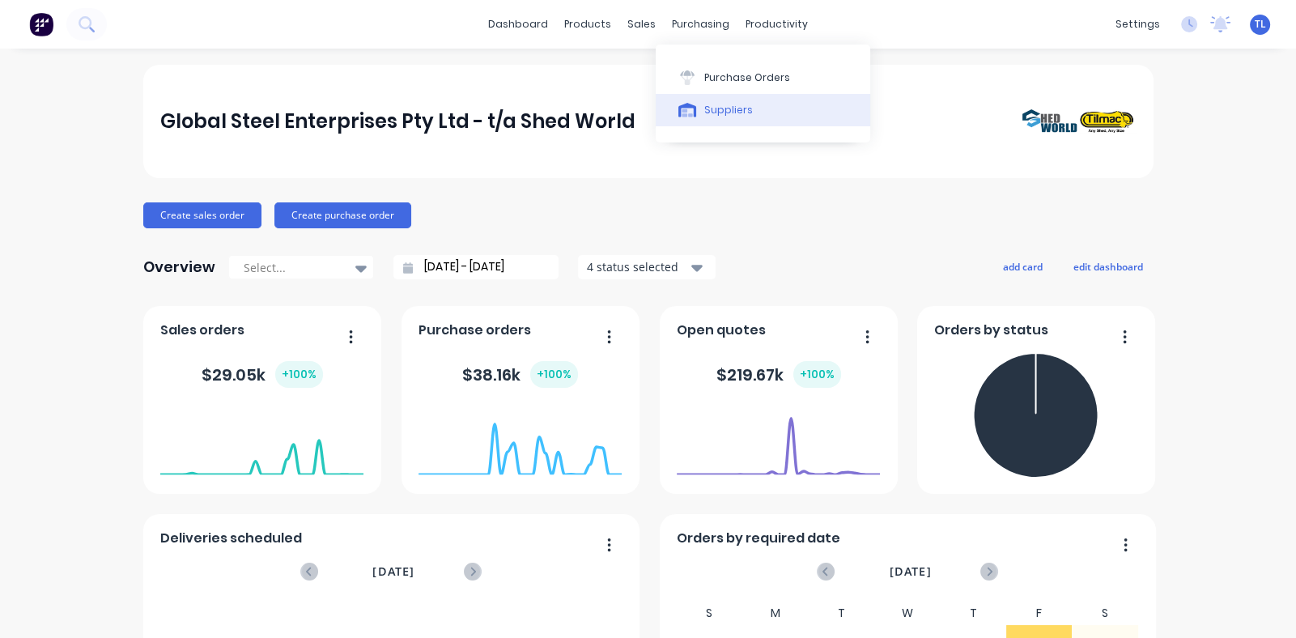
click at [707, 117] on div "Suppliers" at bounding box center [728, 110] width 49 height 15
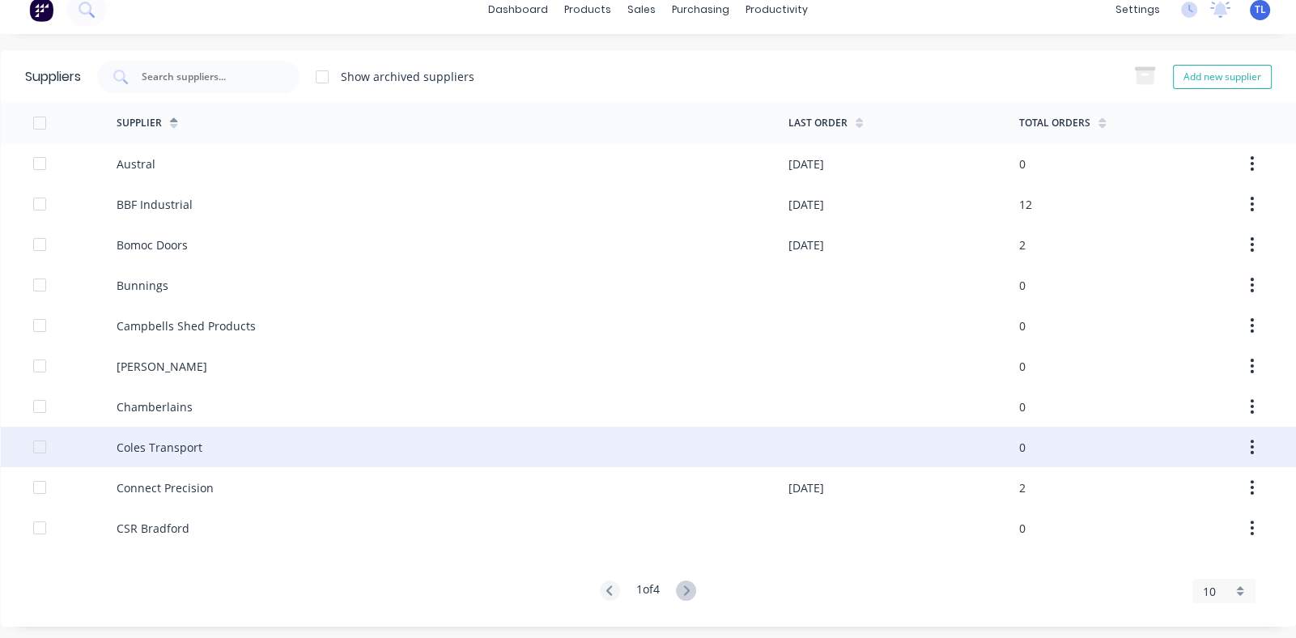
scroll to position [19, 0]
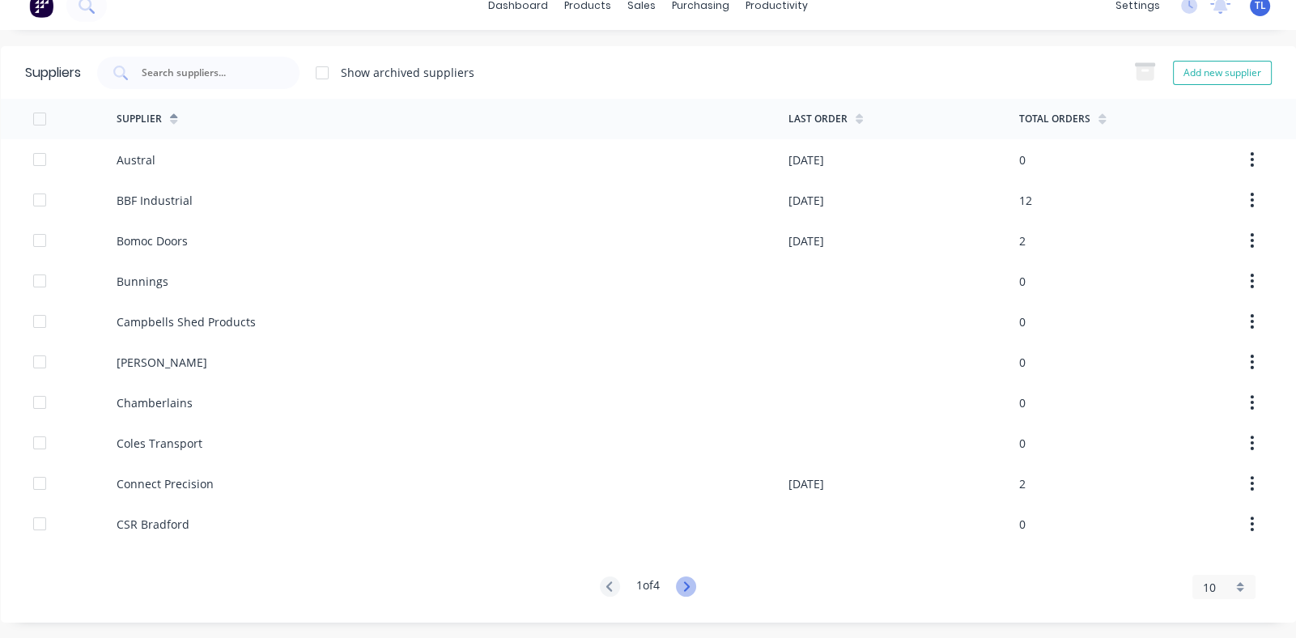
click at [680, 585] on icon at bounding box center [686, 586] width 20 height 20
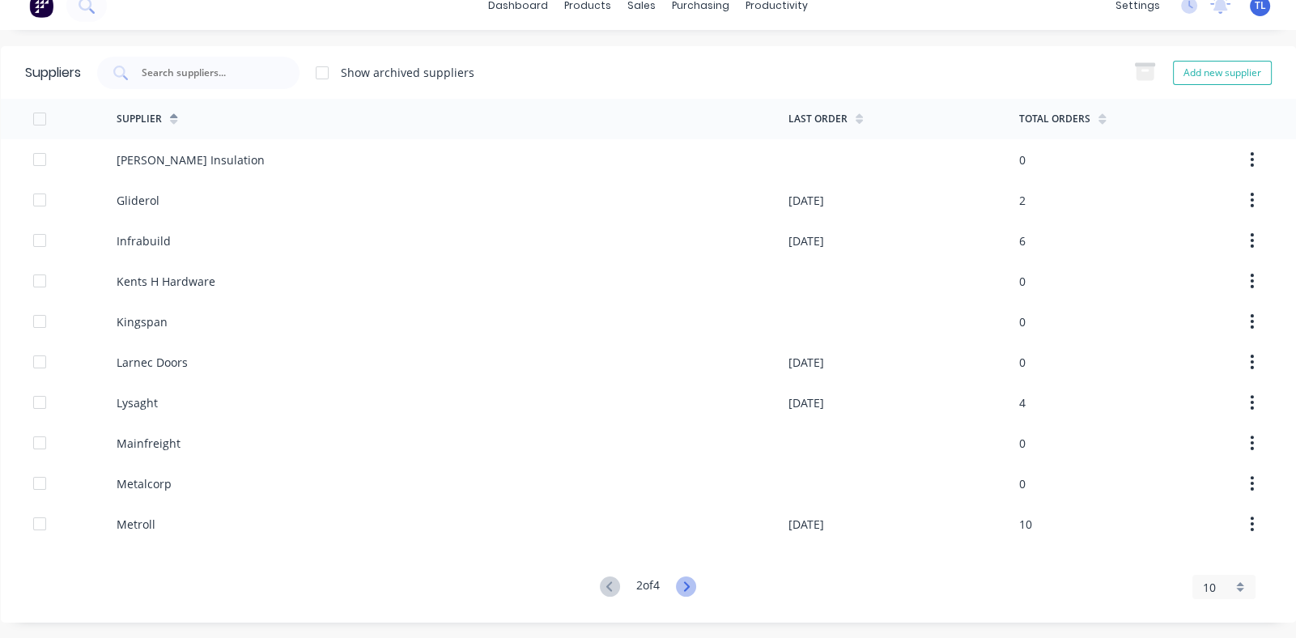
click at [680, 585] on icon at bounding box center [686, 586] width 20 height 20
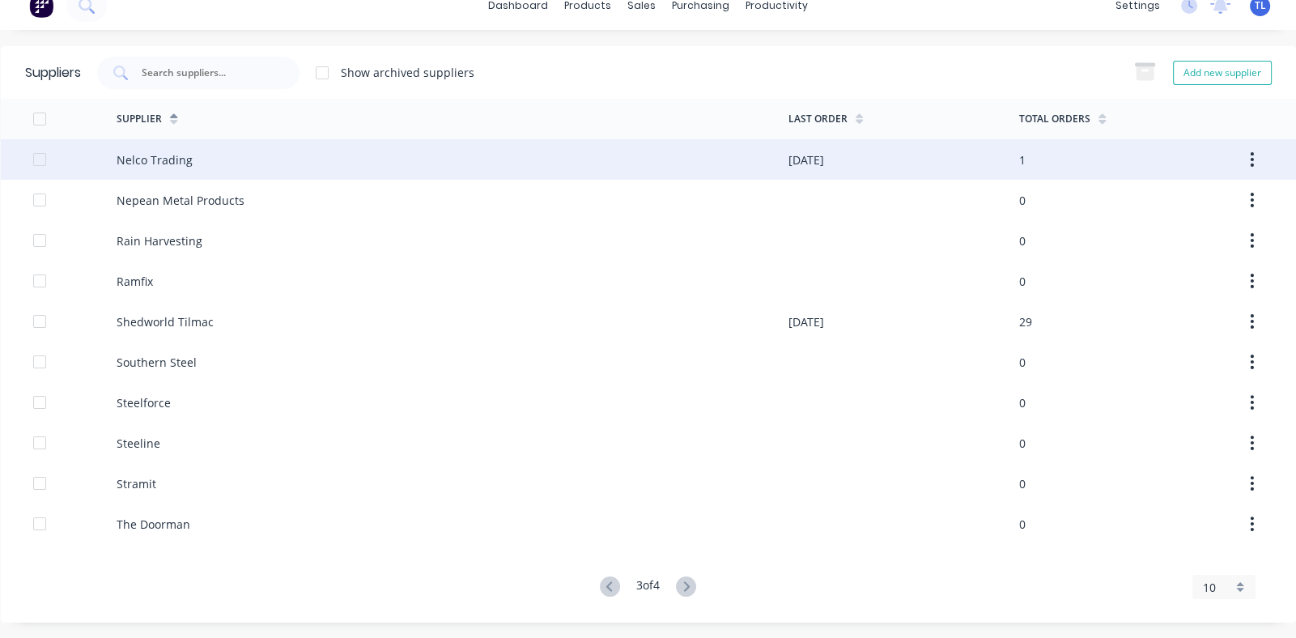
click at [152, 160] on div "Nelco Trading" at bounding box center [155, 159] width 76 height 17
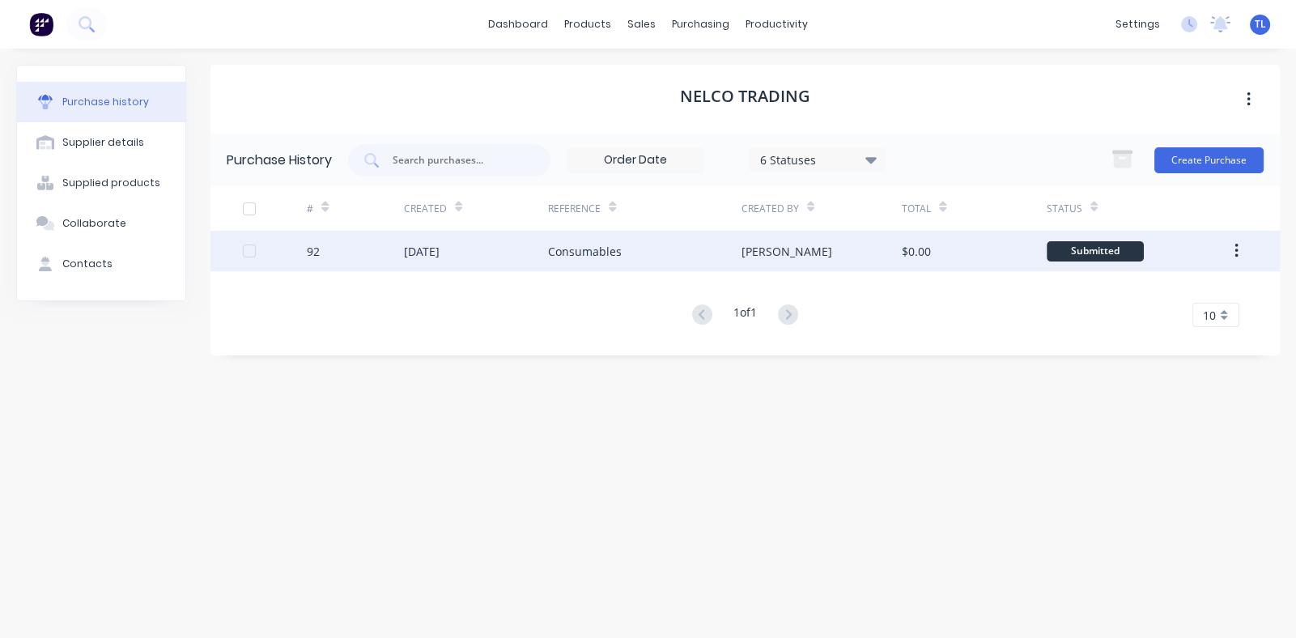
click at [577, 248] on div "Consumables" at bounding box center [585, 251] width 74 height 17
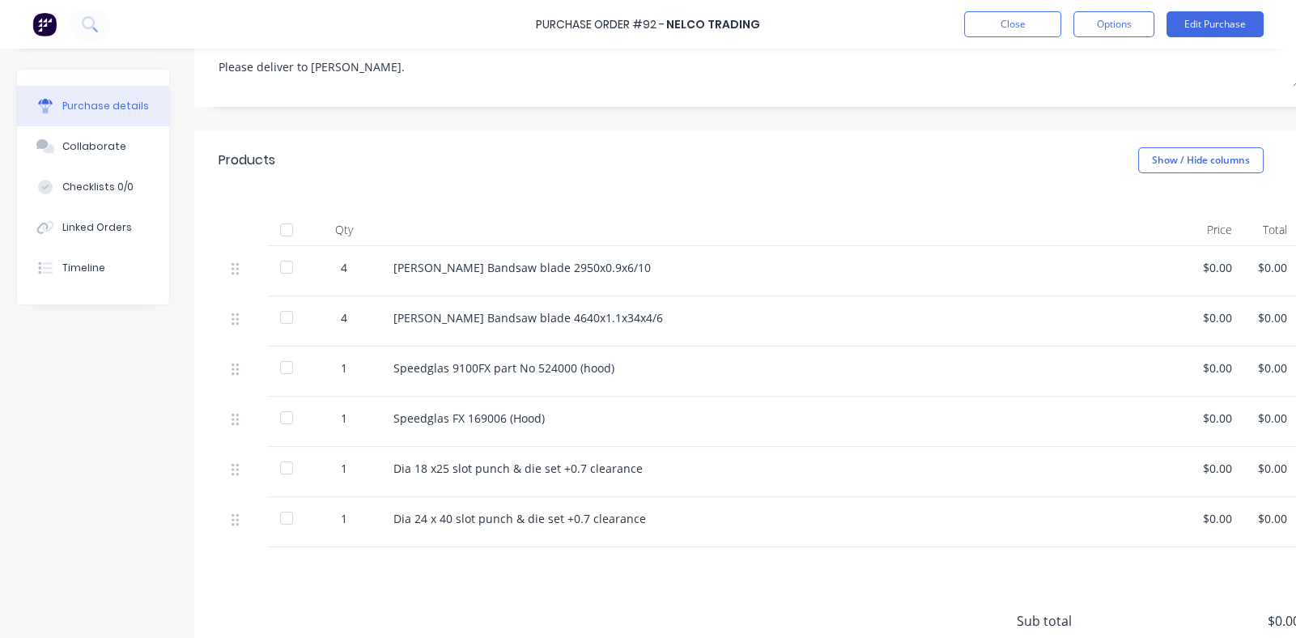
scroll to position [404, 0]
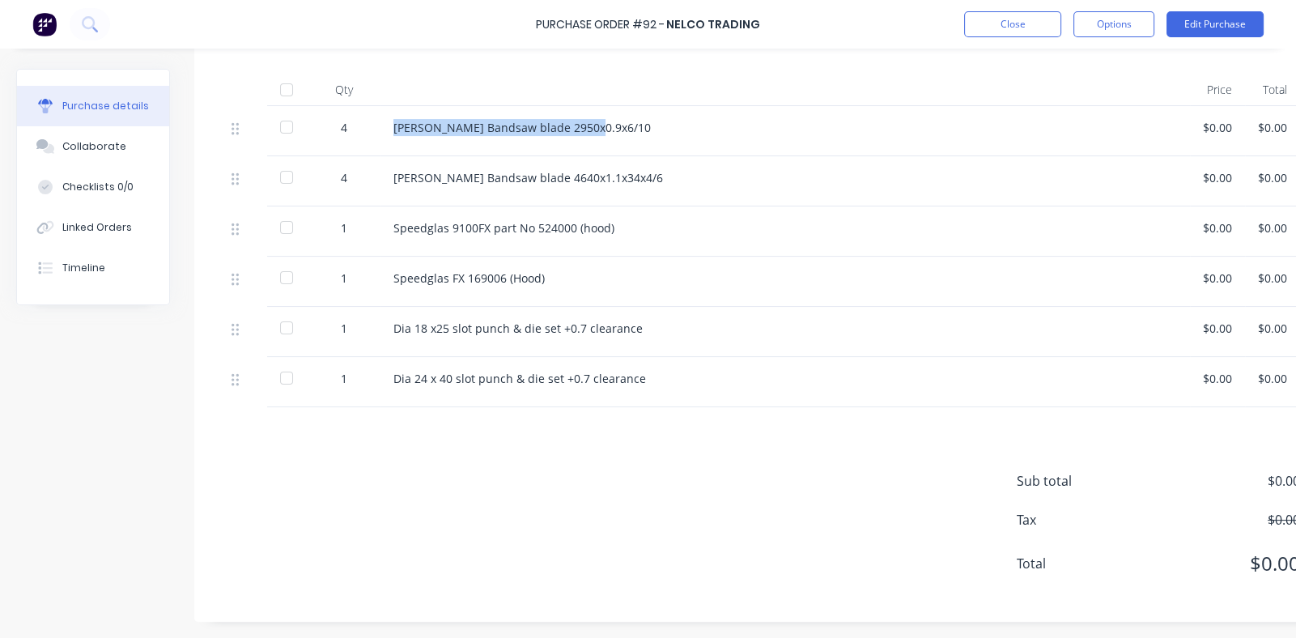
drag, startPoint x: 595, startPoint y: 121, endPoint x: 388, endPoint y: 137, distance: 207.0
click at [388, 137] on div "[PERSON_NAME] Bandsaw blade 2950x0.9x6/10" at bounding box center [784, 131] width 809 height 50
copy div "[PERSON_NAME] Bandsaw blade 2950x0.9x6/10"
click at [989, 23] on button "Close" at bounding box center [1012, 24] width 97 height 26
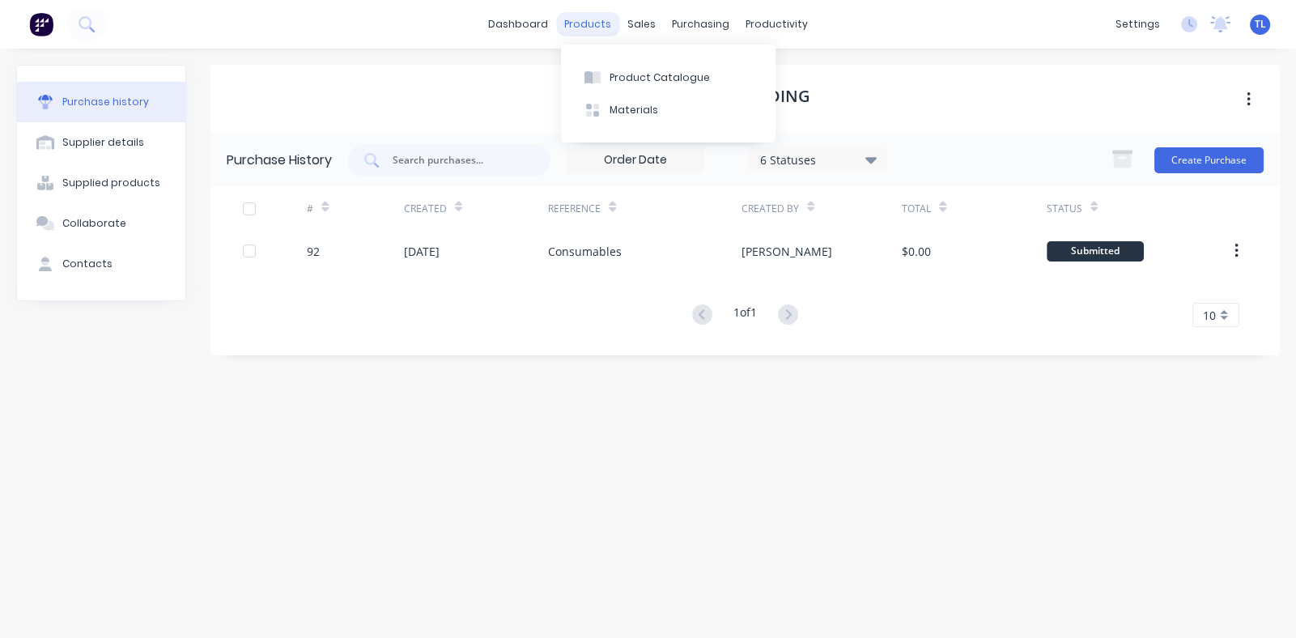
click at [583, 21] on div "products" at bounding box center [587, 24] width 63 height 24
click at [622, 79] on div "Product Catalogue" at bounding box center [659, 77] width 100 height 15
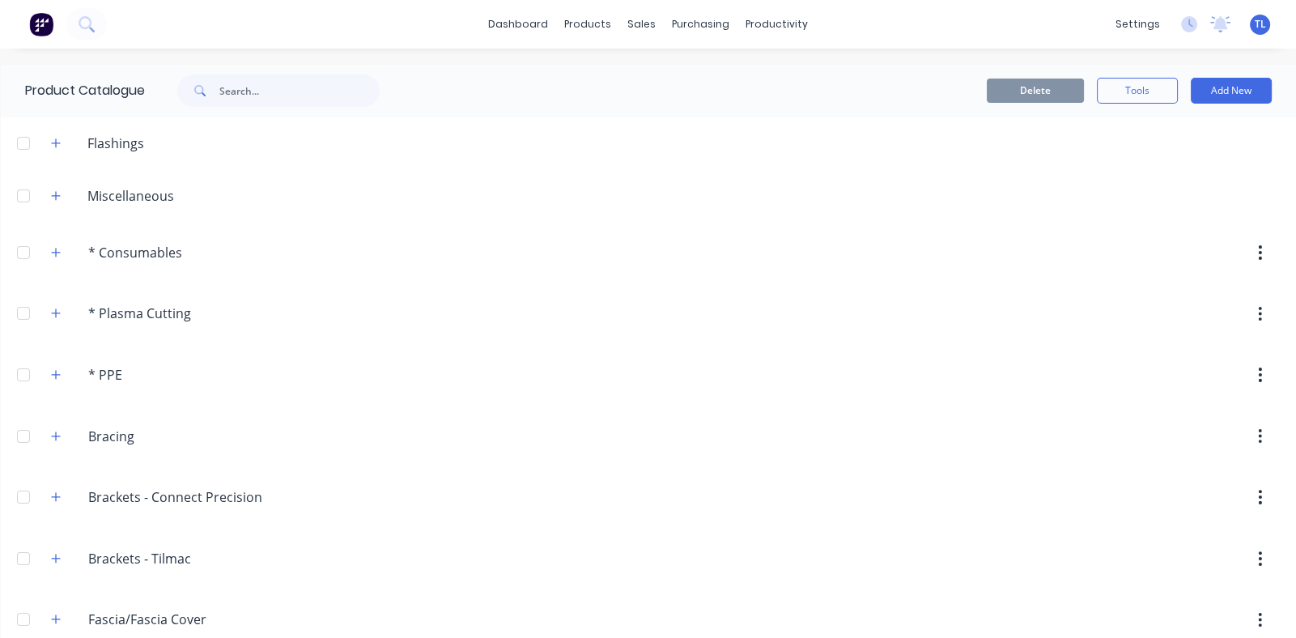
drag, startPoint x: 585, startPoint y: 292, endPoint x: 722, endPoint y: 187, distance: 172.6
click at [722, 187] on div at bounding box center [741, 195] width 1109 height 20
drag, startPoint x: 1205, startPoint y: 84, endPoint x: 1201, endPoint y: 100, distance: 15.9
click at [1206, 84] on button "Add New" at bounding box center [1230, 91] width 81 height 26
click at [1132, 193] on div "Product" at bounding box center [1194, 196] width 125 height 23
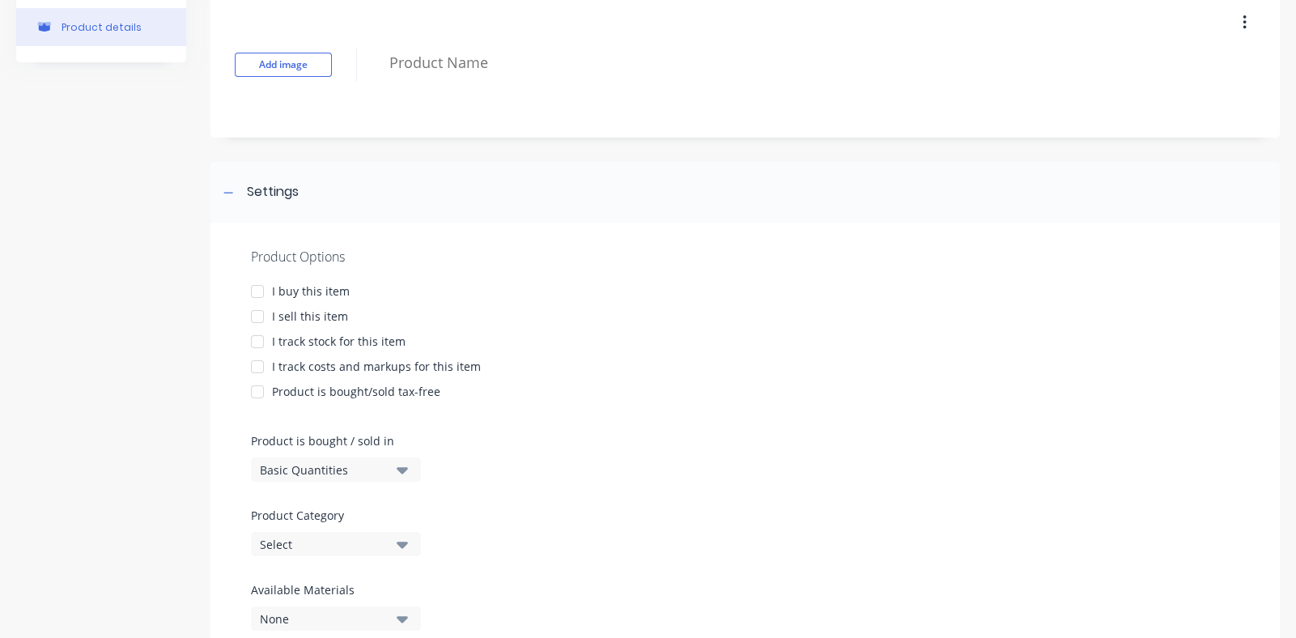
scroll to position [142, 0]
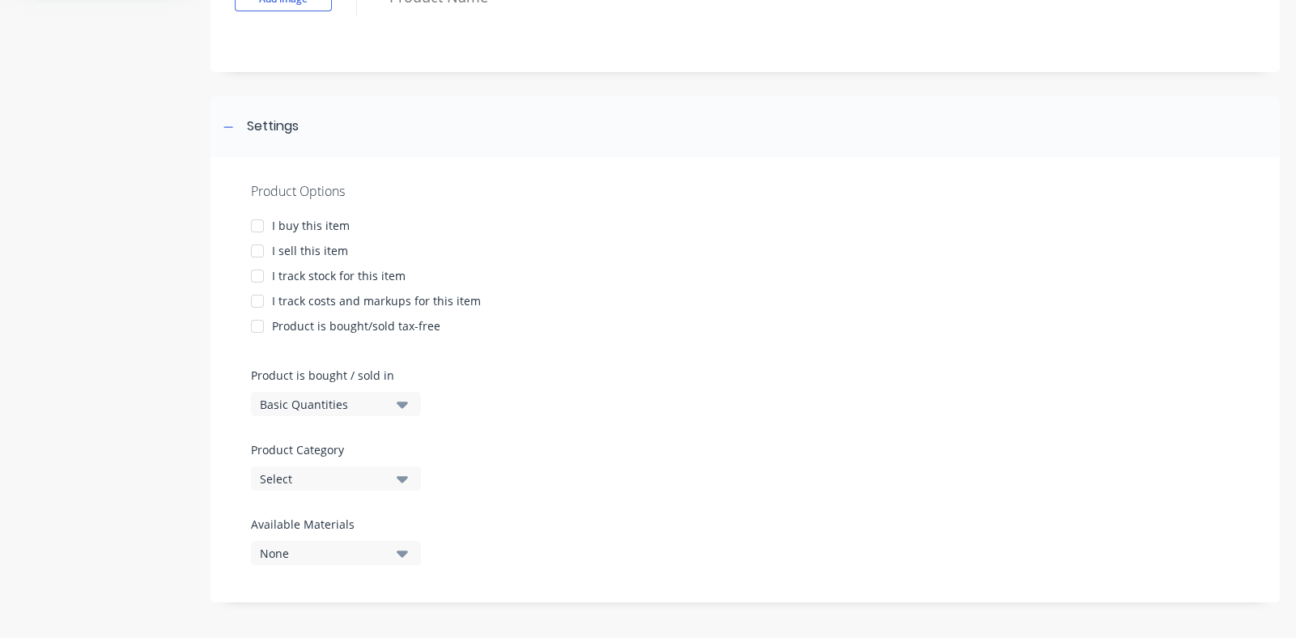
click at [258, 225] on div at bounding box center [257, 226] width 32 height 32
click at [401, 403] on icon "button" at bounding box center [402, 404] width 11 height 6
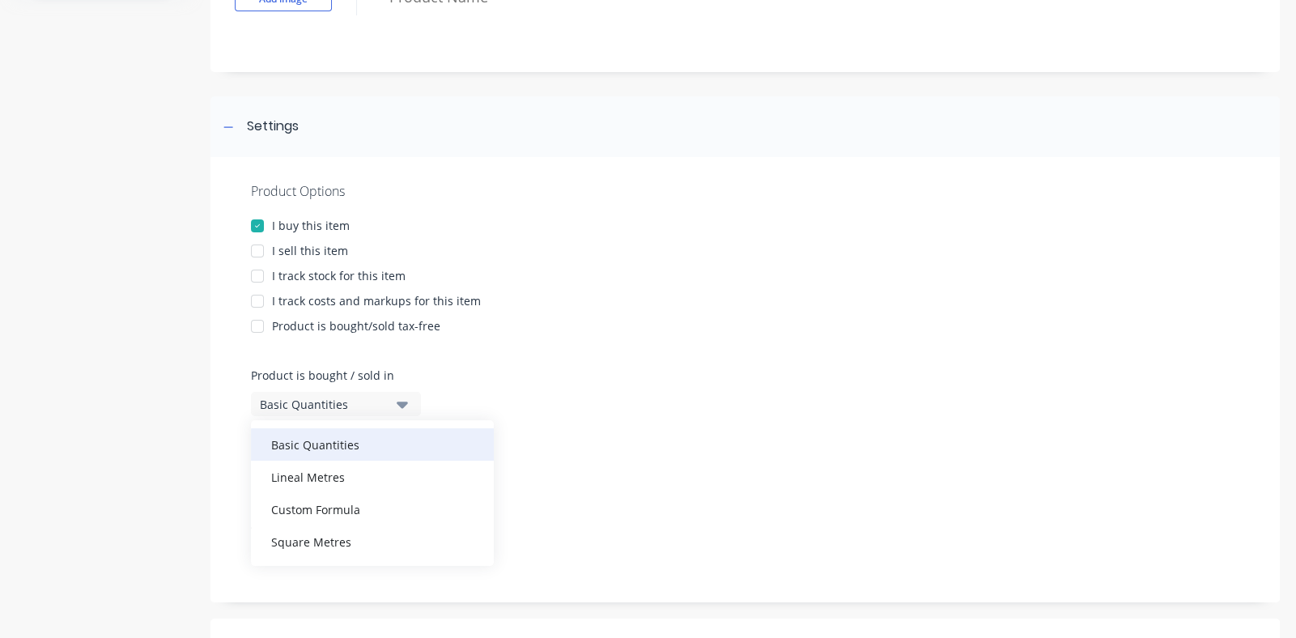
click at [315, 441] on div "Basic Quantities" at bounding box center [372, 444] width 243 height 32
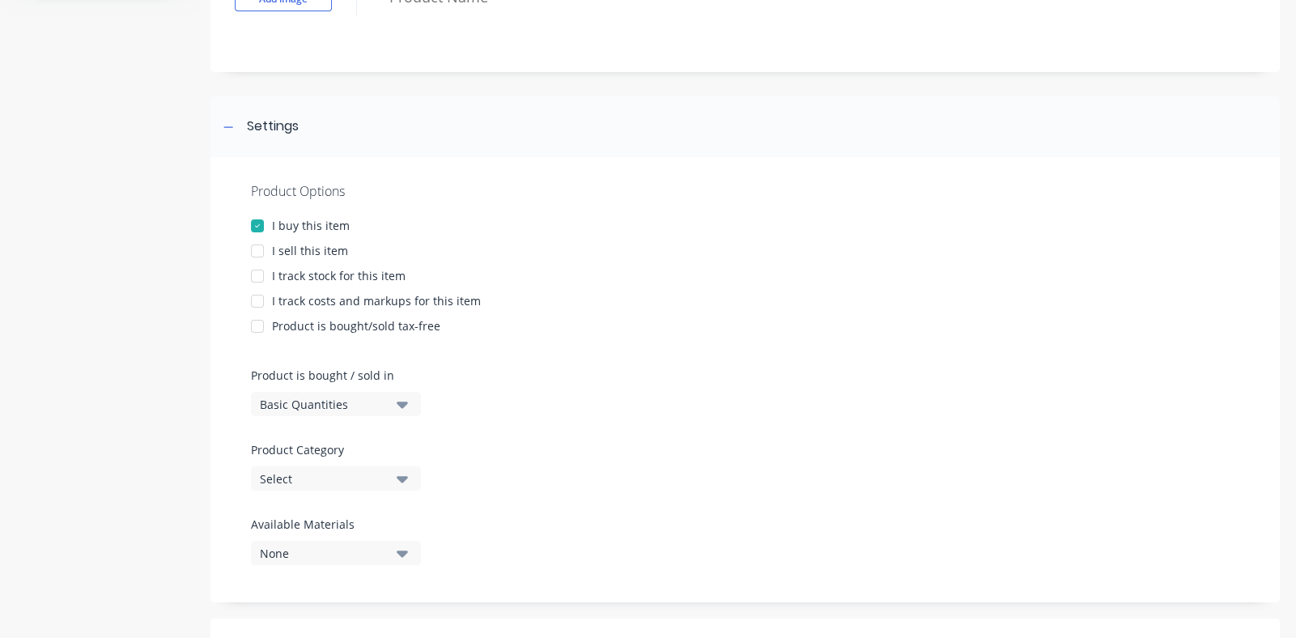
click at [405, 480] on icon "button" at bounding box center [402, 479] width 11 height 6
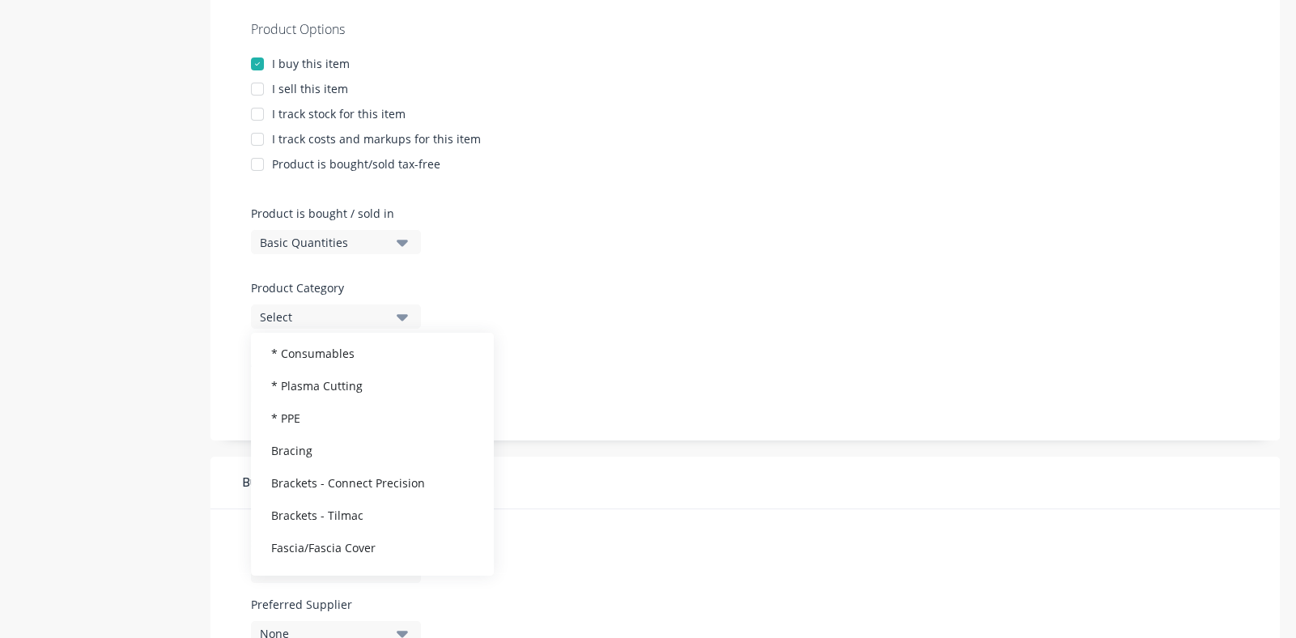
scroll to position [16, 0]
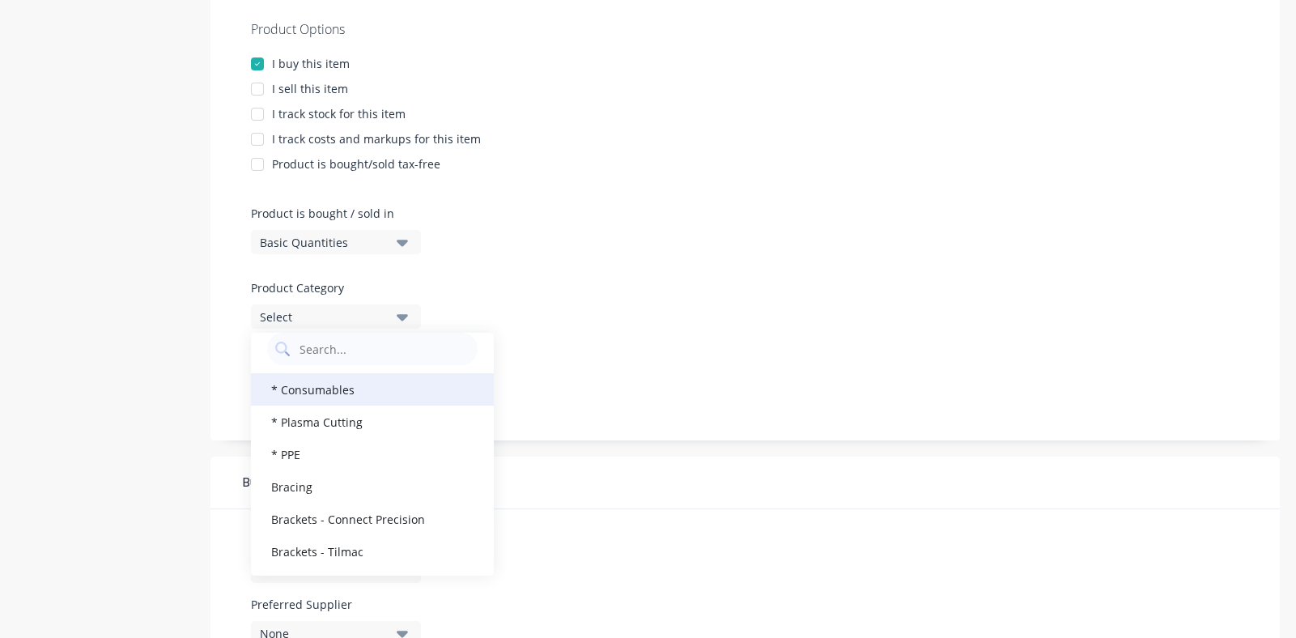
click at [351, 390] on div "* Consumables" at bounding box center [372, 389] width 243 height 32
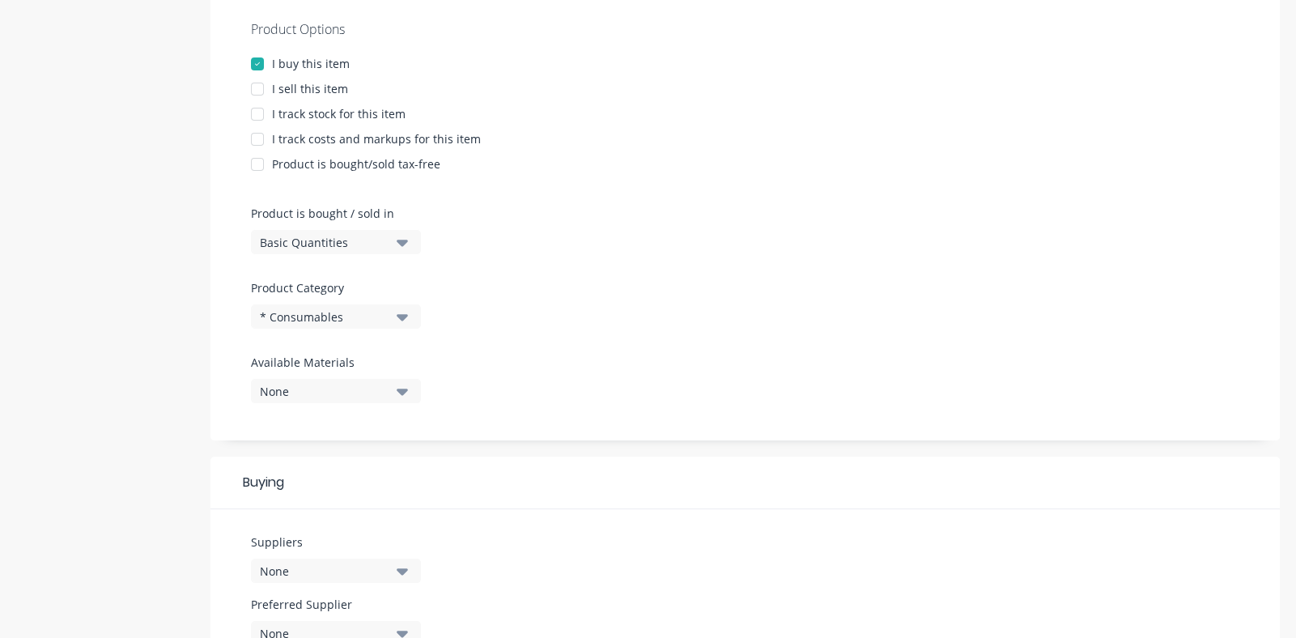
click at [404, 387] on icon "button" at bounding box center [402, 391] width 11 height 18
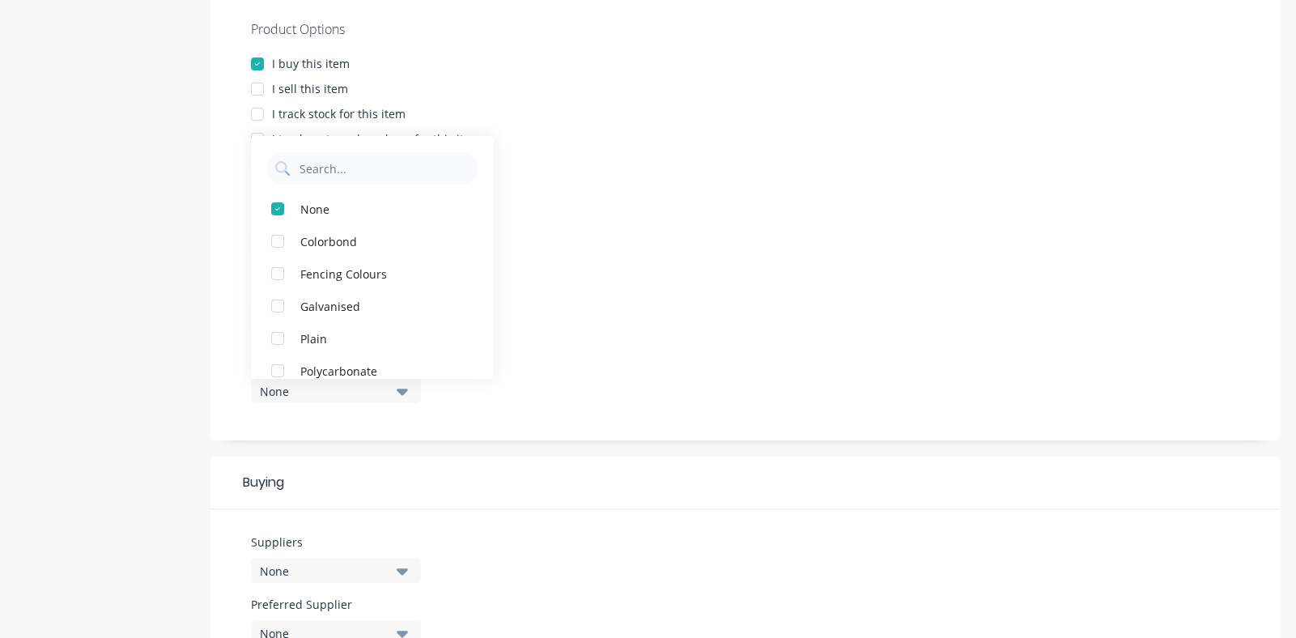
click at [404, 386] on icon "button" at bounding box center [402, 391] width 11 height 18
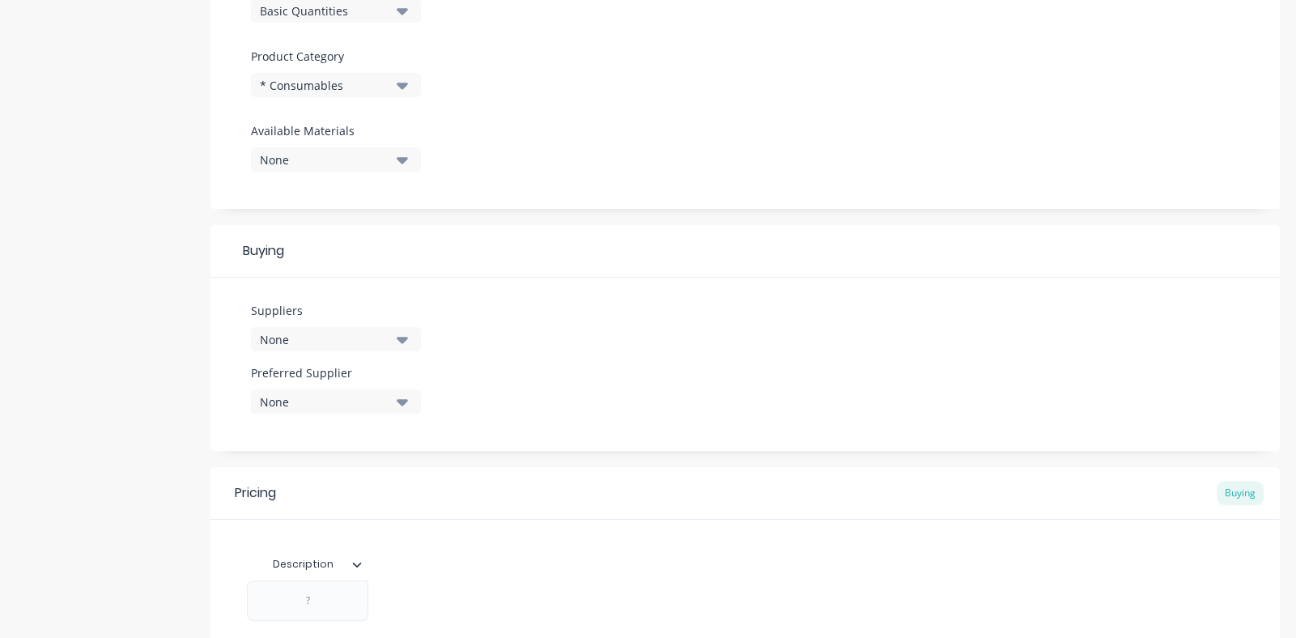
scroll to position [547, 0]
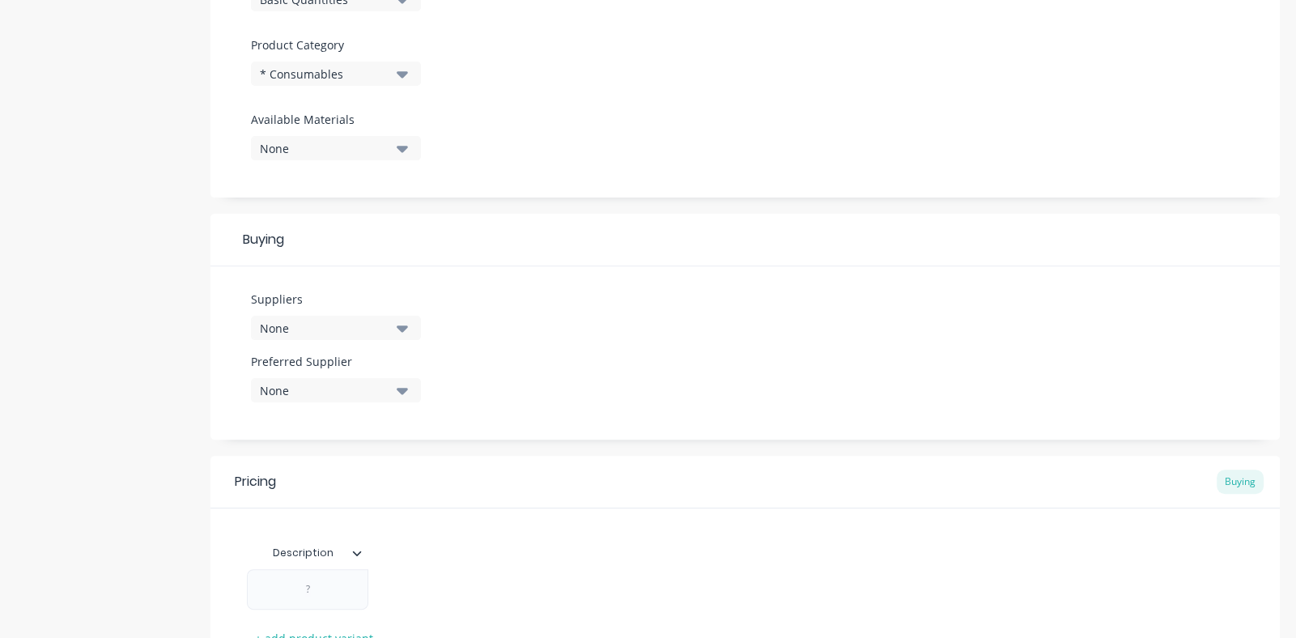
click at [398, 326] on icon "button" at bounding box center [402, 328] width 11 height 6
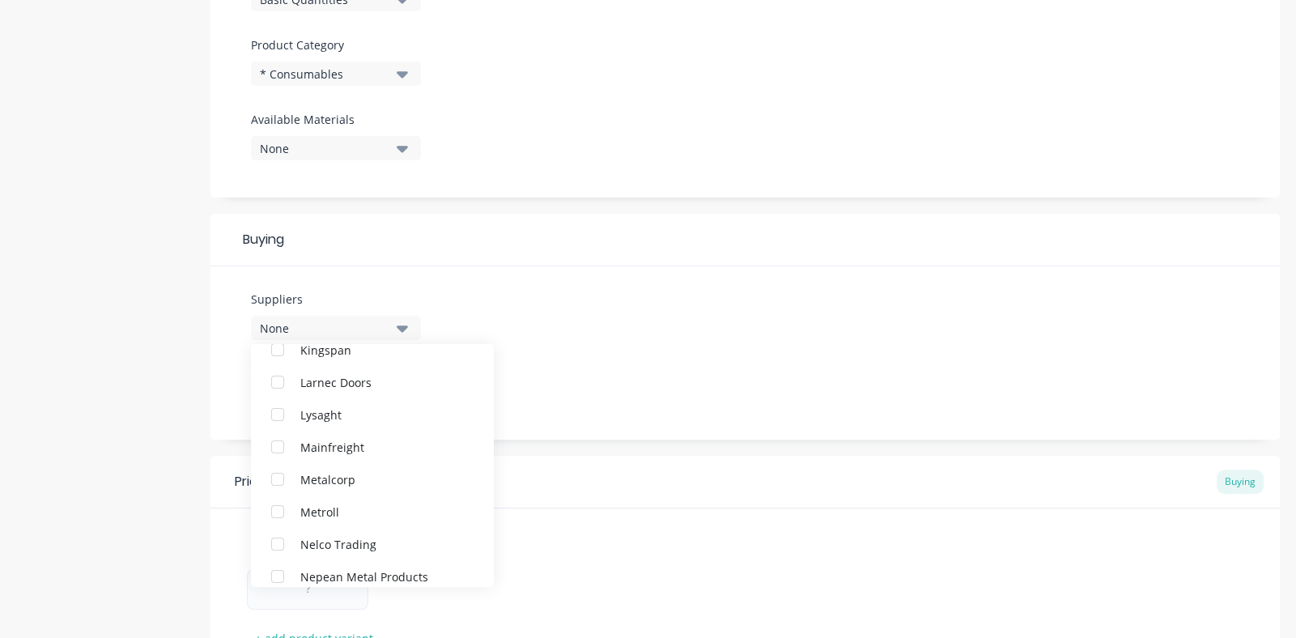
scroll to position [486, 0]
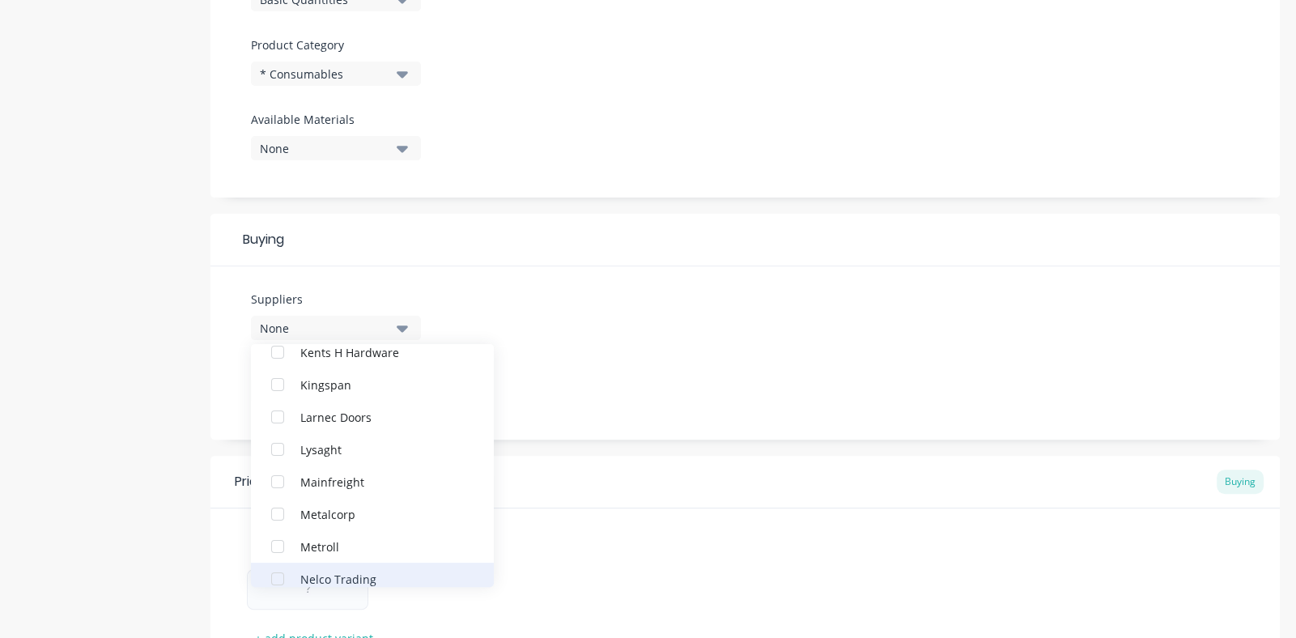
click at [279, 578] on div "button" at bounding box center [277, 578] width 32 height 32
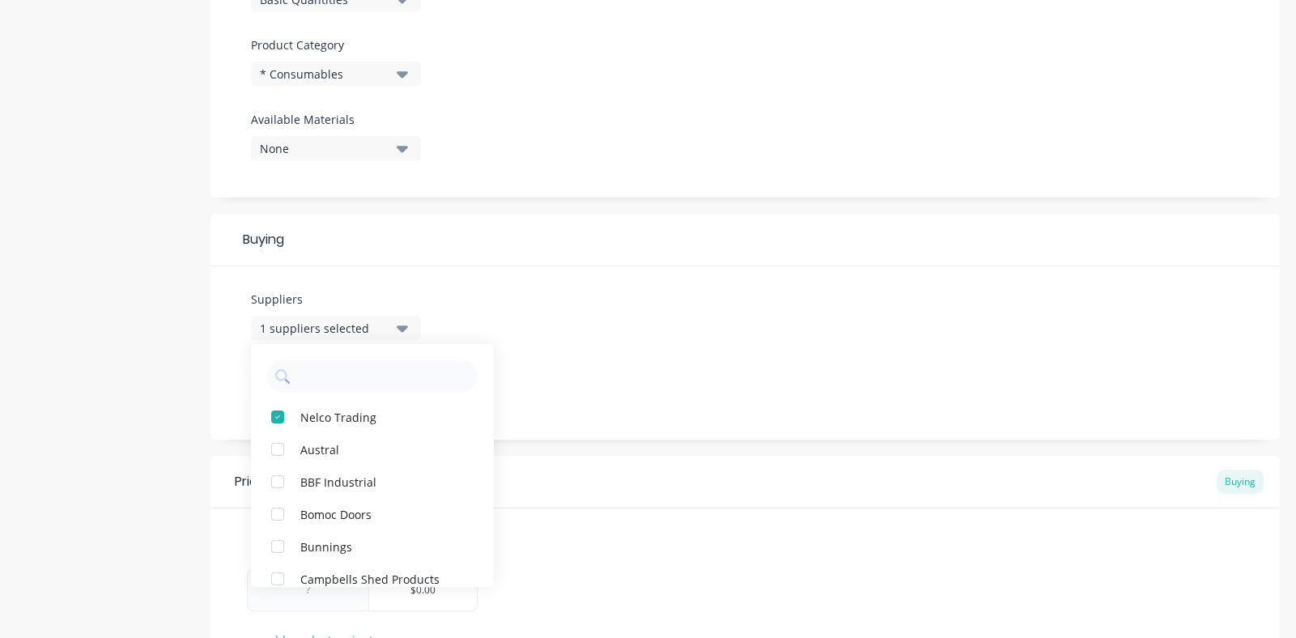
click at [539, 322] on div "Suppliers 1 suppliers selected Nelco Trading Austral BBF Industrial Bomoc Doors…" at bounding box center [744, 352] width 1069 height 173
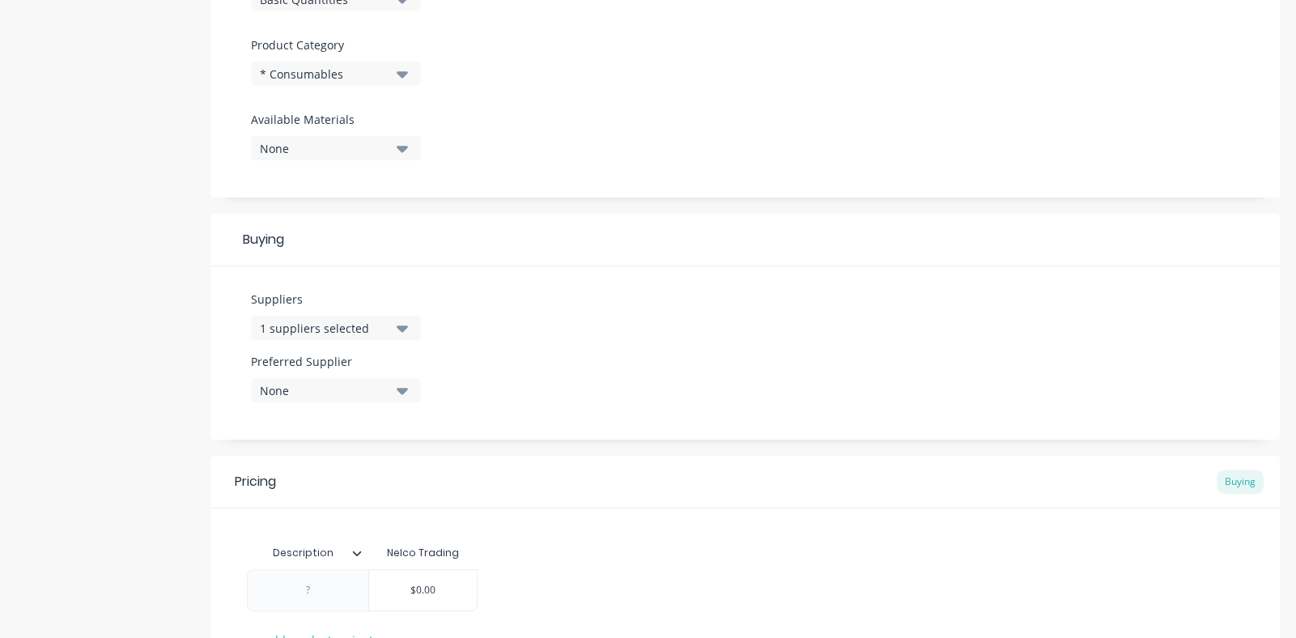
click at [400, 388] on icon "button" at bounding box center [402, 391] width 11 height 6
click at [279, 478] on div "button" at bounding box center [277, 479] width 32 height 32
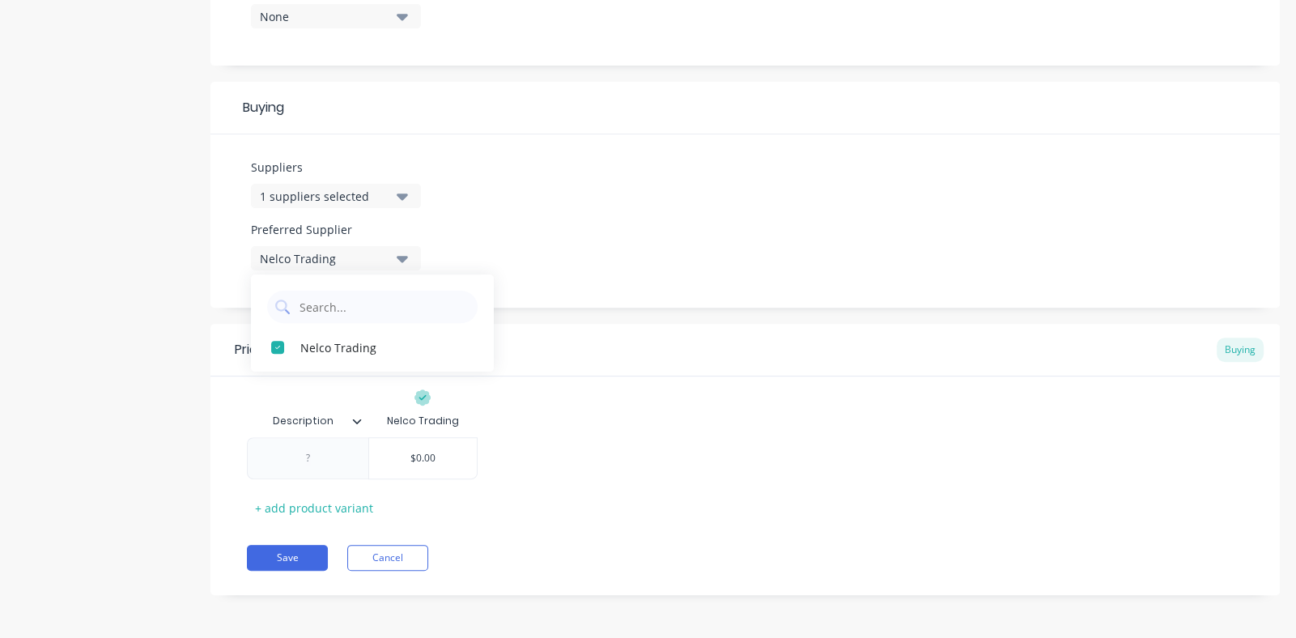
scroll to position [679, 0]
click at [292, 500] on div "+ add product variant" at bounding box center [314, 507] width 134 height 25
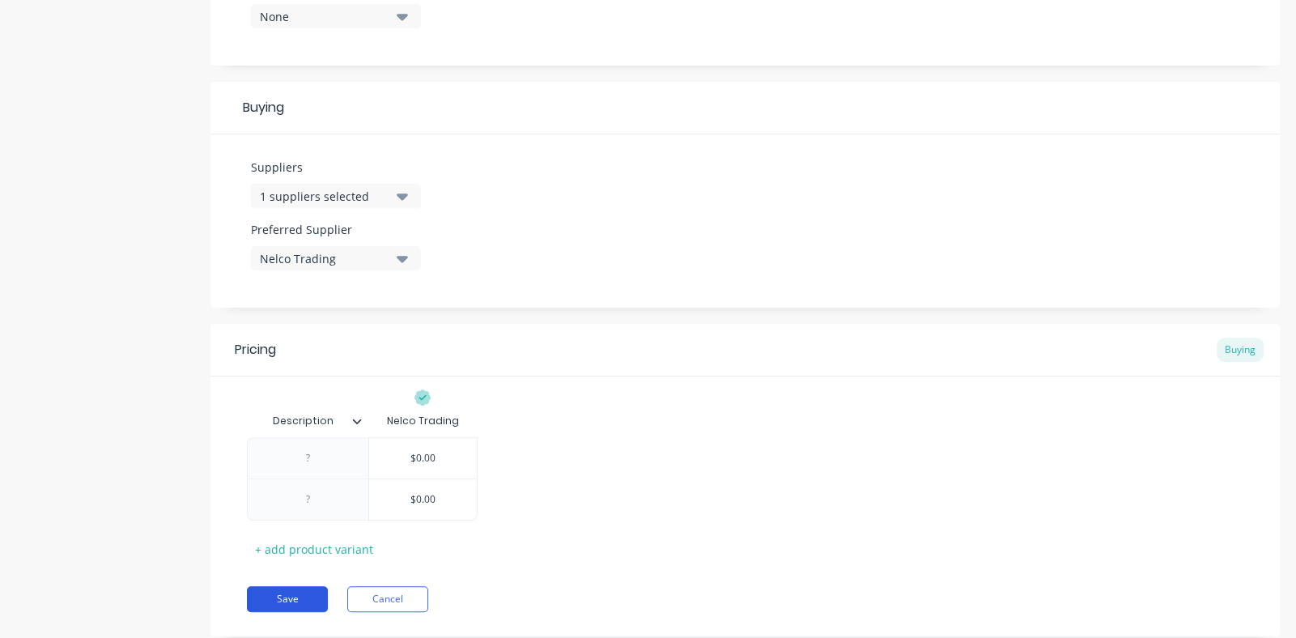
click at [299, 593] on button "Save" at bounding box center [287, 599] width 81 height 26
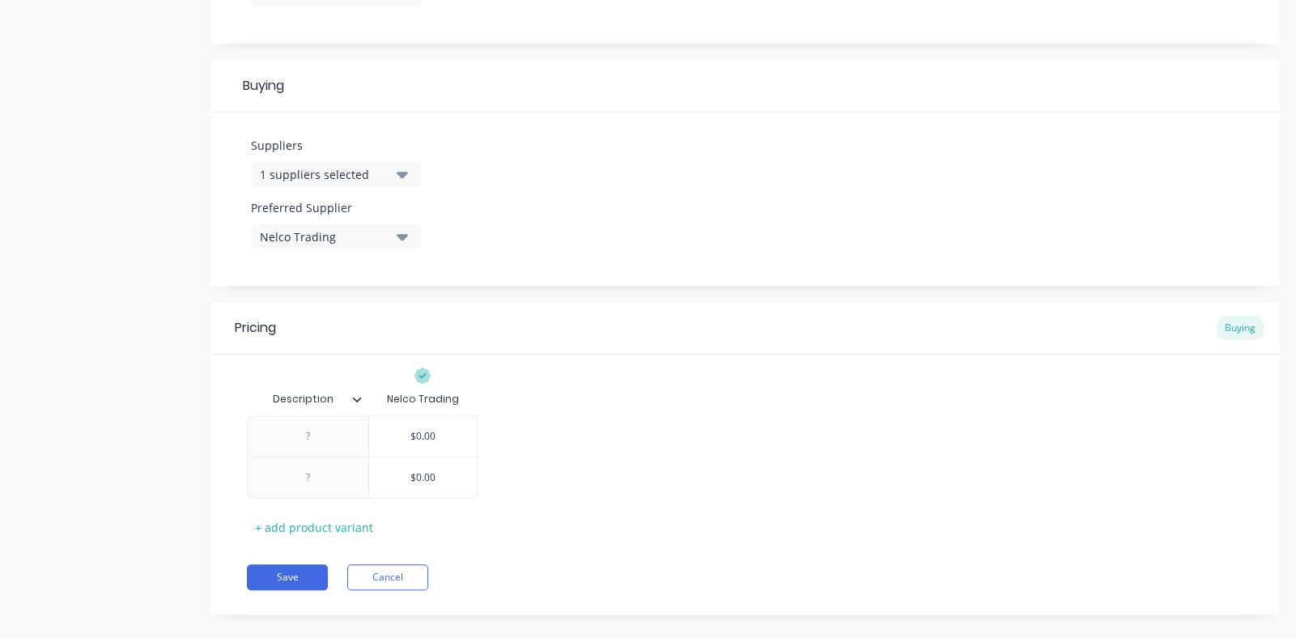
scroll to position [720, 0]
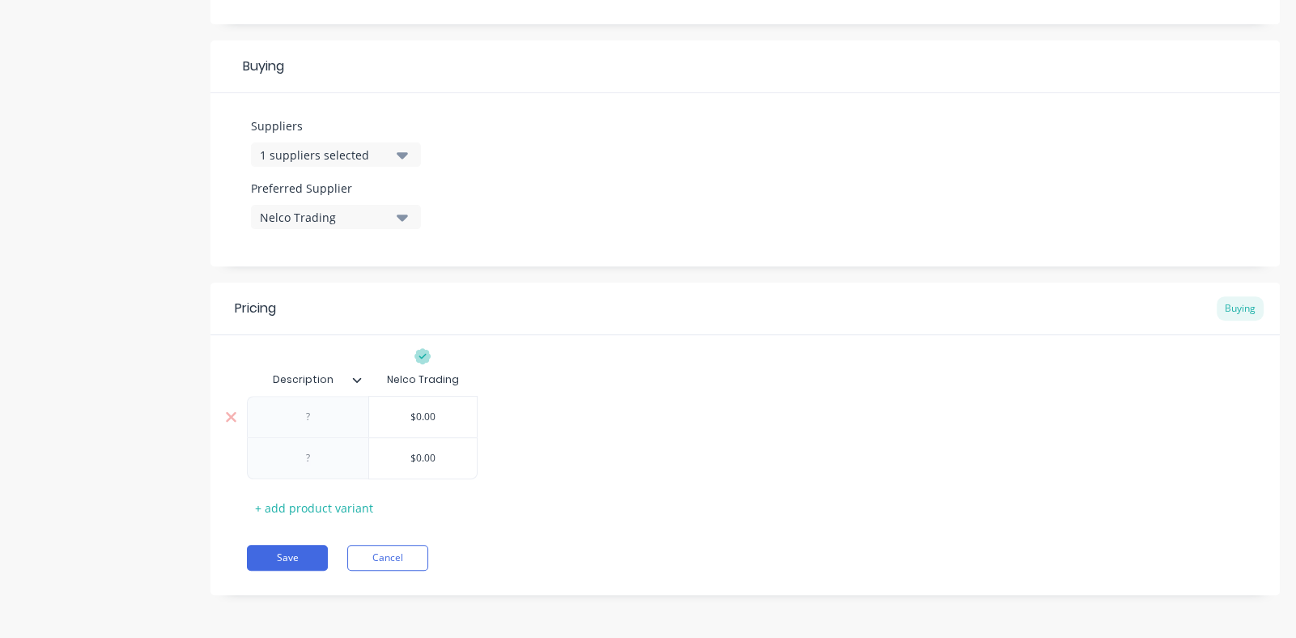
click at [308, 419] on div at bounding box center [308, 416] width 81 height 21
click at [235, 413] on icon at bounding box center [231, 417] width 12 height 16
type textarea "x"
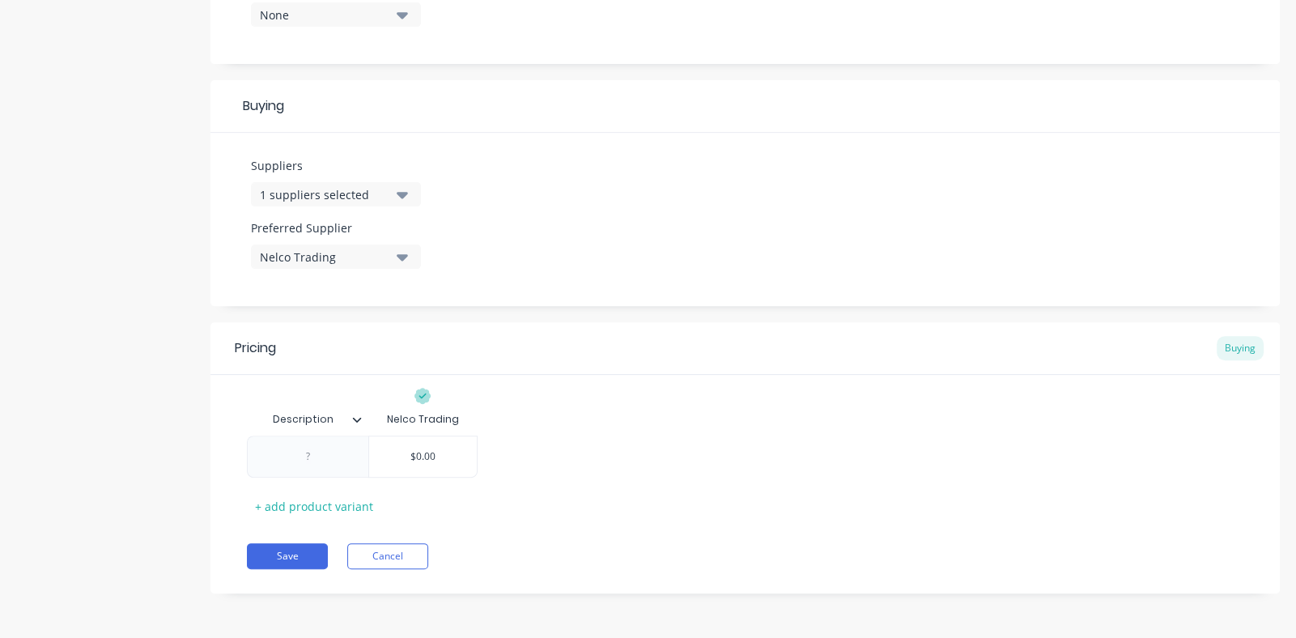
scroll to position [679, 0]
paste div
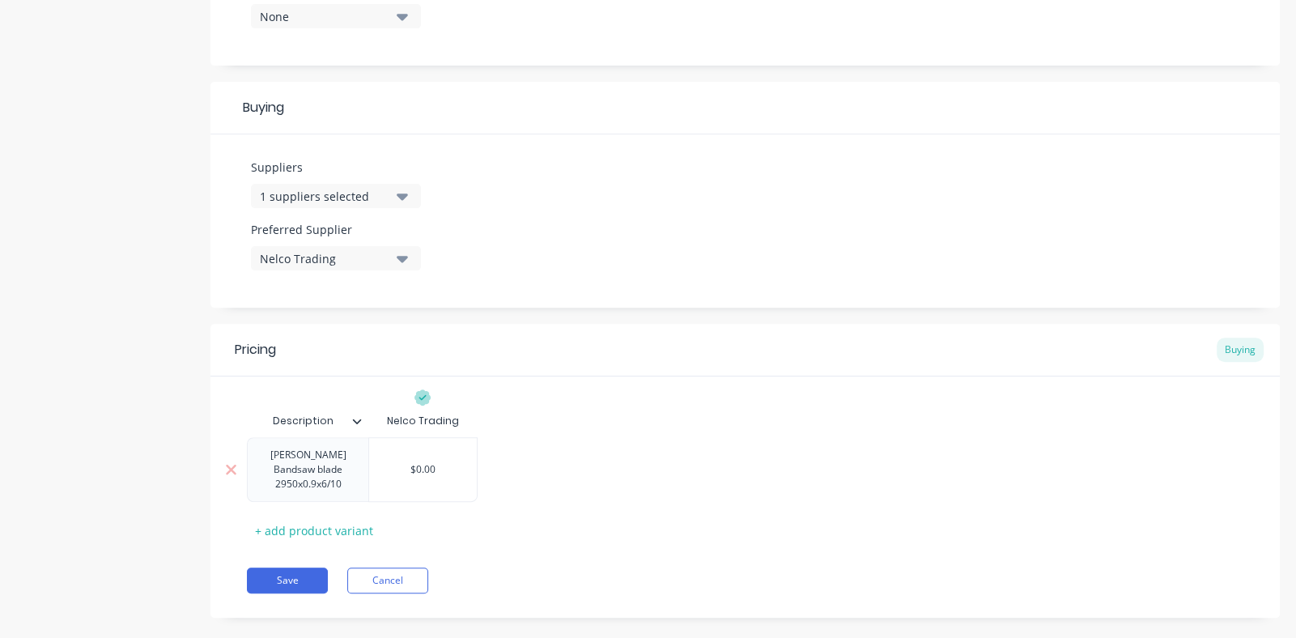
scroll to position [702, 0]
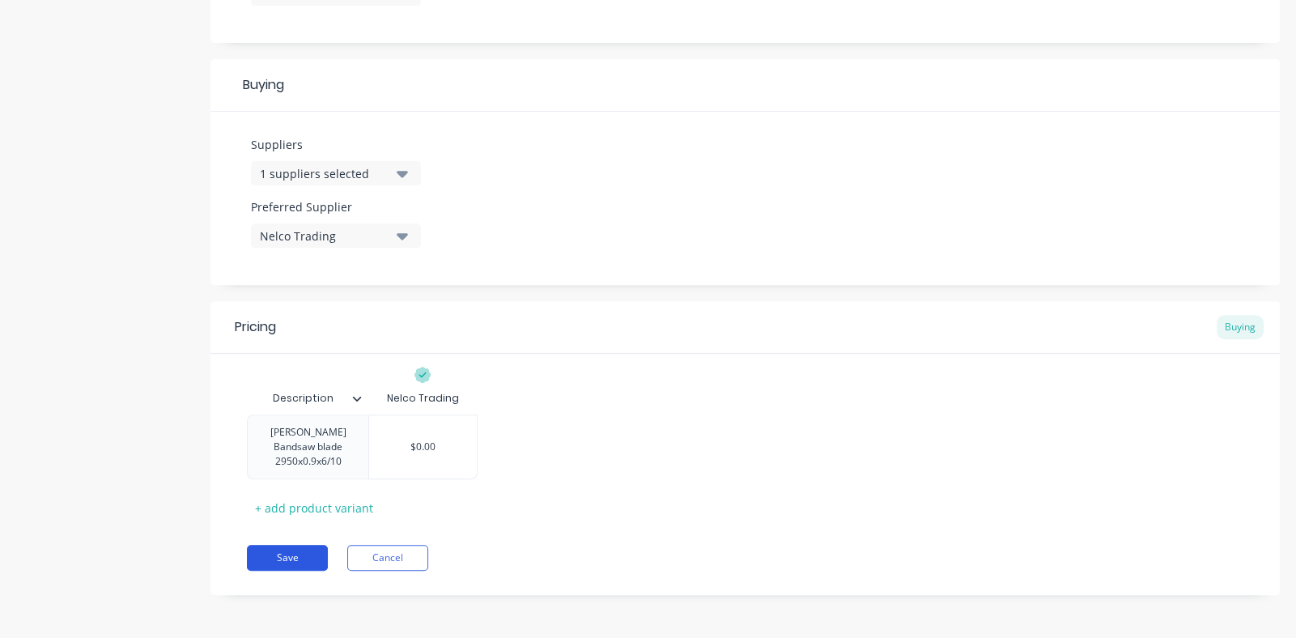
click at [292, 551] on button "Save" at bounding box center [287, 558] width 81 height 26
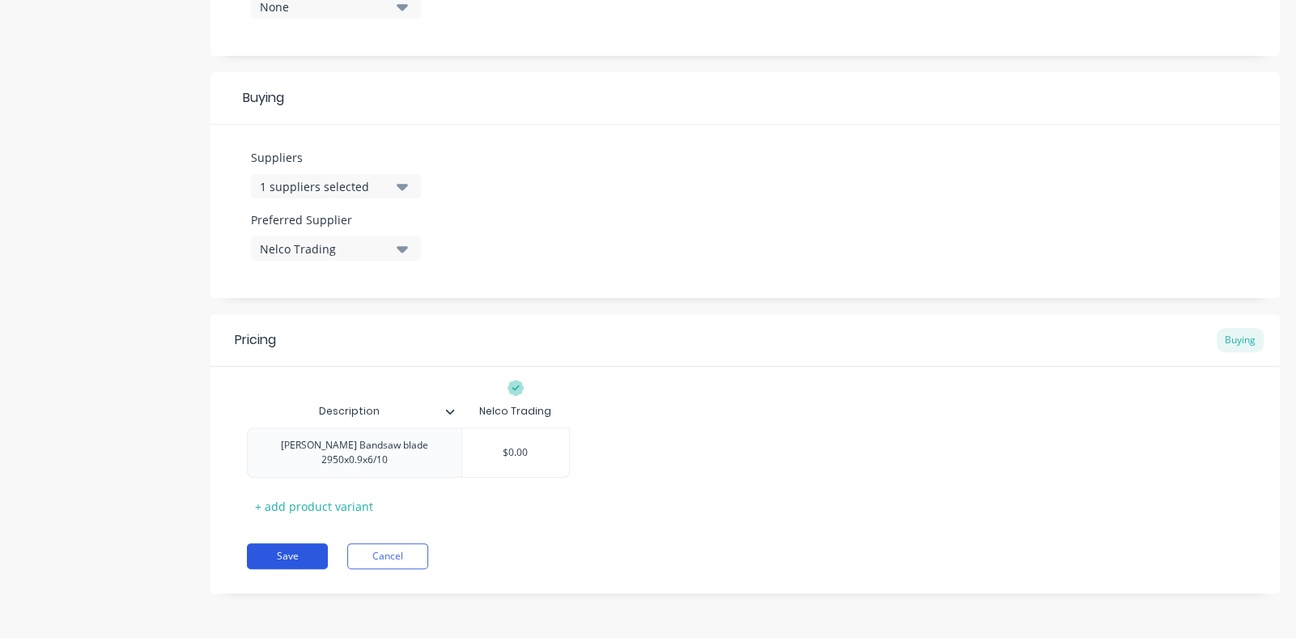
scroll to position [679, 0]
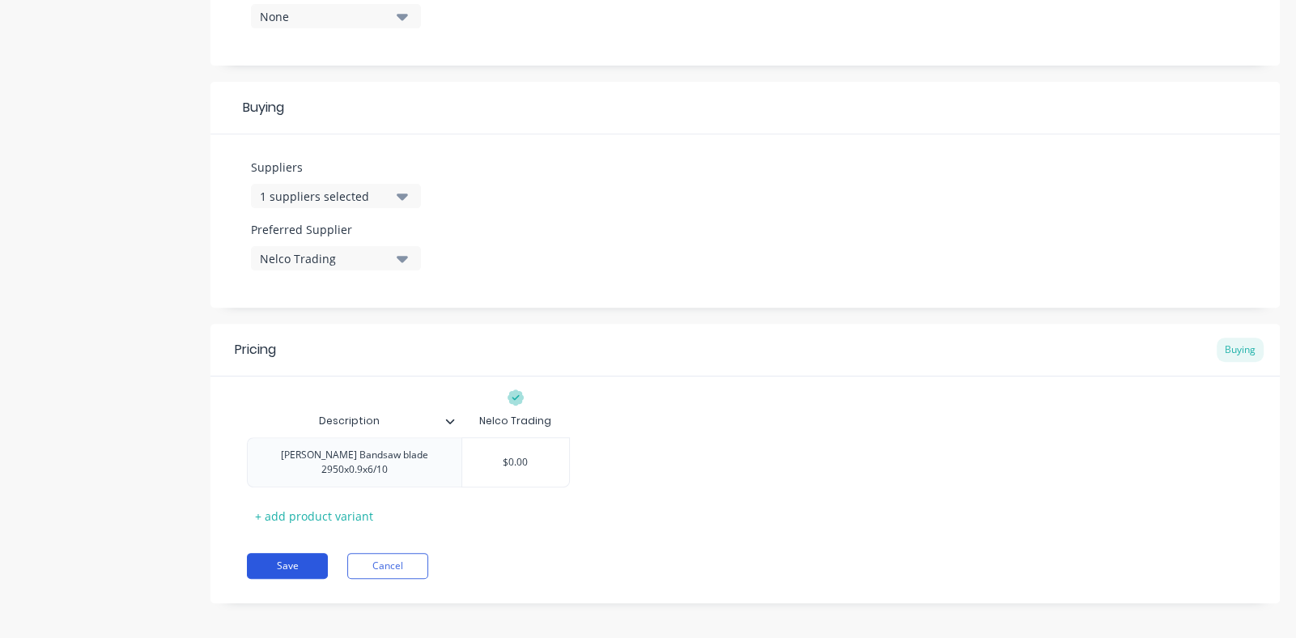
click at [287, 553] on button "Save" at bounding box center [287, 566] width 81 height 26
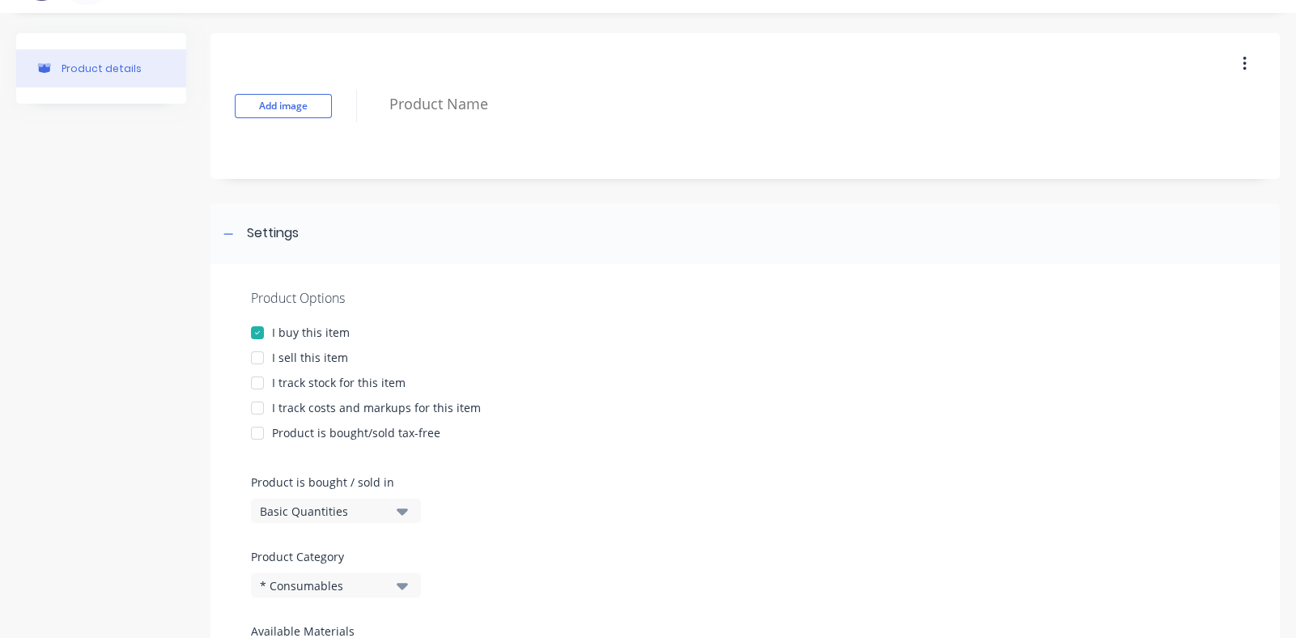
scroll to position [32, 0]
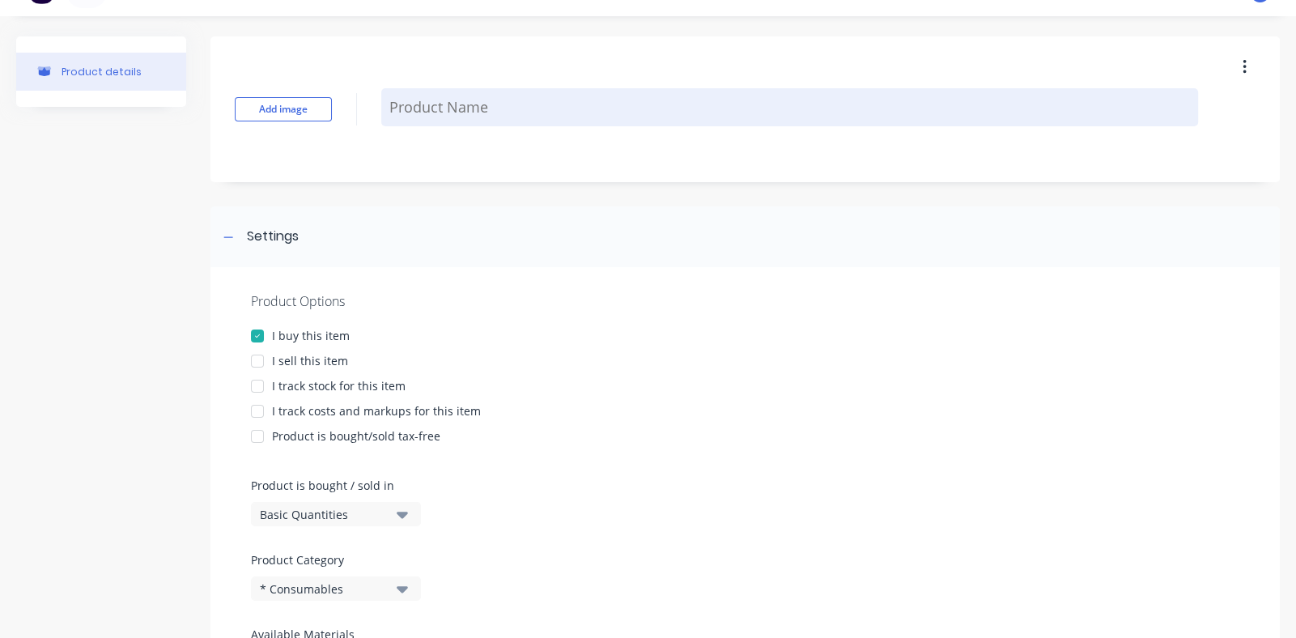
paste textarea "[PERSON_NAME] Bandsaw blade 2950x0.9x6/10"
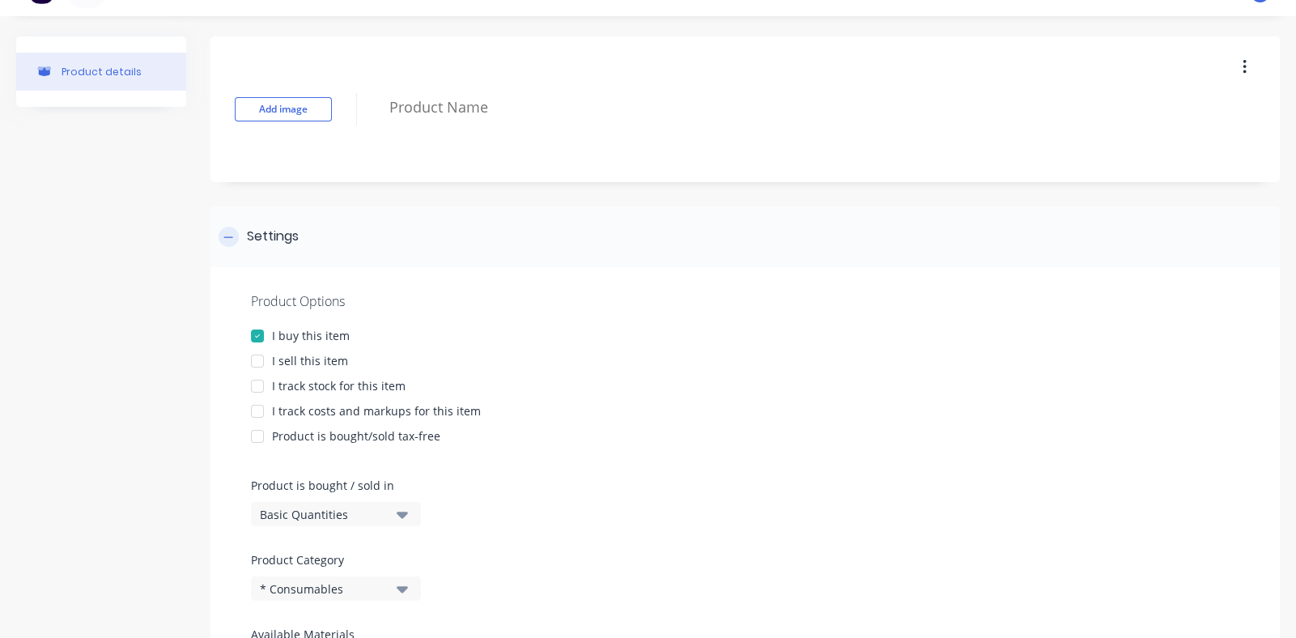
type textarea "x"
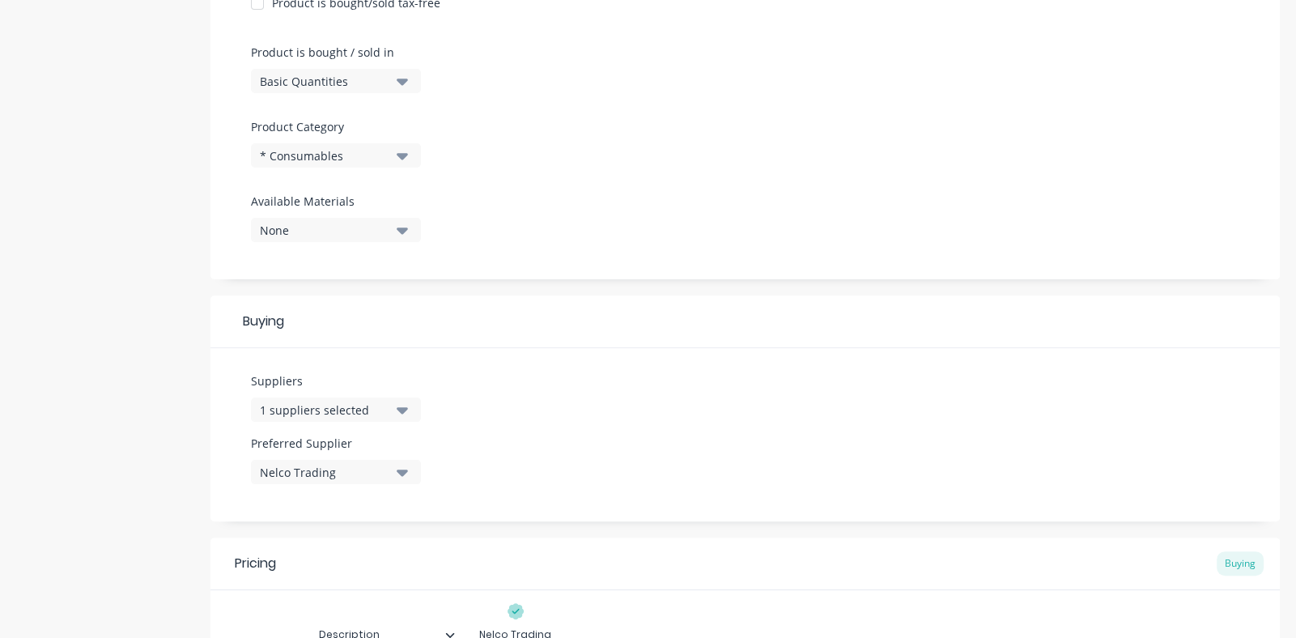
scroll to position [679, 0]
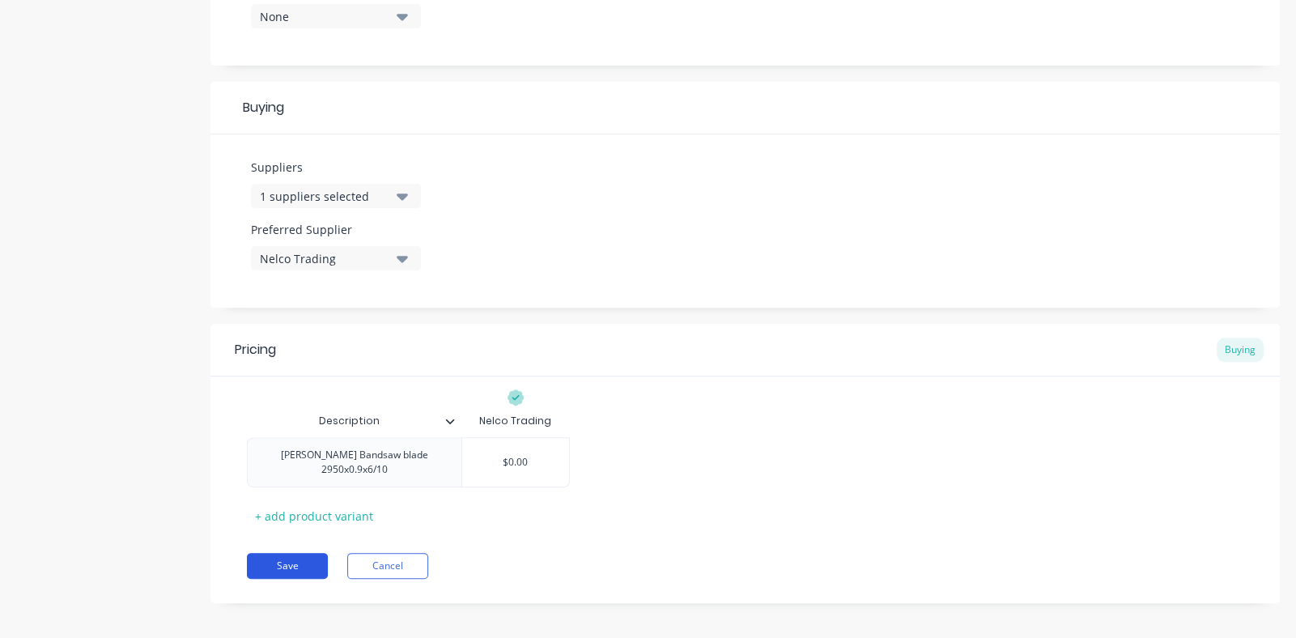
type textarea "[PERSON_NAME] Bandsaw blade 2950x0.9x6/10"
type textarea "x"
type textarea "[PERSON_NAME] Bandsaw blade 2950x0.9x6/10"
click at [289, 553] on button "Save" at bounding box center [287, 566] width 81 height 26
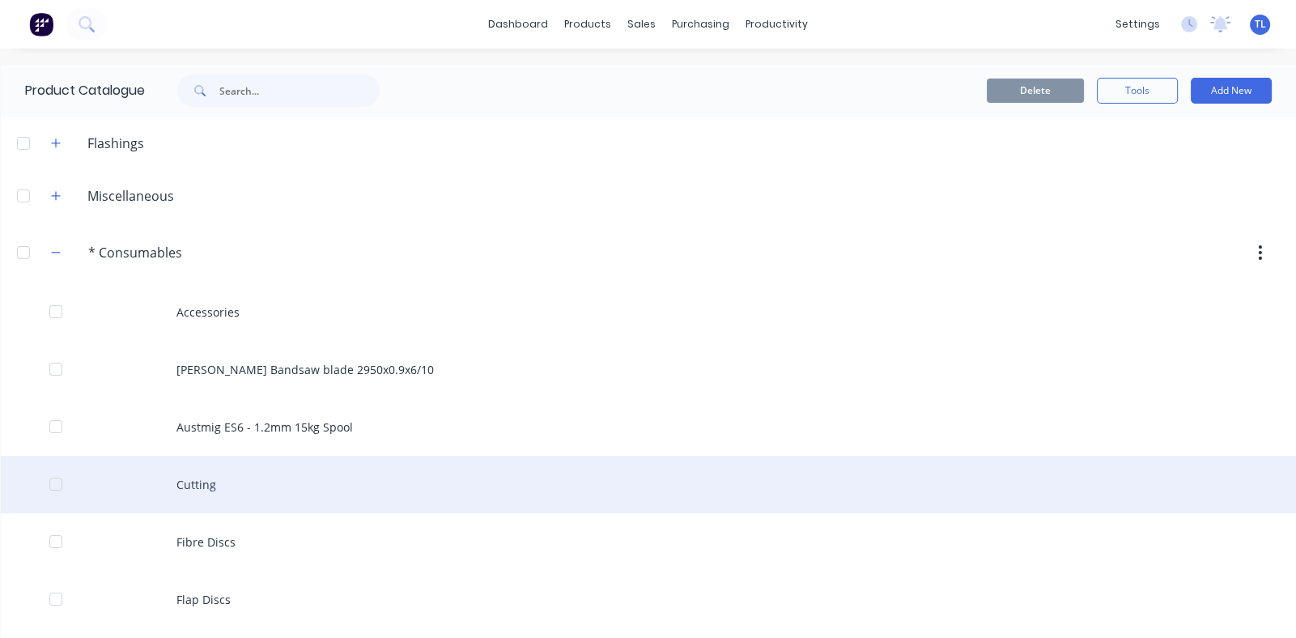
click at [233, 483] on div "Cutting" at bounding box center [648, 484] width 1295 height 57
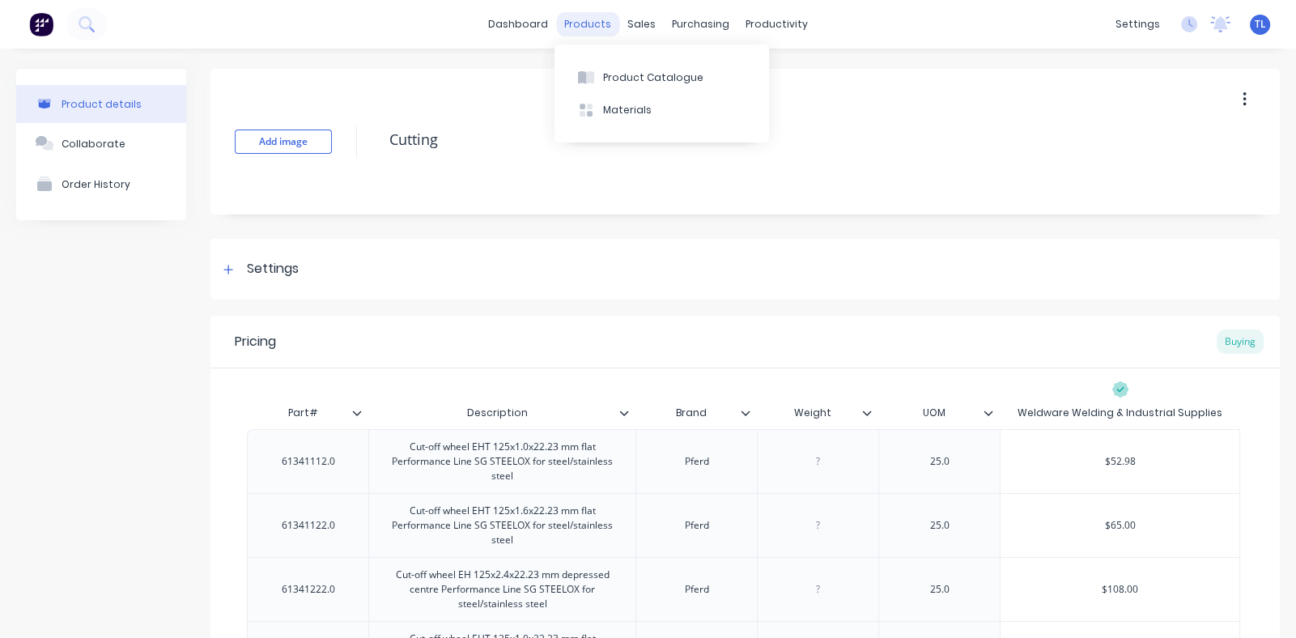
click at [586, 24] on div "products" at bounding box center [587, 24] width 63 height 24
click at [623, 83] on div "Product Catalogue" at bounding box center [653, 77] width 100 height 15
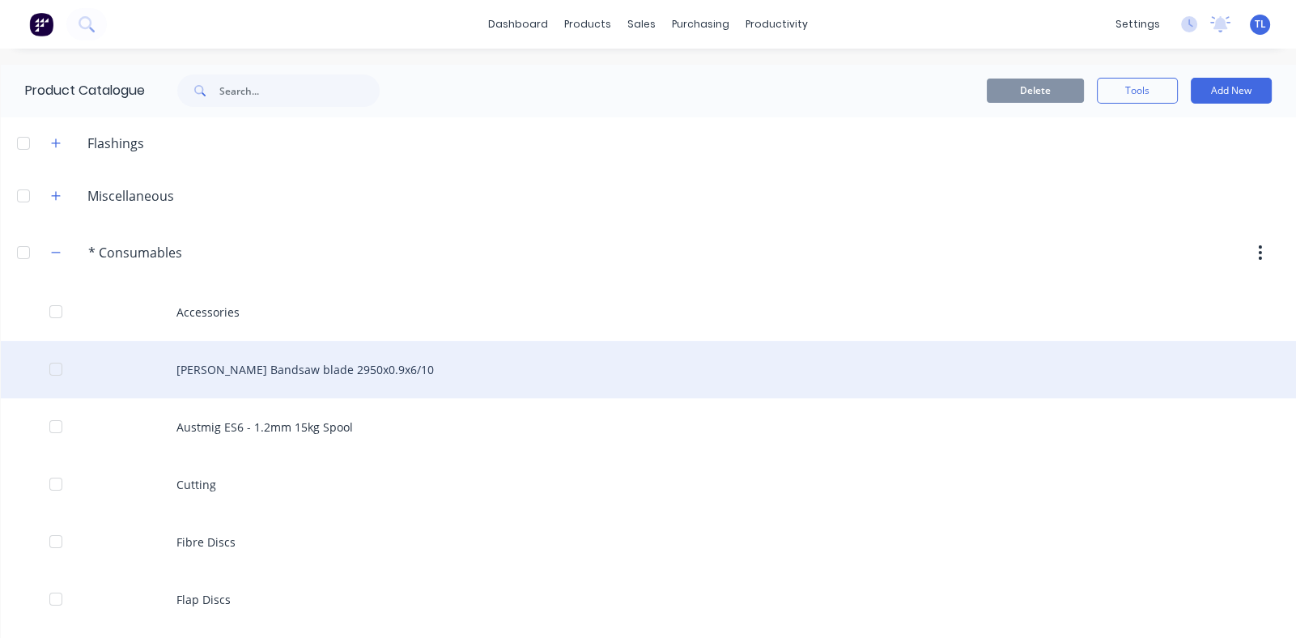
click at [438, 368] on div "[PERSON_NAME] Bandsaw blade 2950x0.9x6/10" at bounding box center [648, 369] width 1295 height 57
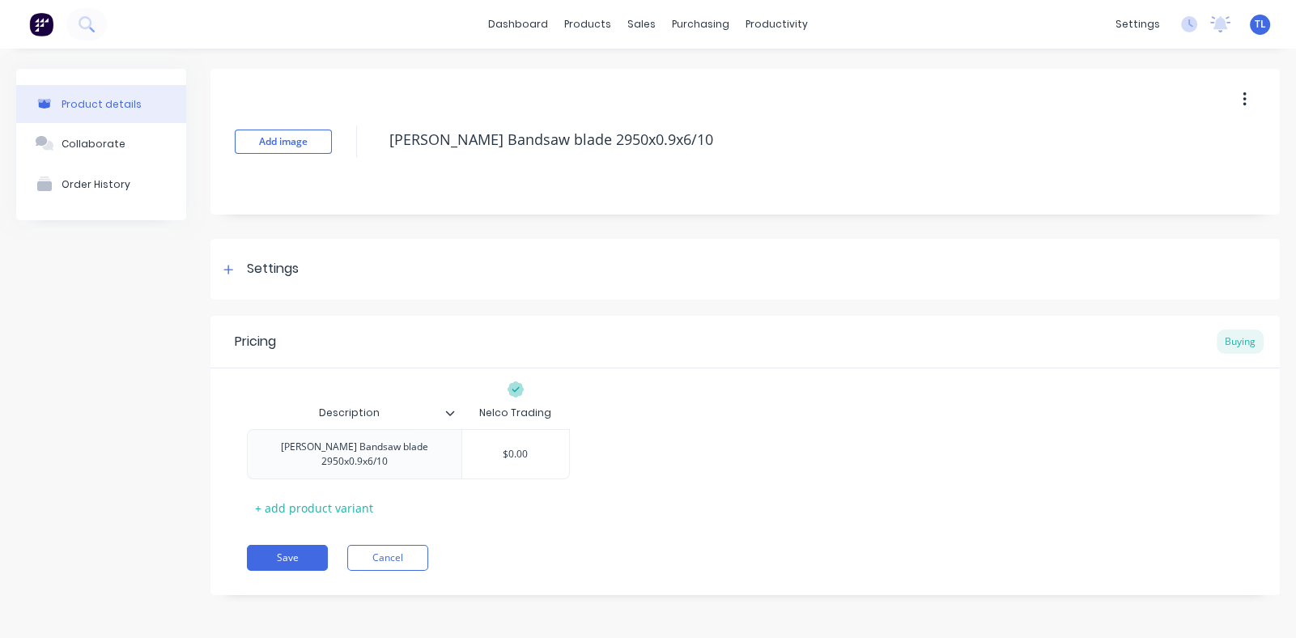
click at [1242, 97] on icon "button" at bounding box center [1244, 100] width 4 height 18
click at [719, 354] on div "Pricing Buying" at bounding box center [744, 342] width 1069 height 53
click at [448, 410] on icon at bounding box center [450, 413] width 10 height 10
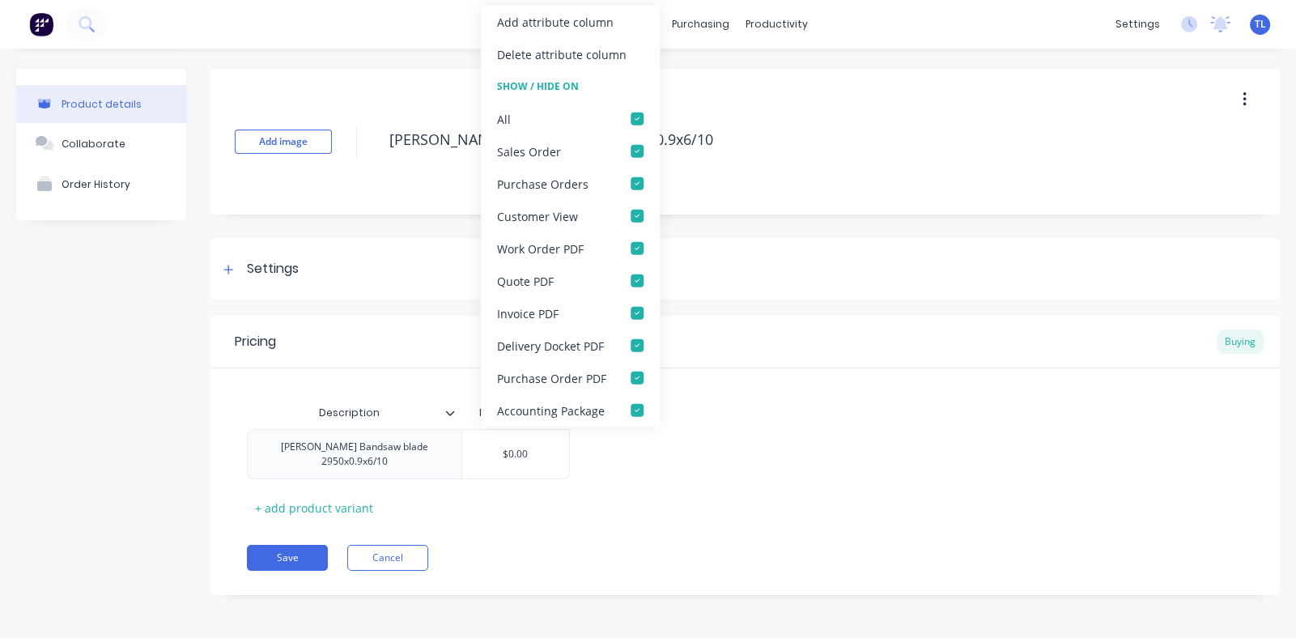
click at [700, 520] on div "Pricing Buying Description Nelco Trading [PERSON_NAME] Bandsaw blade 2950x0.9x6…" at bounding box center [744, 455] width 1069 height 279
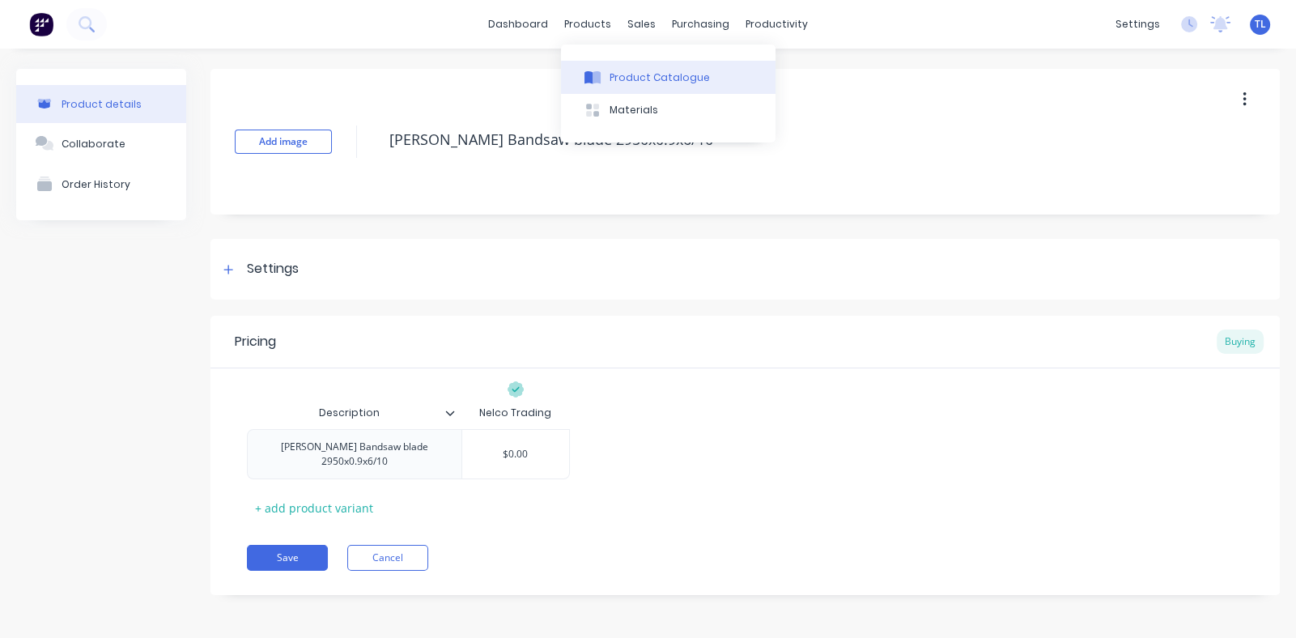
click at [628, 84] on button "Product Catalogue" at bounding box center [668, 77] width 214 height 32
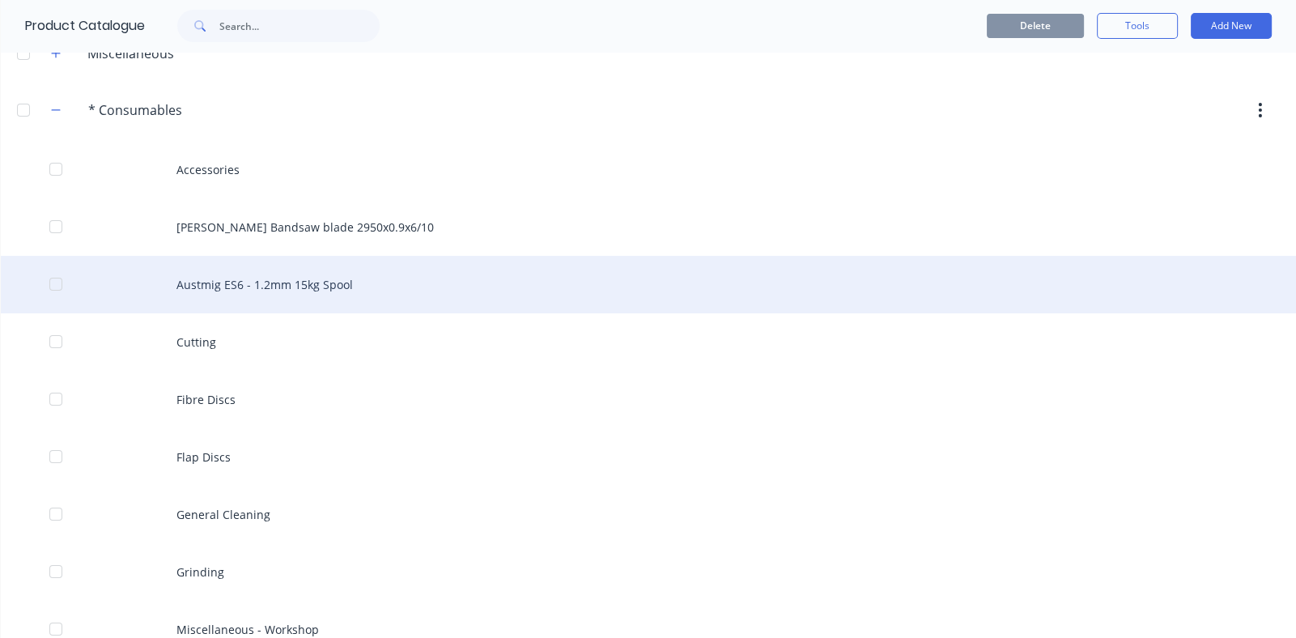
scroll to position [161, 0]
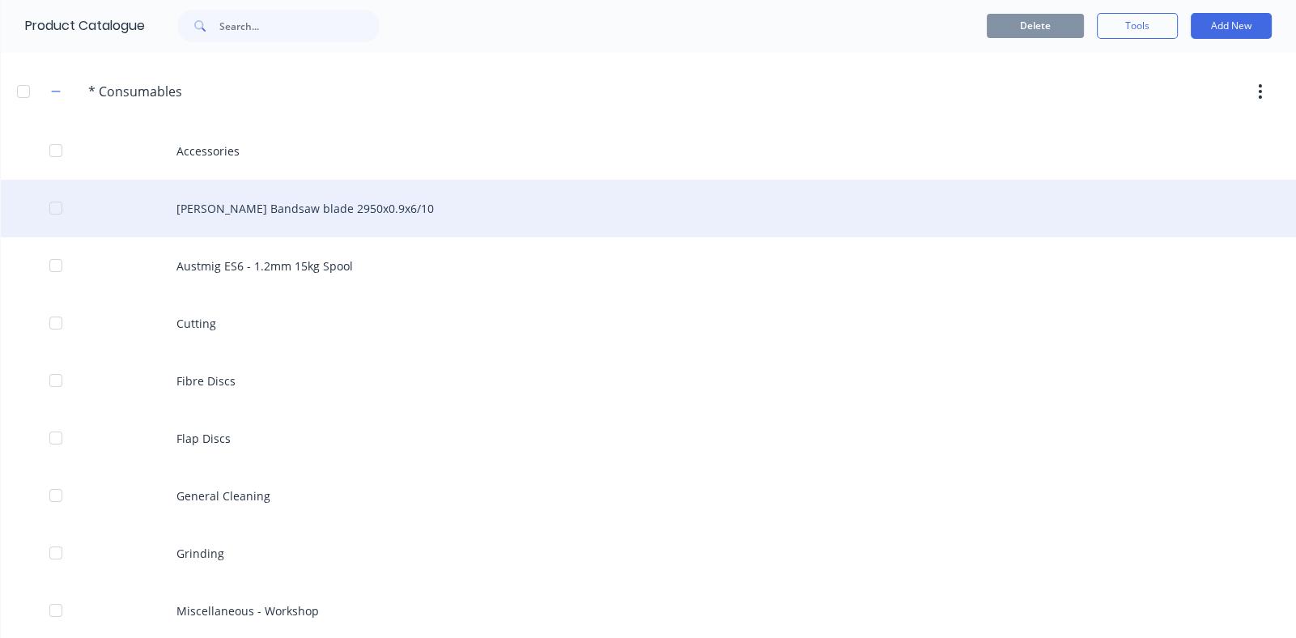
click at [245, 195] on div "[PERSON_NAME] Bandsaw blade 2950x0.9x6/10" at bounding box center [648, 208] width 1295 height 57
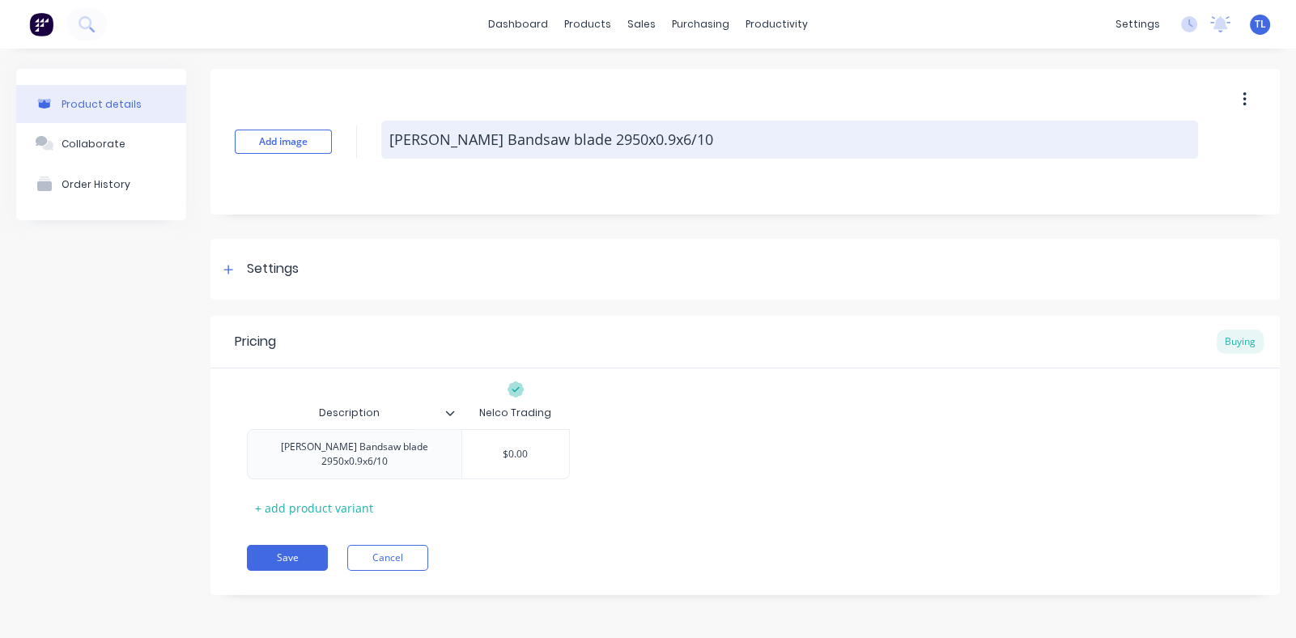
click at [539, 142] on textarea "[PERSON_NAME] Bandsaw blade 2950x0.9x6/10" at bounding box center [789, 140] width 817 height 38
click at [678, 146] on textarea "[PERSON_NAME] Bandsaw blade 2950x0.9x6/10" at bounding box center [789, 140] width 817 height 38
type textarea "x"
type textarea "[PERSON_NAME] Bandsaw blade 2950x0.9x6/1"
type textarea "x"
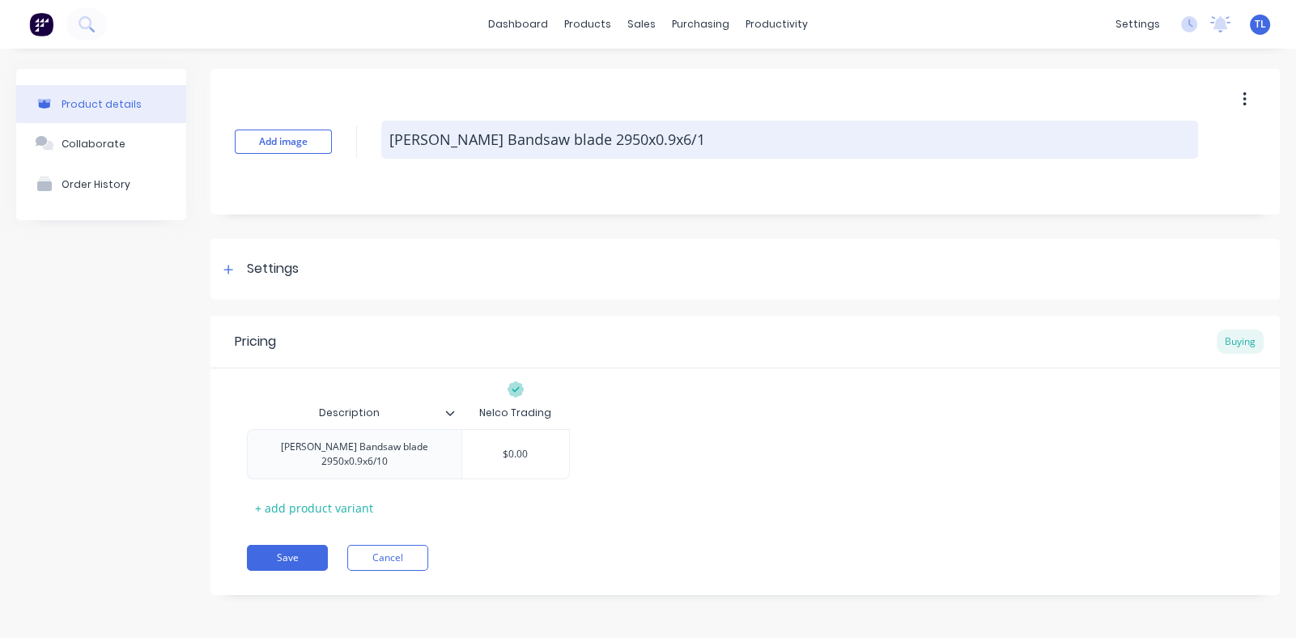
type textarea "[PERSON_NAME] Bandsaw blade 2950x0.9x6/"
type textarea "x"
type textarea "[PERSON_NAME] Bandsaw blade 2950x0.9x6"
type textarea "x"
type textarea "[PERSON_NAME] Bandsaw blade 2950x0.9x"
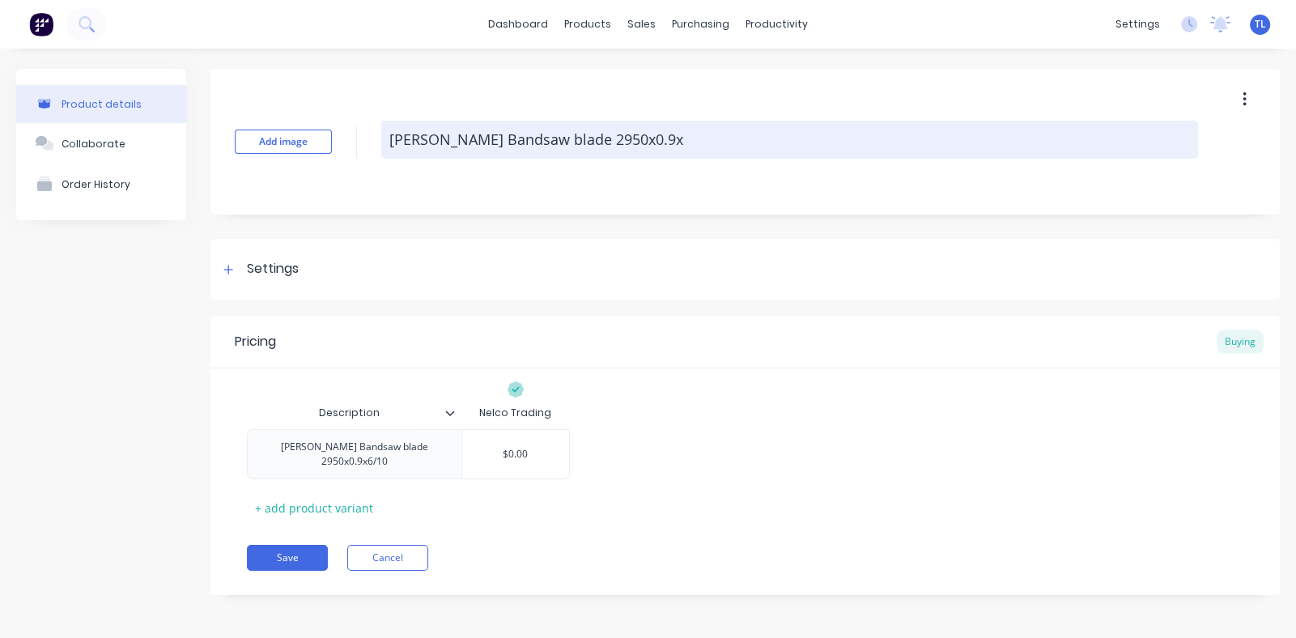
type textarea "x"
type textarea "[PERSON_NAME] Bandsaw blade 2950x0.9"
type textarea "x"
type textarea "[PERSON_NAME] Bandsaw blade 2950x0."
type textarea "x"
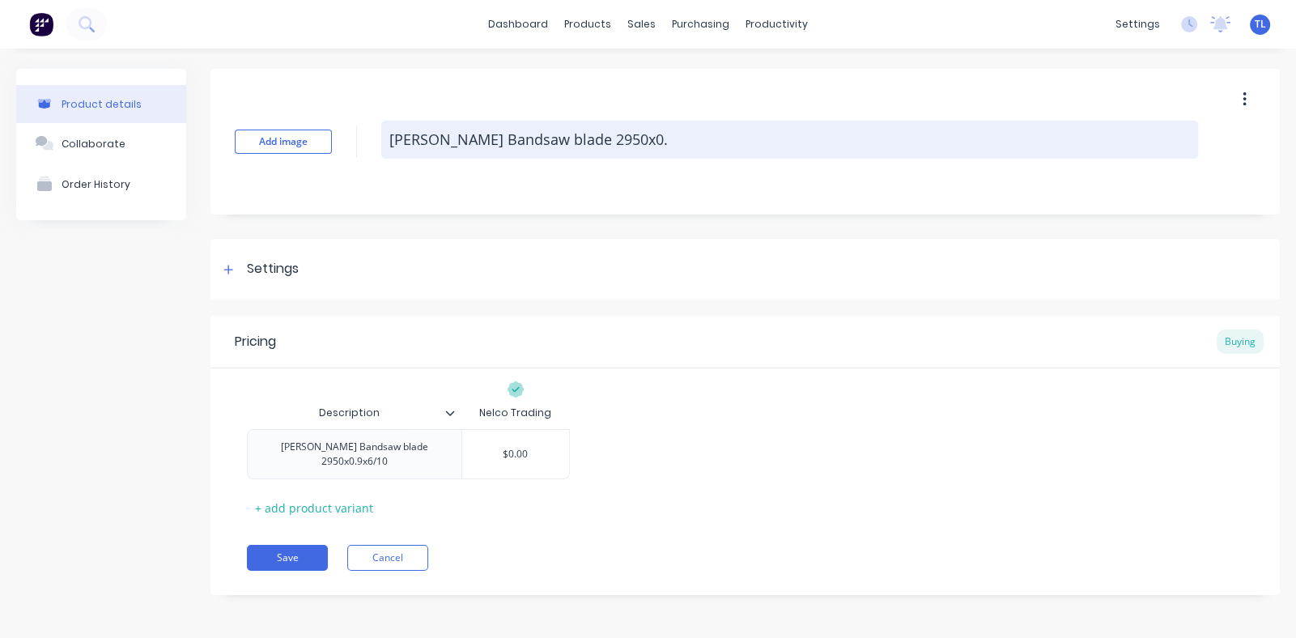
type textarea "[PERSON_NAME] Bandsaw blade 2950x0"
type textarea "x"
type textarea "[PERSON_NAME] Bandsaw blade 2950x"
type textarea "x"
type textarea "[PERSON_NAME] Bandsaw blade 2950"
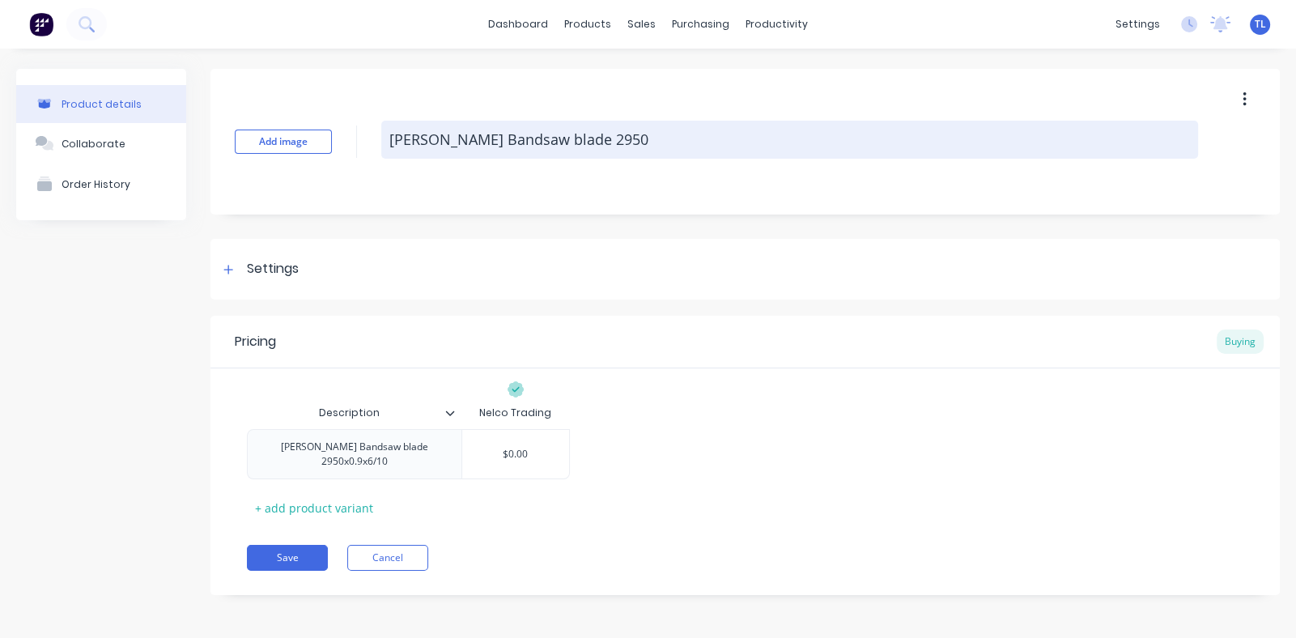
type textarea "x"
type textarea "[PERSON_NAME] Bandsaw blade 295"
type textarea "x"
type textarea "[PERSON_NAME] Bandsaw blade 29"
type textarea "x"
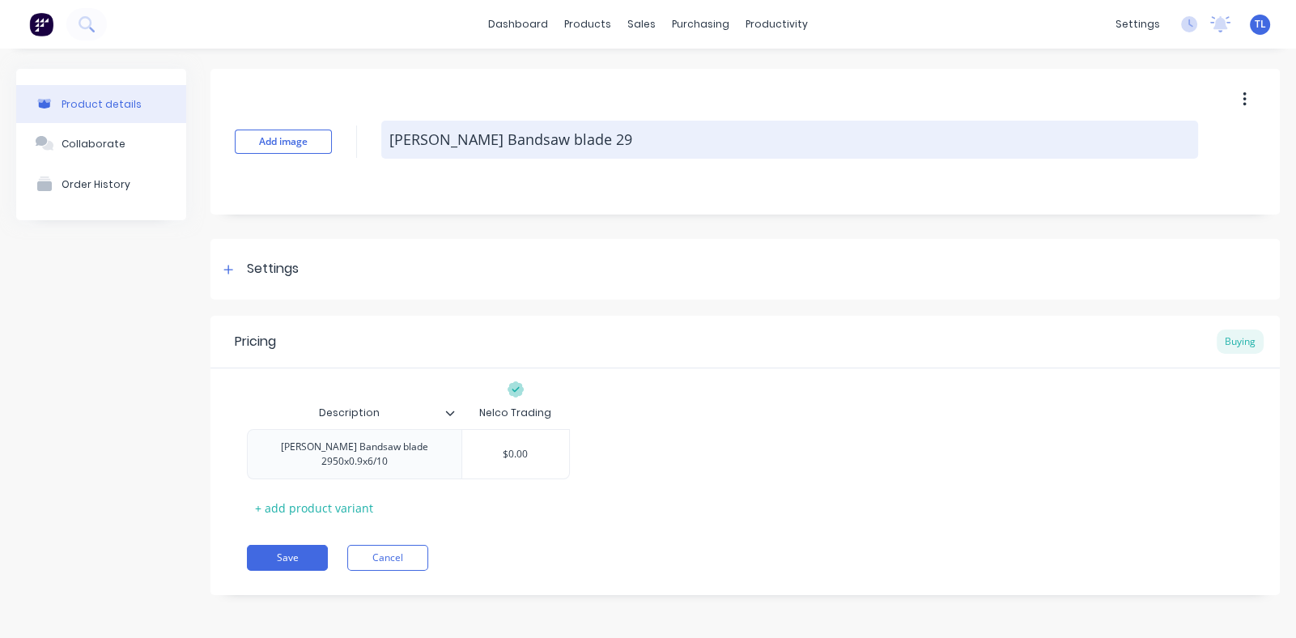
type textarea "[PERSON_NAME] Bandsaw blade 2"
type textarea "x"
type textarea "[PERSON_NAME] Bandsaw blade"
type textarea "x"
type textarea "[PERSON_NAME] Bandsaw blade"
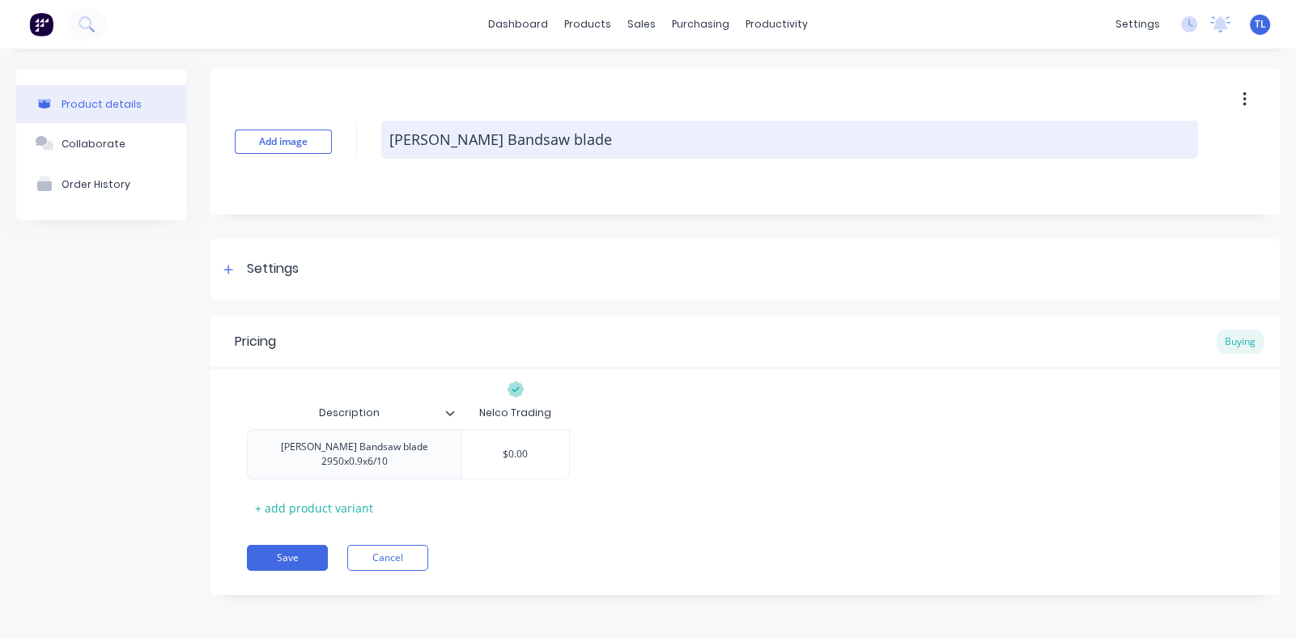
type textarea "x"
type textarea "[PERSON_NAME] Bandsaw blad"
type textarea "x"
type textarea "[PERSON_NAME] Bandsaw bla"
type textarea "x"
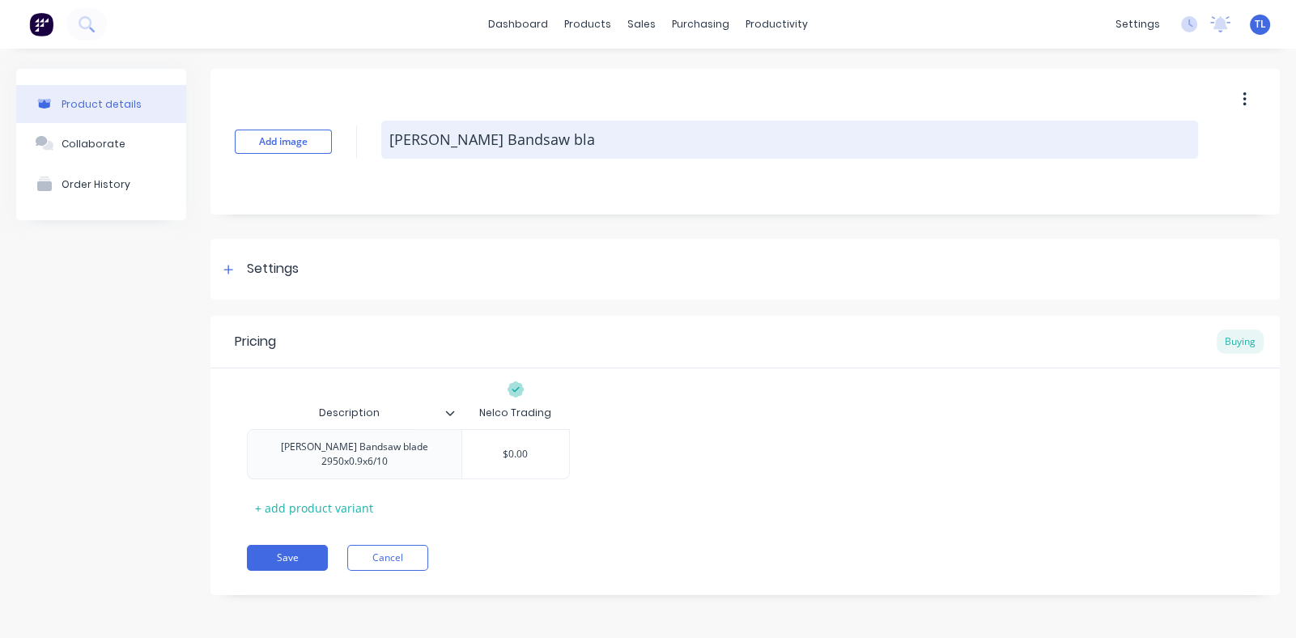
type textarea "[PERSON_NAME] Bandsaw bl"
type textarea "x"
type textarea "[PERSON_NAME] Bandsaw b"
type textarea "x"
type textarea "[PERSON_NAME] Bandsaw"
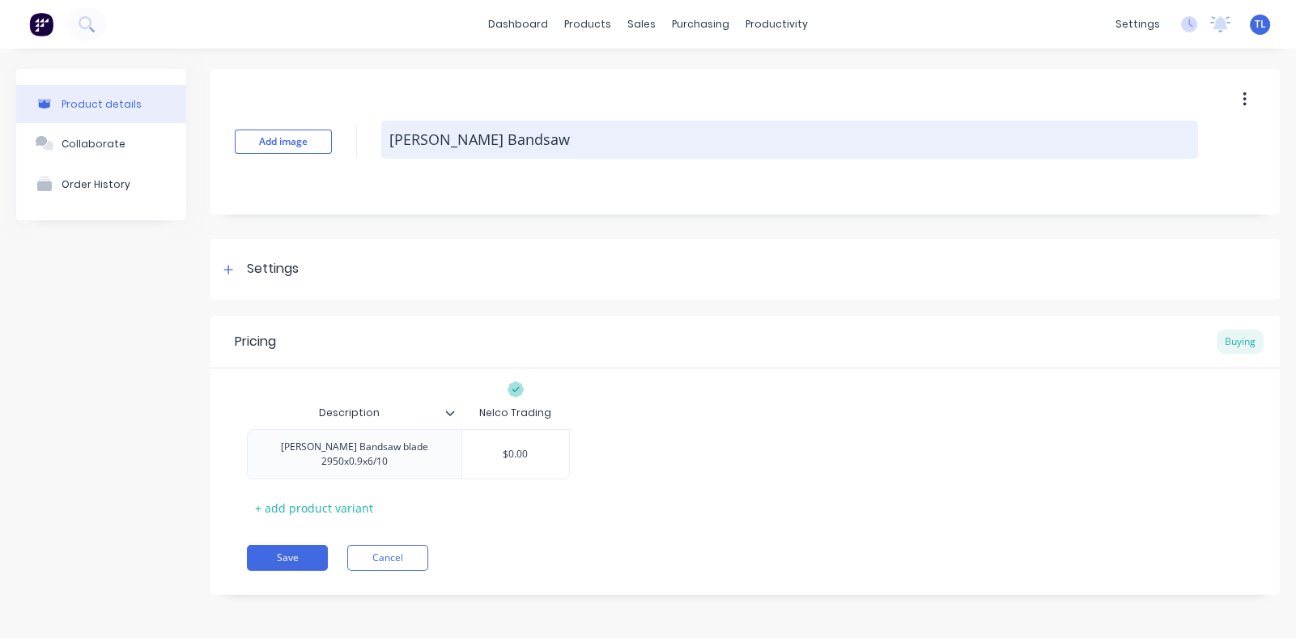
type textarea "x"
type textarea "[PERSON_NAME] Bandsaw"
type textarea "x"
type textarea "[PERSON_NAME] Bandsa"
type textarea "x"
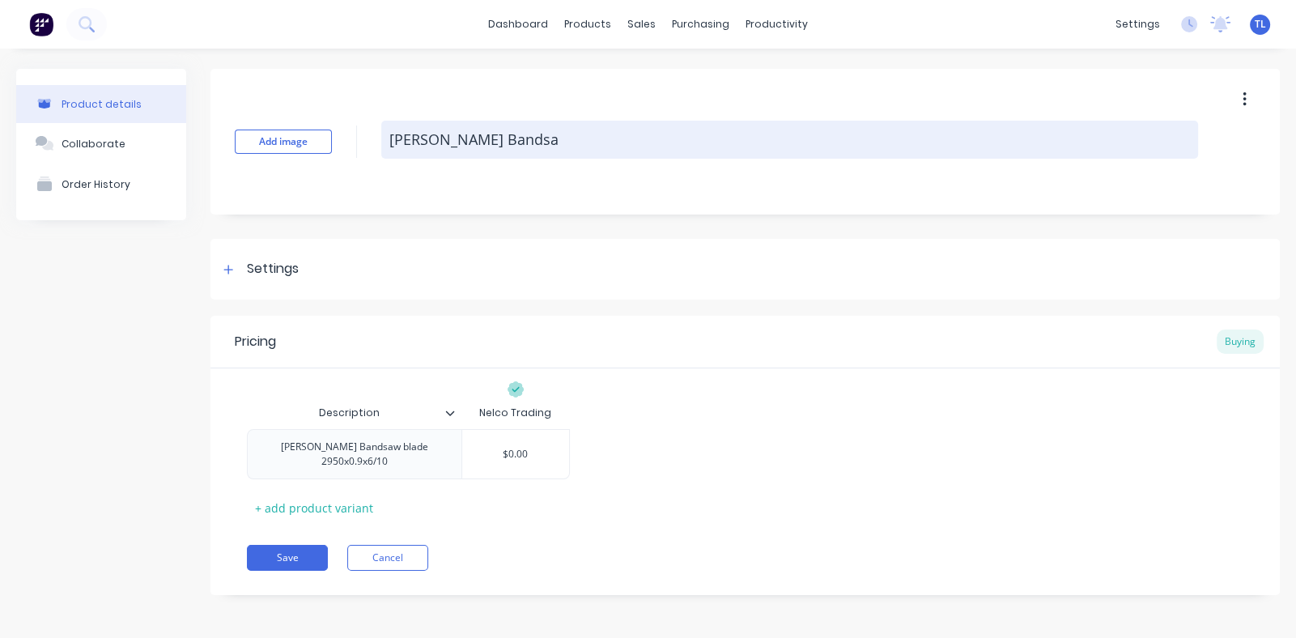
type textarea "[PERSON_NAME] Bands"
type textarea "x"
type textarea "[PERSON_NAME] Band"
type textarea "x"
type textarea "[PERSON_NAME]"
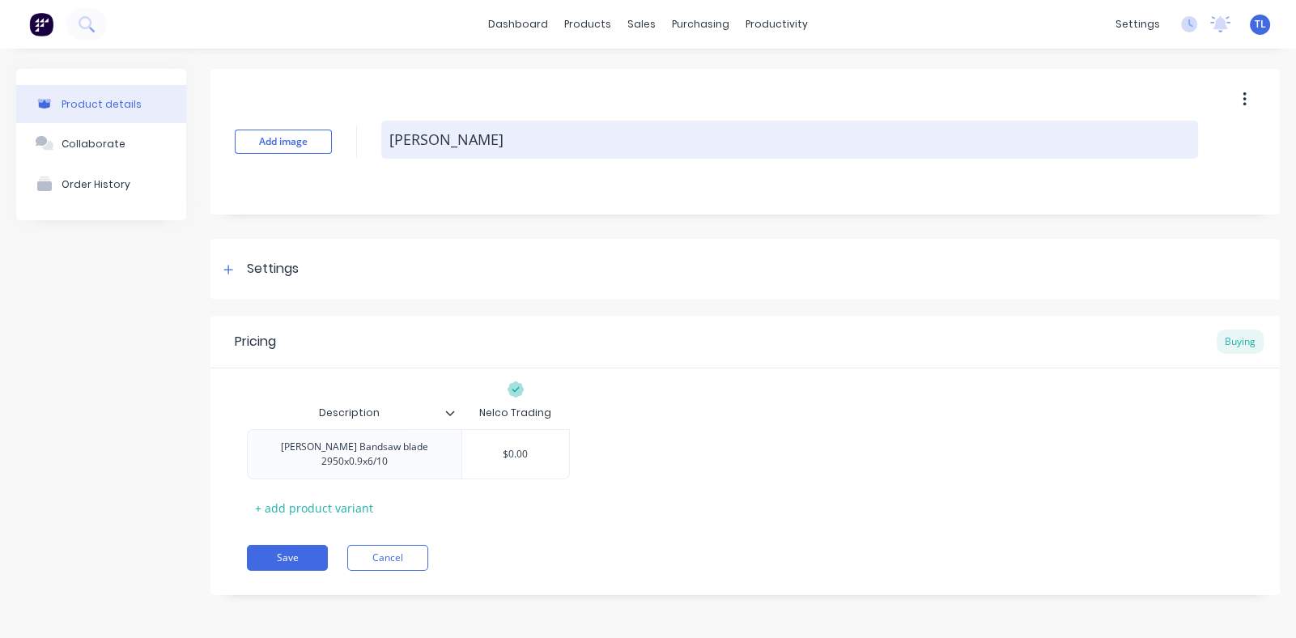
type textarea "x"
type textarea "Amada Ba"
type textarea "x"
type textarea "[PERSON_NAME] B"
type textarea "x"
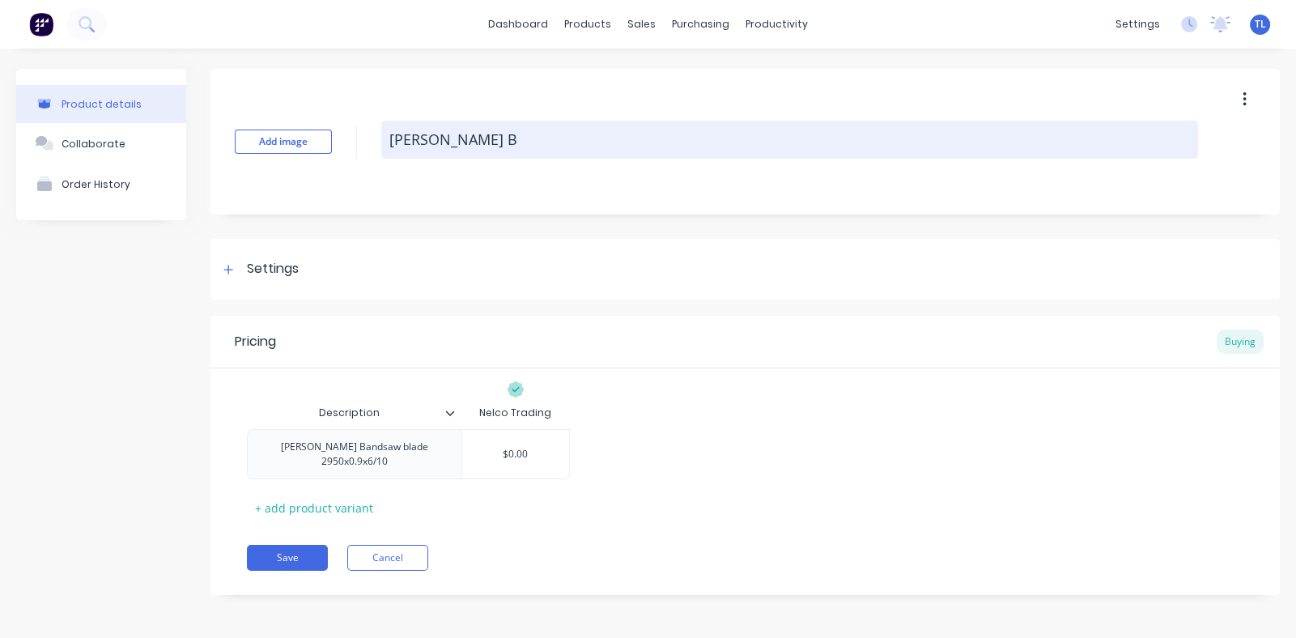
type textarea "[PERSON_NAME]"
type textarea "x"
type textarea "[PERSON_NAME]"
type textarea "x"
type textarea "Amad"
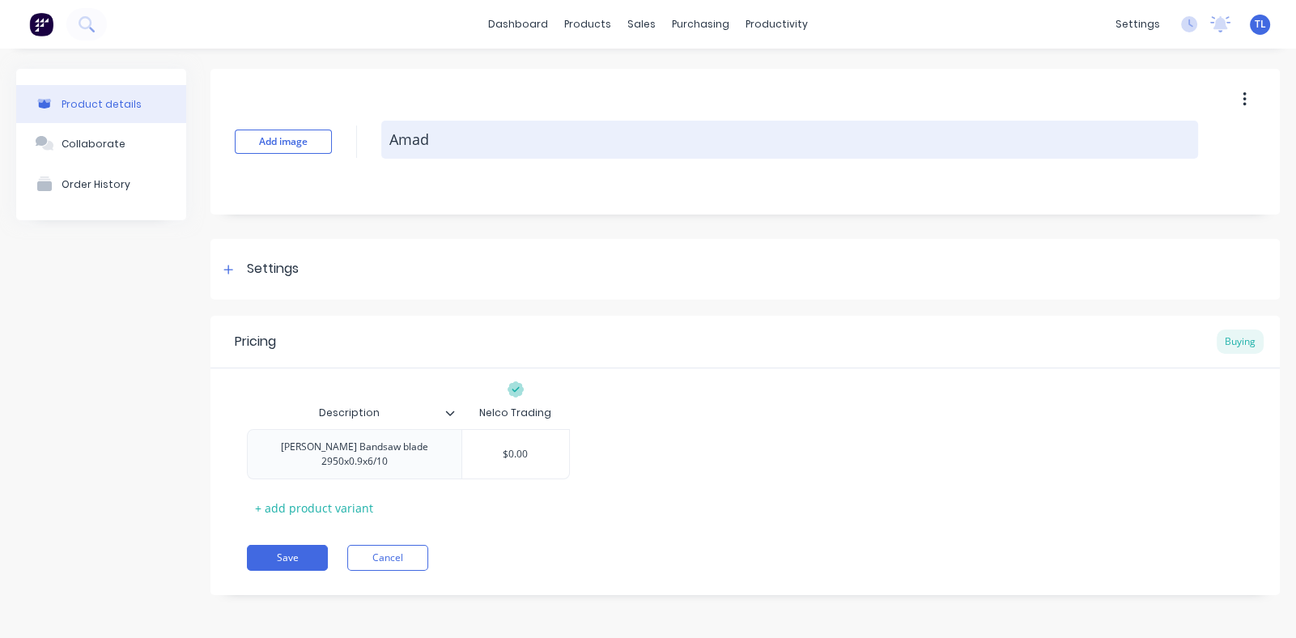
type textarea "x"
type textarea "Ama"
type textarea "x"
type textarea "Am"
type textarea "x"
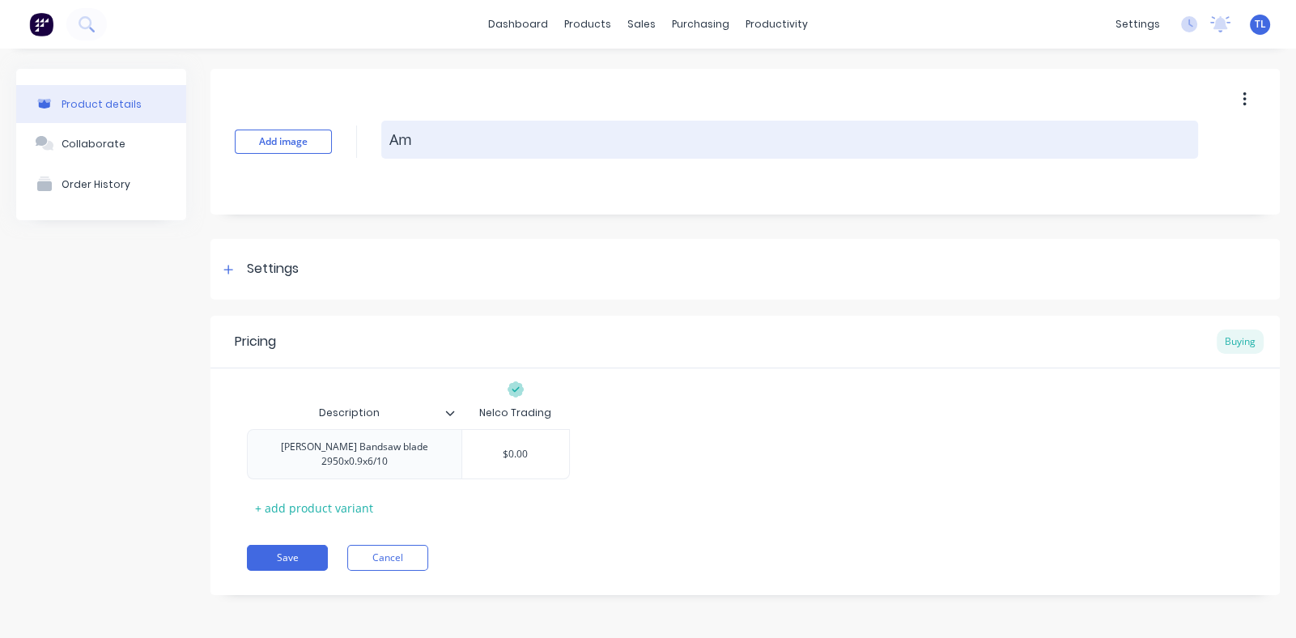
type textarea "A"
type textarea "x"
type textarea "B"
type textarea "x"
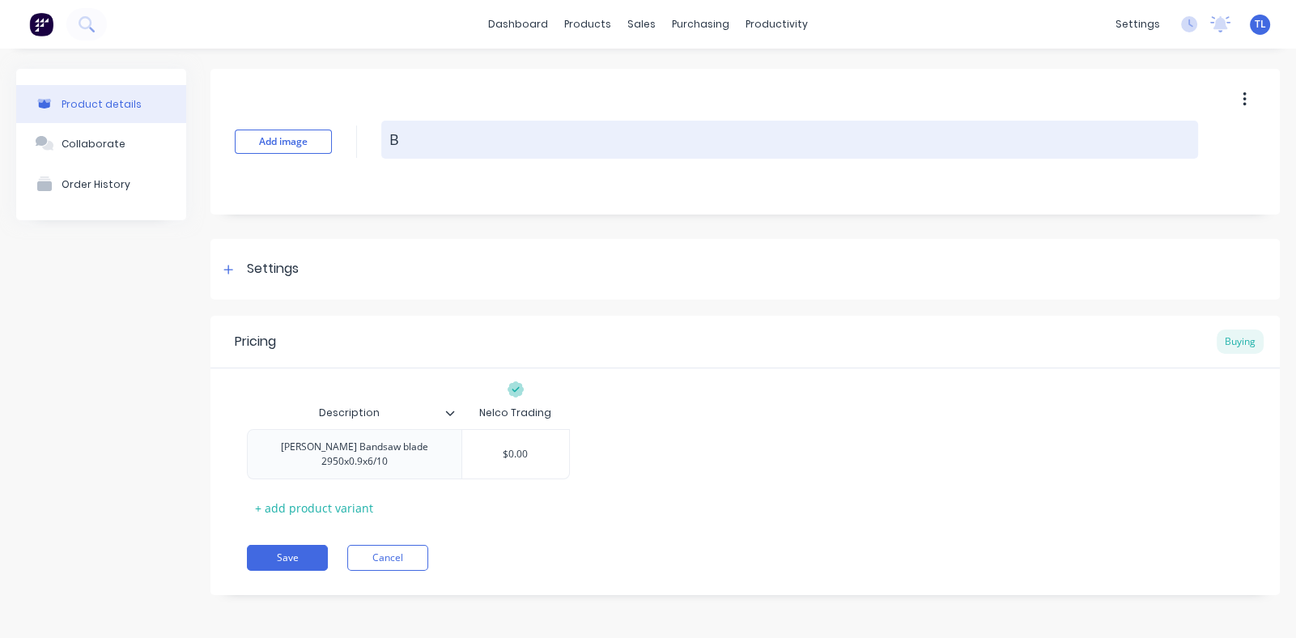
type textarea "Ba"
type textarea "x"
type textarea "Ban"
type textarea "x"
type textarea "Band"
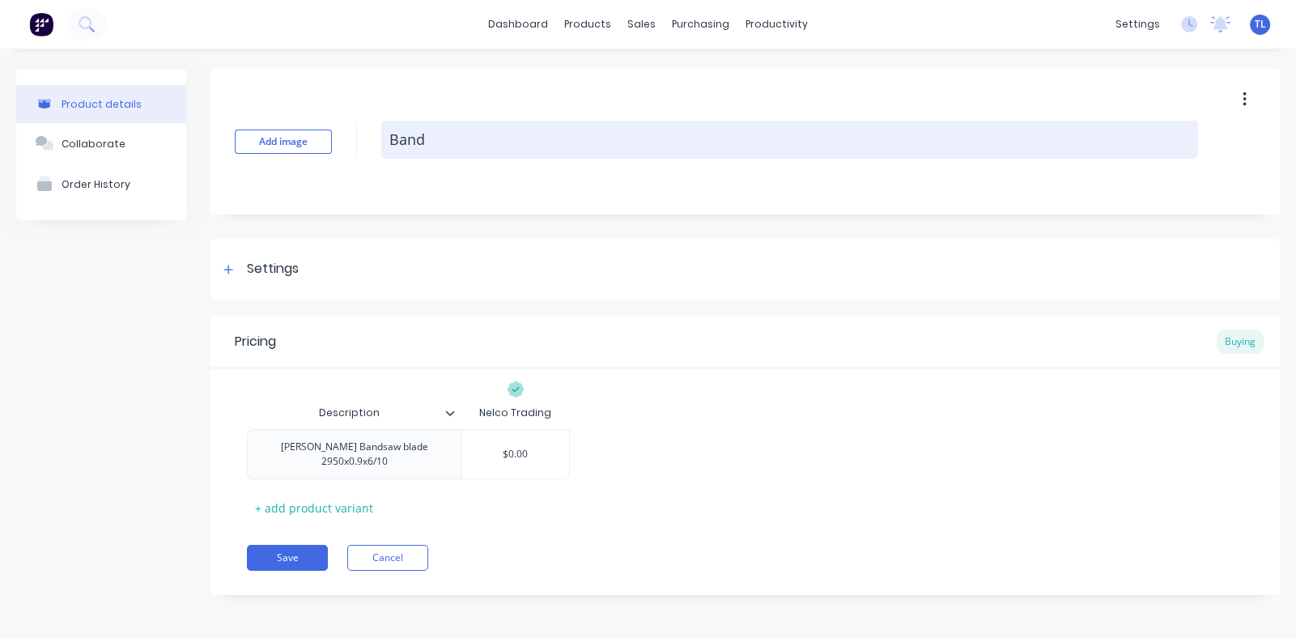
type textarea "x"
type textarea "Bands"
type textarea "x"
type textarea "Bandsa"
type textarea "x"
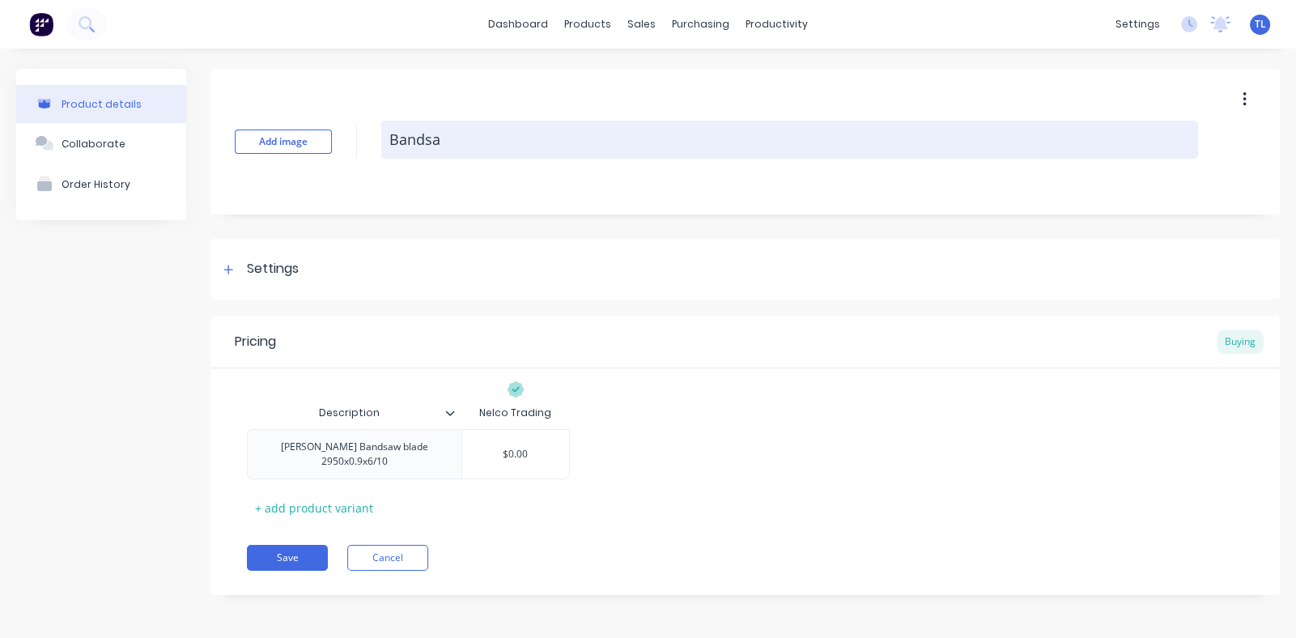
type textarea "Bandsaw"
type textarea "x"
type textarea "Bandsaw"
type textarea "x"
type textarea "Bandsaw b"
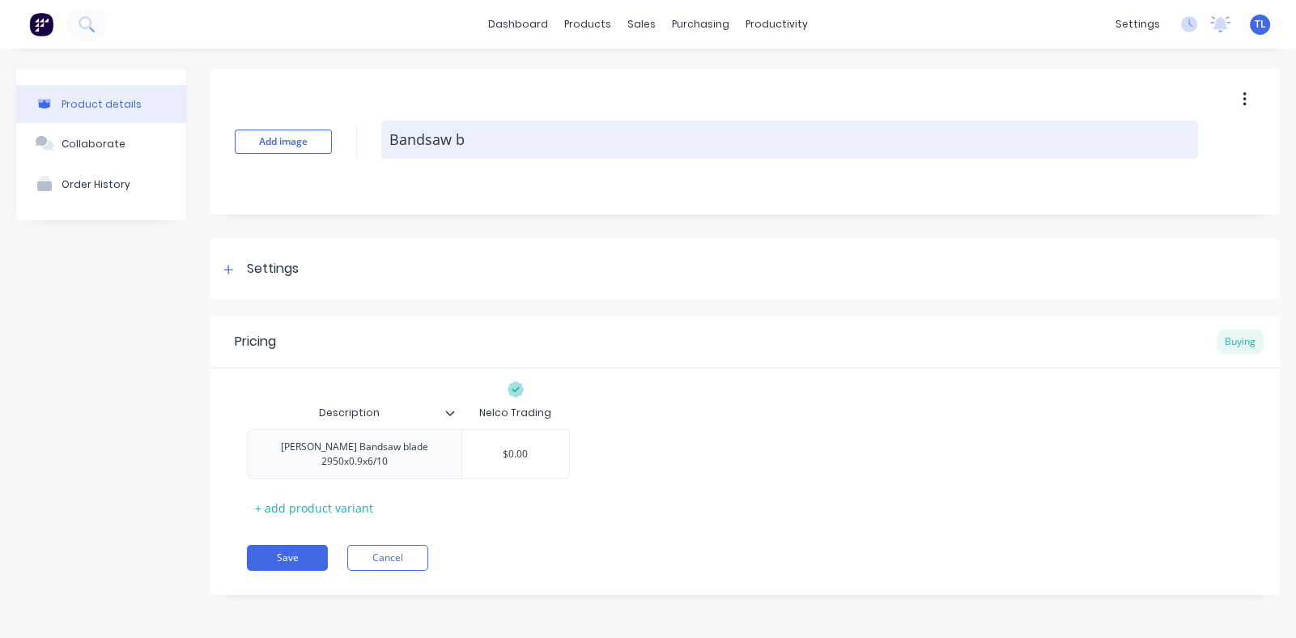
type textarea "x"
type textarea "Bandsaw bl"
type textarea "x"
type textarea "Bandsaw bla"
type textarea "x"
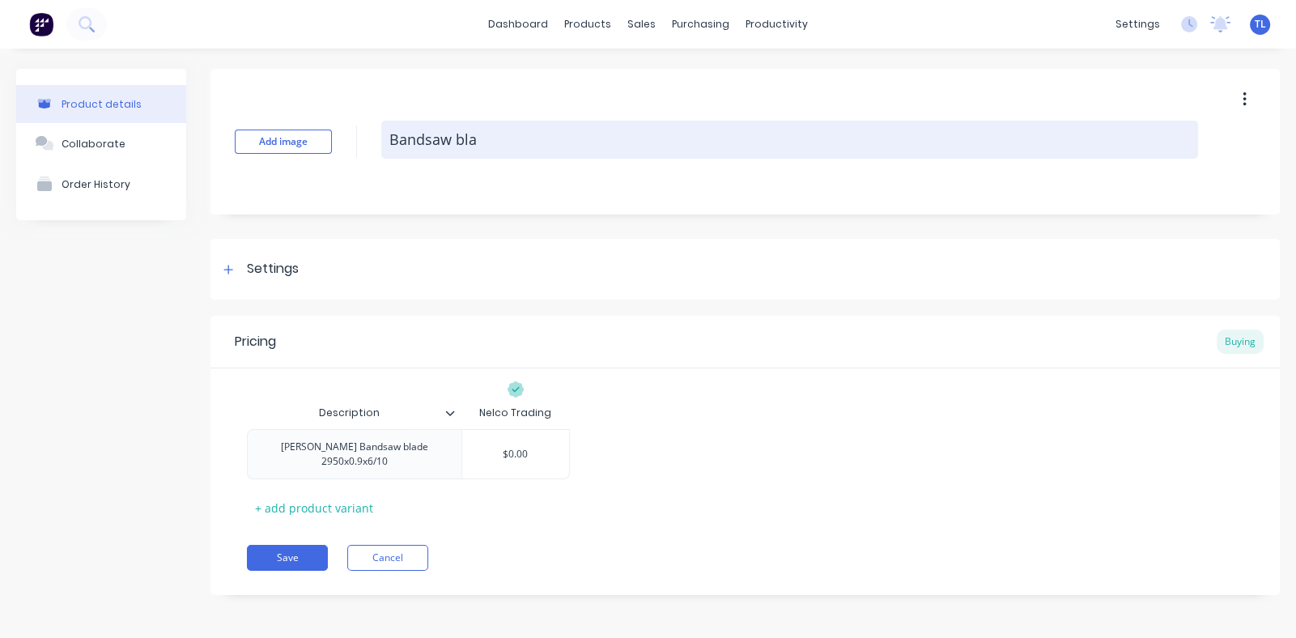
type textarea "Bandsaw blad"
type textarea "x"
type textarea "Bandsaw blade"
type textarea "x"
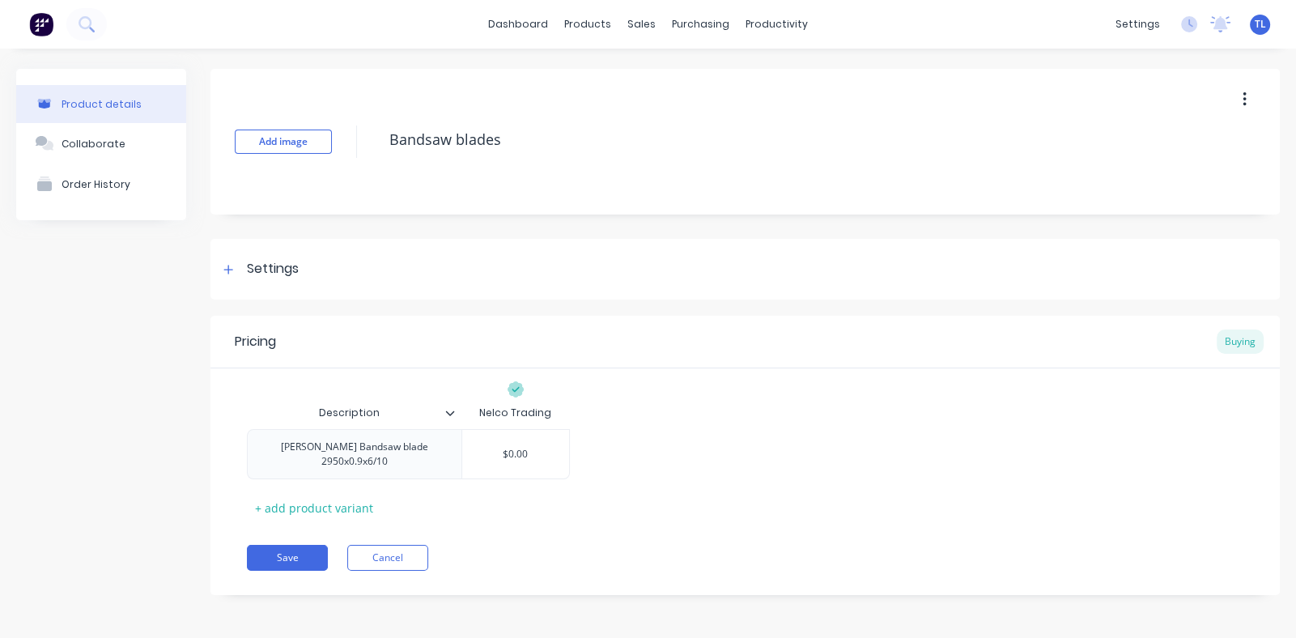
type textarea "Bandsaw blades"
type textarea "x"
type textarea "Bandsaw blades"
click at [782, 443] on div "[PERSON_NAME] Bandsaw blade 2950x0.9x6/10 $0.00" at bounding box center [745, 454] width 996 height 50
click at [296, 545] on button "Save" at bounding box center [287, 558] width 81 height 26
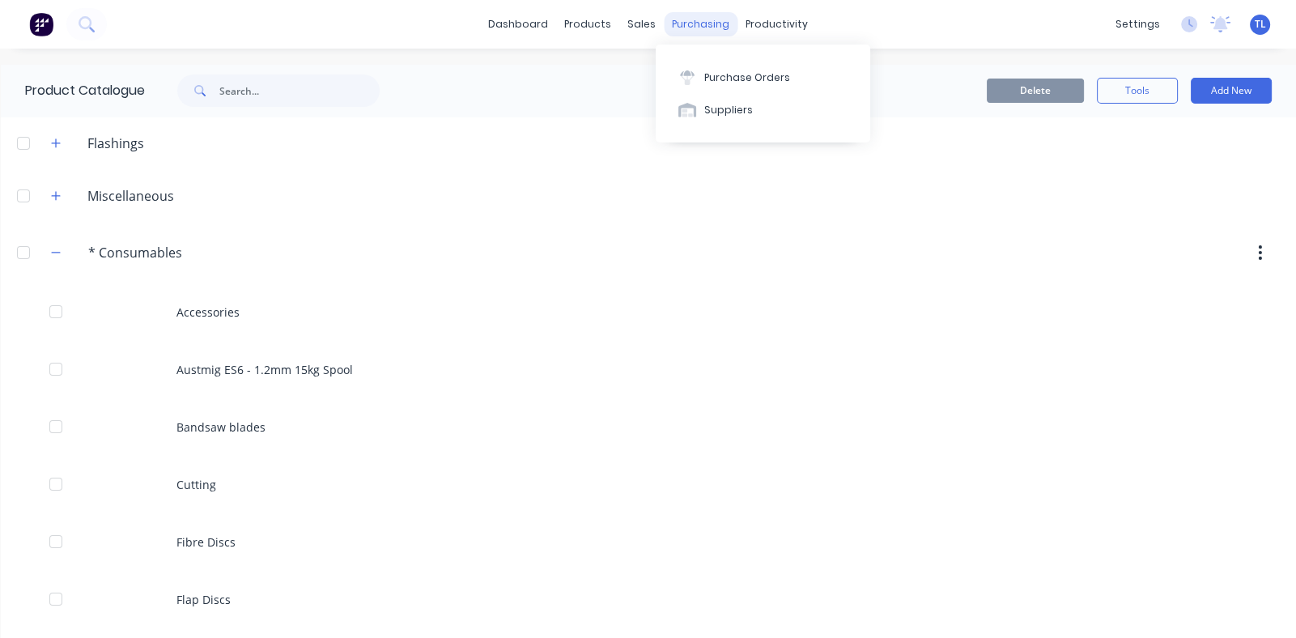
click at [684, 19] on div "purchasing" at bounding box center [701, 24] width 74 height 24
click at [734, 74] on div "Purchase Orders" at bounding box center [747, 77] width 86 height 15
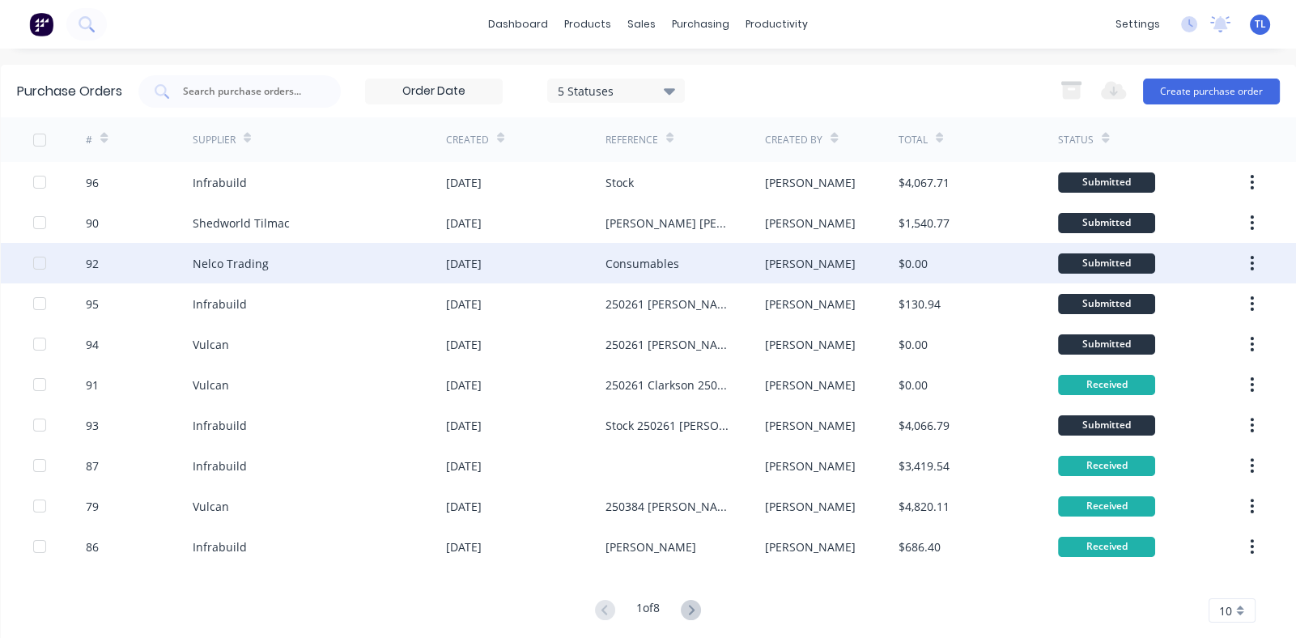
click at [482, 258] on div "[DATE]" at bounding box center [464, 263] width 36 height 17
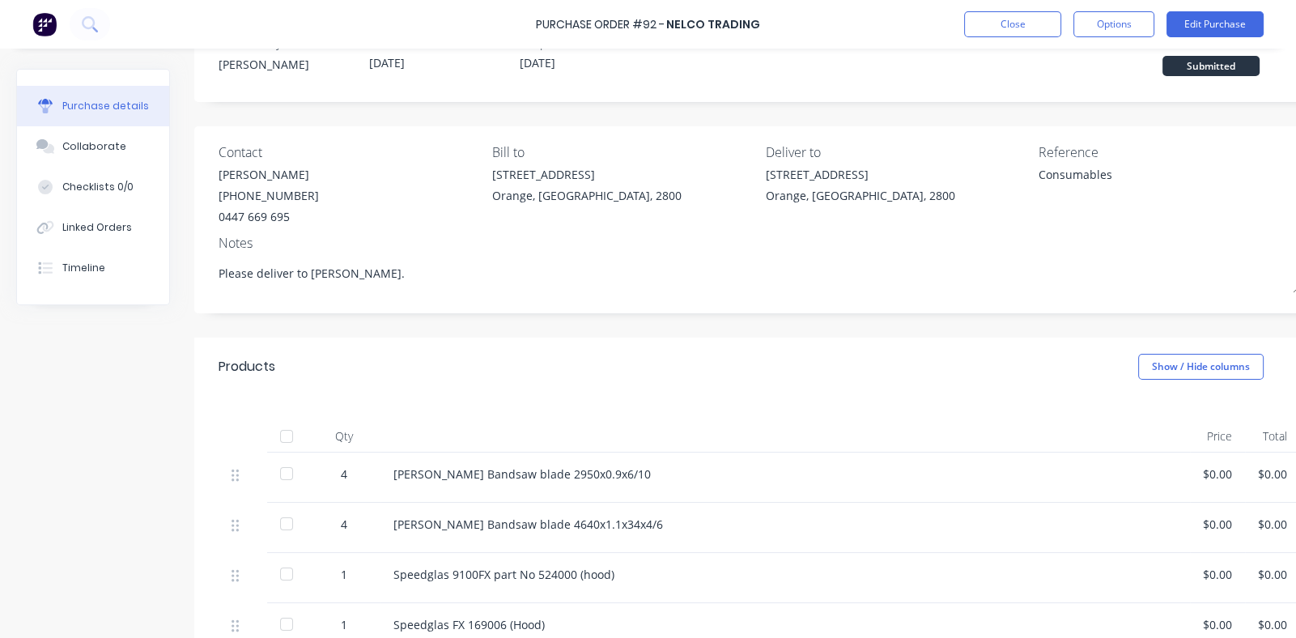
scroll to position [243, 0]
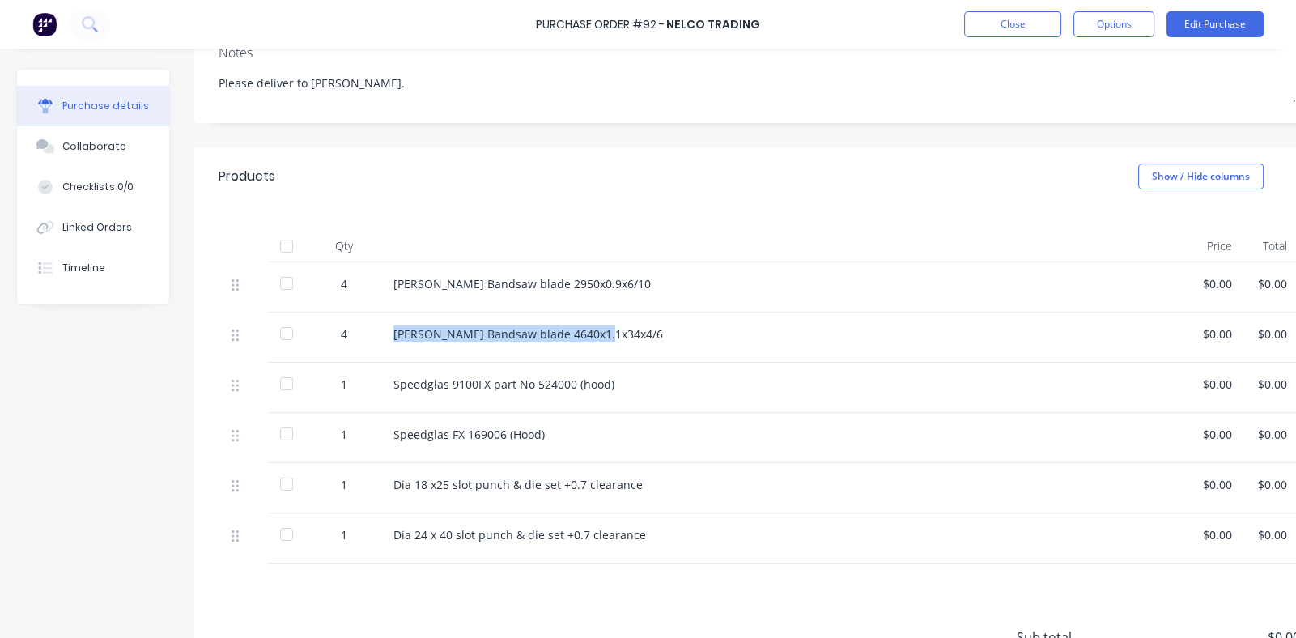
drag, startPoint x: 619, startPoint y: 334, endPoint x: 394, endPoint y: 347, distance: 225.4
click at [394, 347] on div "[PERSON_NAME] Bandsaw blade 4640x1.1x34x4/6" at bounding box center [784, 337] width 809 height 50
drag, startPoint x: 394, startPoint y: 347, endPoint x: 464, endPoint y: 337, distance: 70.4
copy div "[PERSON_NAME] Bandsaw blade 4640x1.1x34x4/6"
click at [1026, 17] on button "Close" at bounding box center [1012, 24] width 97 height 26
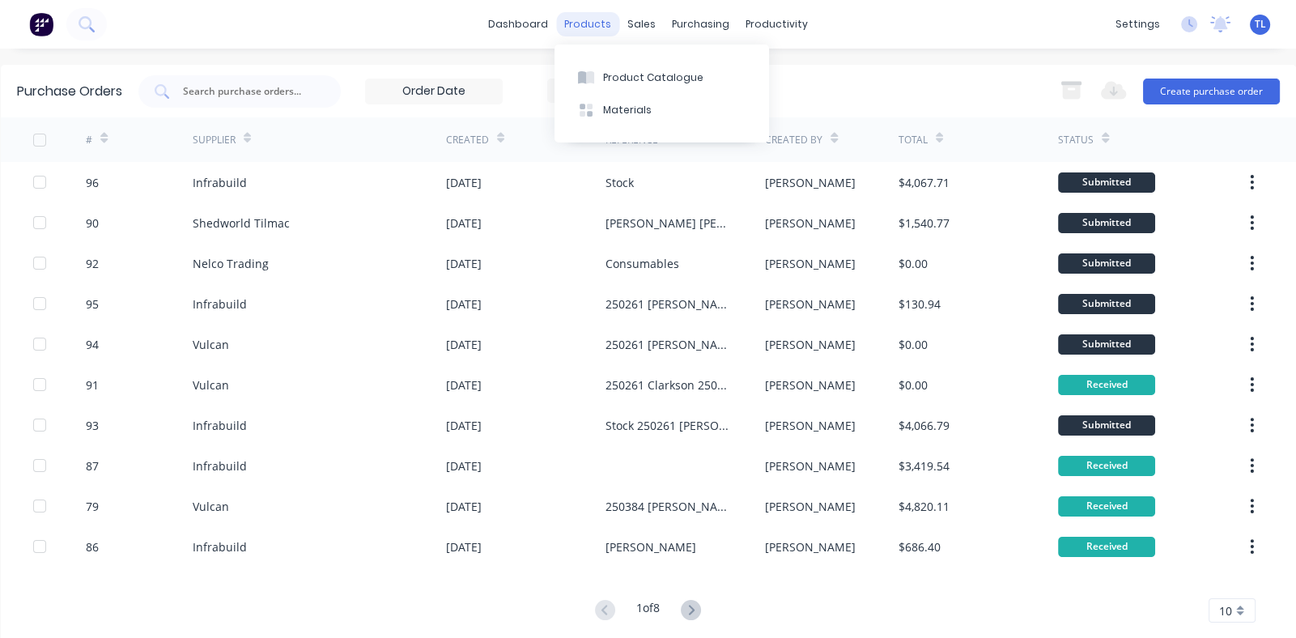
click at [580, 23] on div "products" at bounding box center [587, 24] width 63 height 24
click at [637, 76] on div "Product Catalogue" at bounding box center [653, 77] width 100 height 15
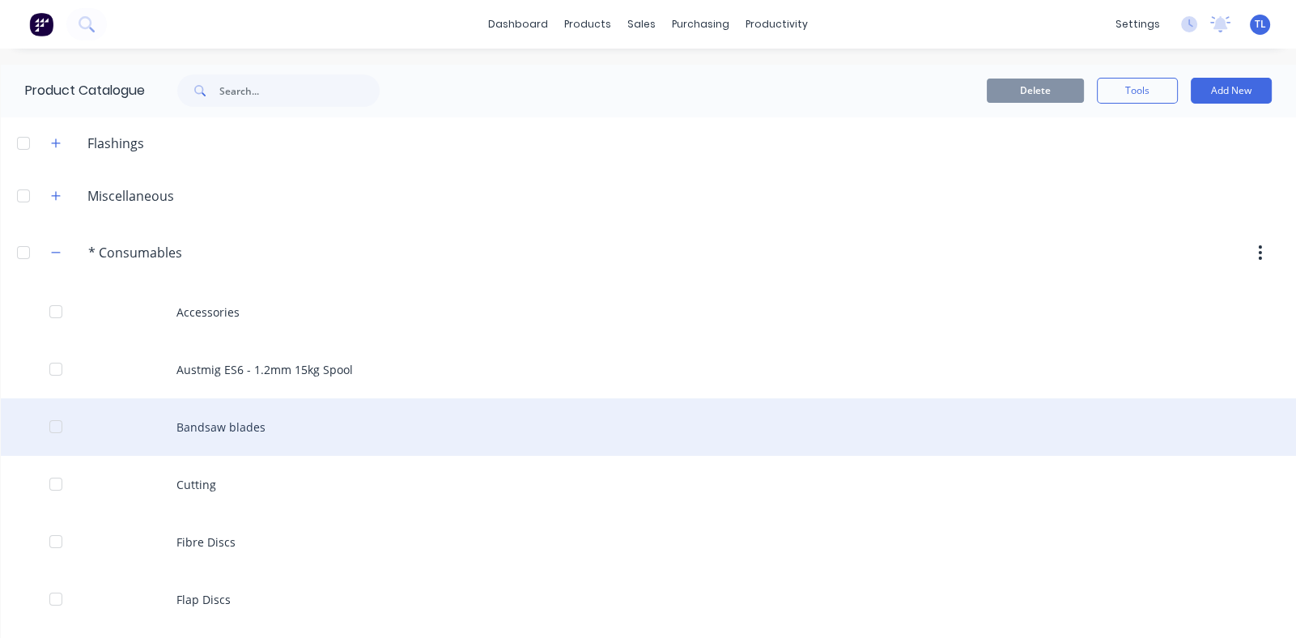
click at [281, 415] on div "Bandsaw blades" at bounding box center [648, 426] width 1295 height 57
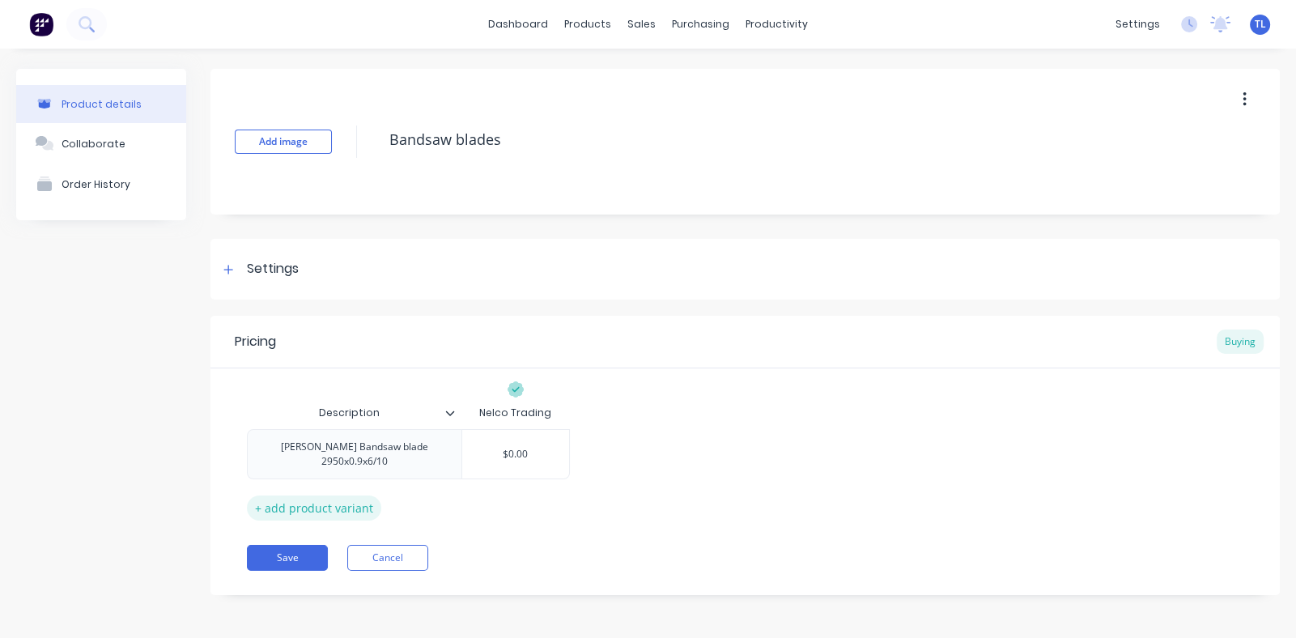
click at [325, 503] on div "+ add product variant" at bounding box center [314, 507] width 134 height 25
type textarea "x"
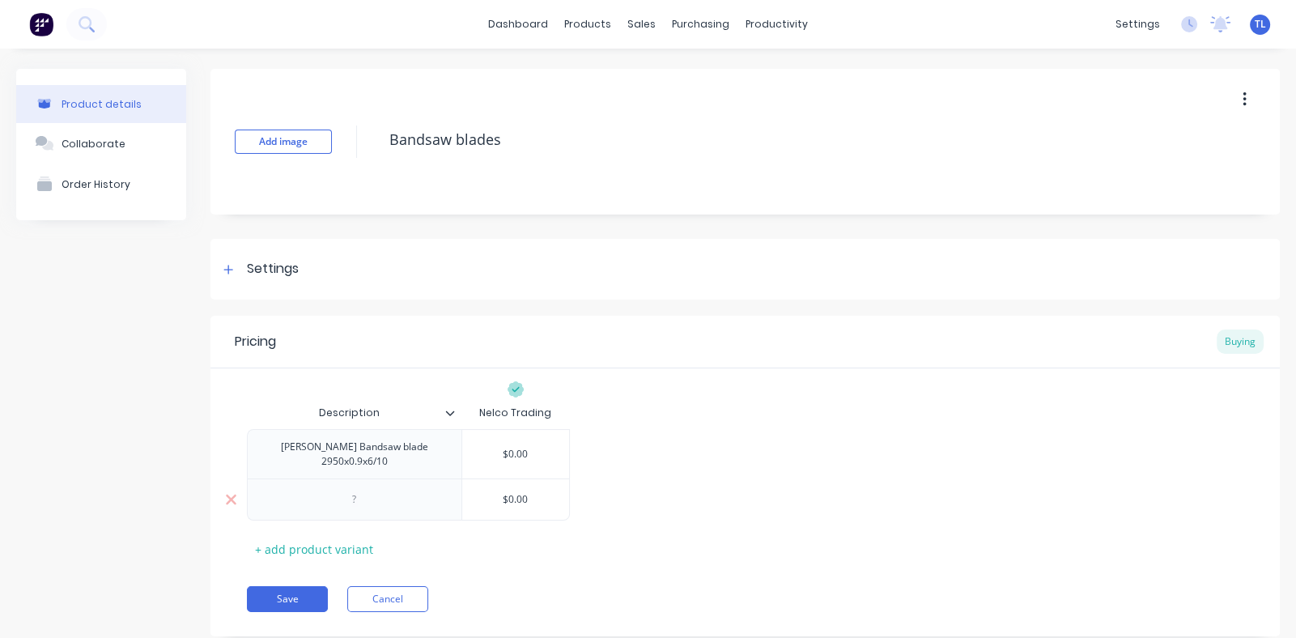
click at [380, 494] on div at bounding box center [354, 499] width 81 height 21
paste div
click at [291, 595] on button "Save" at bounding box center [287, 607] width 81 height 26
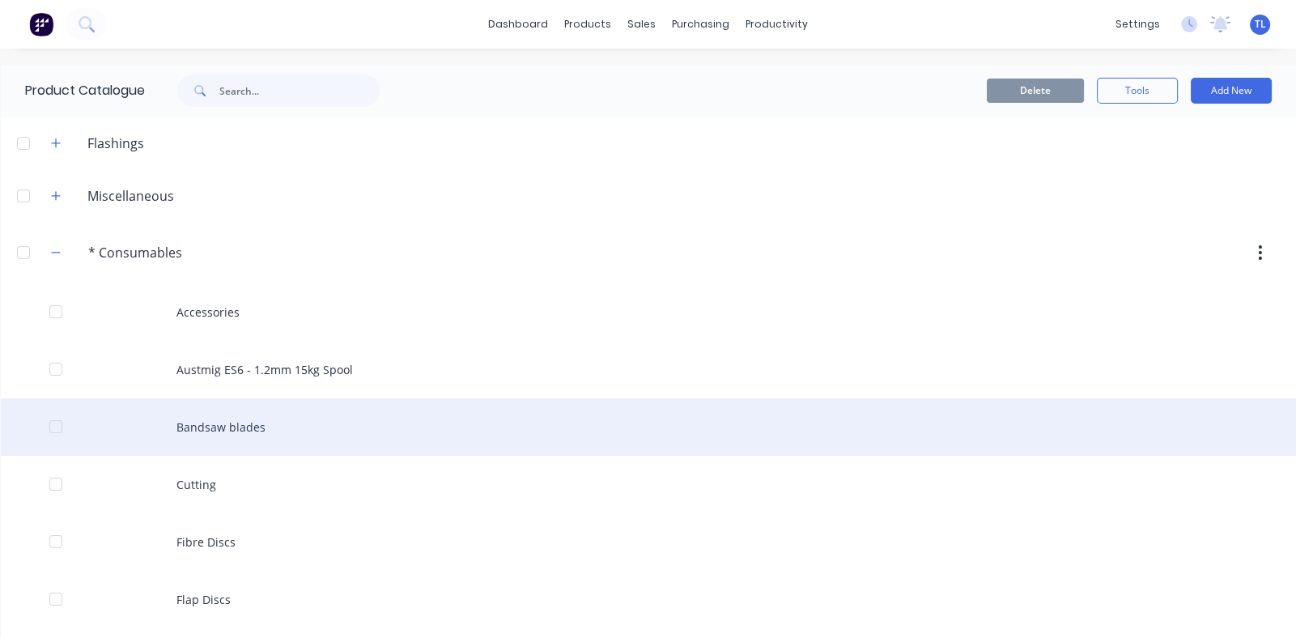
click at [291, 414] on div "Bandsaw blades" at bounding box center [648, 426] width 1295 height 57
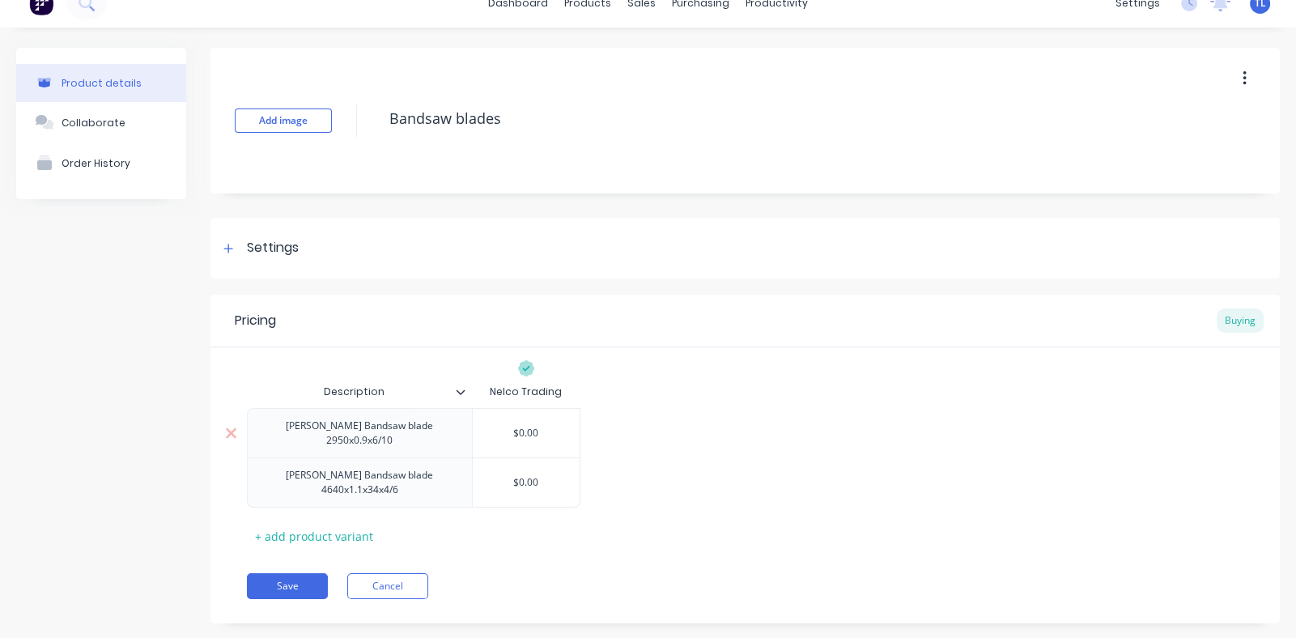
scroll to position [33, 0]
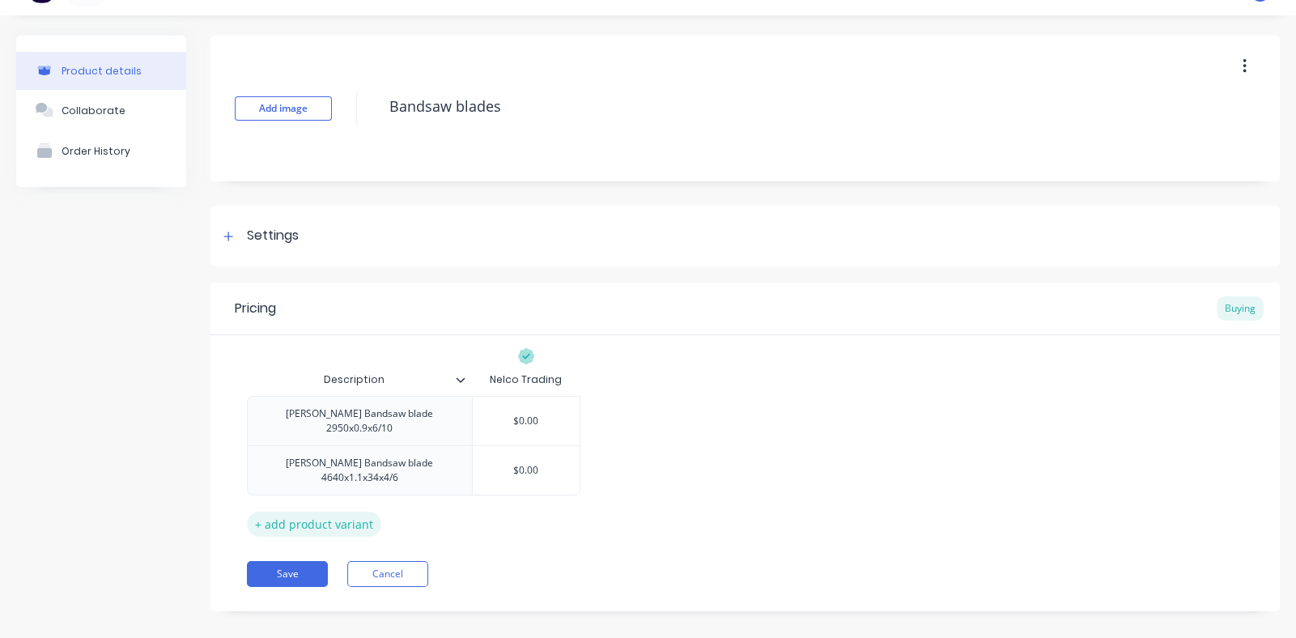
click at [287, 511] on div "+ add product variant" at bounding box center [314, 523] width 134 height 25
type textarea "x"
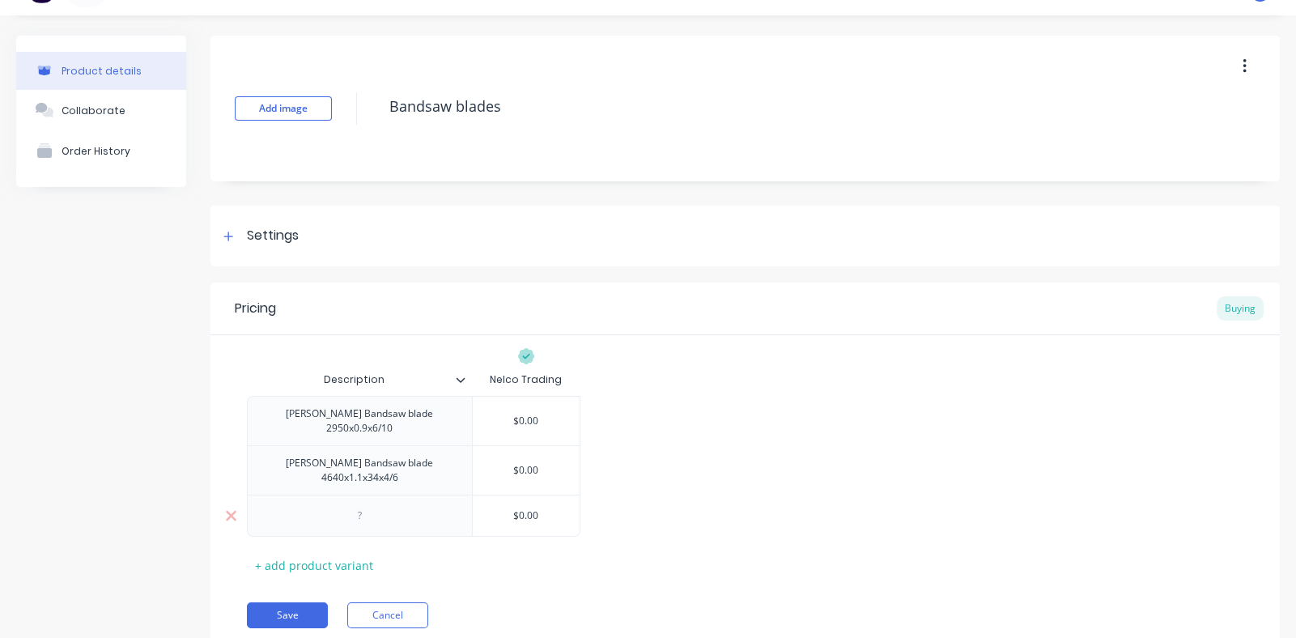
click at [373, 505] on div at bounding box center [359, 515] width 81 height 21
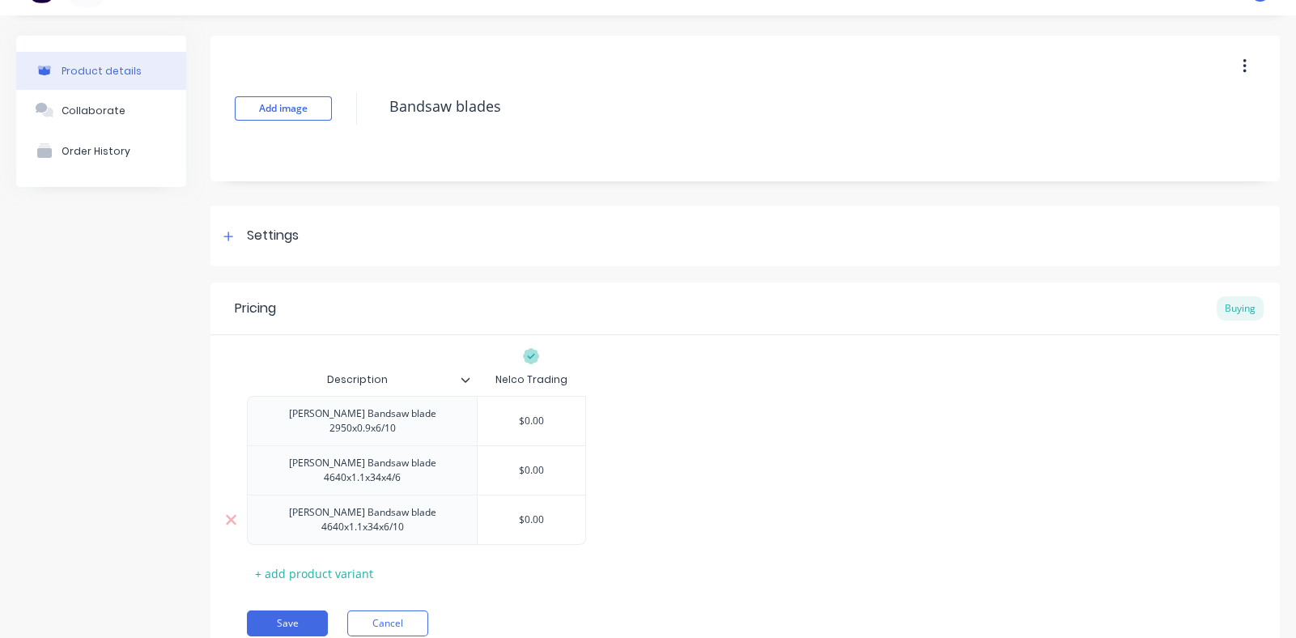
click at [439, 507] on div "[PERSON_NAME] Bandsaw blade 4640x1.1x34x6/10" at bounding box center [362, 520] width 216 height 36
click at [457, 504] on div "[PERSON_NAME] Bandsaw blade 4640x1.1x34x6/10" at bounding box center [362, 520] width 216 height 36
click at [316, 561] on div "+ add product variant" at bounding box center [314, 573] width 134 height 25
type textarea "x"
click at [363, 554] on div at bounding box center [359, 564] width 81 height 21
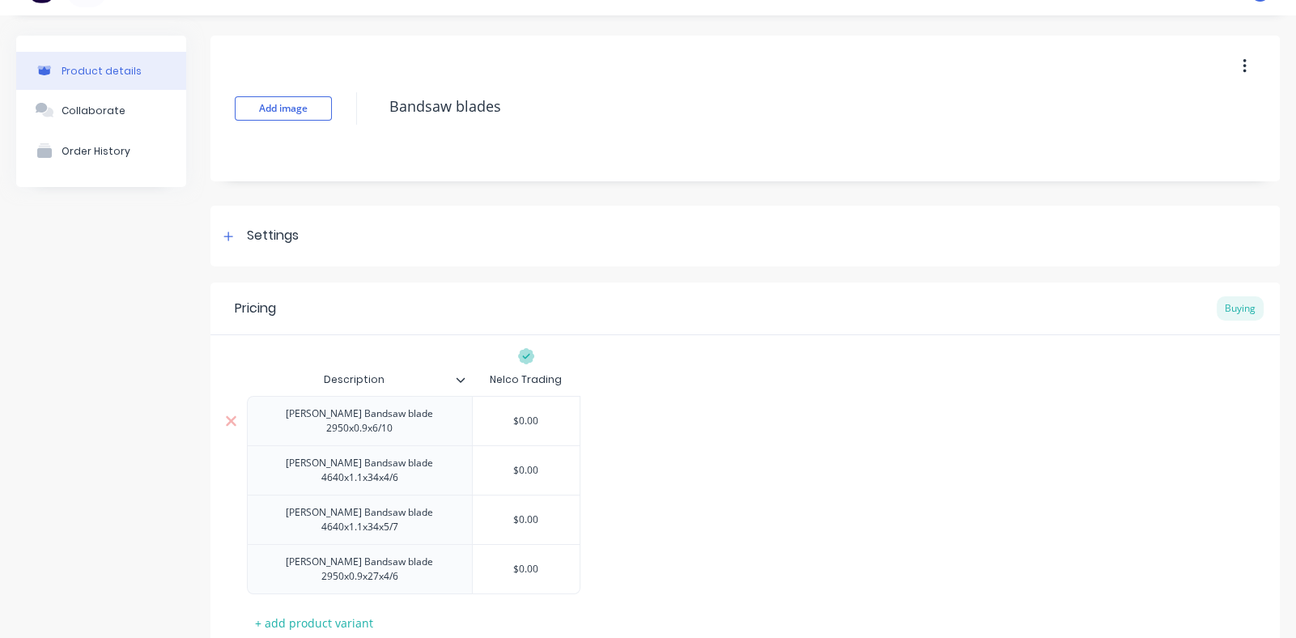
type textarea "x"
click at [424, 419] on div "[PERSON_NAME] Bandsaw blade 2950x0.9x6/10" at bounding box center [359, 421] width 211 height 36
click at [369, 512] on div "[PERSON_NAME] Bandsaw blade 4640x1.1x34x5/7" at bounding box center [362, 518] width 230 height 49
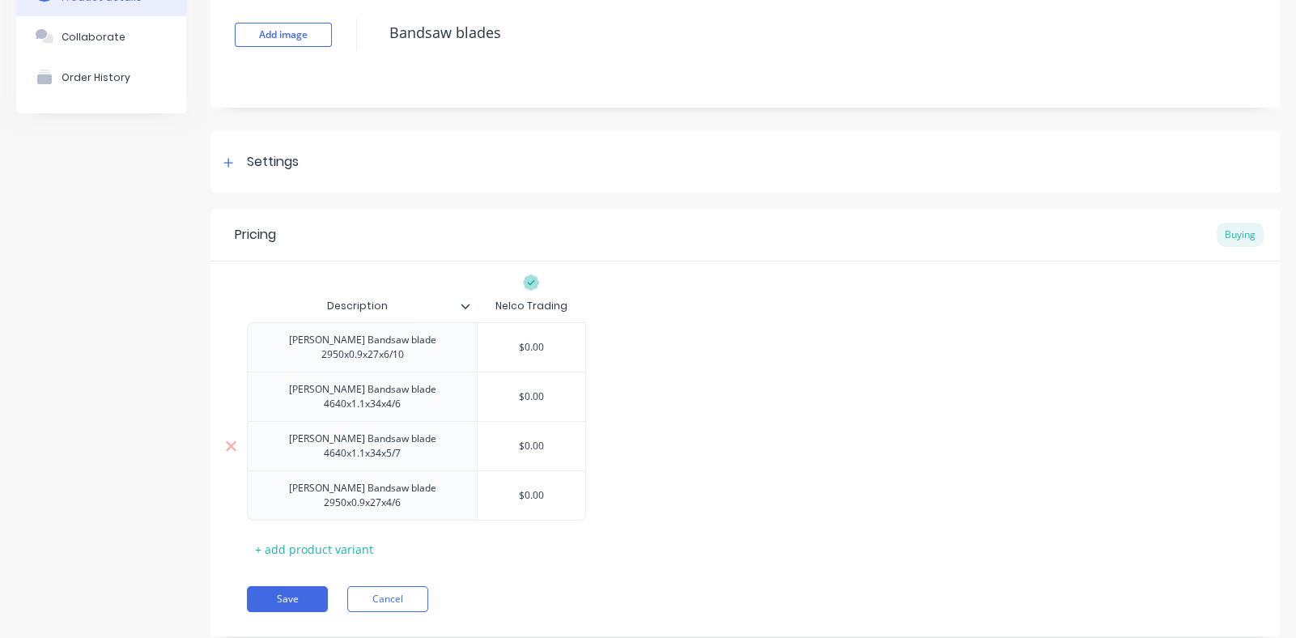
scroll to position [116, 0]
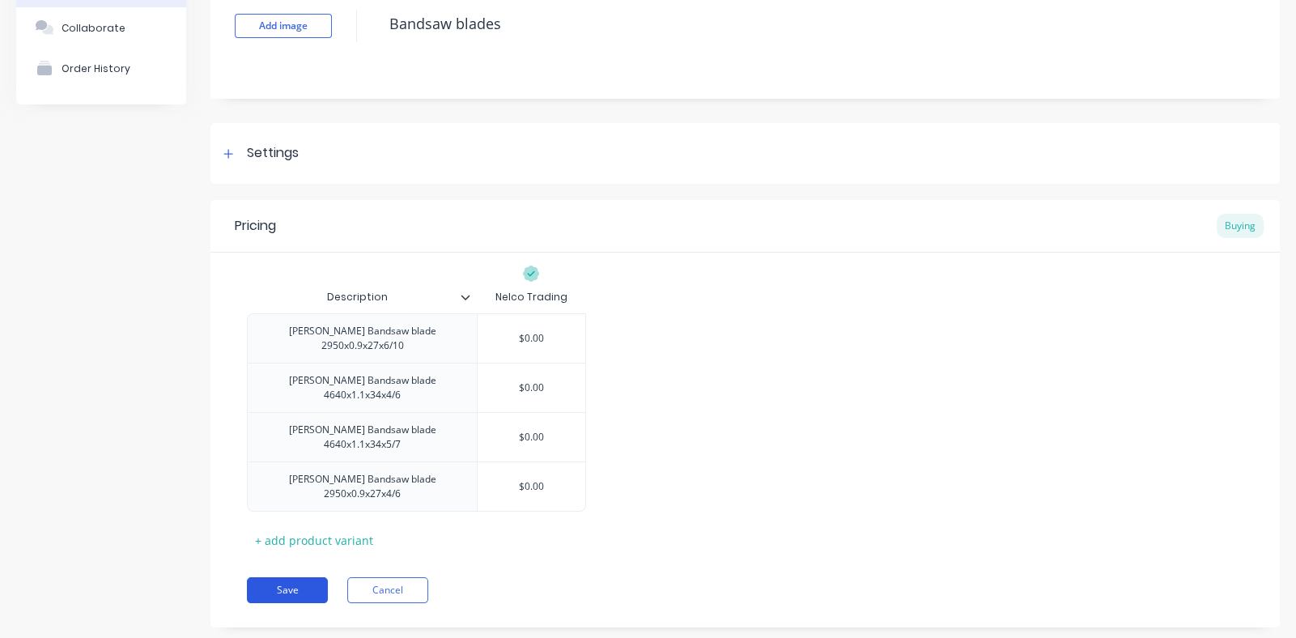
click at [289, 577] on button "Save" at bounding box center [287, 590] width 81 height 26
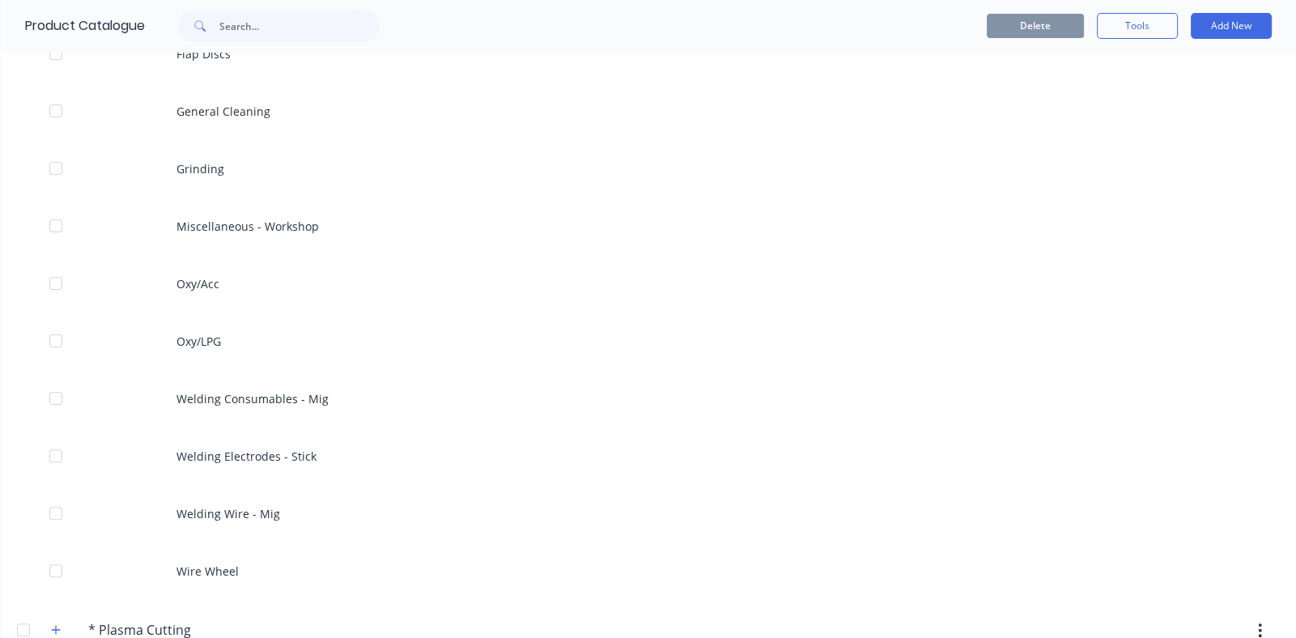
scroll to position [567, 0]
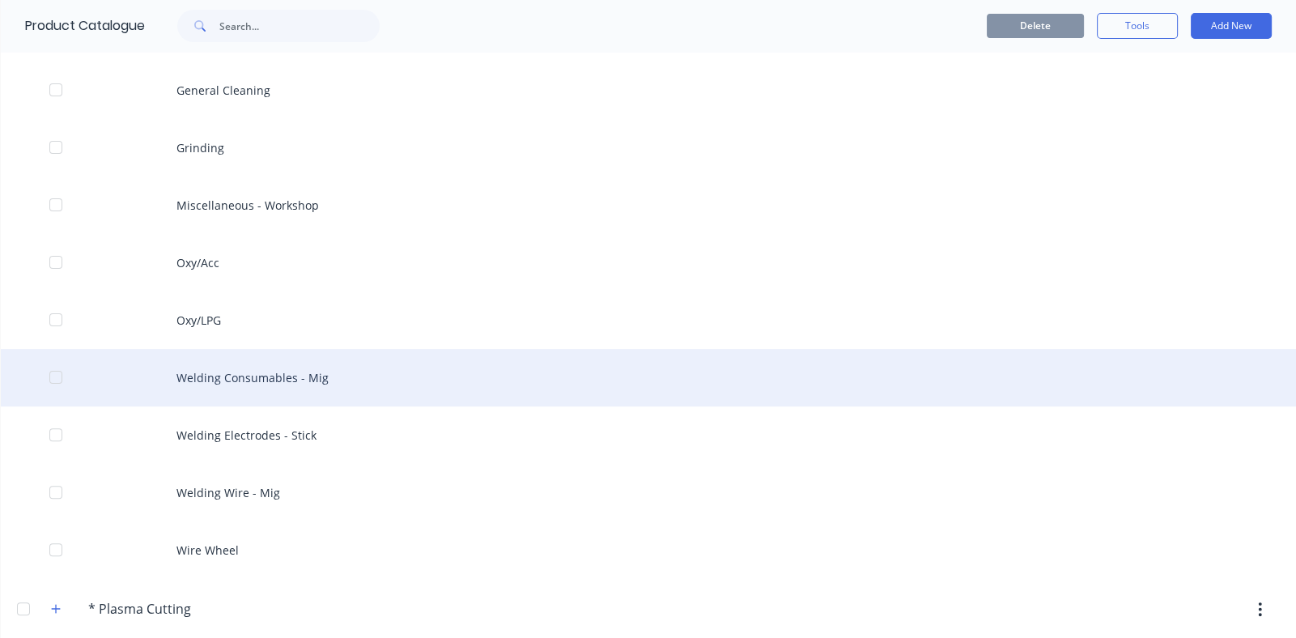
click at [267, 379] on div "Welding Consumables - Mig" at bounding box center [648, 377] width 1295 height 57
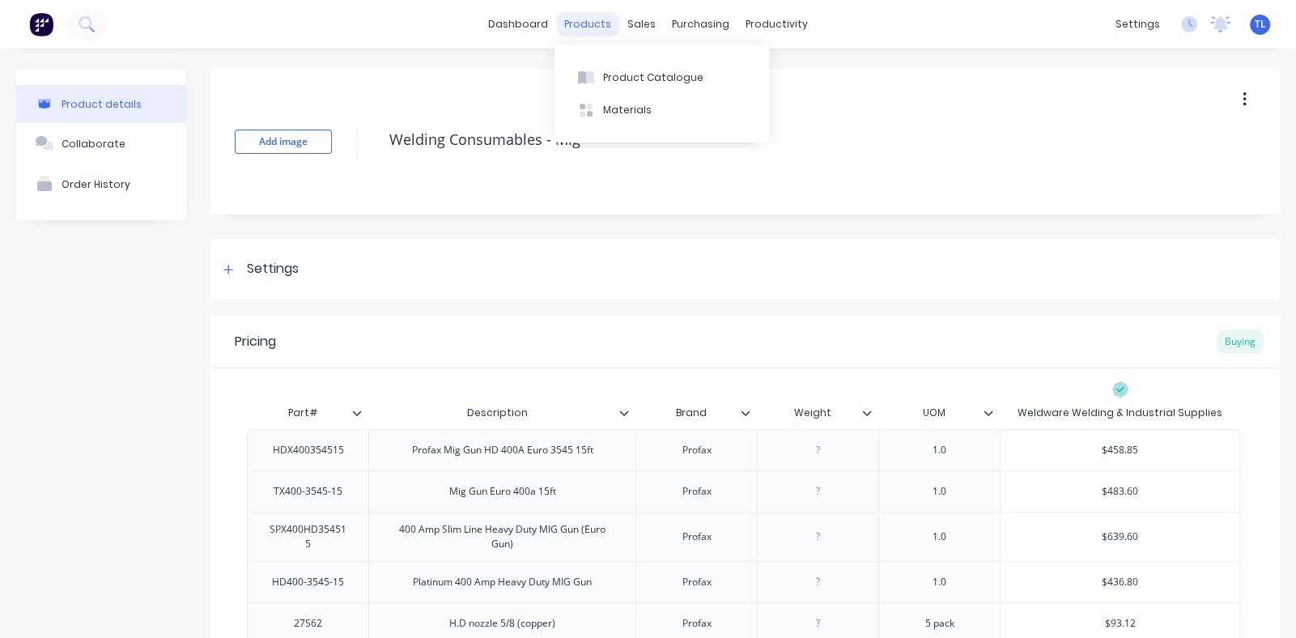
drag, startPoint x: 589, startPoint y: 22, endPoint x: 583, endPoint y: 35, distance: 14.5
click at [588, 21] on div "products" at bounding box center [587, 24] width 63 height 24
click at [619, 83] on div "Product Catalogue" at bounding box center [653, 77] width 100 height 15
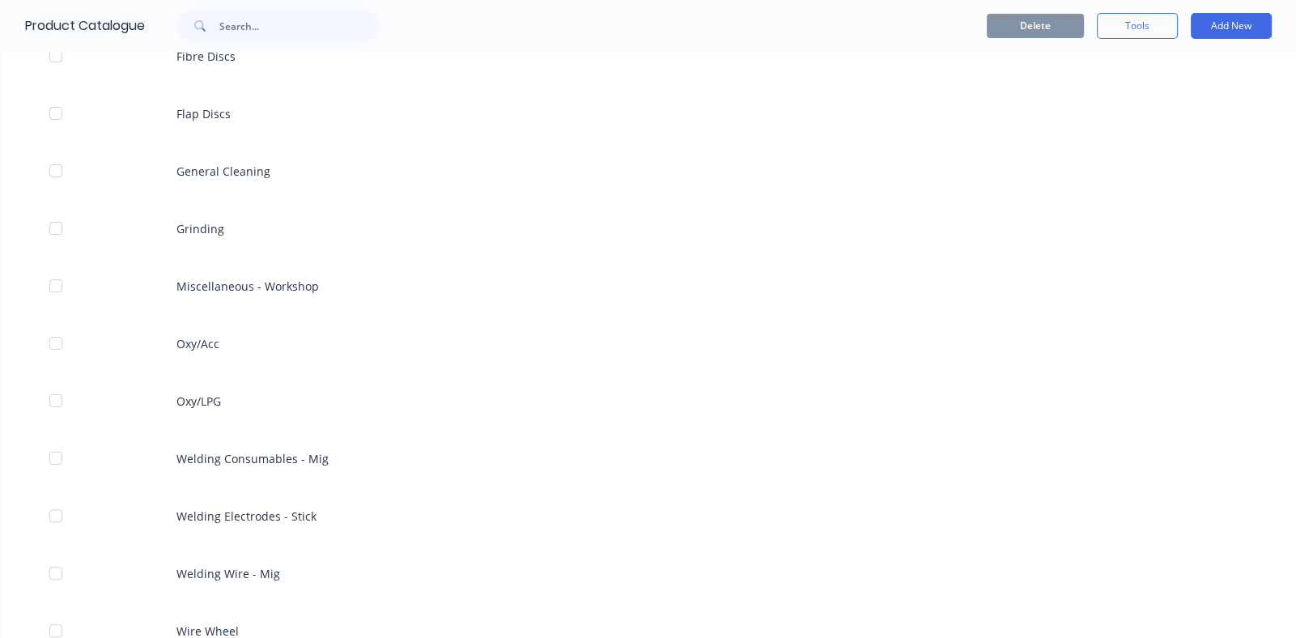
scroll to position [728, 0]
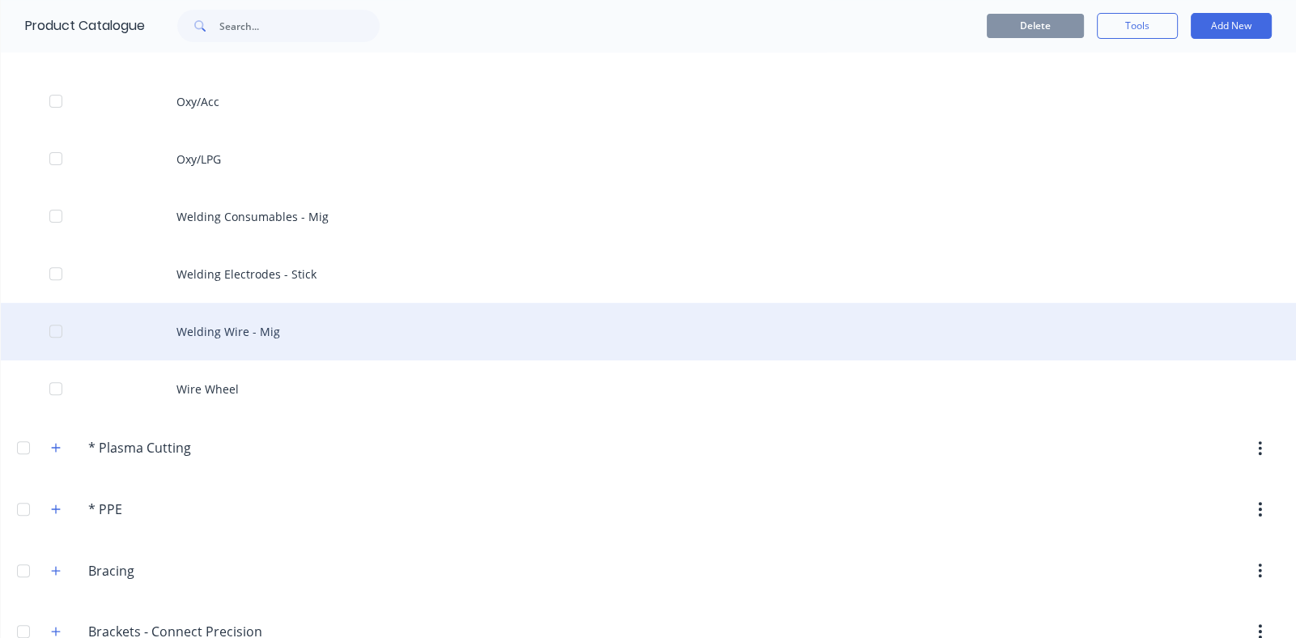
click at [241, 326] on div "Welding Wire - Mig" at bounding box center [648, 331] width 1295 height 57
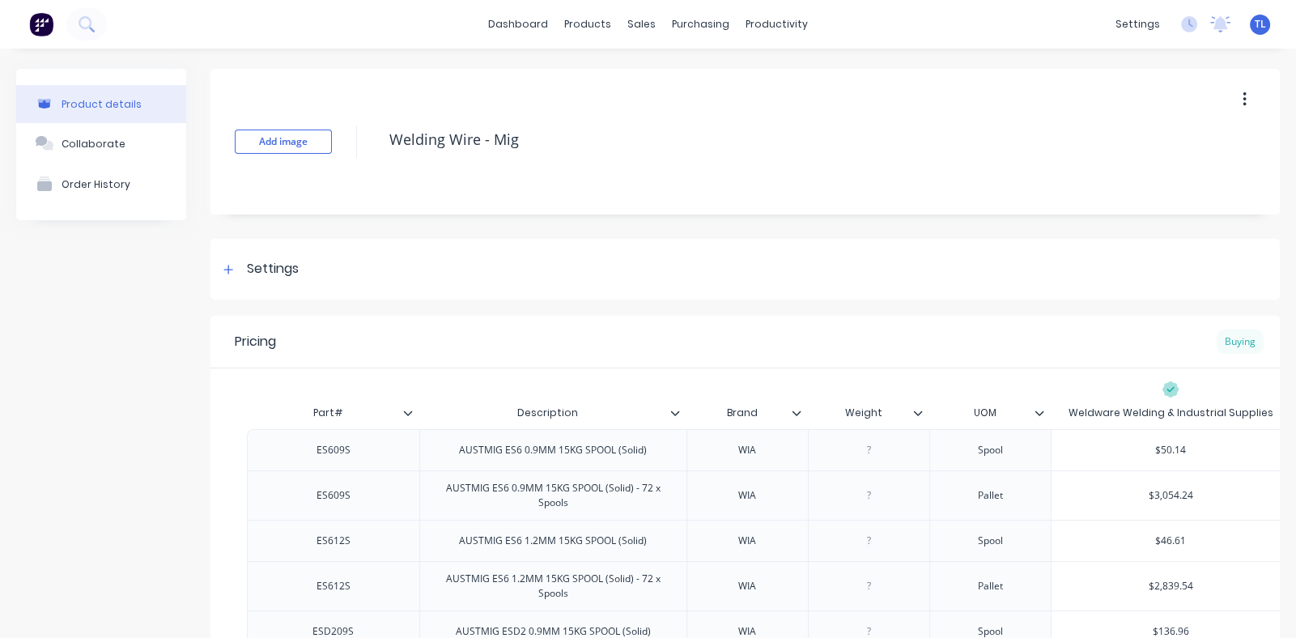
click at [1229, 342] on div "Buying" at bounding box center [1239, 341] width 47 height 24
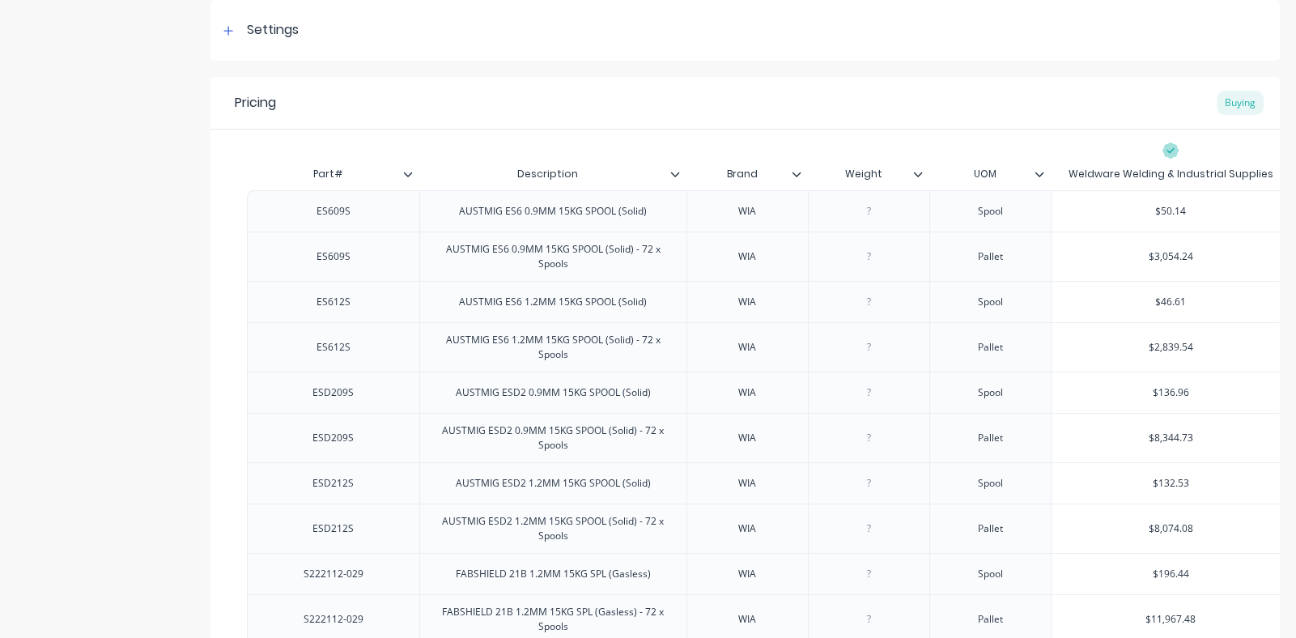
scroll to position [243, 0]
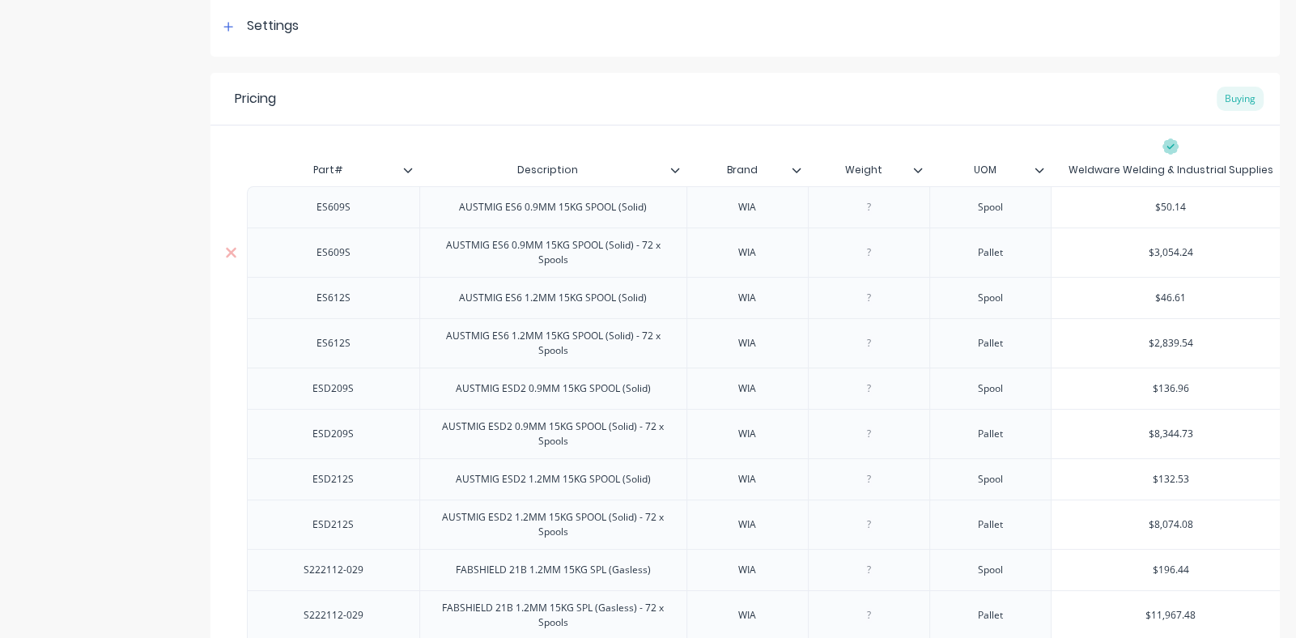
click at [337, 257] on div "ES609S" at bounding box center [333, 252] width 81 height 21
click at [622, 257] on div "AUSTMIG ES6 0.9MM 15KG SPOOL (Solid) - 72 x Spools" at bounding box center [553, 253] width 253 height 36
click at [745, 257] on div "WIA" at bounding box center [747, 252] width 81 height 21
click at [1004, 253] on div "Pallet" at bounding box center [989, 252] width 81 height 21
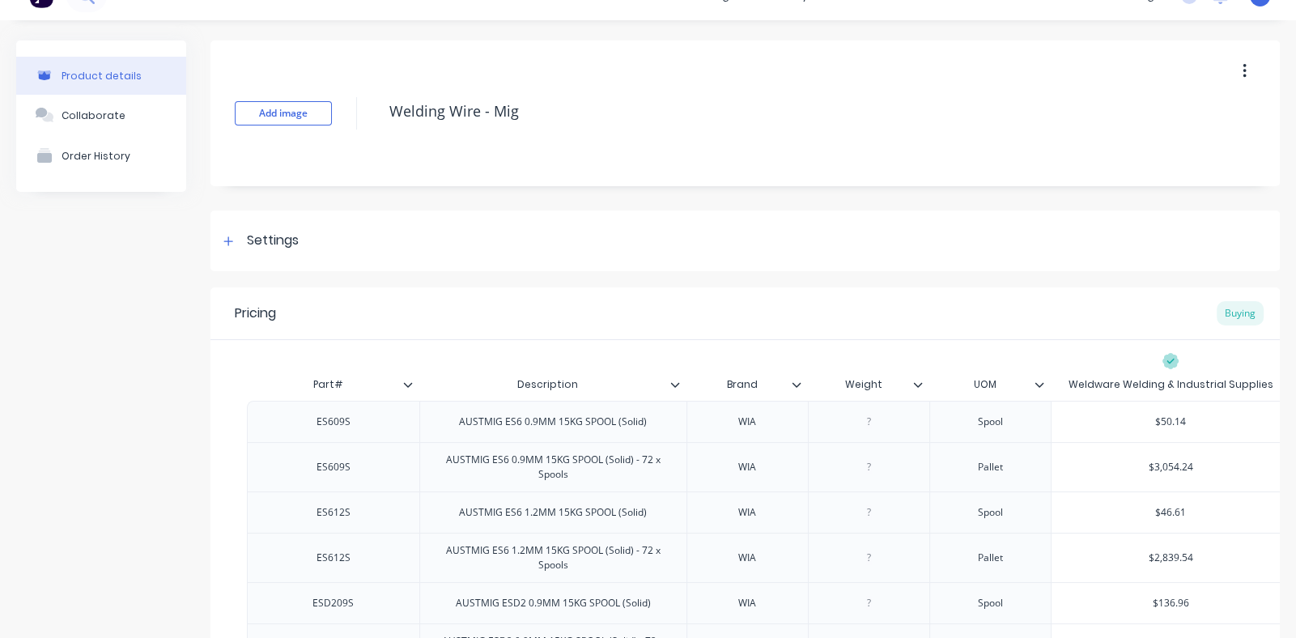
scroll to position [0, 0]
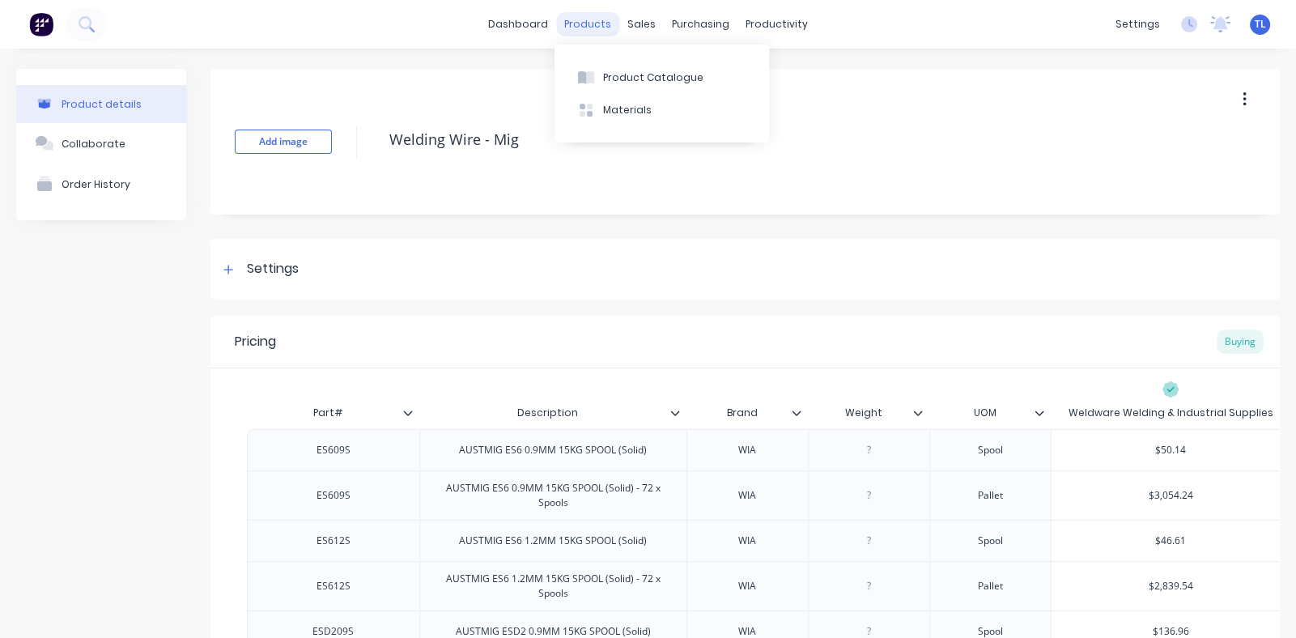
click at [571, 22] on div "products" at bounding box center [587, 24] width 63 height 24
click at [624, 82] on div "Product Catalogue" at bounding box center [653, 77] width 100 height 15
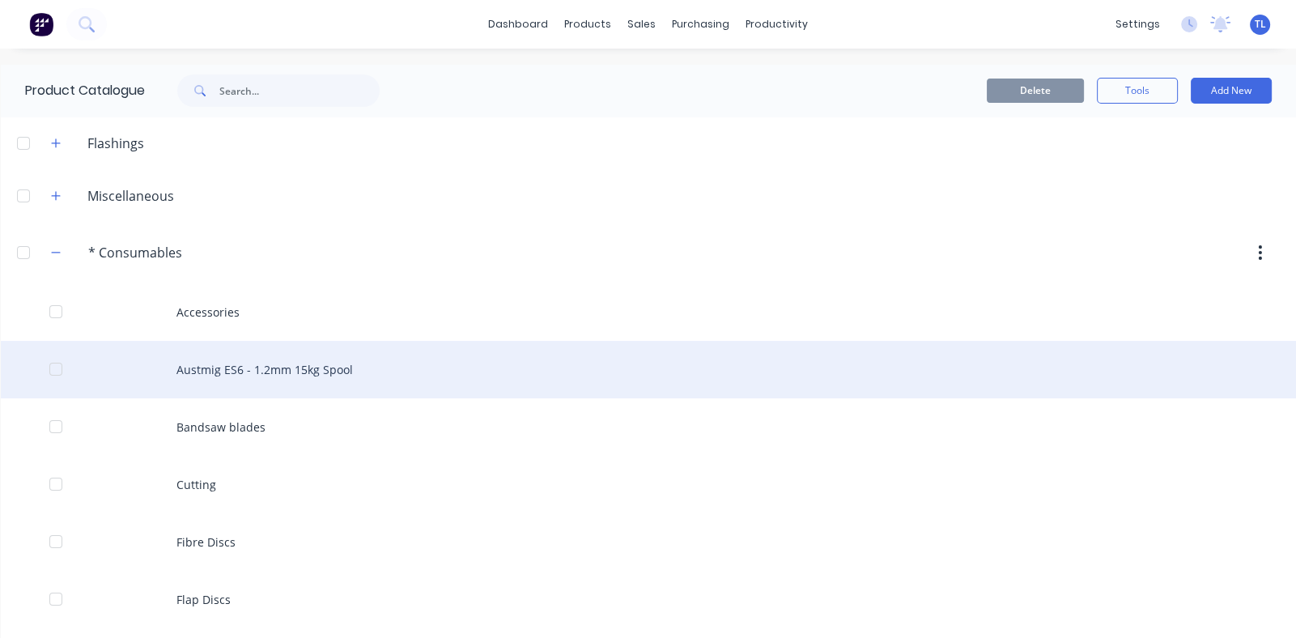
click at [63, 368] on div at bounding box center [56, 369] width 32 height 32
click at [57, 366] on div at bounding box center [56, 369] width 32 height 32
click at [372, 367] on div "Austmig ES6 - 1.2mm 15kg Spool" at bounding box center [648, 369] width 1295 height 57
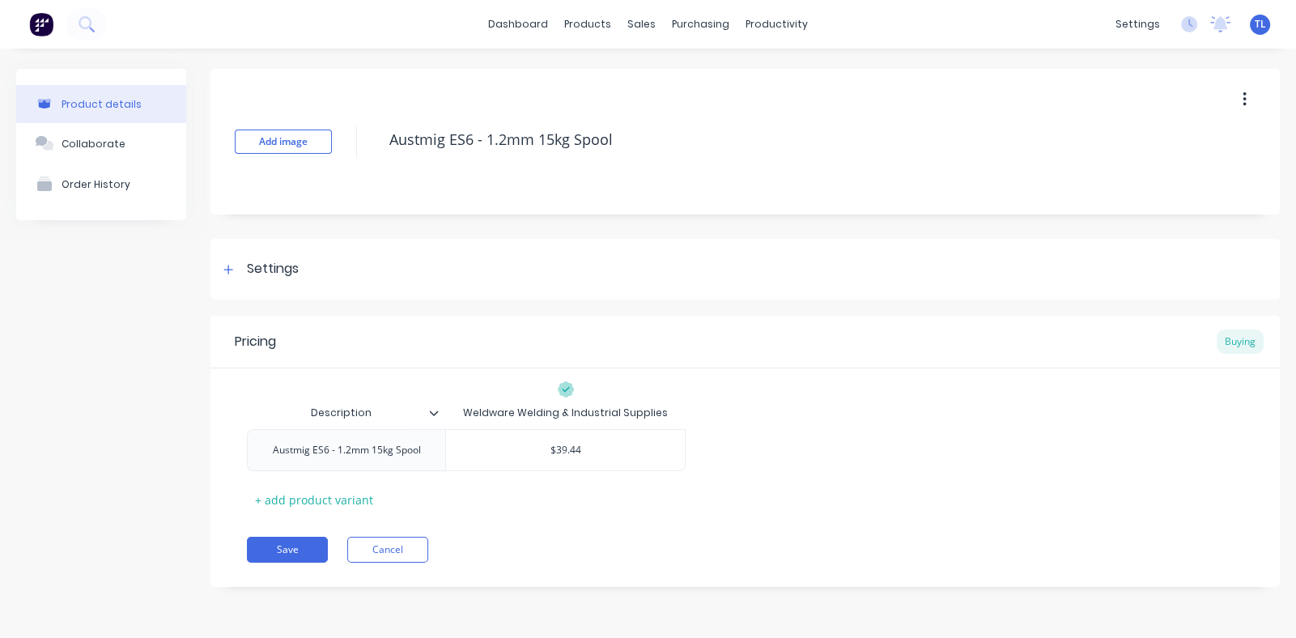
click at [1246, 97] on icon "button" at bounding box center [1244, 100] width 4 height 18
click at [772, 323] on div "Pricing Buying" at bounding box center [744, 342] width 1069 height 53
click at [434, 412] on icon at bounding box center [434, 413] width 10 height 10
click at [872, 328] on div "Pricing Buying" at bounding box center [744, 342] width 1069 height 53
click at [228, 267] on icon at bounding box center [228, 269] width 9 height 9
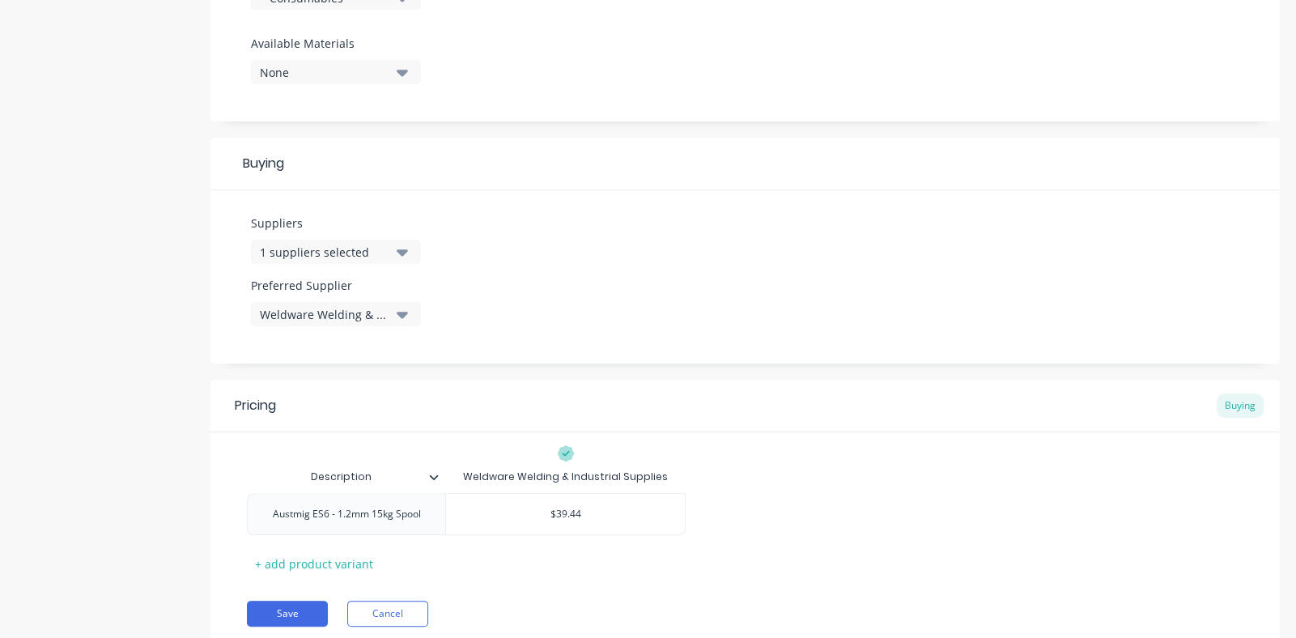
scroll to position [647, 0]
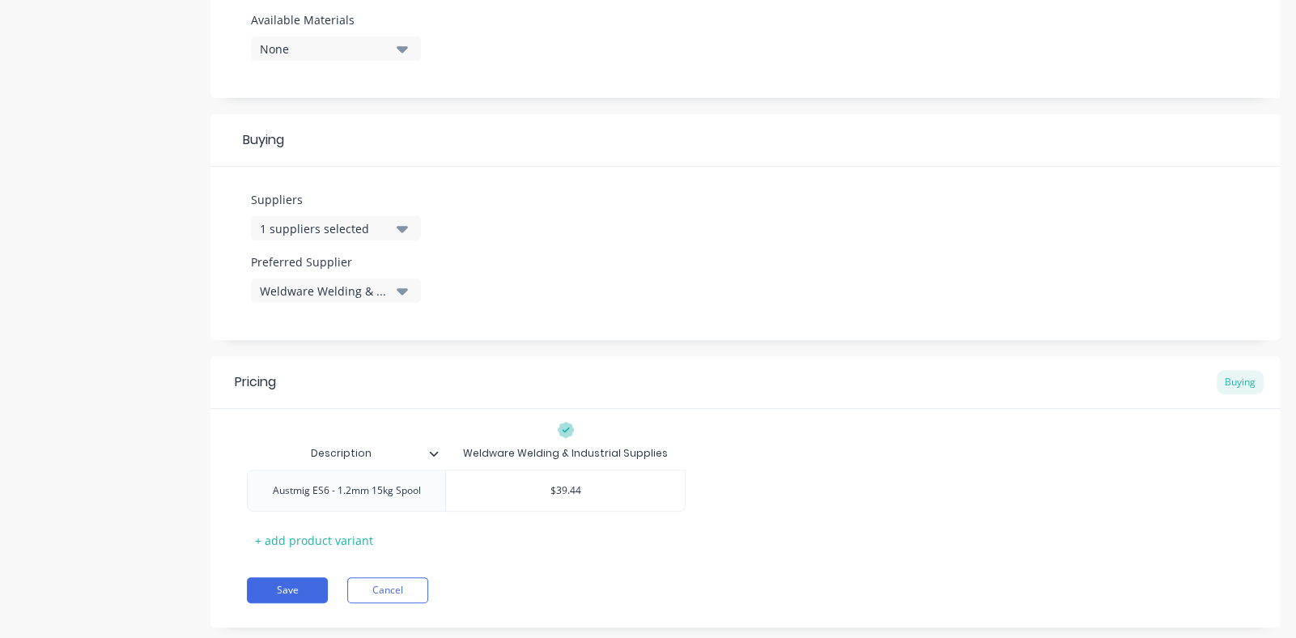
click at [403, 227] on icon "button" at bounding box center [402, 229] width 11 height 6
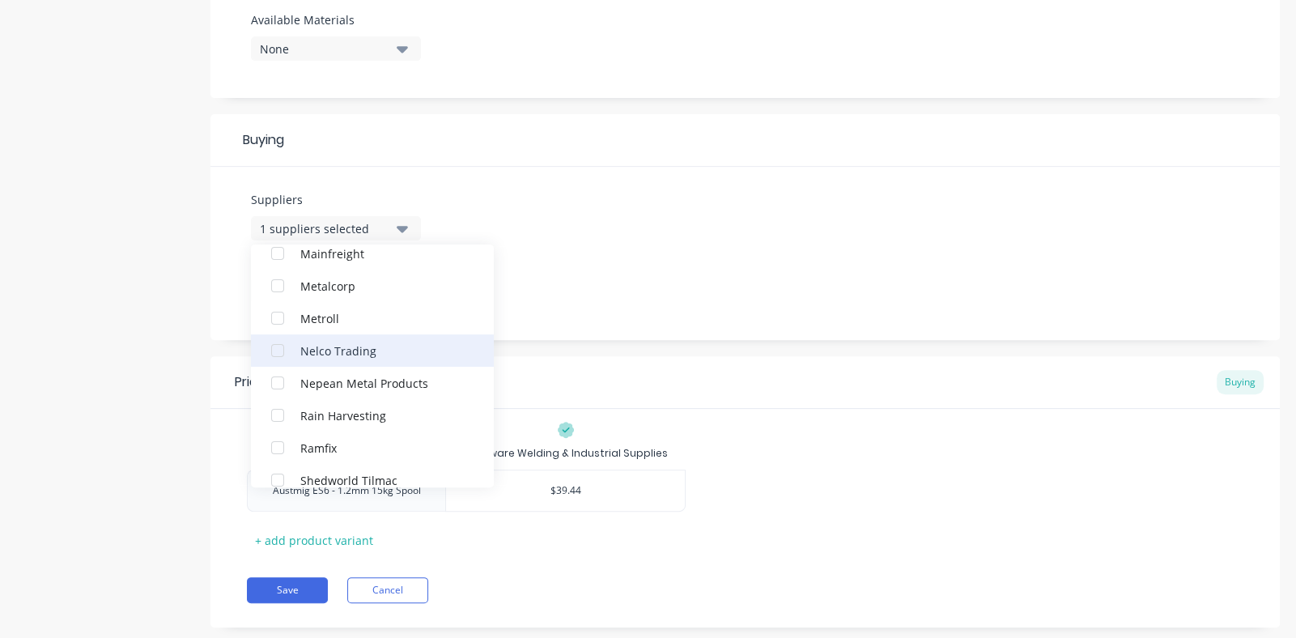
click at [279, 346] on div "button" at bounding box center [277, 350] width 32 height 32
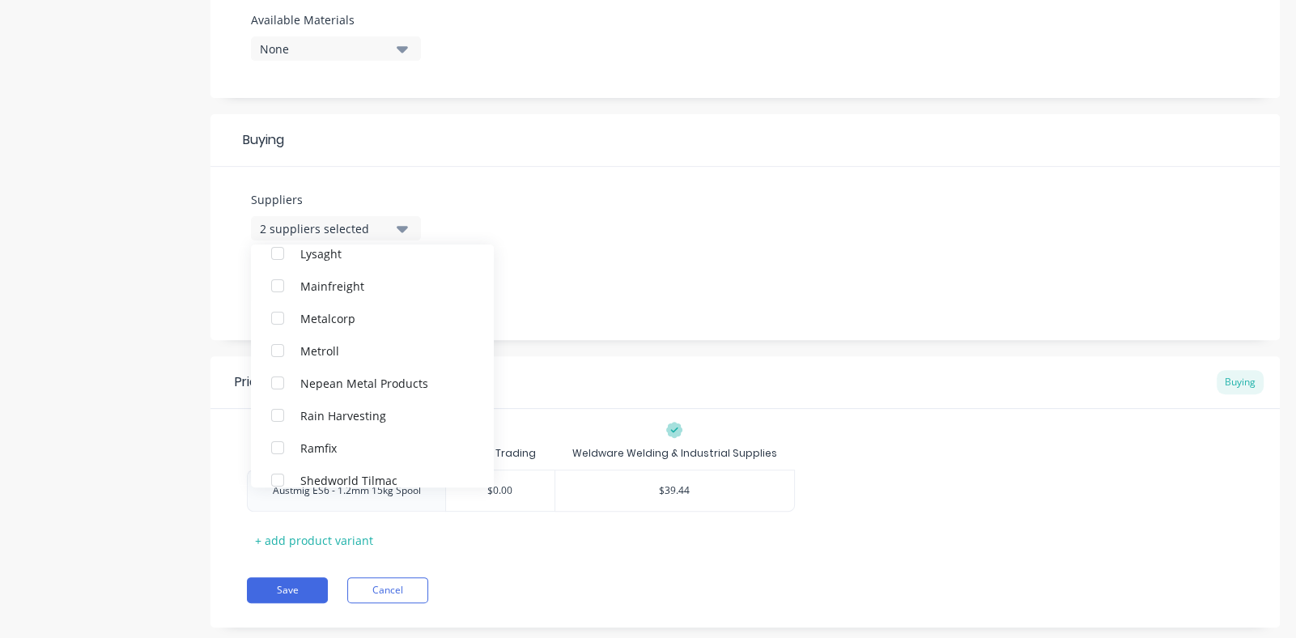
scroll to position [0, 0]
click at [589, 227] on div "Suppliers 2 suppliers selected Nelco Trading Weldware Welding & Industrial Supp…" at bounding box center [744, 253] width 1069 height 173
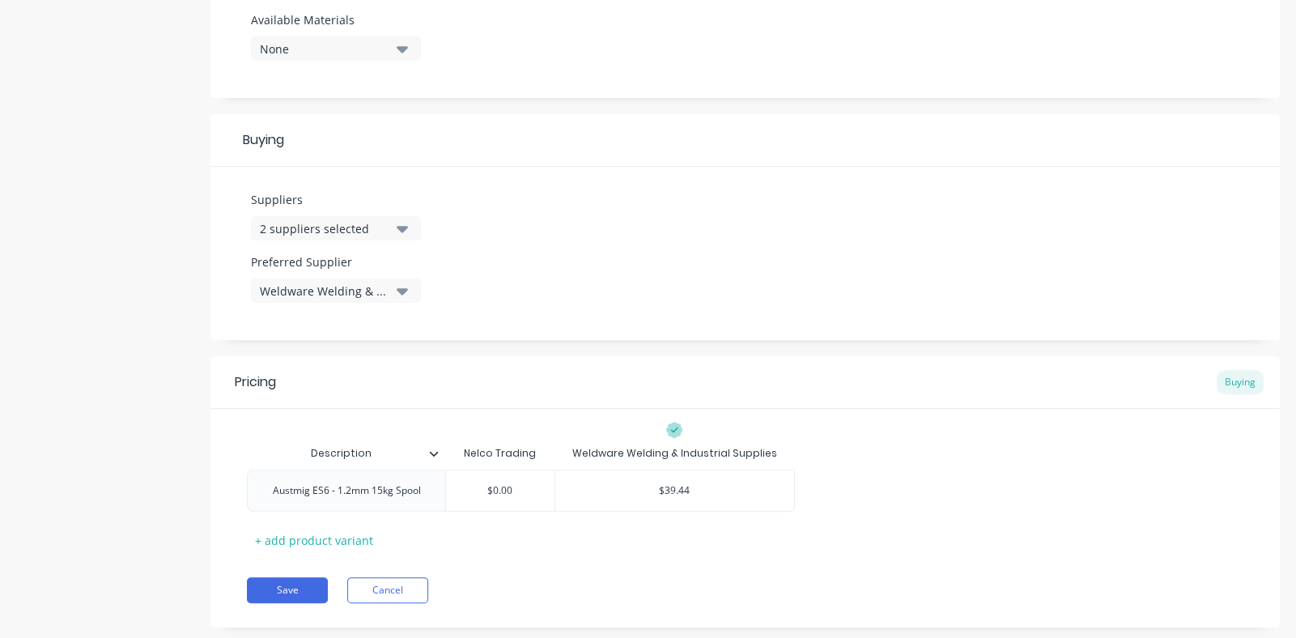
click at [433, 449] on icon at bounding box center [434, 453] width 10 height 10
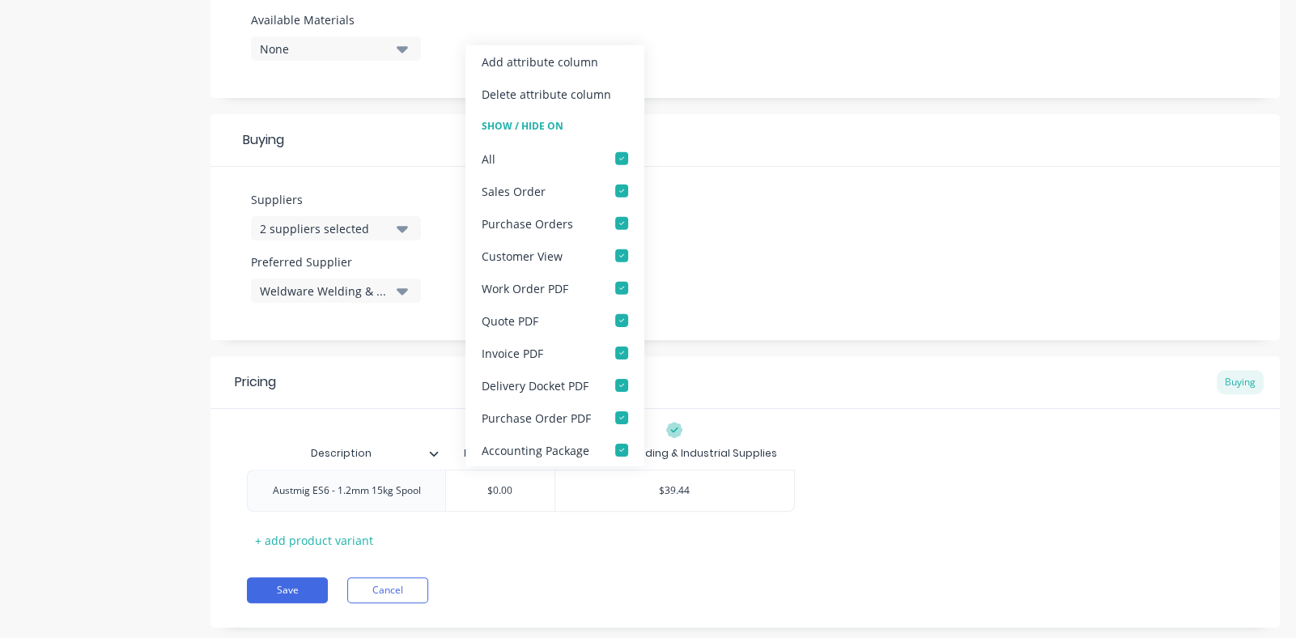
click at [433, 449] on icon at bounding box center [434, 453] width 10 height 10
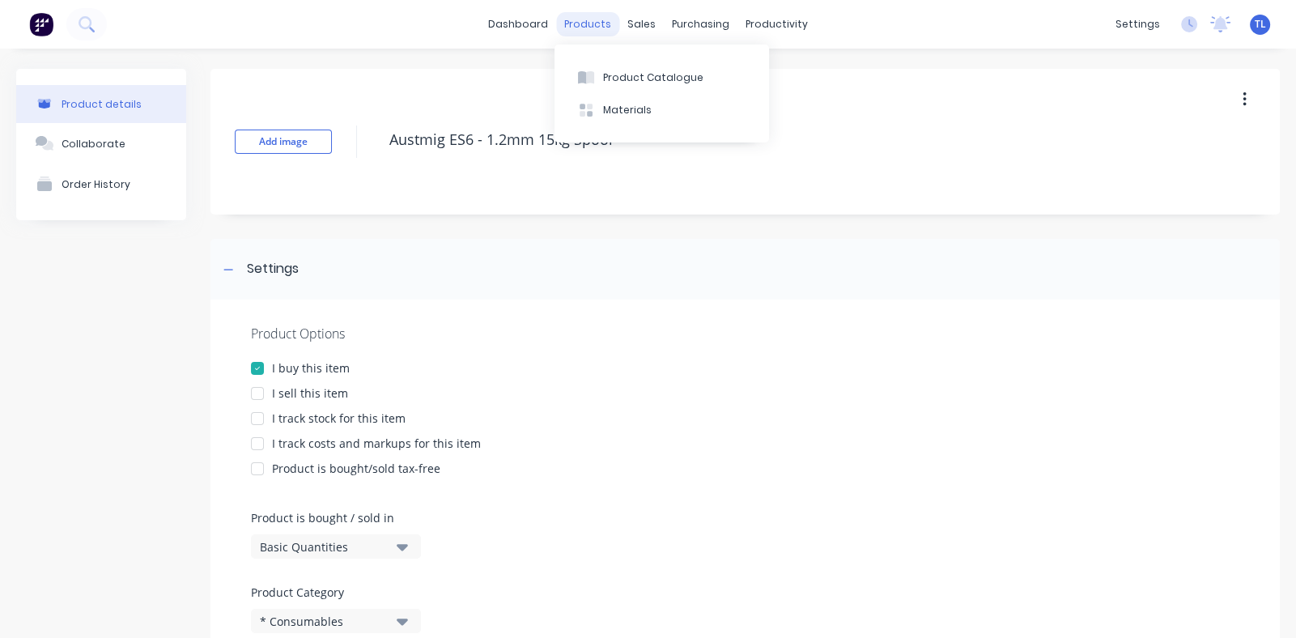
click at [582, 27] on div "products" at bounding box center [587, 24] width 63 height 24
click at [622, 81] on div "Product Catalogue" at bounding box center [653, 77] width 100 height 15
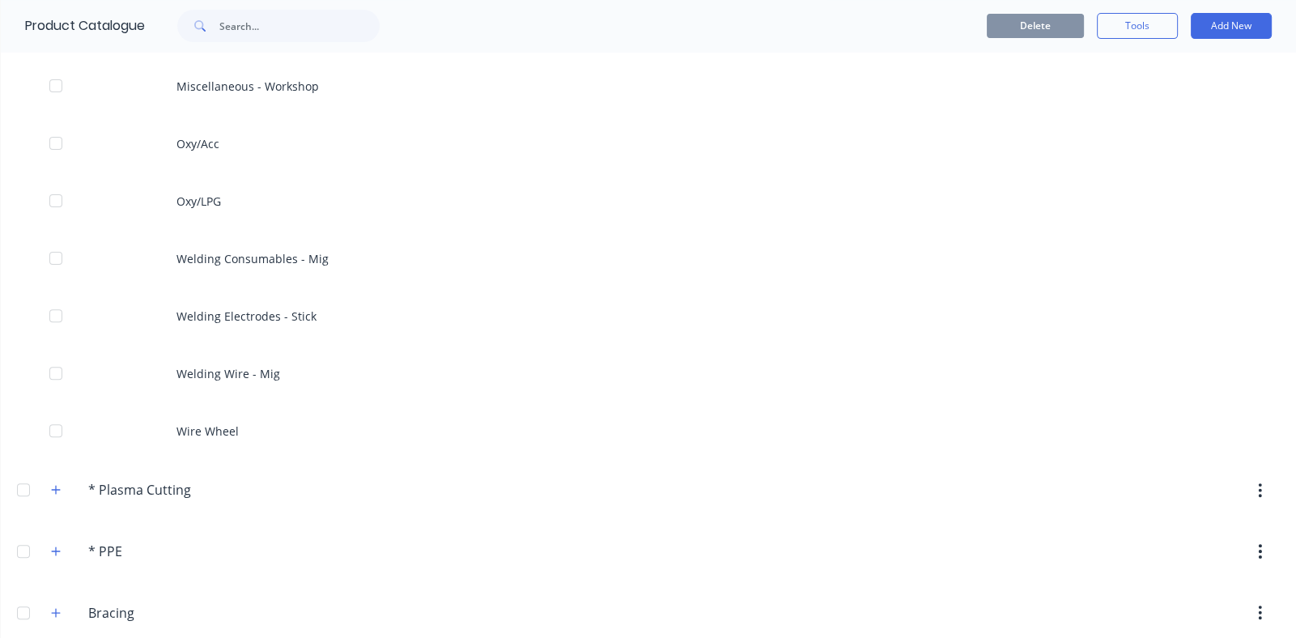
scroll to position [728, 0]
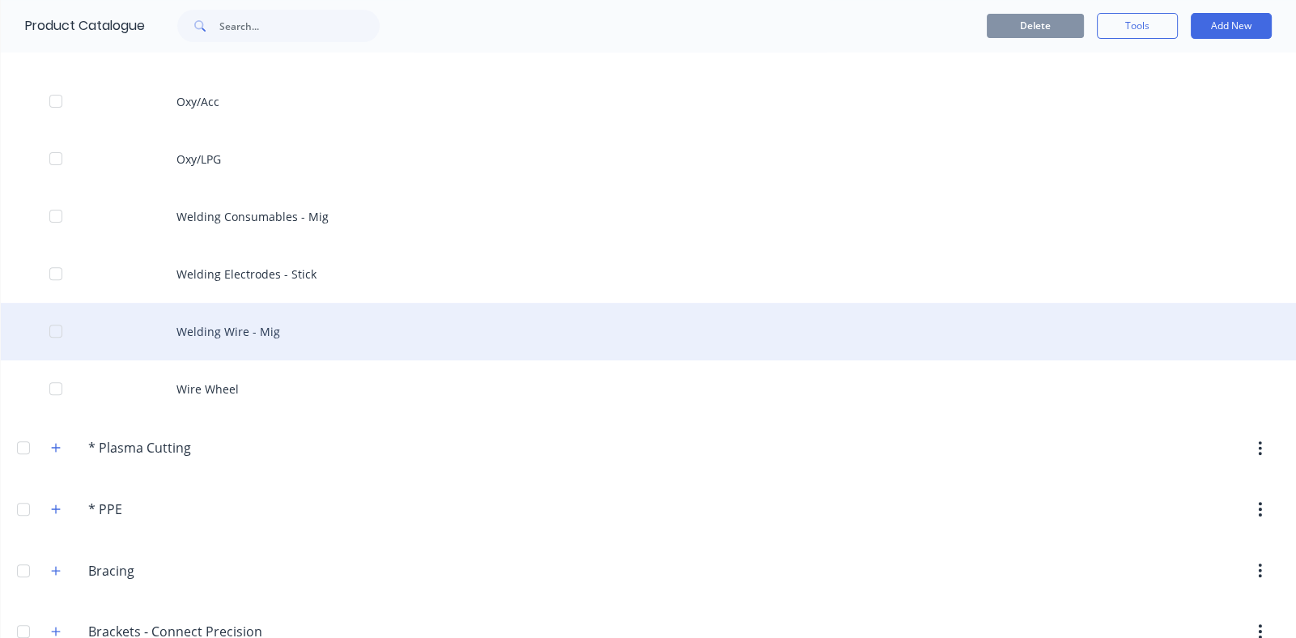
click at [237, 326] on div "Welding Wire - Mig" at bounding box center [648, 331] width 1295 height 57
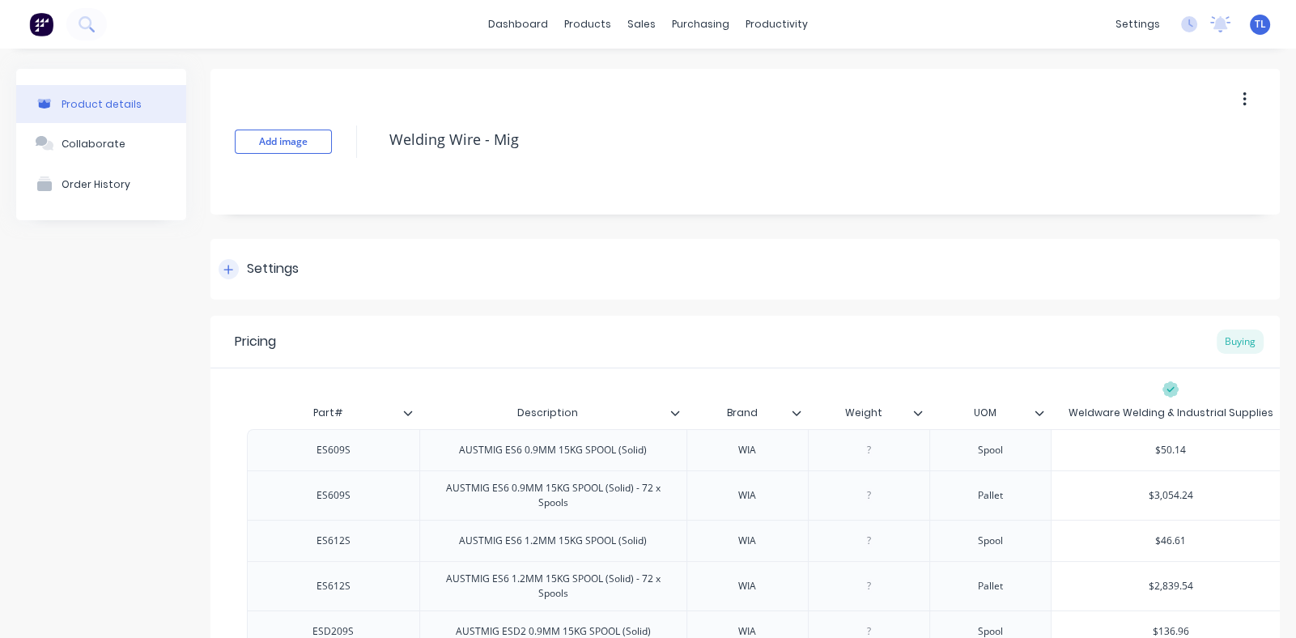
click at [230, 274] on icon at bounding box center [228, 269] width 10 height 11
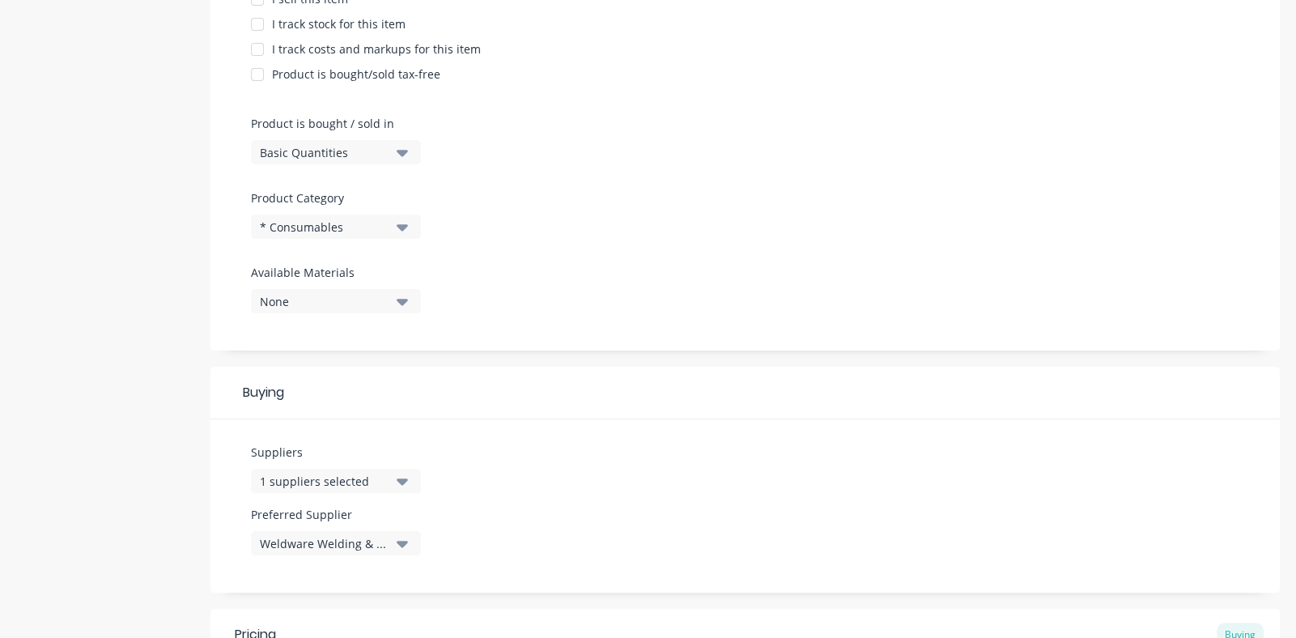
scroll to position [404, 0]
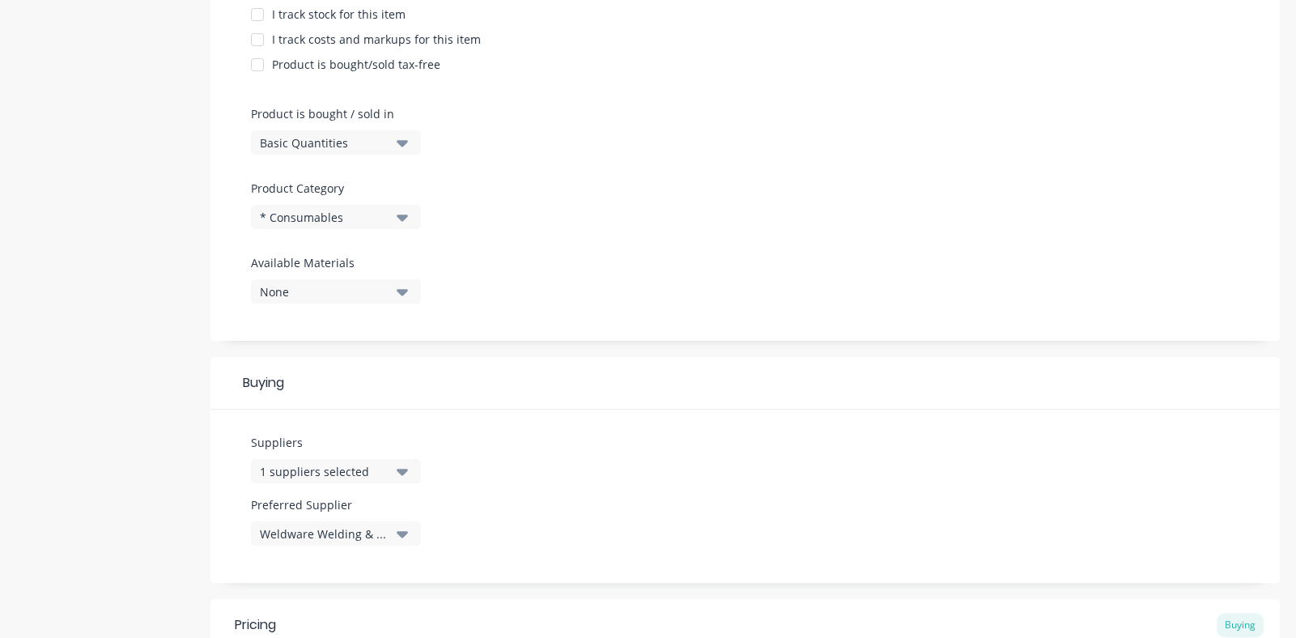
click at [405, 467] on icon "button" at bounding box center [402, 471] width 11 height 18
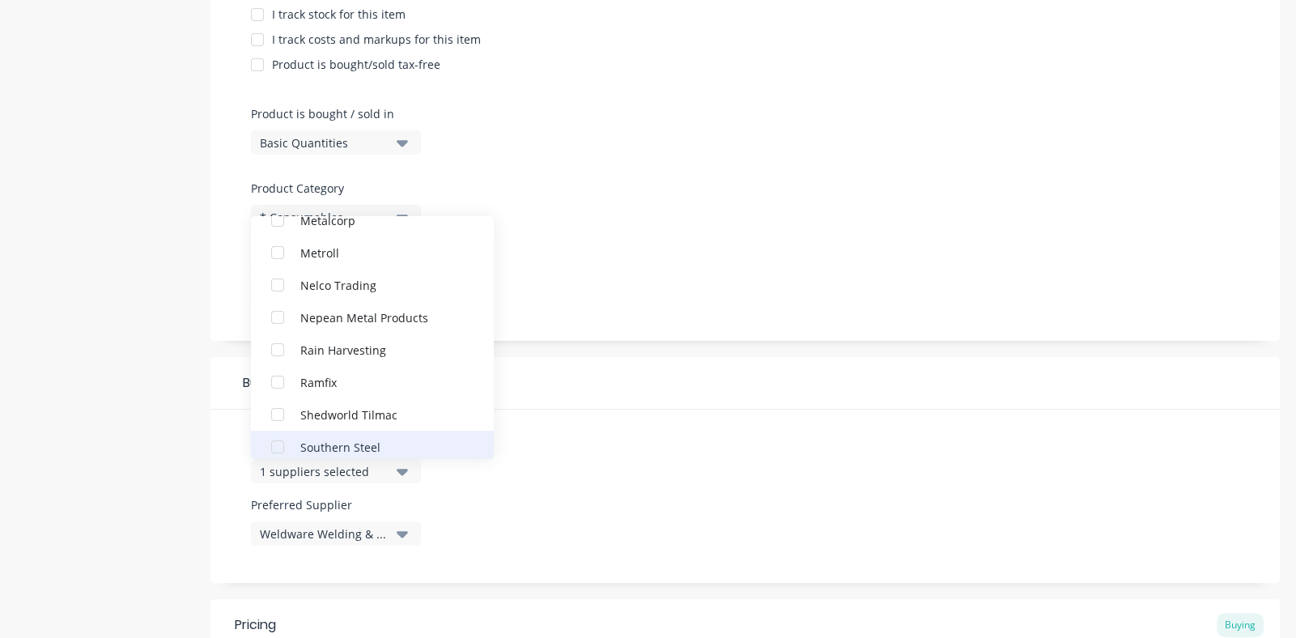
scroll to position [647, 0]
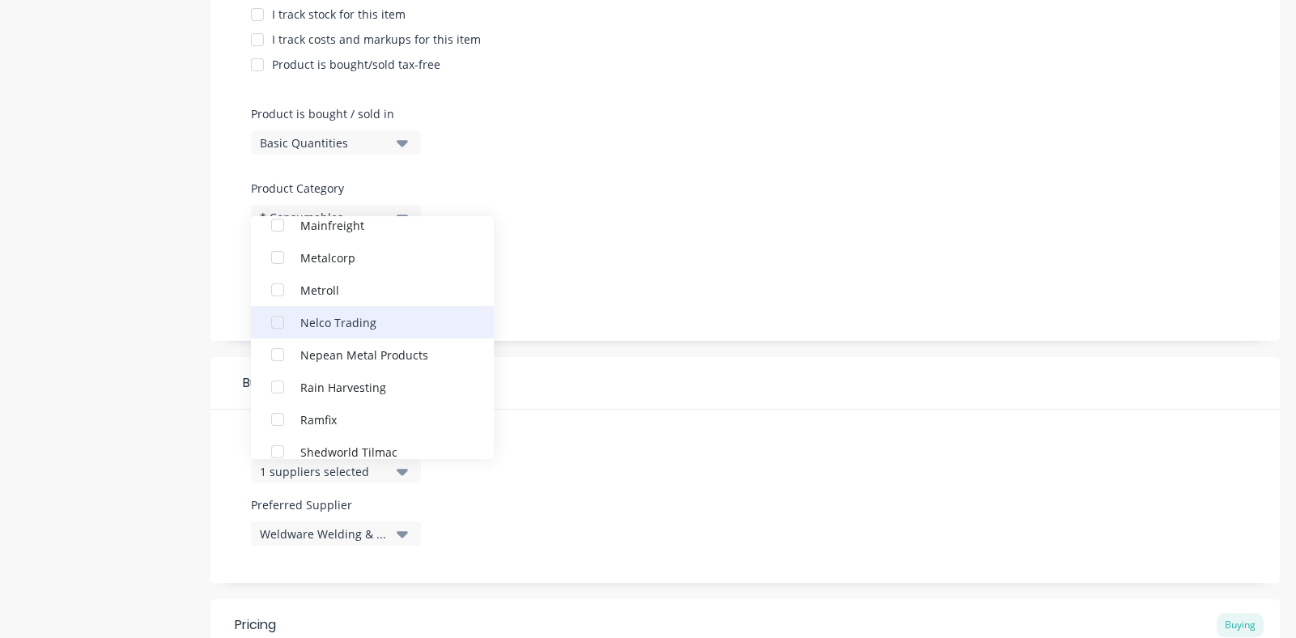
click at [278, 318] on div "button" at bounding box center [277, 322] width 32 height 32
drag, startPoint x: 599, startPoint y: 298, endPoint x: 607, endPoint y: 303, distance: 9.4
click at [601, 298] on div "Product Options I buy this item I sell this item I track stock for this item I …" at bounding box center [744, 118] width 1069 height 445
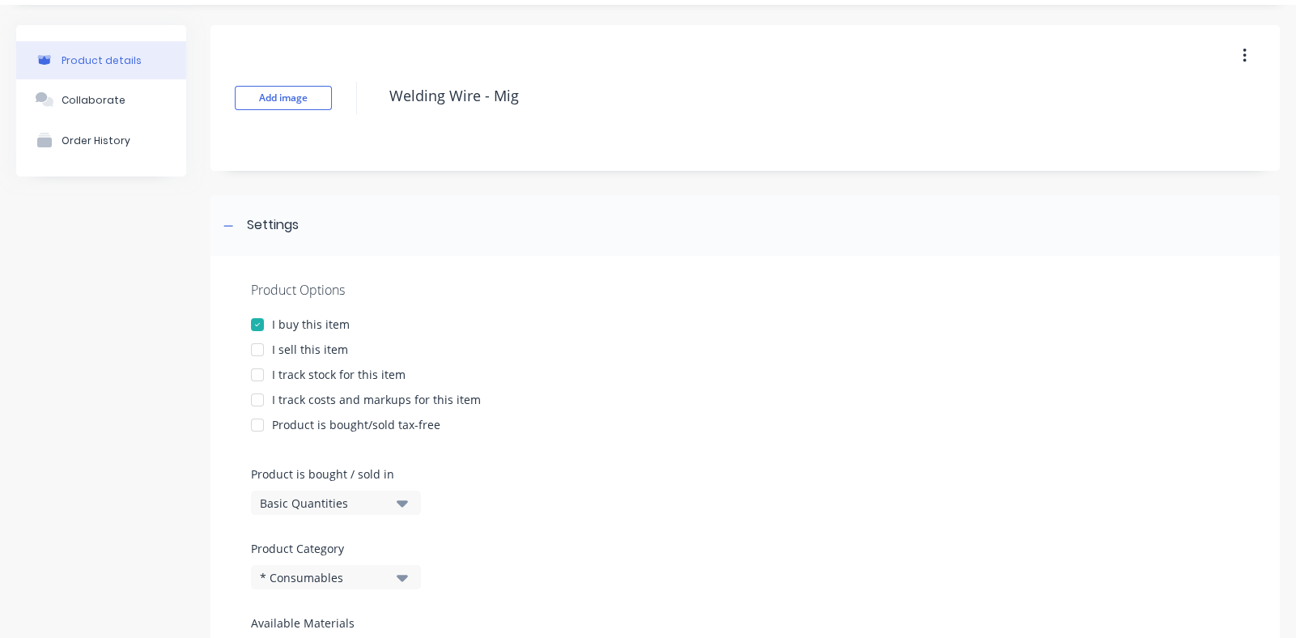
scroll to position [0, 0]
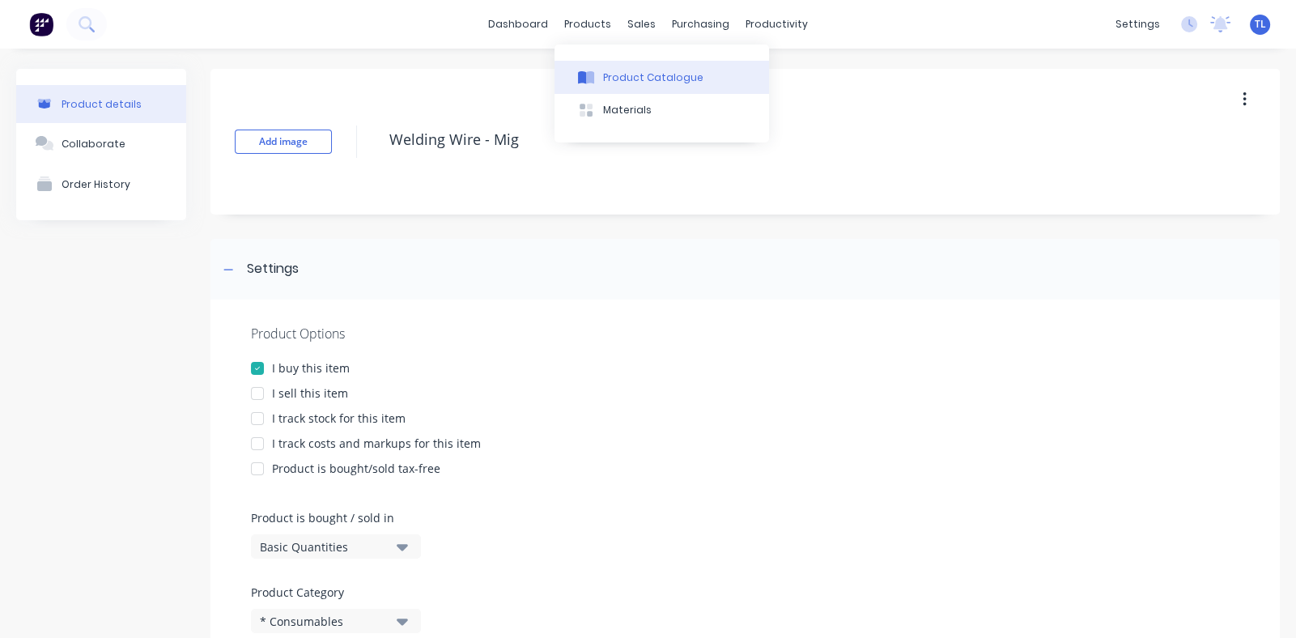
click at [616, 75] on div "Product Catalogue" at bounding box center [653, 77] width 100 height 15
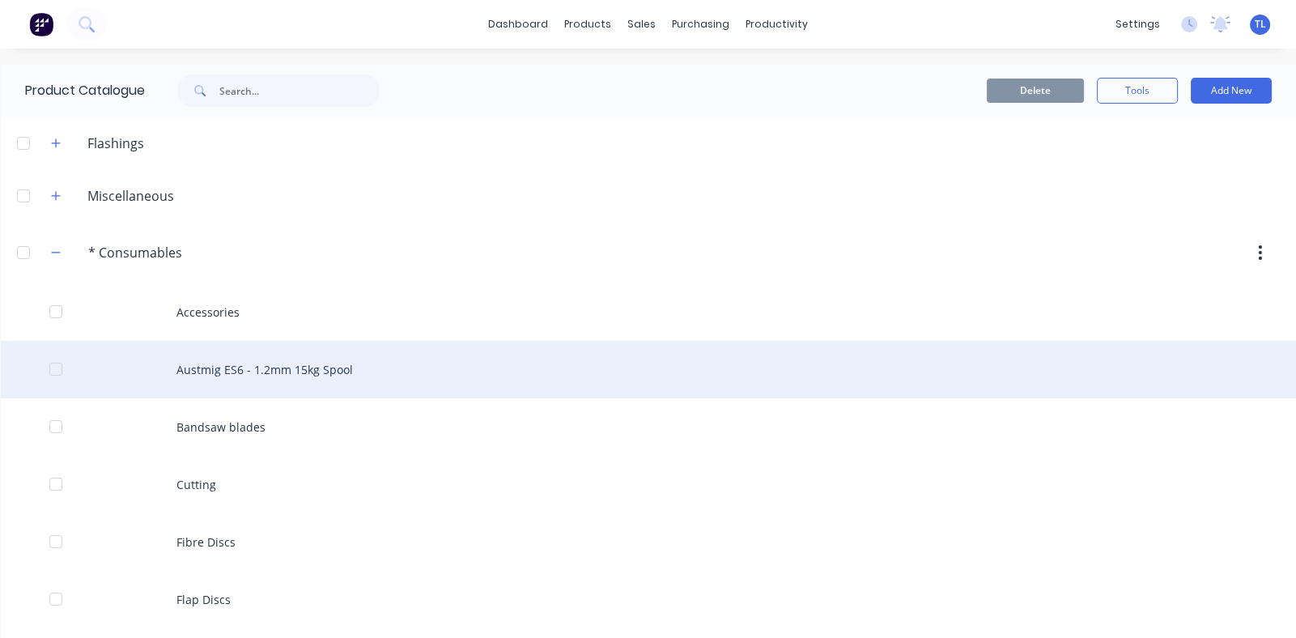
click at [57, 370] on div at bounding box center [56, 369] width 32 height 32
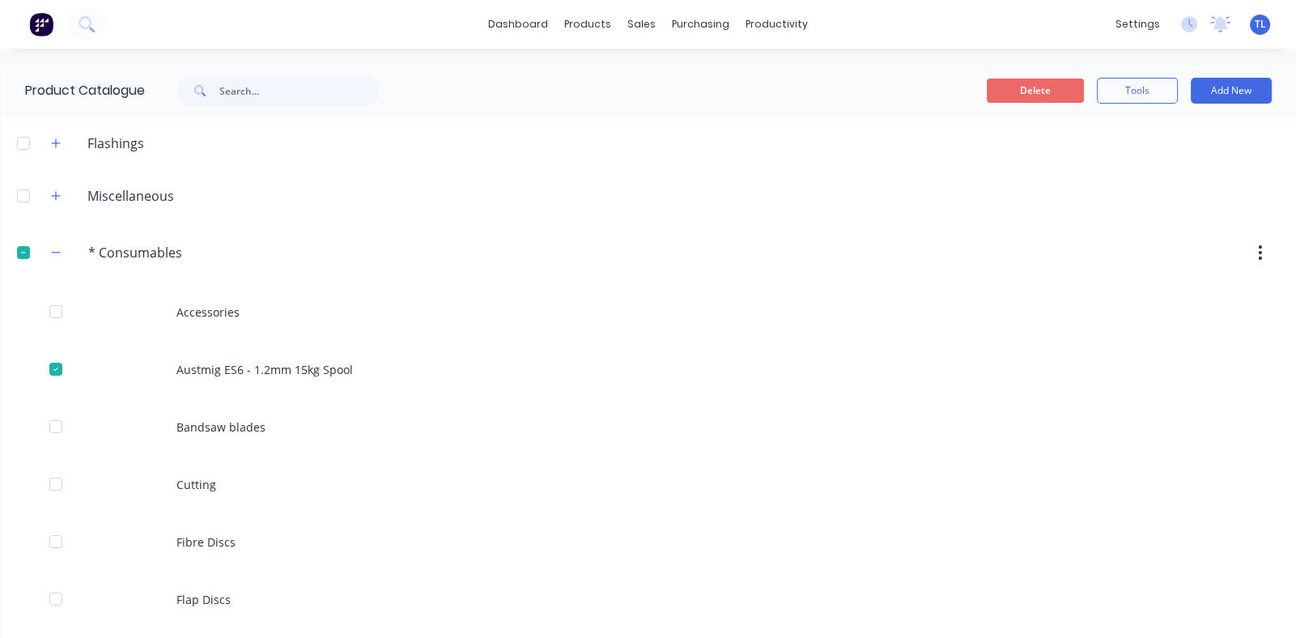
click at [1021, 88] on button "Delete" at bounding box center [1035, 91] width 97 height 24
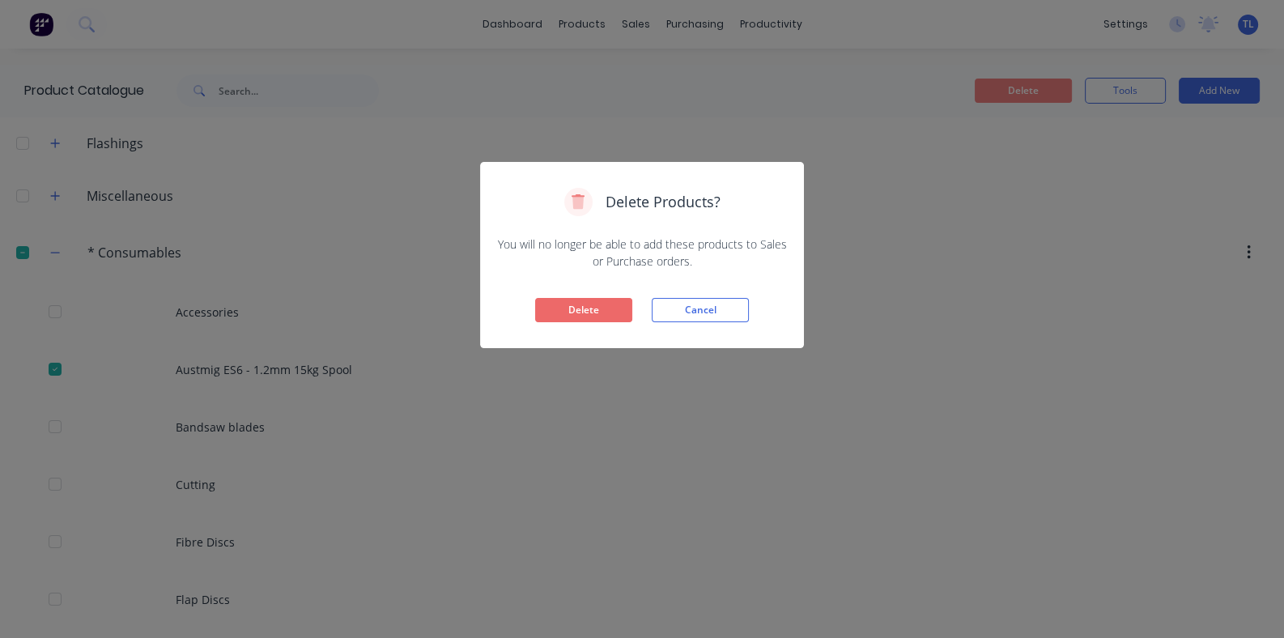
click at [576, 311] on button "Delete" at bounding box center [583, 310] width 97 height 24
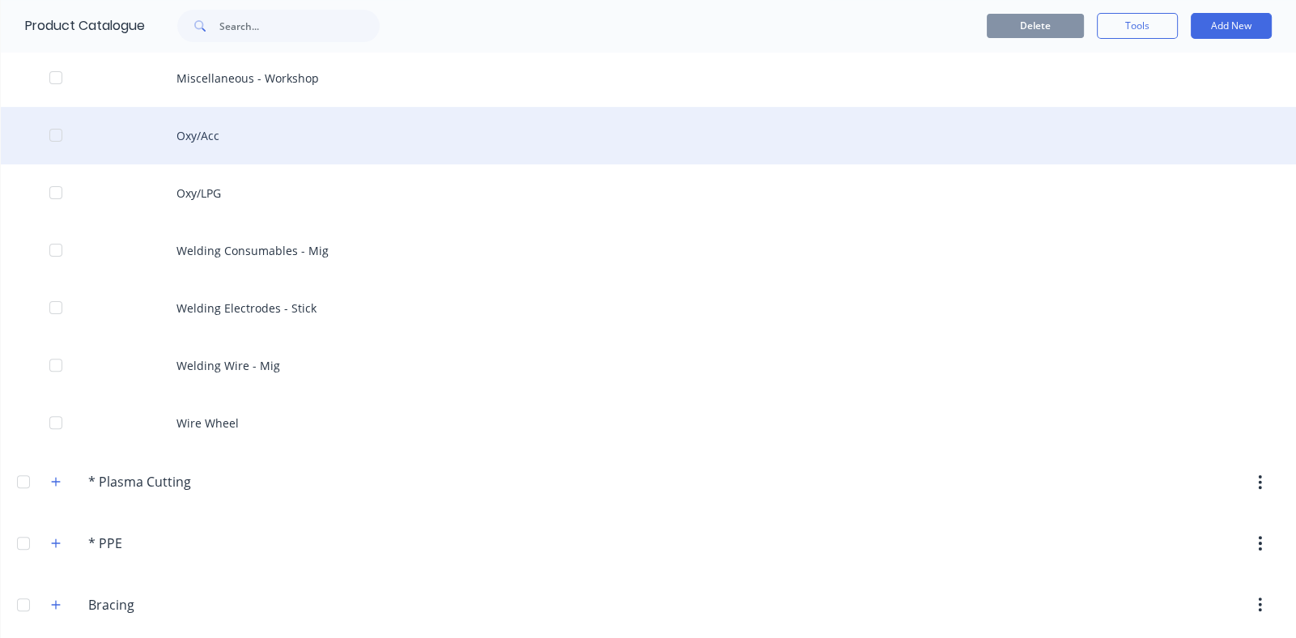
scroll to position [647, 0]
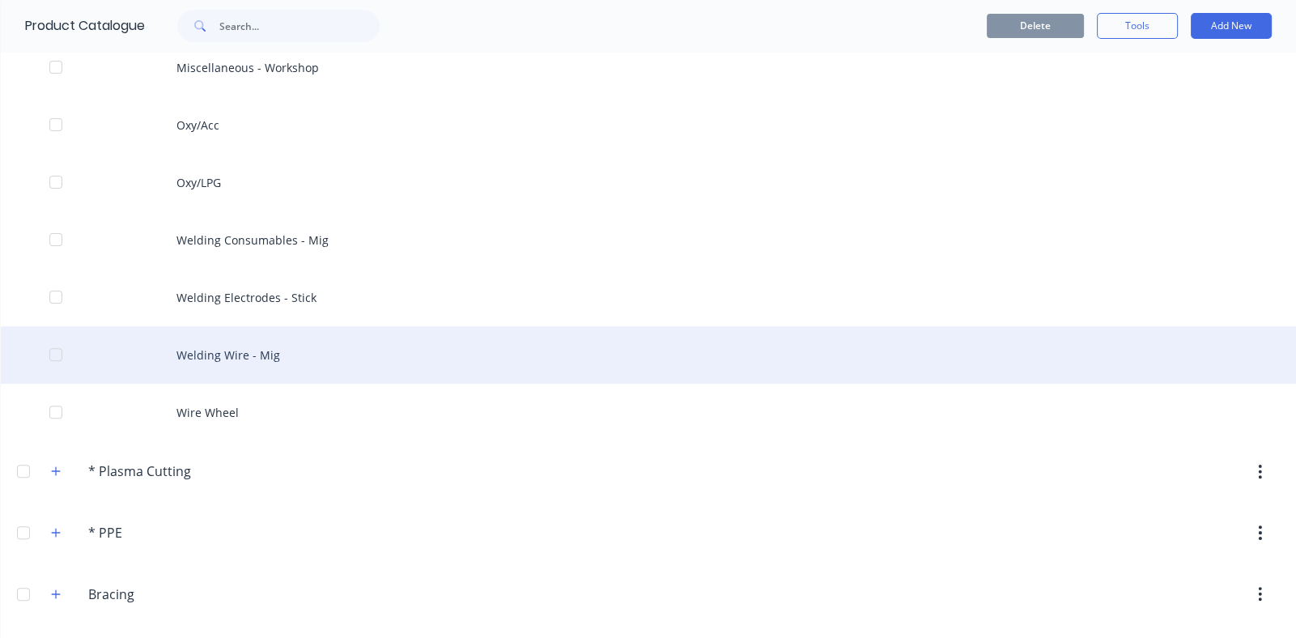
click at [203, 350] on div "Welding Wire - Mig" at bounding box center [648, 354] width 1295 height 57
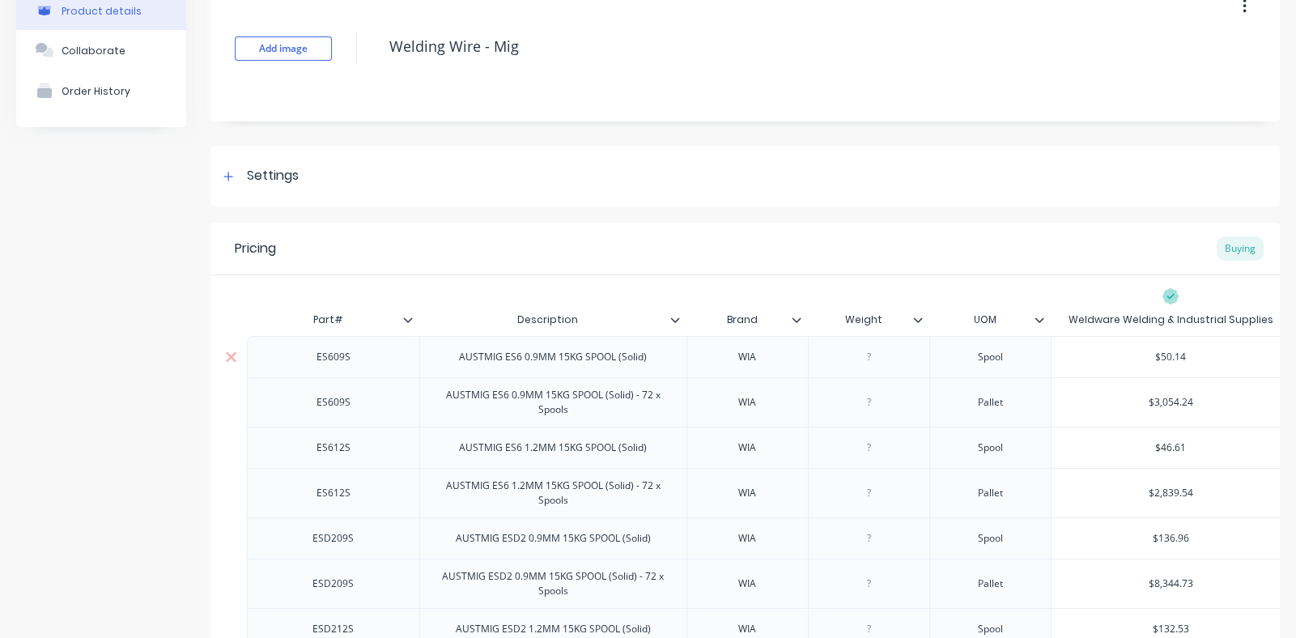
scroll to position [243, 0]
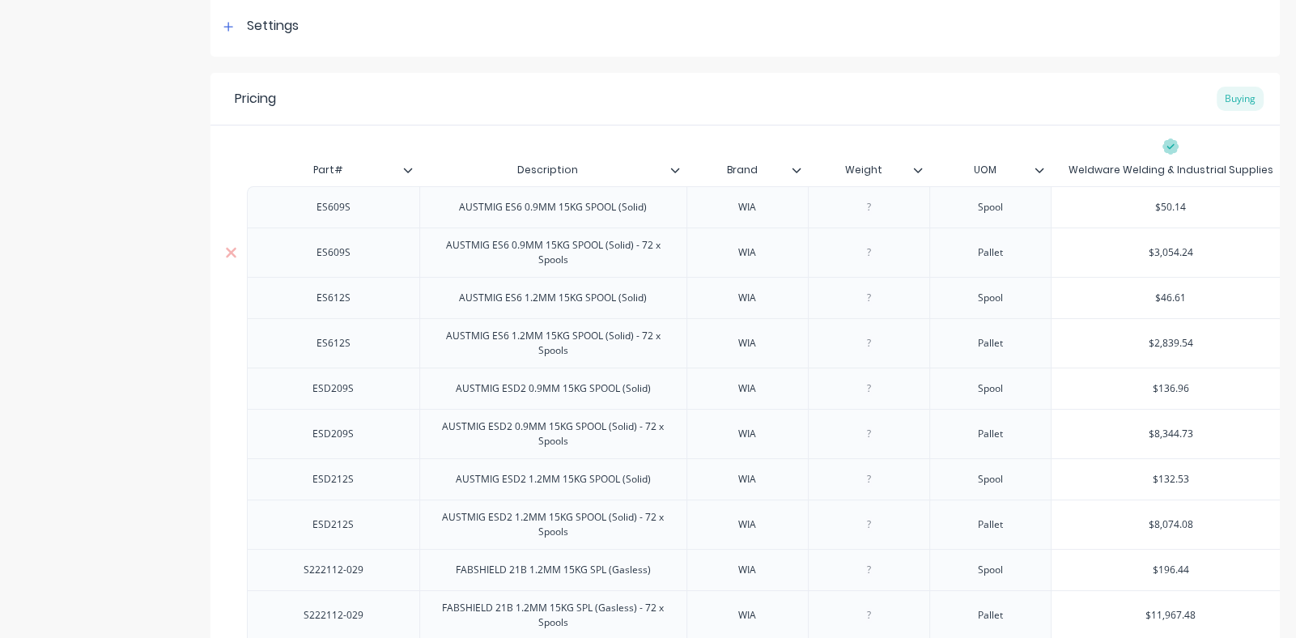
click at [506, 253] on div "AUSTMIG ES6 0.9MM 15KG SPOOL (Solid) - 72 x Spools" at bounding box center [553, 253] width 253 height 36
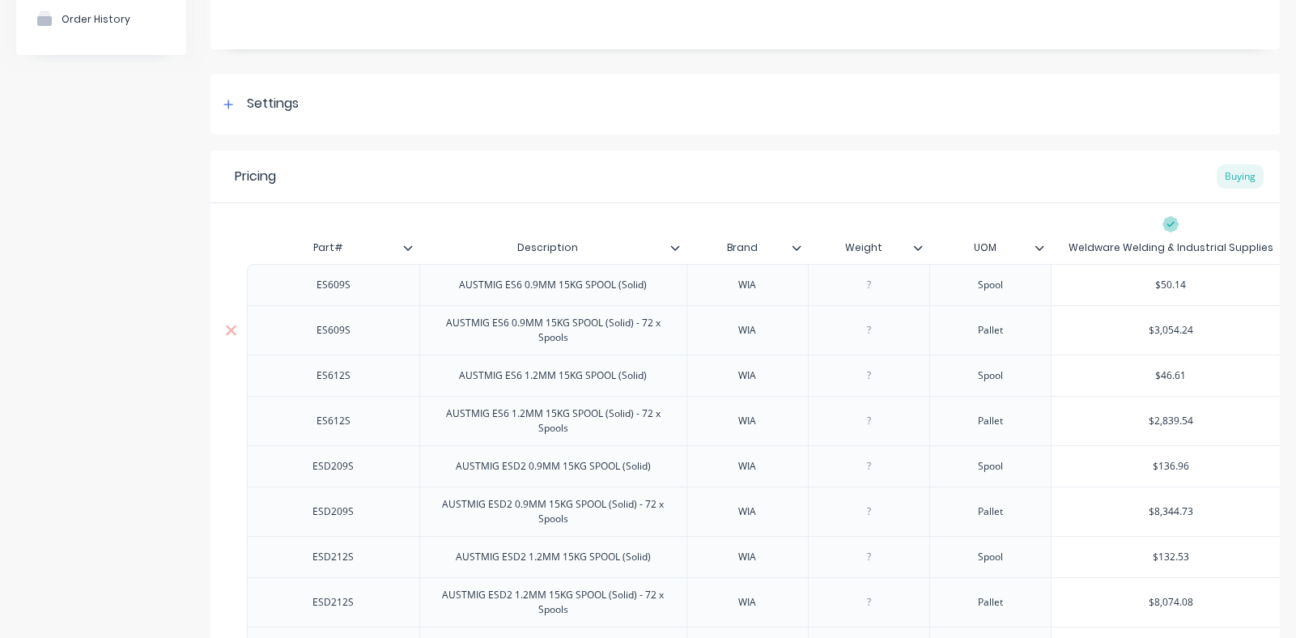
scroll to position [0, 0]
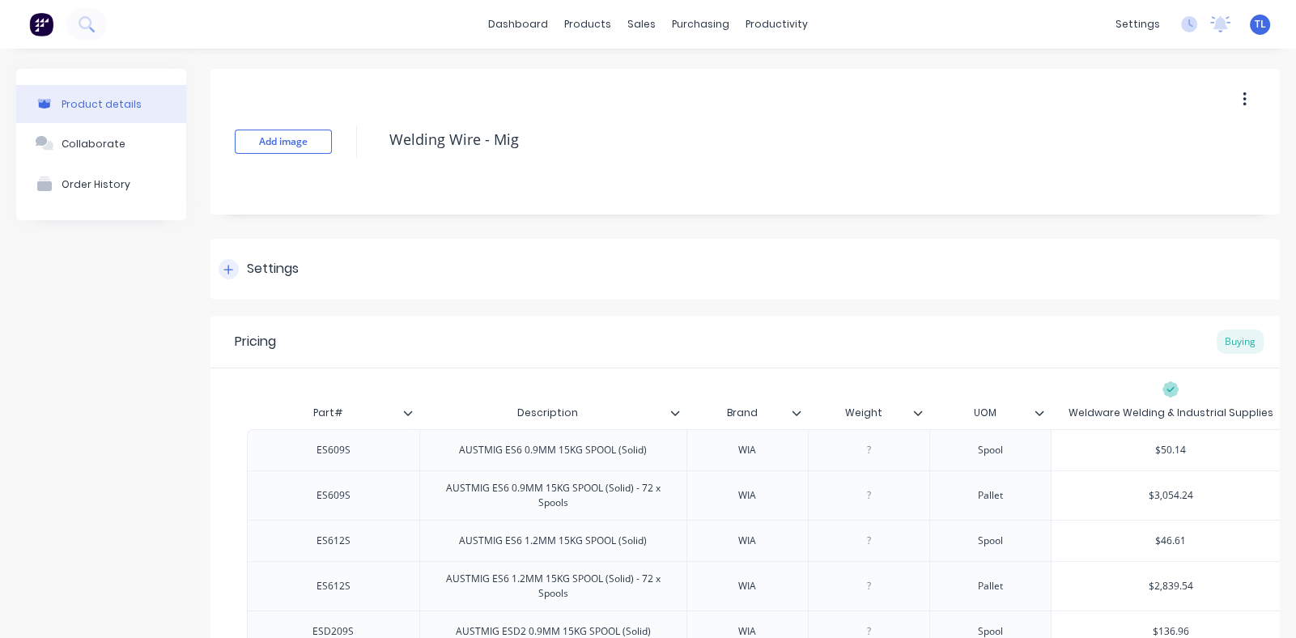
click at [228, 269] on icon at bounding box center [228, 269] width 9 height 9
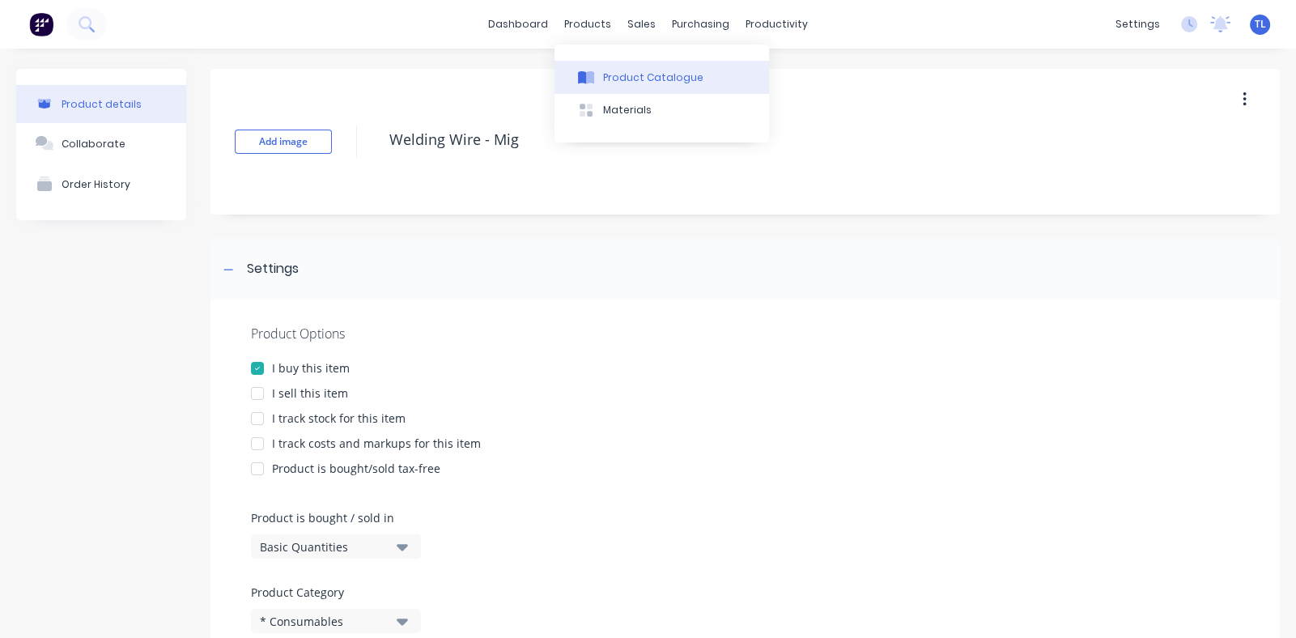
click at [632, 73] on div "Product Catalogue" at bounding box center [653, 77] width 100 height 15
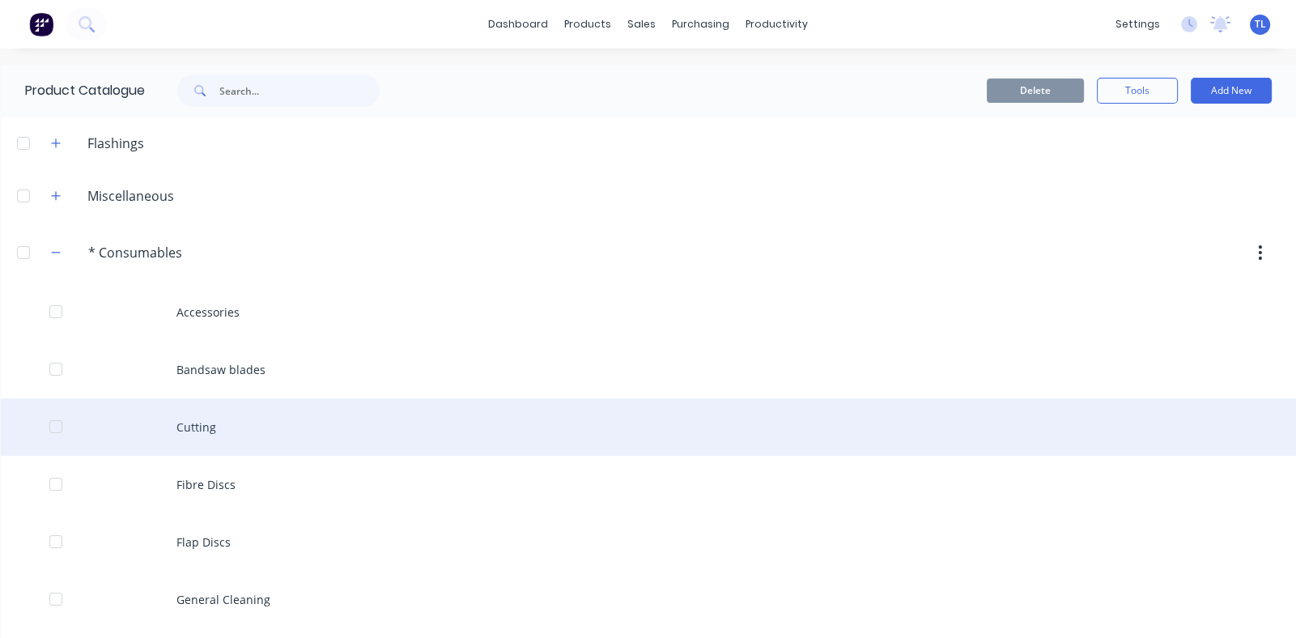
click at [272, 411] on div "Cutting" at bounding box center [648, 426] width 1295 height 57
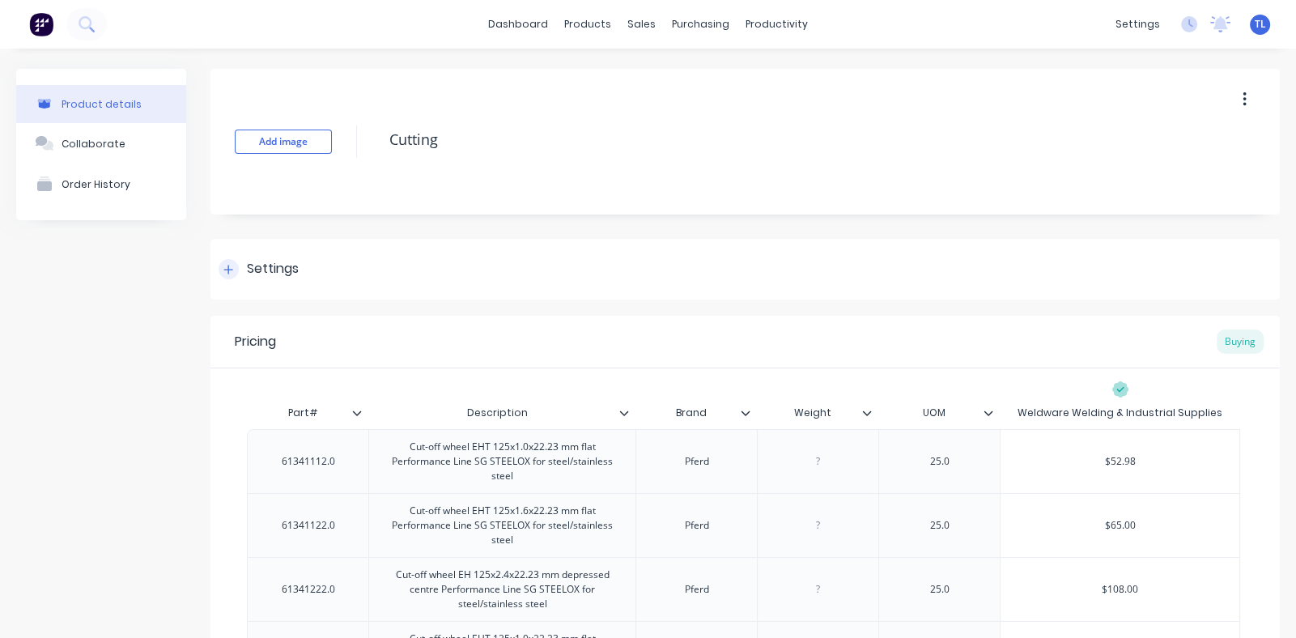
click at [227, 265] on icon at bounding box center [228, 269] width 10 height 11
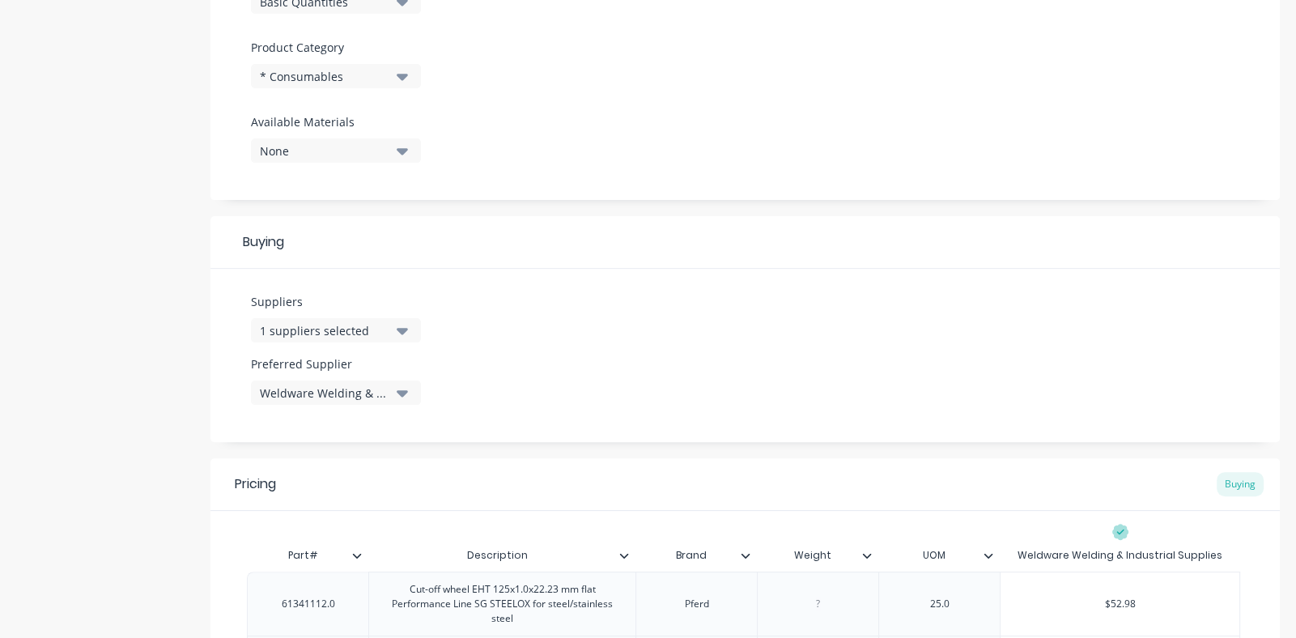
scroll to position [567, 0]
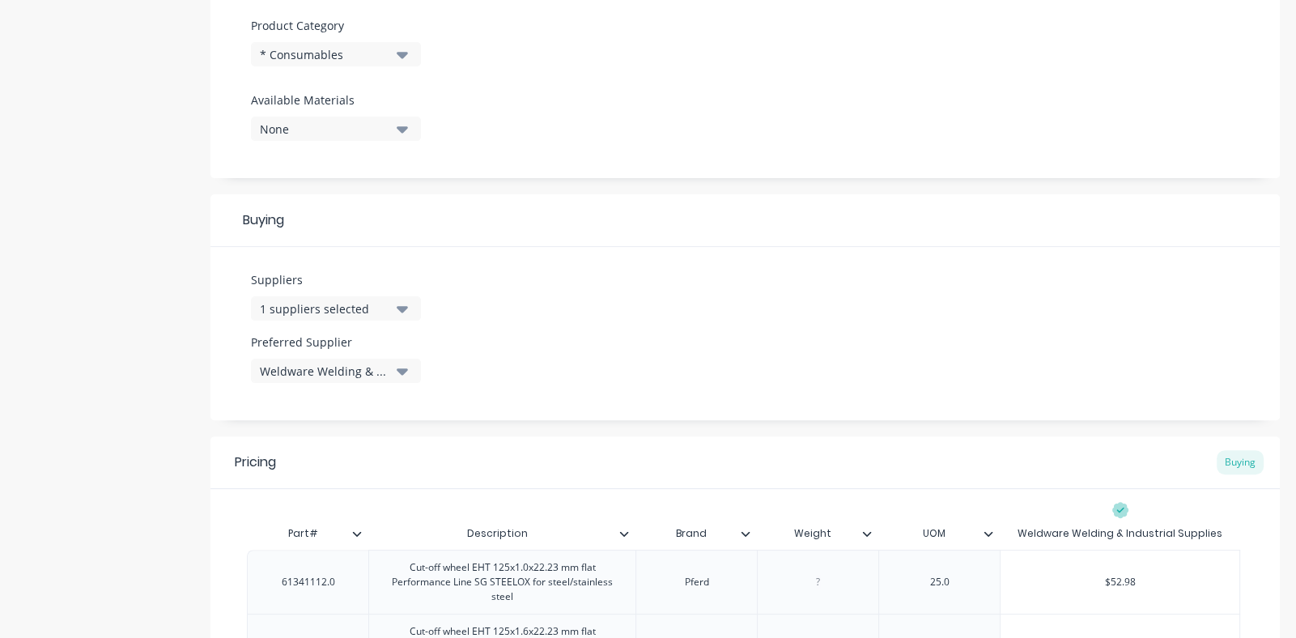
click at [402, 306] on icon "button" at bounding box center [402, 309] width 11 height 6
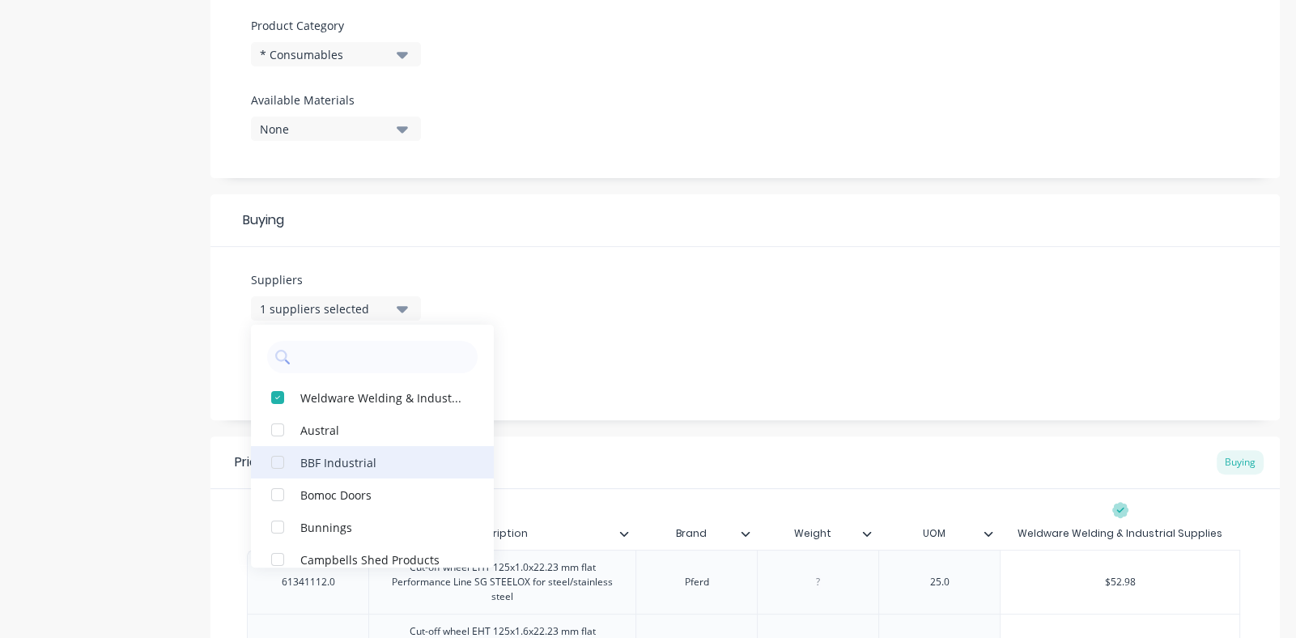
click at [279, 459] on div "button" at bounding box center [277, 462] width 32 height 32
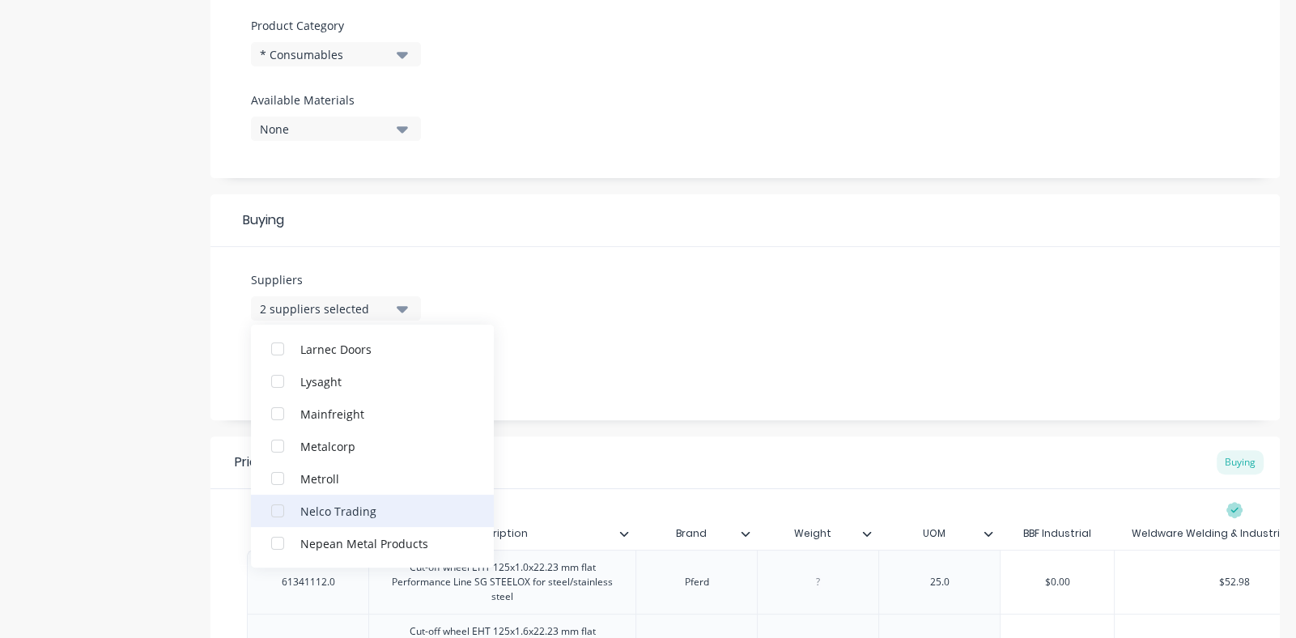
click at [278, 508] on div "button" at bounding box center [277, 510] width 32 height 32
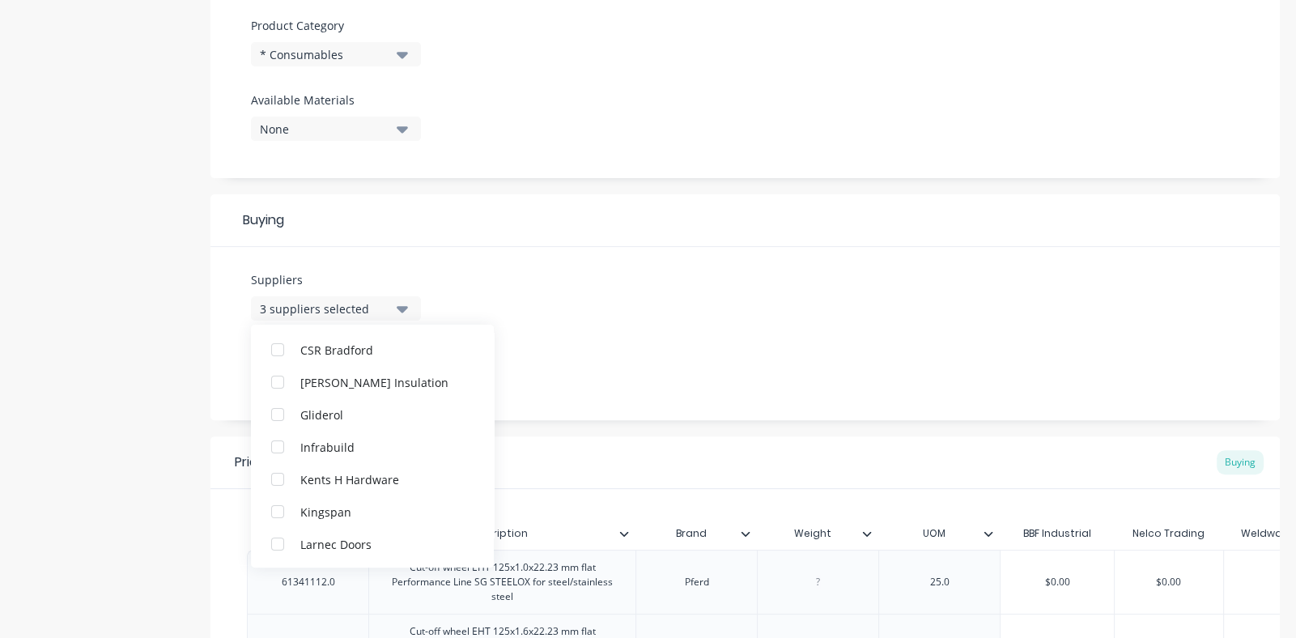
scroll to position [0, 0]
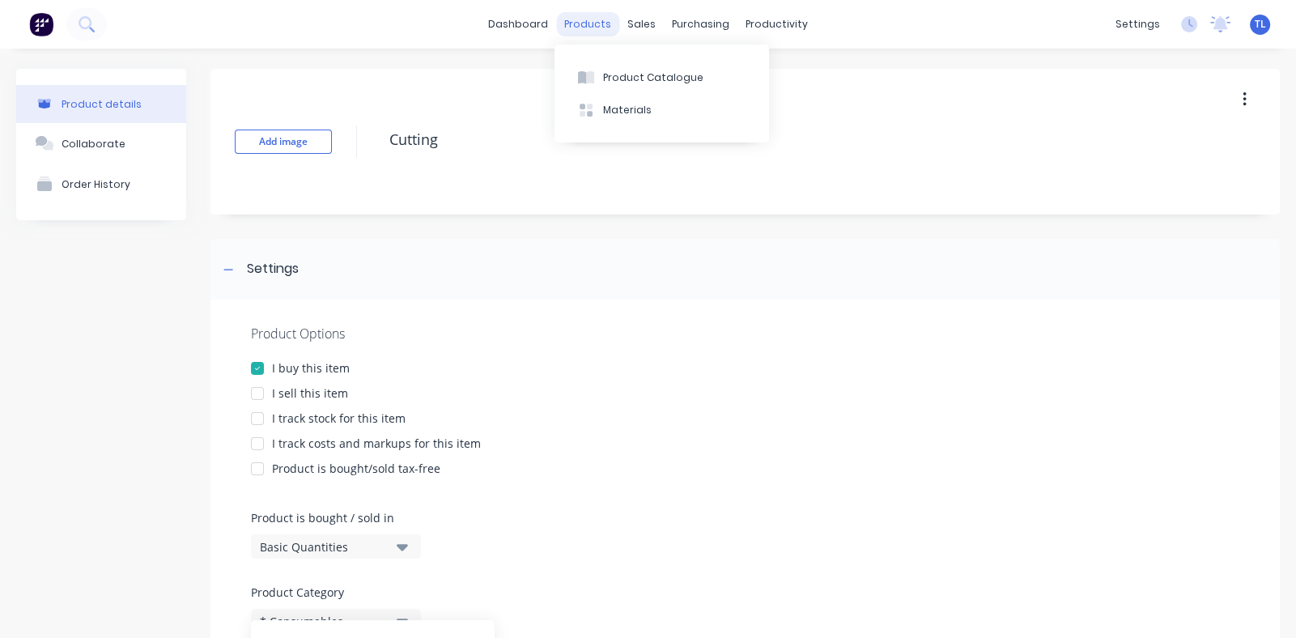
click at [583, 25] on div "products" at bounding box center [587, 24] width 63 height 24
type textarea "x"
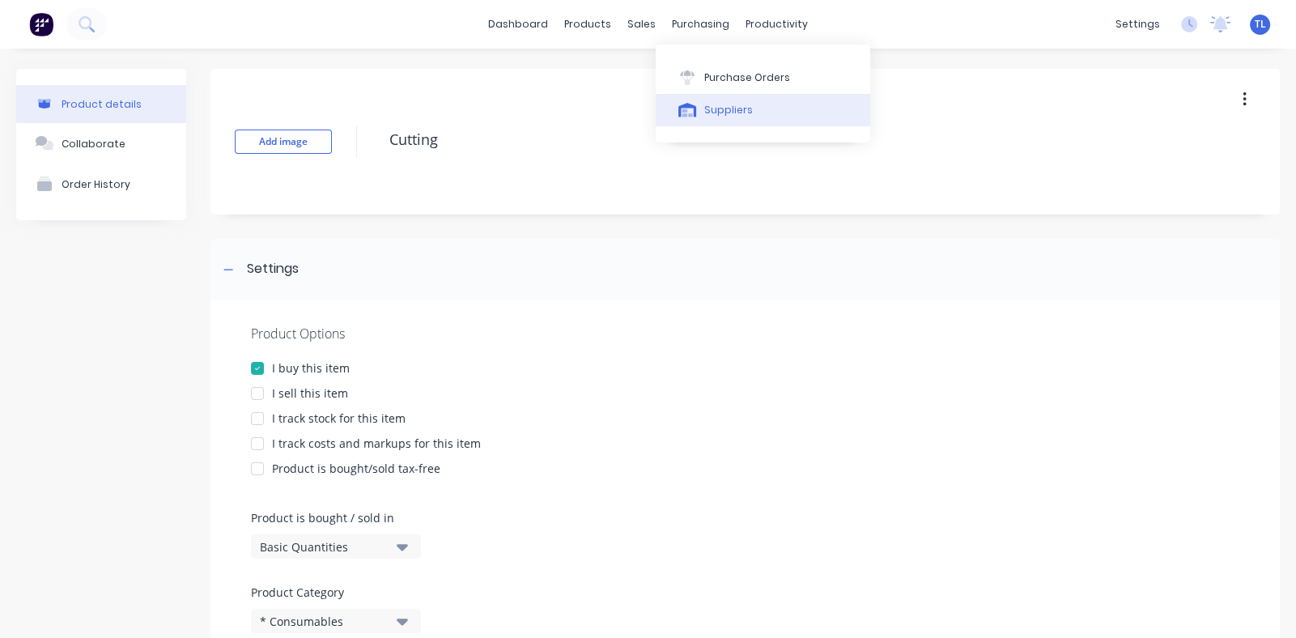
click at [724, 104] on div "Suppliers" at bounding box center [728, 110] width 49 height 15
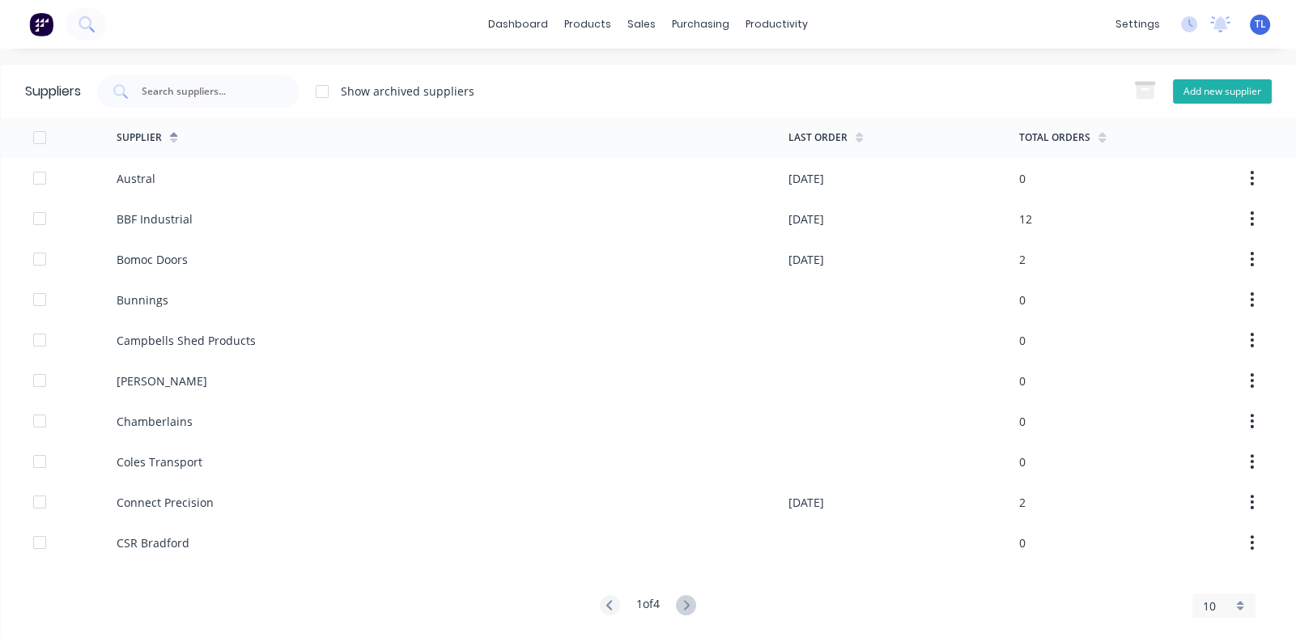
click at [1206, 87] on button "Add new supplier" at bounding box center [1222, 91] width 99 height 24
select select "AU"
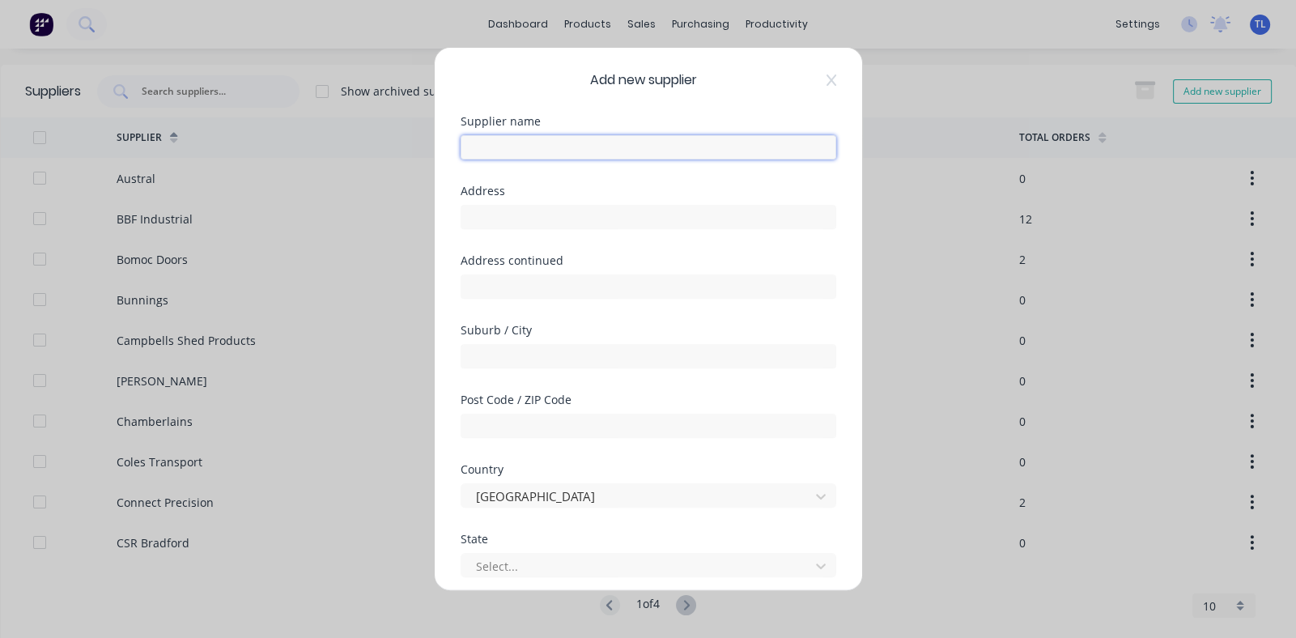
click at [549, 145] on input "text" at bounding box center [648, 147] width 376 height 24
type input "Gasweld Orange"
click at [522, 213] on input "text" at bounding box center [648, 217] width 376 height 24
click at [504, 217] on input "text" at bounding box center [648, 217] width 376 height 24
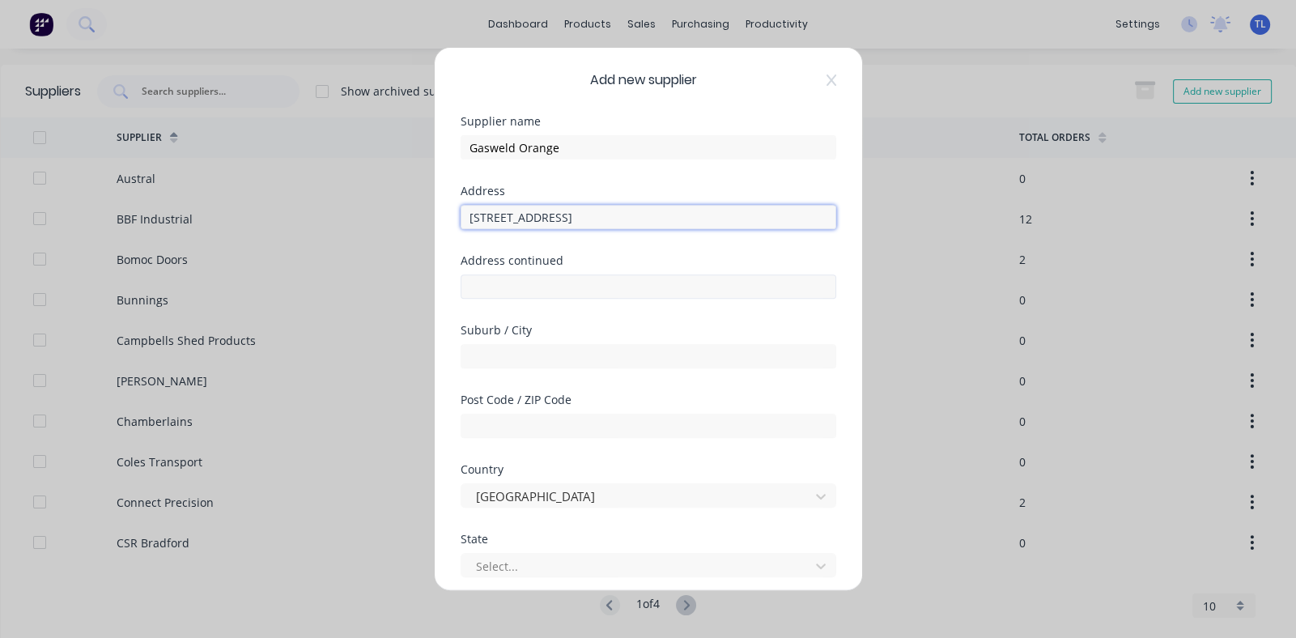
type input "[STREET_ADDRESS]"
click at [514, 291] on input "text" at bounding box center [648, 286] width 376 height 24
click at [506, 350] on input "text" at bounding box center [648, 356] width 376 height 24
type input "Orange"
click at [595, 329] on div "Suburb / City" at bounding box center [648, 330] width 376 height 11
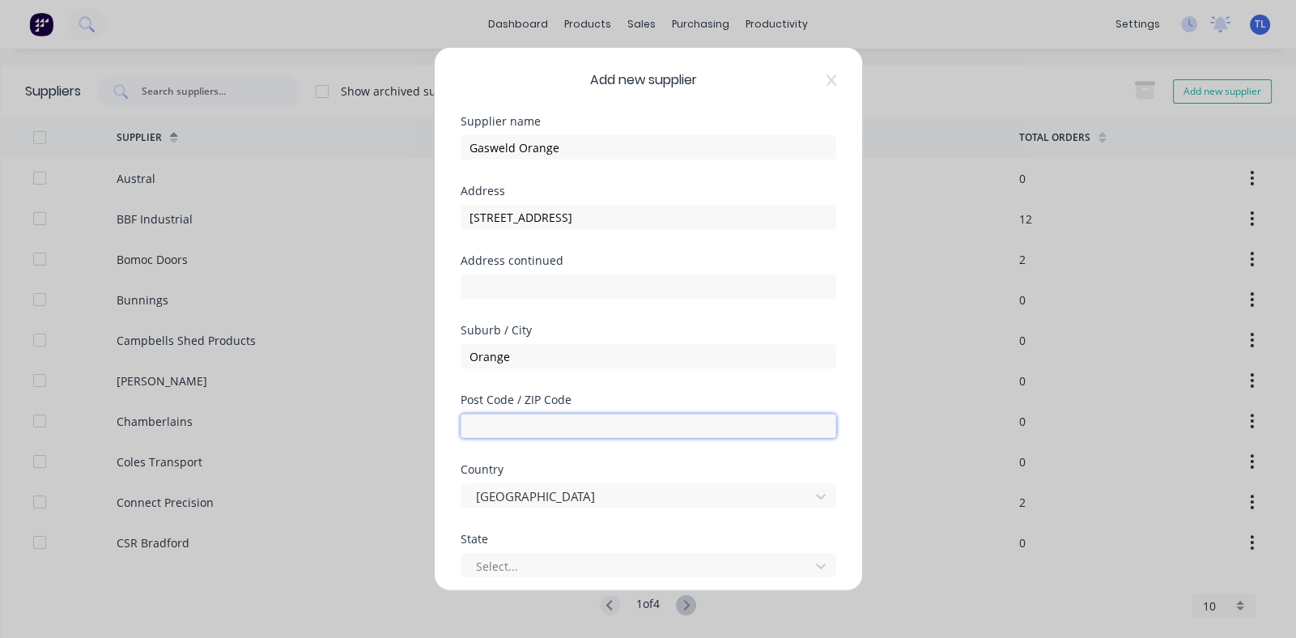
click at [579, 422] on input "text" at bounding box center [648, 426] width 376 height 24
type input "2800"
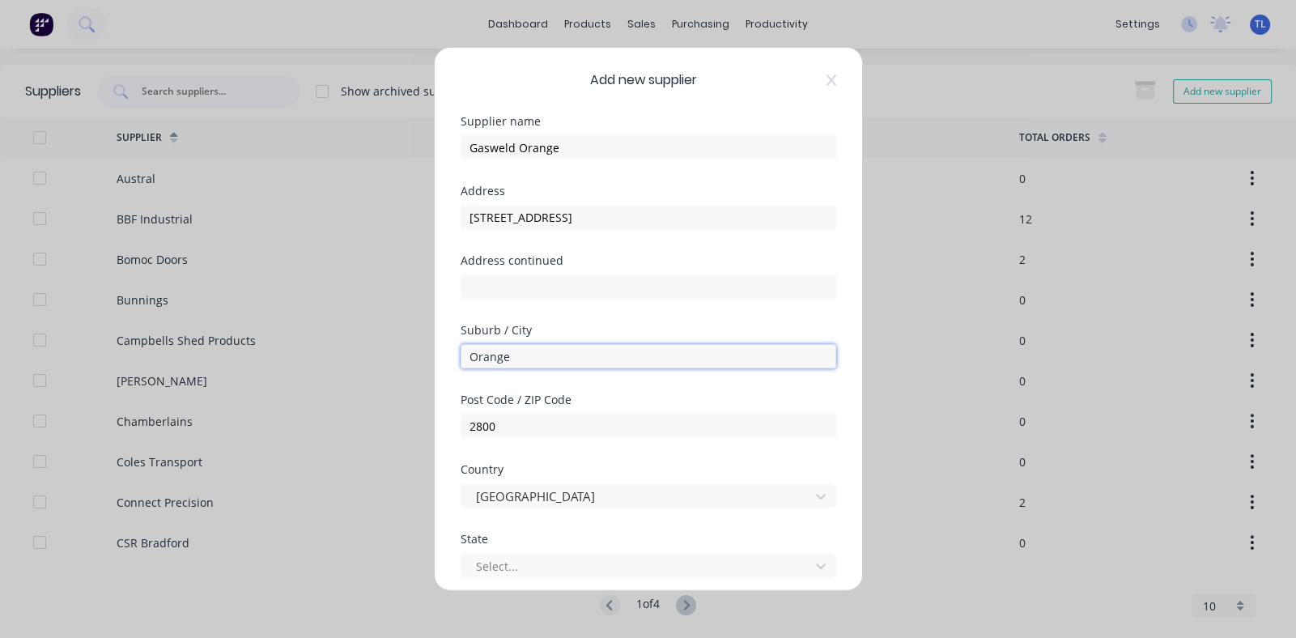
click at [611, 360] on input "Orange" at bounding box center [648, 356] width 376 height 24
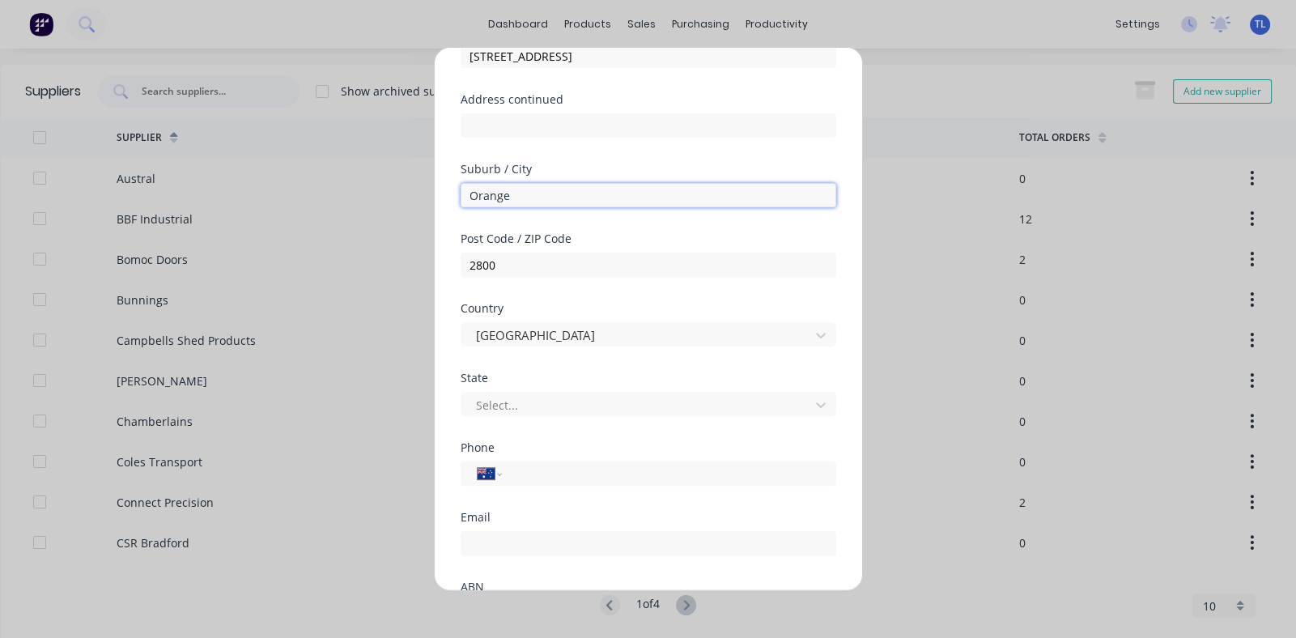
scroll to position [295, 0]
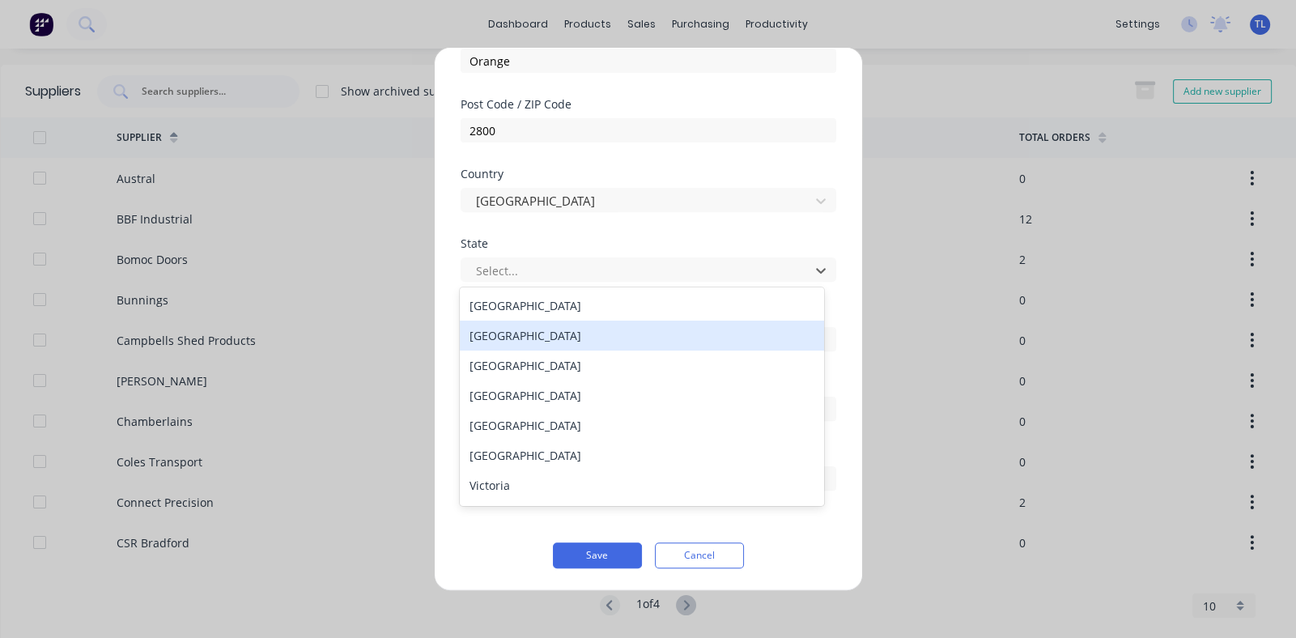
click at [545, 331] on div "[GEOGRAPHIC_DATA]" at bounding box center [641, 335] width 363 height 30
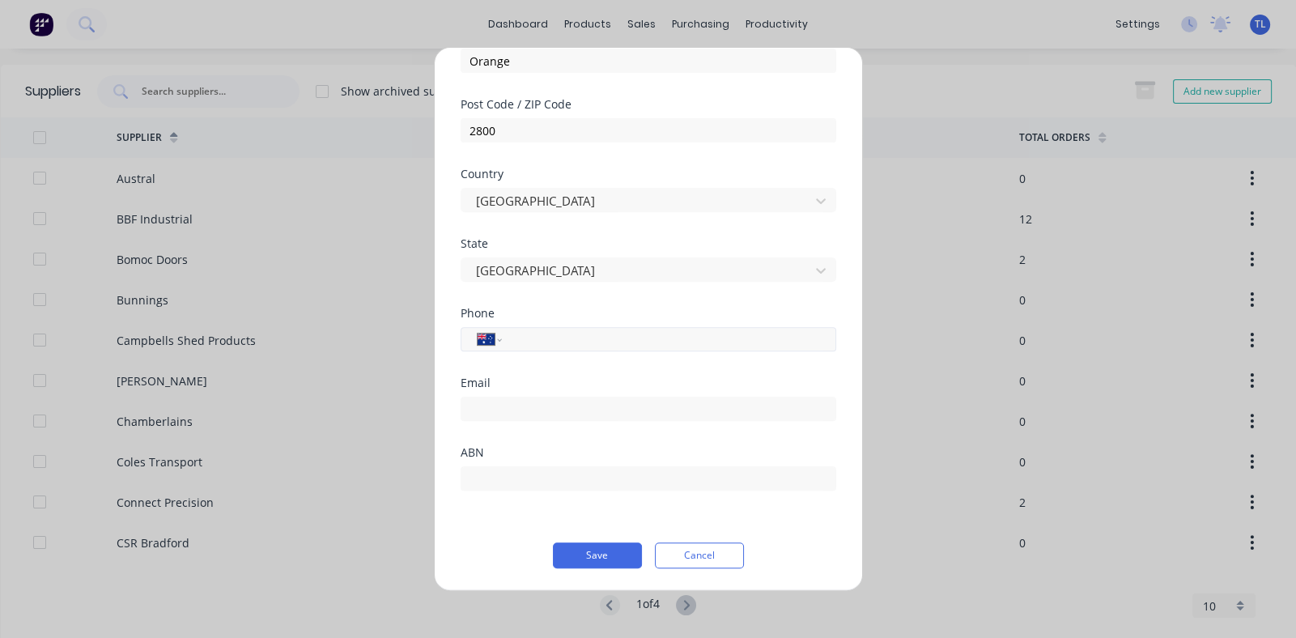
click at [587, 342] on input "tel" at bounding box center [665, 339] width 305 height 19
type input "[PHONE_NUMBER]"
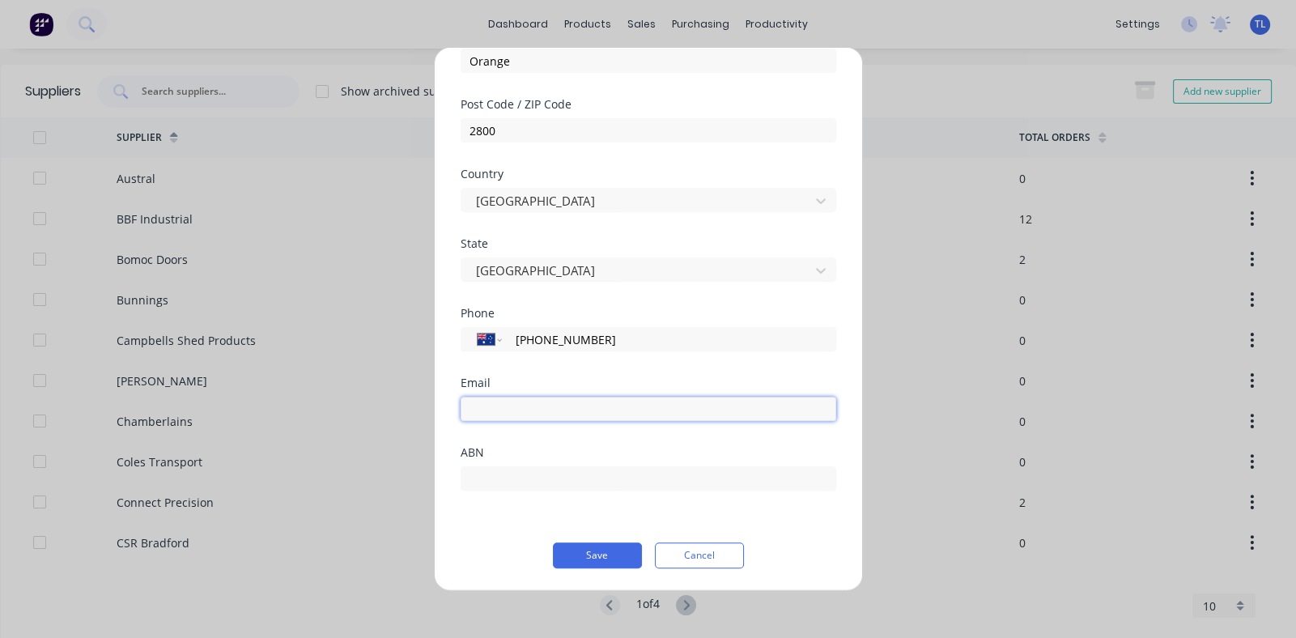
click at [496, 418] on input "email" at bounding box center [648, 409] width 376 height 24
type input "[EMAIL_ADDRESS][DOMAIN_NAME]"
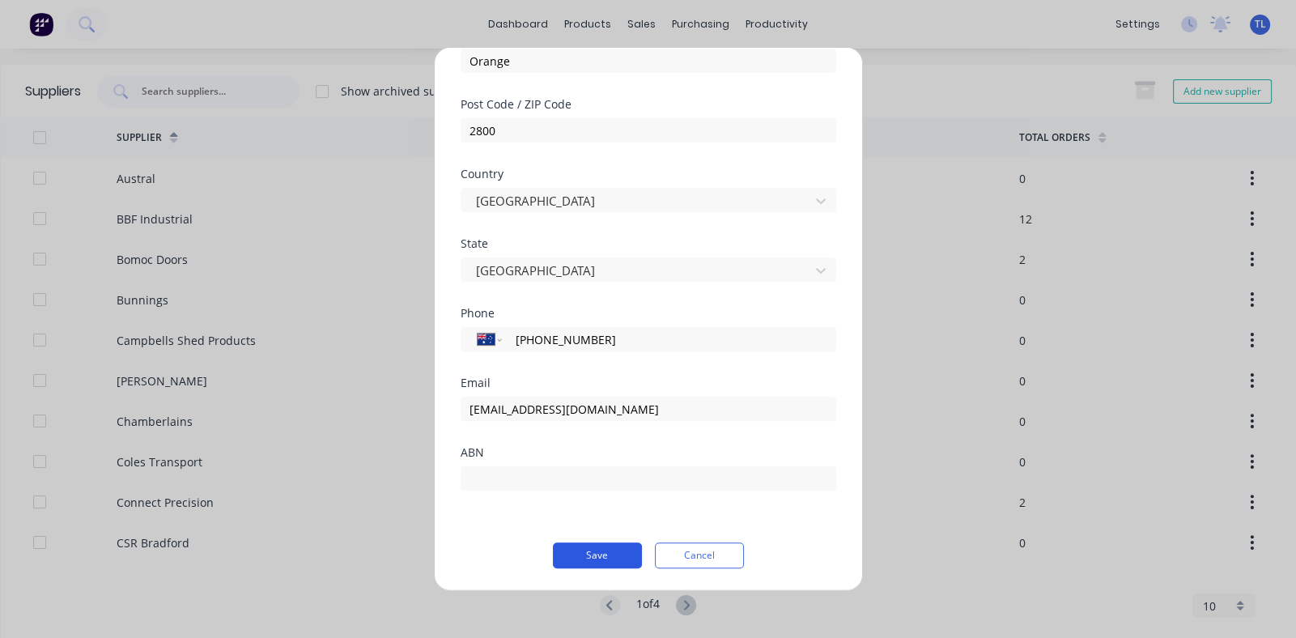
click at [588, 557] on button "Save" at bounding box center [597, 555] width 89 height 26
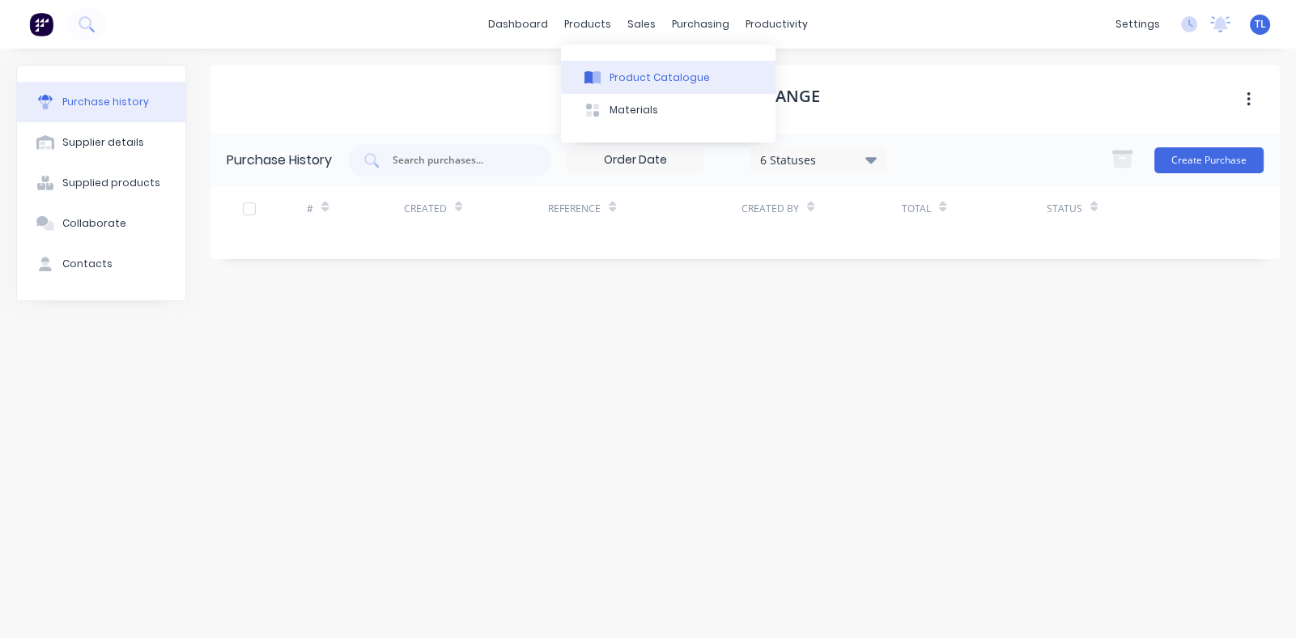
click at [647, 83] on div "Product Catalogue" at bounding box center [659, 77] width 100 height 15
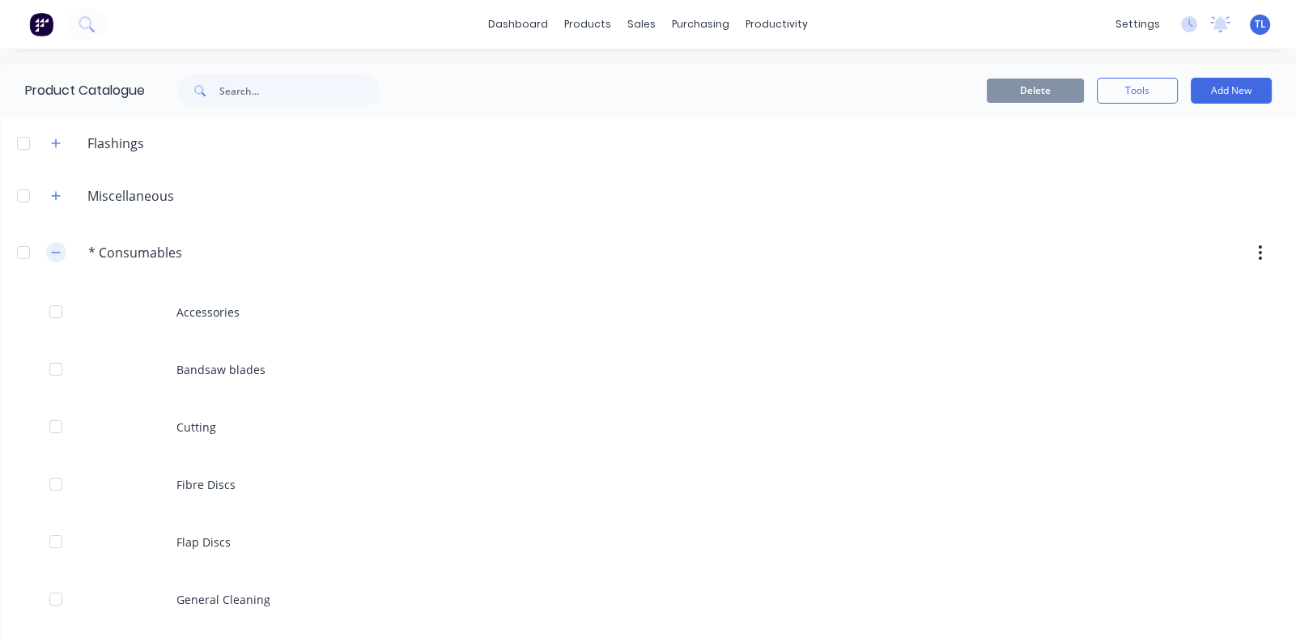
click at [57, 251] on icon "button" at bounding box center [56, 252] width 10 height 11
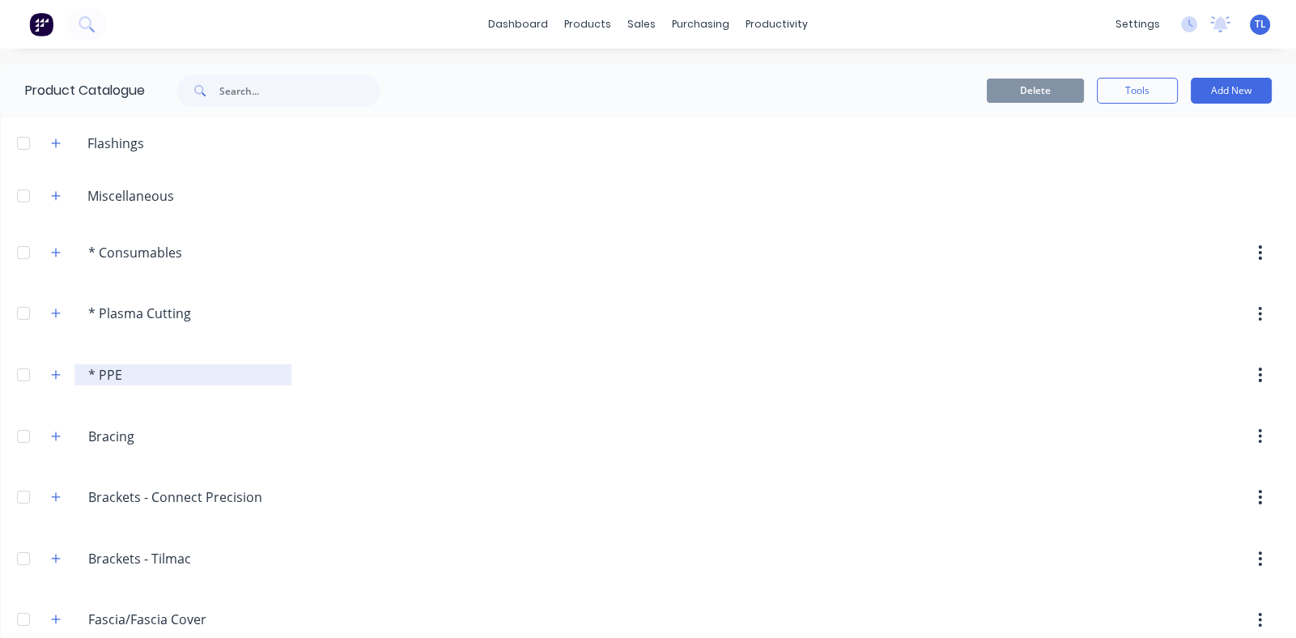
click at [150, 375] on input "* PPE" at bounding box center [184, 374] width 192 height 19
click at [53, 371] on icon "button" at bounding box center [56, 374] width 10 height 11
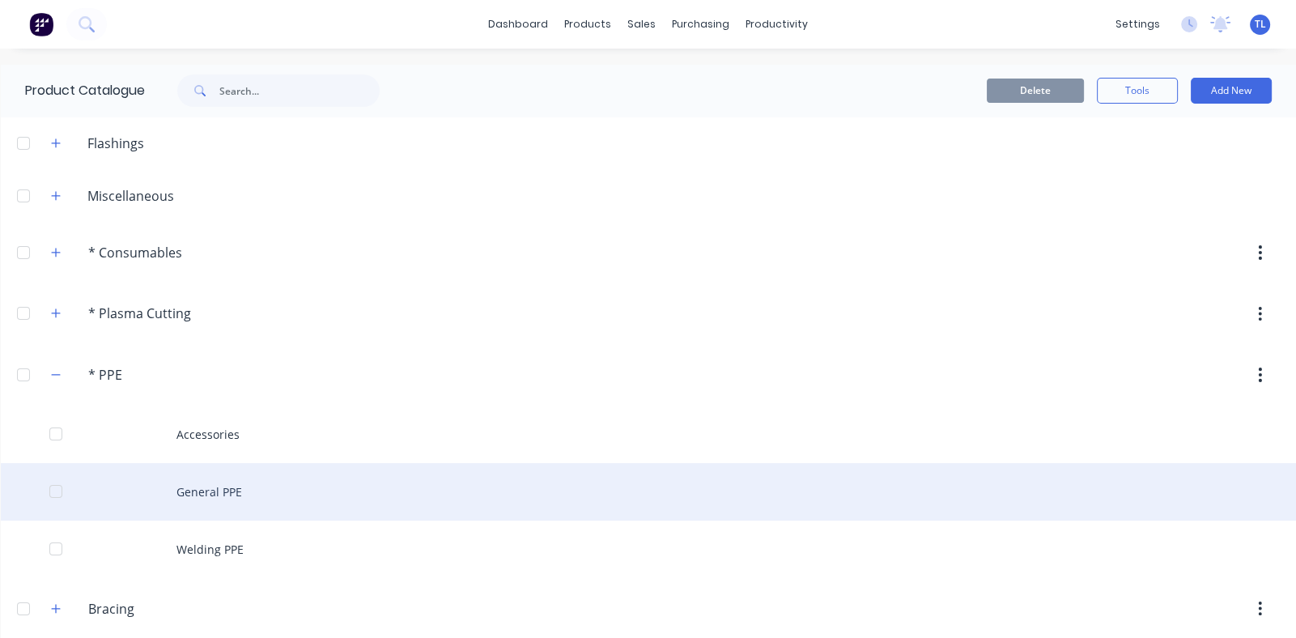
click at [212, 489] on div "General PPE" at bounding box center [648, 491] width 1295 height 57
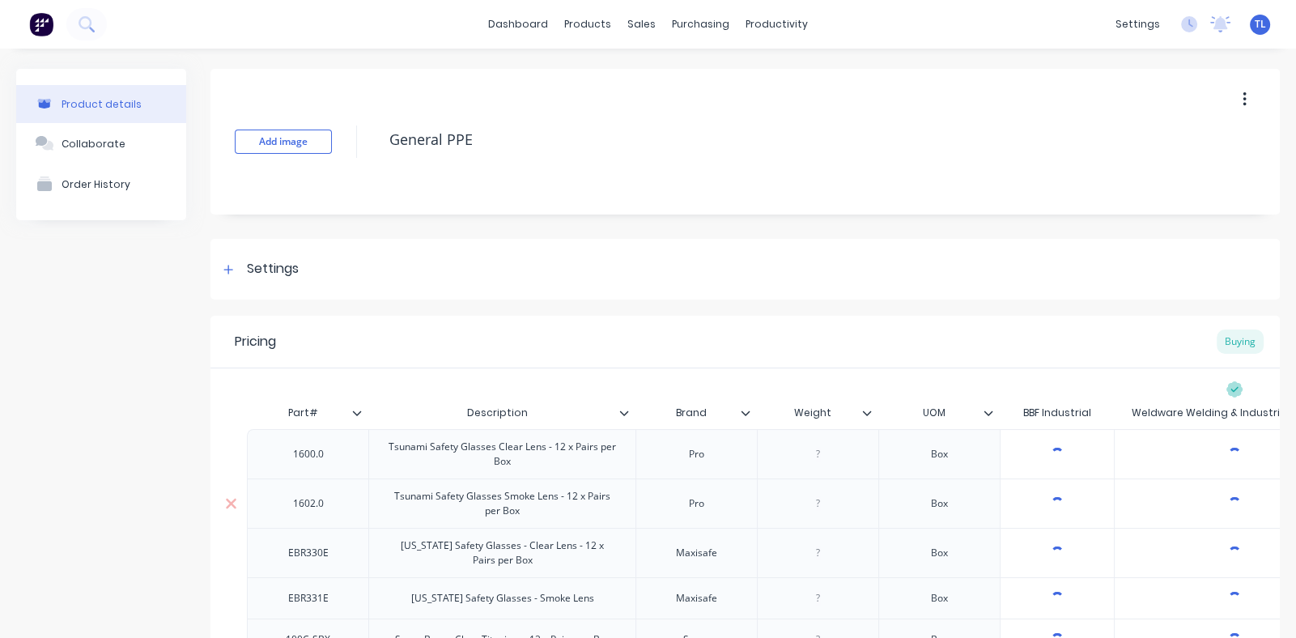
type textarea "x"
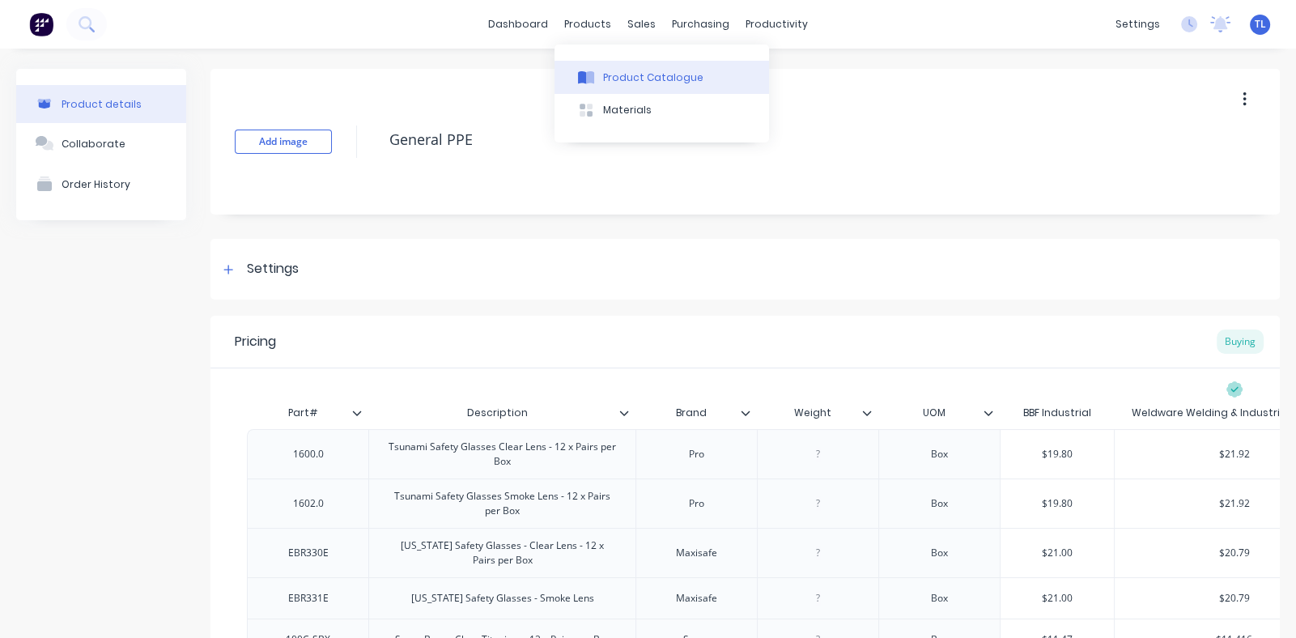
click at [624, 75] on div "Product Catalogue" at bounding box center [653, 77] width 100 height 15
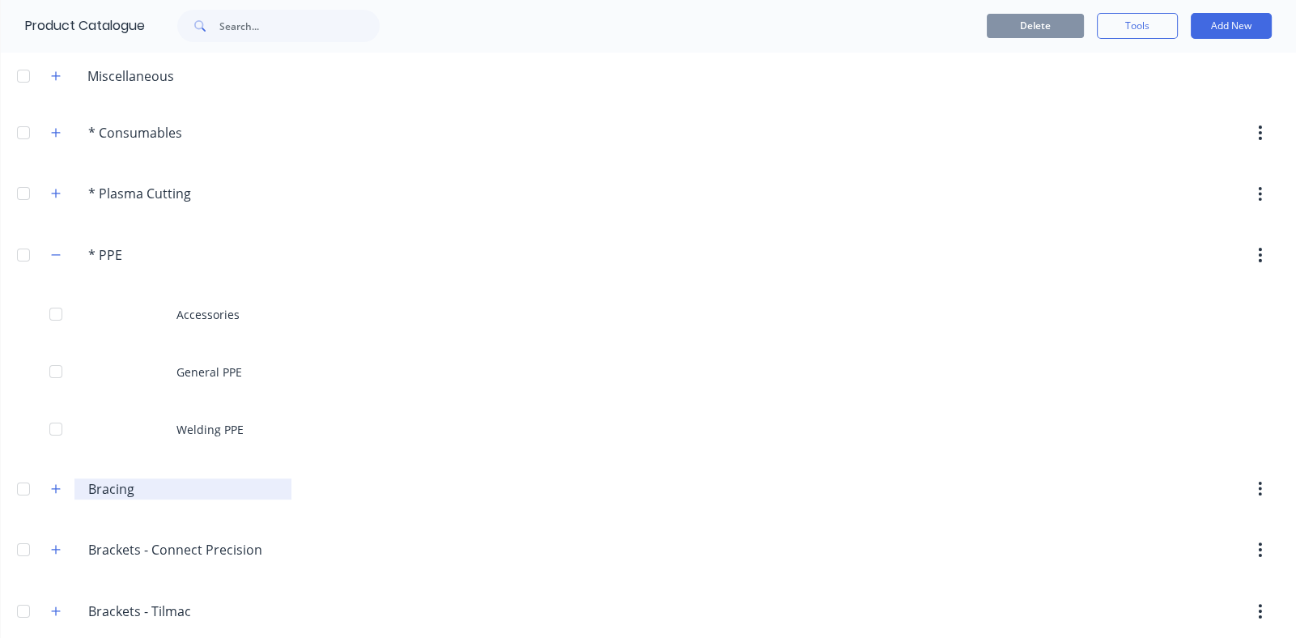
scroll to position [80, 0]
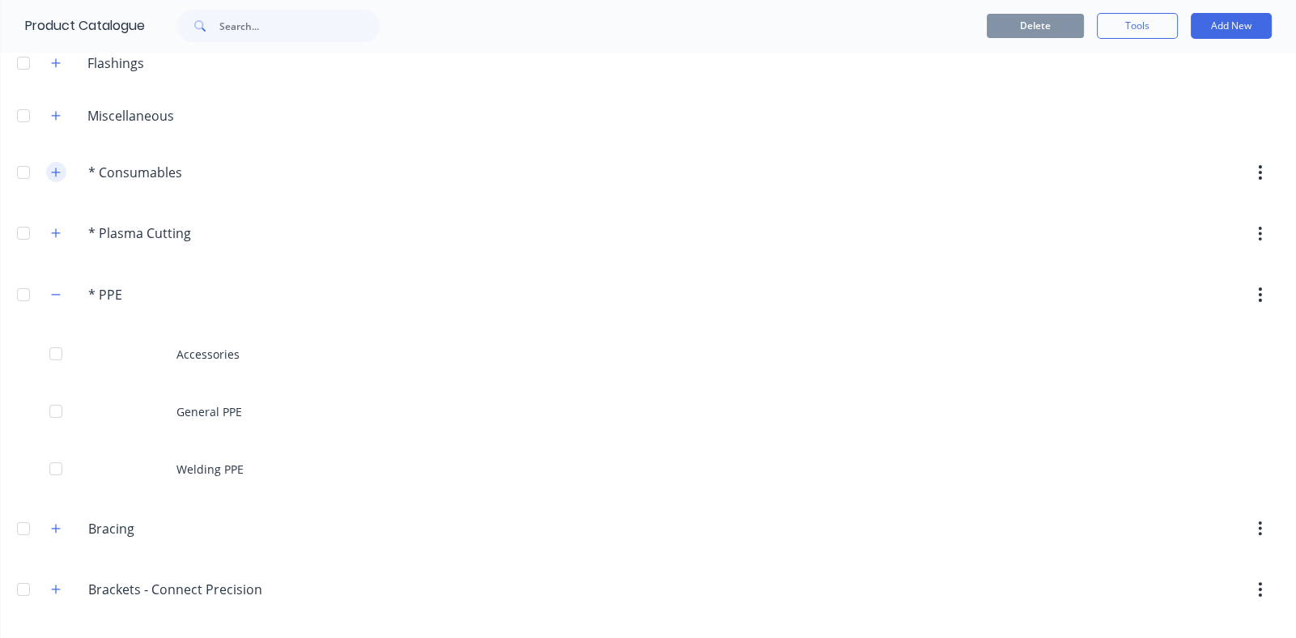
click at [53, 176] on icon "button" at bounding box center [56, 172] width 10 height 11
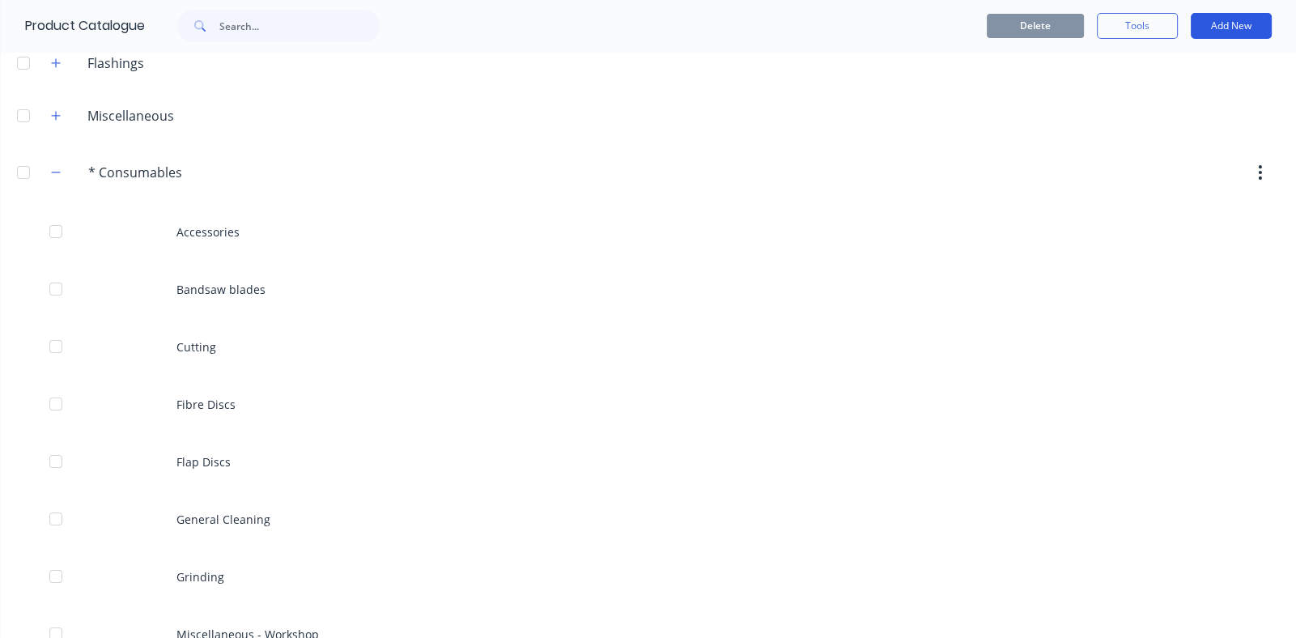
click at [1207, 24] on button "Add New" at bounding box center [1230, 26] width 81 height 26
click at [1138, 73] on div "Category" at bounding box center [1194, 67] width 125 height 23
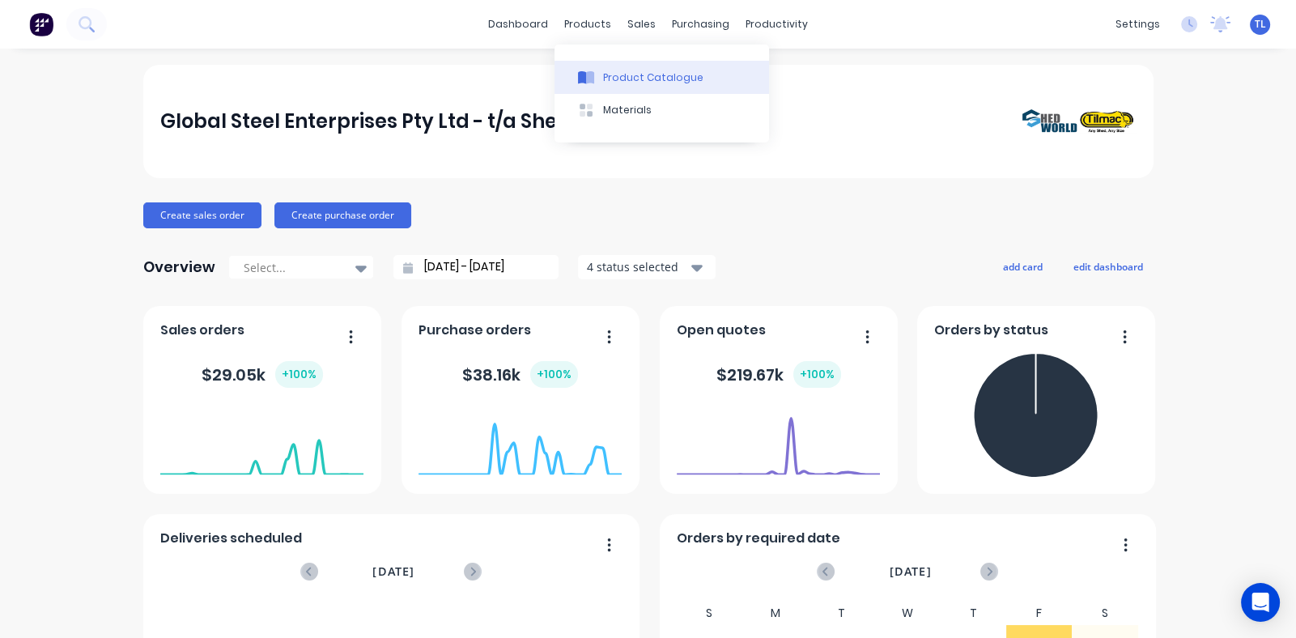
click at [612, 81] on div "Product Catalogue" at bounding box center [653, 77] width 100 height 15
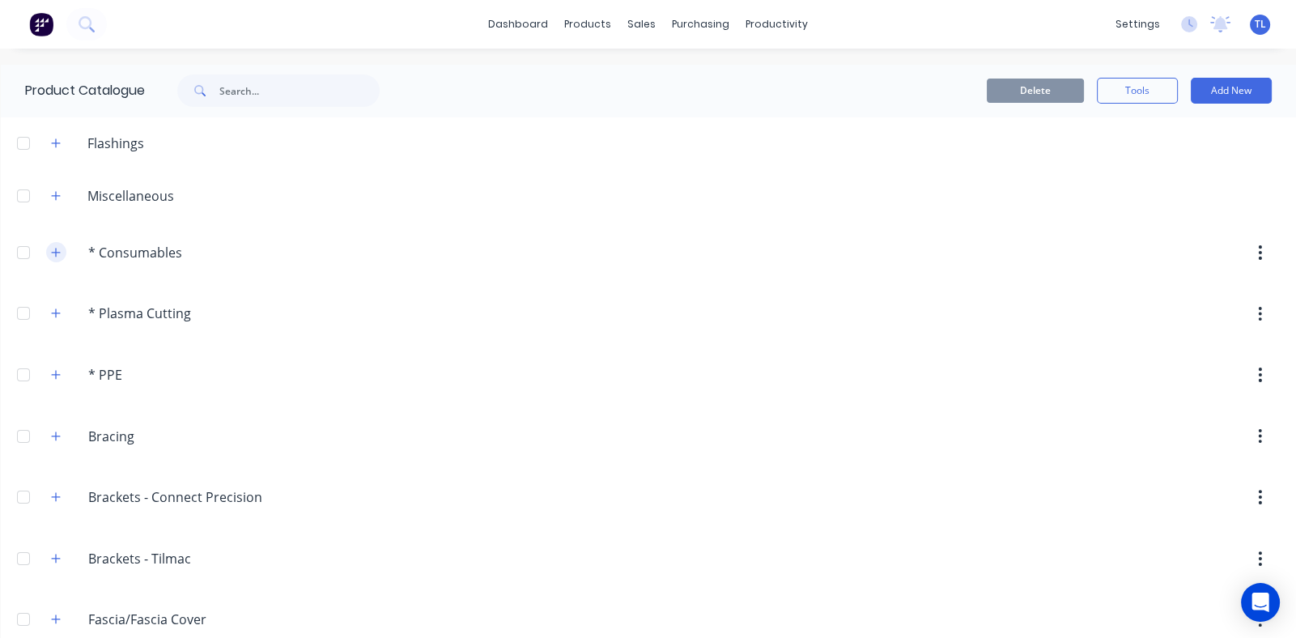
click at [55, 252] on icon "button" at bounding box center [55, 252] width 9 height 9
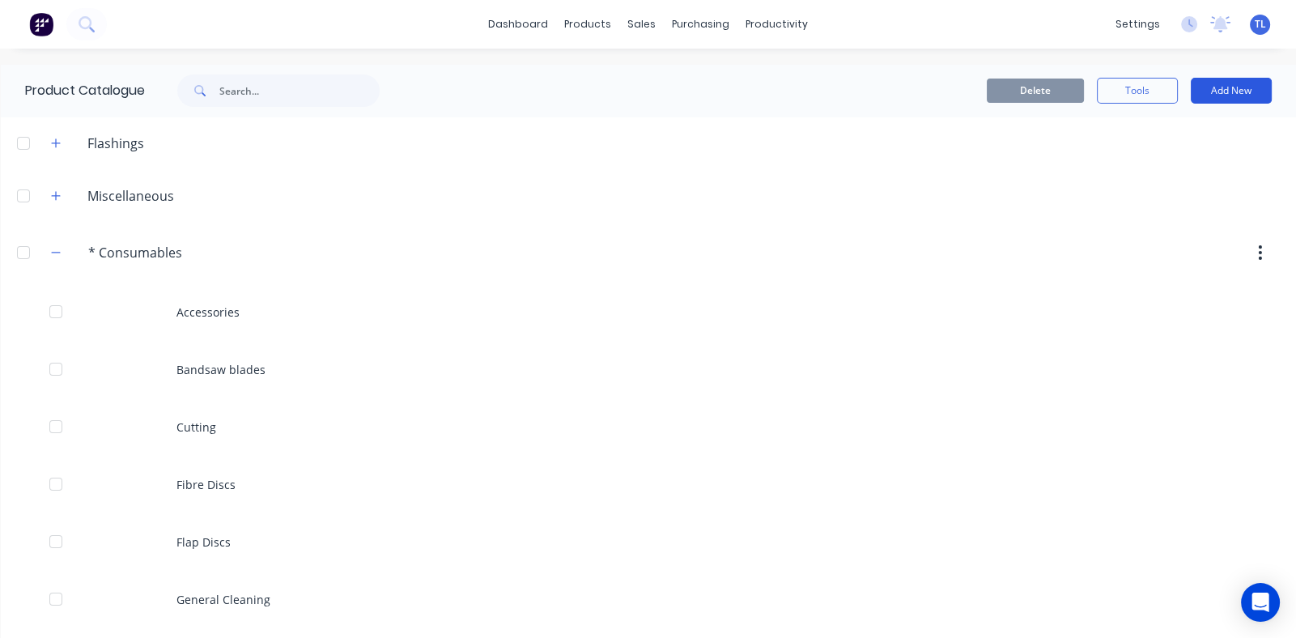
click at [1214, 88] on button "Add New" at bounding box center [1230, 91] width 81 height 26
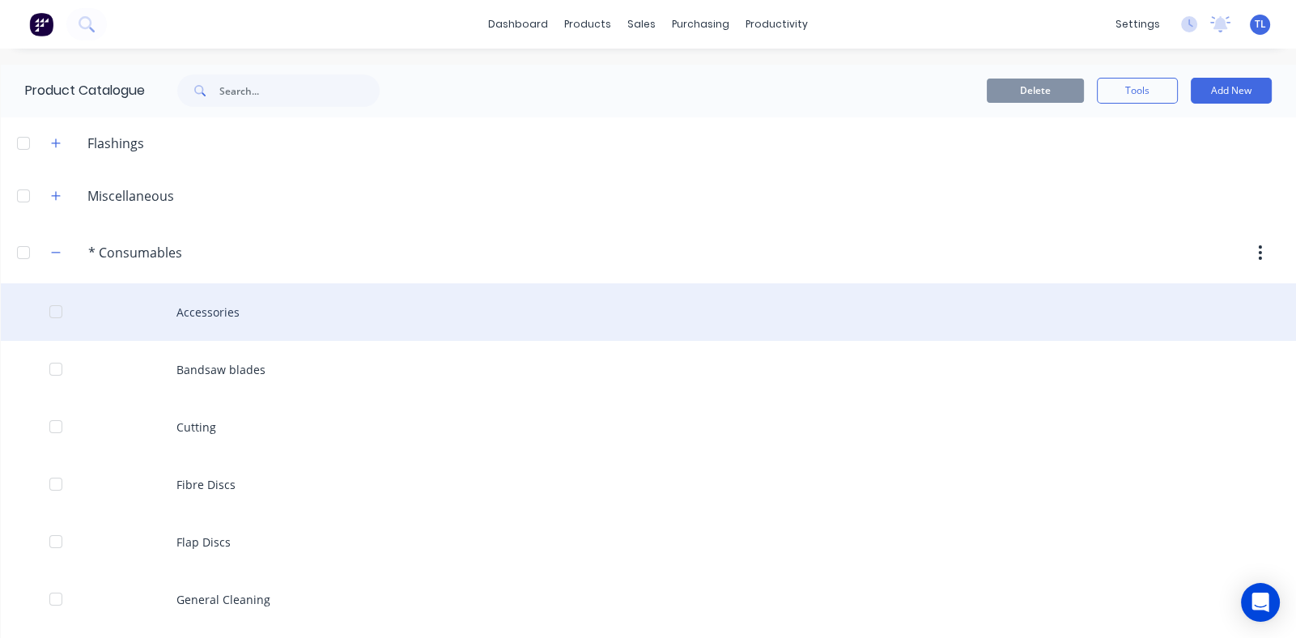
click at [534, 329] on div "Accessories" at bounding box center [648, 311] width 1295 height 57
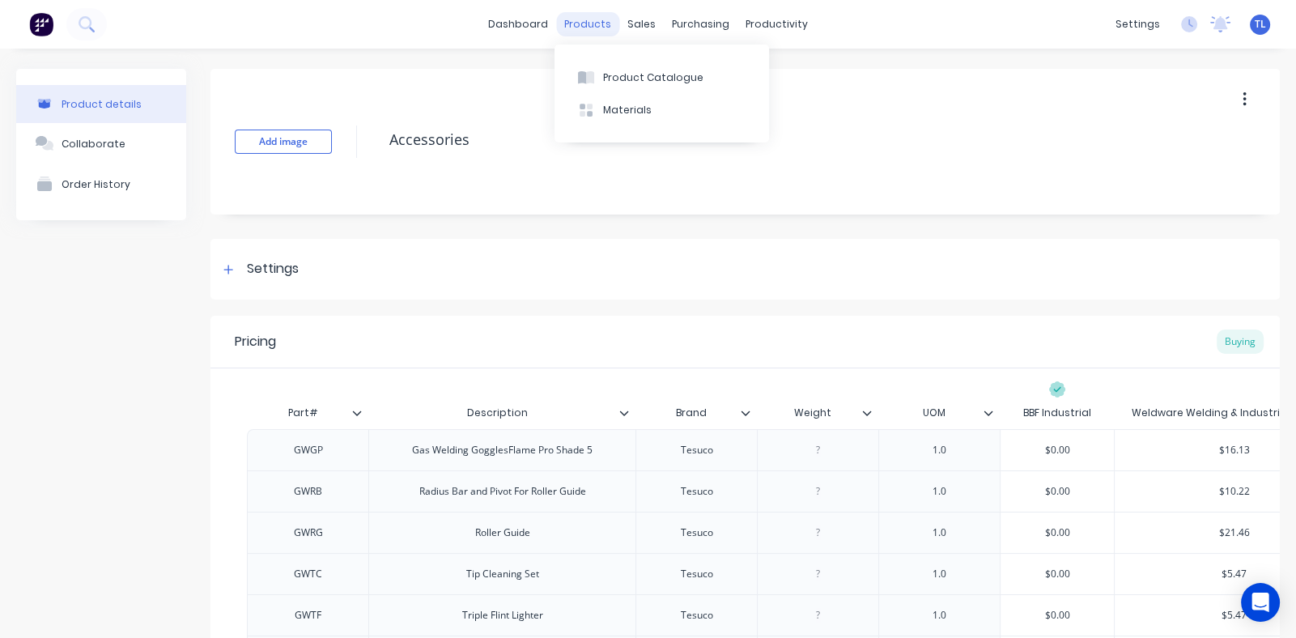
click at [592, 19] on div "products" at bounding box center [587, 24] width 63 height 24
click at [618, 75] on div "Product Catalogue" at bounding box center [653, 77] width 100 height 15
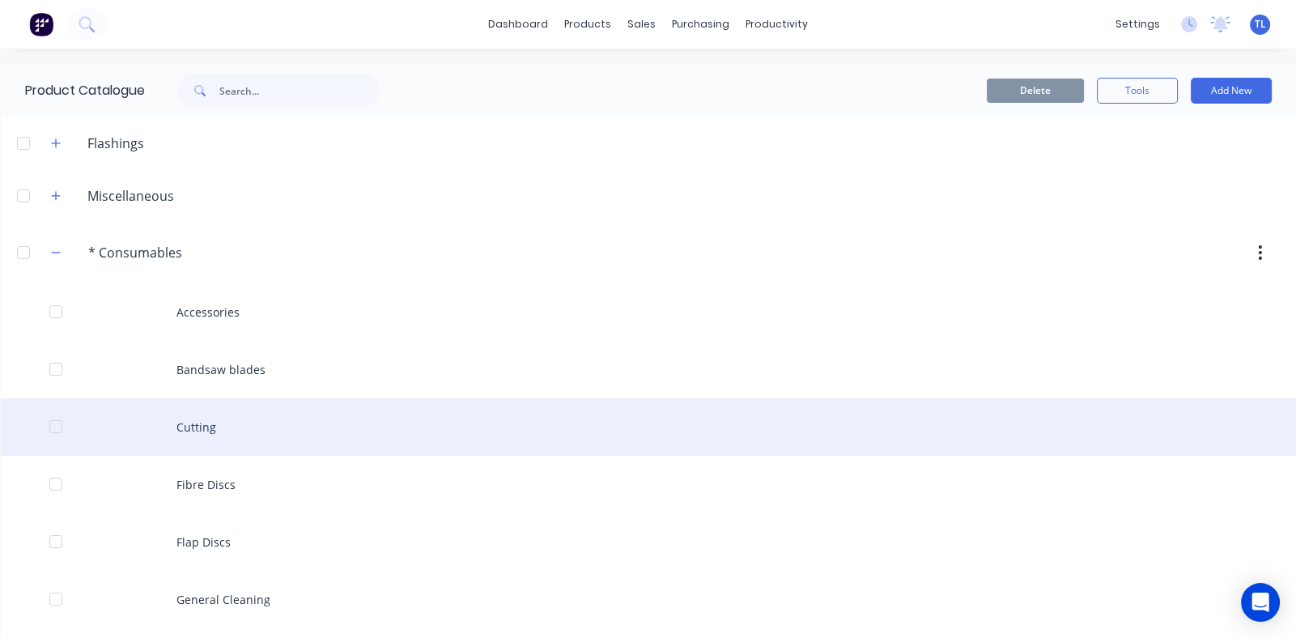
click at [225, 424] on div "Cutting" at bounding box center [648, 426] width 1295 height 57
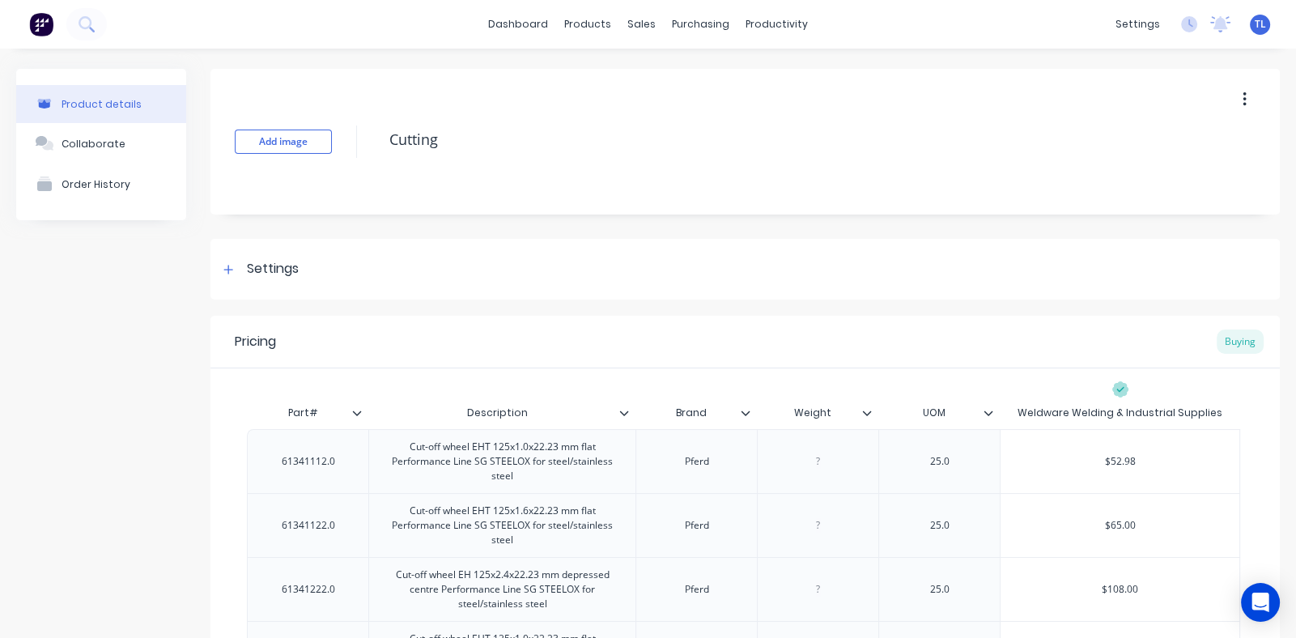
click at [1236, 102] on button "button" at bounding box center [1244, 99] width 38 height 29
click at [616, 77] on div "Product Catalogue" at bounding box center [653, 77] width 100 height 15
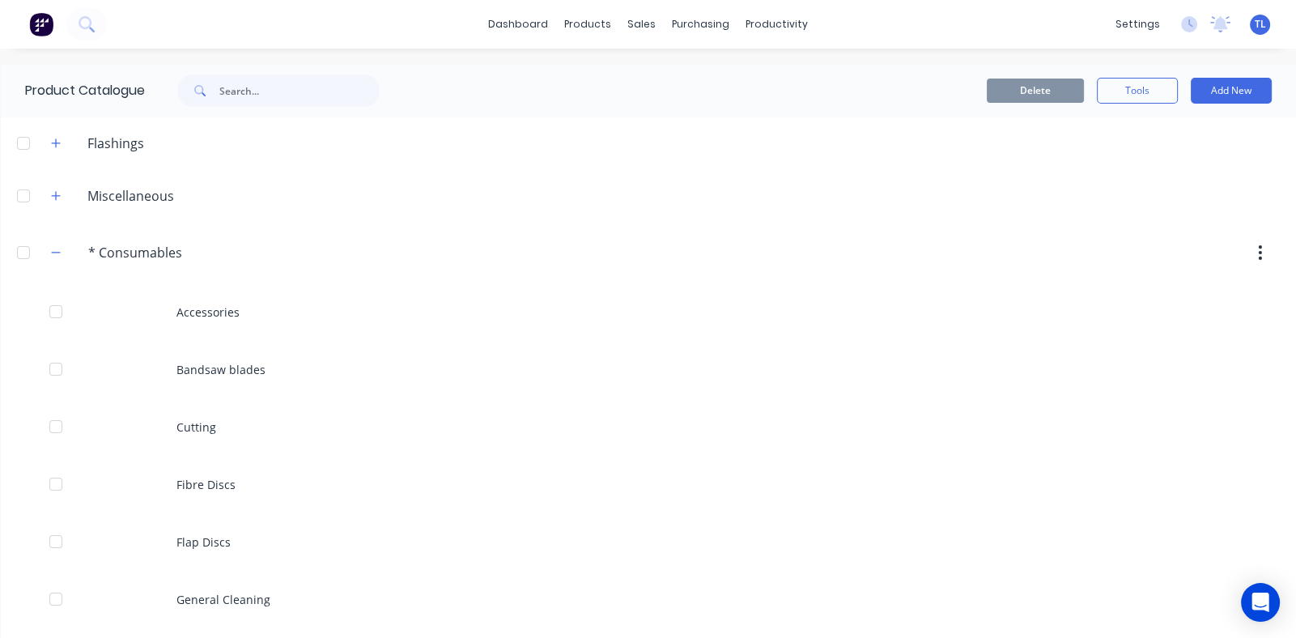
click at [20, 252] on div at bounding box center [23, 252] width 32 height 32
click at [1222, 87] on button "Add New" at bounding box center [1230, 91] width 81 height 26
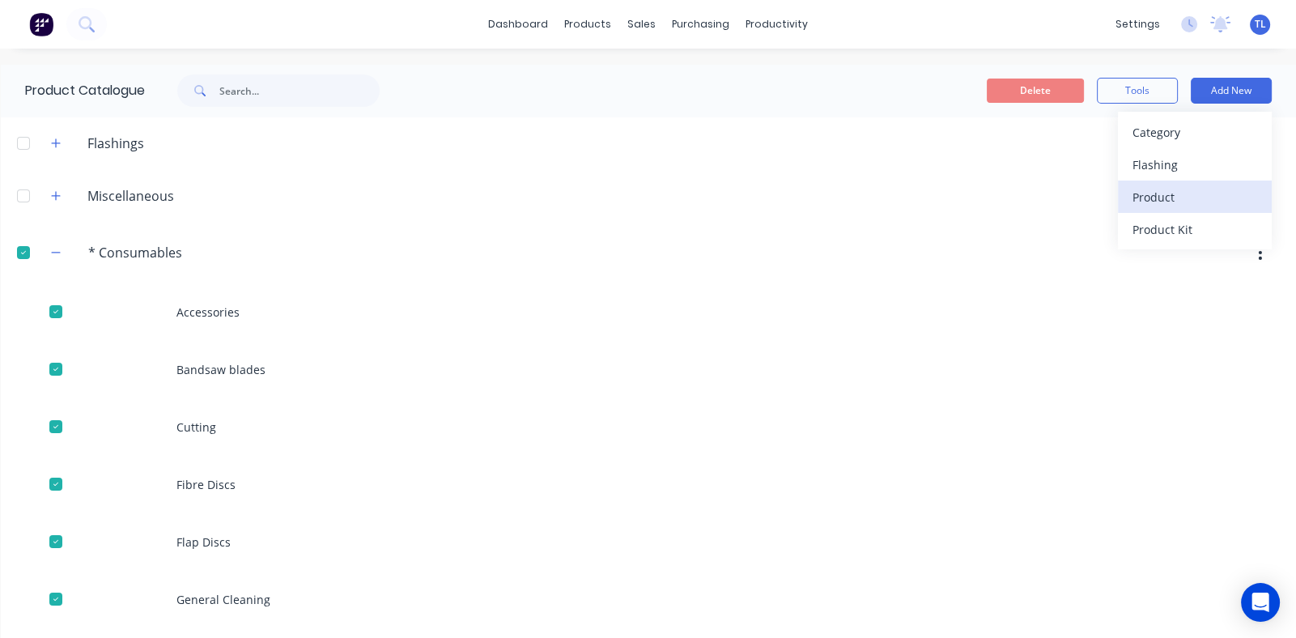
click at [1132, 193] on div "Product" at bounding box center [1194, 196] width 125 height 23
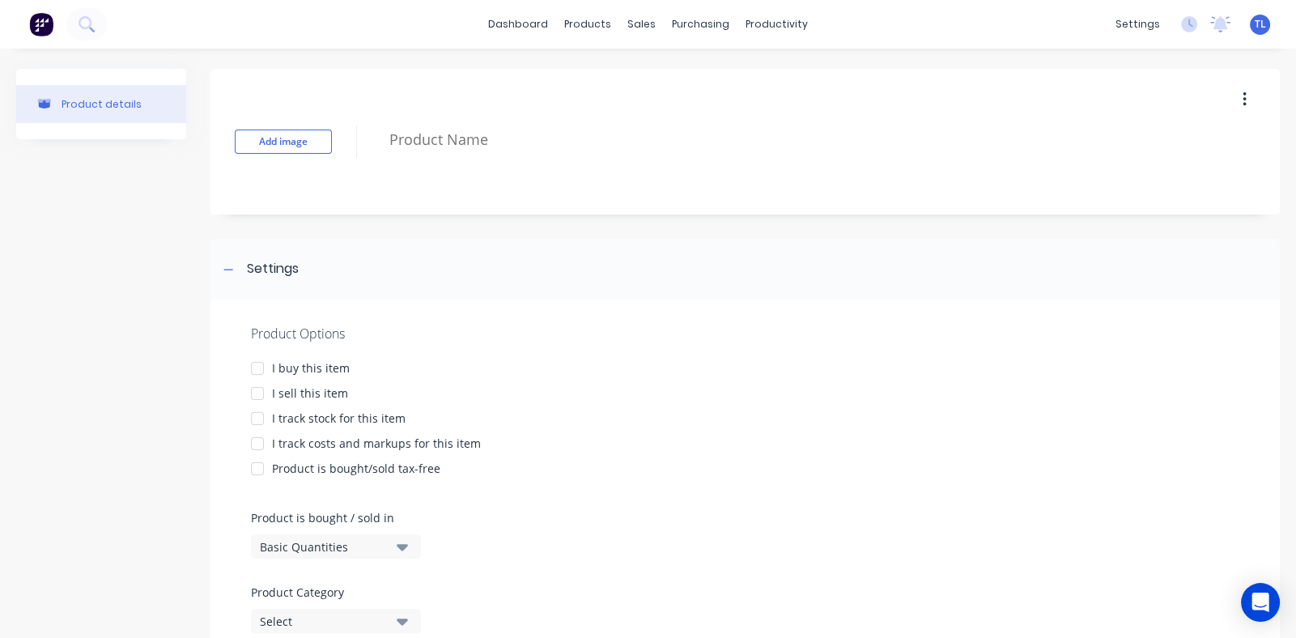
click at [259, 368] on div at bounding box center [257, 368] width 32 height 32
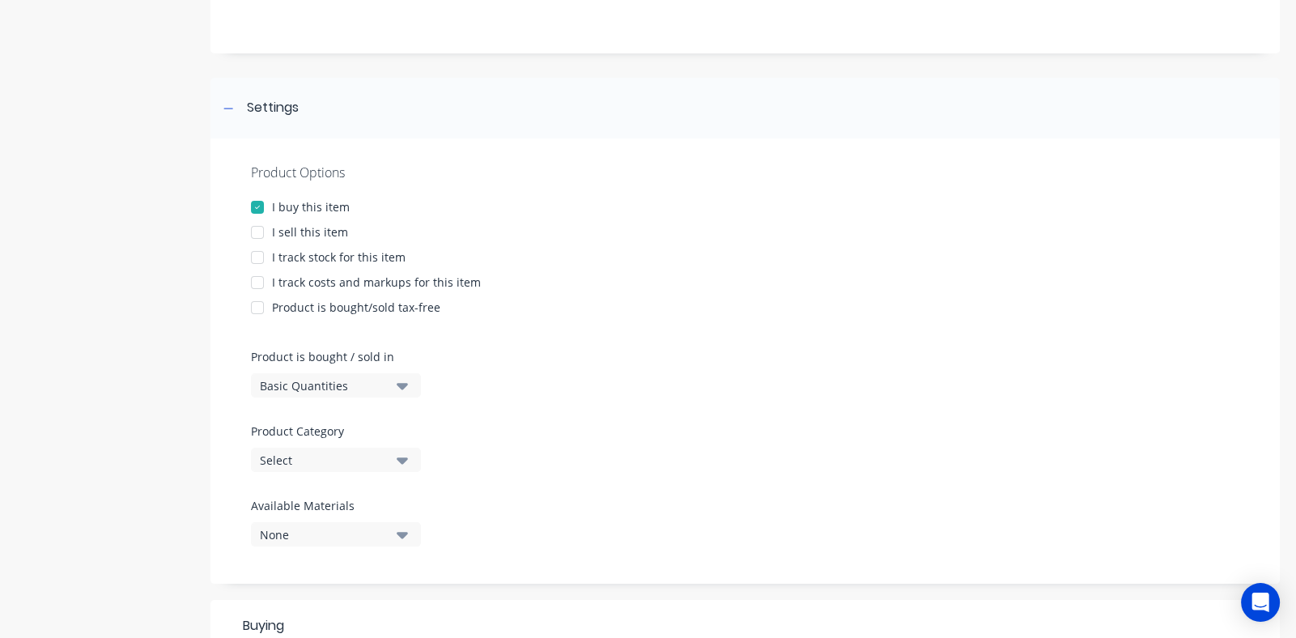
click at [399, 458] on icon "button" at bounding box center [402, 460] width 11 height 6
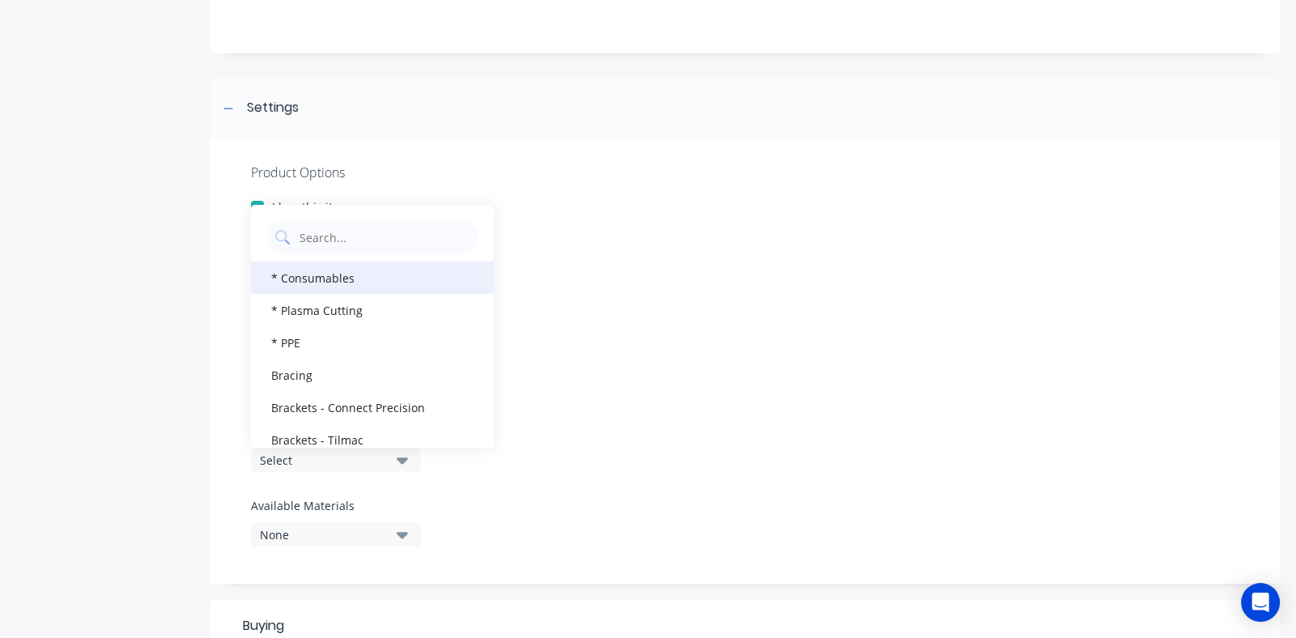
click at [321, 276] on div "* Consumables" at bounding box center [372, 277] width 243 height 32
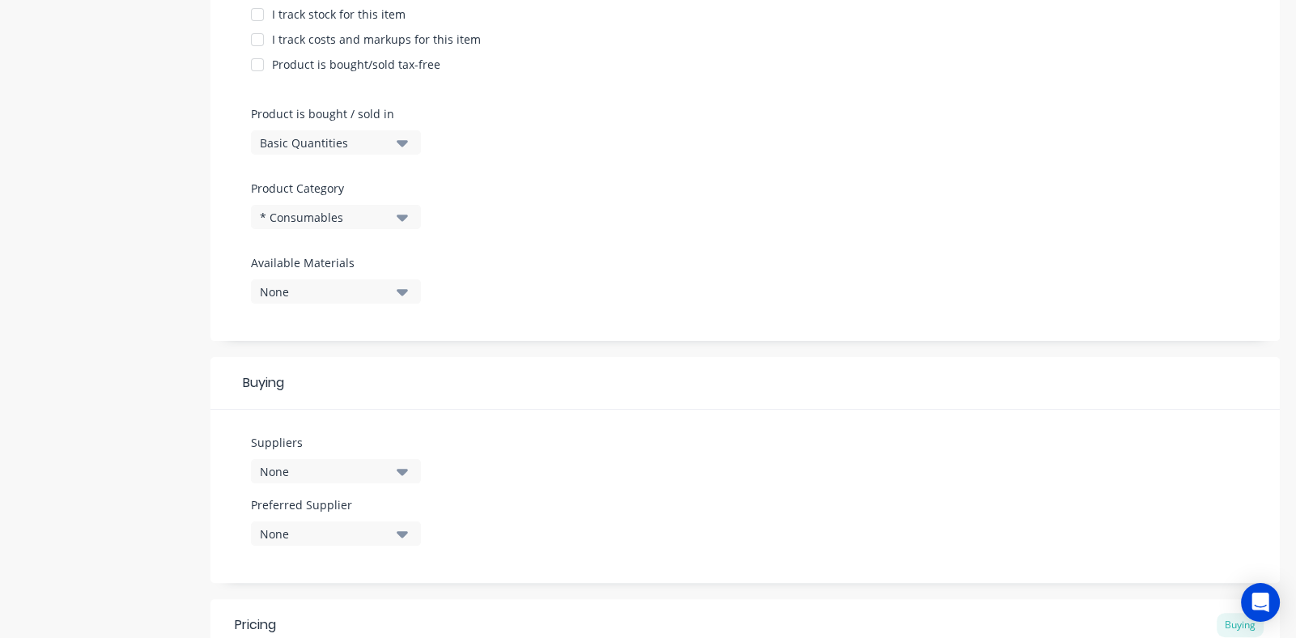
scroll to position [567, 0]
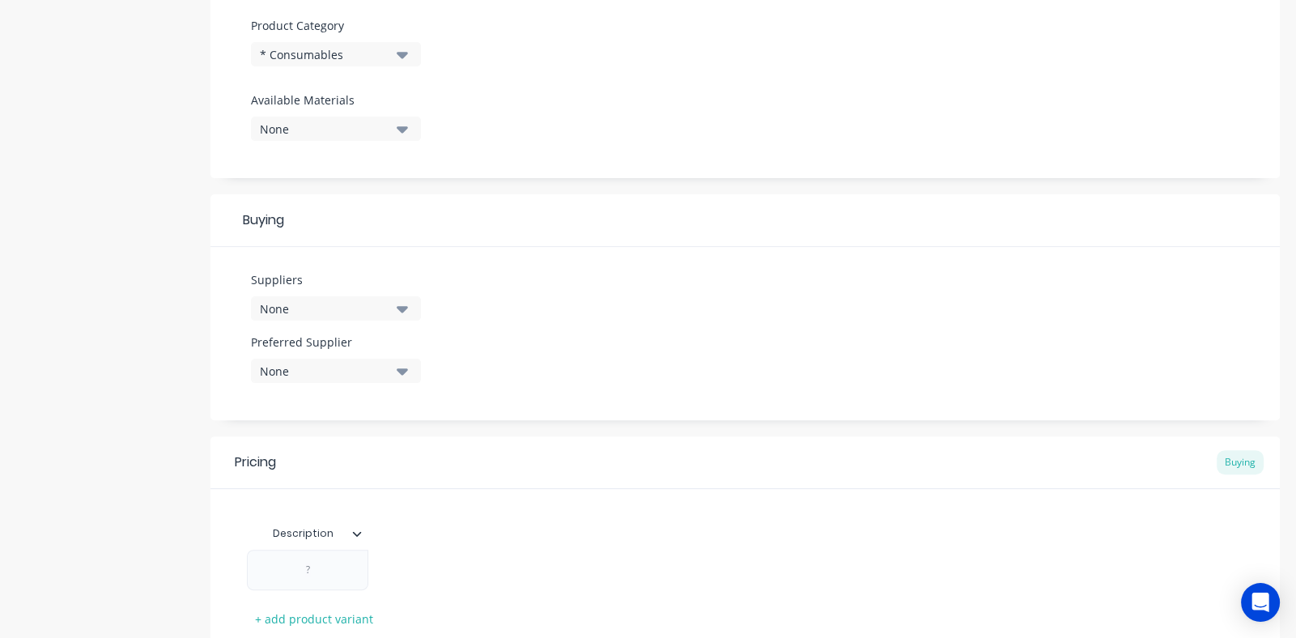
click at [402, 308] on icon "button" at bounding box center [402, 309] width 11 height 6
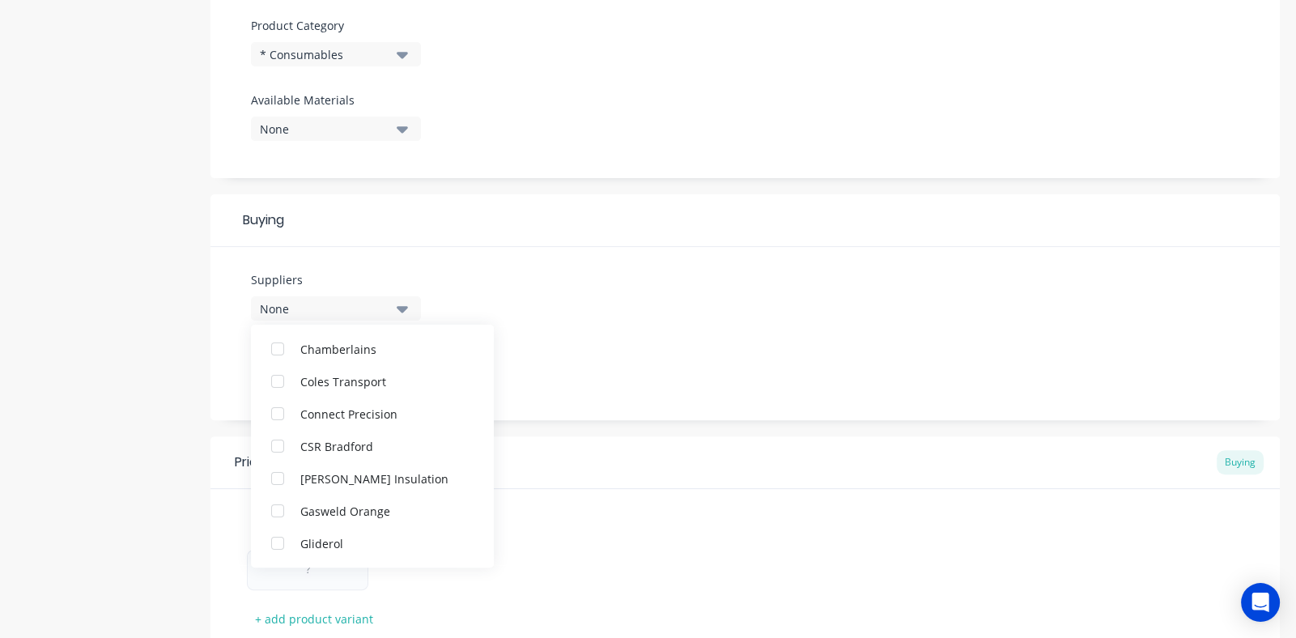
scroll to position [0, 0]
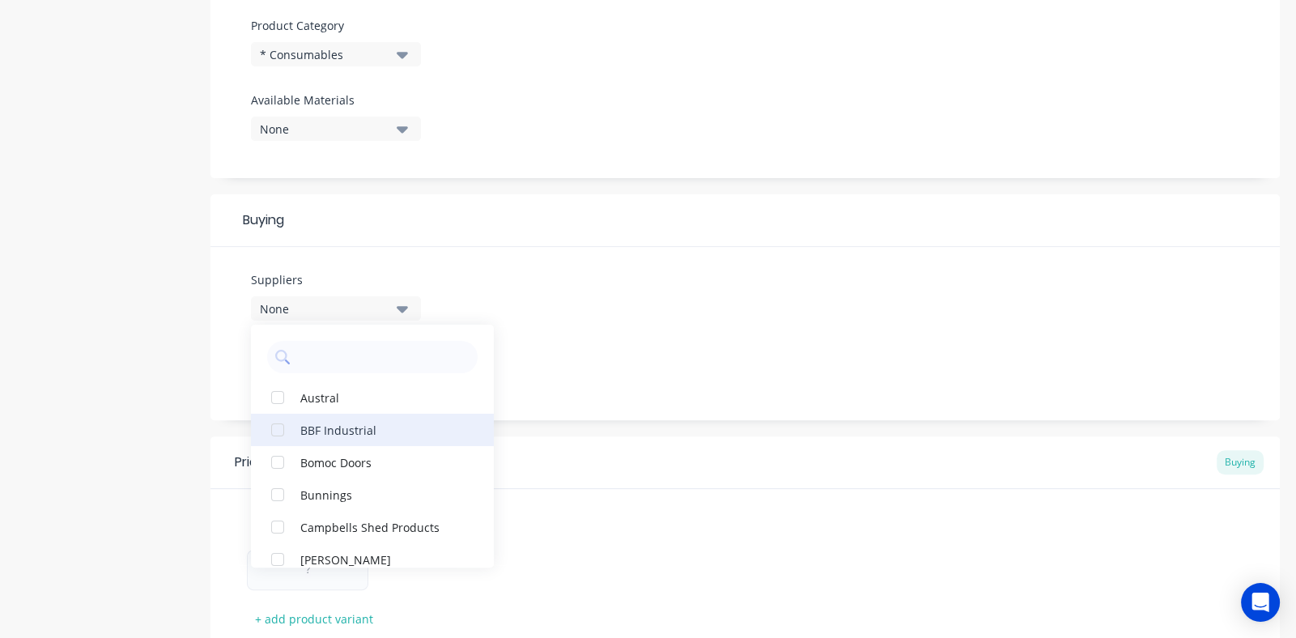
click at [282, 432] on div "button" at bounding box center [277, 430] width 32 height 32
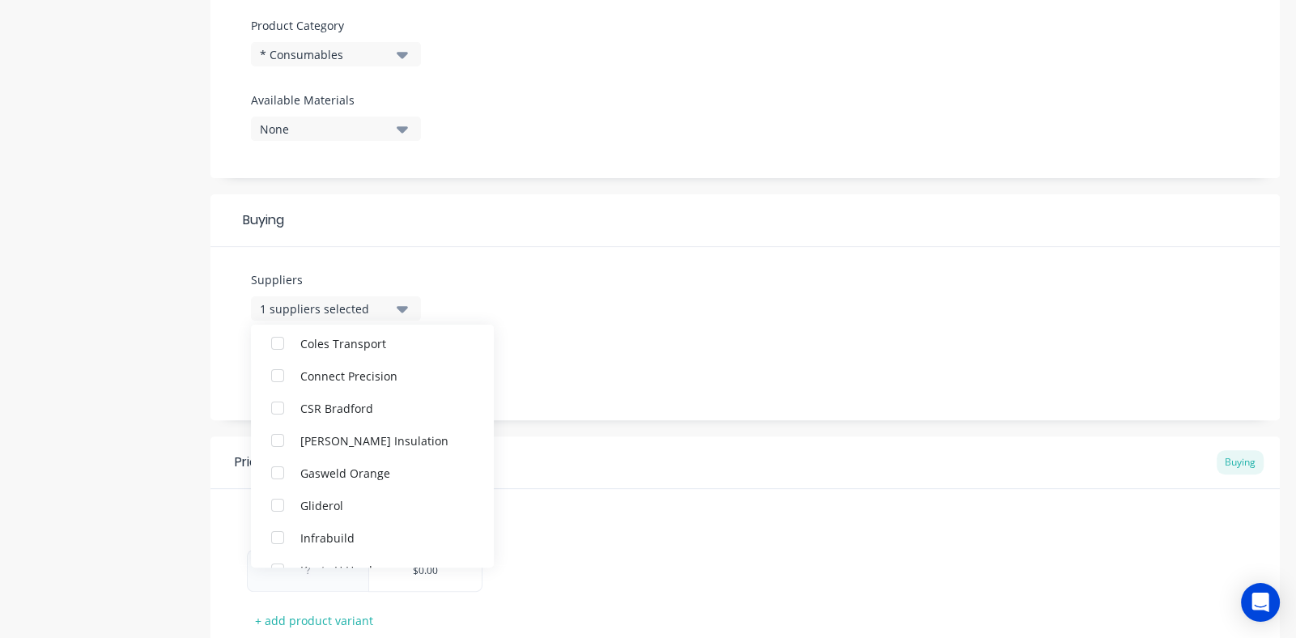
scroll to position [323, 0]
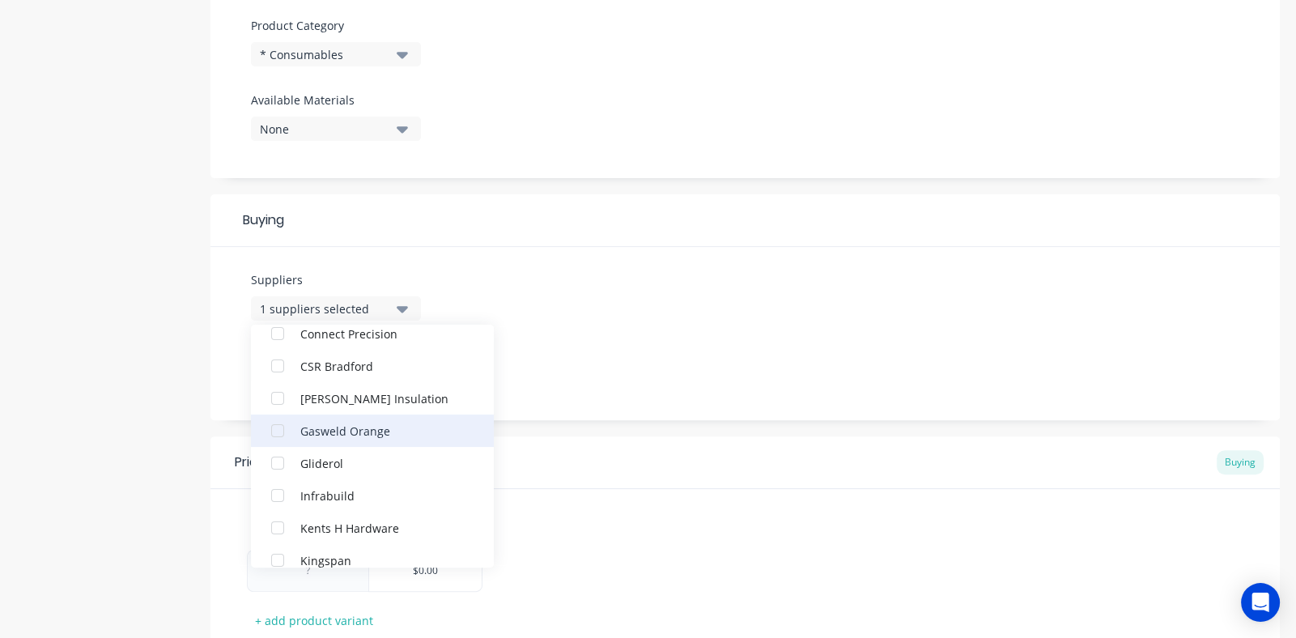
click at [278, 432] on div "button" at bounding box center [277, 430] width 32 height 32
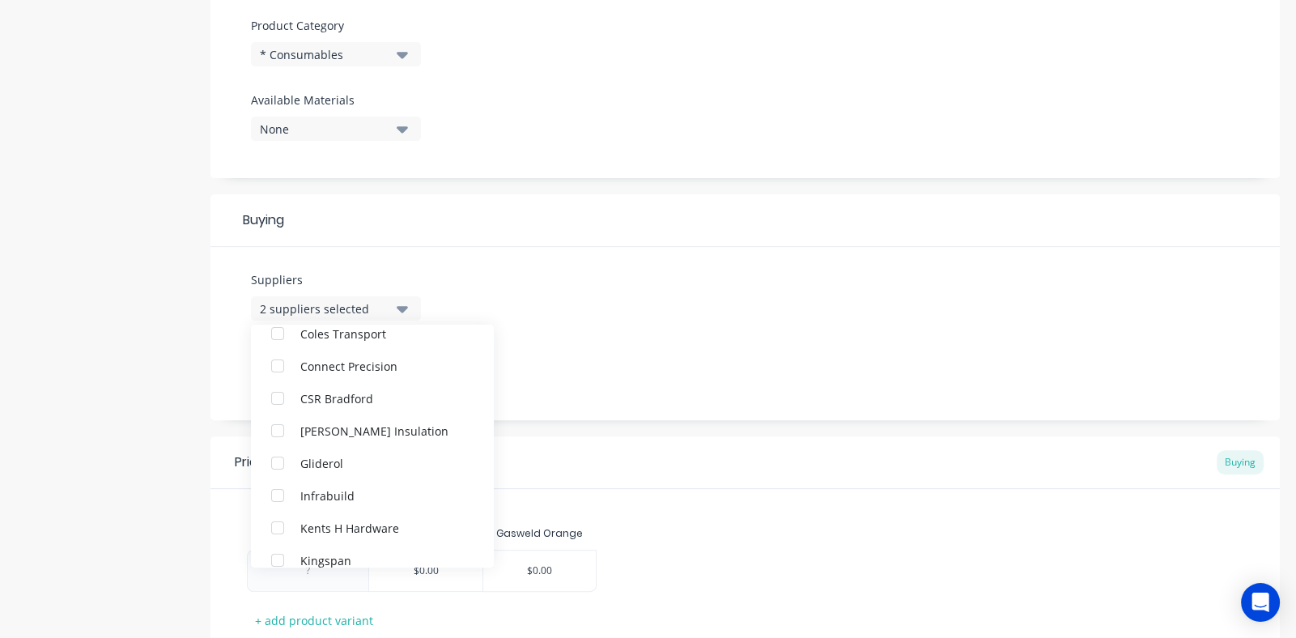
scroll to position [0, 0]
click at [695, 318] on div "Suppliers 2 suppliers selected BBF Industrial Gasweld Orange Austral Bomoc Door…" at bounding box center [744, 333] width 1069 height 173
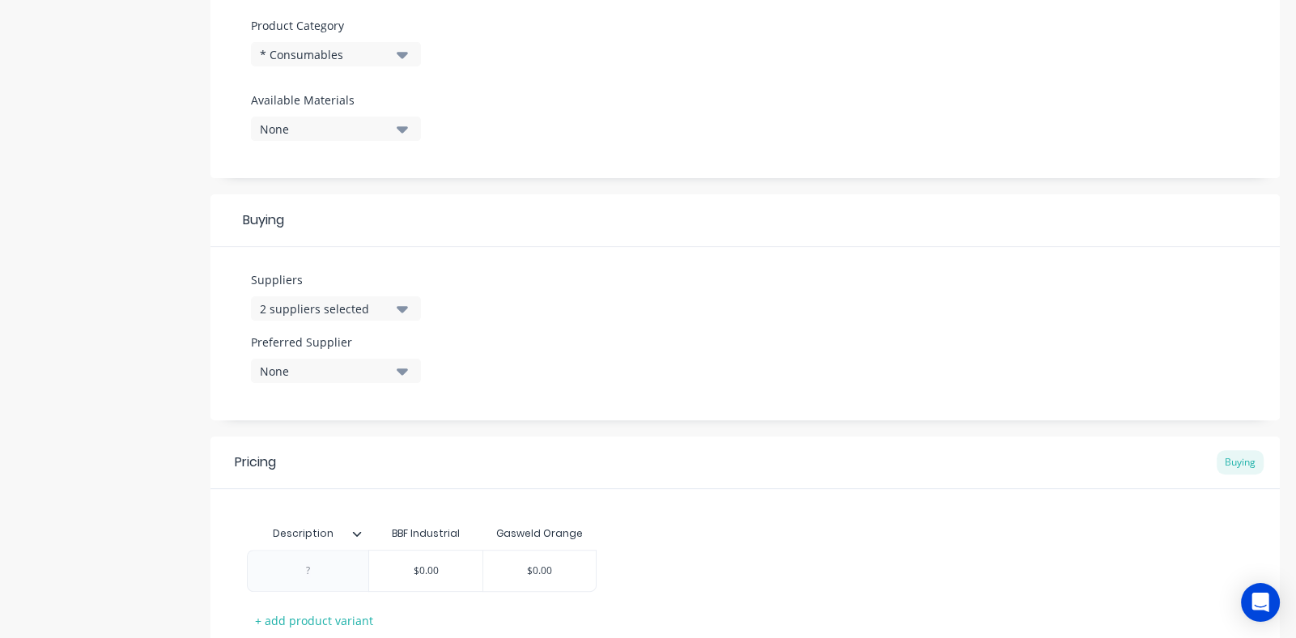
click at [401, 368] on icon "button" at bounding box center [402, 371] width 11 height 6
click at [282, 494] on div "button" at bounding box center [277, 492] width 32 height 32
type textarea "x"
click at [635, 360] on div "Suppliers 2 suppliers selected Preferred Supplier Gasweld Orange Gasweld Orange…" at bounding box center [744, 333] width 1069 height 173
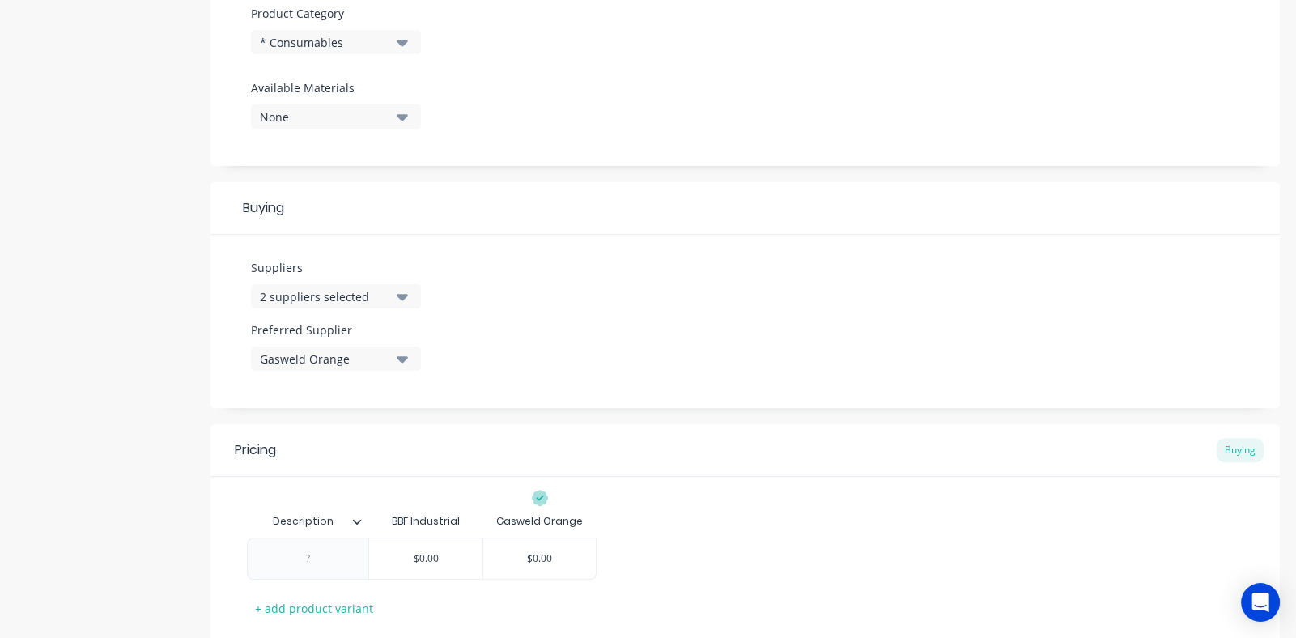
scroll to position [647, 0]
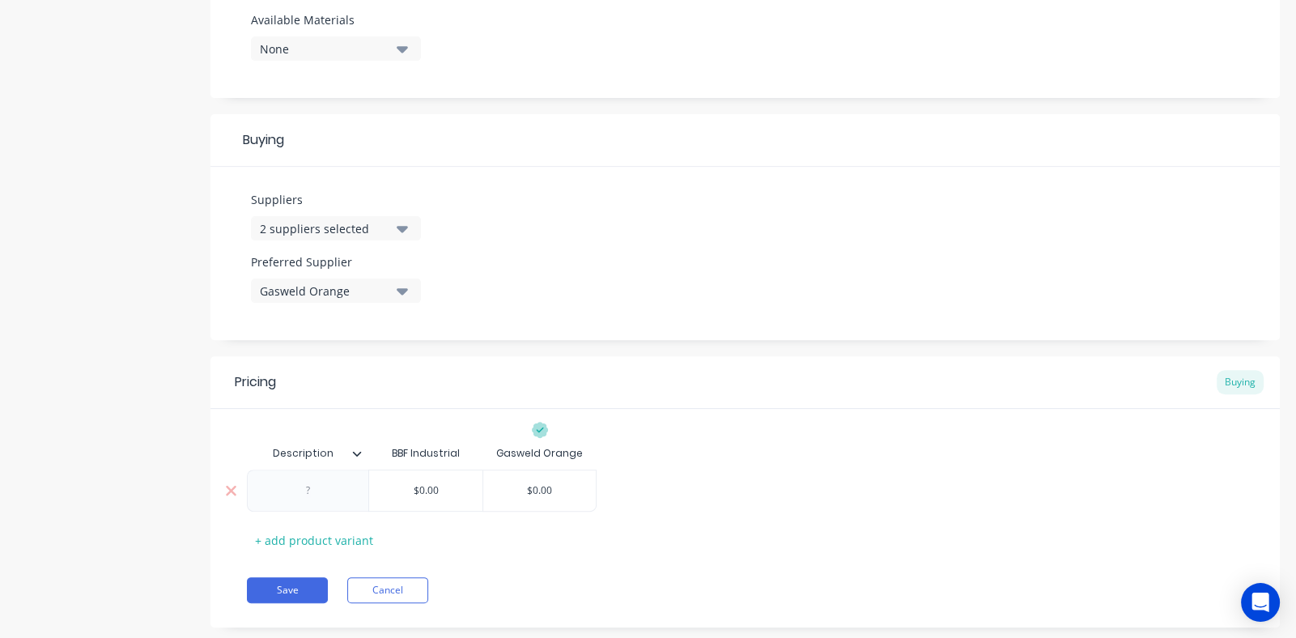
click at [312, 489] on div at bounding box center [308, 490] width 81 height 21
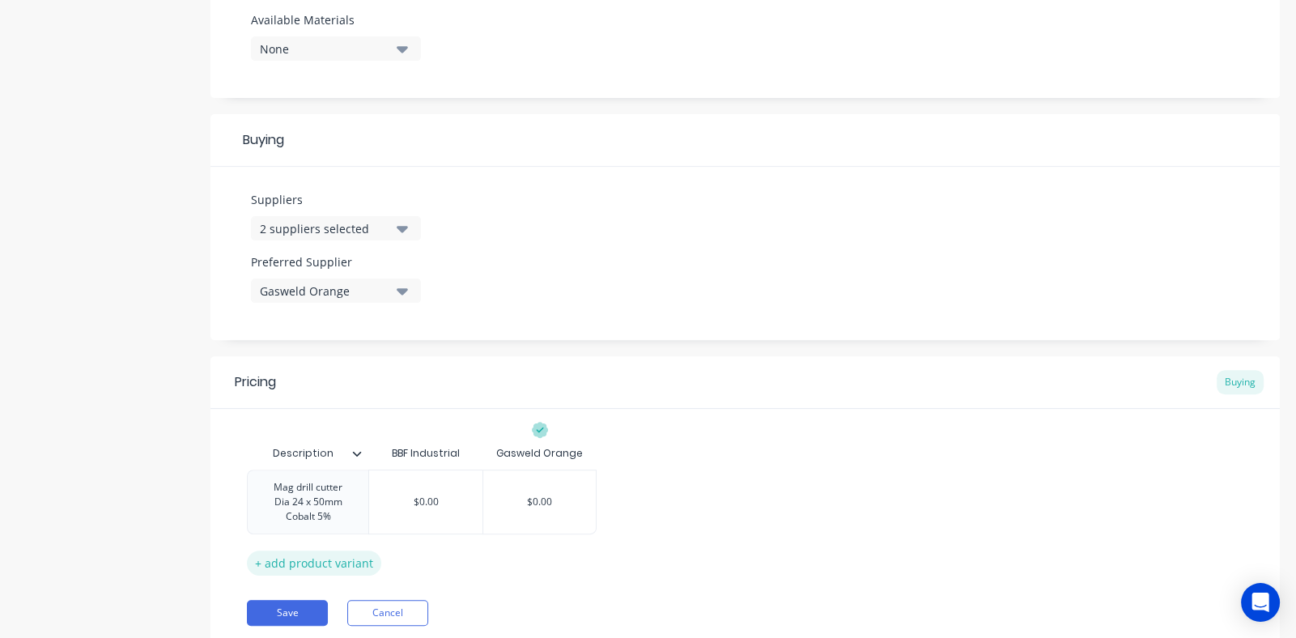
click at [321, 562] on div "Pricing Buying Description BBF Industrial Gasweld Orange Mag drill cutter Dia 2…" at bounding box center [744, 503] width 1069 height 294
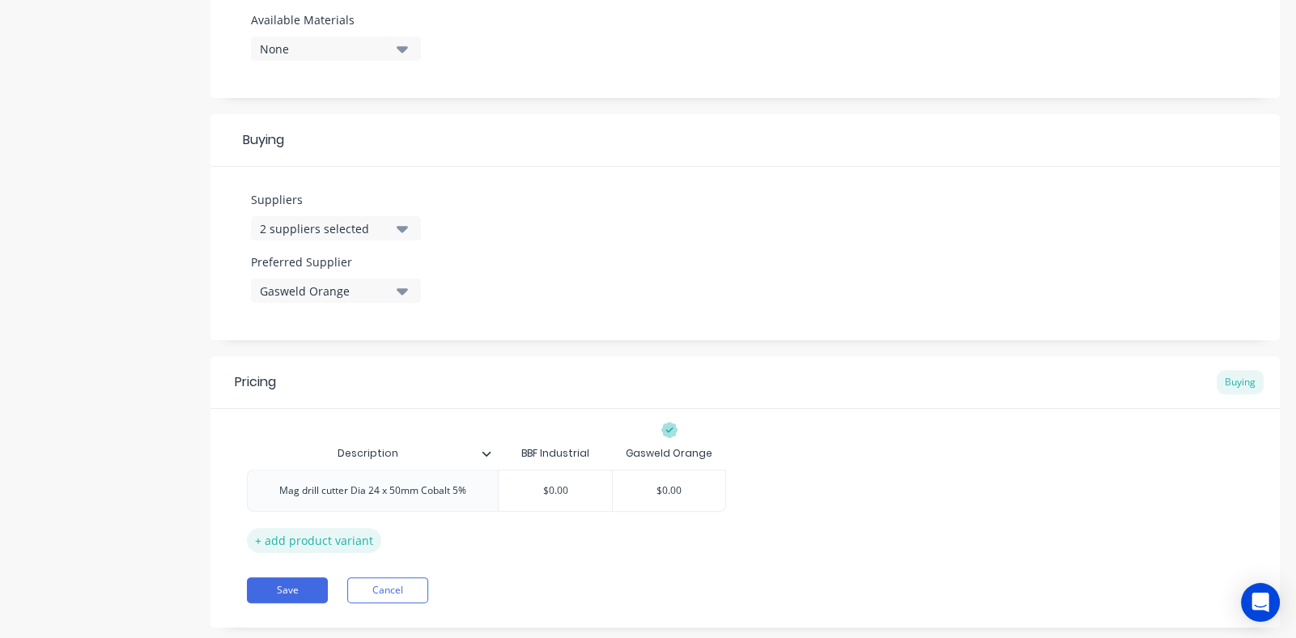
click at [333, 534] on div "+ add product variant" at bounding box center [314, 540] width 134 height 25
type textarea "x"
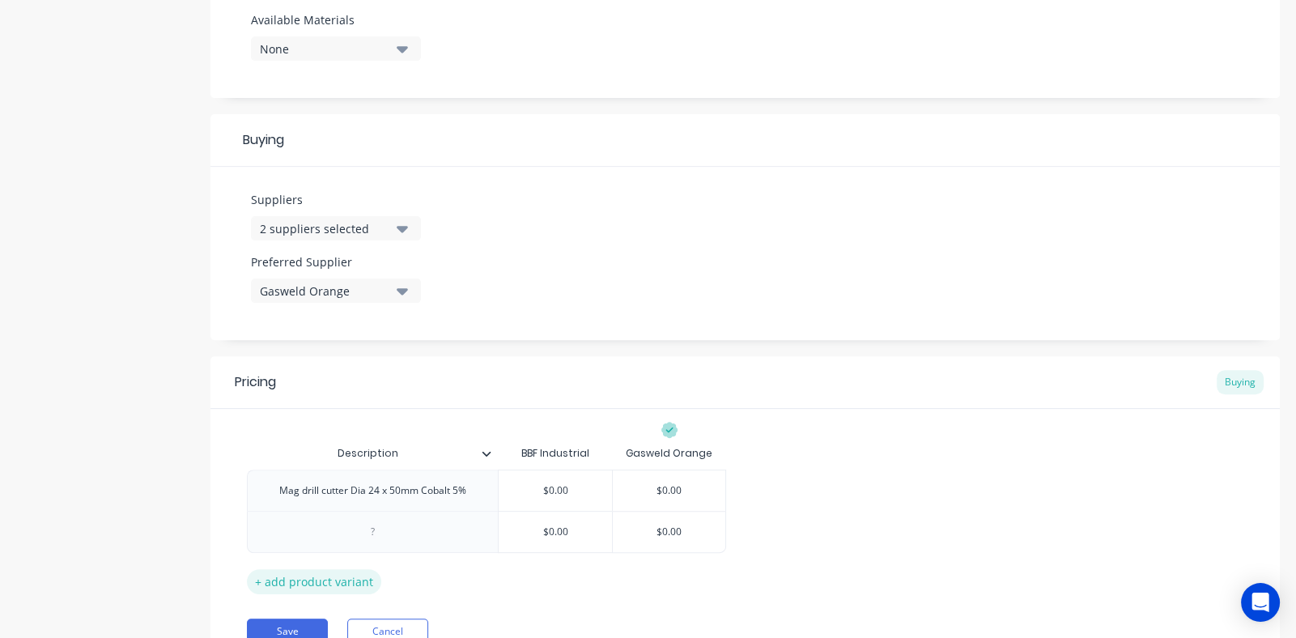
click at [333, 534] on div at bounding box center [373, 531] width 81 height 21
click at [292, 623] on button "Save" at bounding box center [287, 631] width 81 height 26
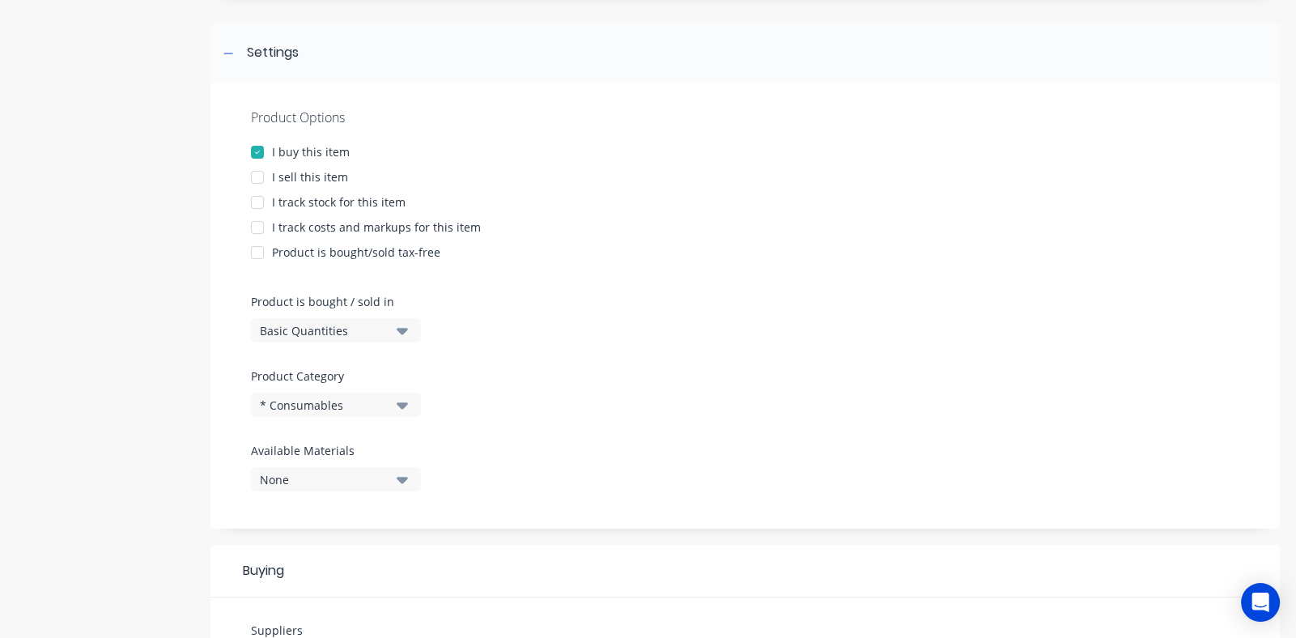
scroll to position [0, 0]
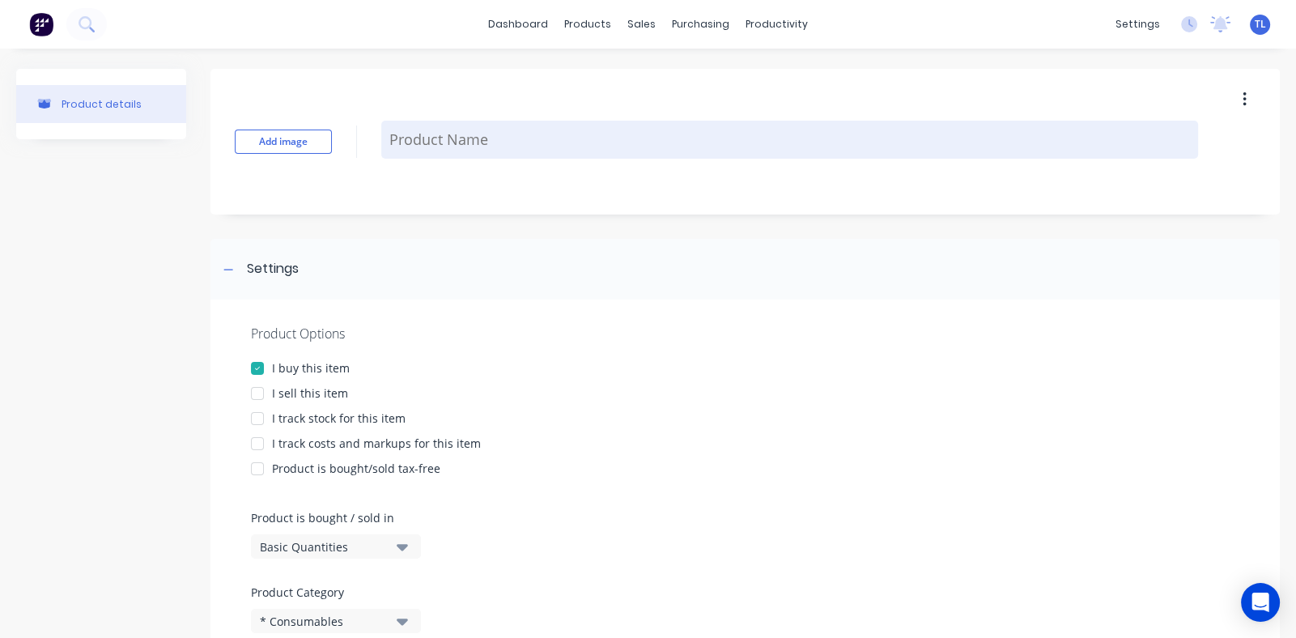
click at [494, 142] on textarea at bounding box center [789, 140] width 817 height 38
type textarea "x"
type textarea "D"
type textarea "x"
type textarea "Dr"
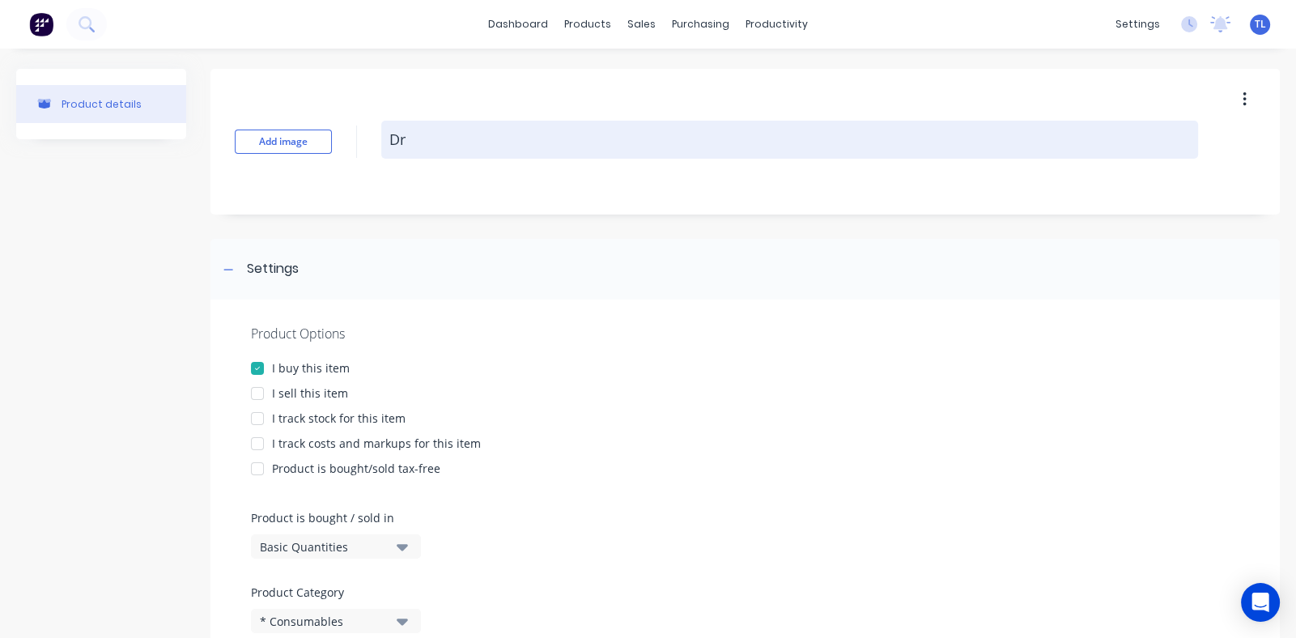
type textarea "x"
type textarea "Dri"
type textarea "x"
type textarea "Dril"
type textarea "x"
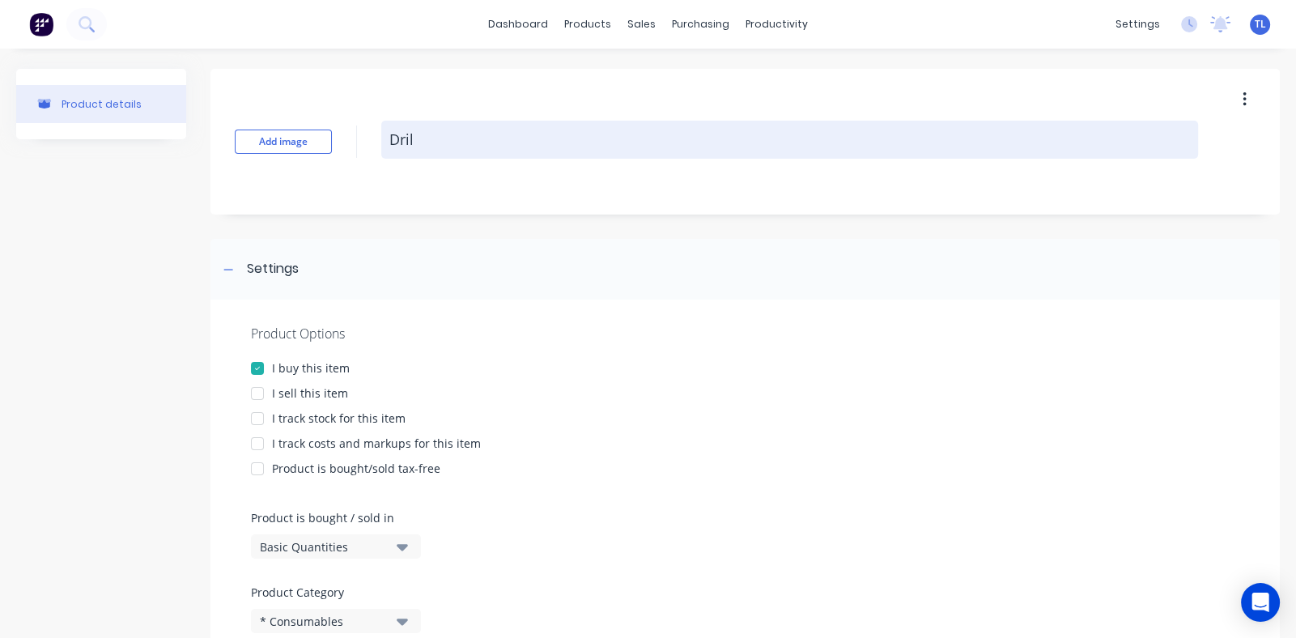
type textarea "Drill"
type textarea "x"
type textarea "Drilli"
type textarea "x"
type textarea "Drillin"
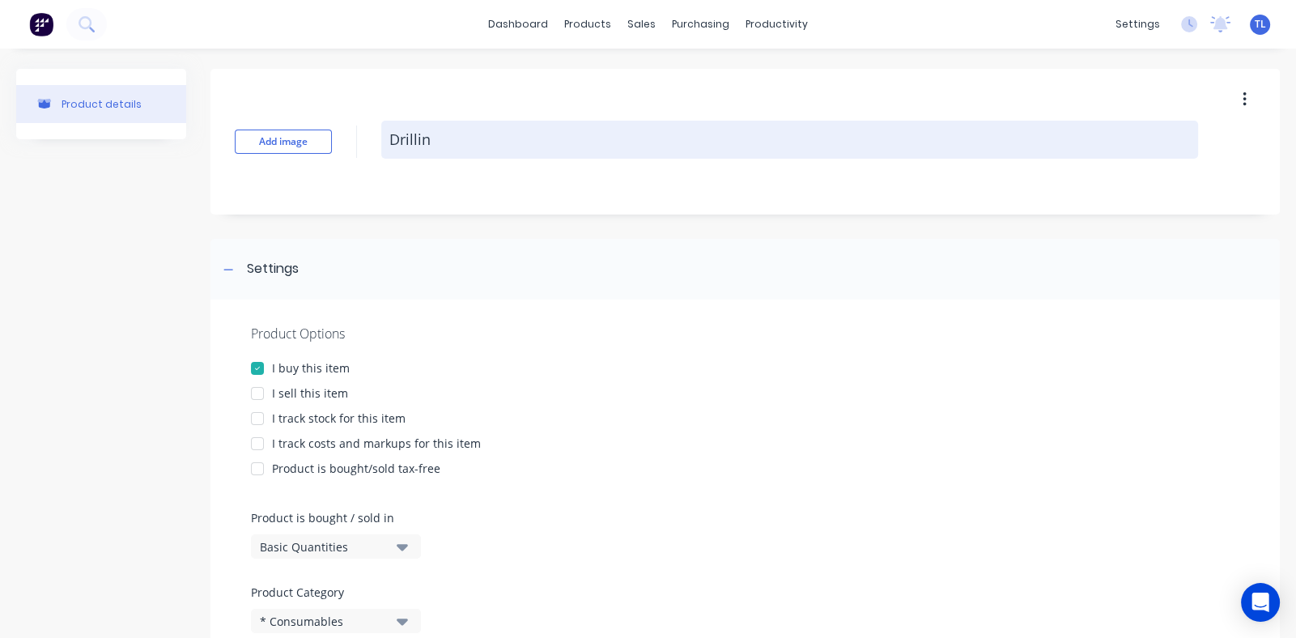
type textarea "x"
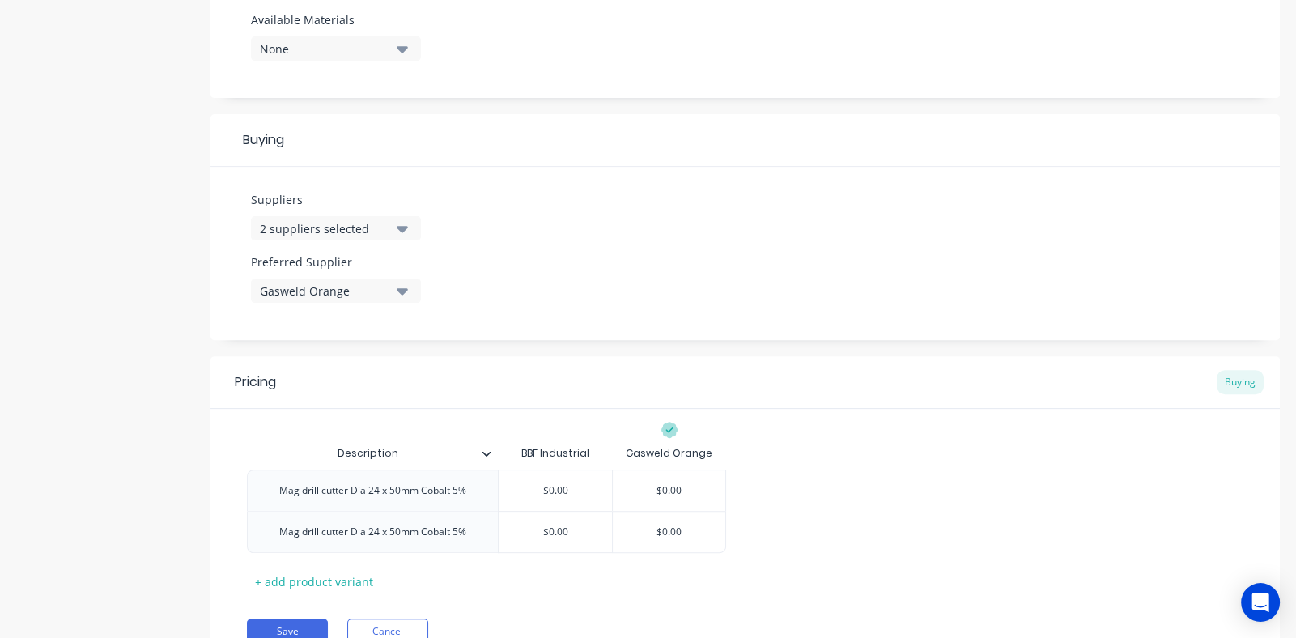
scroll to position [720, 0]
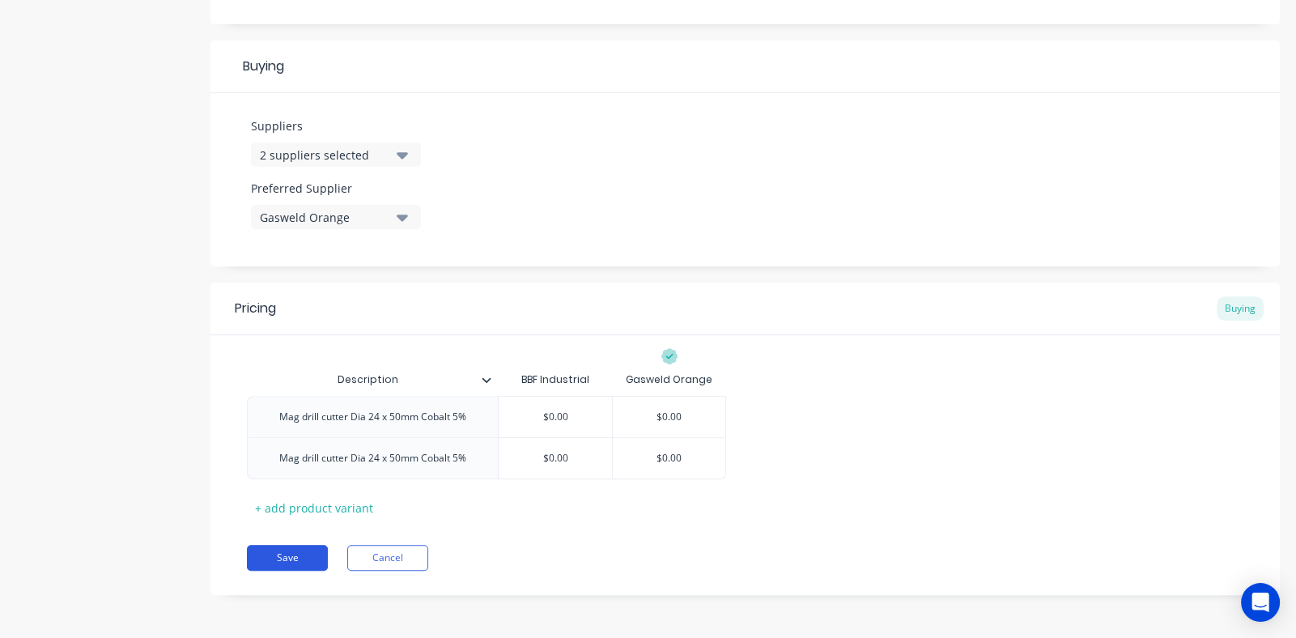
type textarea "Drilling"
type textarea "x"
type textarea "Drilling"
click at [274, 554] on button "Save" at bounding box center [287, 558] width 81 height 26
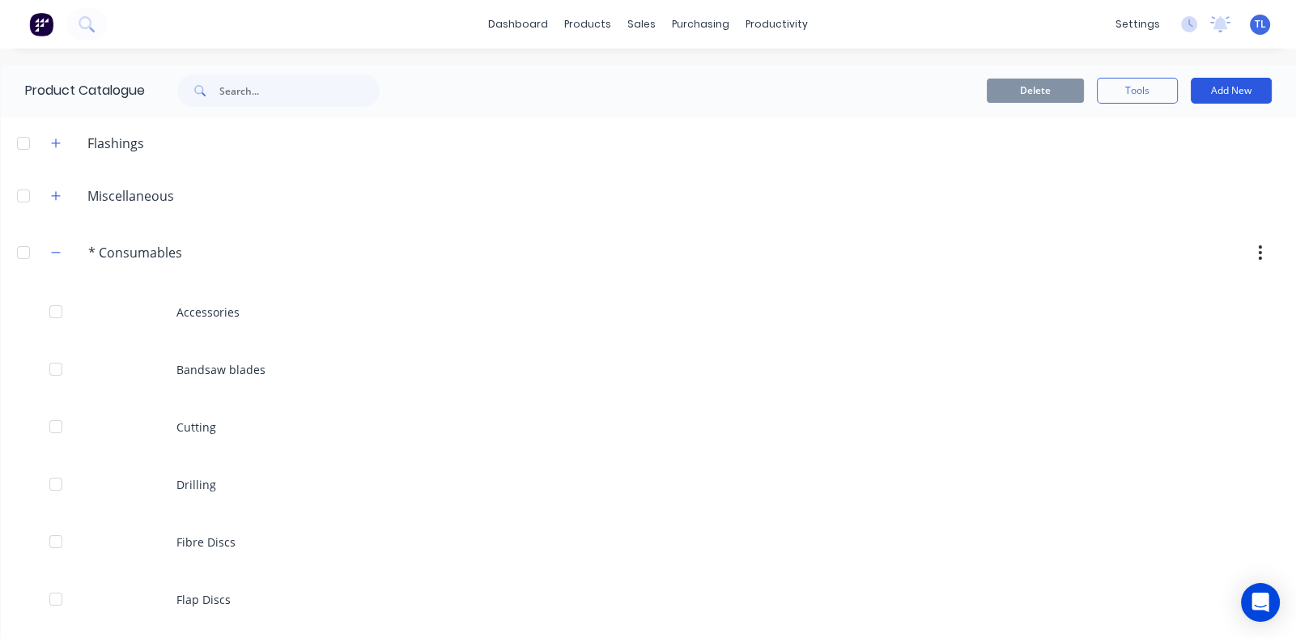
click at [1211, 92] on button "Add New" at bounding box center [1230, 91] width 81 height 26
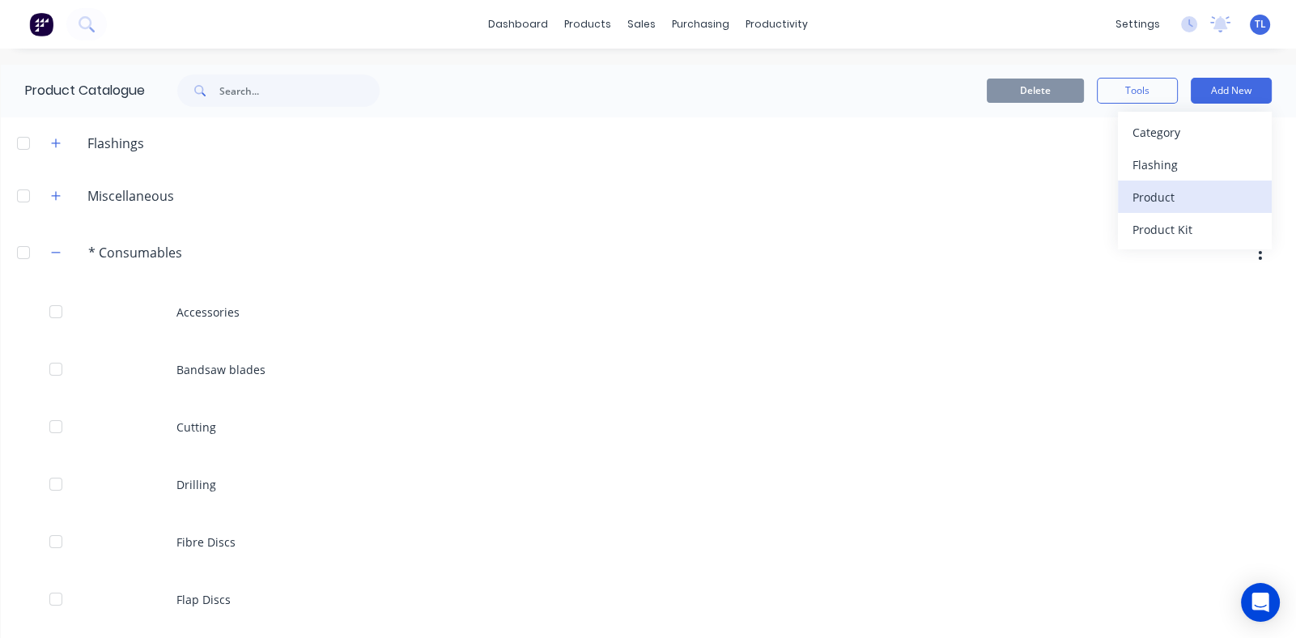
click at [1134, 193] on div "Product" at bounding box center [1194, 196] width 125 height 23
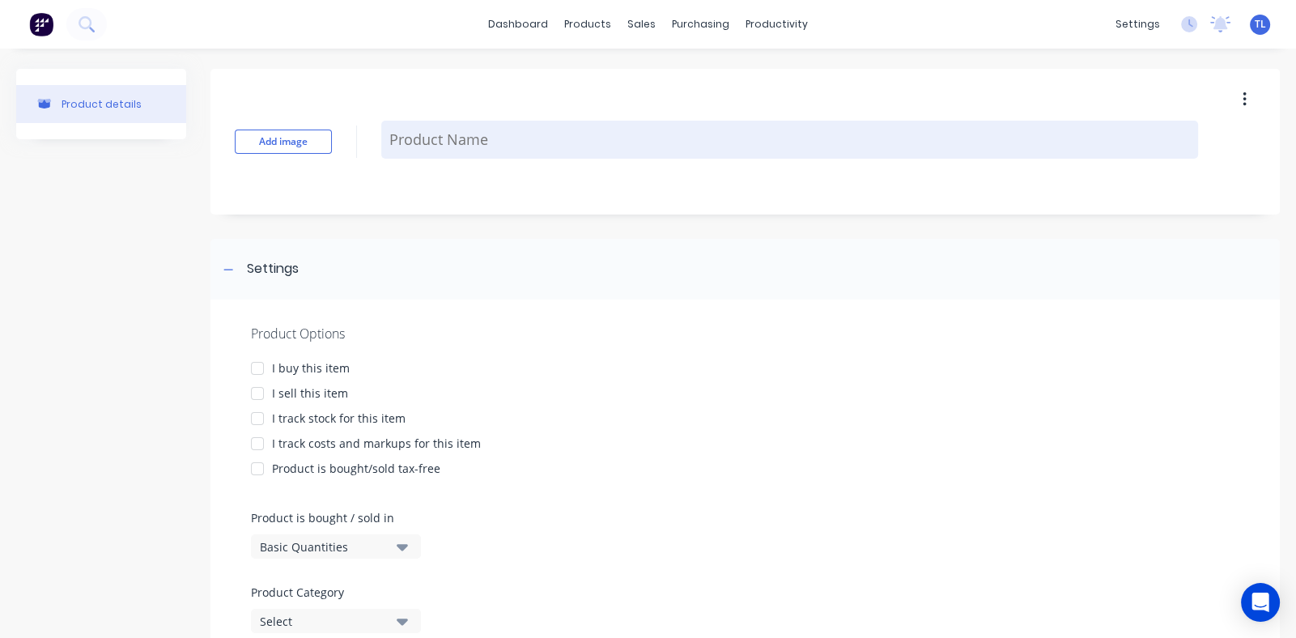
click at [526, 130] on textarea at bounding box center [789, 140] width 817 height 38
type textarea "x"
type textarea "C"
type textarea "x"
type textarea "Cr"
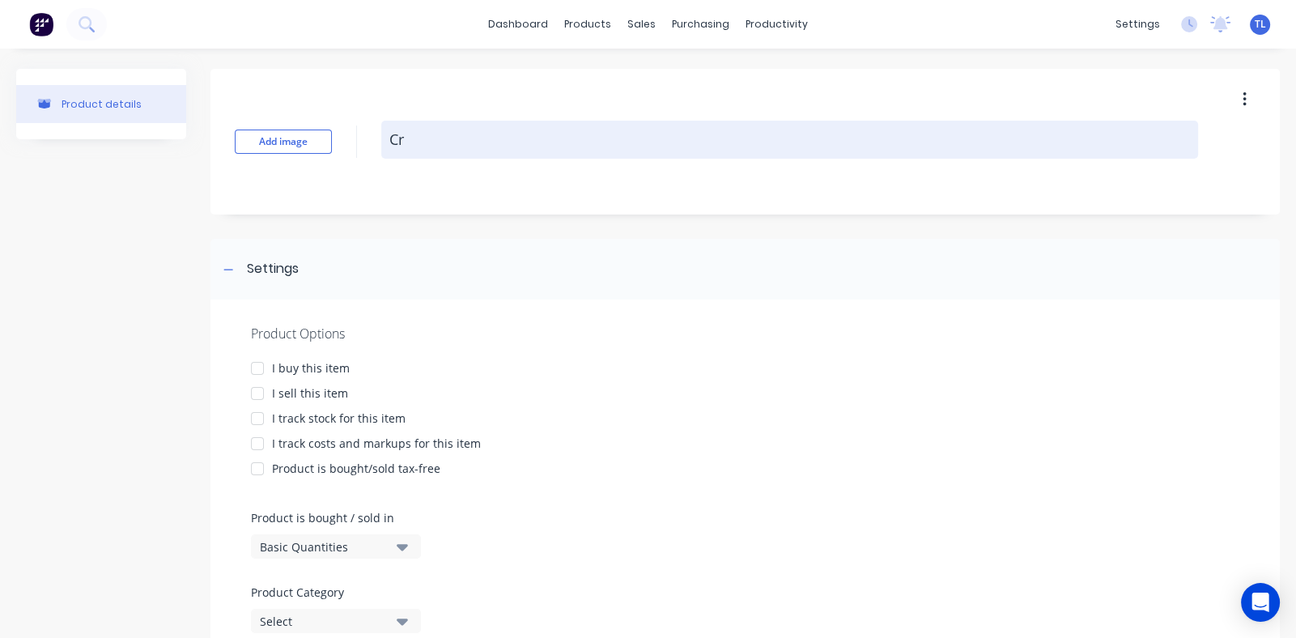
type textarea "x"
type textarea "Cro"
type textarea "x"
type textarea "Crop"
type textarea "x"
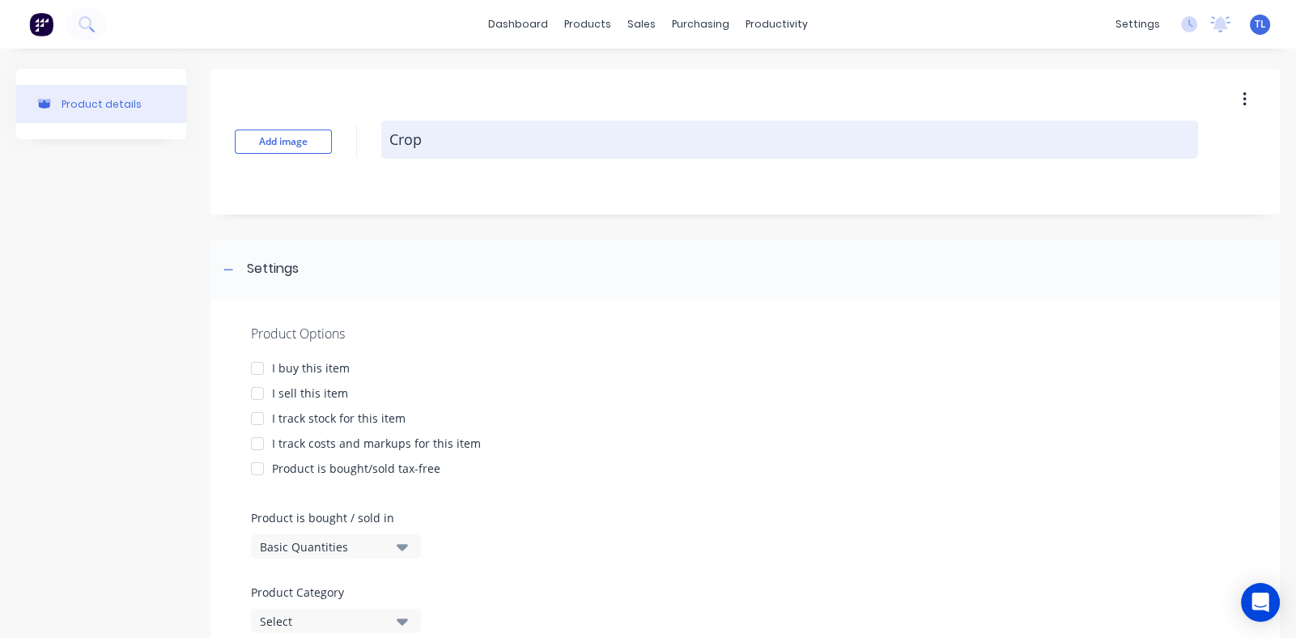
type textarea "Cropp"
type textarea "x"
type textarea "Croppi"
type textarea "x"
type textarea "Croppin"
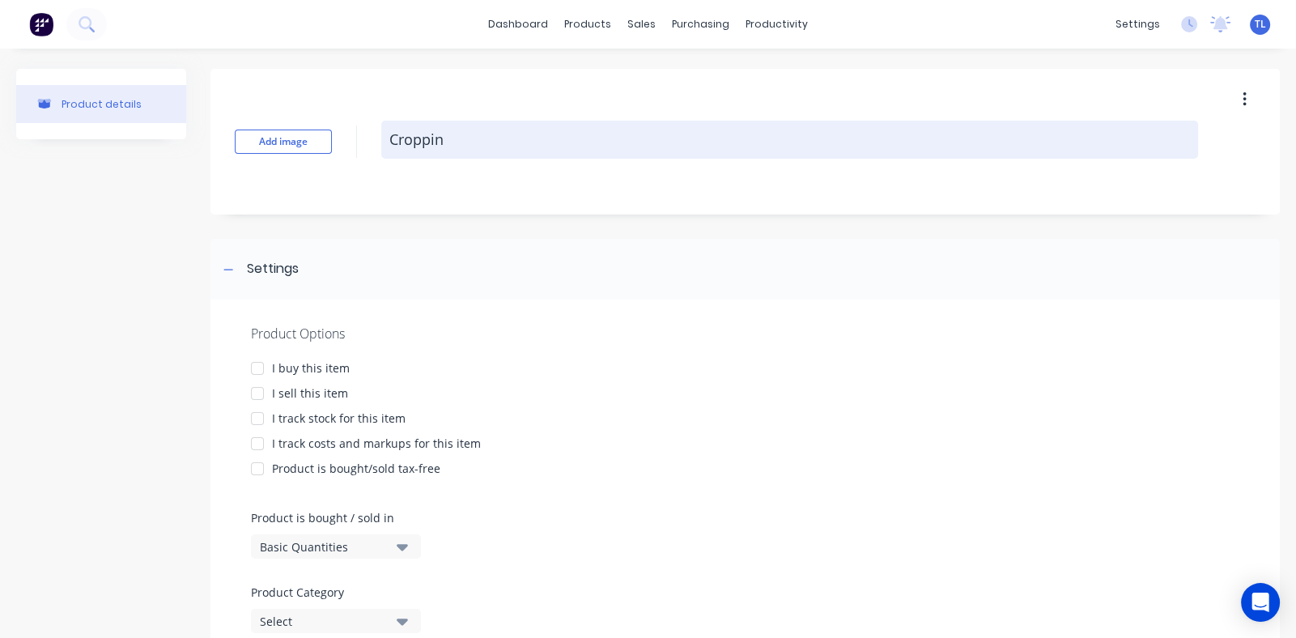
type textarea "x"
type textarea "Cropping"
type textarea "x"
type textarea "Cropping"
type textarea "x"
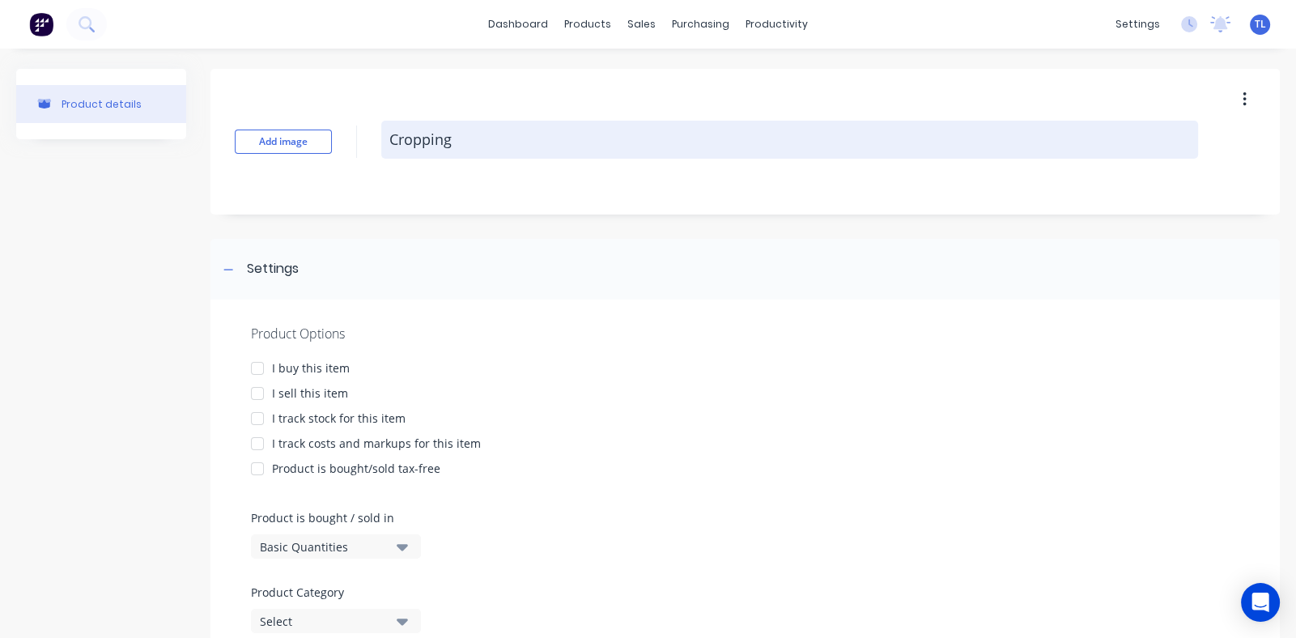
type textarea "Cropping &"
type textarea "x"
type textarea "Cropping &"
type textarea "x"
type textarea "Cropping & p"
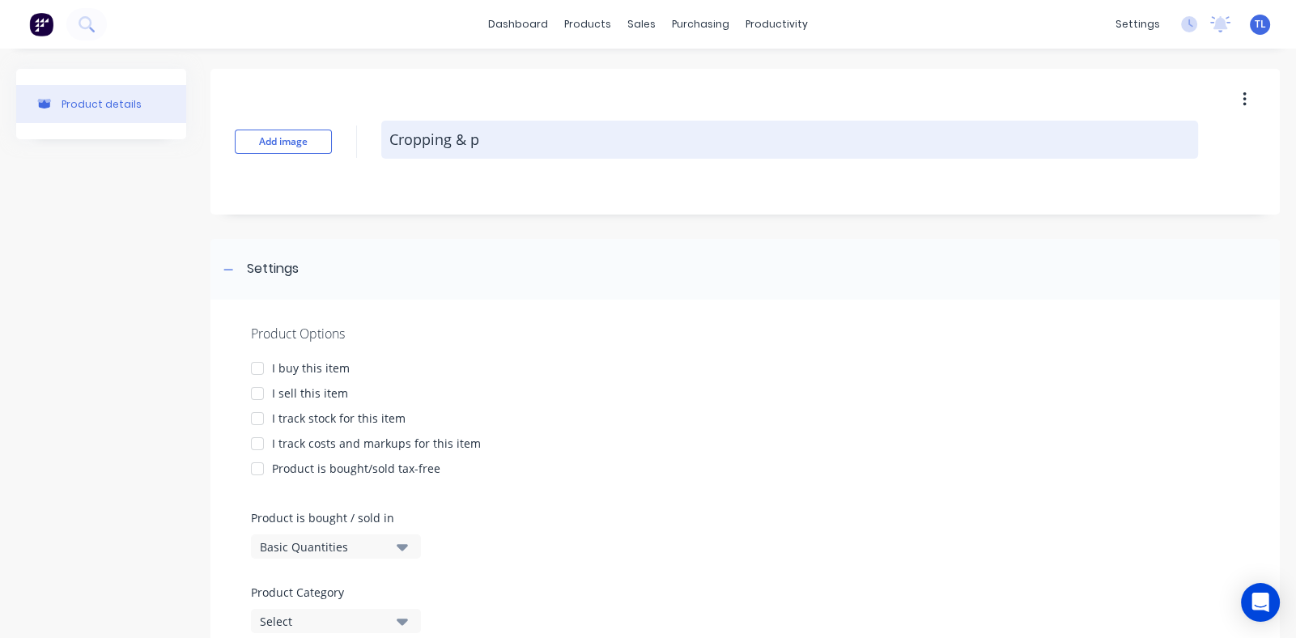
type textarea "x"
type textarea "Cropping & pu"
type textarea "x"
type textarea "Cropping & pun"
type textarea "x"
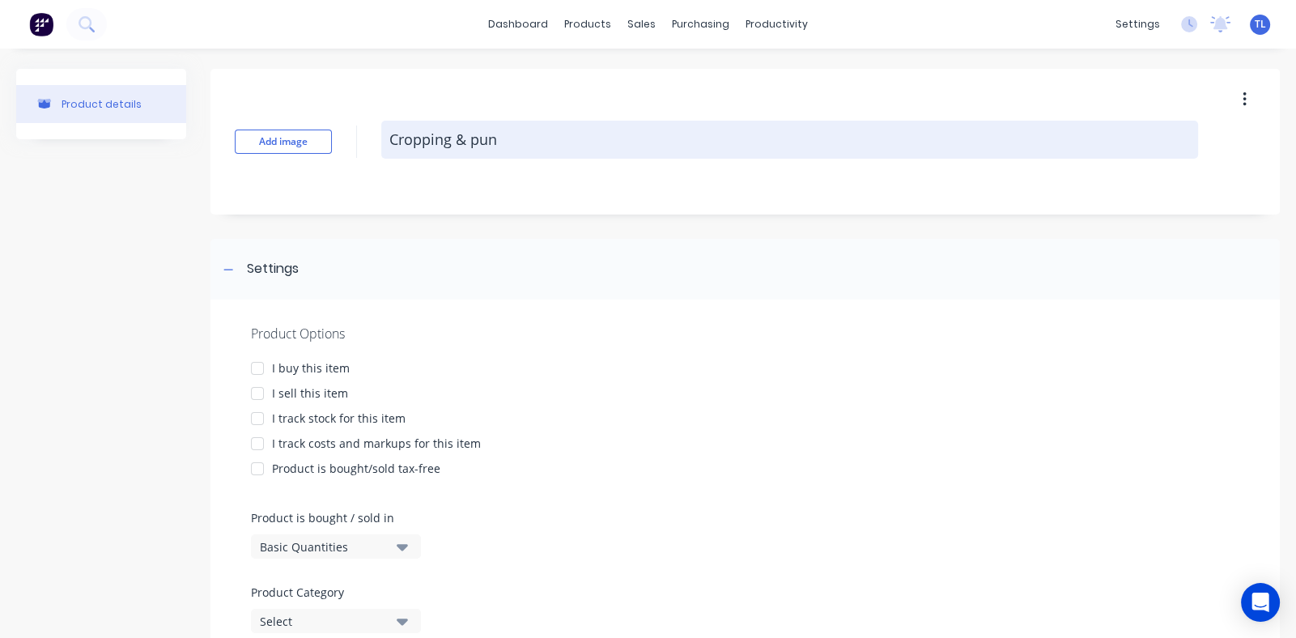
type textarea "Cropping & punc"
type textarea "x"
type textarea "Cropping & punch"
type textarea "x"
type textarea "Cropping & punchi"
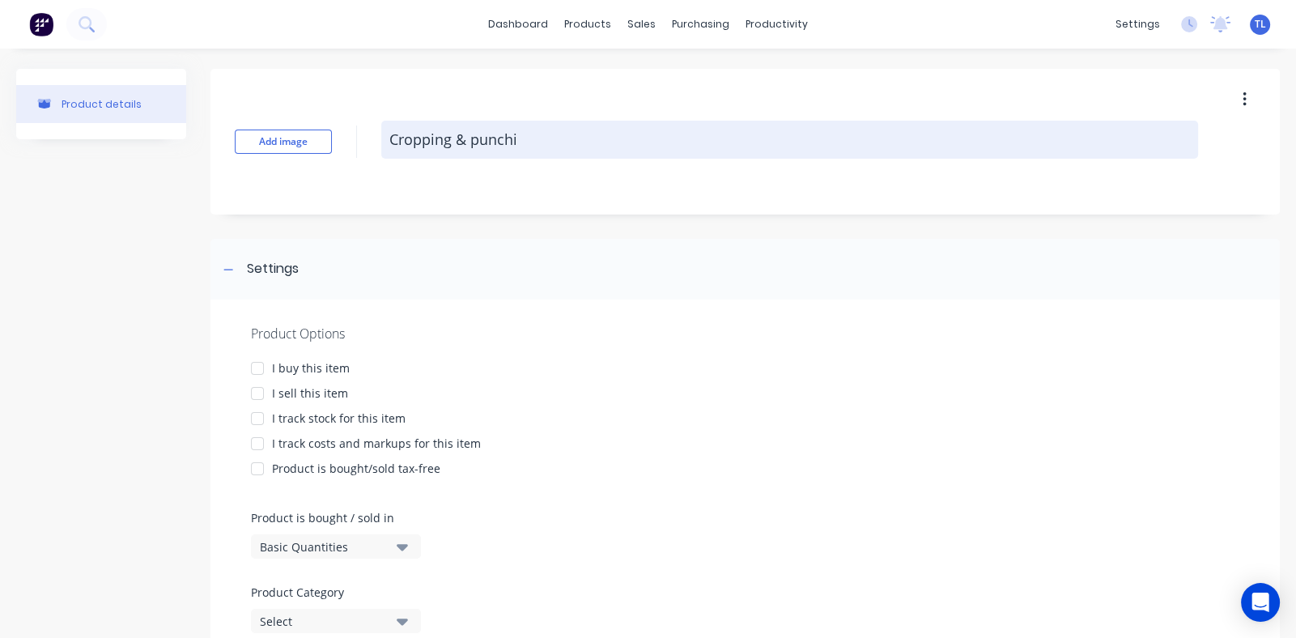
type textarea "x"
type textarea "Cropping & punchin"
type textarea "x"
type textarea "Cropping & punching"
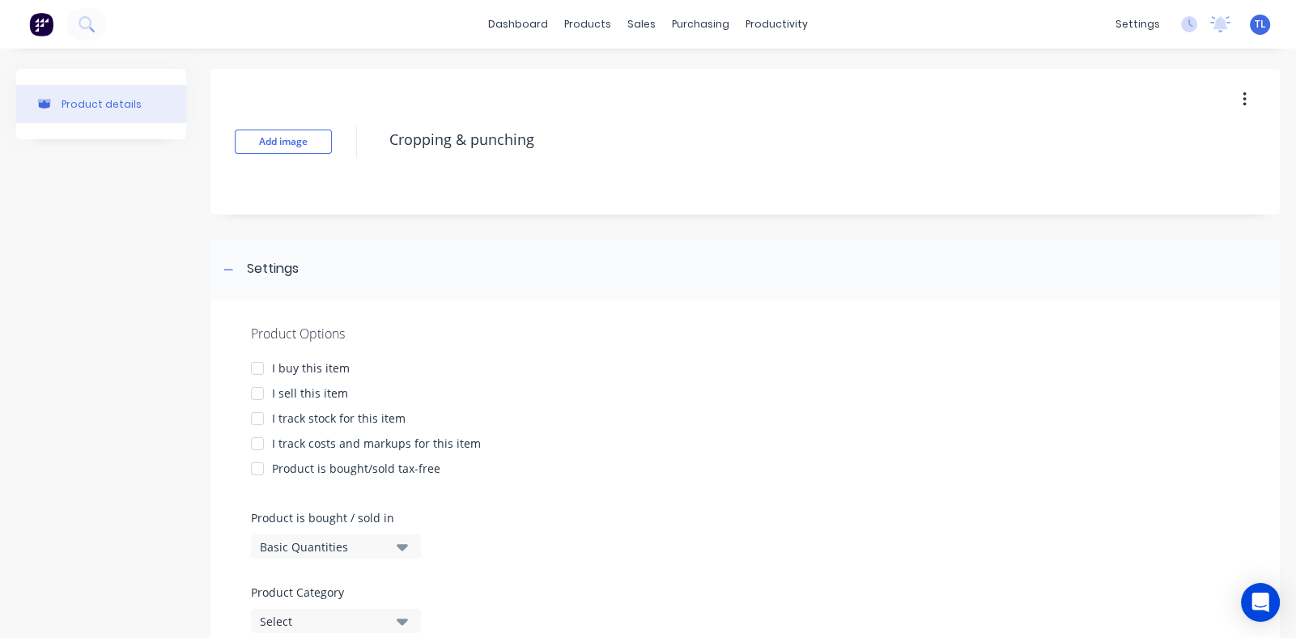
click at [259, 367] on div at bounding box center [257, 368] width 32 height 32
type textarea "x"
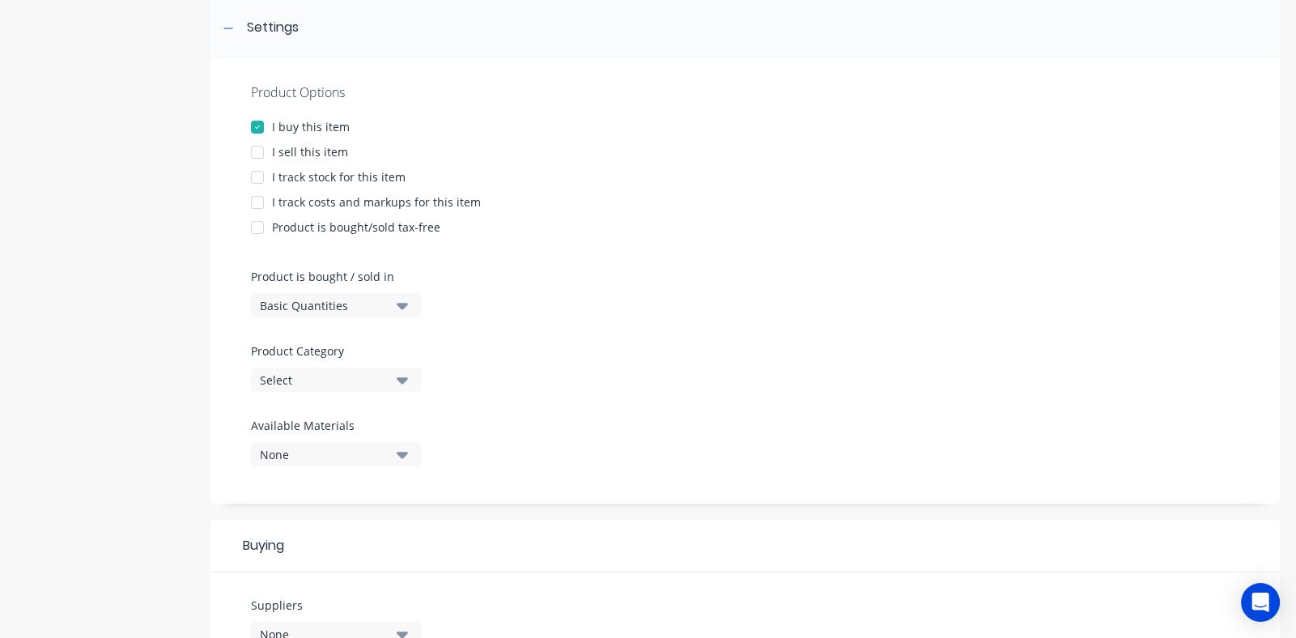
scroll to position [243, 0]
type textarea "Cropping & punching"
type textarea "x"
type textarea "Cropping & punching"
click at [397, 379] on icon "button" at bounding box center [402, 378] width 11 height 18
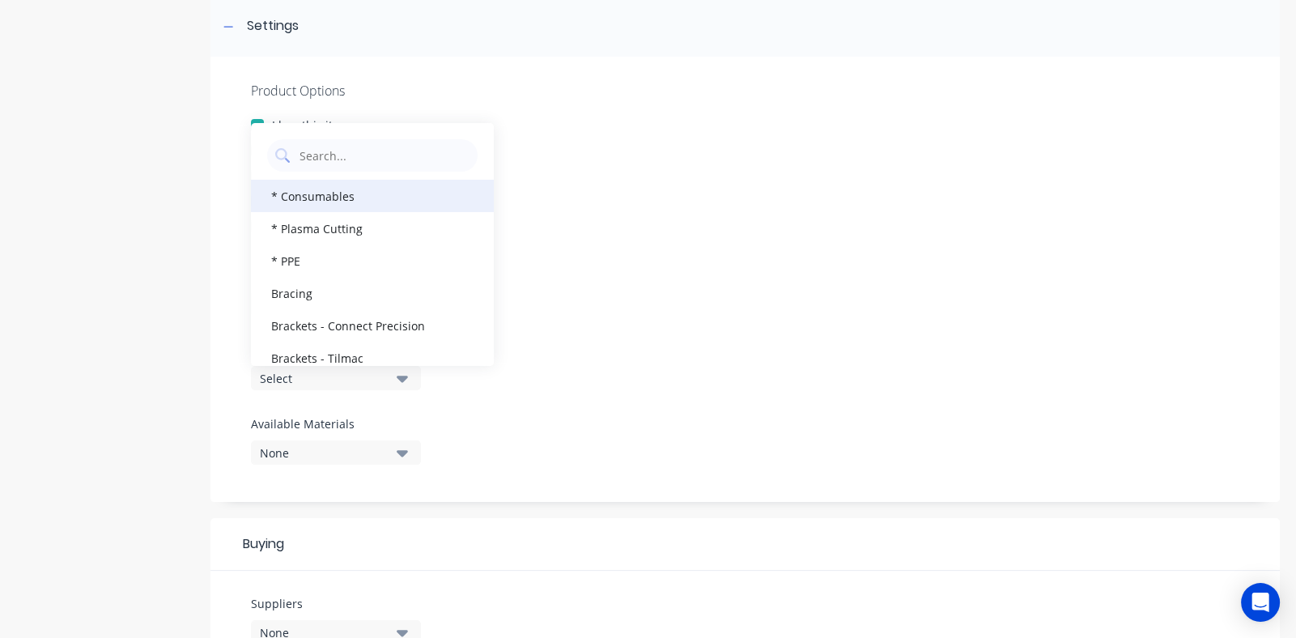
click at [320, 194] on div "* Consumables" at bounding box center [372, 196] width 243 height 32
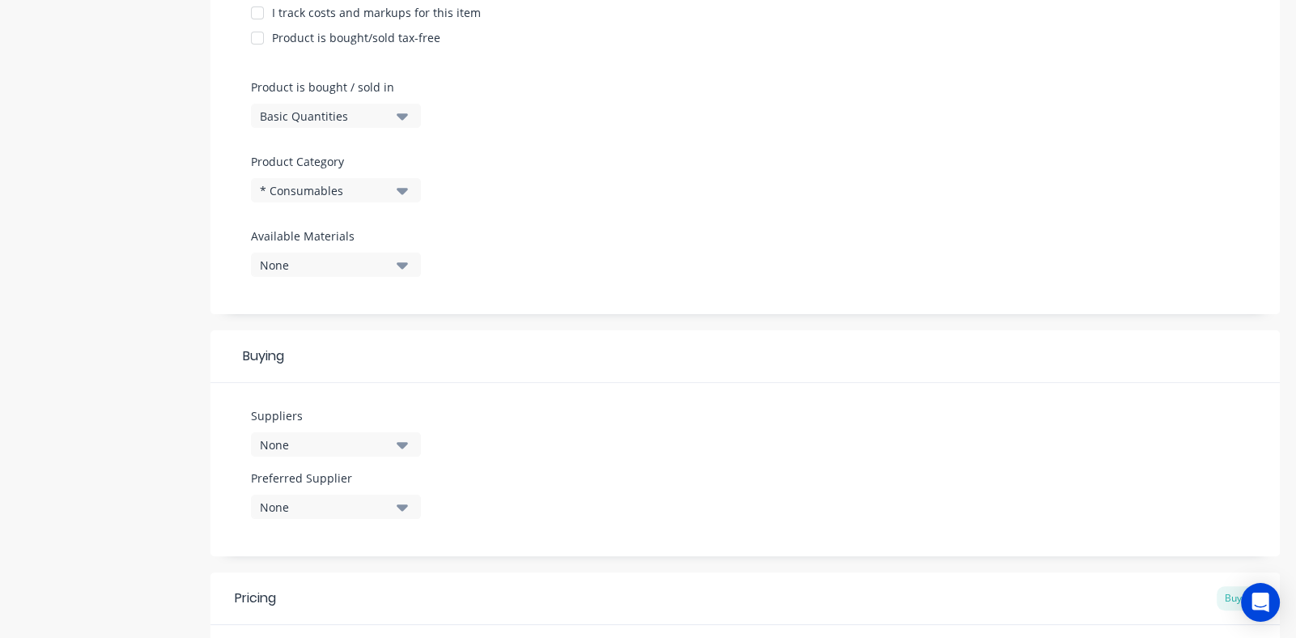
scroll to position [486, 0]
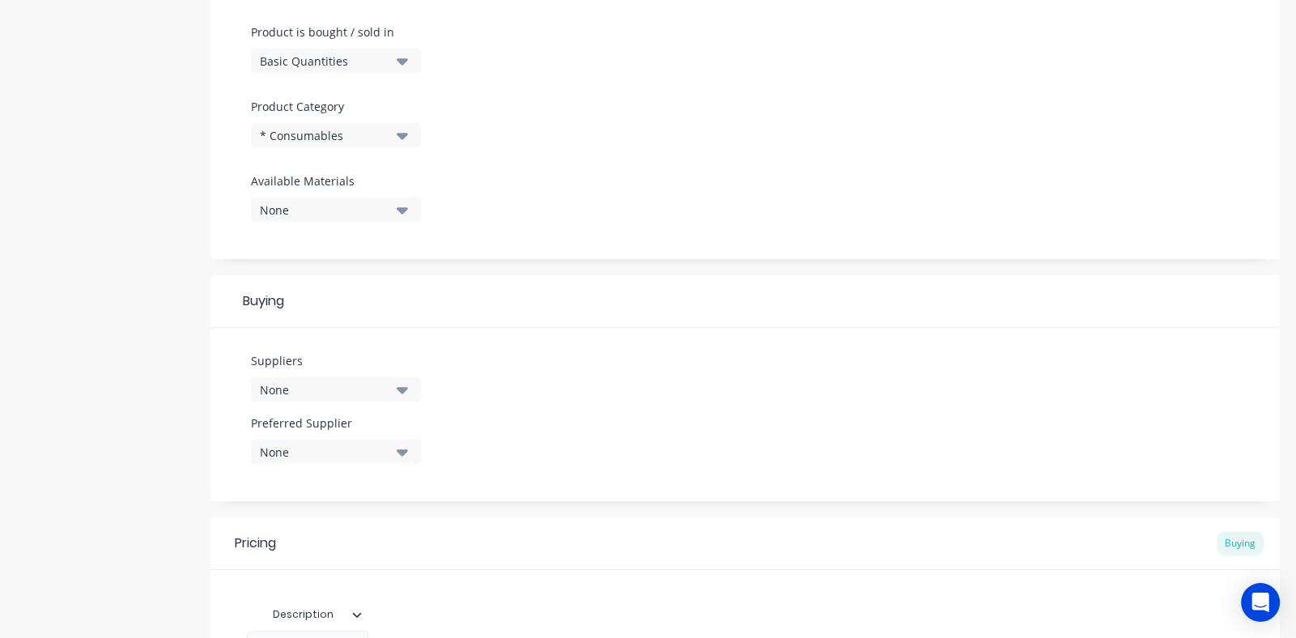
click at [405, 387] on icon "button" at bounding box center [402, 390] width 11 height 6
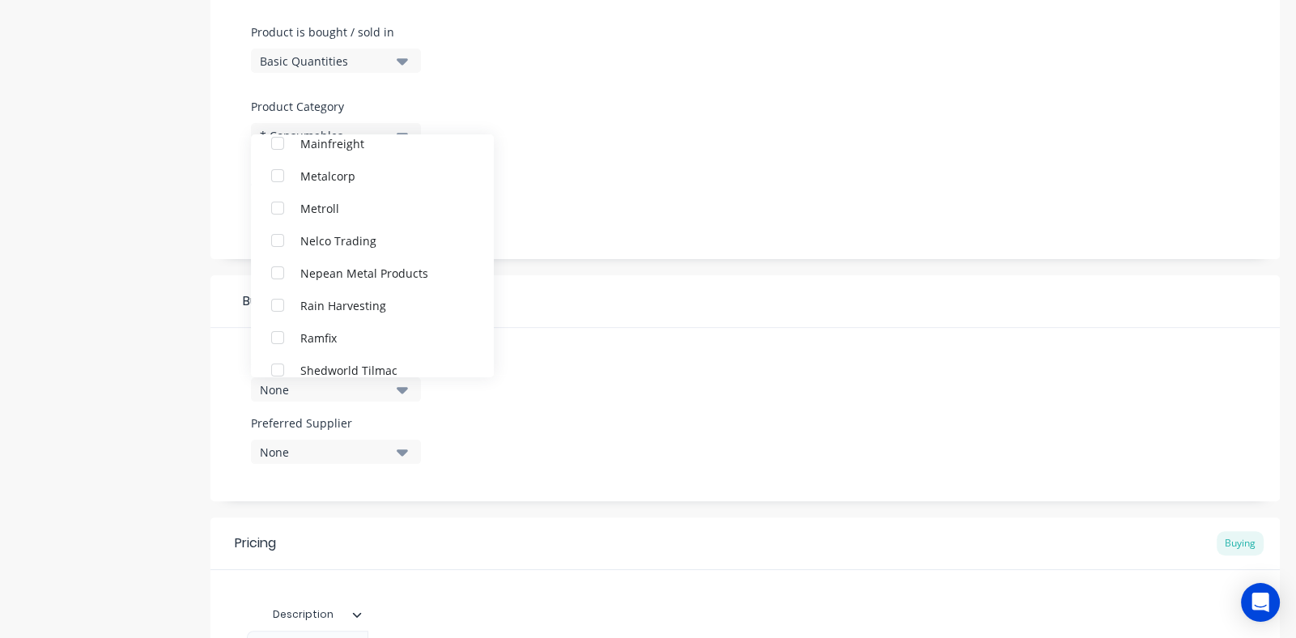
scroll to position [647, 0]
click at [280, 236] on div "button" at bounding box center [277, 240] width 32 height 32
click at [591, 243] on div "Product Options I buy this item I sell this item I track stock for this item I …" at bounding box center [744, 36] width 1069 height 445
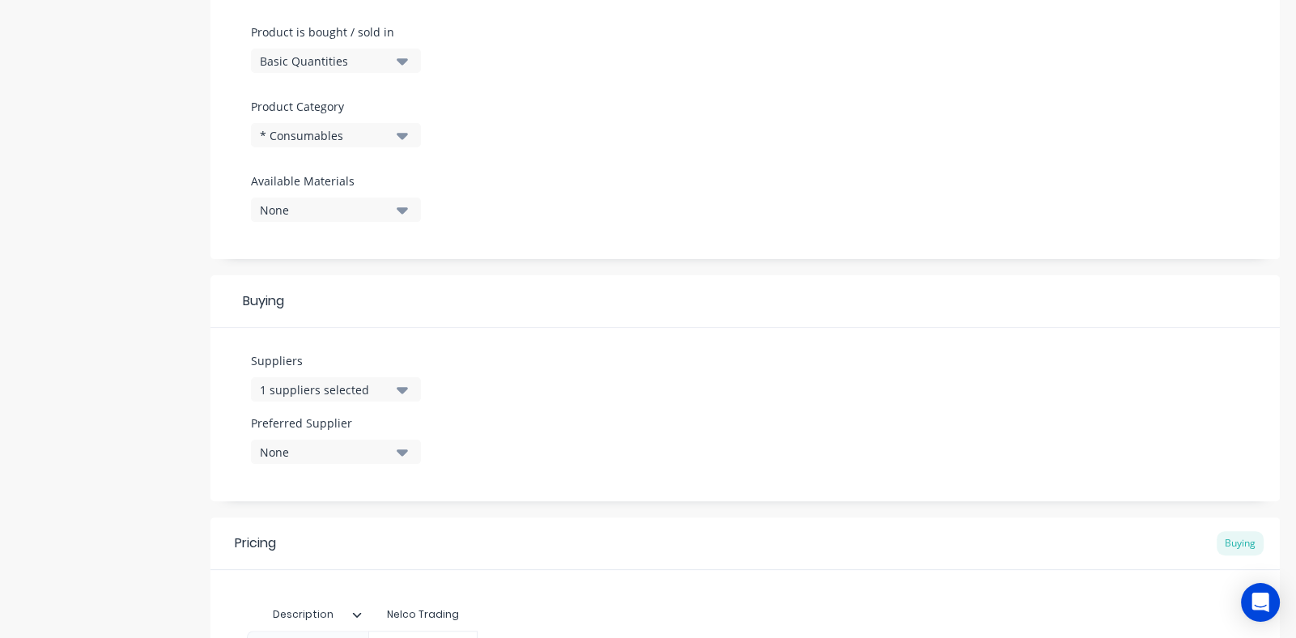
click at [401, 452] on icon "button" at bounding box center [402, 452] width 11 height 6
click at [279, 541] on div "button" at bounding box center [277, 540] width 32 height 32
type textarea "x"
click at [588, 419] on div "Suppliers 1 suppliers selected Preferred Supplier Nelco Trading Nelco Trading" at bounding box center [744, 414] width 1069 height 173
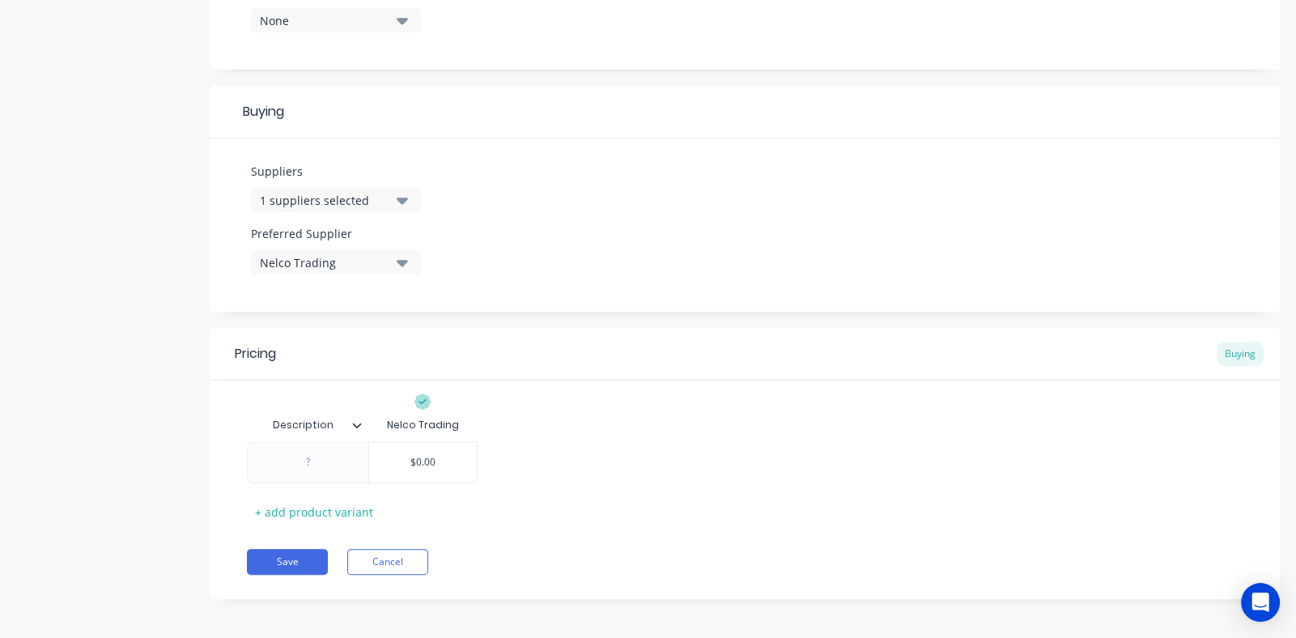
scroll to position [679, 0]
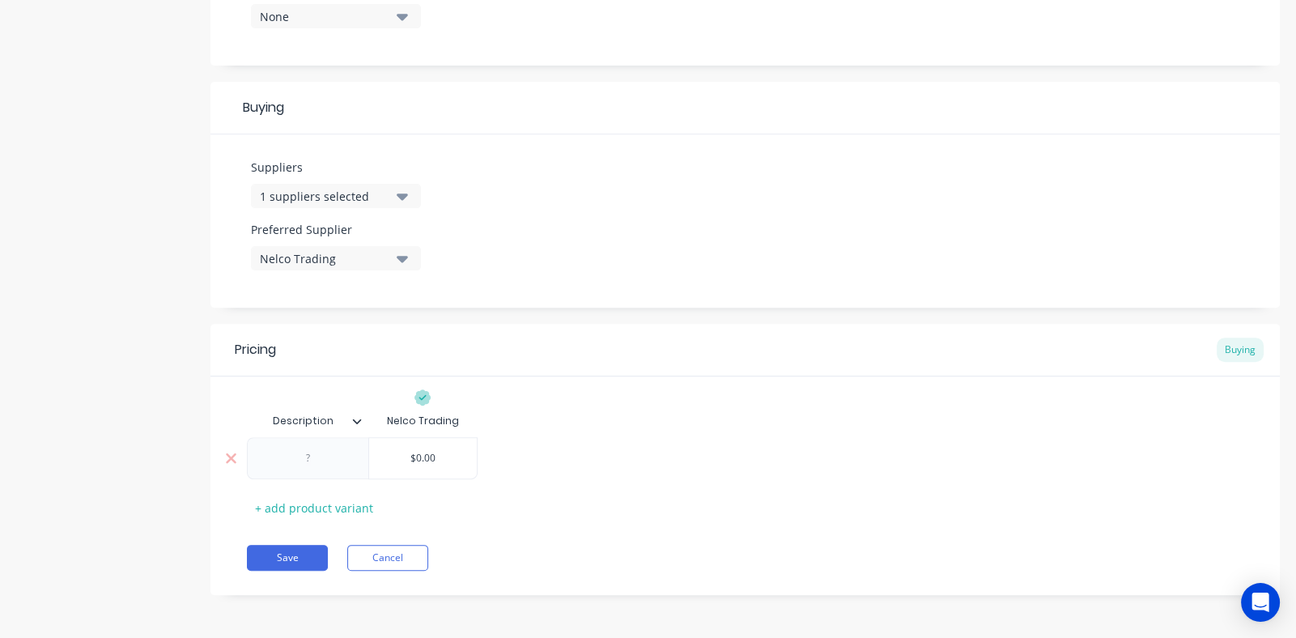
click at [303, 458] on div at bounding box center [308, 458] width 81 height 21
click at [327, 511] on div "+ add product variant" at bounding box center [314, 515] width 134 height 25
type textarea "x"
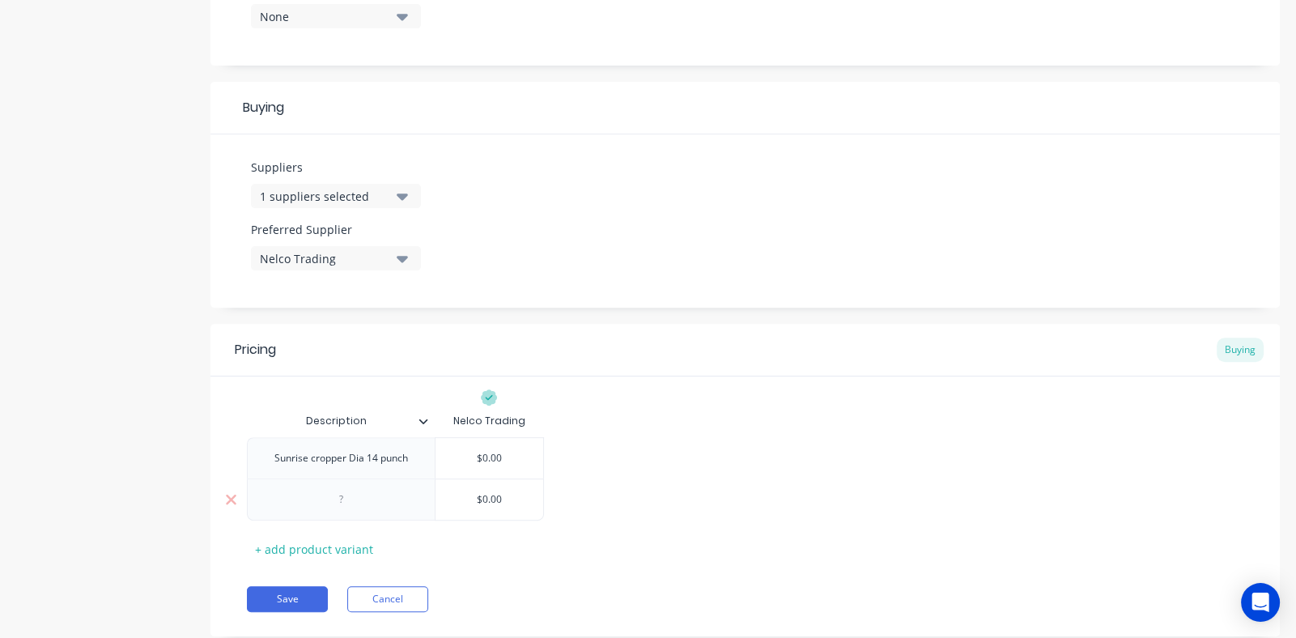
click at [363, 503] on div at bounding box center [341, 499] width 81 height 21
click at [287, 597] on button "Save" at bounding box center [287, 599] width 81 height 26
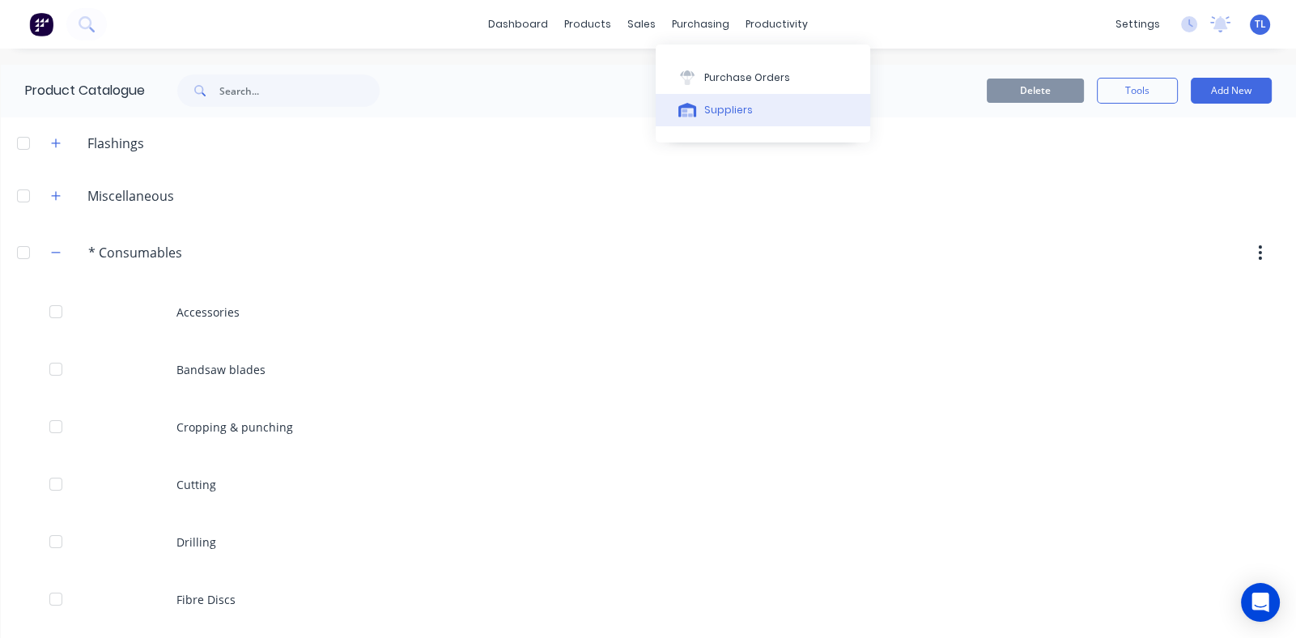
click at [728, 108] on div "Suppliers" at bounding box center [728, 110] width 49 height 15
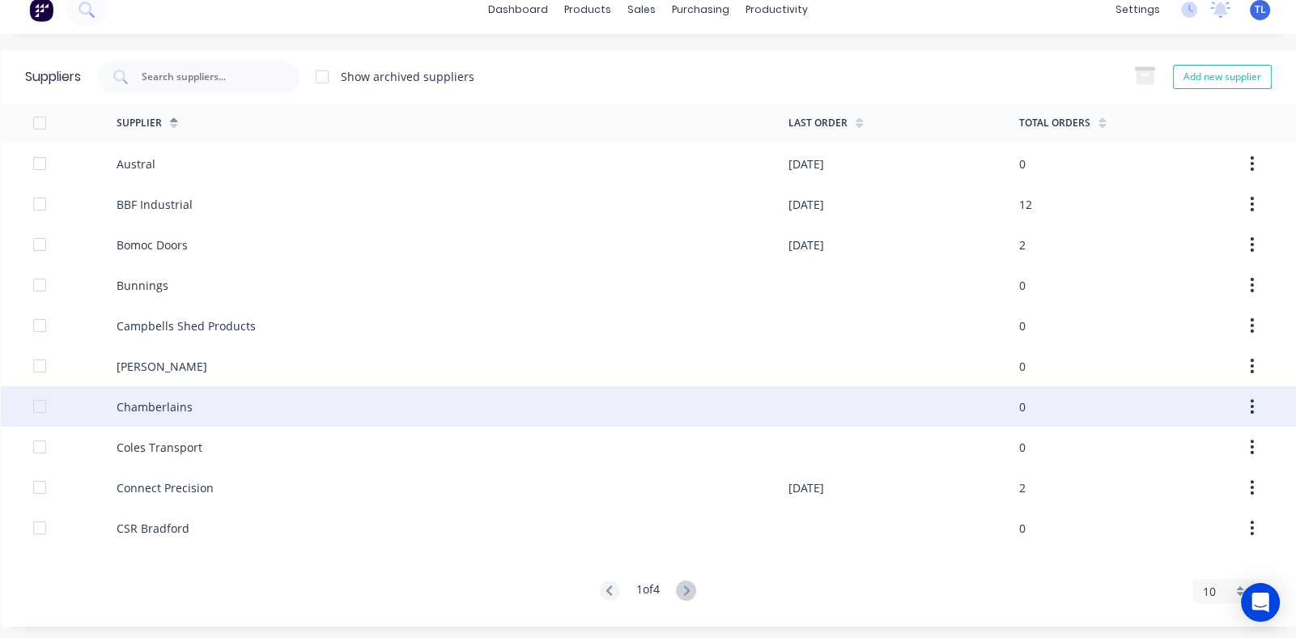
scroll to position [19, 0]
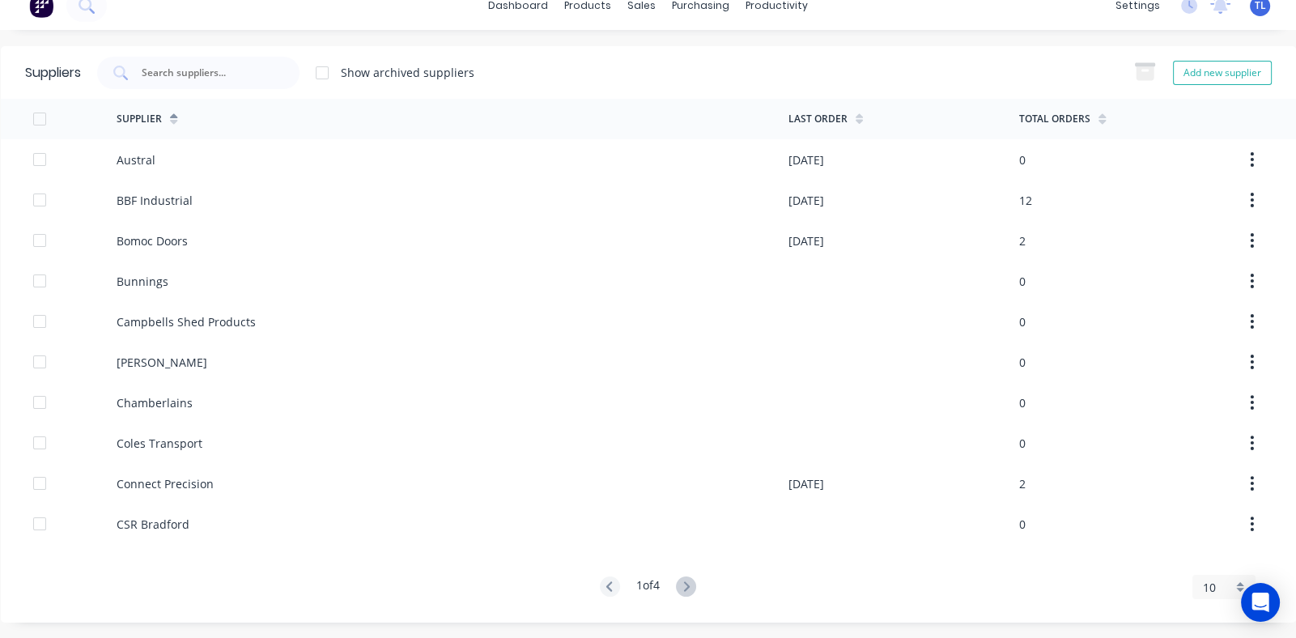
click at [1226, 588] on div "10" at bounding box center [1223, 587] width 63 height 24
click at [1202, 565] on div "35" at bounding box center [1224, 562] width 62 height 28
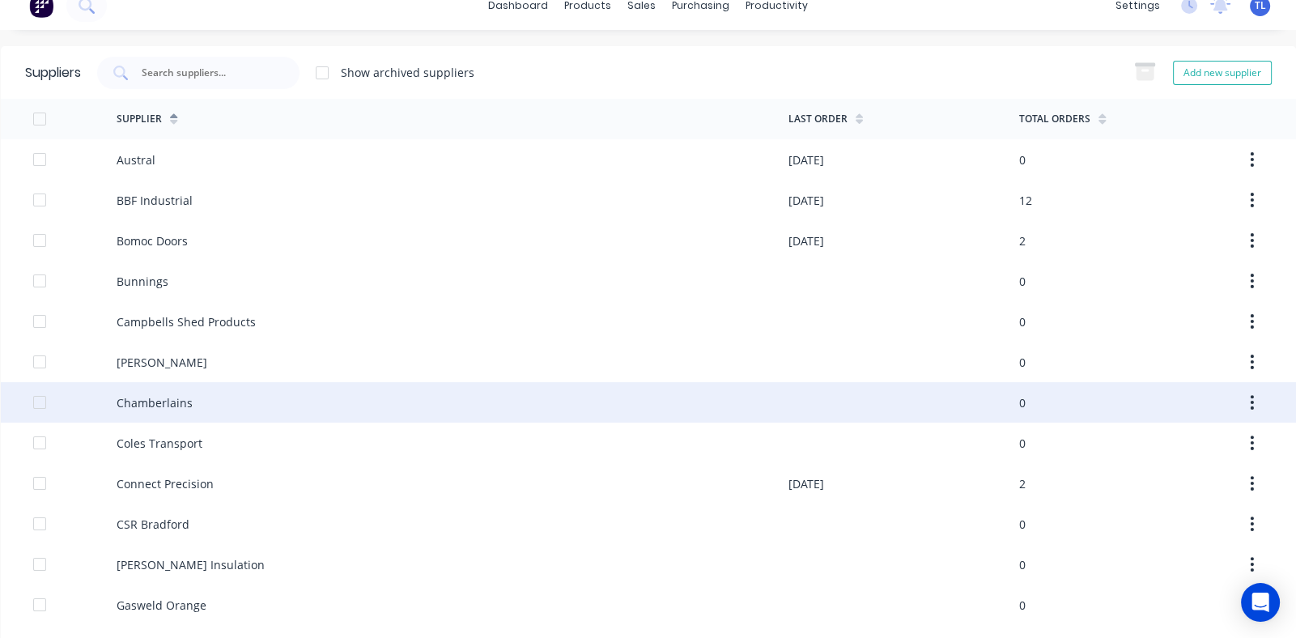
scroll to position [747, 0]
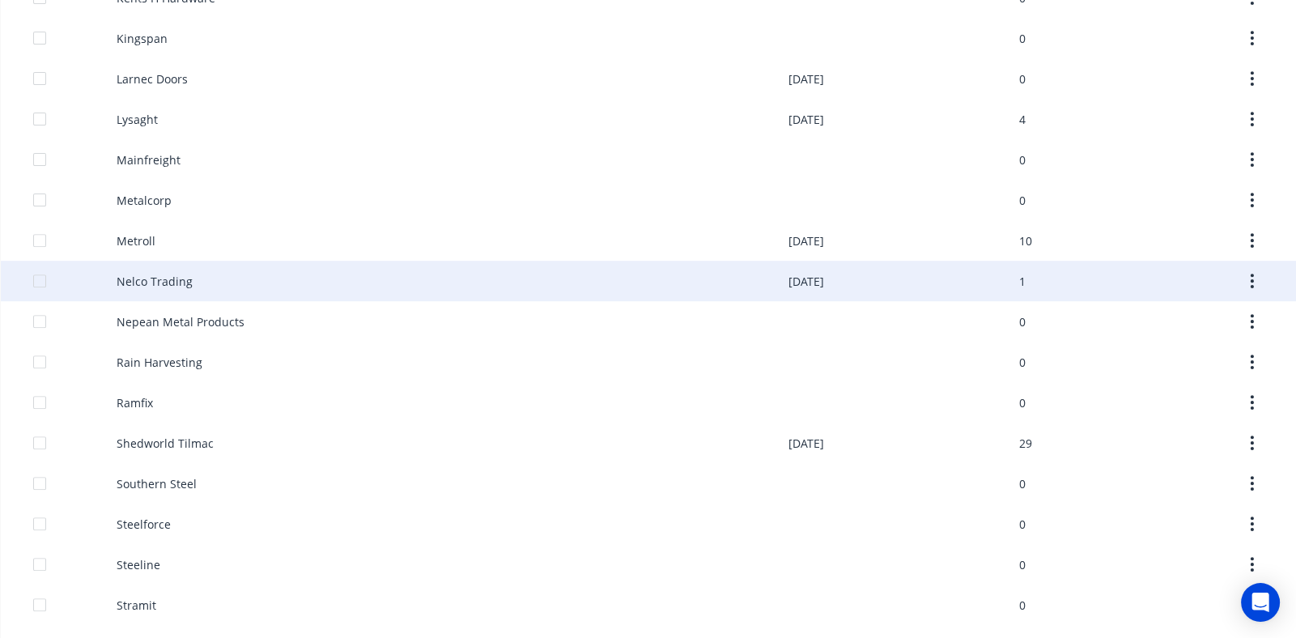
click at [144, 279] on div "Nelco Trading" at bounding box center [155, 281] width 76 height 17
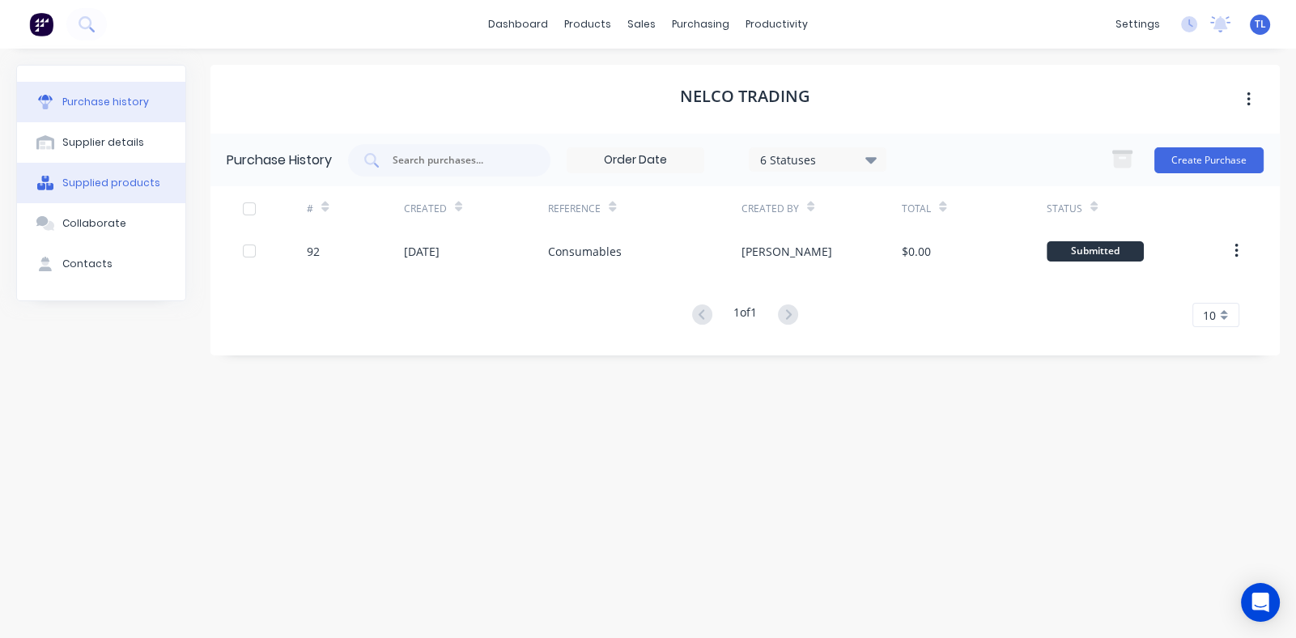
click at [112, 176] on div "Supplied products" at bounding box center [111, 183] width 98 height 15
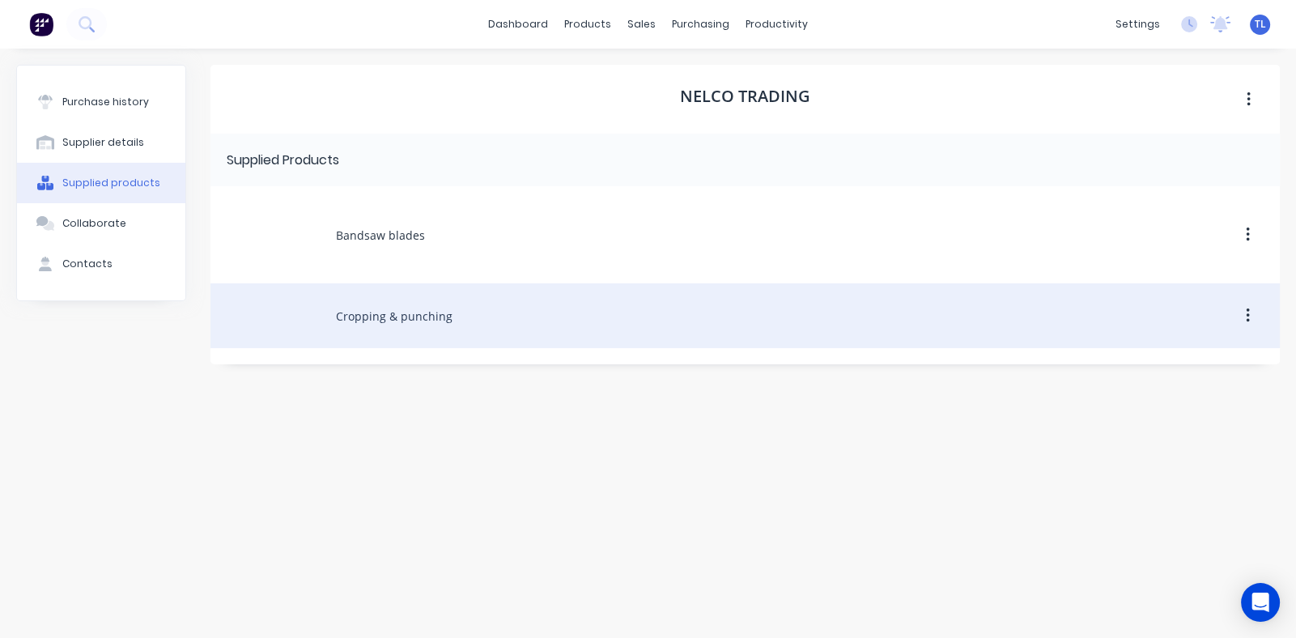
click at [372, 320] on div "Cropping & punching" at bounding box center [744, 315] width 1069 height 65
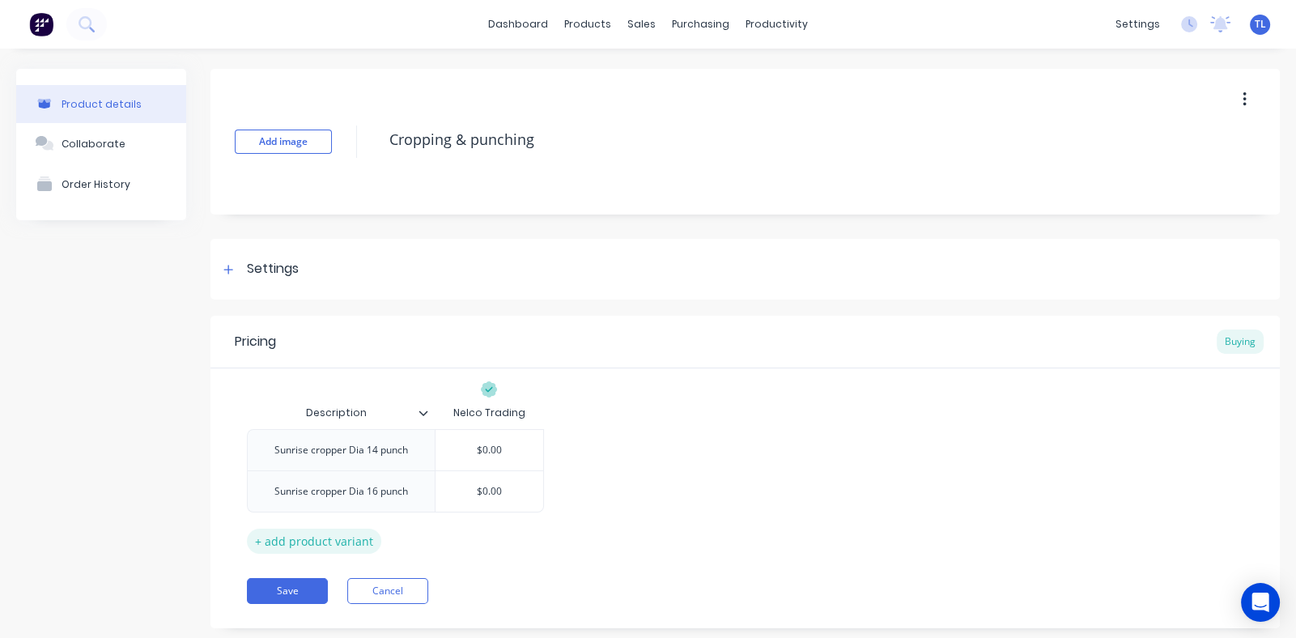
click at [320, 534] on div "+ add product variant" at bounding box center [314, 540] width 134 height 25
type textarea "x"
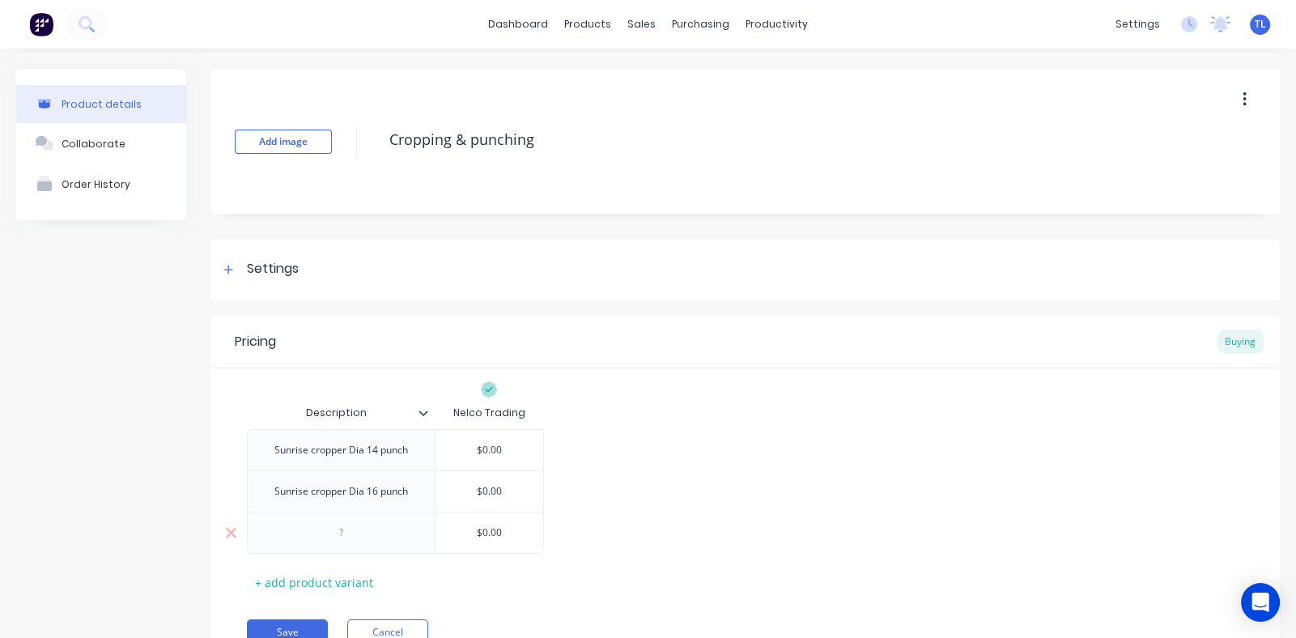
click at [347, 535] on div at bounding box center [341, 532] width 81 height 21
type textarea "x"
click at [388, 500] on div "Sunrise cropper Dia 16 punch" at bounding box center [340, 491] width 159 height 21
click at [407, 494] on div "Sunrise cropper Dia 16 punch" at bounding box center [367, 491] width 159 height 21
drag, startPoint x: 403, startPoint y: 497, endPoint x: 410, endPoint y: 503, distance: 9.2
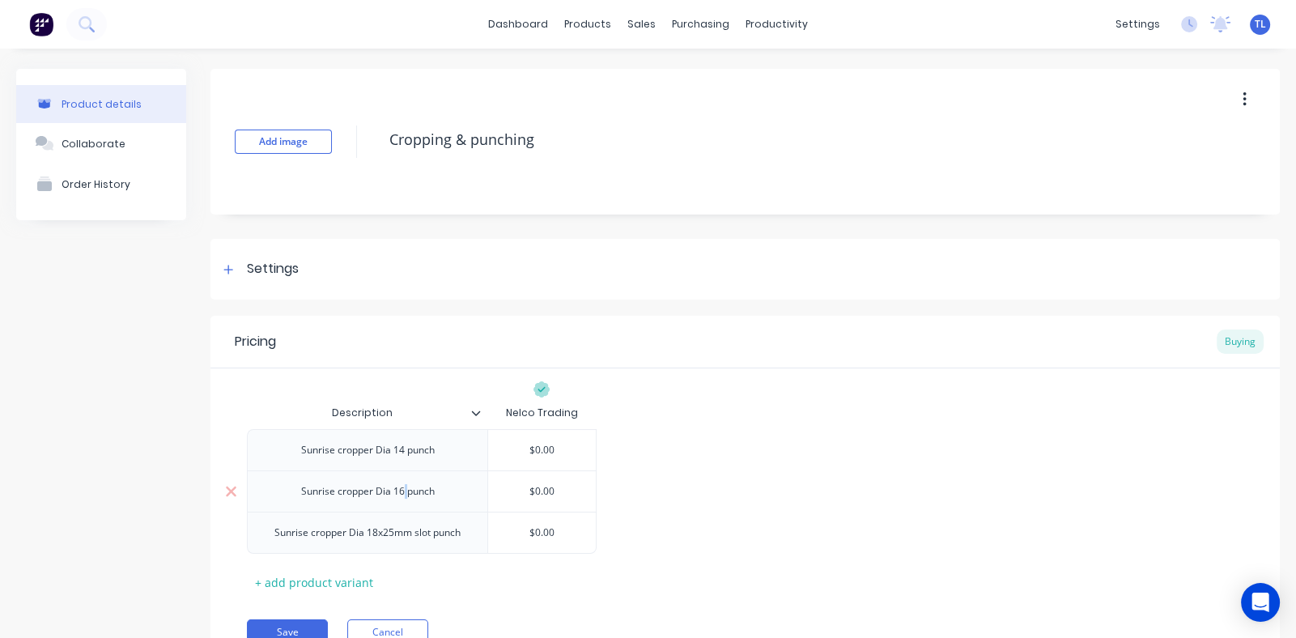
click at [405, 497] on div "Sunrise cropper Dia 16 punch" at bounding box center [367, 491] width 159 height 21
click at [405, 495] on div "Sunrise cropper Dia 16 punch" at bounding box center [367, 491] width 159 height 21
type textarea "x"
click at [403, 454] on div "Sunrise cropper Dia 14 punch" at bounding box center [367, 449] width 159 height 21
click at [328, 576] on div "+ add product variant" at bounding box center [314, 582] width 134 height 25
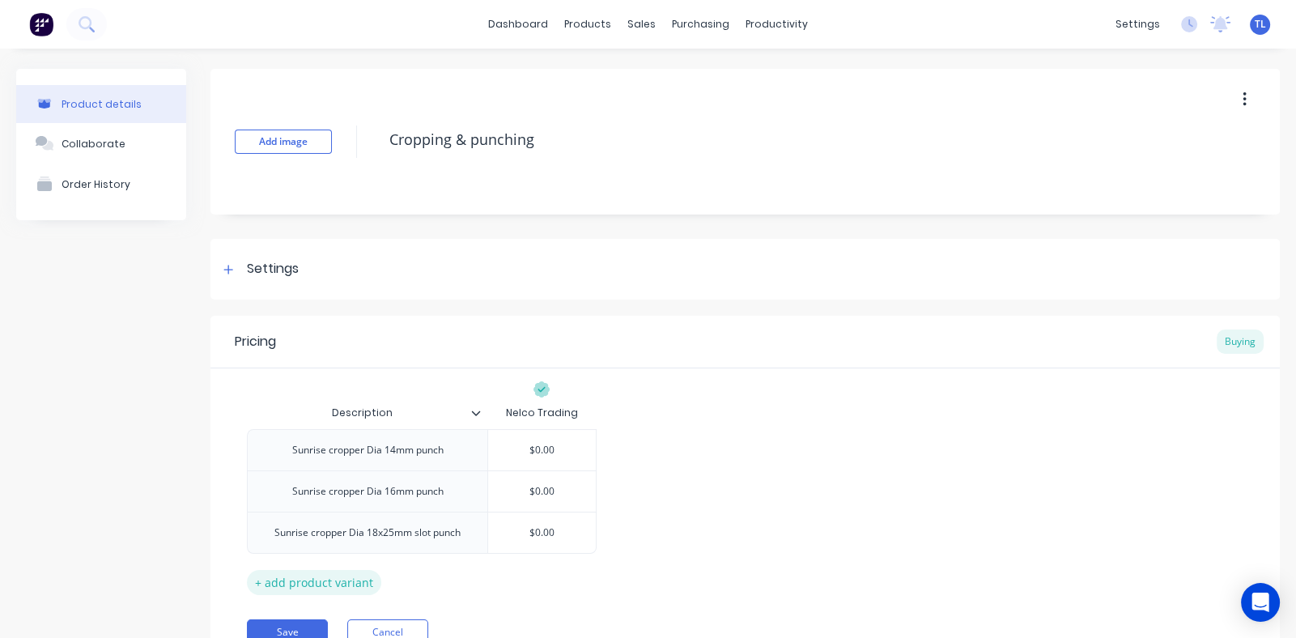
type textarea "x"
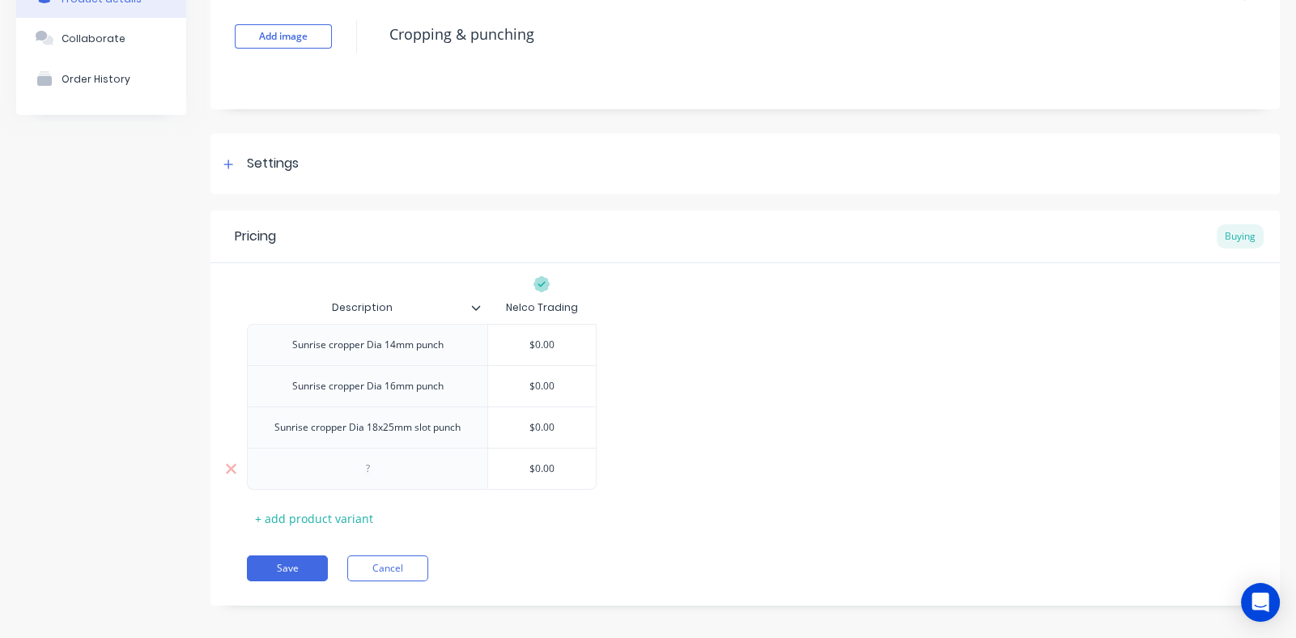
scroll to position [116, 0]
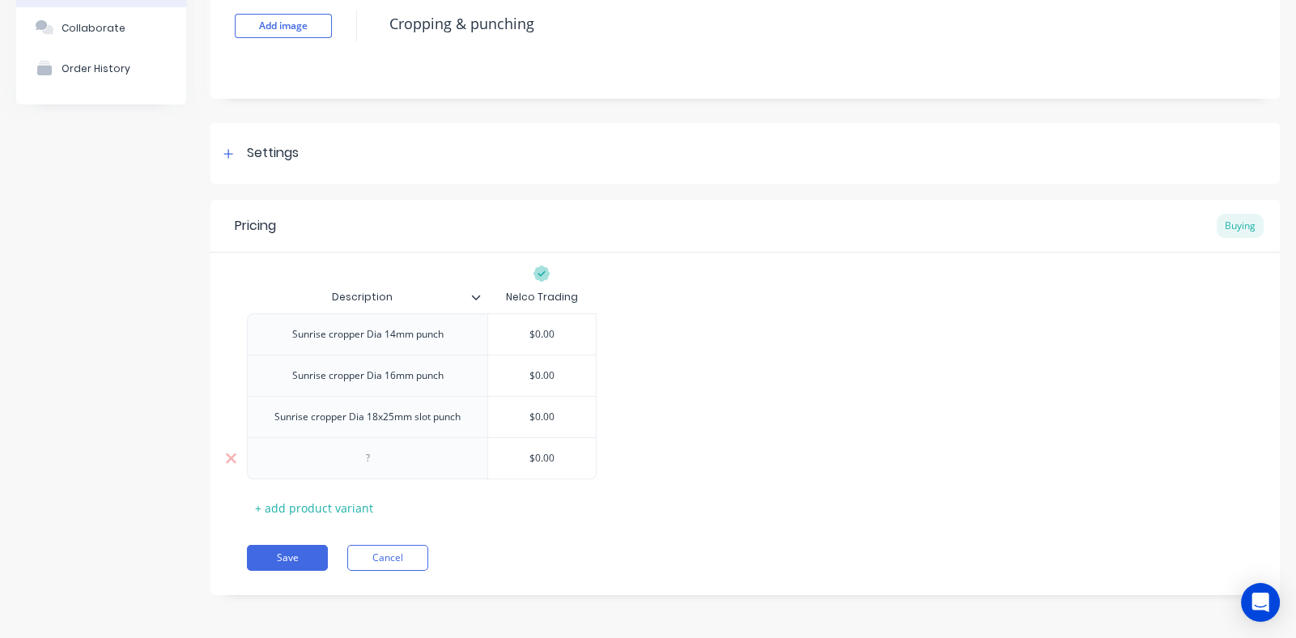
click at [366, 460] on div at bounding box center [367, 458] width 81 height 21
click at [298, 499] on div "+ add product variant" at bounding box center [314, 507] width 134 height 25
type textarea "x"
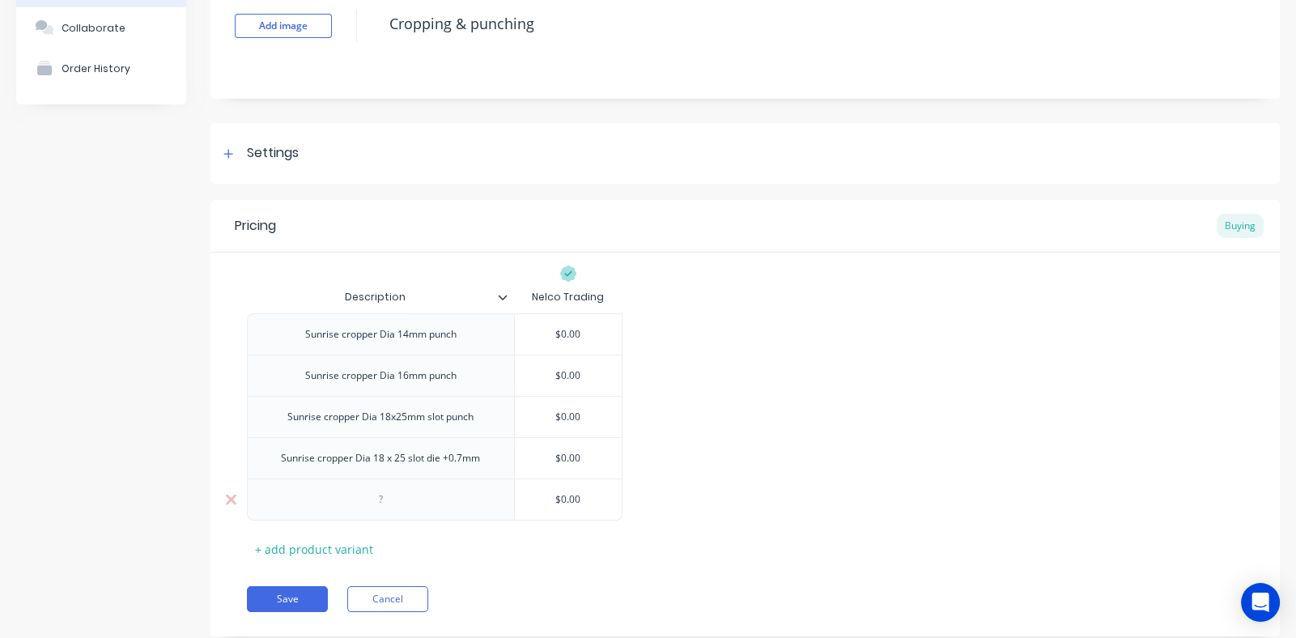
click at [394, 496] on div at bounding box center [380, 499] width 81 height 21
click at [316, 541] on div "+ add product variant" at bounding box center [314, 549] width 134 height 25
type textarea "x"
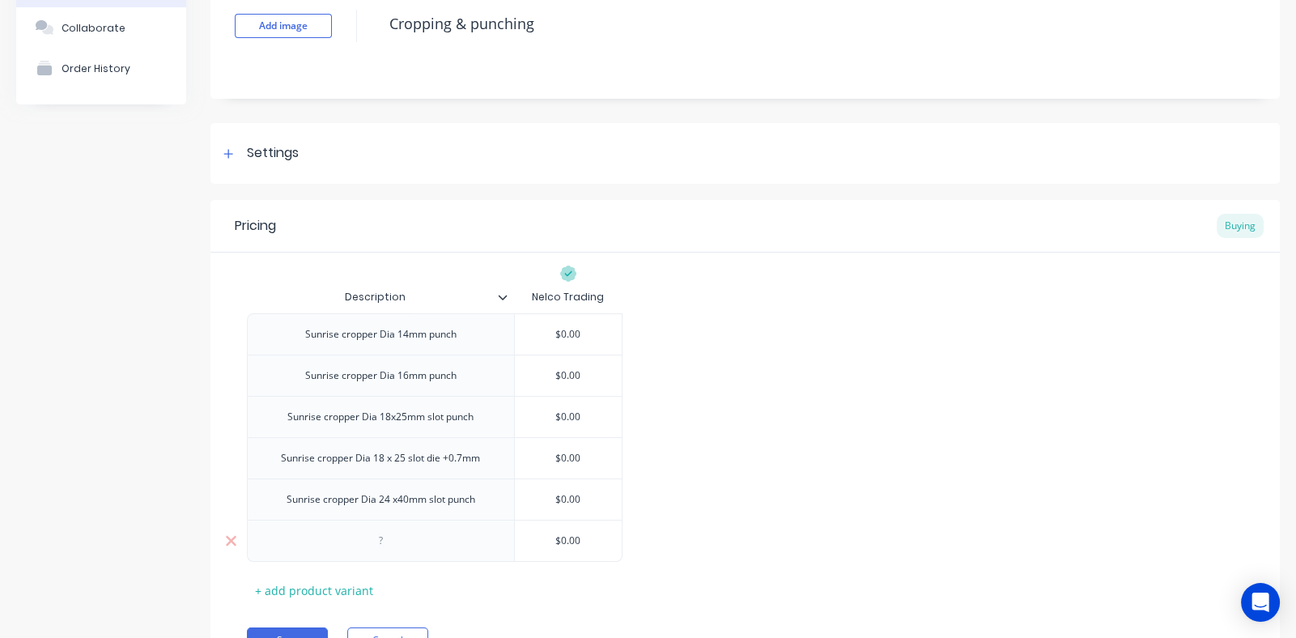
drag, startPoint x: 316, startPoint y: 541, endPoint x: 396, endPoint y: 537, distance: 80.3
click at [396, 537] on div at bounding box center [380, 540] width 81 height 21
click at [405, 507] on div "Sunrise cropper Dia 24 x40mm slot punch" at bounding box center [381, 499] width 214 height 21
click at [393, 503] on div "Sunrise cropper Dia 24 x40mm slot punch" at bounding box center [381, 499] width 214 height 21
drag, startPoint x: 389, startPoint y: 503, endPoint x: 393, endPoint y: 520, distance: 17.5
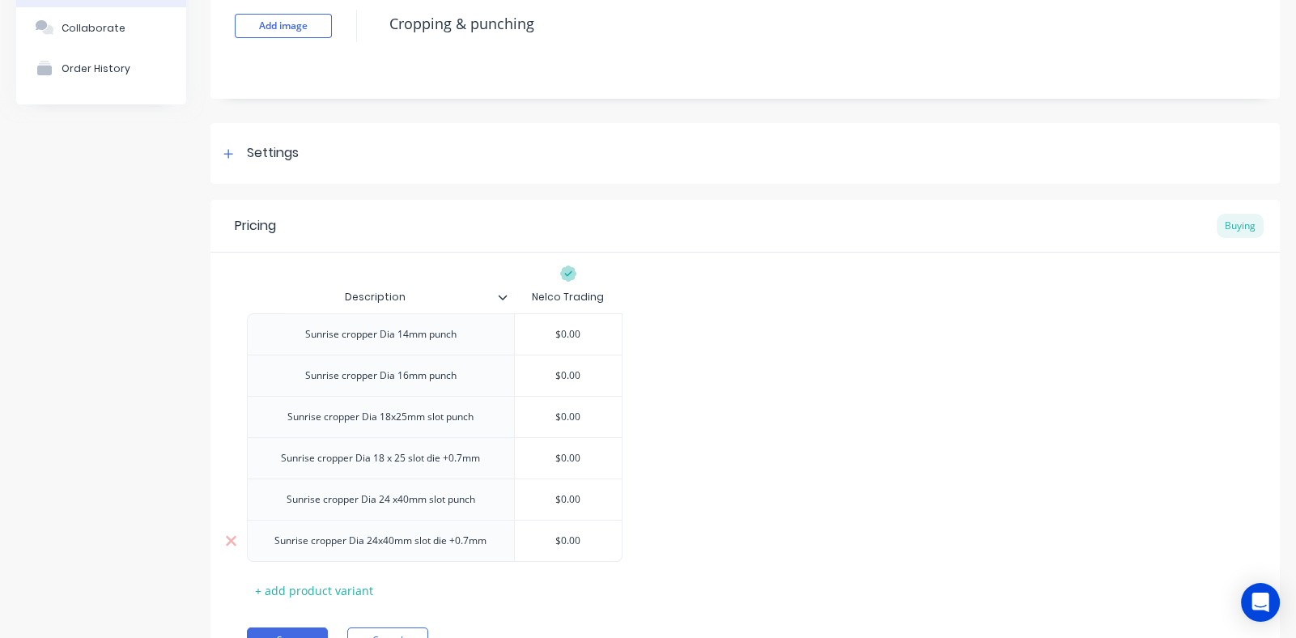
click at [393, 505] on div "Sunrise cropper Dia 24 x40mm slot punch" at bounding box center [381, 499] width 214 height 21
drag, startPoint x: 393, startPoint y: 498, endPoint x: 393, endPoint y: 524, distance: 26.7
click at [393, 499] on div "Sunrise cropper Dia 24 x40mm slot punch" at bounding box center [381, 499] width 214 height 21
drag, startPoint x: 397, startPoint y: 499, endPoint x: 393, endPoint y: 521, distance: 23.2
click at [398, 499] on div "Sunrise cropper Dia 24 x40mm slot punch" at bounding box center [381, 499] width 214 height 21
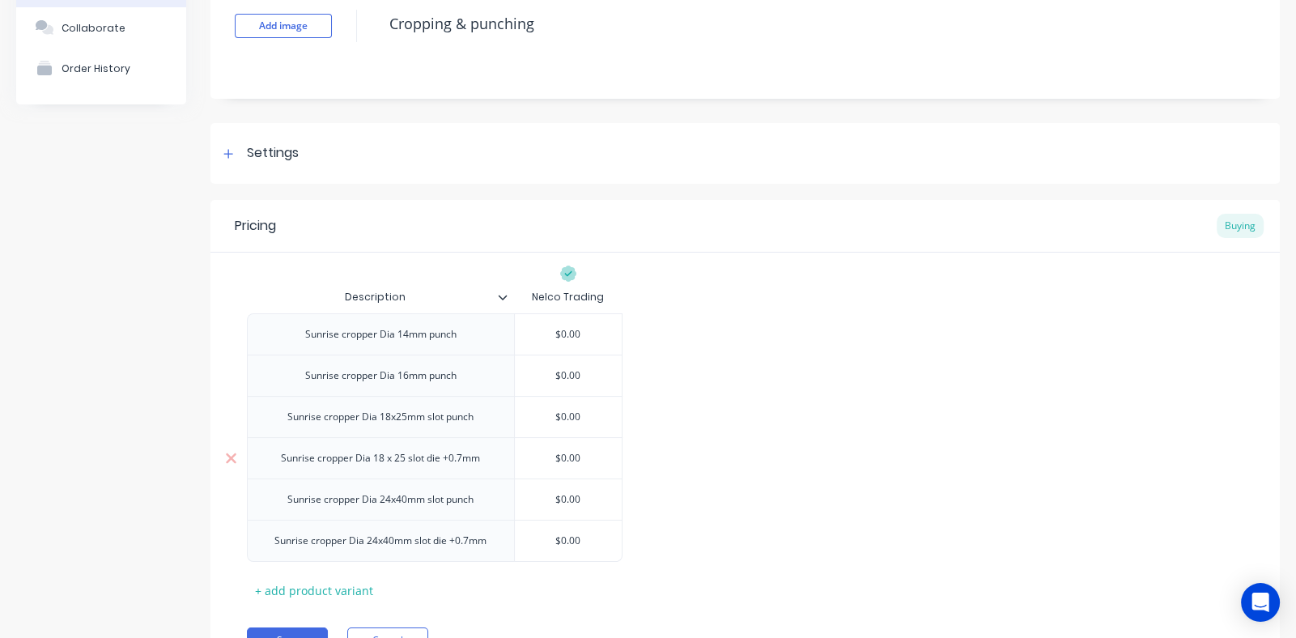
click at [388, 457] on div "Sunrise cropper Dia 18 x 25 slot die +0.7mm" at bounding box center [380, 458] width 225 height 21
drag, startPoint x: 386, startPoint y: 461, endPoint x: 389, endPoint y: 480, distance: 18.9
click at [387, 461] on div "Sunrise cropper Dia 18 x 25 slot die +0.7mm" at bounding box center [380, 458] width 225 height 21
click at [303, 588] on div "+ add product variant" at bounding box center [314, 590] width 134 height 25
drag, startPoint x: 490, startPoint y: 545, endPoint x: 269, endPoint y: 548, distance: 221.0
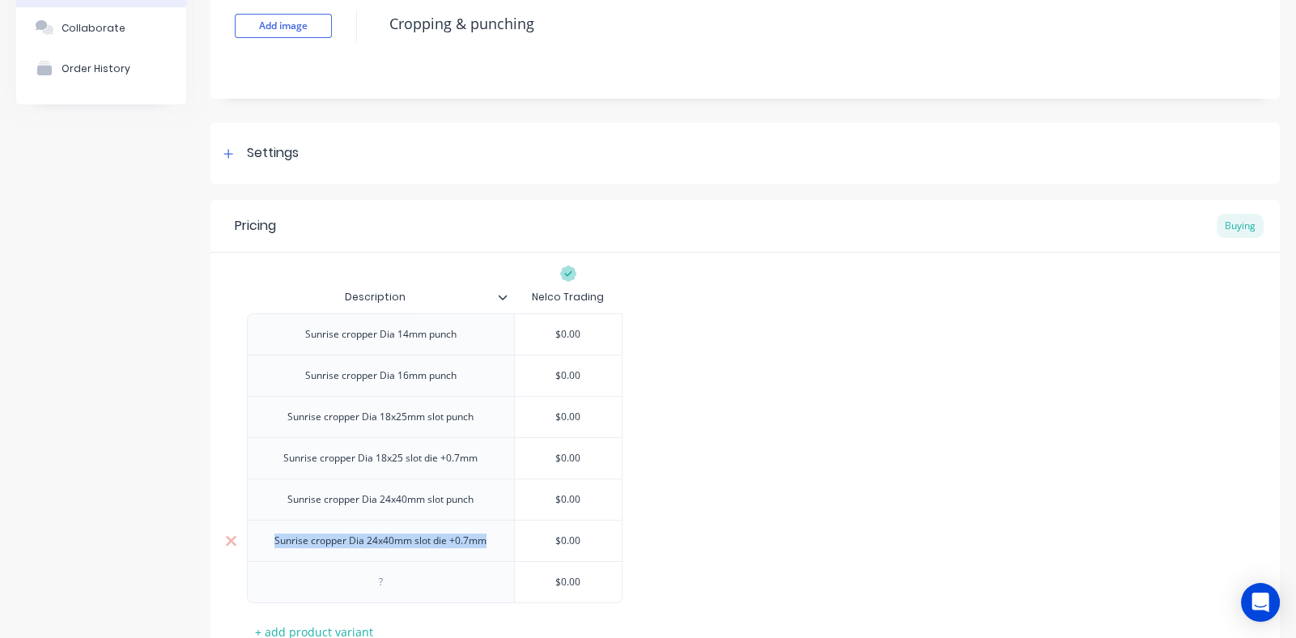
click at [269, 548] on div "Sunrise cropper Dia 24x40mm slot die +0.7mm" at bounding box center [380, 540] width 238 height 21
copy div "Sunrise cropper Dia 24x40mm slot die +0.7mm"
type textarea "x"
click at [392, 589] on div at bounding box center [380, 581] width 81 height 21
paste div
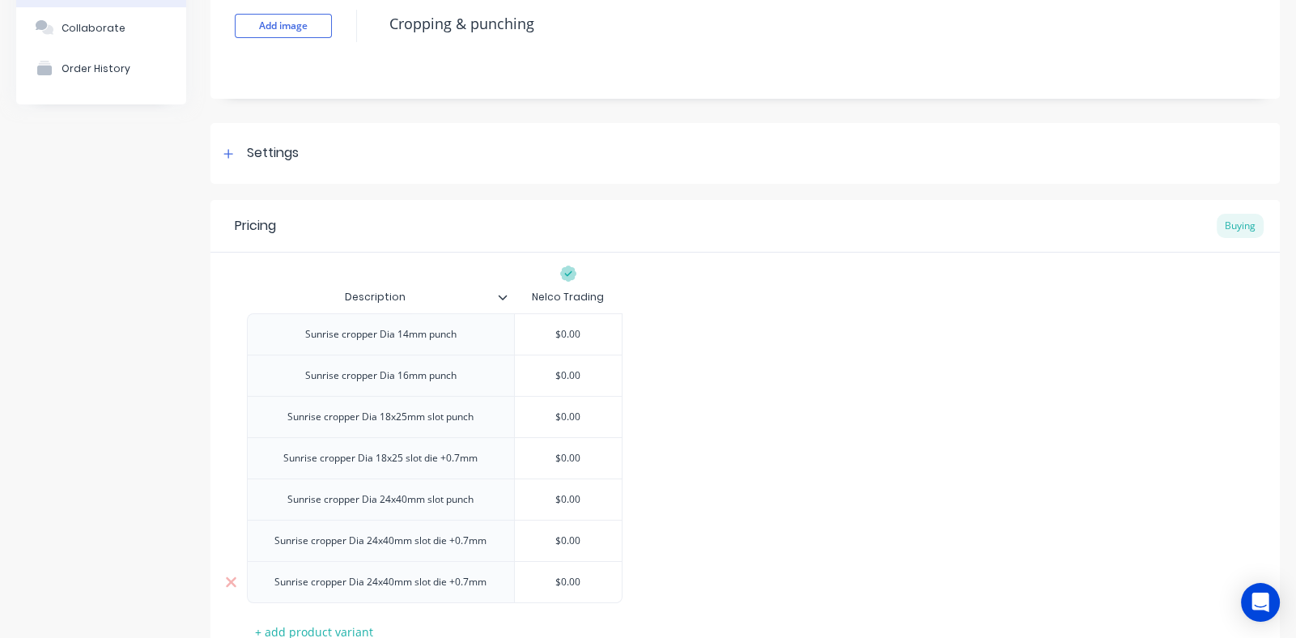
click at [469, 582] on div "Sunrise cropper Dia 24x40mm slot die +0.7mm" at bounding box center [380, 581] width 238 height 21
click at [459, 581] on div "Sunrise cropper Dia 24x40mm slot die +01.2mm" at bounding box center [381, 581] width 244 height 21
drag, startPoint x: 457, startPoint y: 537, endPoint x: 459, endPoint y: 554, distance: 17.1
click at [457, 537] on div "Sunrise cropper Dia 24x40mm slot die +0.7mm" at bounding box center [380, 540] width 238 height 21
click at [449, 457] on div "Sunrise cropper Dia 18x25 slot die +0.7mm" at bounding box center [384, 458] width 220 height 21
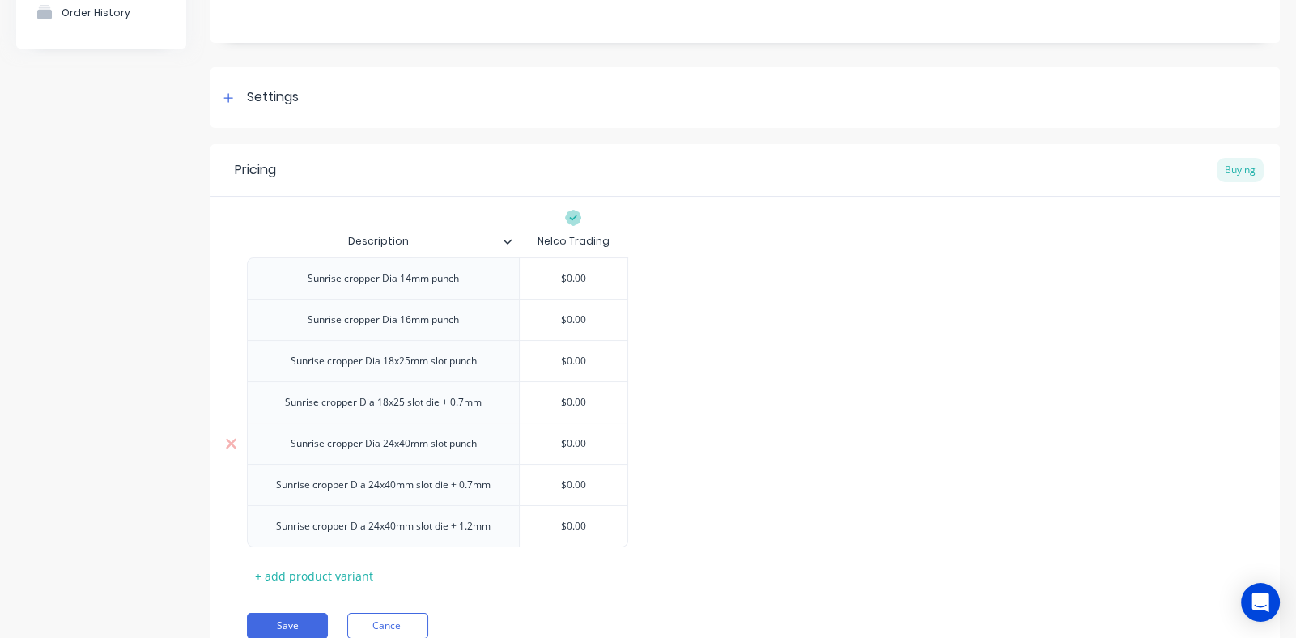
scroll to position [239, 0]
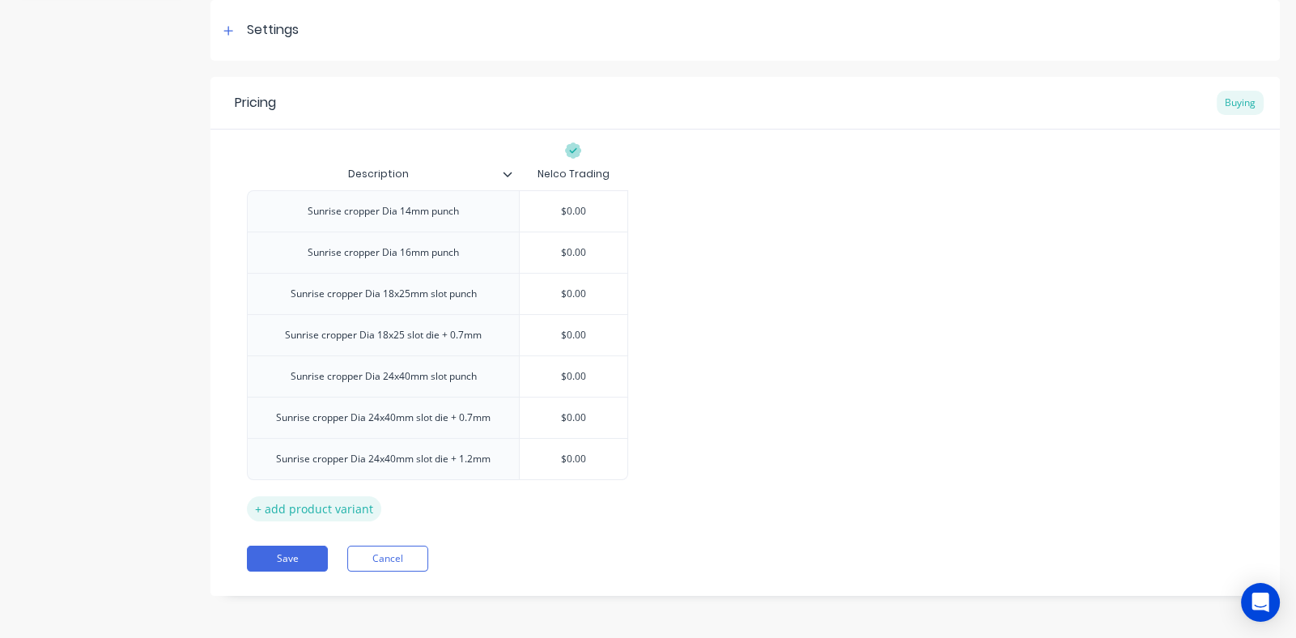
click at [345, 506] on div "+ add product variant" at bounding box center [314, 508] width 134 height 25
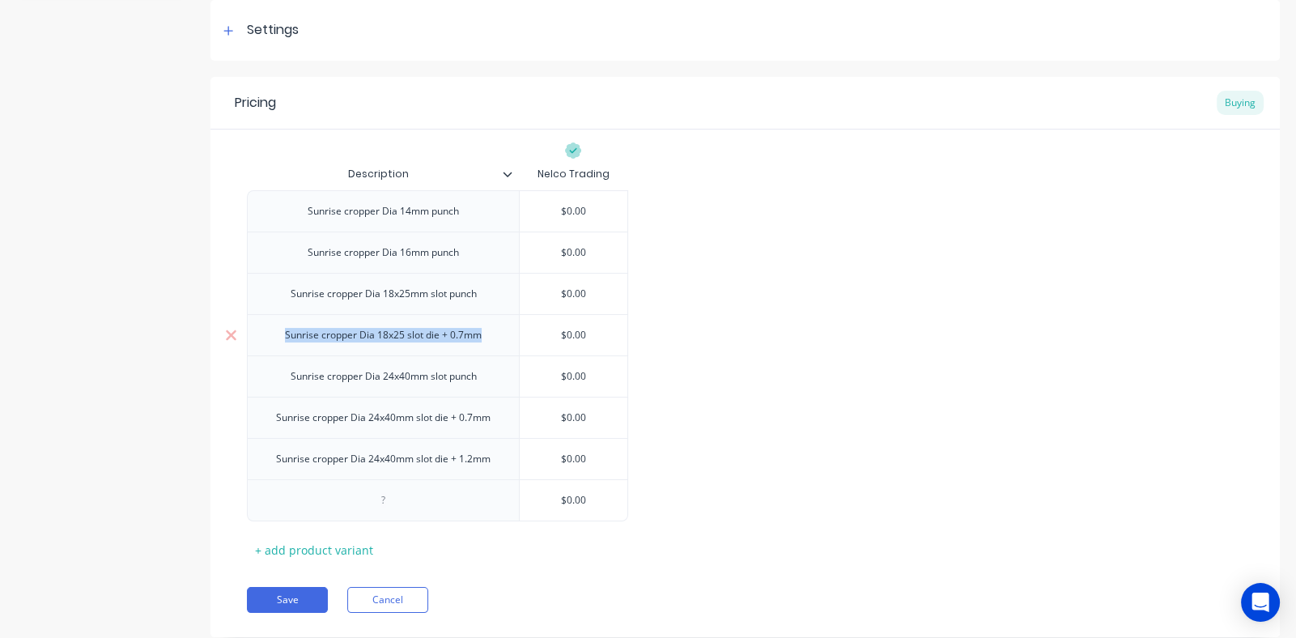
drag, startPoint x: 493, startPoint y: 333, endPoint x: 284, endPoint y: 340, distance: 208.9
click at [284, 340] on div "Sunrise cropper Dia 18x25 slot die + 0.7mm" at bounding box center [383, 335] width 223 height 21
copy div "Sunrise cropper Dia 18x25 slot die + 0.7mm"
type textarea "x"
click at [386, 500] on div at bounding box center [383, 500] width 81 height 21
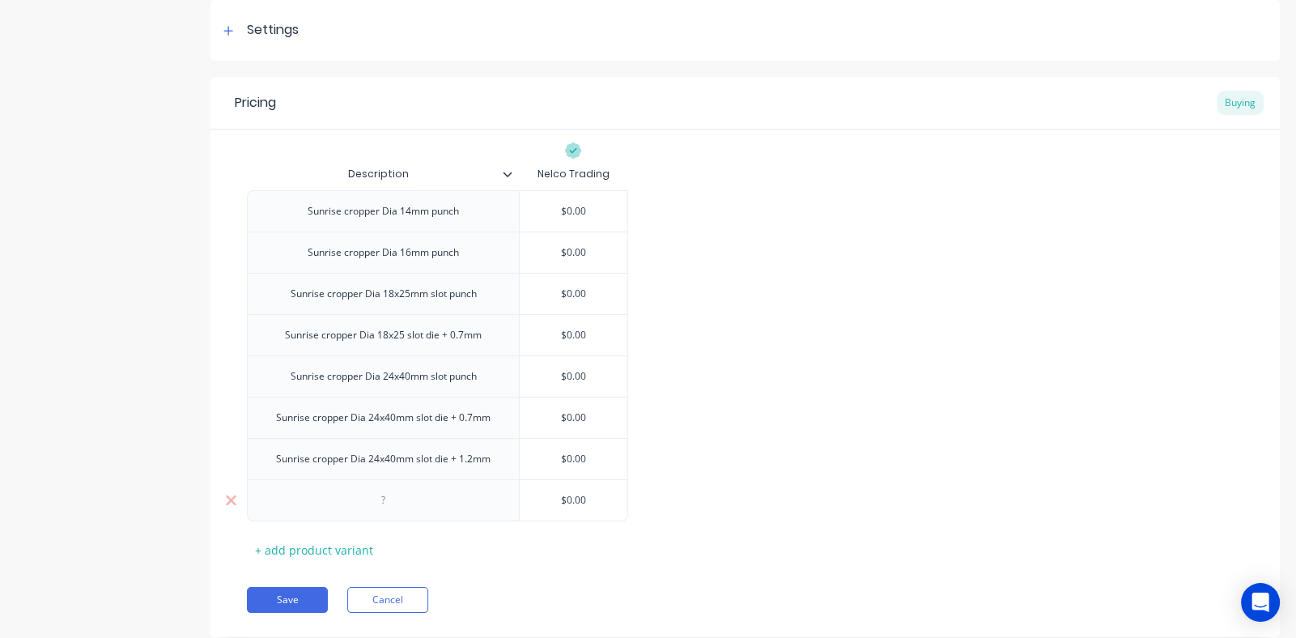
paste div
click at [464, 498] on div "Sunrise cropper Dia 18x25 slot die + 0.7mm" at bounding box center [383, 500] width 223 height 21
click at [403, 421] on div "Sunrise cropper Dia 24x40mm slot die + 0.7mm" at bounding box center [383, 417] width 240 height 21
click at [327, 547] on div "+ add product variant" at bounding box center [314, 549] width 134 height 25
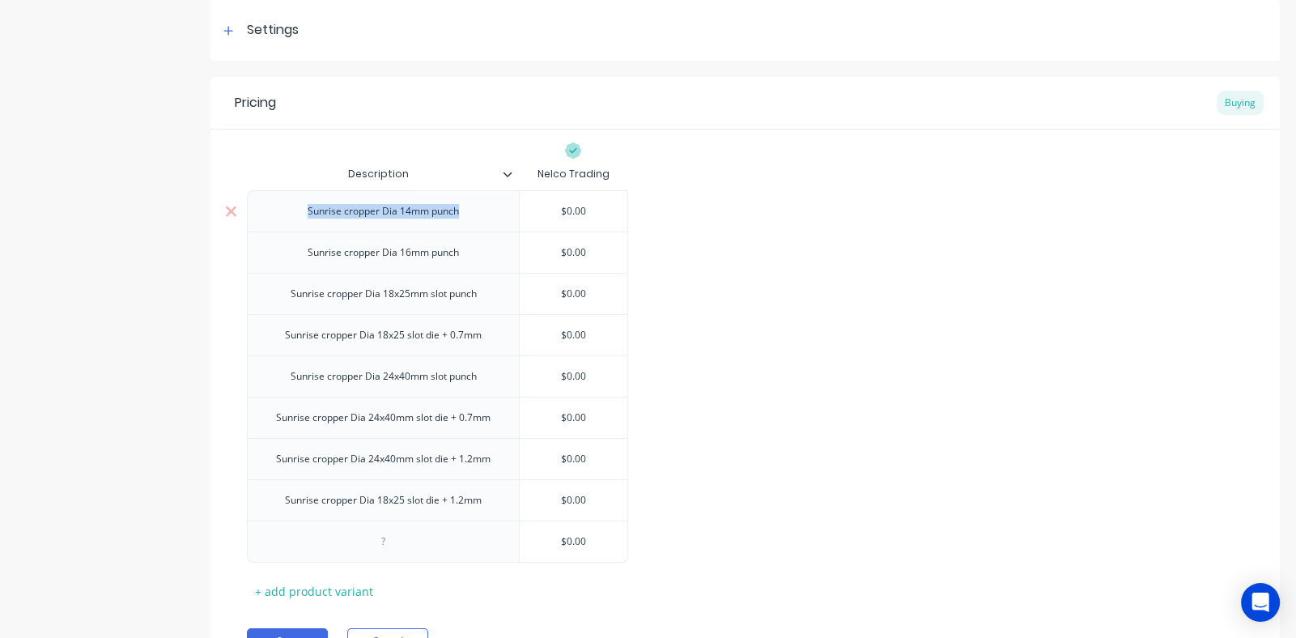
drag, startPoint x: 468, startPoint y: 214, endPoint x: 308, endPoint y: 217, distance: 160.3
click at [308, 217] on div "Sunrise cropper Dia 14mm punch" at bounding box center [383, 211] width 177 height 21
copy div "Sunrise cropper Dia 14mm punch"
type textarea "x"
click at [367, 541] on div at bounding box center [383, 541] width 81 height 21
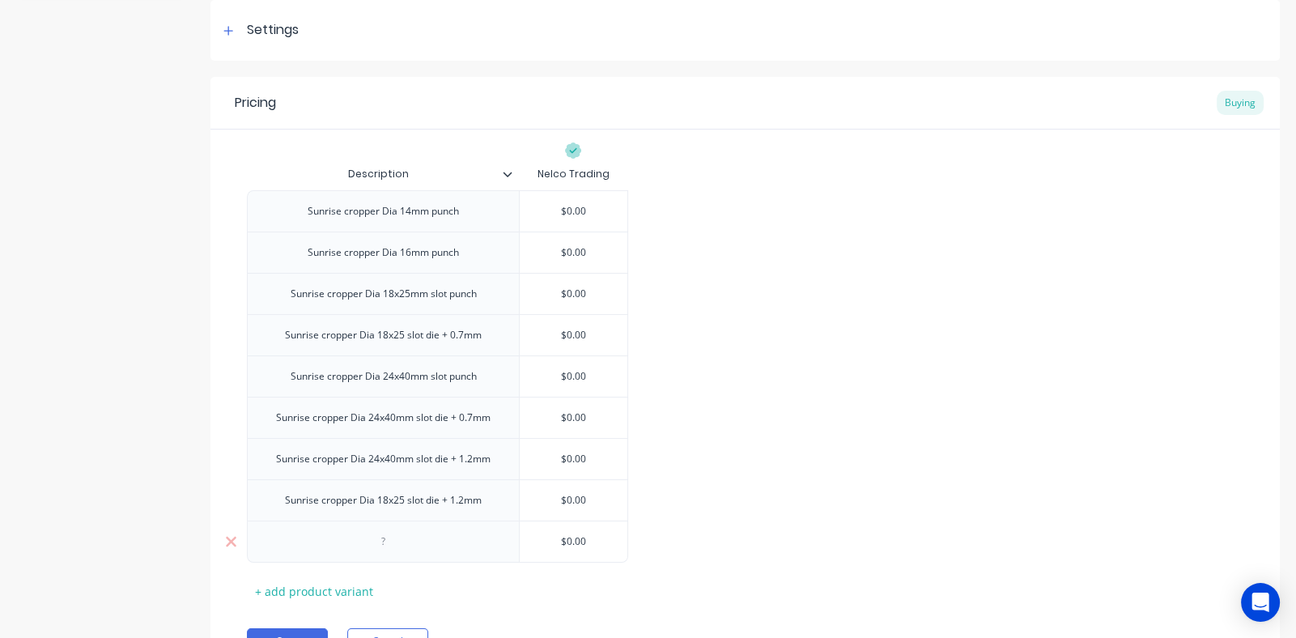
paste div
click at [462, 537] on div "Sunrise cropper Dia 14mm punch" at bounding box center [383, 541] width 177 height 21
click at [335, 588] on div "+ add product variant" at bounding box center [314, 591] width 134 height 25
drag, startPoint x: 487, startPoint y: 543, endPoint x: 500, endPoint y: 544, distance: 13.0
click at [500, 544] on div "Sunrise cropper Dia 14mm punch $0.00 Sunrise cropper Dia 16mm punch $0.00 Sunri…" at bounding box center [745, 396] width 996 height 413
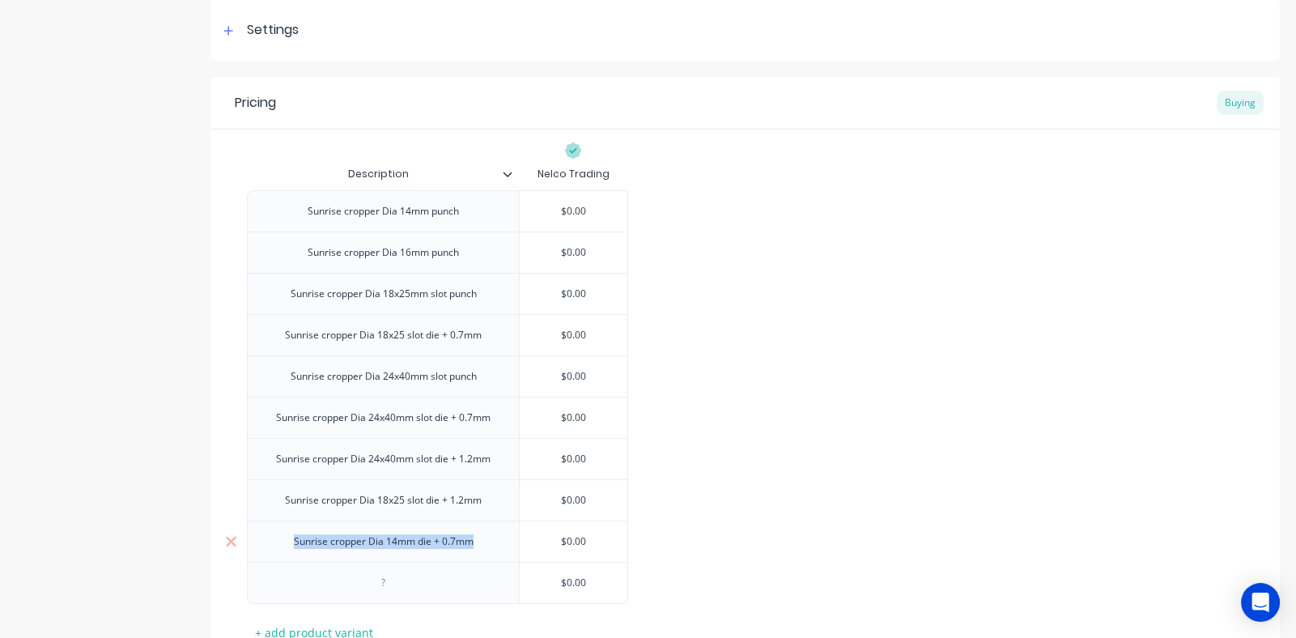
drag, startPoint x: 469, startPoint y: 545, endPoint x: 294, endPoint y: 549, distance: 174.9
click at [294, 549] on div "Sunrise cropper Dia 14mm die + 0.7mm" at bounding box center [384, 541] width 206 height 21
copy div "Sunrise cropper Dia 14mm die + 0.7mm"
type textarea "x"
click at [368, 583] on div at bounding box center [383, 582] width 81 height 21
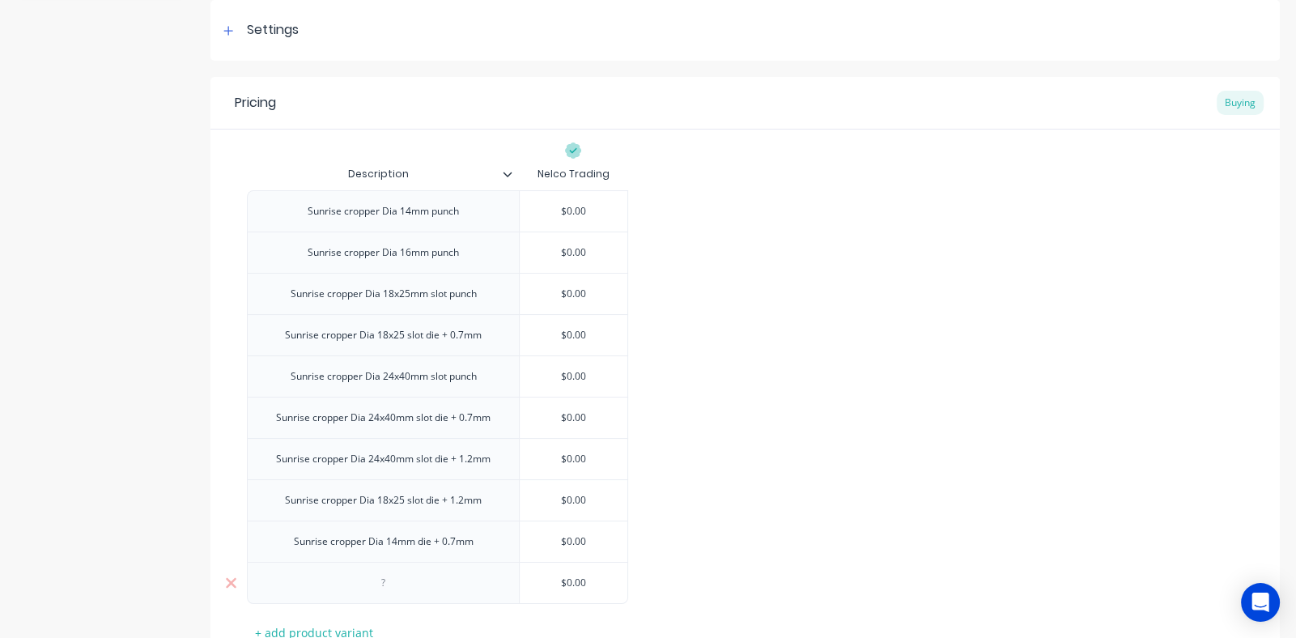
paste div
click at [455, 581] on div "Sunrise cropper Dia 14mm die + 0.7mm" at bounding box center [384, 582] width 206 height 21
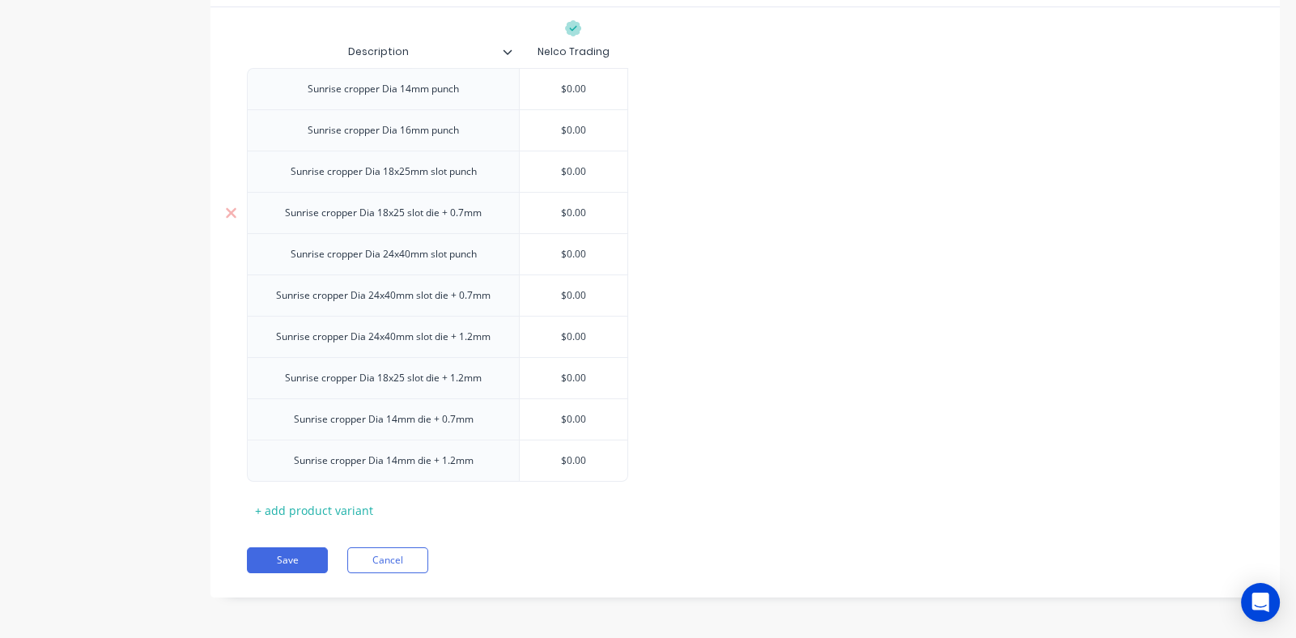
scroll to position [363, 0]
click at [314, 500] on div "+ add product variant" at bounding box center [314, 508] width 134 height 25
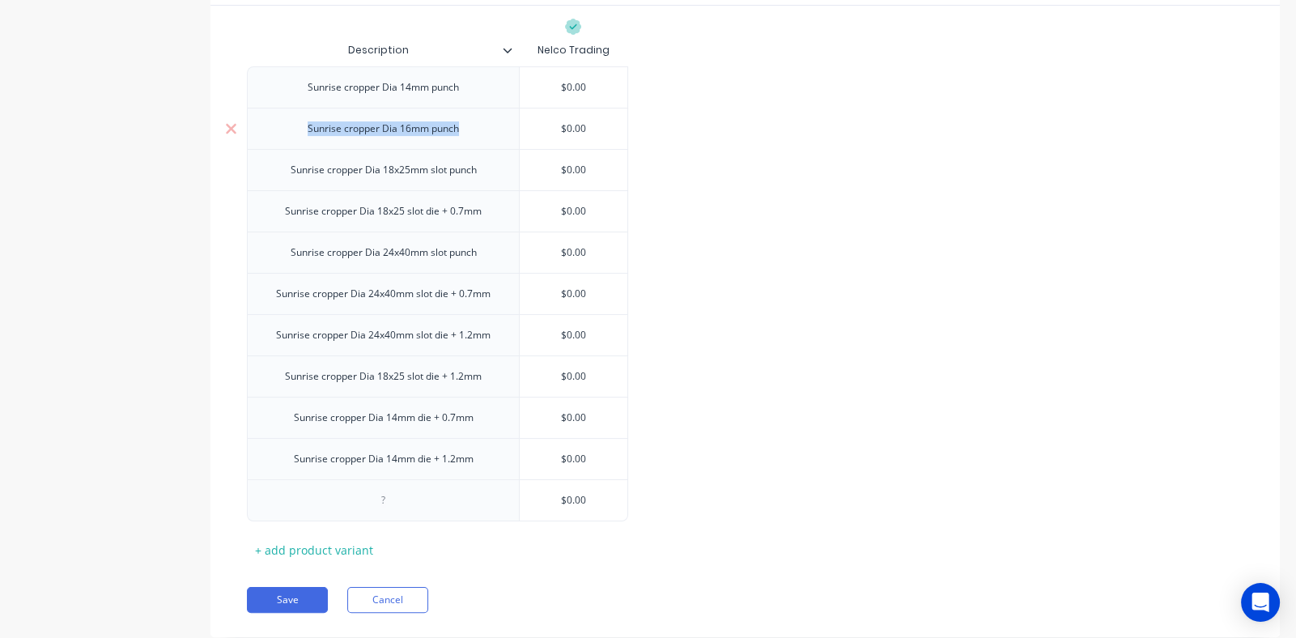
drag, startPoint x: 465, startPoint y: 131, endPoint x: 307, endPoint y: 139, distance: 158.8
click at [307, 139] on div "Sunrise cropper Dia 16mm punch" at bounding box center [383, 128] width 272 height 41
copy div "Sunrise cropper Dia 16mm punch"
drag, startPoint x: 376, startPoint y: 508, endPoint x: 356, endPoint y: 128, distance: 380.9
click at [356, 128] on div "Sunrise cropper Dia 16mm punch" at bounding box center [383, 128] width 177 height 21
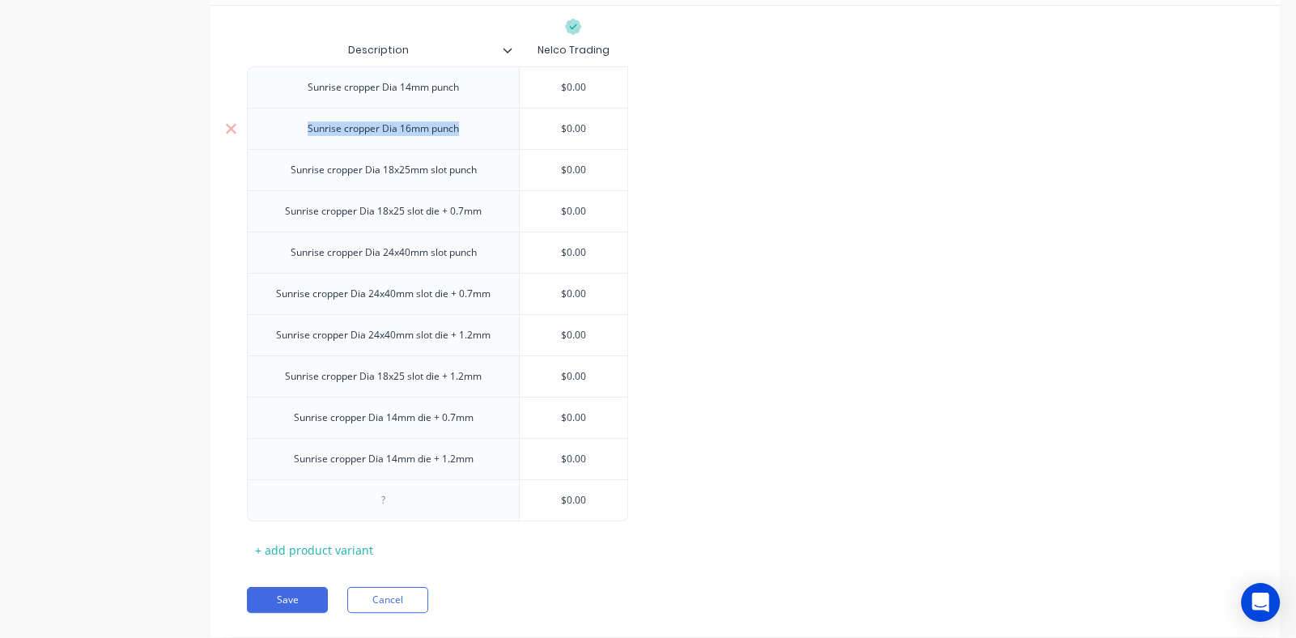
drag, startPoint x: 461, startPoint y: 133, endPoint x: 312, endPoint y: 138, distance: 149.8
click at [307, 139] on div "Sunrise cropper Dia 16mm punch" at bounding box center [383, 128] width 272 height 41
copy div "Sunrise cropper Dia 16mm punch"
type textarea "x"
click at [391, 504] on div at bounding box center [383, 500] width 81 height 21
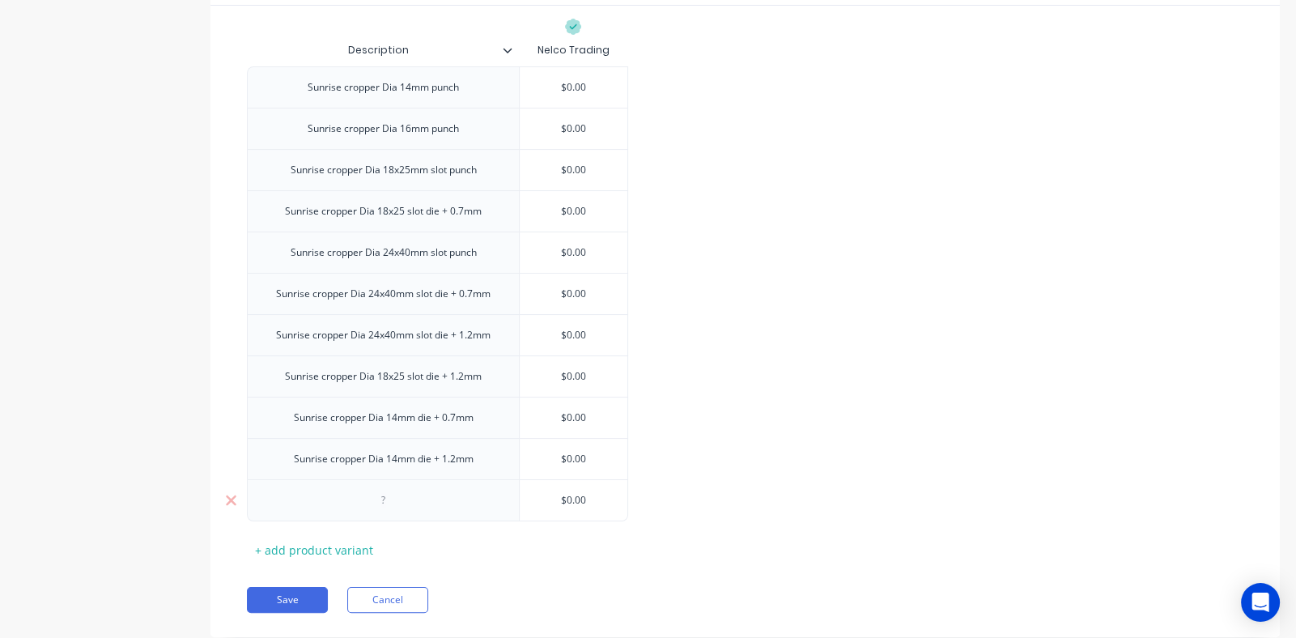
paste div
click at [350, 544] on div "+ add product variant" at bounding box center [314, 549] width 134 height 25
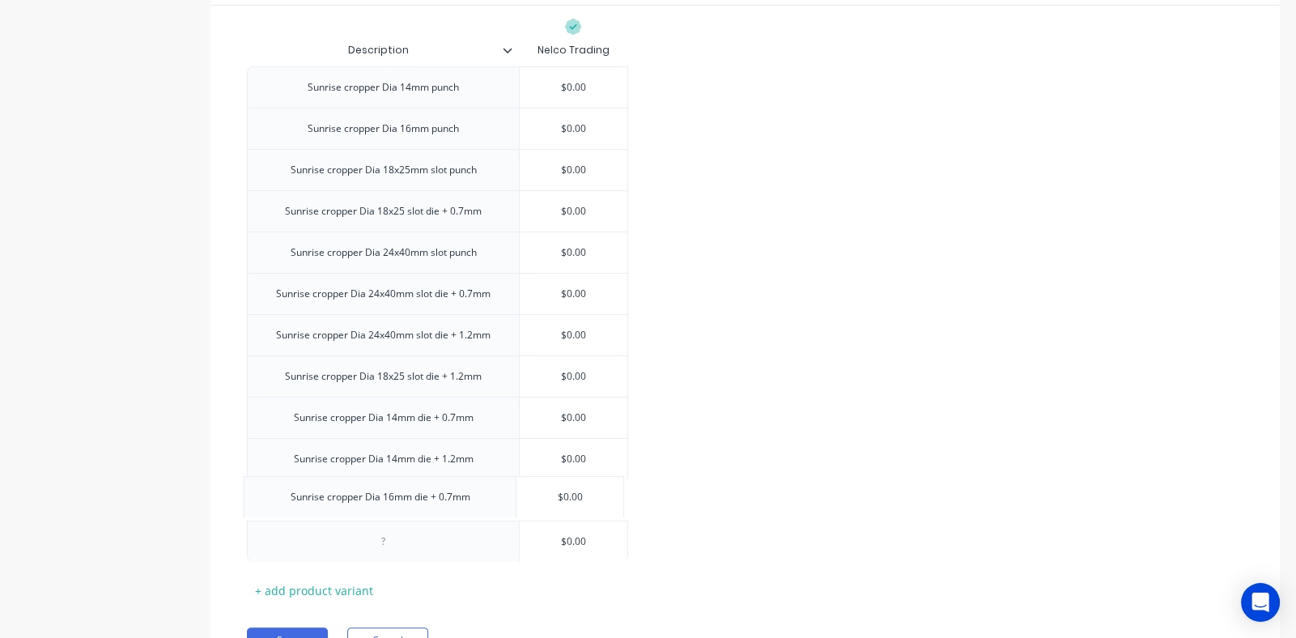
drag, startPoint x: 487, startPoint y: 499, endPoint x: 473, endPoint y: 498, distance: 13.9
click at [473, 498] on div "Sunrise cropper Dia 14mm punch $0.00 Sunrise cropper Dia 16mm punch $0.00 Sunri…" at bounding box center [745, 313] width 996 height 495
drag, startPoint x: 470, startPoint y: 503, endPoint x: 291, endPoint y: 507, distance: 178.9
click at [291, 507] on div "Sunrise cropper Dia 16mm die + 0.7mm" at bounding box center [384, 500] width 206 height 21
copy div "Sunrise cropper Dia 16mm die + 0.7mm"
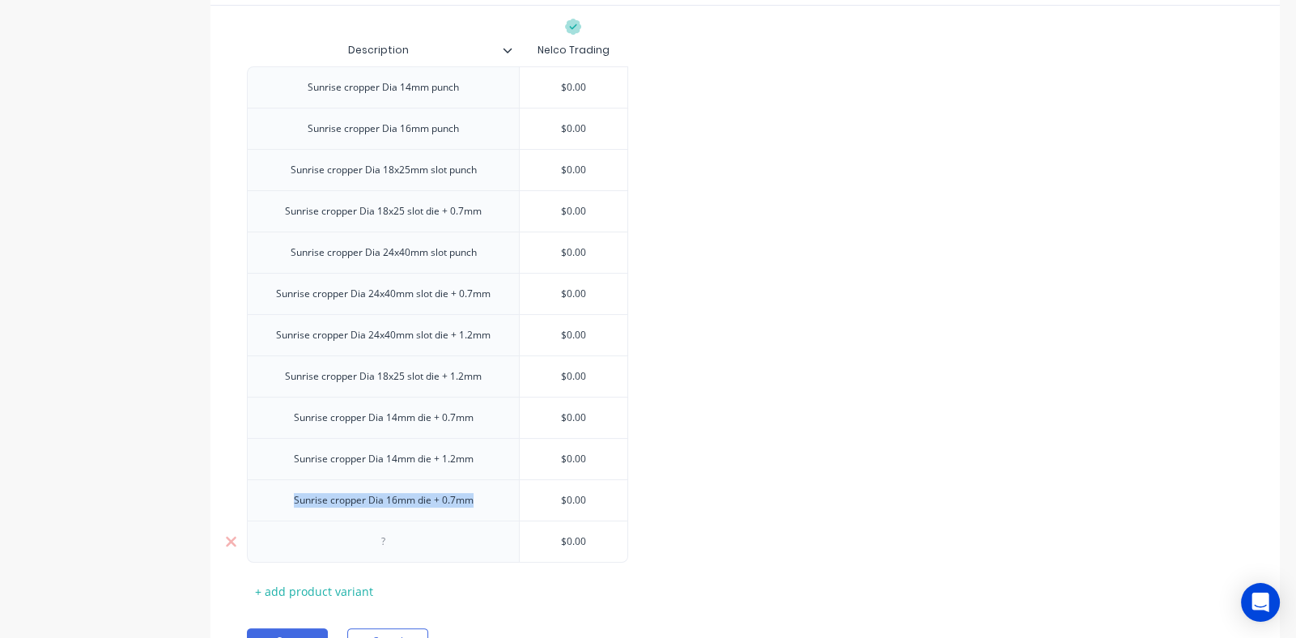
type textarea "x"
click at [384, 544] on div at bounding box center [383, 541] width 81 height 21
paste div
click at [452, 543] on div "Sunrise cropper Dia 16mm die + 0.7mm" at bounding box center [384, 541] width 206 height 21
click at [455, 543] on div "Sunrise cropper Dia 16mm die + 0.7mm" at bounding box center [384, 541] width 206 height 21
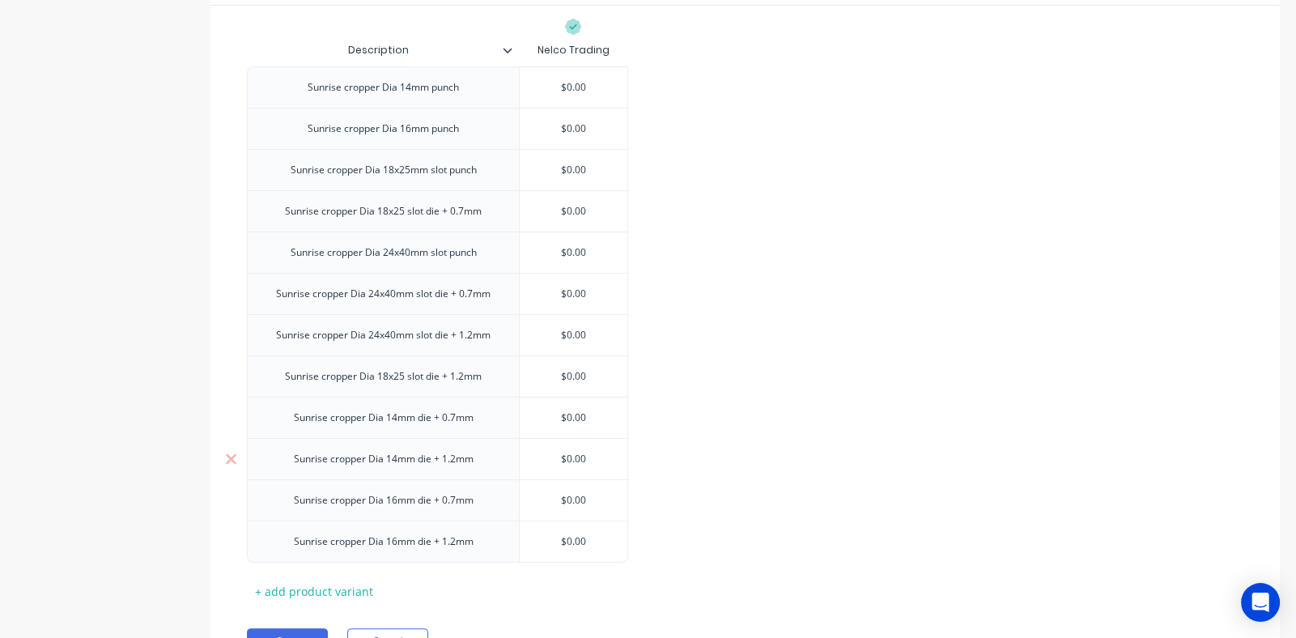
click at [447, 442] on div "Sunrise cropper Dia 14mm die + 1.2mm" at bounding box center [383, 458] width 272 height 41
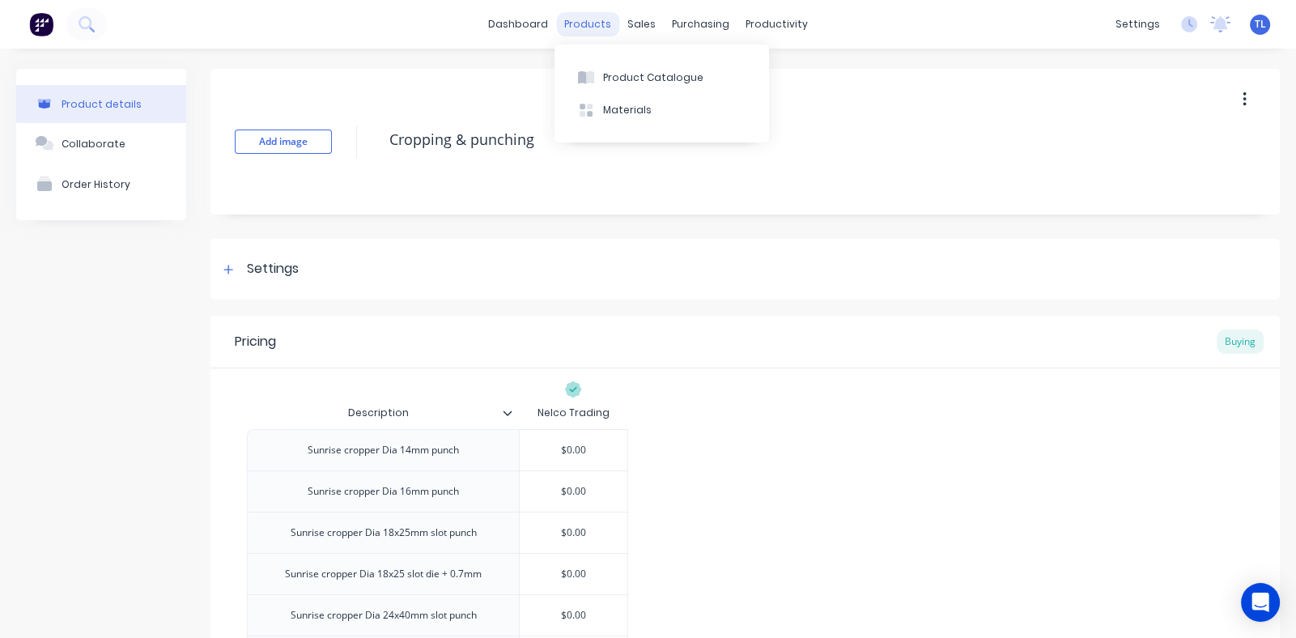
click at [589, 27] on div "products" at bounding box center [587, 24] width 63 height 24
click at [616, 67] on button "Product Catalogue" at bounding box center [661, 77] width 214 height 32
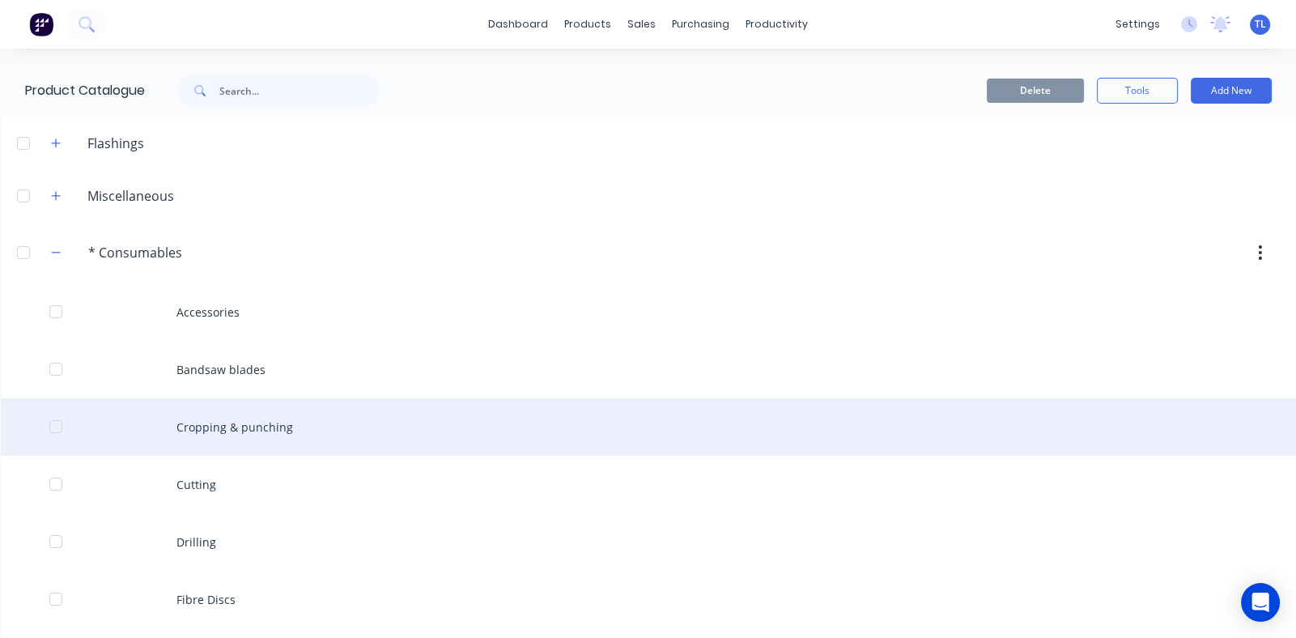
click at [354, 416] on div "Cropping & punching" at bounding box center [648, 426] width 1295 height 57
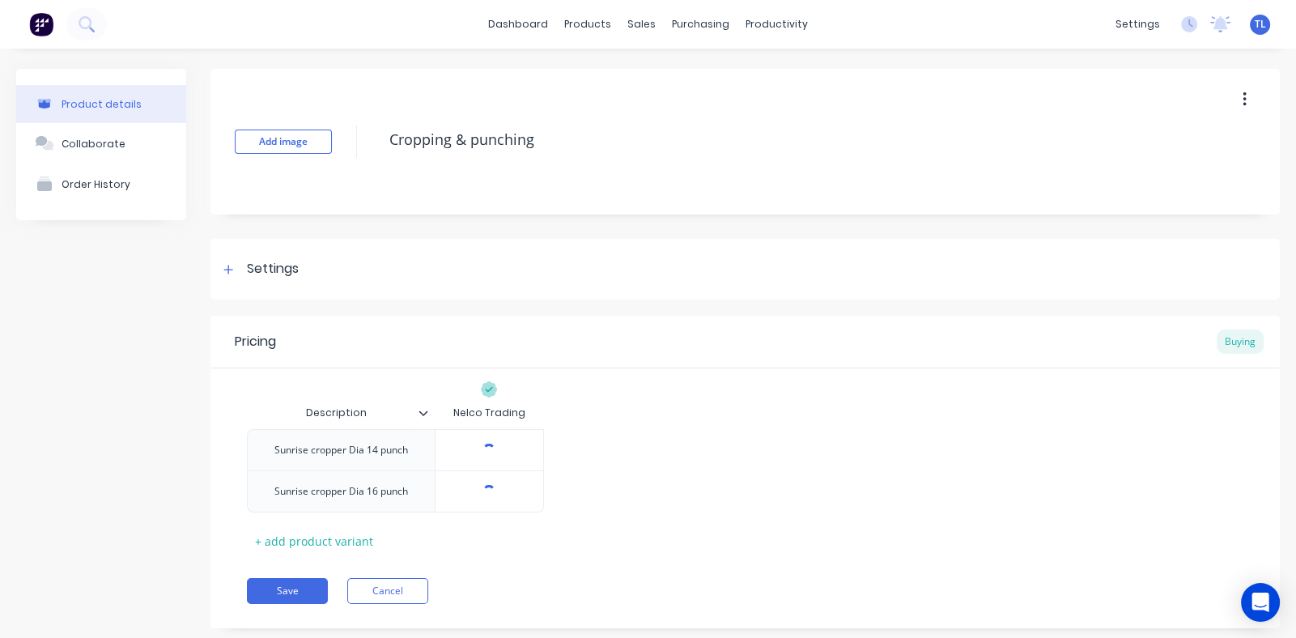
type textarea "x"
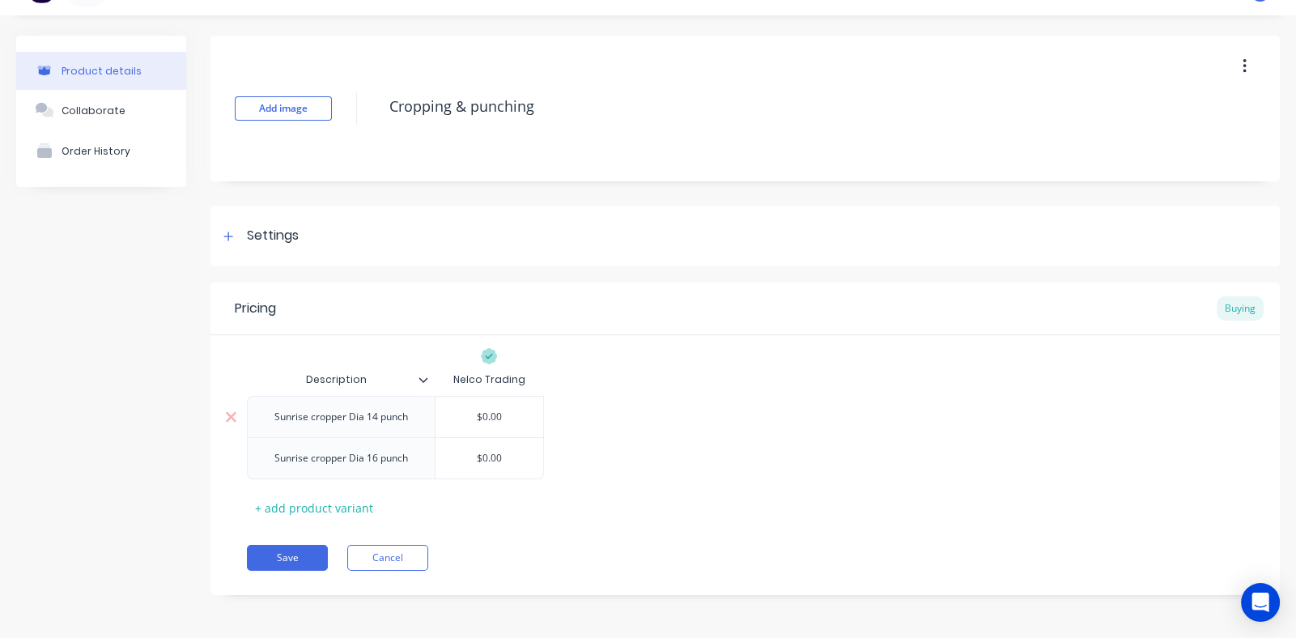
click at [375, 421] on div "Sunrise cropper Dia 14 punch" at bounding box center [340, 416] width 159 height 21
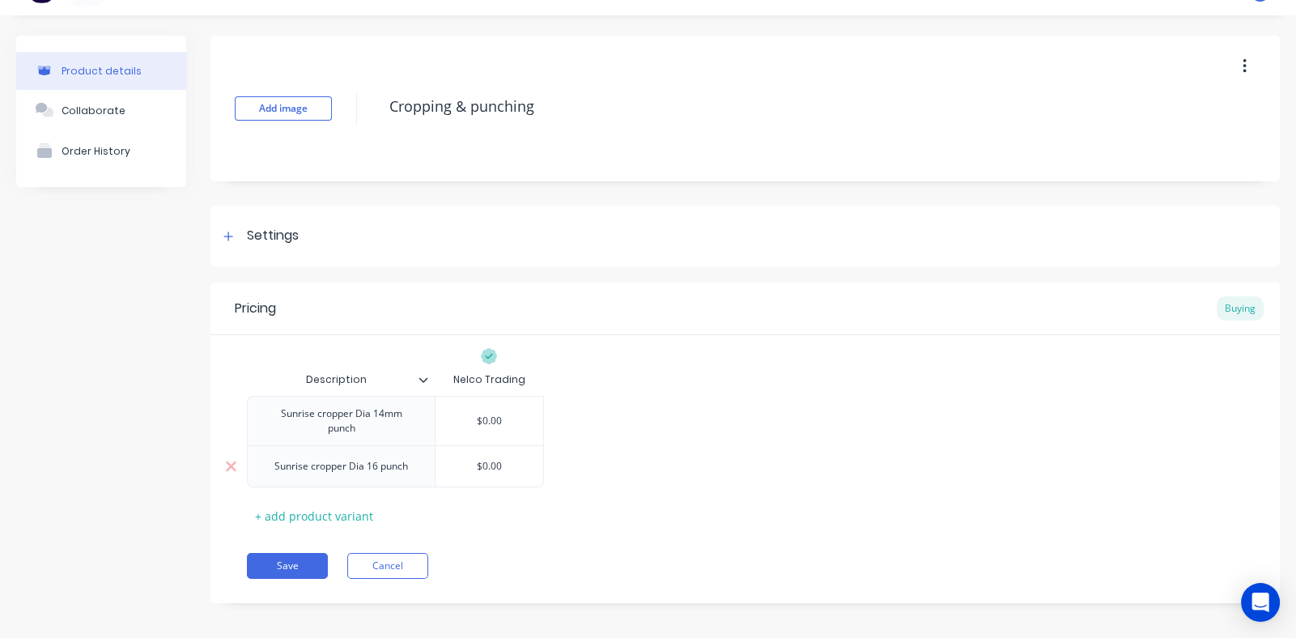
type textarea "x"
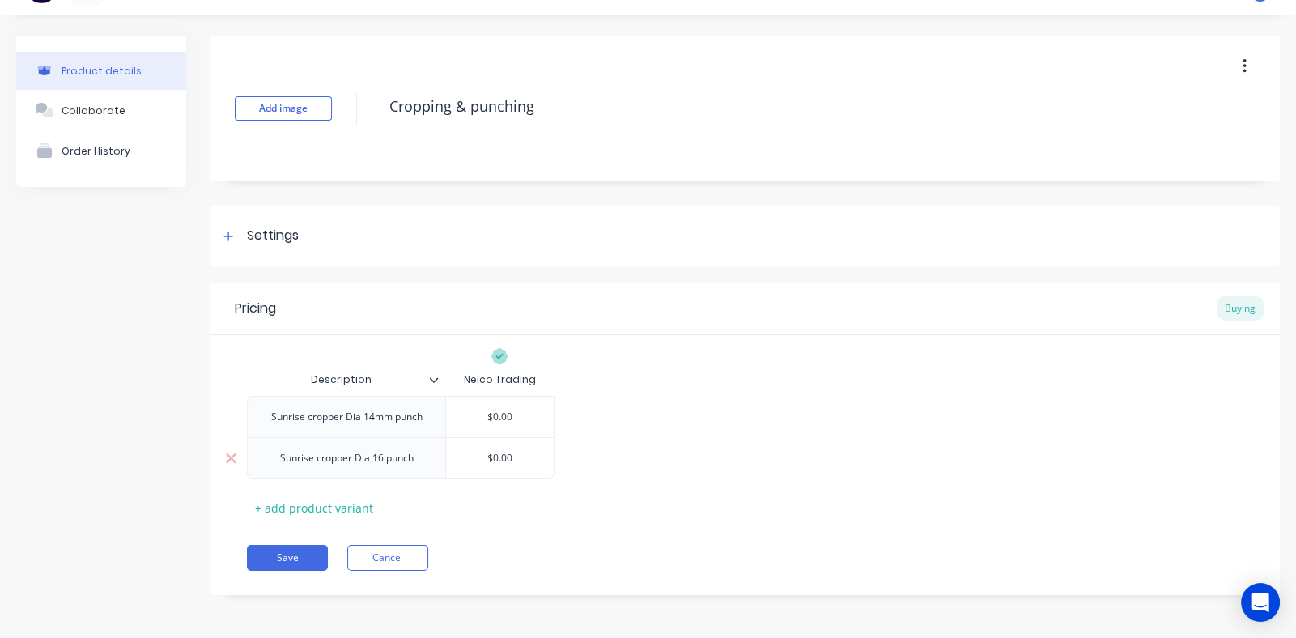
click at [360, 469] on div "Sunrise cropper Dia 16 punch" at bounding box center [346, 458] width 198 height 42
click at [381, 460] on div "Sunrise cropper Dia 16 punch" at bounding box center [346, 458] width 159 height 21
click at [291, 553] on button "Save" at bounding box center [287, 558] width 81 height 26
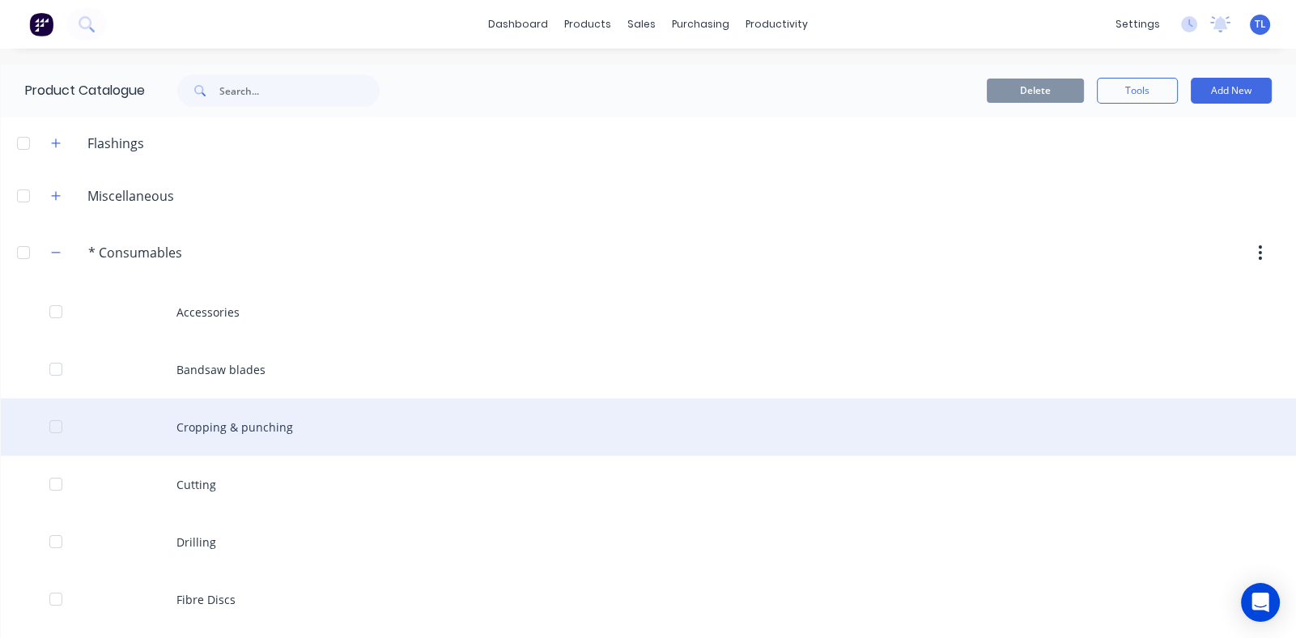
click at [282, 423] on div "Cropping & punching" at bounding box center [648, 426] width 1295 height 57
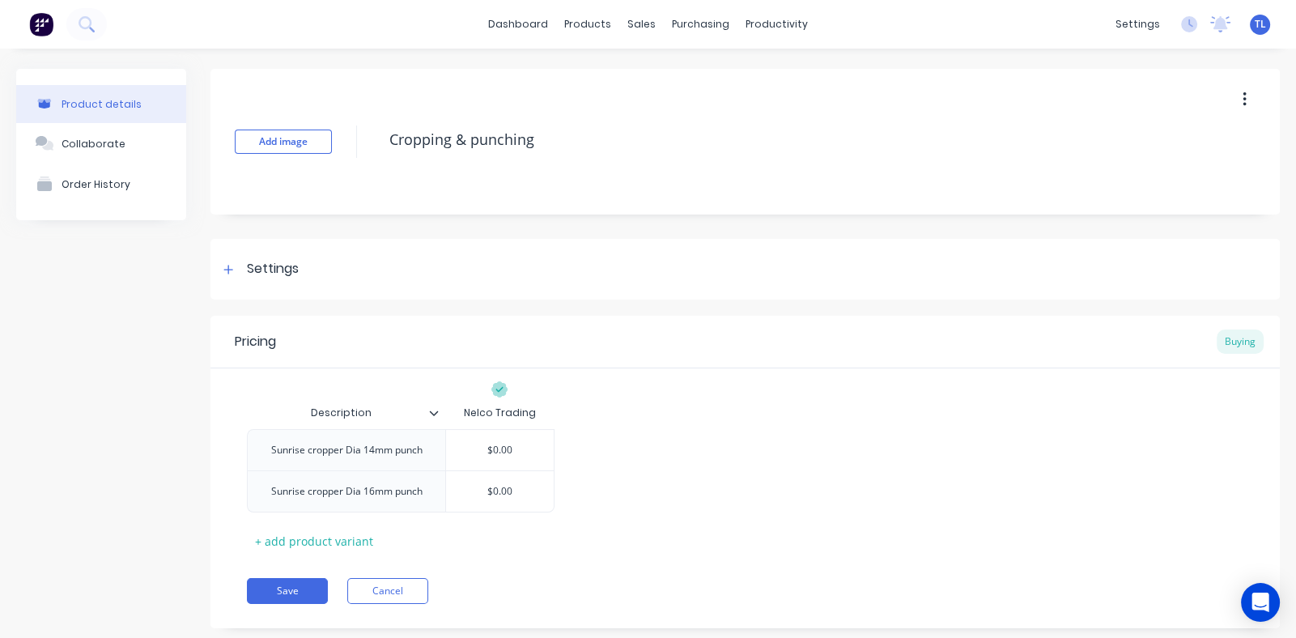
scroll to position [33, 0]
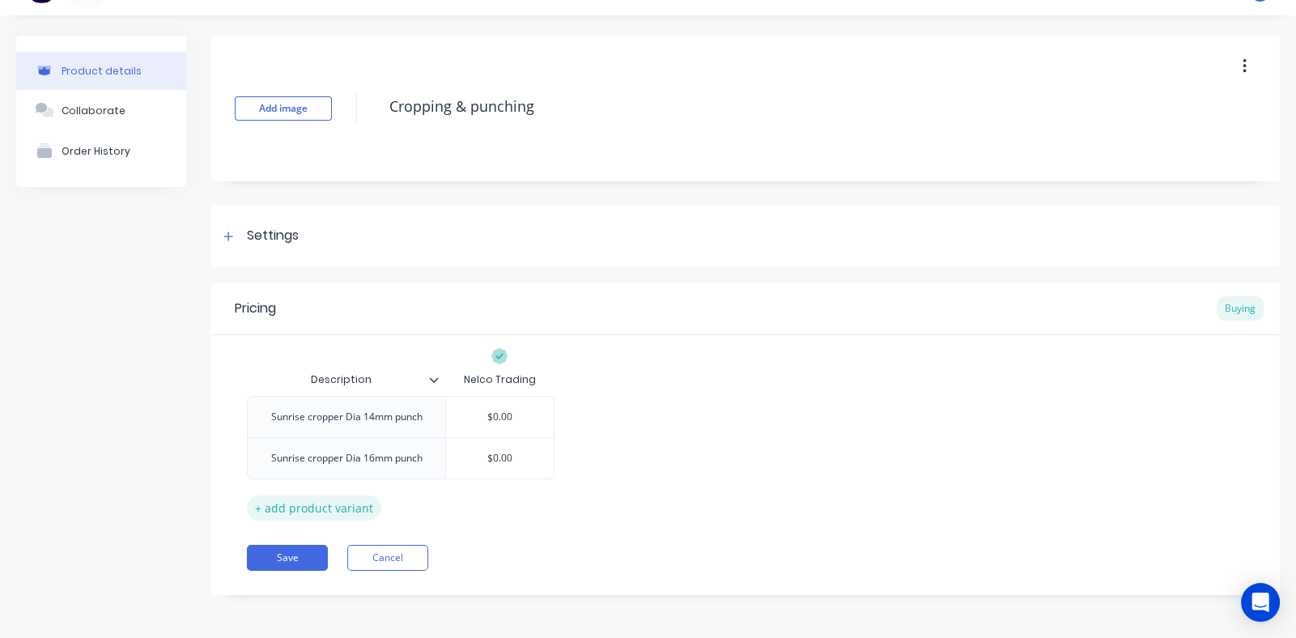
click at [352, 504] on div "+ add product variant" at bounding box center [314, 507] width 134 height 25
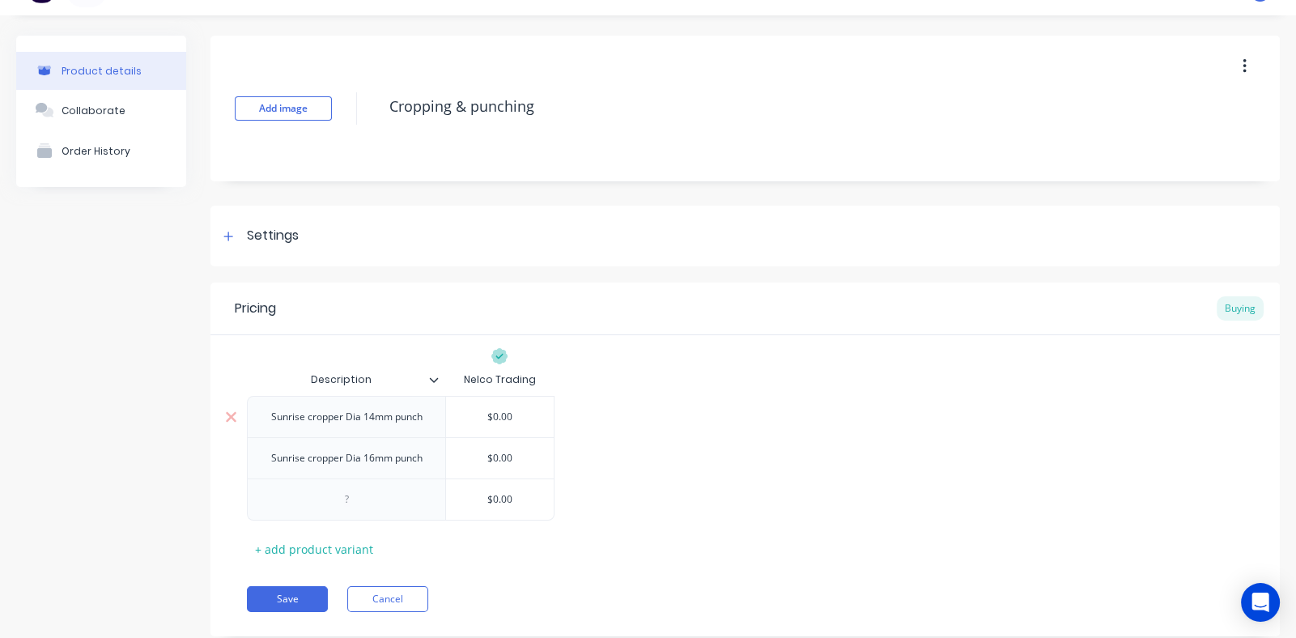
click at [425, 418] on div "Sunrise cropper Dia 14mm punch" at bounding box center [346, 416] width 177 height 21
drag, startPoint x: 422, startPoint y: 418, endPoint x: 274, endPoint y: 421, distance: 148.9
click at [274, 421] on div "Sunrise cropper Dia 14mm punch" at bounding box center [346, 416] width 177 height 21
click at [273, 421] on div "Sunrise cropper Dia 14mm punch" at bounding box center [346, 416] width 177 height 21
click at [420, 418] on div "Sunrise cropper Dia 14mm punch" at bounding box center [346, 416] width 177 height 21
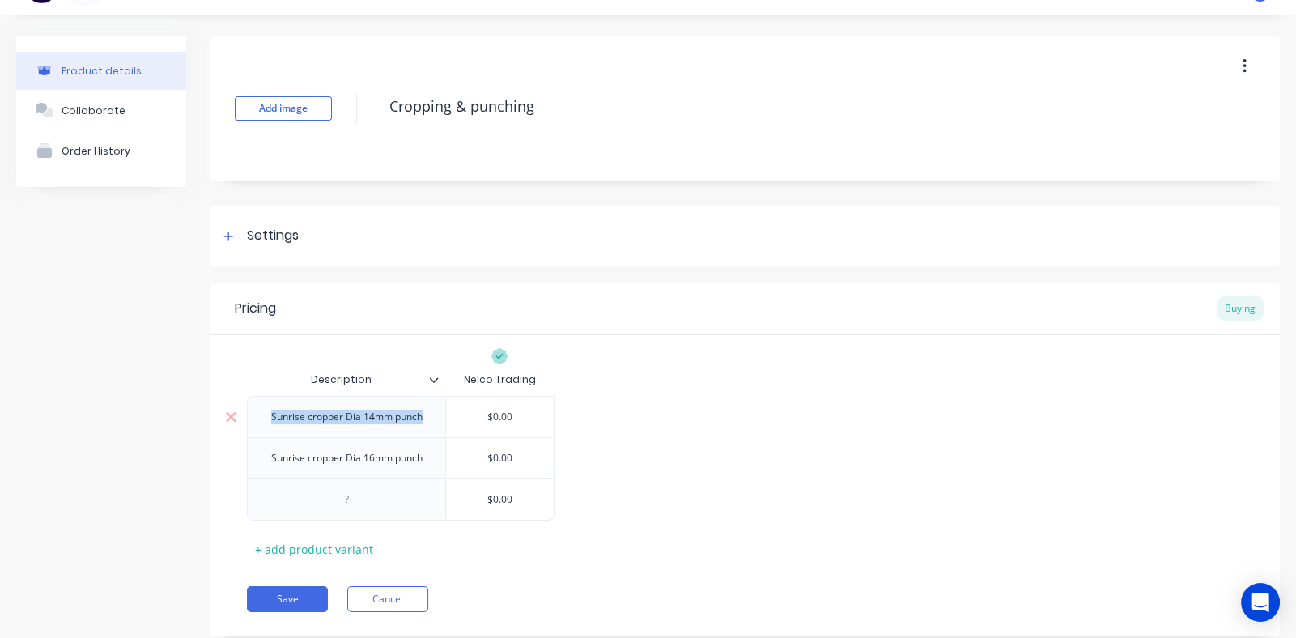
drag, startPoint x: 422, startPoint y: 419, endPoint x: 267, endPoint y: 423, distance: 154.6
click at [267, 423] on div "Sunrise cropper Dia 14mm punch" at bounding box center [346, 416] width 177 height 21
copy div "Sunrise cropper Dia 14mm punch"
type textarea "x"
click at [347, 503] on div at bounding box center [346, 499] width 81 height 21
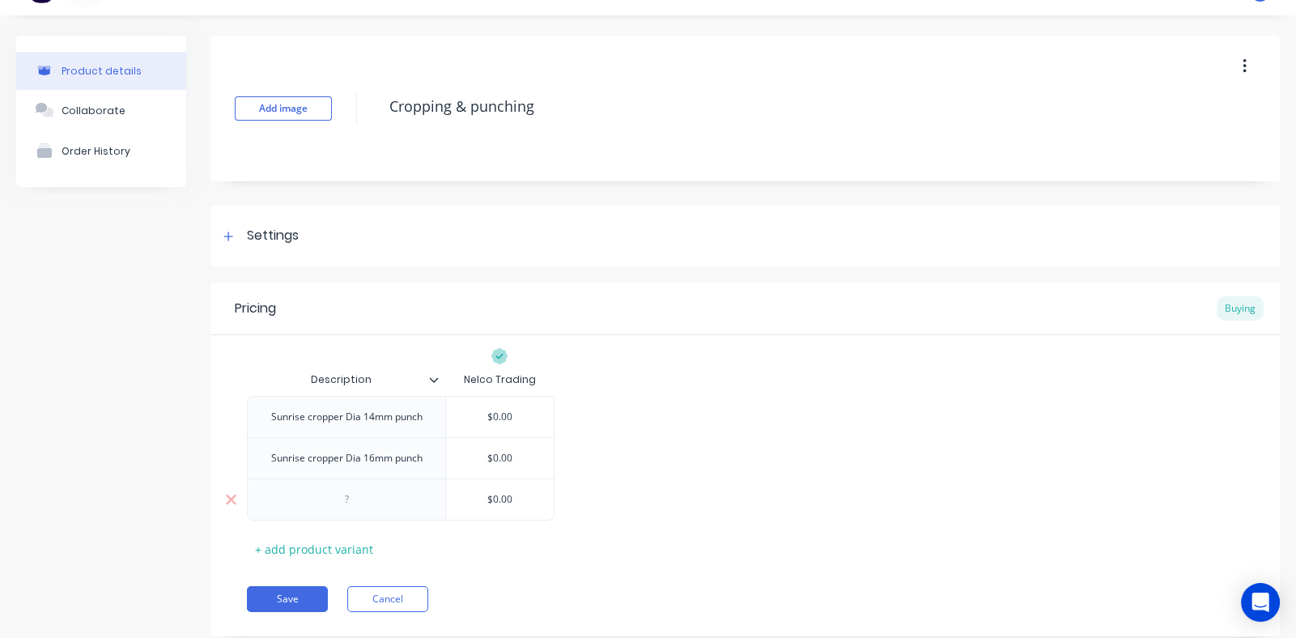
paste div
click at [326, 551] on div "+ add product variant" at bounding box center [314, 557] width 134 height 25
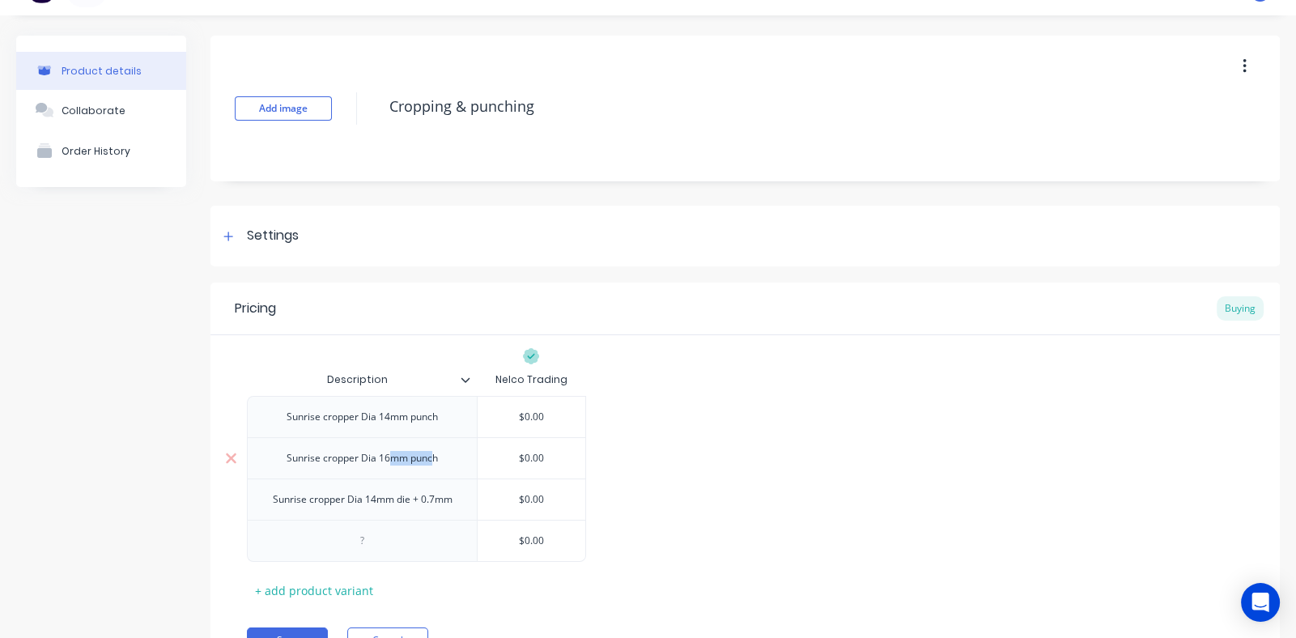
drag, startPoint x: 435, startPoint y: 460, endPoint x: 391, endPoint y: 463, distance: 43.8
click at [391, 463] on div "Sunrise cropper Dia 16mm punch" at bounding box center [362, 458] width 177 height 21
drag, startPoint x: 444, startPoint y: 457, endPoint x: 286, endPoint y: 459, distance: 157.0
click at [286, 459] on div "Sunrise cropper Dia 16mm punch" at bounding box center [362, 458] width 177 height 21
copy div "Sunrise cropper Dia 16mm punch"
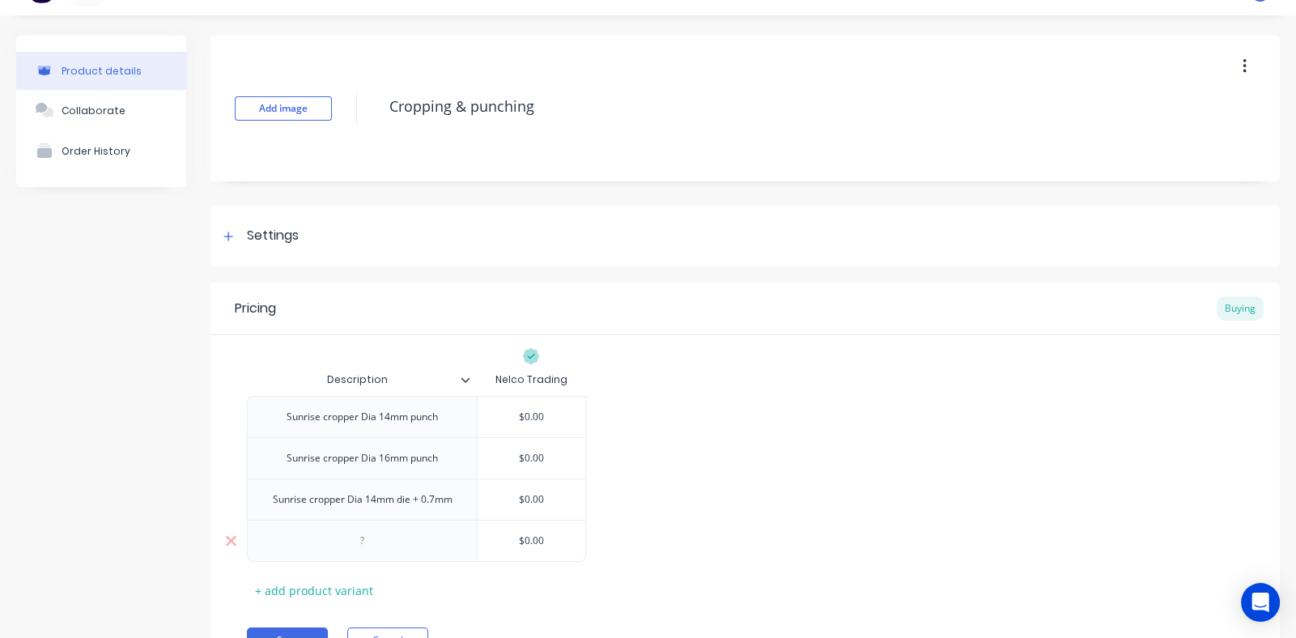
click at [366, 543] on div at bounding box center [362, 540] width 81 height 21
drag, startPoint x: 453, startPoint y: 500, endPoint x: 274, endPoint y: 504, distance: 178.9
click at [274, 504] on div "Sunrise cropper Dia 14mm die + 0.7mm" at bounding box center [363, 499] width 206 height 21
copy div "Sunrise cropper Dia 14mm die + 0.7mm"
type textarea "x"
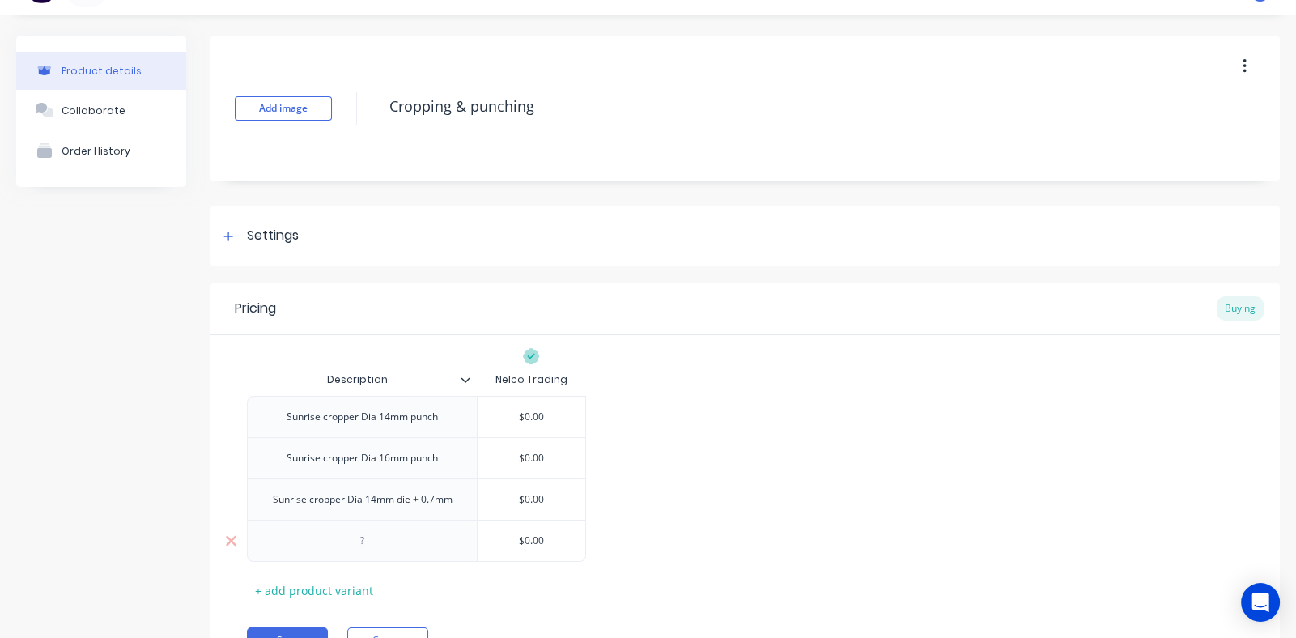
click at [361, 544] on div at bounding box center [362, 540] width 81 height 21
paste div
drag, startPoint x: 433, startPoint y: 543, endPoint x: 431, endPoint y: 556, distance: 13.0
click at [433, 542] on div "Sunrise cropper Dia 14mm die + 0.7mm" at bounding box center [363, 540] width 206 height 21
click at [375, 539] on div "Sunrise cropper Dia 14mm die + 1.2mm" at bounding box center [363, 540] width 206 height 21
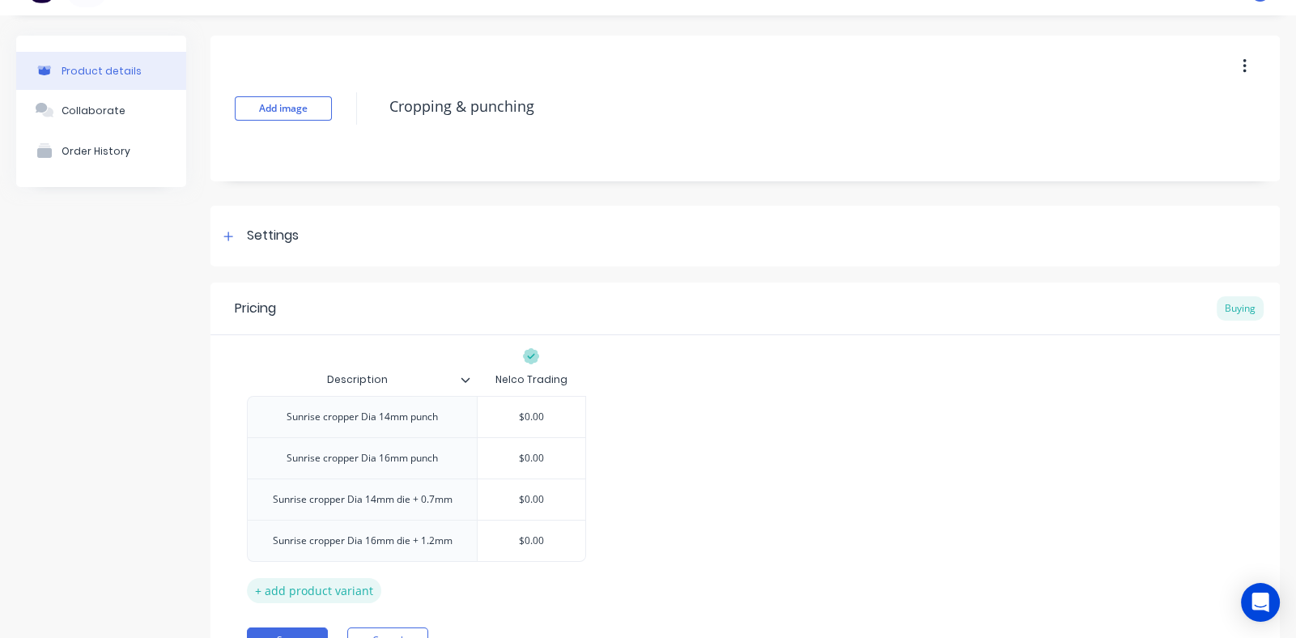
click at [325, 589] on div "+ add product variant" at bounding box center [314, 590] width 134 height 25
drag, startPoint x: 450, startPoint y: 544, endPoint x: 269, endPoint y: 550, distance: 180.6
click at [269, 550] on div "Sunrise cropper Dia 16mm die + 1.2mm" at bounding box center [362, 540] width 230 height 41
type textarea "x"
click at [363, 581] on div at bounding box center [362, 581] width 81 height 21
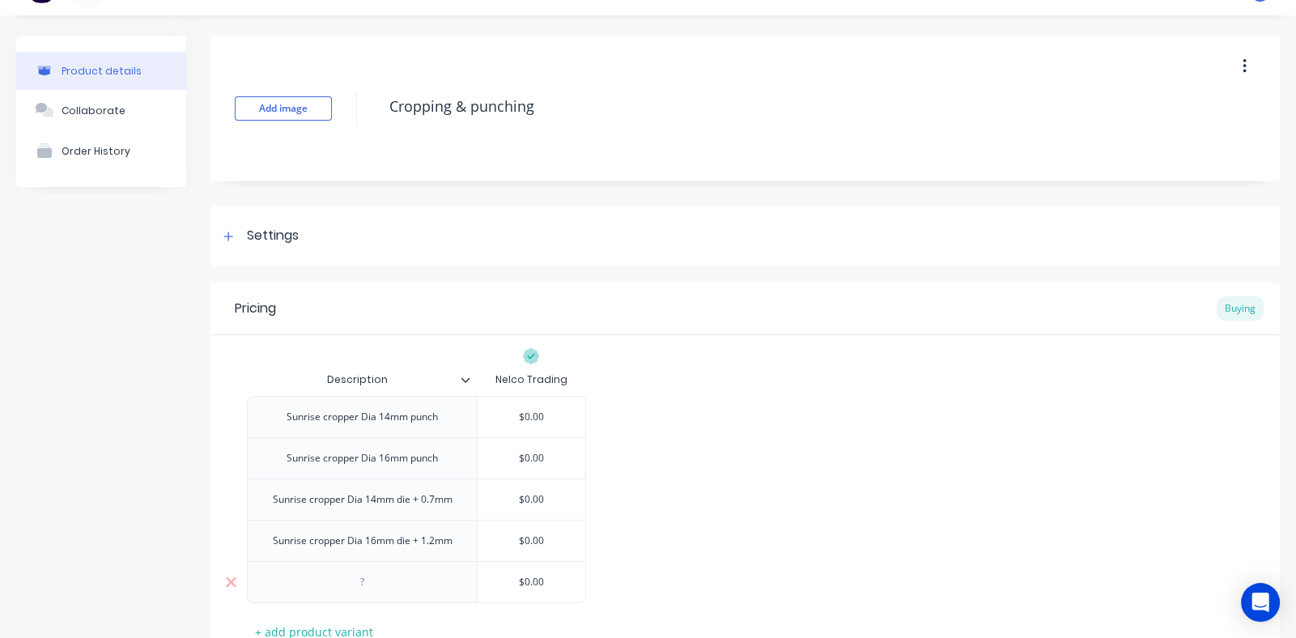
paste div
click at [434, 582] on div "Sunrise cropper Dia 16mm die + 1.2mm" at bounding box center [363, 581] width 206 height 21
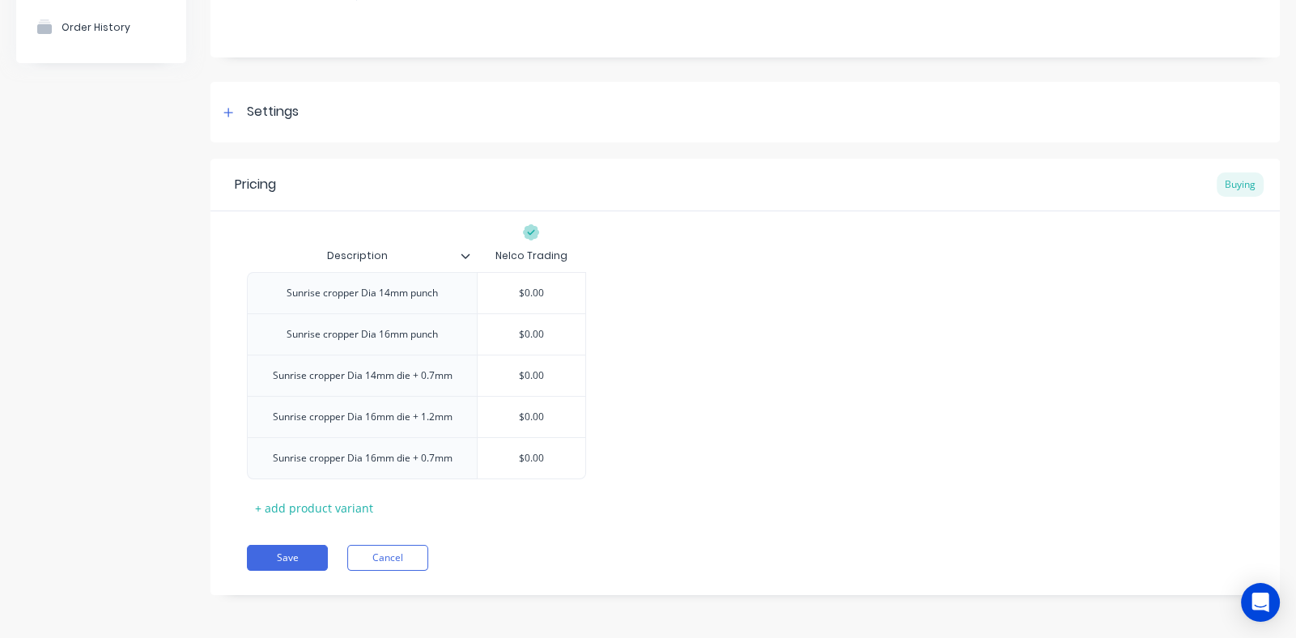
click at [631, 338] on div "Sunrise cropper Dia 14mm punch $0.00 Sunrise cropper Dia 16mm punch $0.00 Sunri…" at bounding box center [745, 375] width 996 height 207
click at [291, 553] on button "Save" at bounding box center [287, 558] width 81 height 26
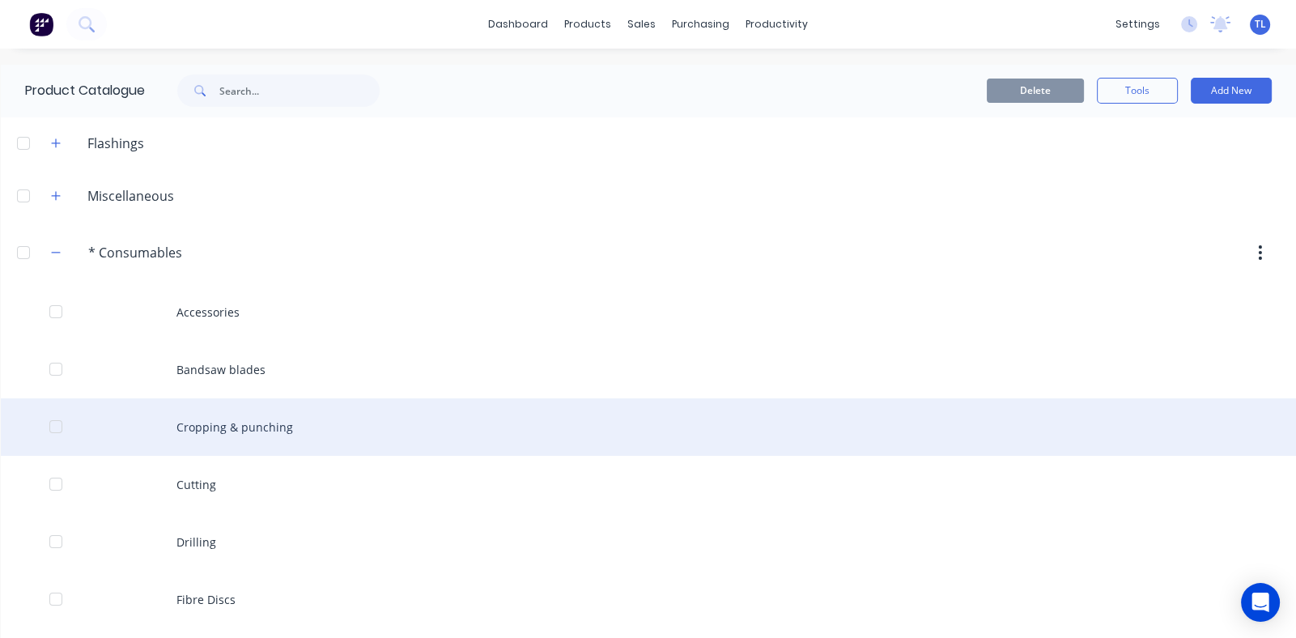
click at [254, 419] on div "Cropping & punching" at bounding box center [648, 426] width 1295 height 57
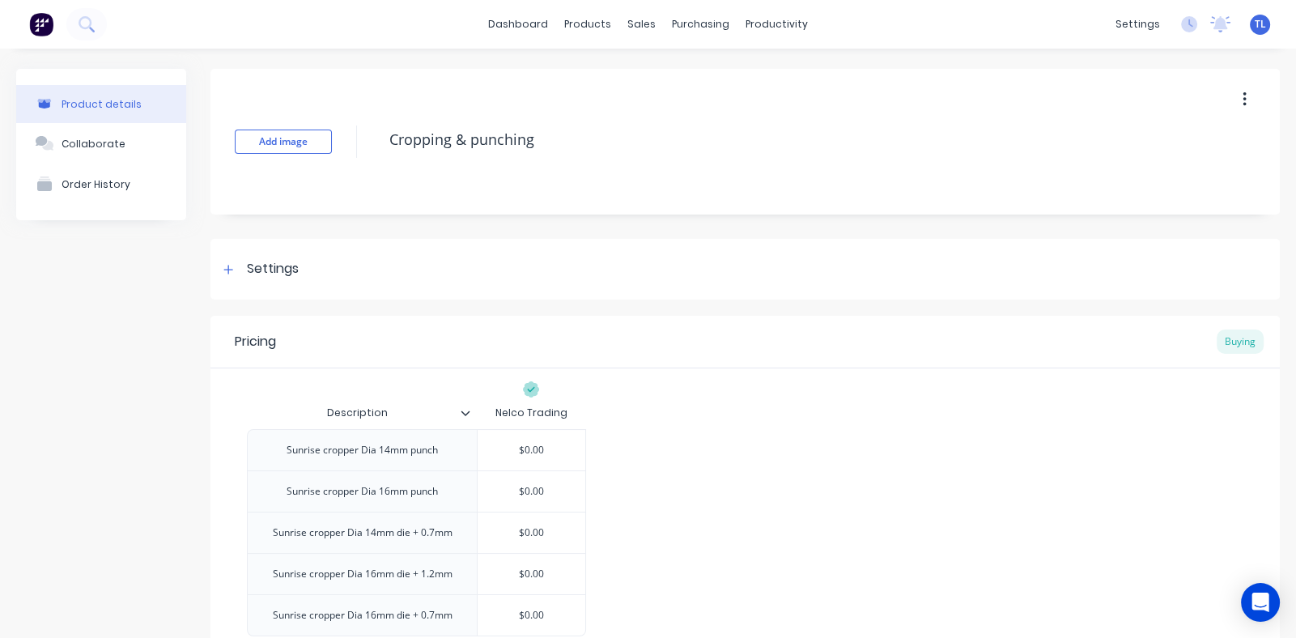
scroll to position [157, 0]
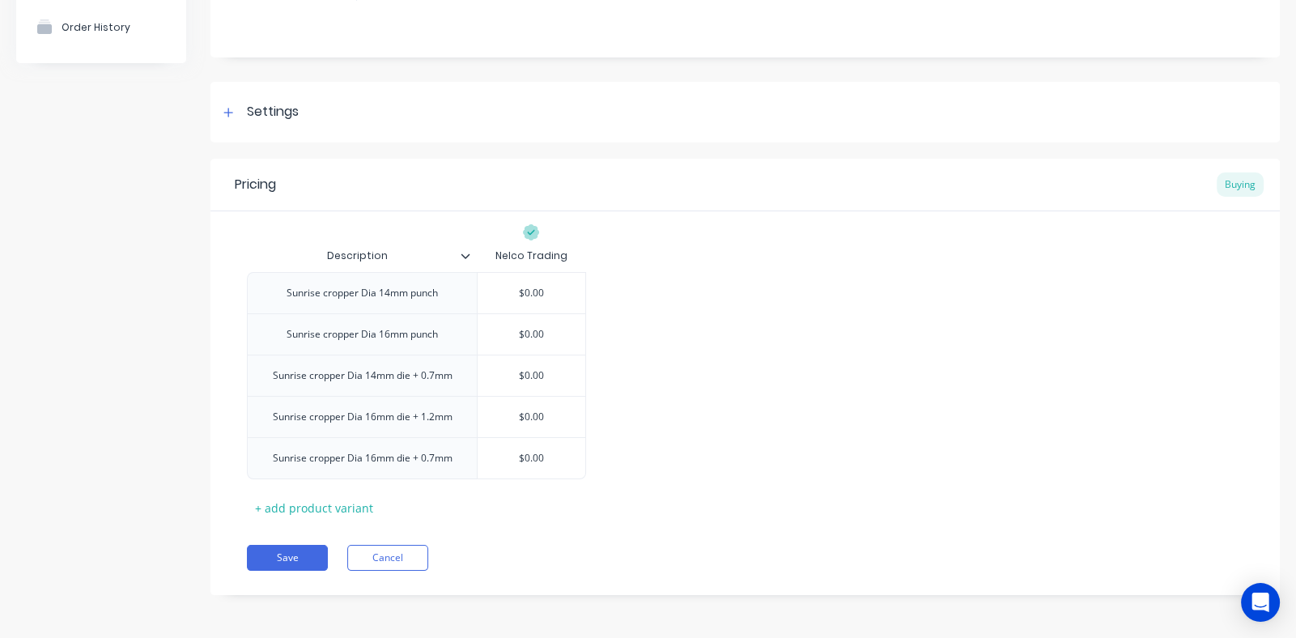
click at [469, 253] on icon at bounding box center [465, 256] width 10 height 10
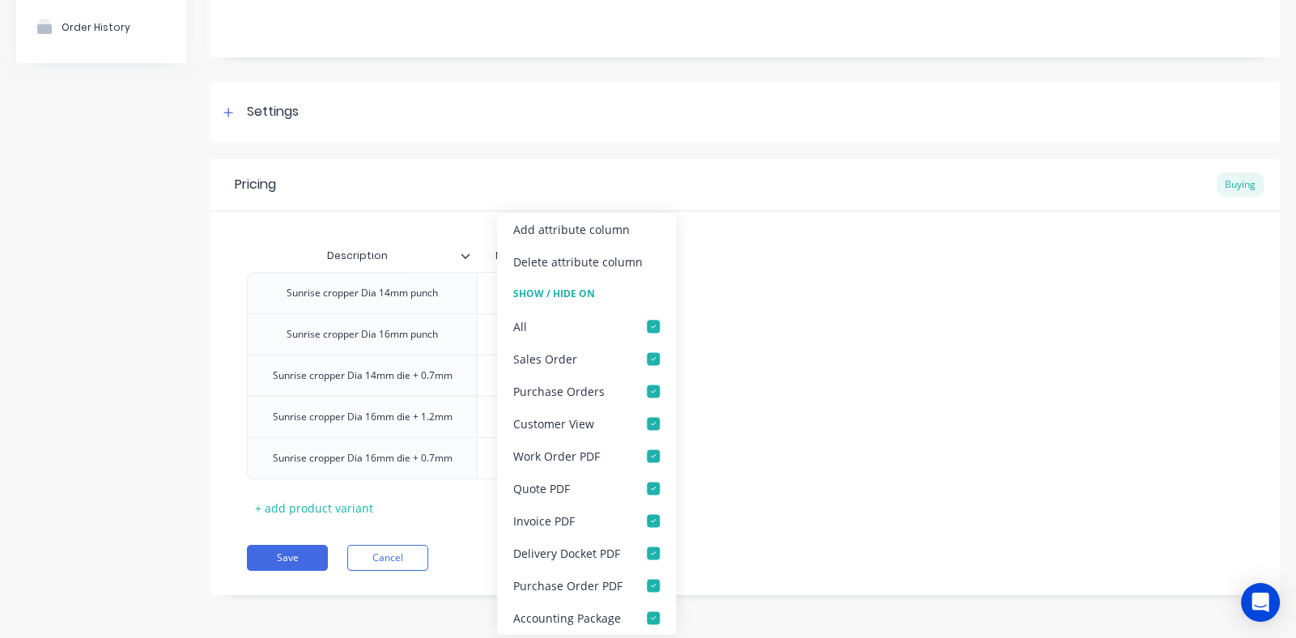
click at [465, 254] on icon at bounding box center [465, 256] width 10 height 10
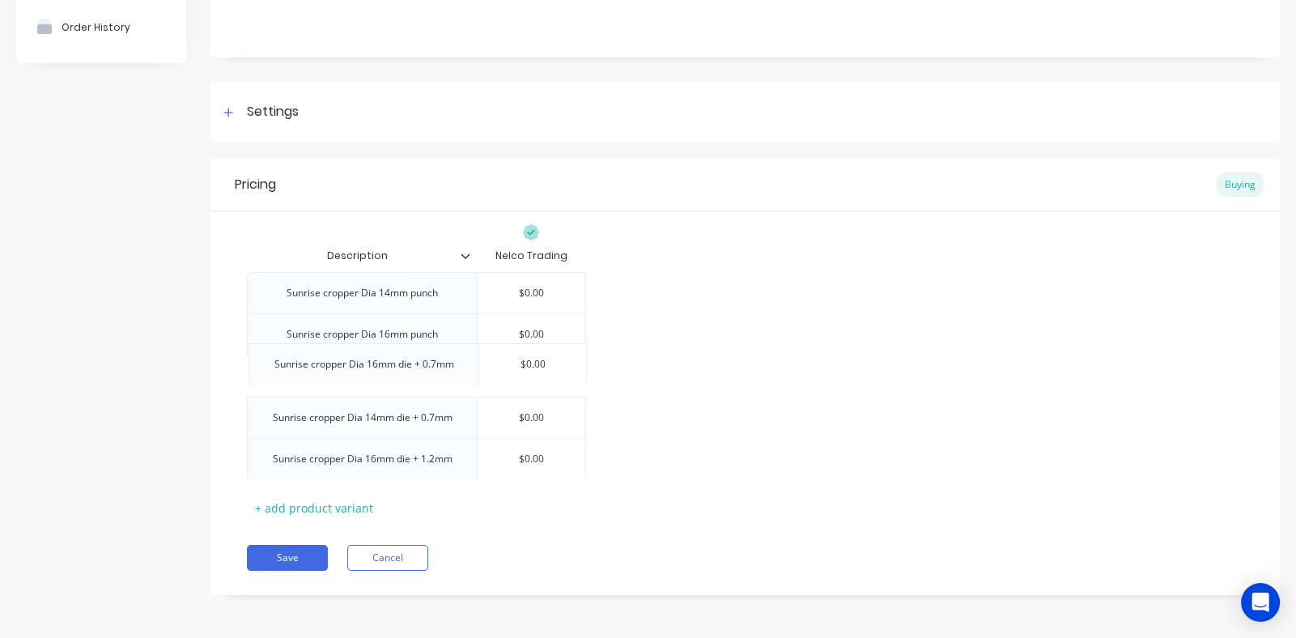
drag, startPoint x: 246, startPoint y: 456, endPoint x: 252, endPoint y: 359, distance: 97.3
click at [252, 359] on div "Sunrise cropper Dia 14mm punch $0.00 Sunrise cropper Dia 16mm punch $0.00 Sunri…" at bounding box center [745, 375] width 996 height 207
drag, startPoint x: 244, startPoint y: 465, endPoint x: 246, endPoint y: 419, distance: 45.4
click at [246, 419] on div "Description Nelco Trading Sunrise cropper Dia 14mm punch $0.00 Sunrise cropper …" at bounding box center [744, 365] width 1069 height 309
drag, startPoint x: 245, startPoint y: 464, endPoint x: 258, endPoint y: 326, distance: 138.2
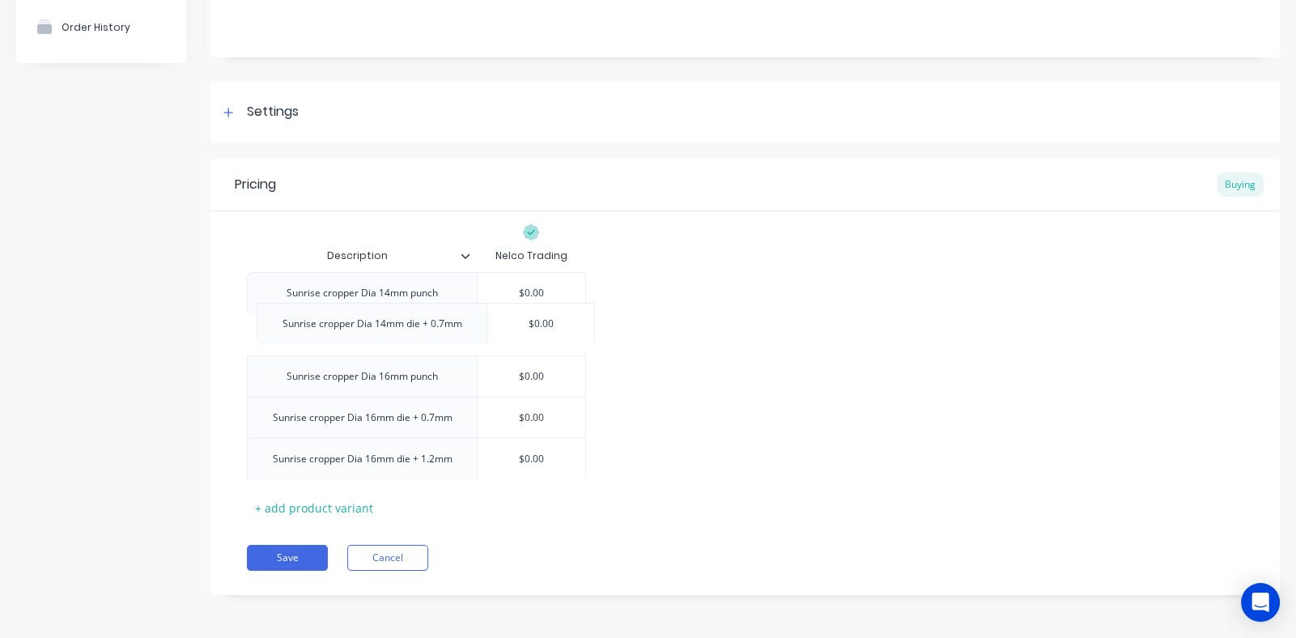
click at [258, 326] on div "Sunrise cropper Dia 14mm punch $0.00 Sunrise cropper Dia 16mm punch $0.00 Sunri…" at bounding box center [745, 375] width 996 height 207
click at [303, 558] on button "Save" at bounding box center [287, 558] width 81 height 26
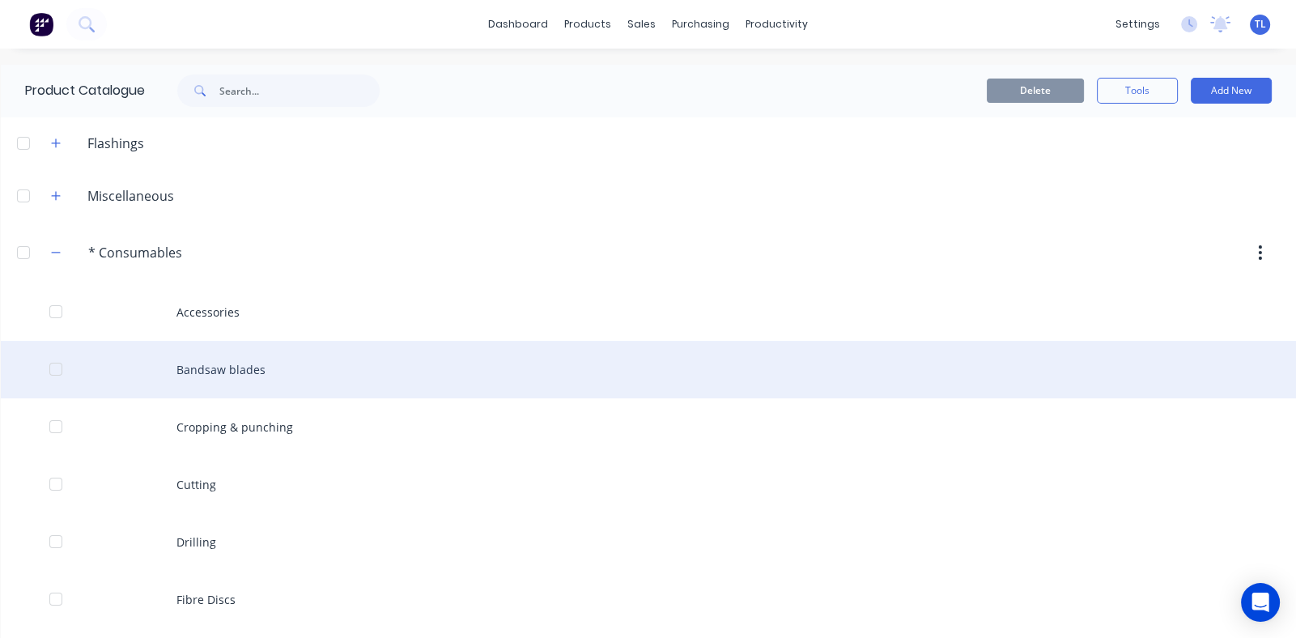
click at [214, 358] on div "Bandsaw blades" at bounding box center [648, 369] width 1295 height 57
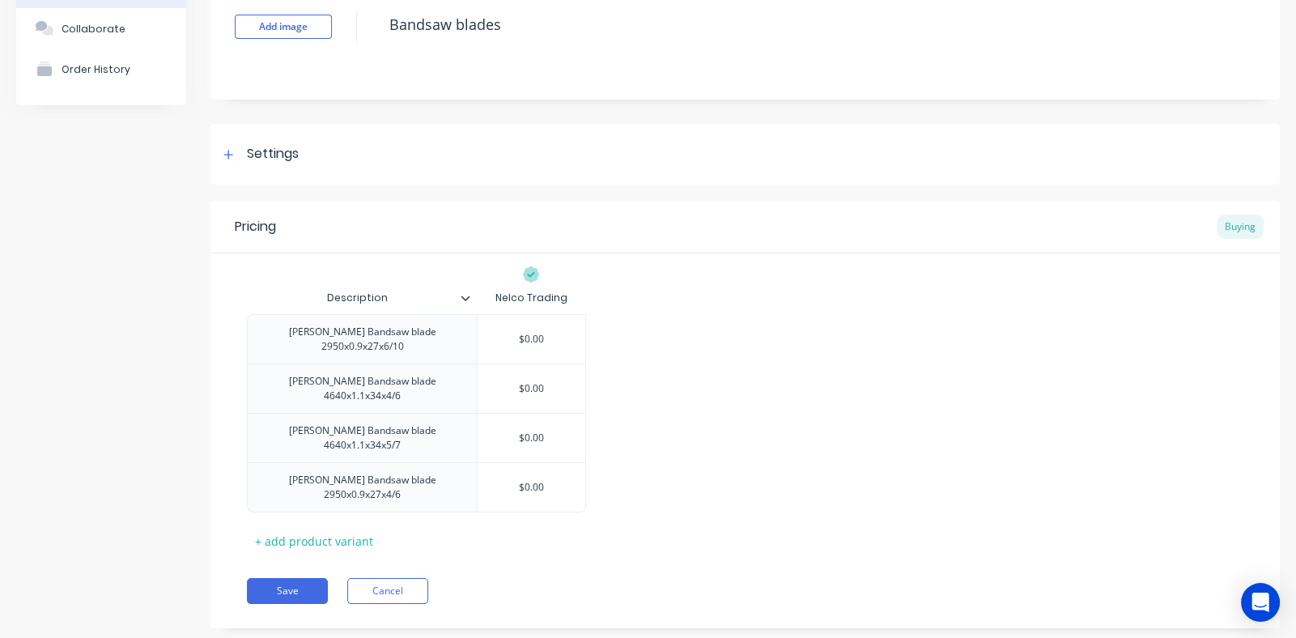
scroll to position [116, 0]
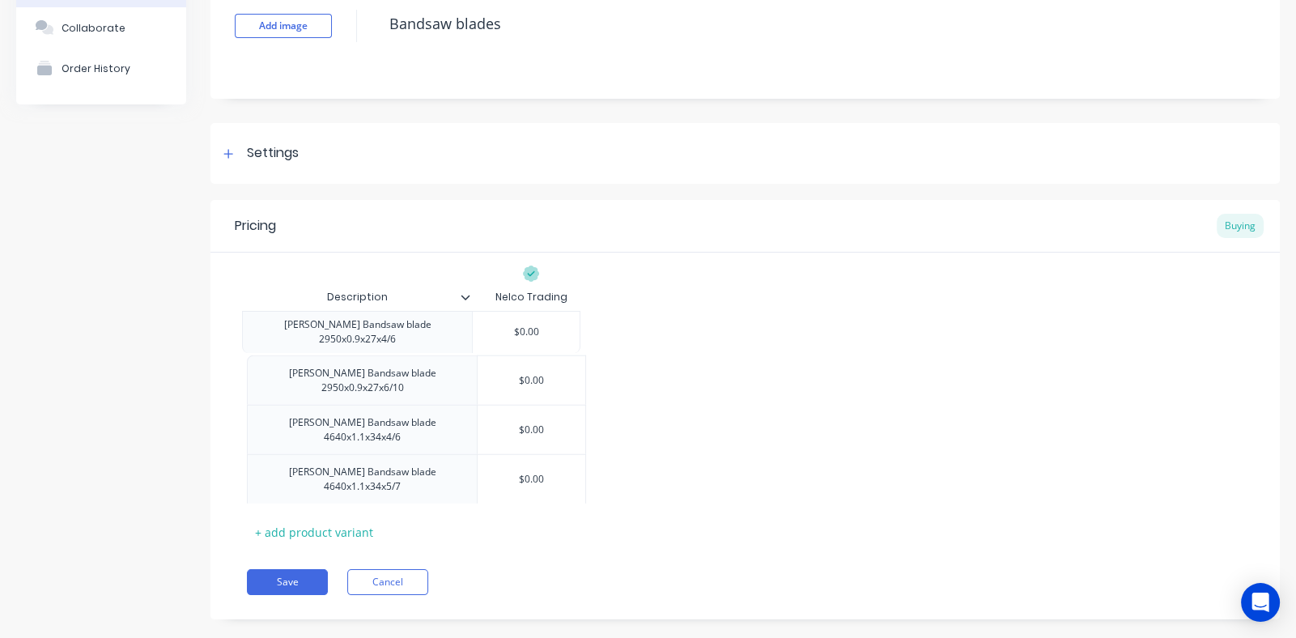
drag, startPoint x: 244, startPoint y: 461, endPoint x: 239, endPoint y: 330, distance: 131.2
click at [239, 330] on div "Description Nelco Trading Amada Bandsaw blade 2950x0.9x27x6/10 $0.00 Amada Band…" at bounding box center [744, 399] width 1069 height 292
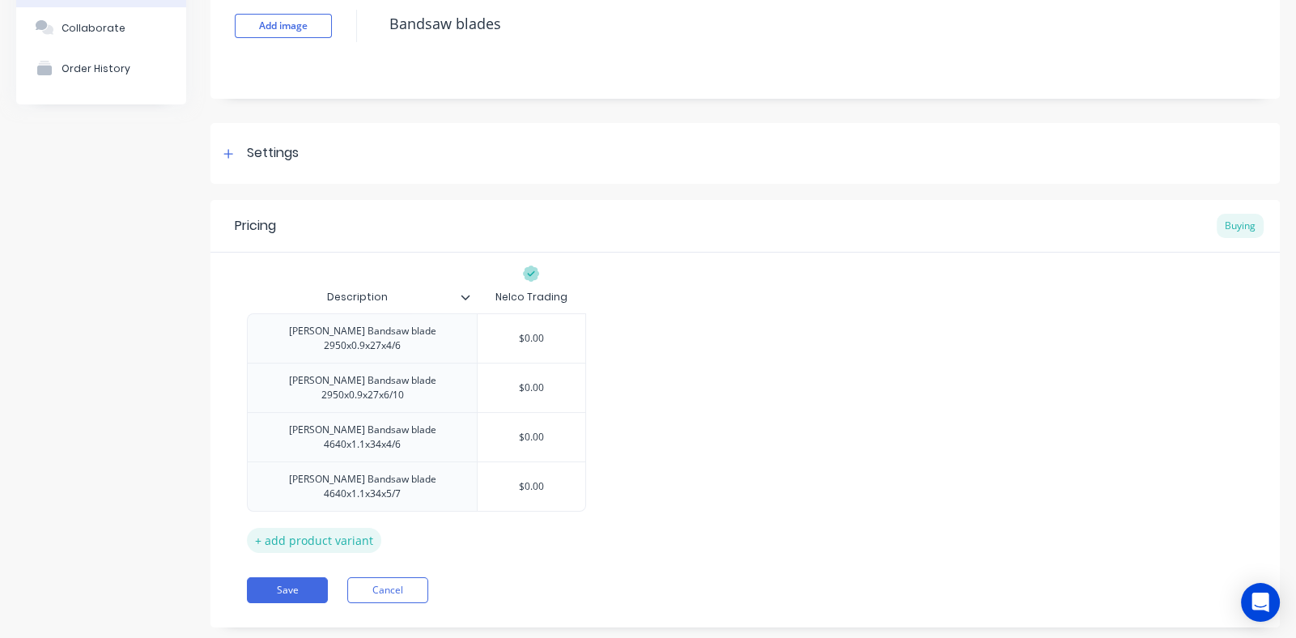
click at [286, 528] on div "+ add product variant" at bounding box center [314, 540] width 134 height 25
type textarea "x"
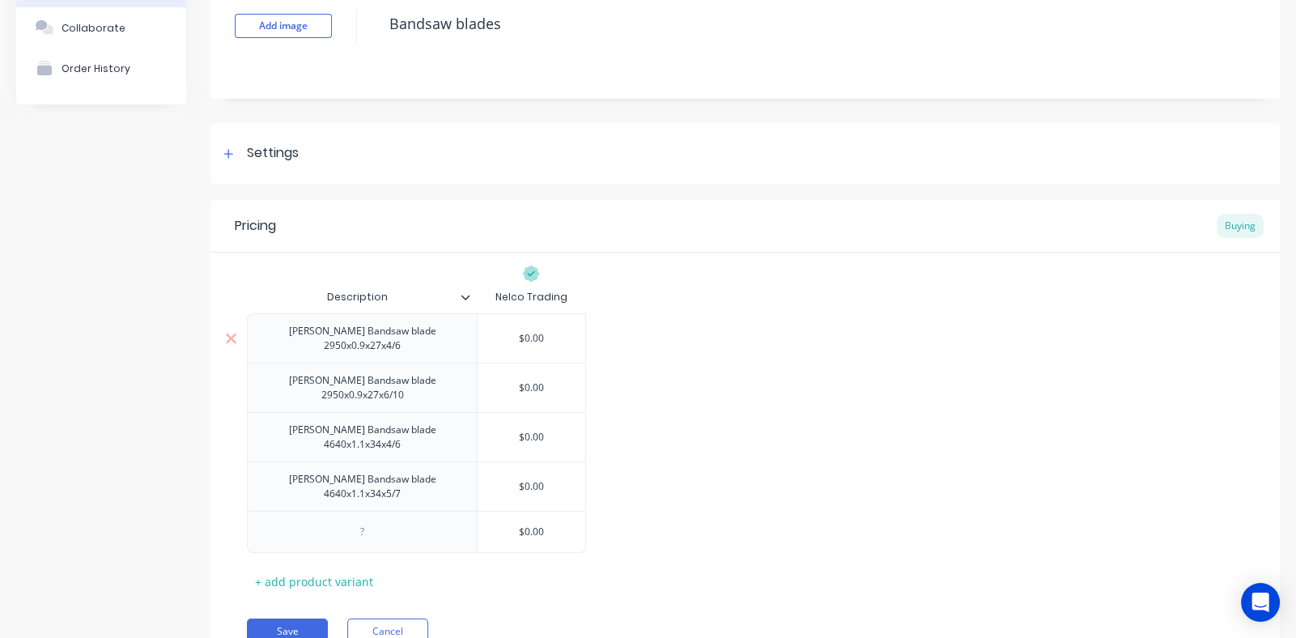
click at [308, 335] on div "[PERSON_NAME] Bandsaw blade 2950x0.9x27x4/6" at bounding box center [362, 338] width 216 height 36
type textarea "x"
click at [301, 386] on div "[PERSON_NAME] Bandsaw blade 2950x0.9x27x6/10" at bounding box center [362, 387] width 230 height 49
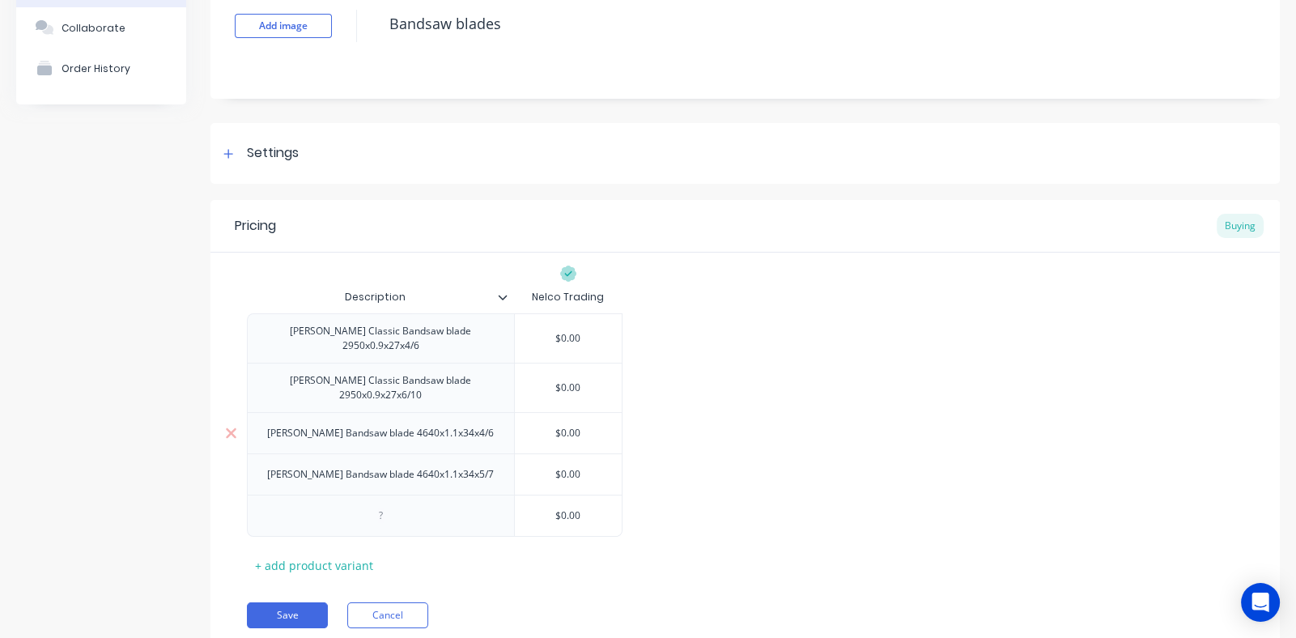
type textarea "x"
click at [327, 422] on div "[PERSON_NAME] Bandsaw blade 4640x1.1x34x4/6" at bounding box center [380, 432] width 253 height 21
drag, startPoint x: 324, startPoint y: 422, endPoint x: 330, endPoint y: 464, distance: 42.6
click at [324, 423] on div "[PERSON_NAME] Bandsaw blade 4640x1.1x34x4/6" at bounding box center [383, 432] width 253 height 21
drag, startPoint x: 329, startPoint y: 418, endPoint x: 330, endPoint y: 460, distance: 41.3
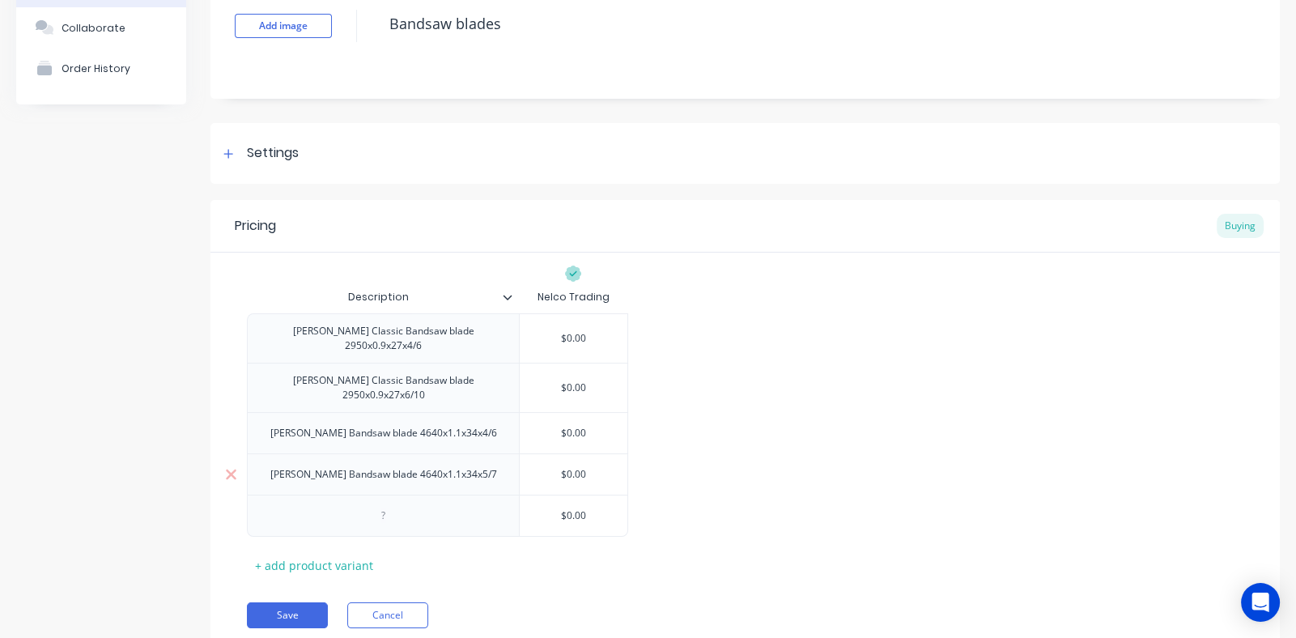
click at [329, 422] on div "[PERSON_NAME] Bandsaw blade 4640x1.1x34x4/6" at bounding box center [383, 432] width 253 height 21
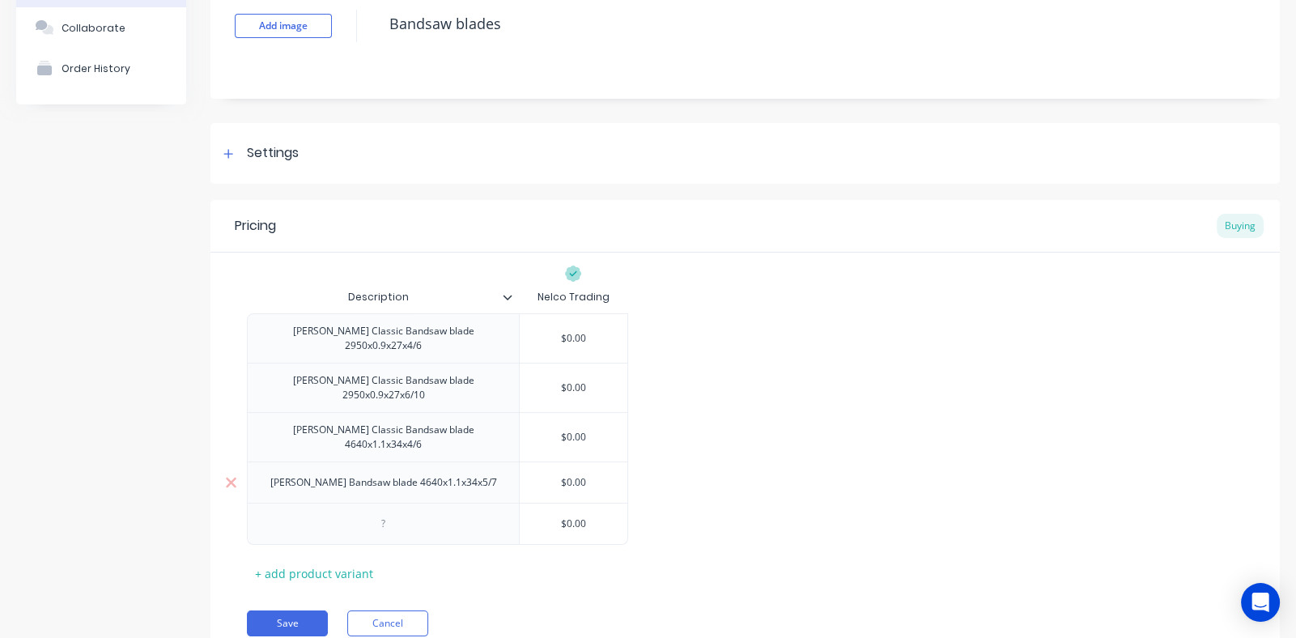
type textarea "x"
drag, startPoint x: 328, startPoint y: 463, endPoint x: 334, endPoint y: 490, distance: 27.5
click at [328, 472] on div "[PERSON_NAME] Bandsaw blade 4640x1.1x34x5/7" at bounding box center [383, 482] width 253 height 21
click at [363, 521] on div at bounding box center [383, 531] width 81 height 21
click at [318, 511] on div at bounding box center [383, 532] width 272 height 42
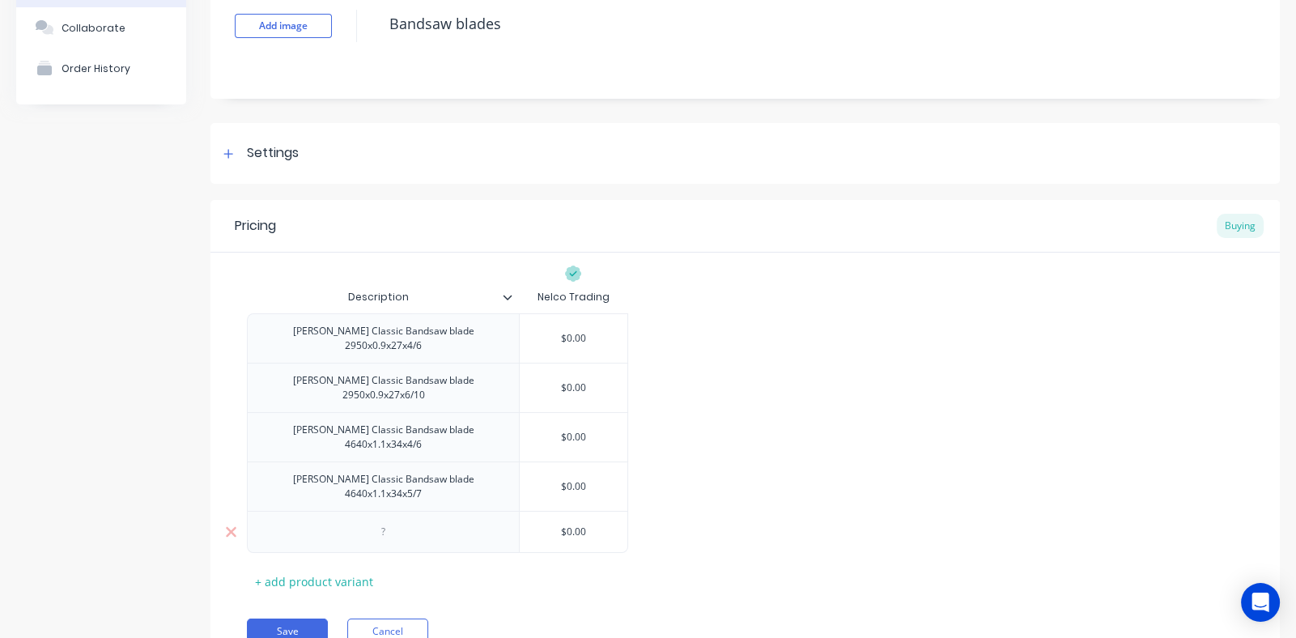
type textarea "x"
click at [381, 521] on div at bounding box center [383, 531] width 81 height 21
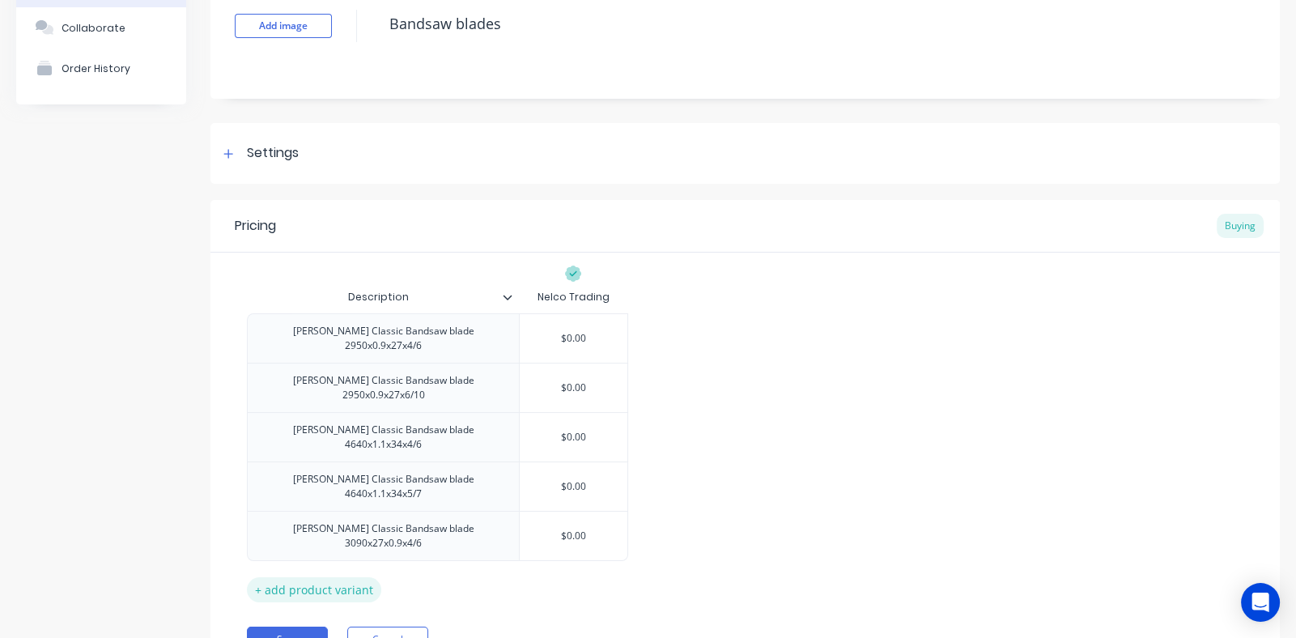
click at [342, 577] on div "+ add product variant" at bounding box center [314, 589] width 134 height 25
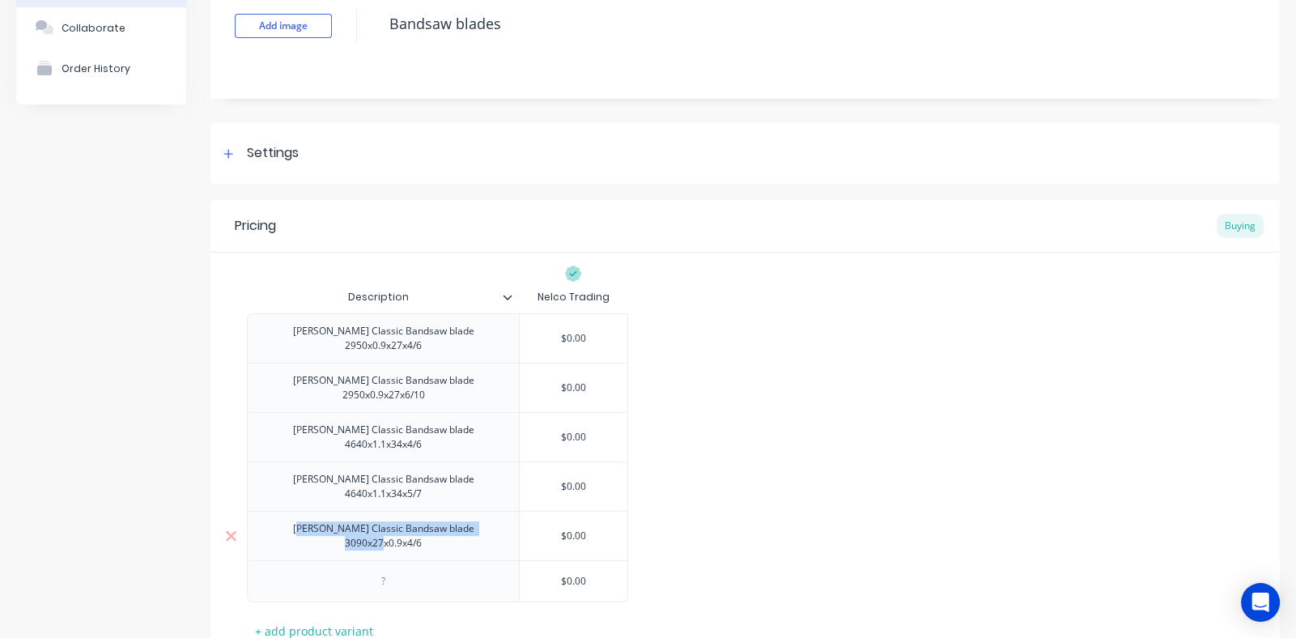
drag, startPoint x: 493, startPoint y: 500, endPoint x: 279, endPoint y: 503, distance: 213.7
click at [279, 518] on div "Amada Classic Bandsaw blade 3090x27x0.9x4/6" at bounding box center [383, 536] width 258 height 36
drag, startPoint x: 490, startPoint y: 500, endPoint x: 438, endPoint y: 500, distance: 51.8
click at [438, 518] on div "Amada Classic Bandsaw blade 3090x27x0.9x4/6" at bounding box center [383, 536] width 258 height 36
drag, startPoint x: 494, startPoint y: 499, endPoint x: 274, endPoint y: 504, distance: 219.4
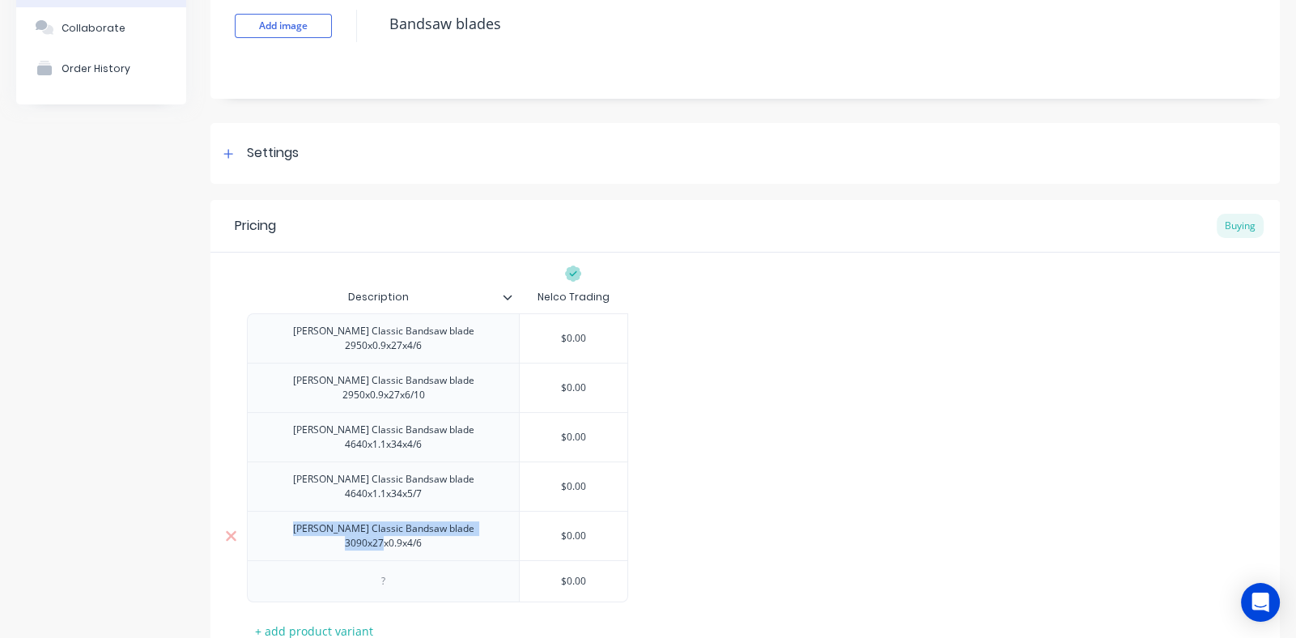
click at [274, 518] on div "Amada Classic Bandsaw blade 3090x27x0.9x4/6" at bounding box center [383, 536] width 258 height 36
type textarea "x"
click at [391, 571] on div at bounding box center [383, 581] width 81 height 21
paste div
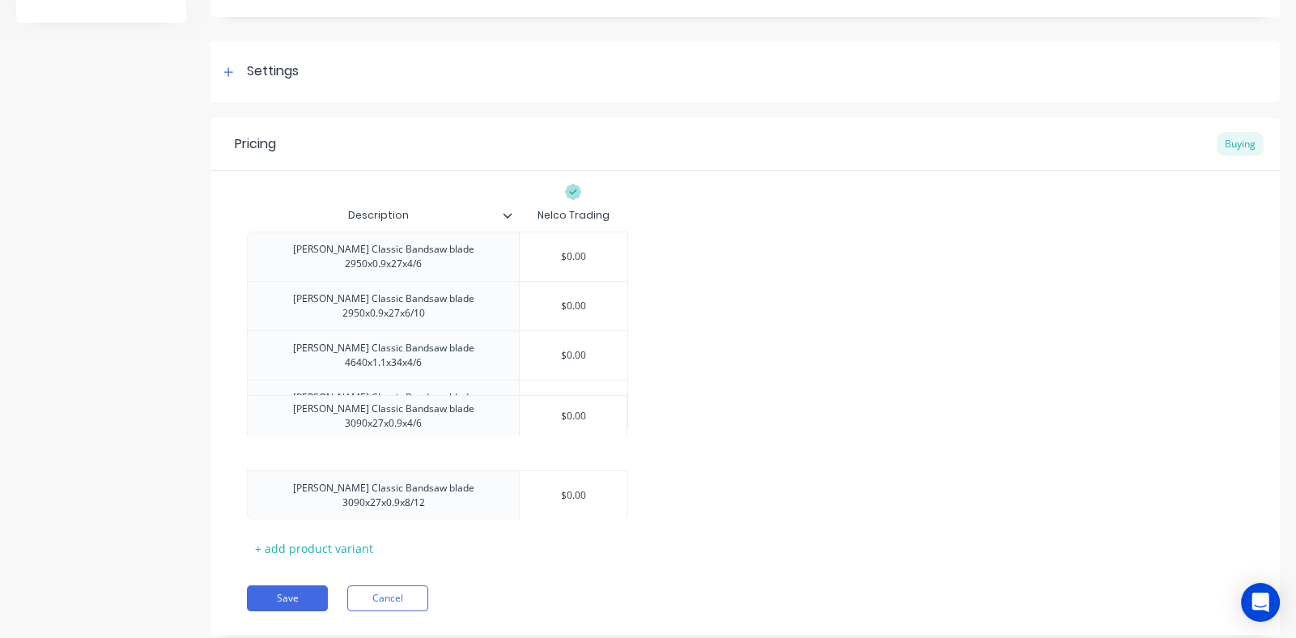
scroll to position [197, 0]
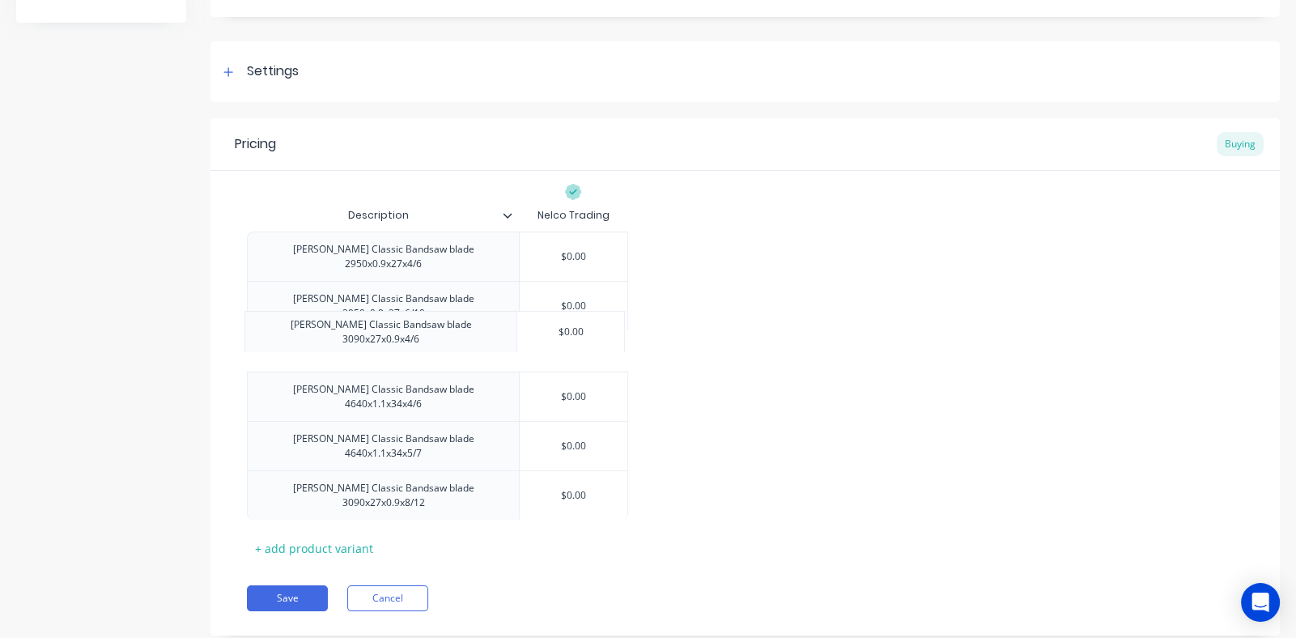
drag, startPoint x: 246, startPoint y: 418, endPoint x: 244, endPoint y: 325, distance: 92.3
click at [244, 325] on div "Description Nelco Trading Amada Classic Bandsaw blade 2950x0.9x27x4/6 $0.00 Ama…" at bounding box center [744, 366] width 1069 height 390
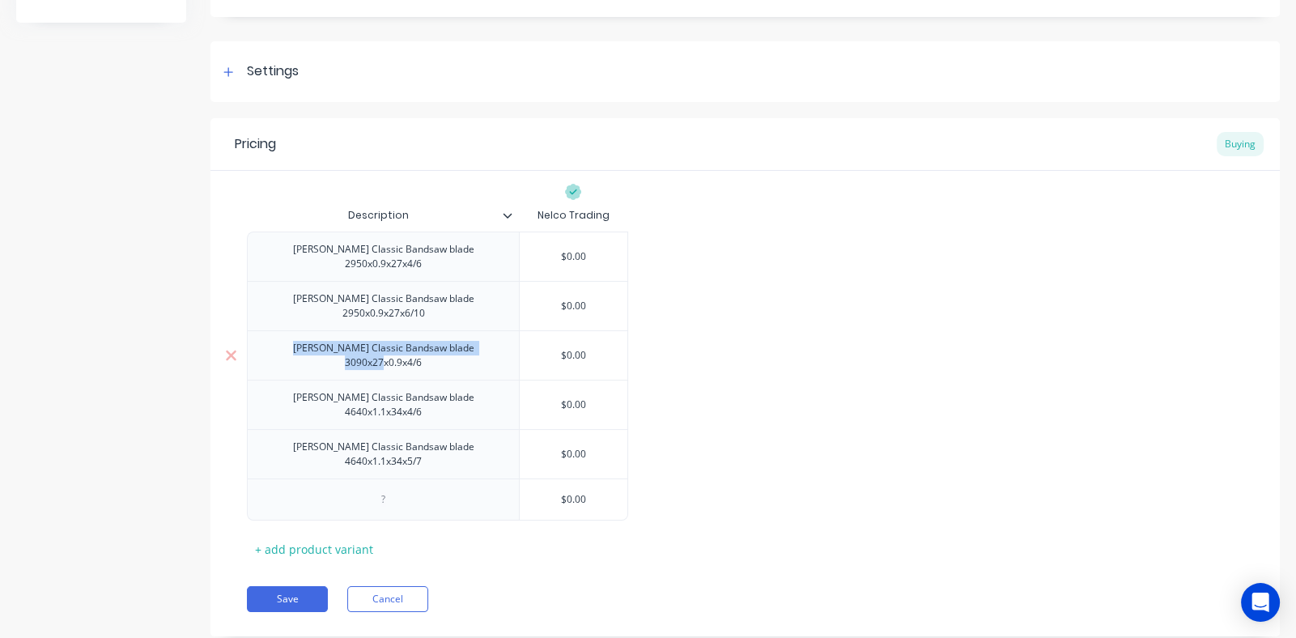
drag, startPoint x: 499, startPoint y: 337, endPoint x: 273, endPoint y: 349, distance: 226.9
click at [273, 349] on div "Amada Classic Bandsaw blade 3090x27x0.9x4/6" at bounding box center [383, 354] width 272 height 49
click at [384, 489] on div at bounding box center [383, 499] width 81 height 21
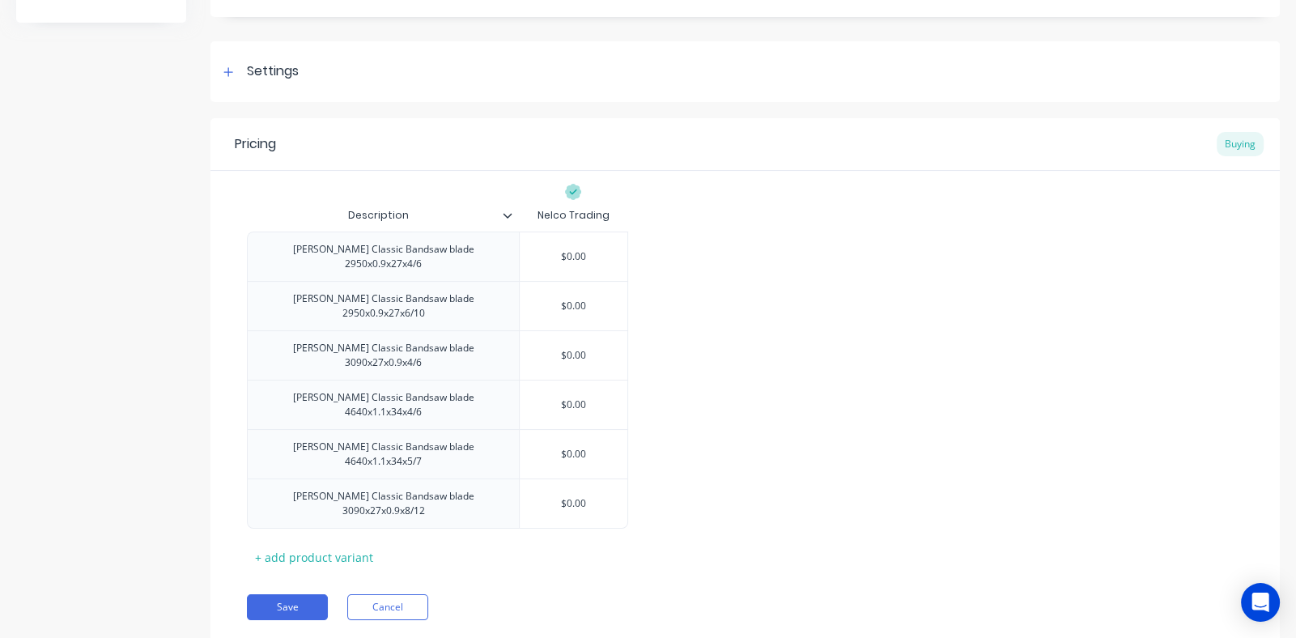
click at [671, 357] on div "Amada Classic Bandsaw blade 2950x0.9x27x4/6 $0.00 Amada Classic Bandsaw blade 2…" at bounding box center [745, 379] width 996 height 297
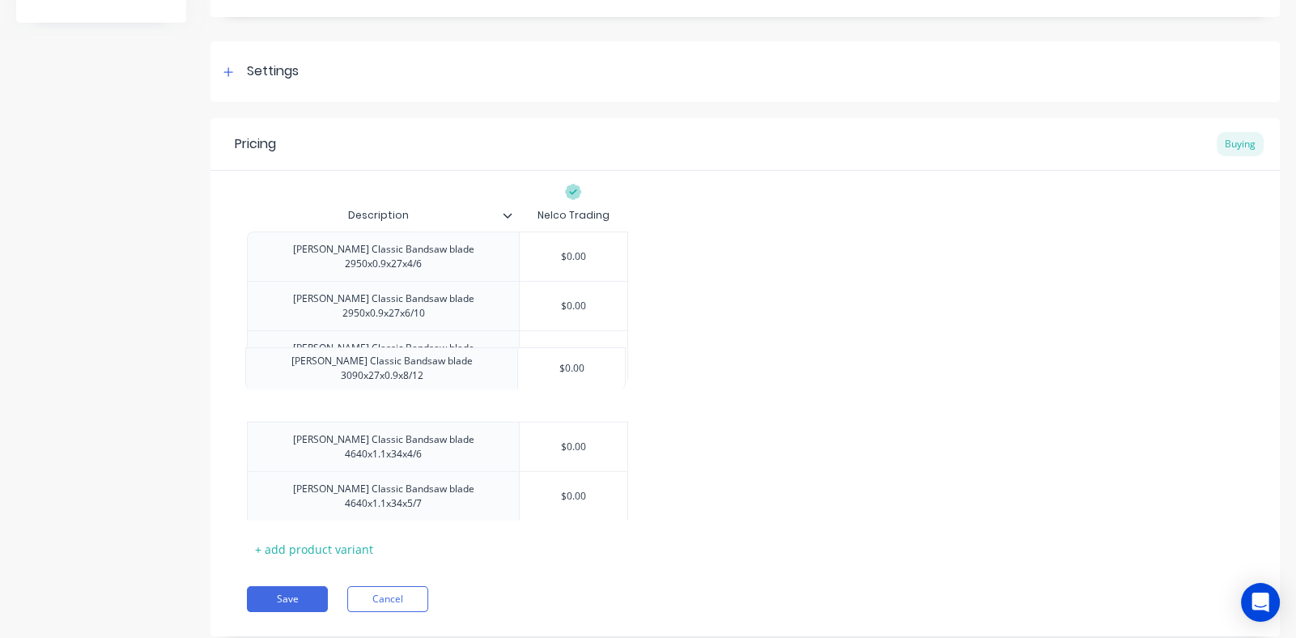
drag, startPoint x: 246, startPoint y: 452, endPoint x: 246, endPoint y: 354, distance: 97.9
click at [246, 354] on div "Description Nelco Trading Amada Classic Bandsaw blade 2950x0.9x27x4/6 $0.00 Ama…" at bounding box center [744, 366] width 1069 height 391
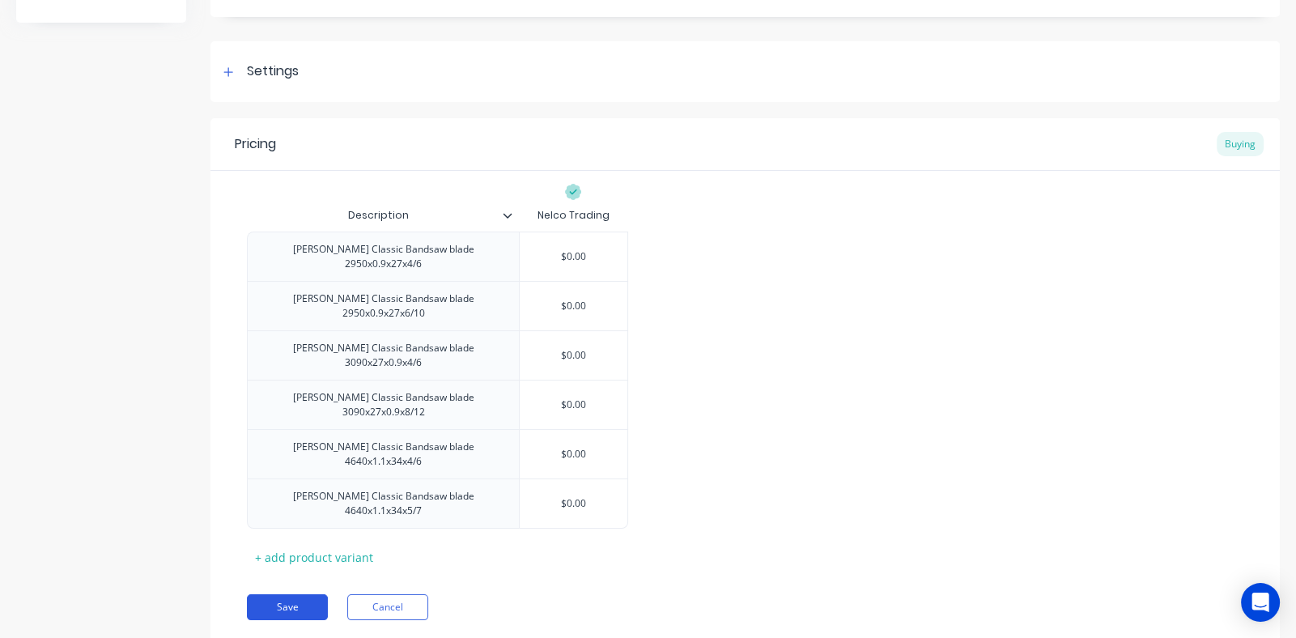
click at [291, 594] on button "Save" at bounding box center [287, 607] width 81 height 26
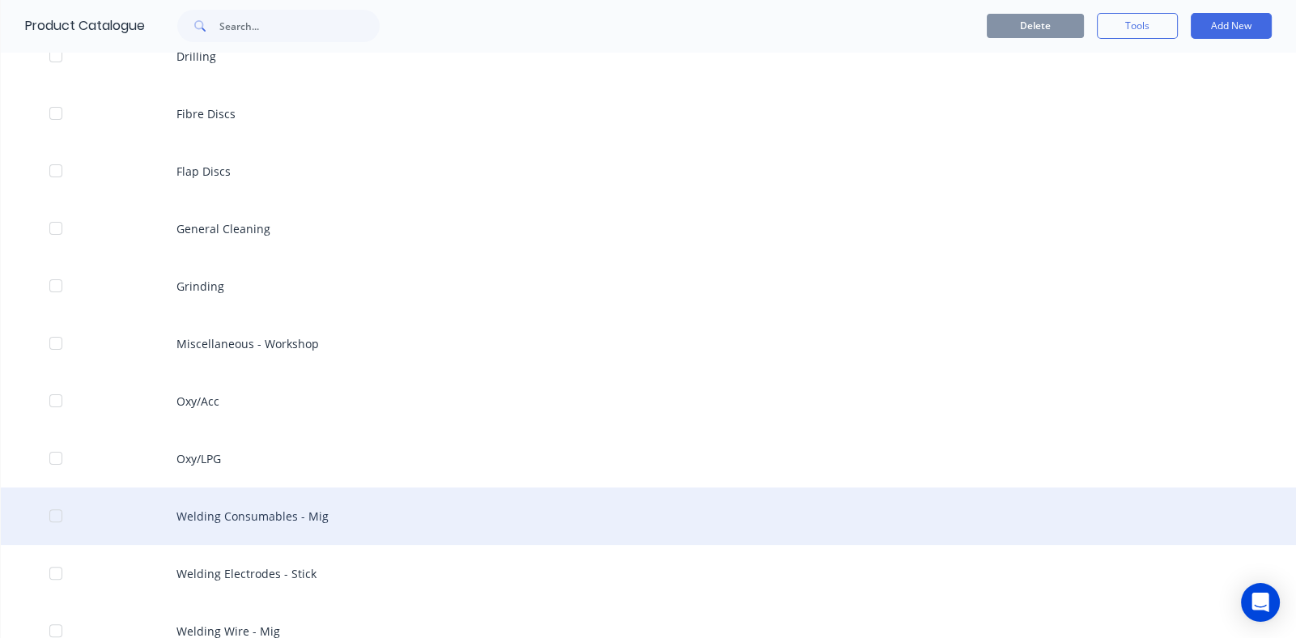
scroll to position [486, 0]
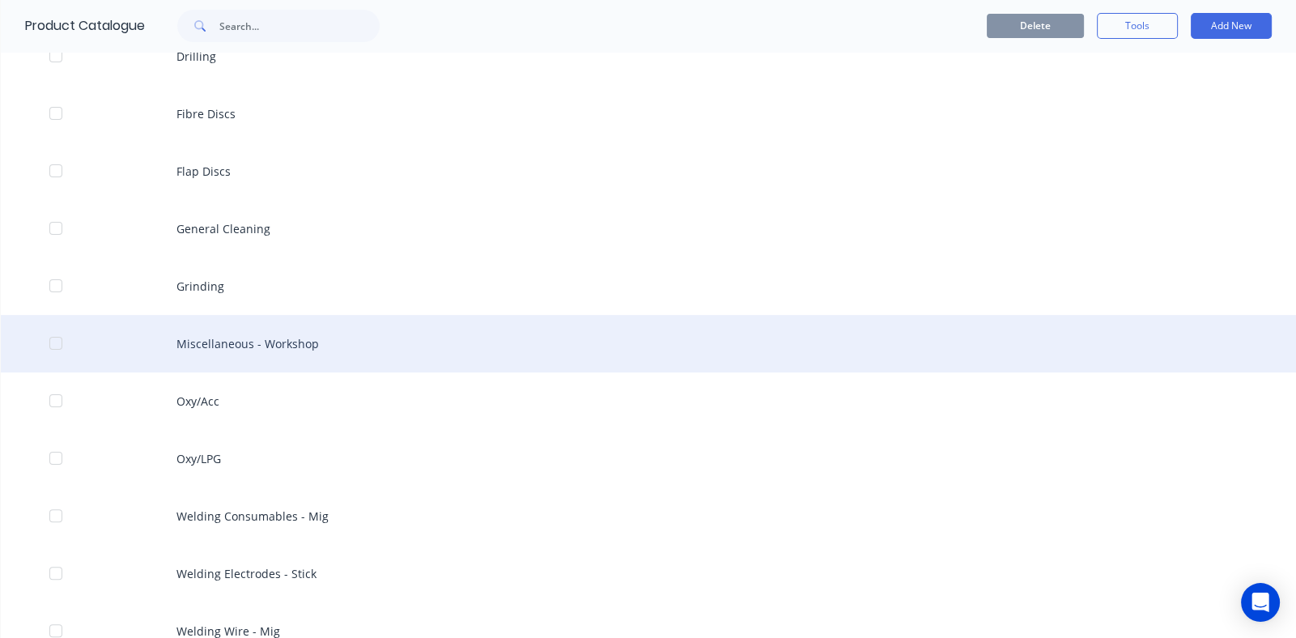
click at [303, 344] on div "Miscellaneous - Workshop" at bounding box center [648, 343] width 1295 height 57
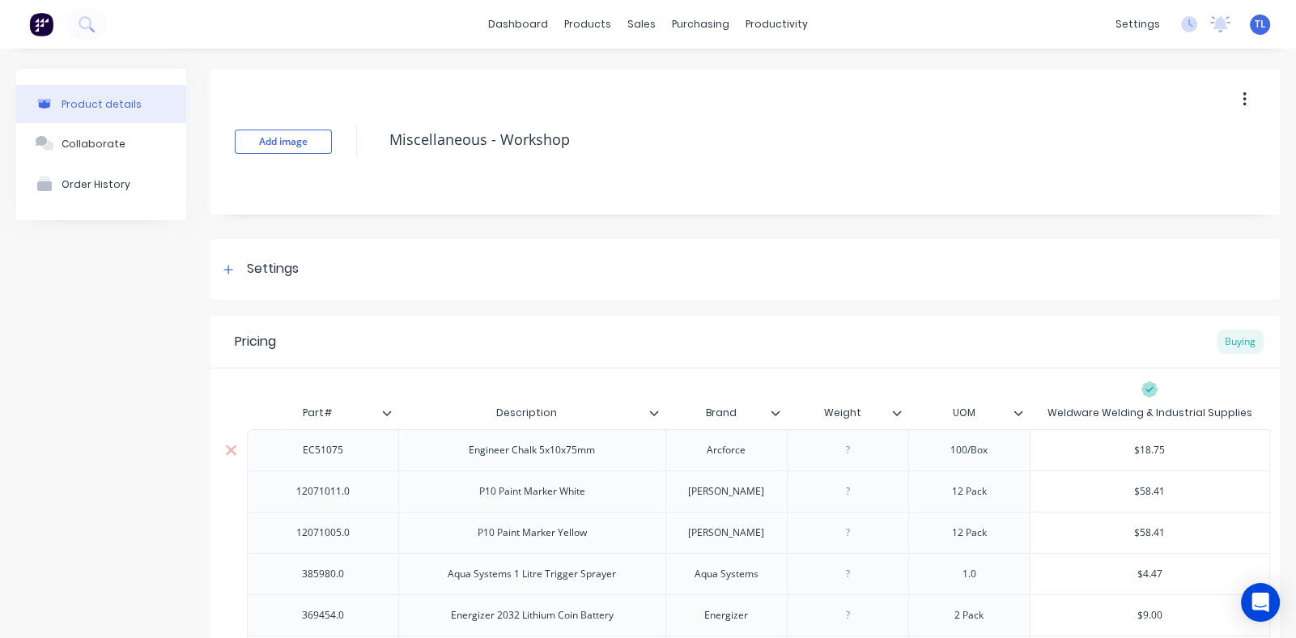
click at [485, 452] on div "Engineer Chalk 5x10x75mm" at bounding box center [532, 449] width 152 height 21
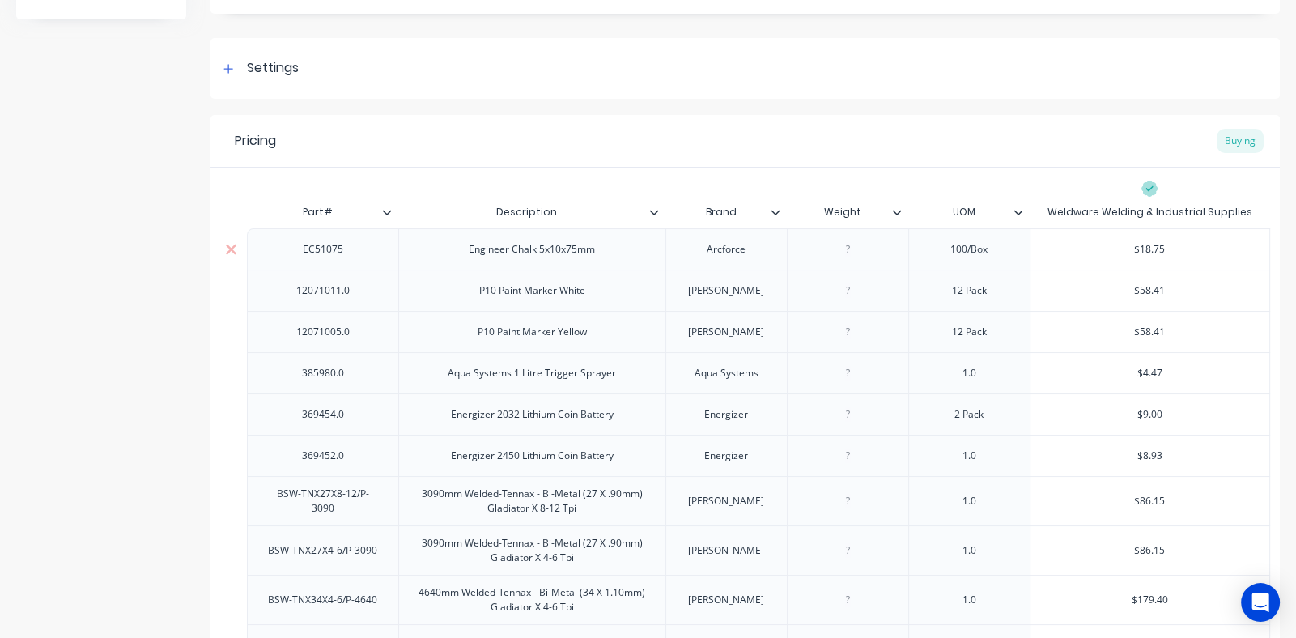
scroll to position [161, 0]
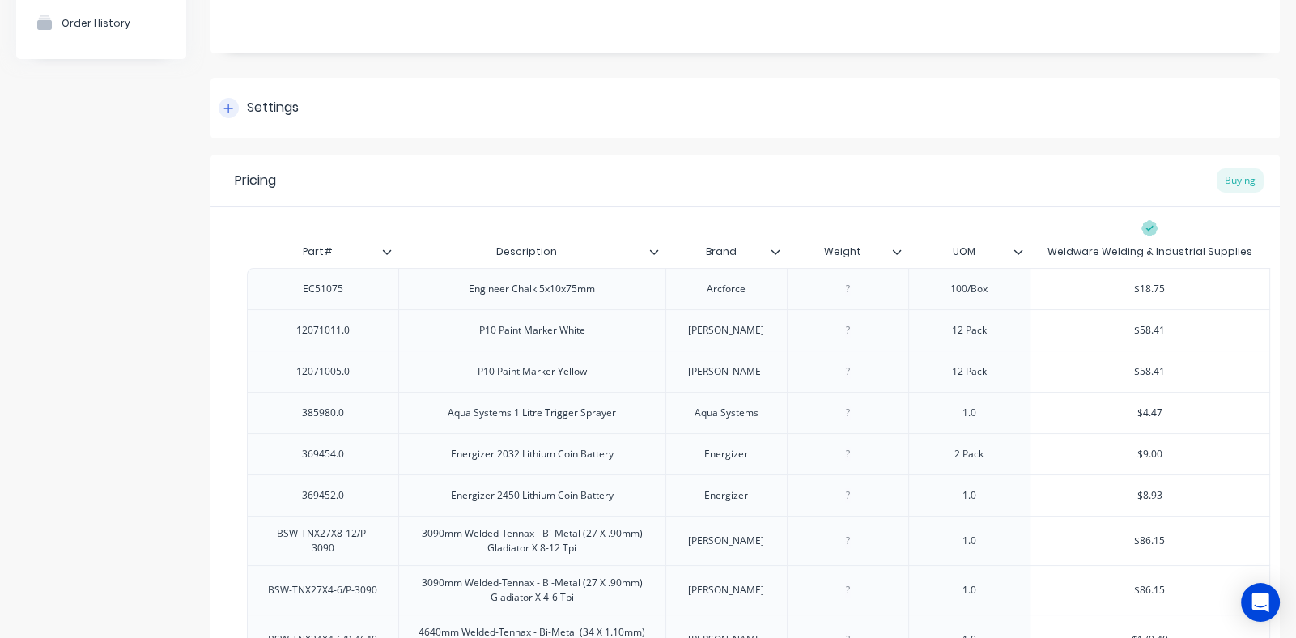
click at [231, 106] on icon at bounding box center [228, 108] width 10 height 11
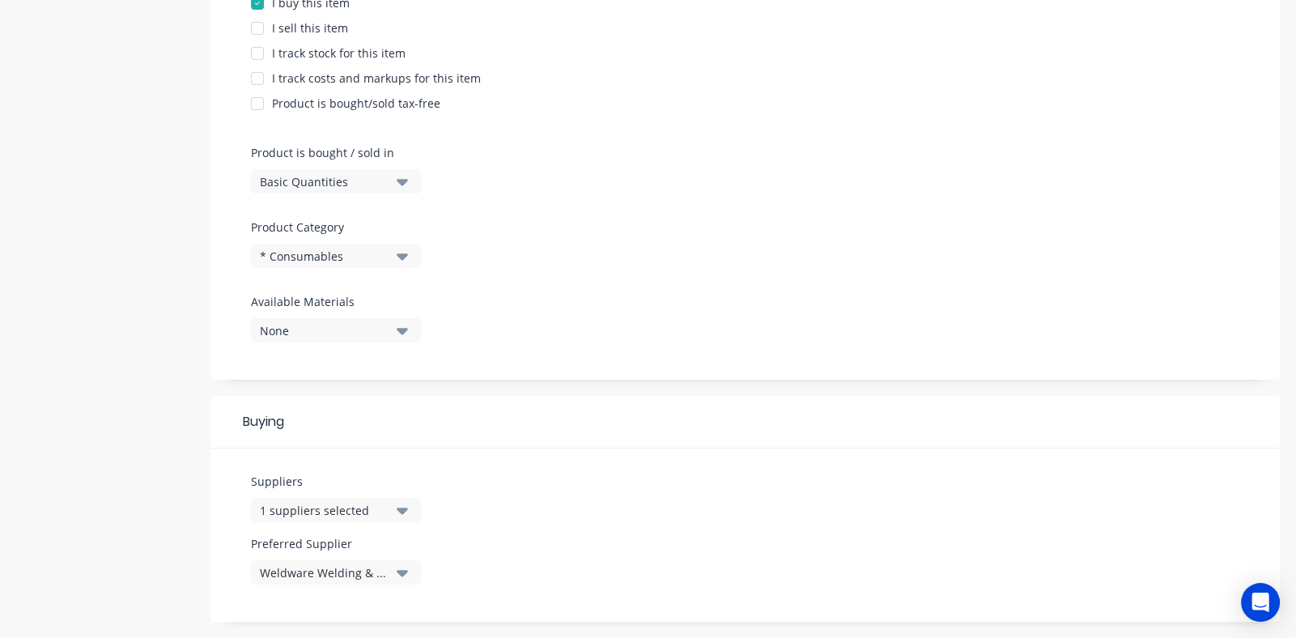
scroll to position [486, 0]
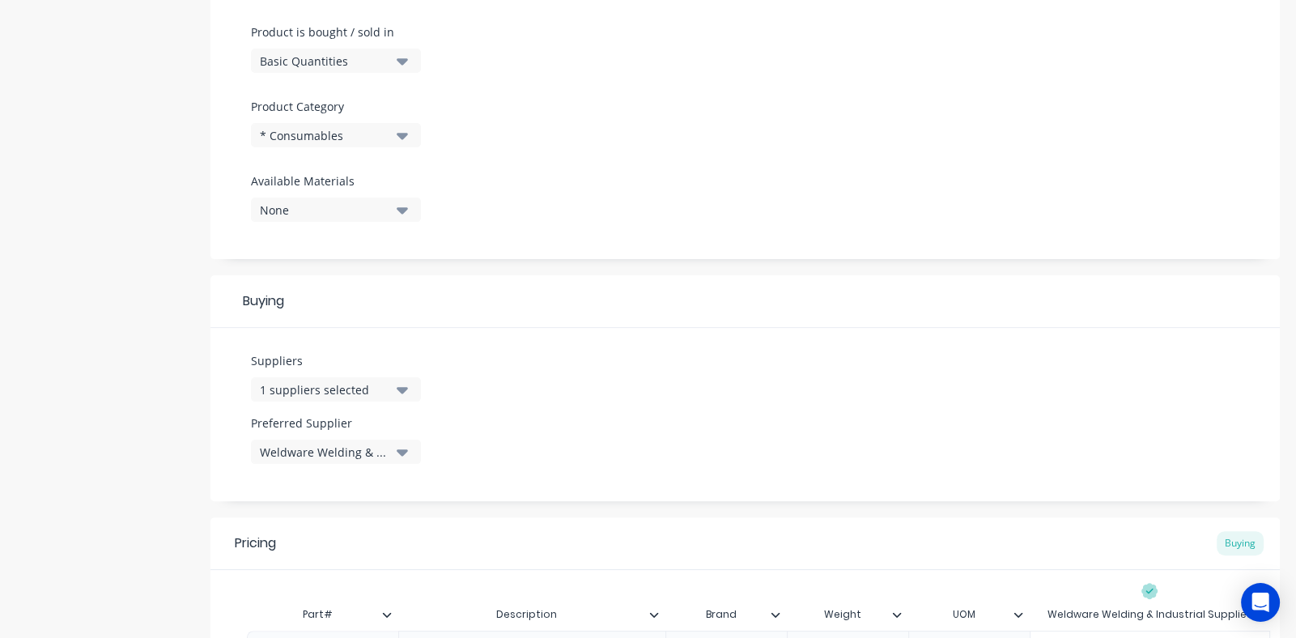
click at [402, 388] on icon "button" at bounding box center [402, 390] width 11 height 6
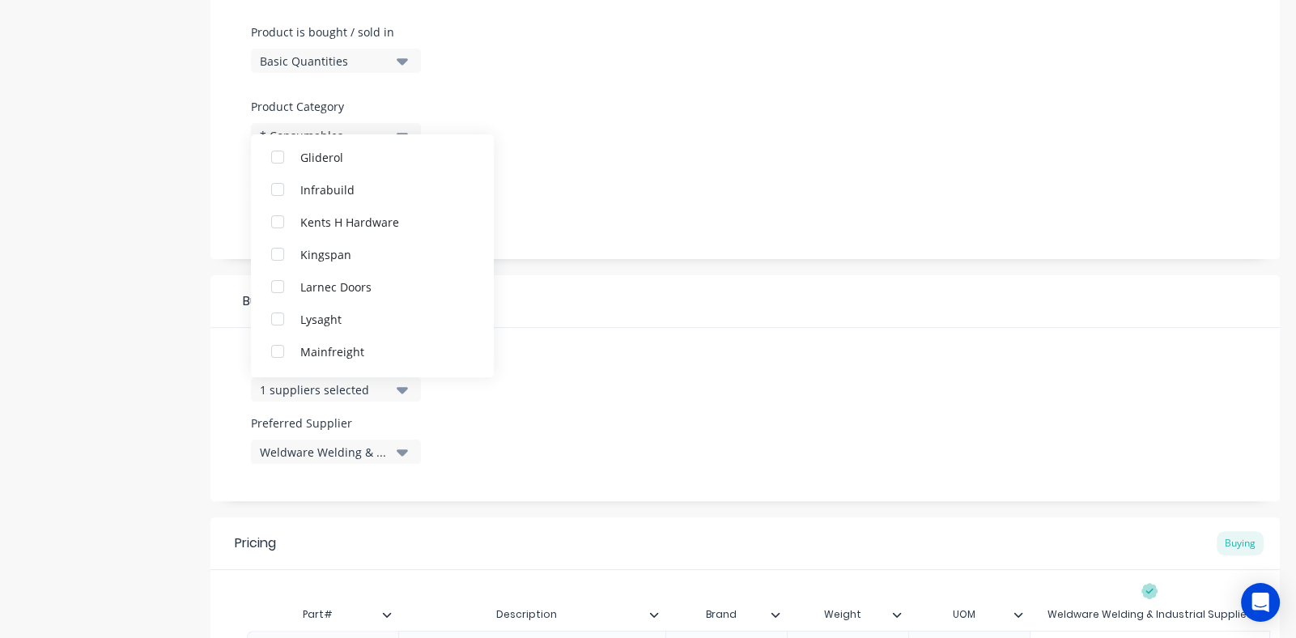
scroll to position [567, 0]
click at [278, 350] on div "button" at bounding box center [277, 353] width 32 height 32
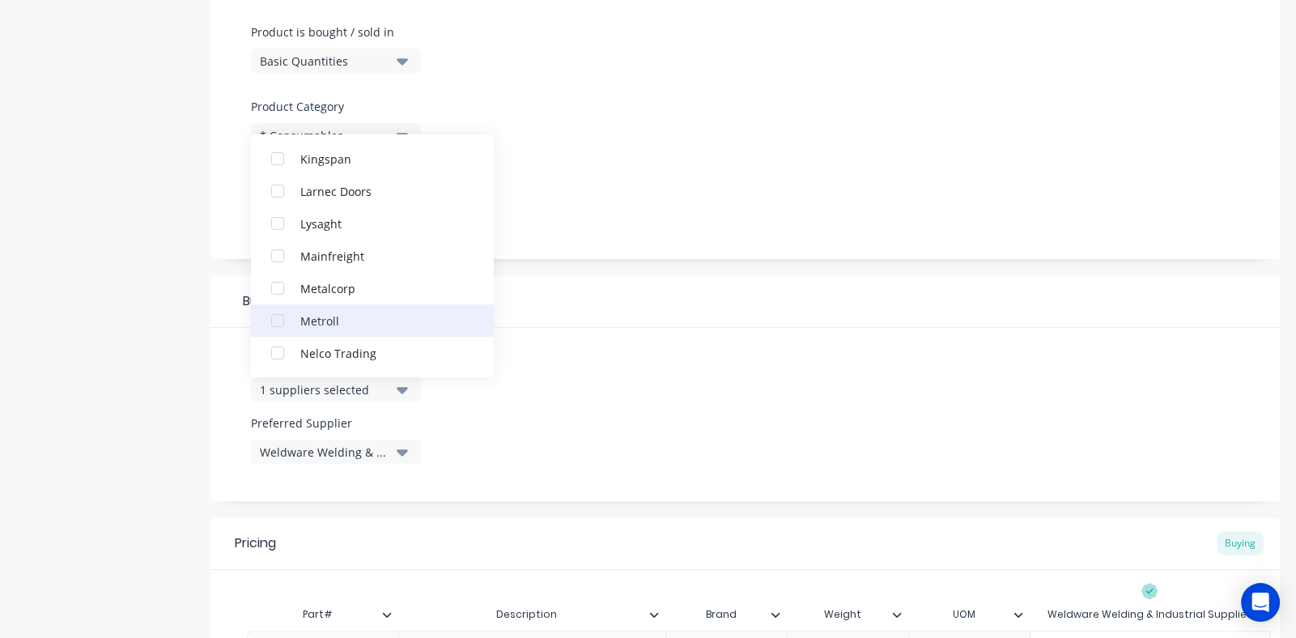
type textarea "x"
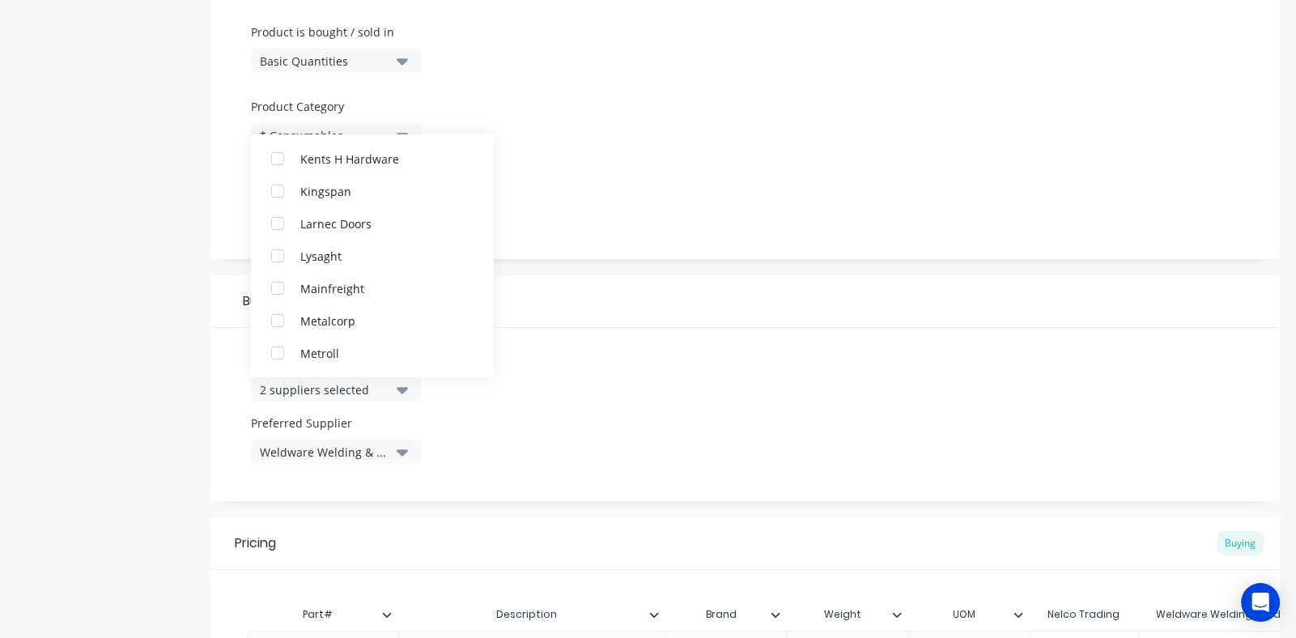
click at [529, 445] on div "Suppliers 2 suppliers selected Nelco Trading Weldware Welding & Industrial Supp…" at bounding box center [744, 414] width 1069 height 173
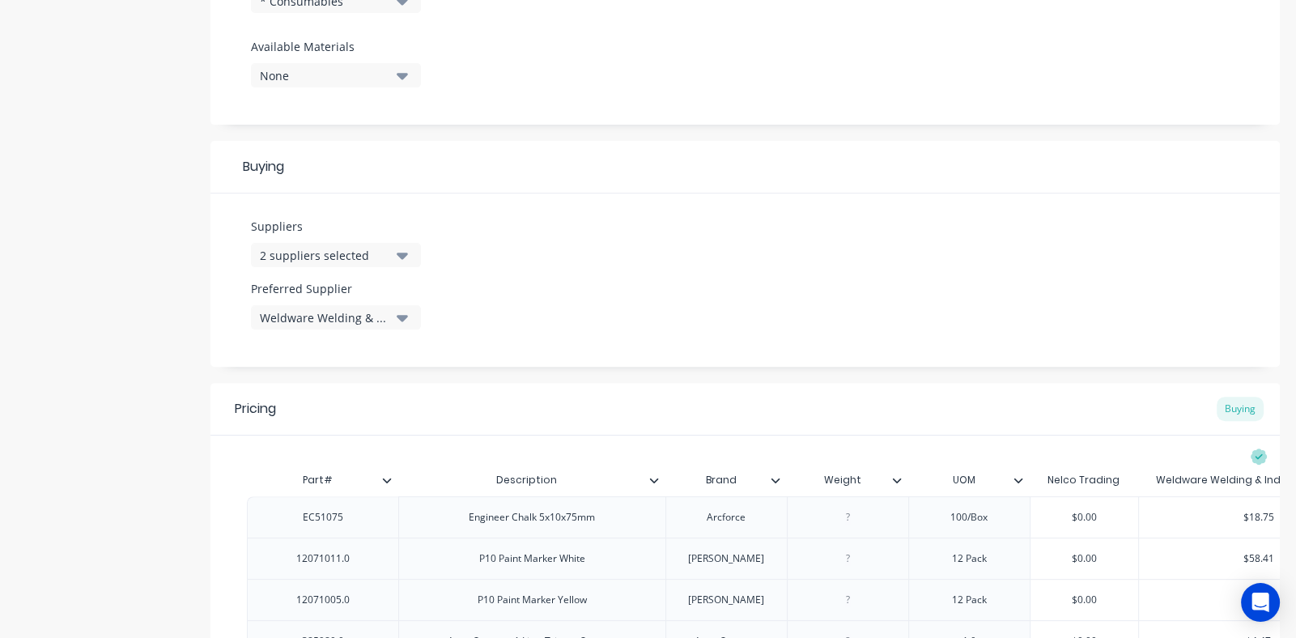
scroll to position [728, 0]
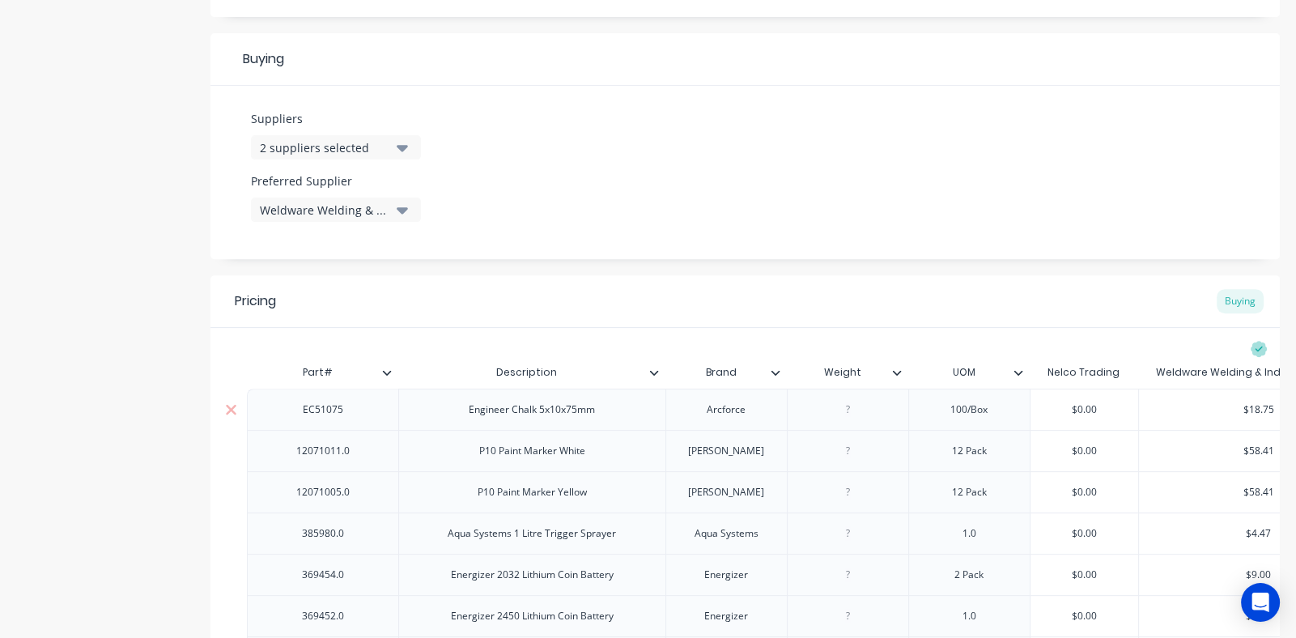
click at [1088, 411] on input "$0.00" at bounding box center [1084, 409] width 108 height 15
click at [1100, 402] on input "$0.00" at bounding box center [1084, 409] width 108 height 15
type input "$0.0"
type textarea "x"
type input "$0."
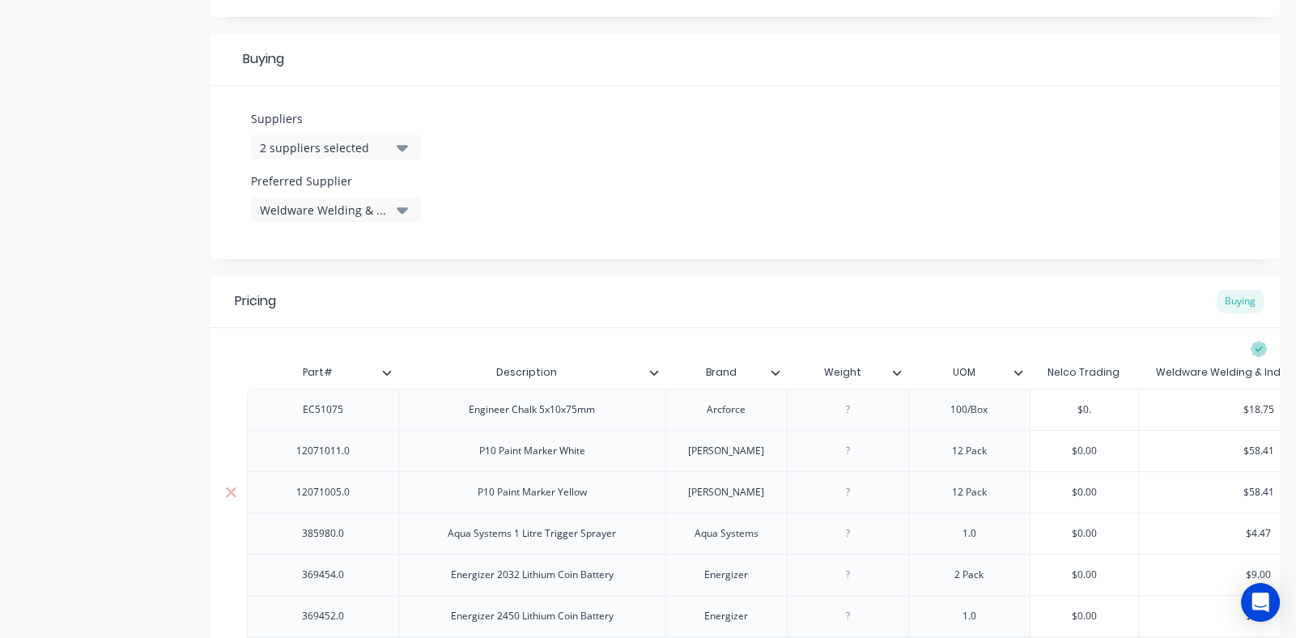
type textarea "x"
type input "$0"
type textarea "x"
type input "$"
type textarea "x"
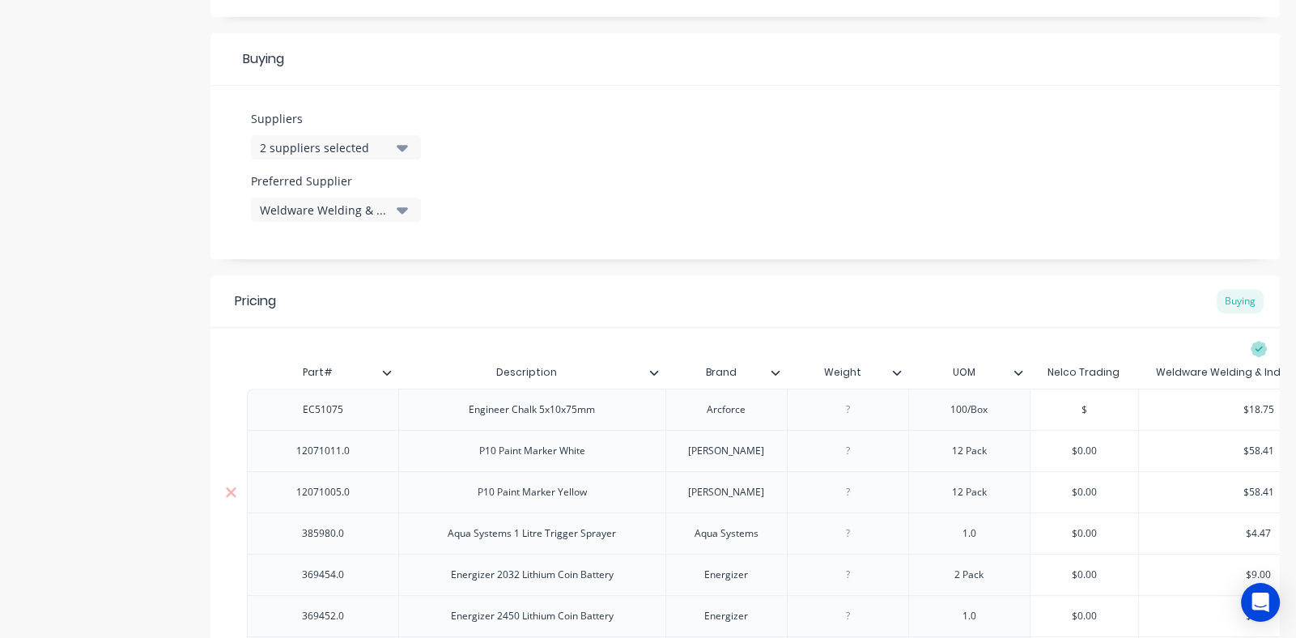
type input "$1"
type textarea "x"
type input "$18"
type textarea "x"
type input "$18."
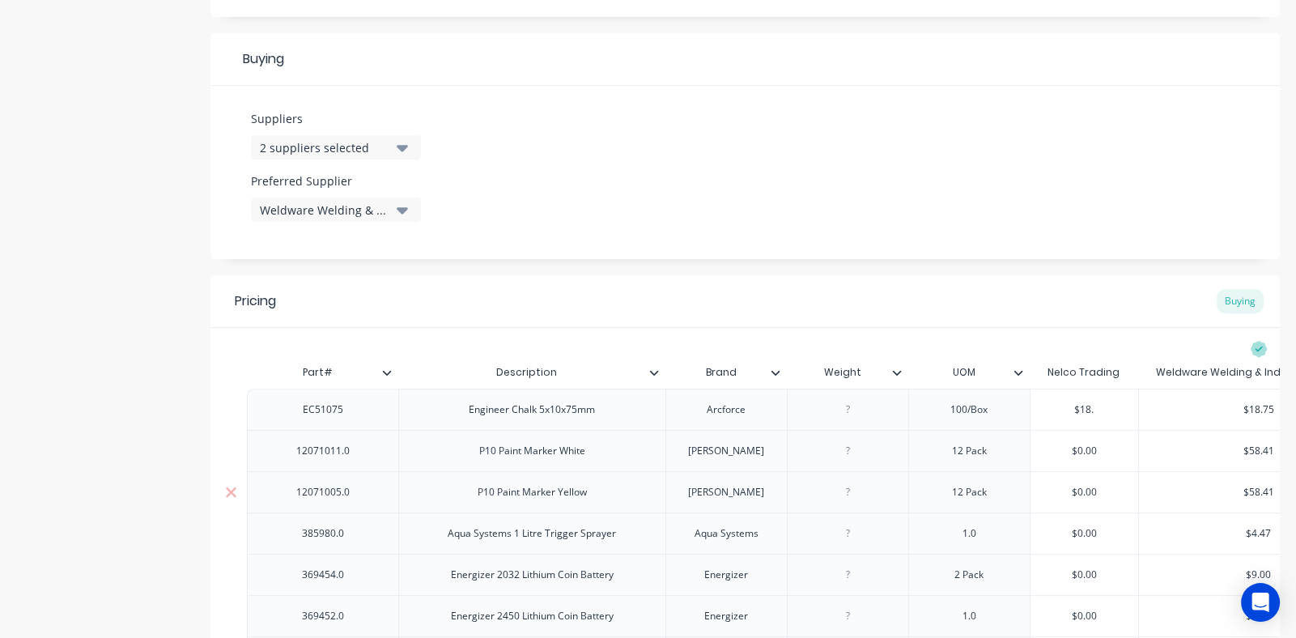
type textarea "x"
type input "$18.9"
type textarea "x"
type input "$18.90"
type input "$0.00"
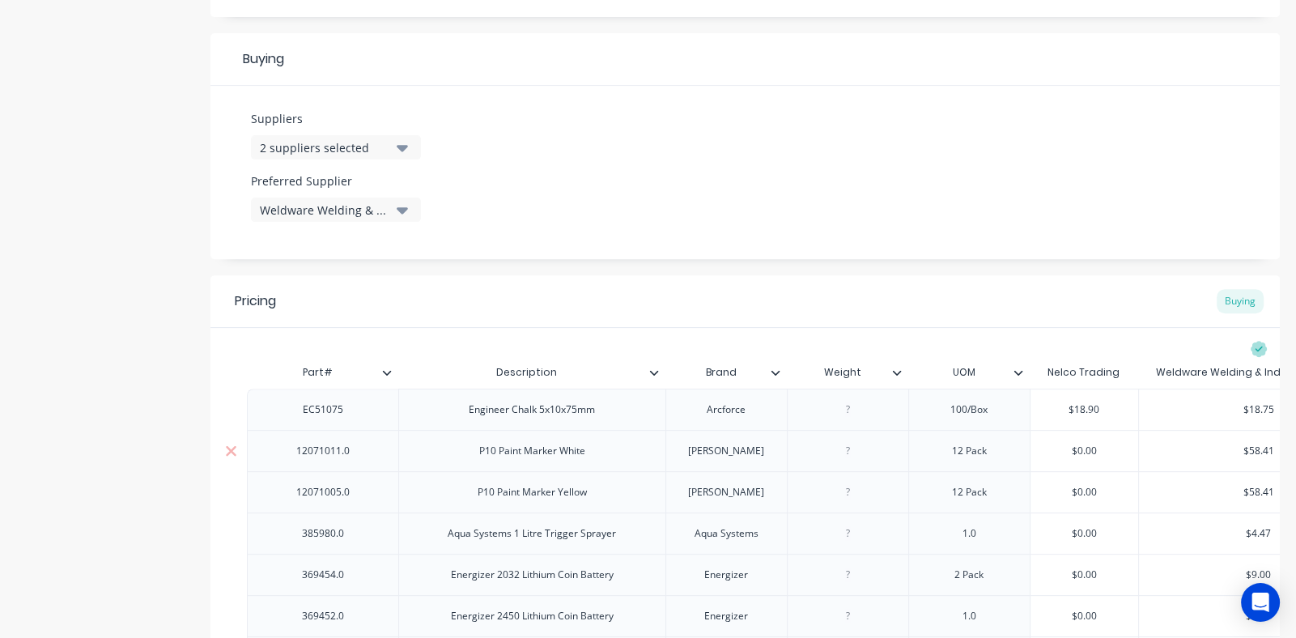
click at [1049, 448] on input "$0.00" at bounding box center [1084, 451] width 108 height 15
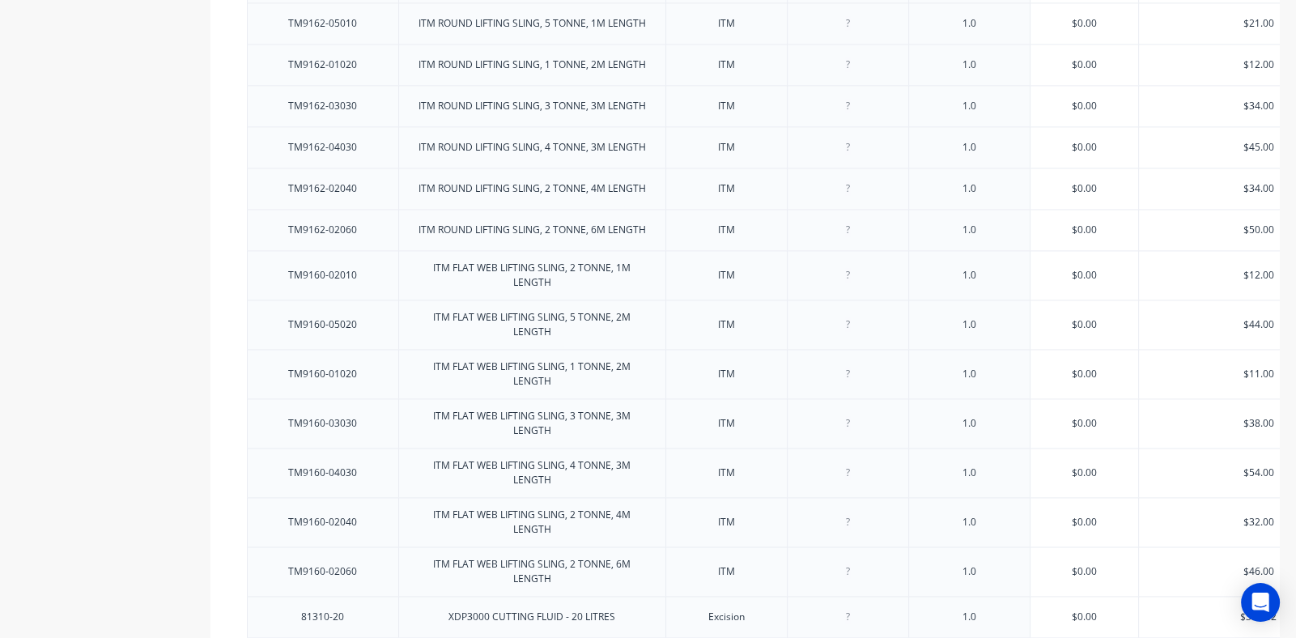
scroll to position [3232, 0]
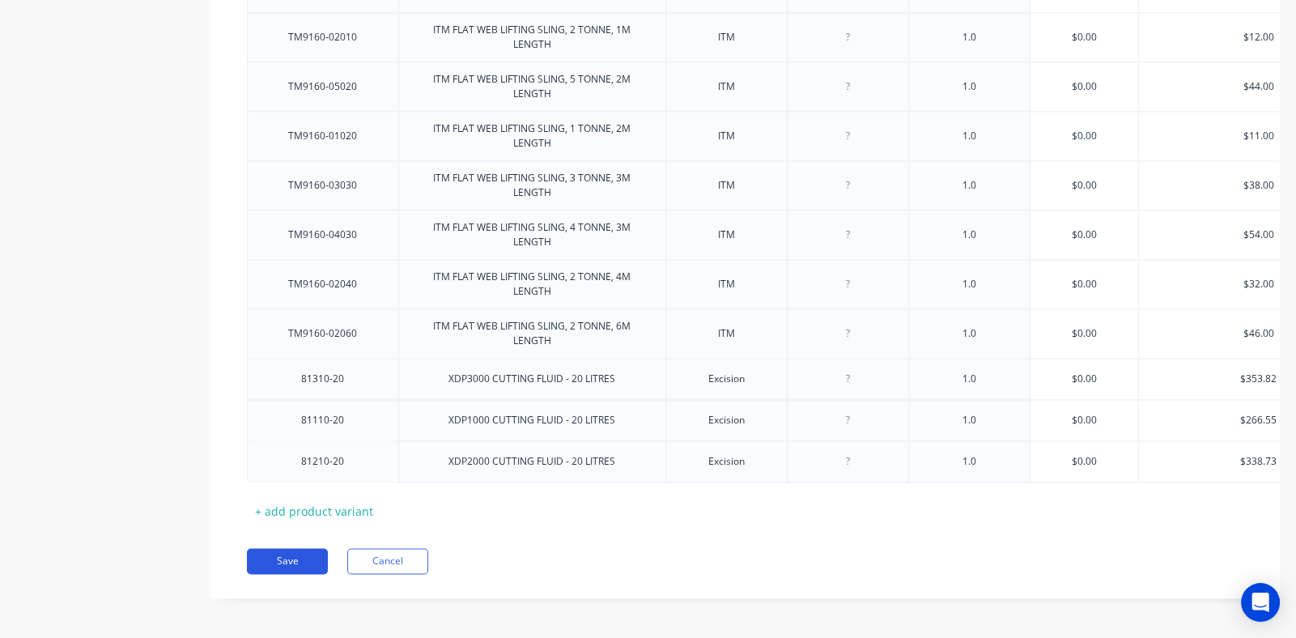
click at [294, 552] on button "Save" at bounding box center [287, 561] width 81 height 26
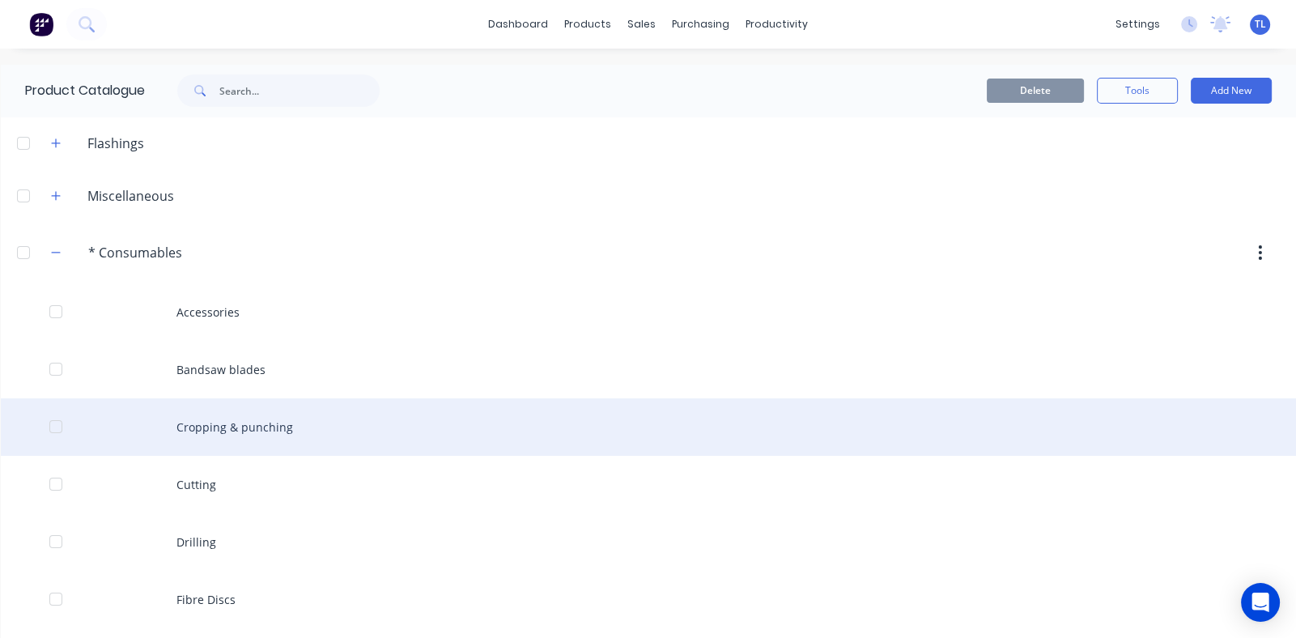
scroll to position [243, 0]
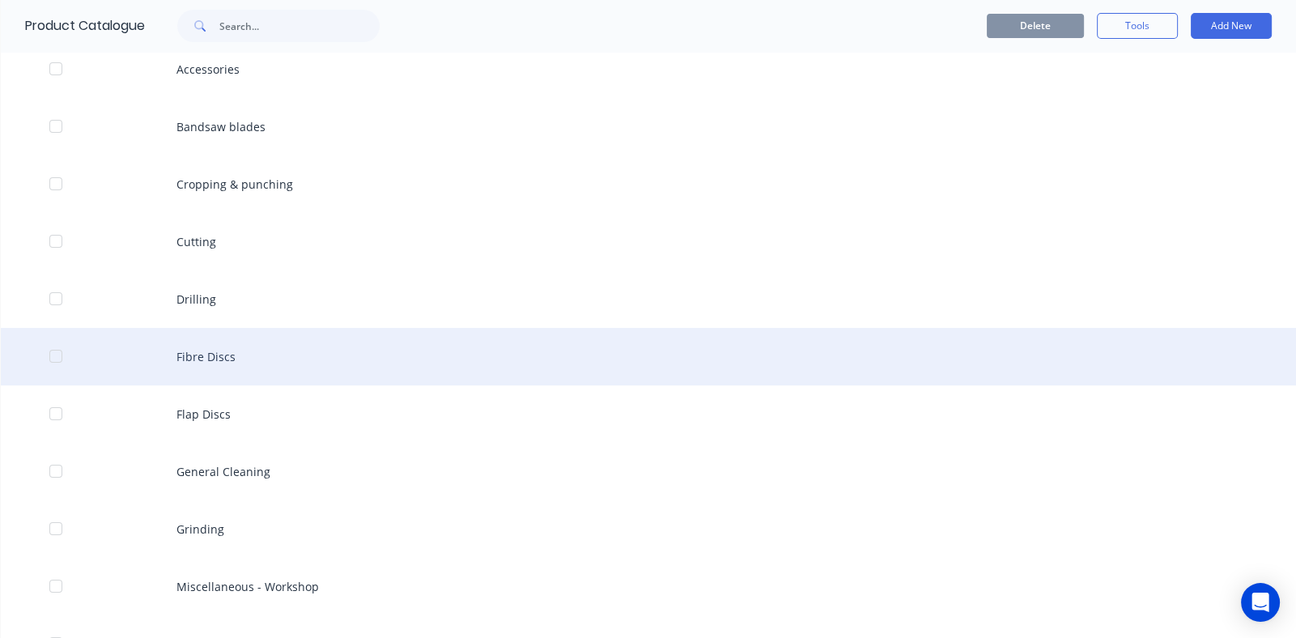
click at [312, 360] on div "Fibre Discs" at bounding box center [648, 356] width 1295 height 57
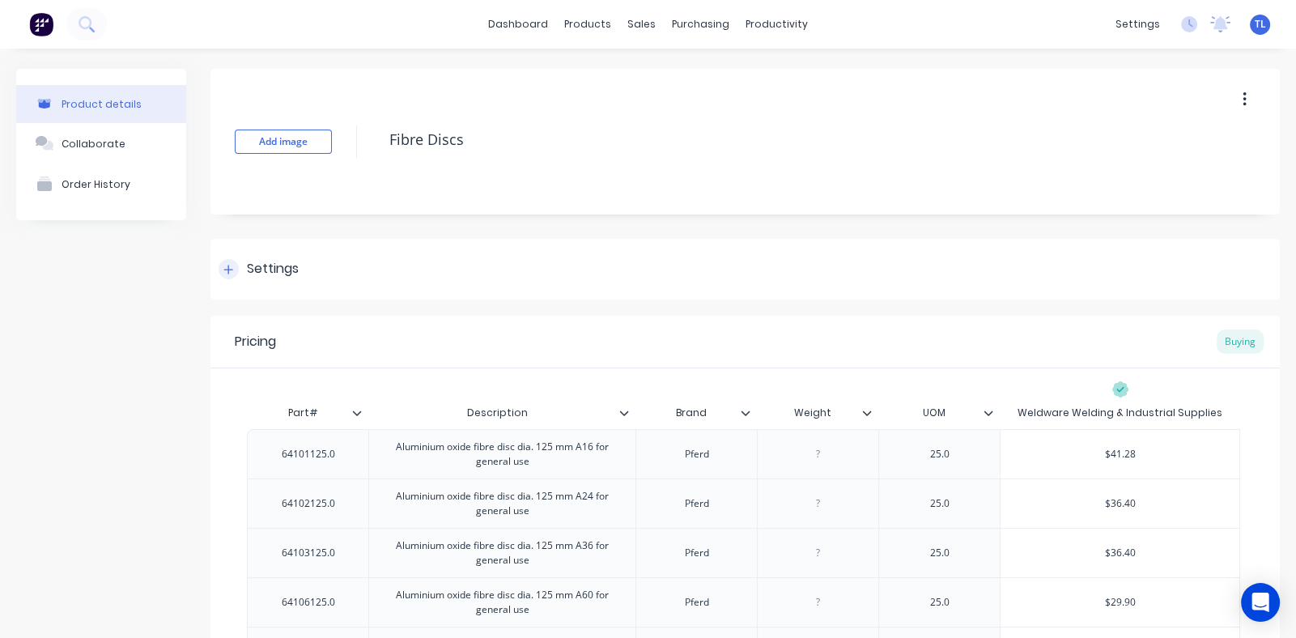
click at [231, 270] on icon at bounding box center [228, 269] width 10 height 11
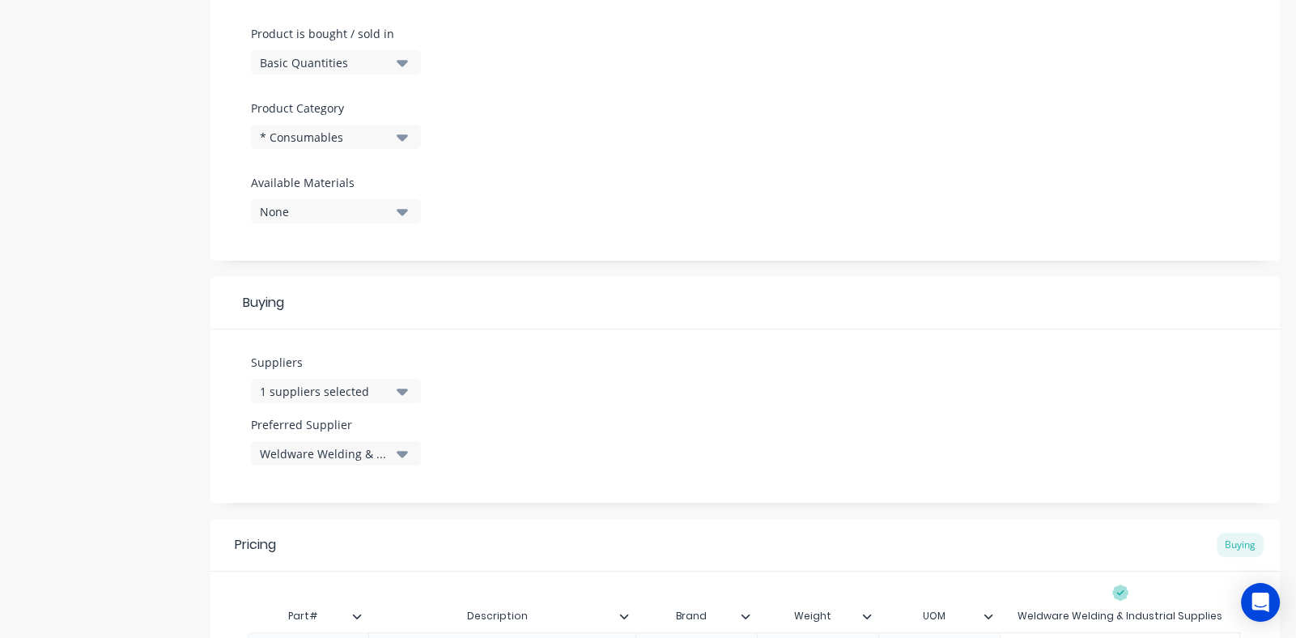
scroll to position [486, 0]
click at [401, 389] on icon "button" at bounding box center [402, 390] width 11 height 6
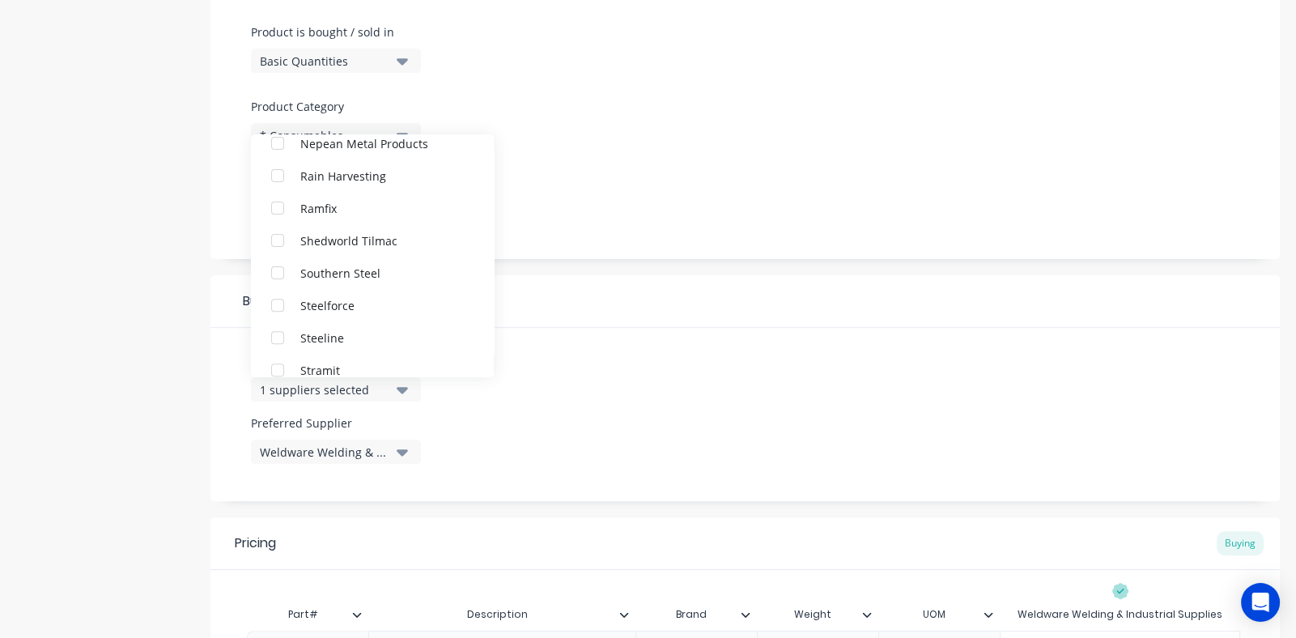
scroll to position [647, 0]
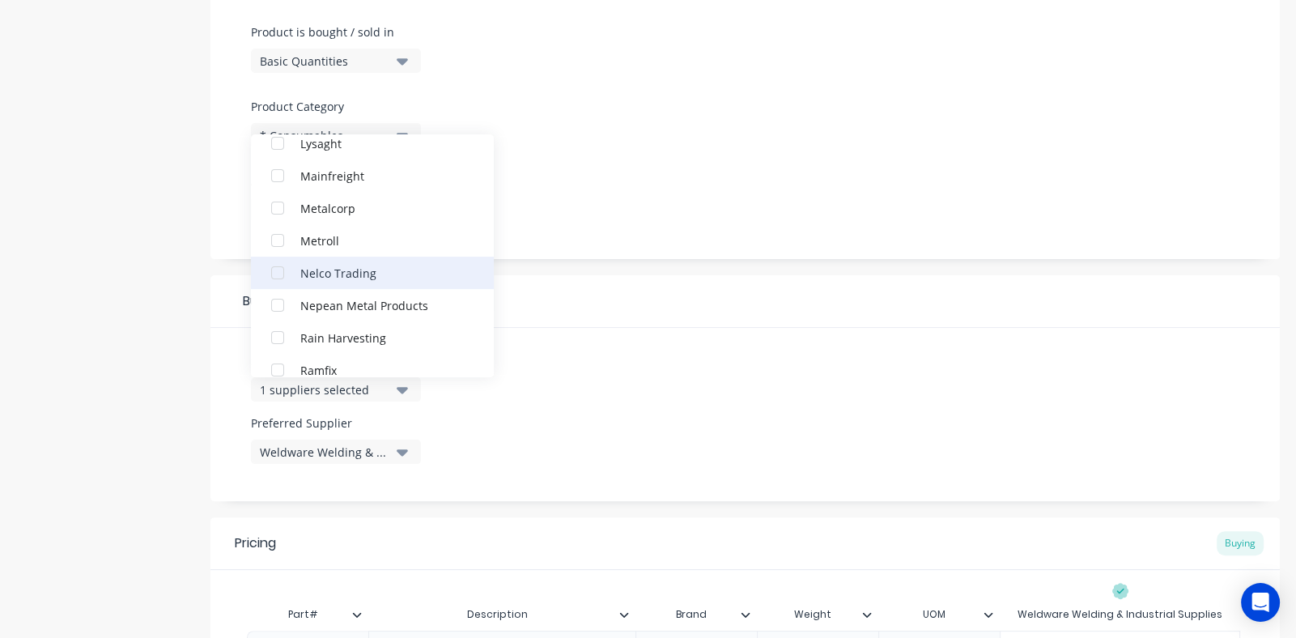
click at [274, 269] on div "button" at bounding box center [277, 273] width 32 height 32
click at [701, 180] on div "Product Options I buy this item I sell this item I track stock for this item I …" at bounding box center [744, 36] width 1069 height 445
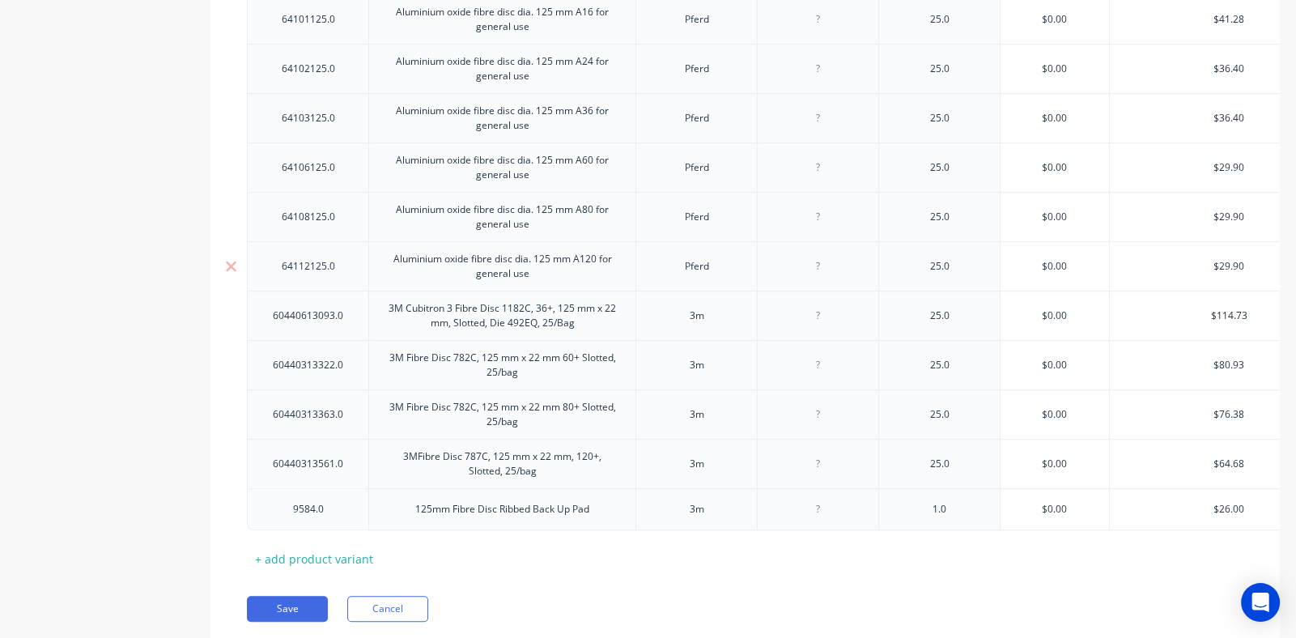
scroll to position [1184, 0]
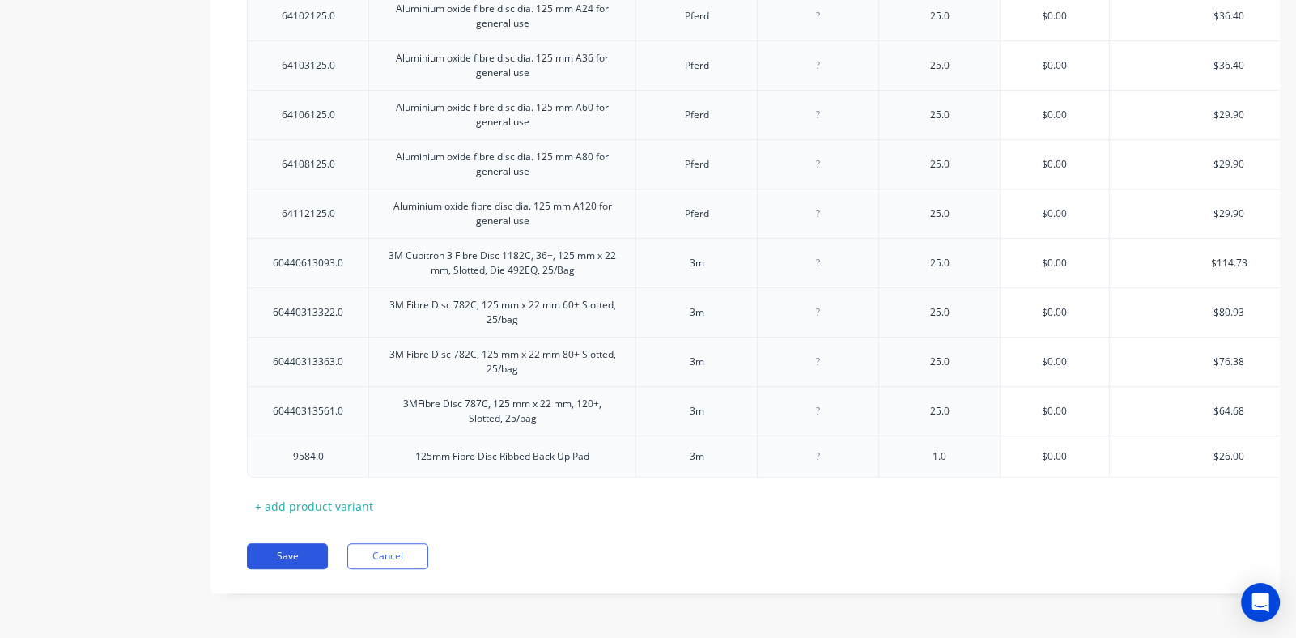
click at [286, 554] on button "Save" at bounding box center [287, 556] width 81 height 26
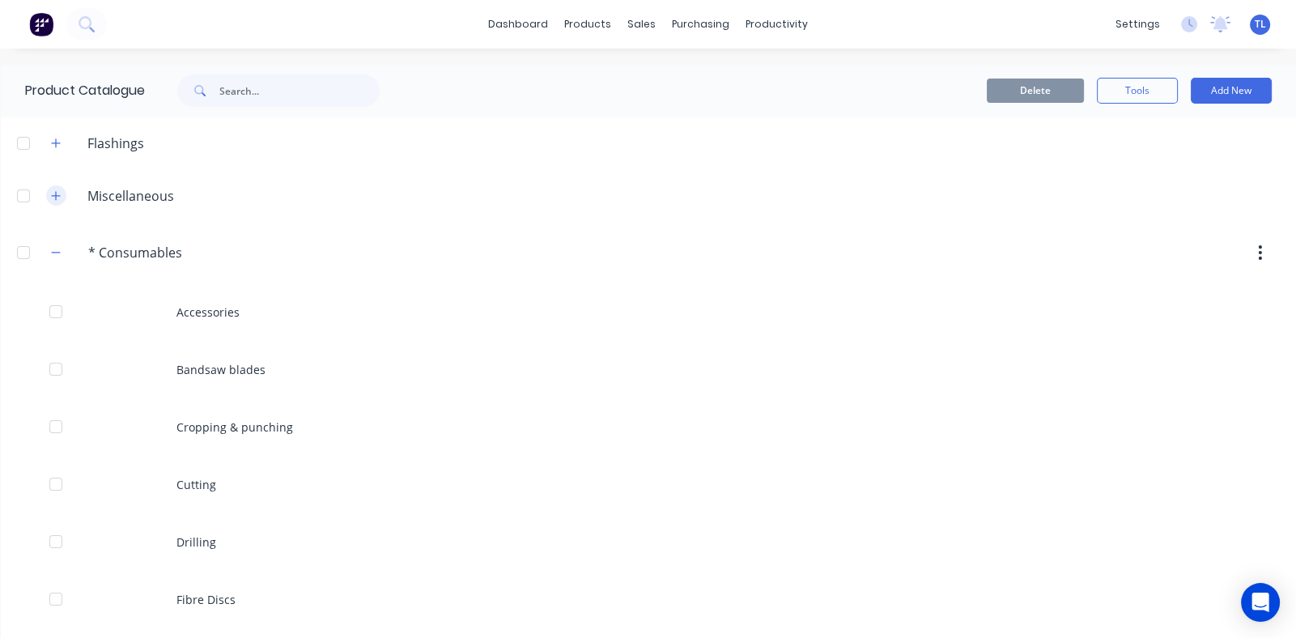
click at [51, 194] on icon "button" at bounding box center [56, 195] width 10 height 11
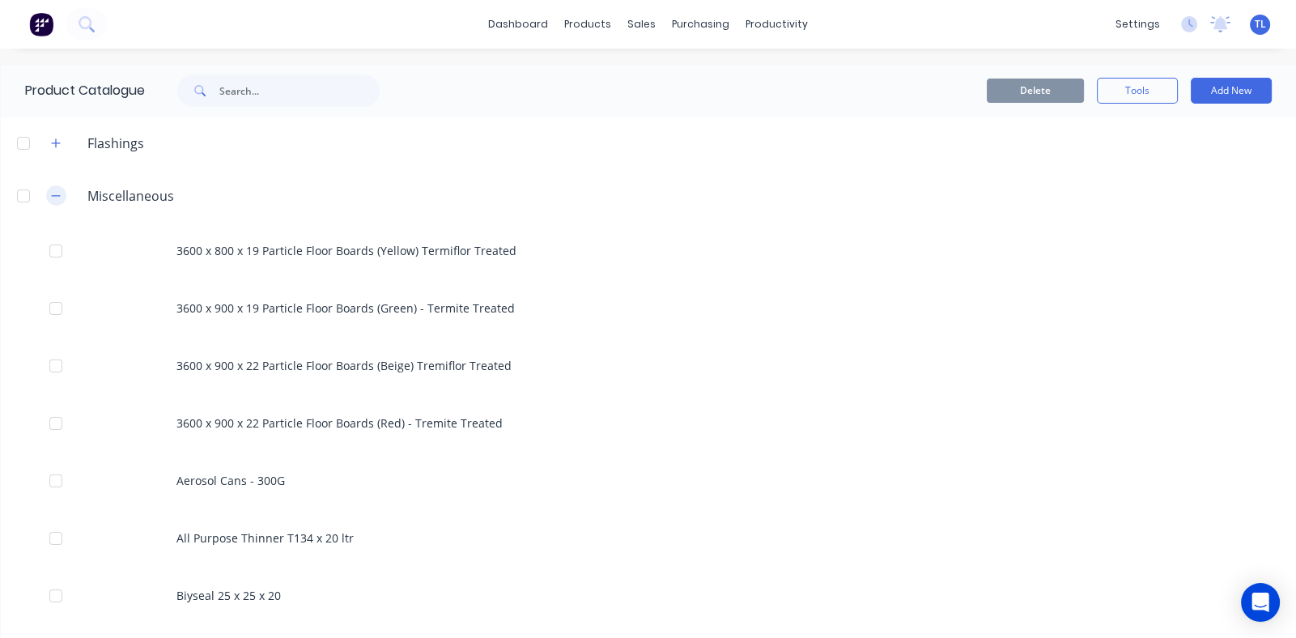
click at [53, 196] on icon "button" at bounding box center [56, 195] width 10 height 11
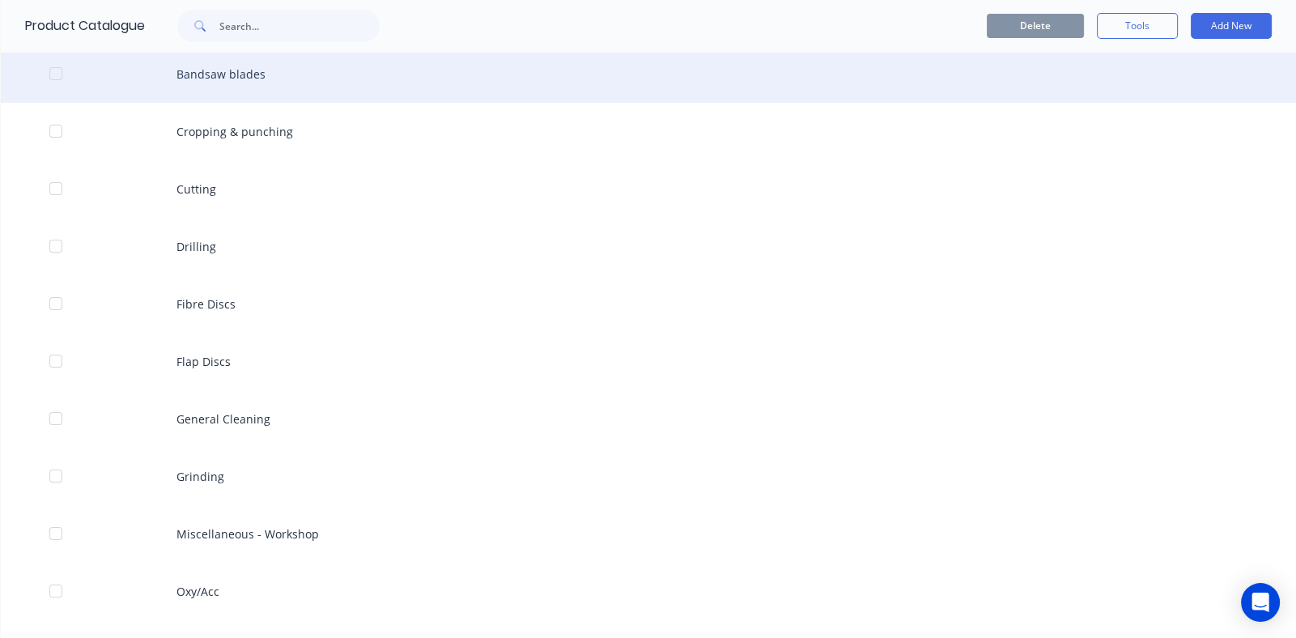
scroll to position [323, 0]
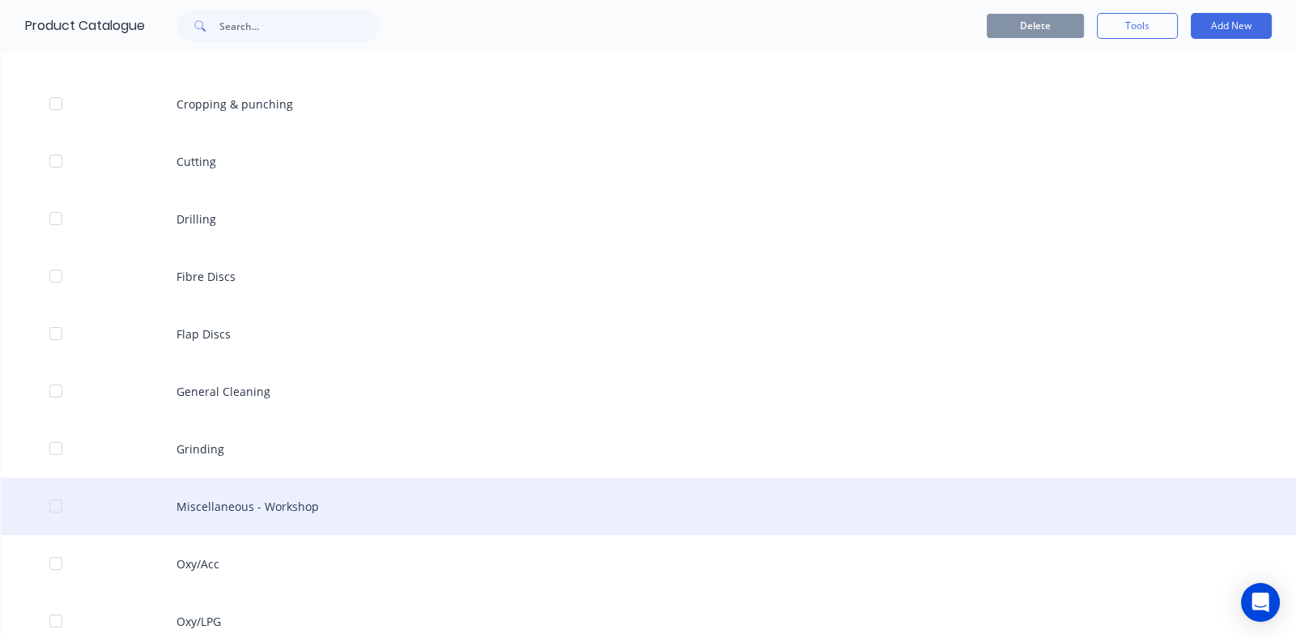
click at [197, 510] on div "Miscellaneous - Workshop" at bounding box center [648, 505] width 1295 height 57
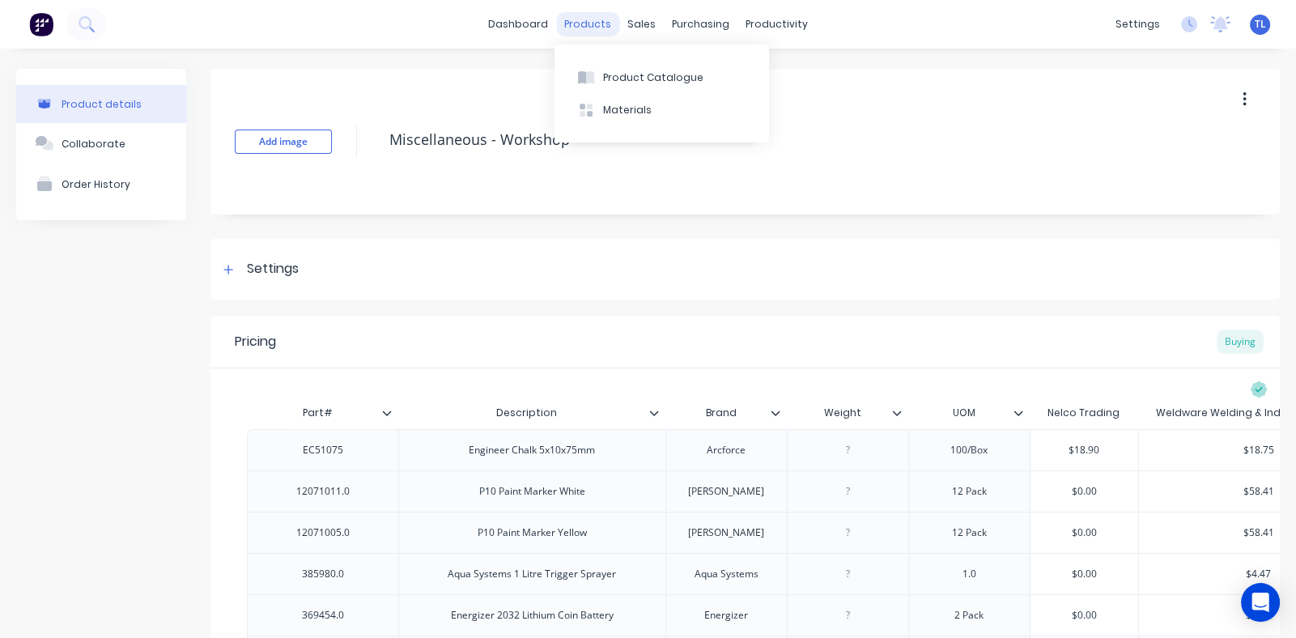
click at [584, 23] on div "products" at bounding box center [587, 24] width 63 height 24
click at [603, 79] on div "Product Catalogue" at bounding box center [653, 77] width 100 height 15
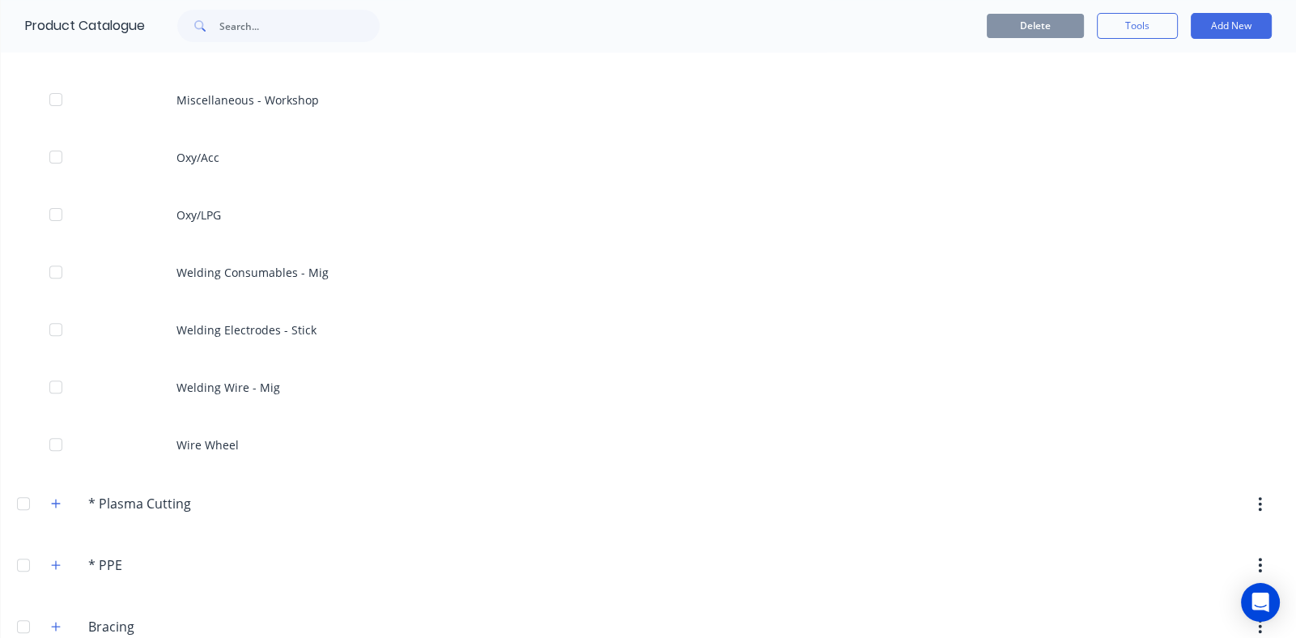
scroll to position [808, 0]
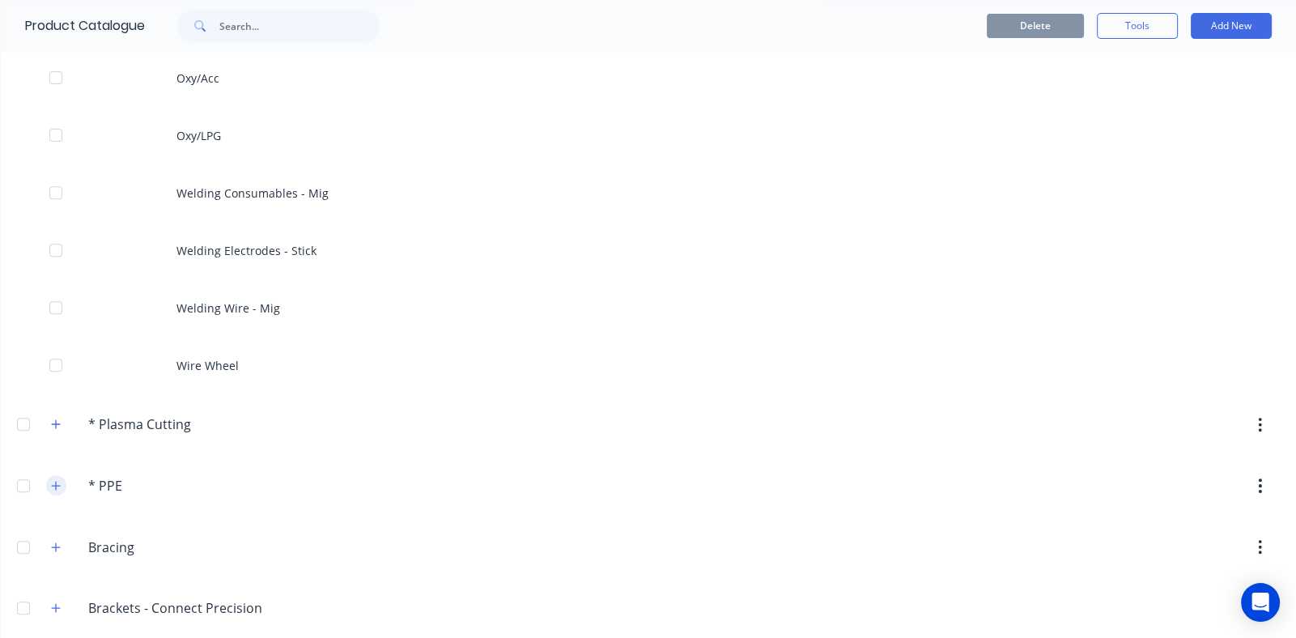
click at [52, 484] on icon "button" at bounding box center [56, 485] width 10 height 11
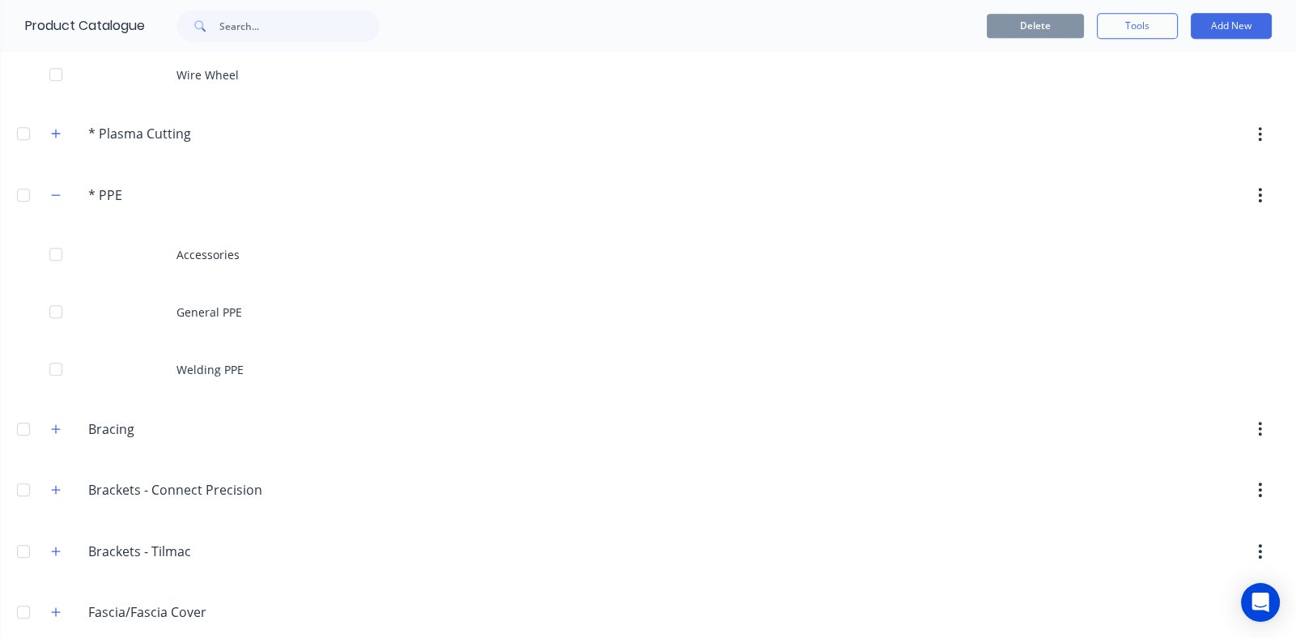
scroll to position [1133, 0]
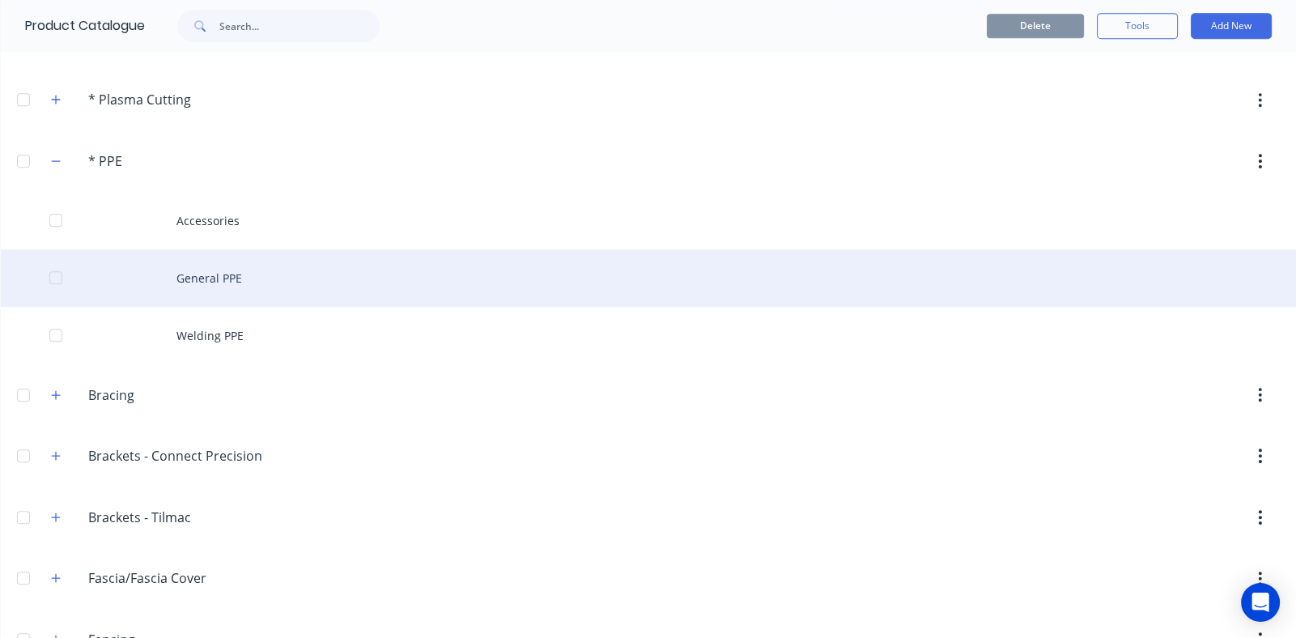
click at [203, 266] on div "General PPE" at bounding box center [648, 277] width 1295 height 57
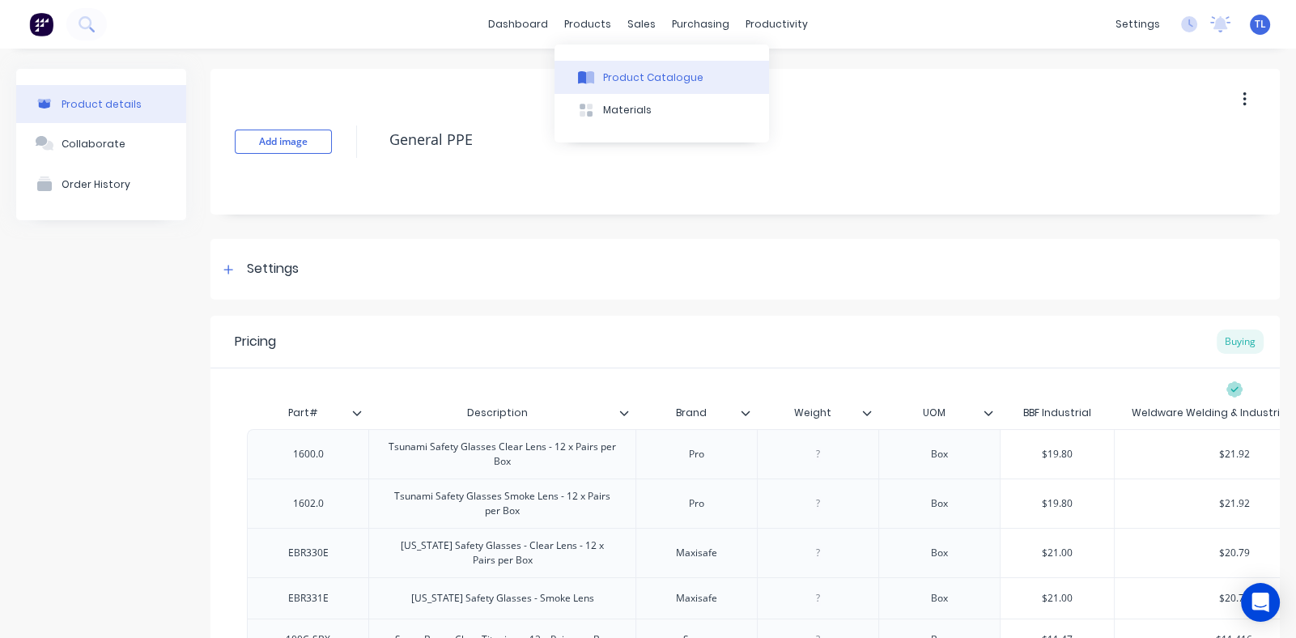
click at [626, 75] on div "Product Catalogue" at bounding box center [653, 77] width 100 height 15
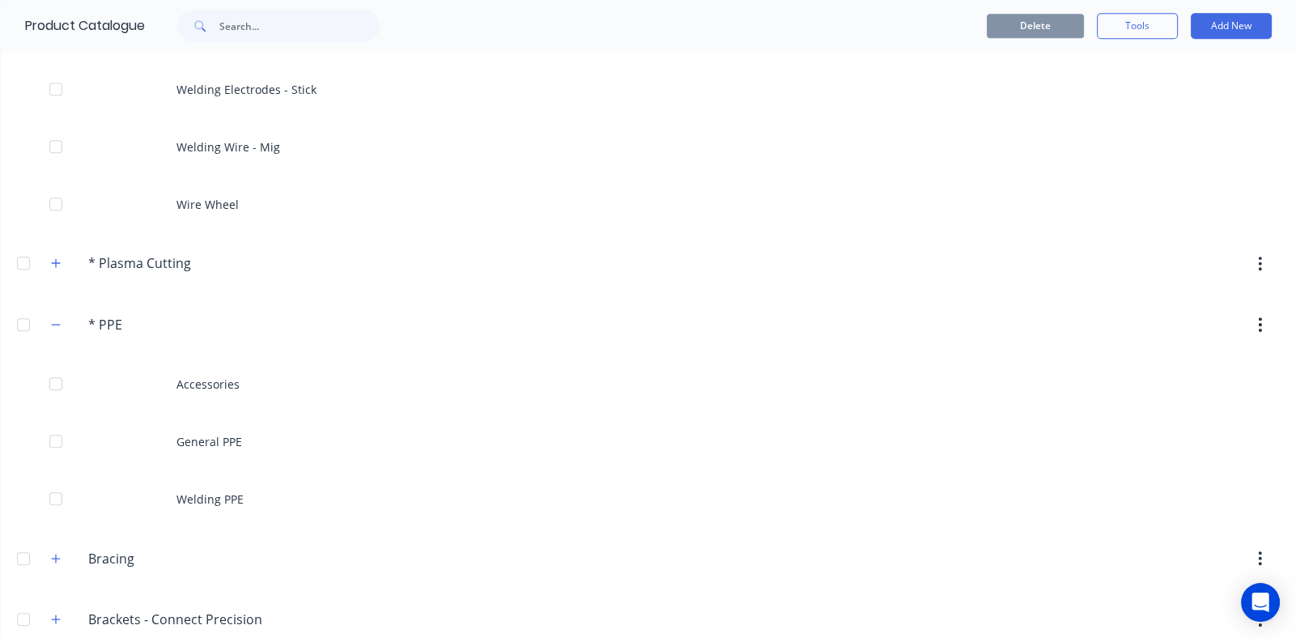
scroll to position [971, 0]
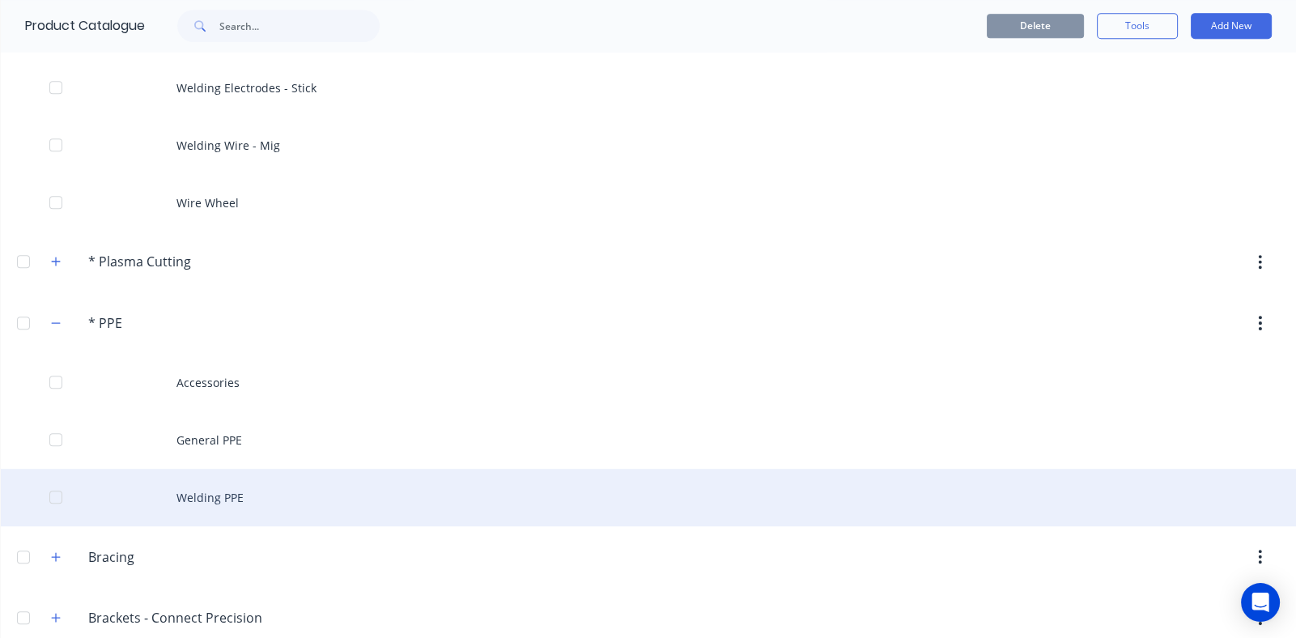
click at [247, 496] on div "Welding PPE" at bounding box center [648, 497] width 1295 height 57
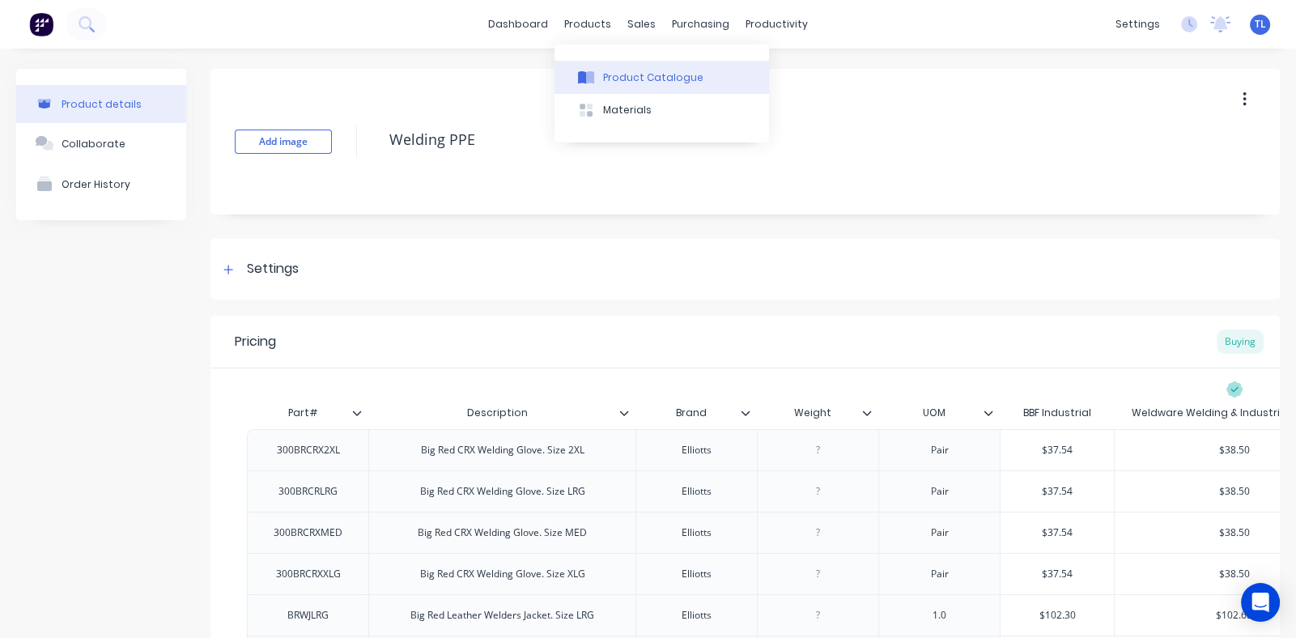
click at [626, 70] on div "Product Catalogue" at bounding box center [653, 77] width 100 height 15
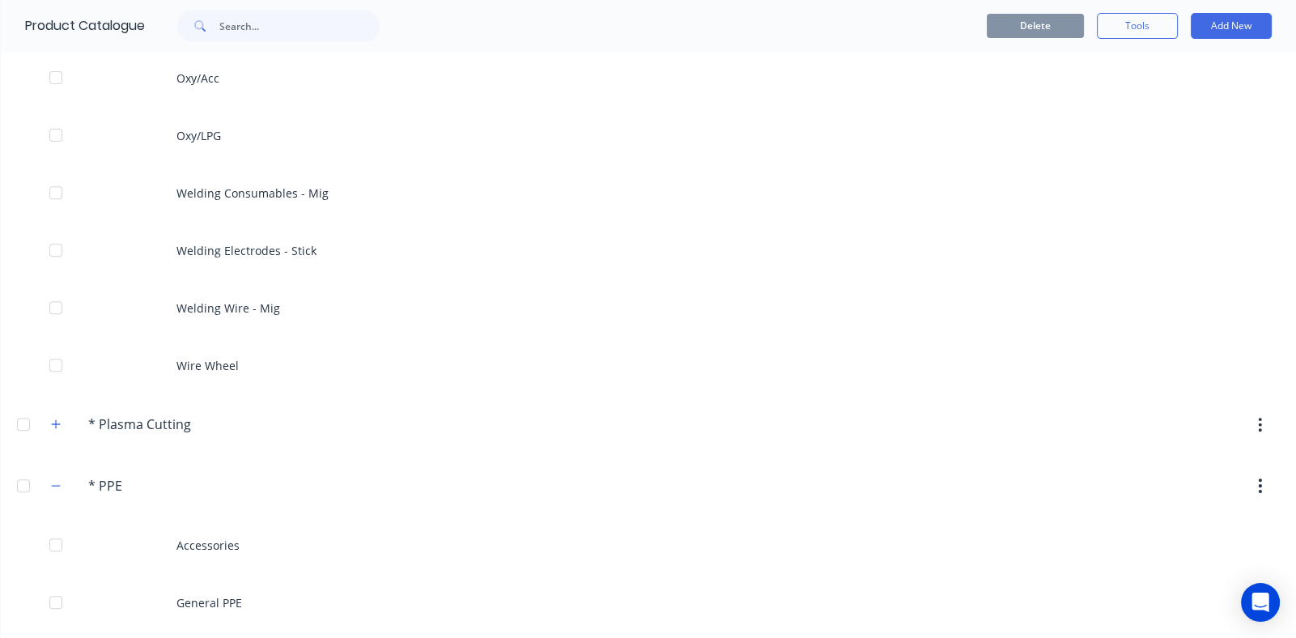
scroll to position [971, 0]
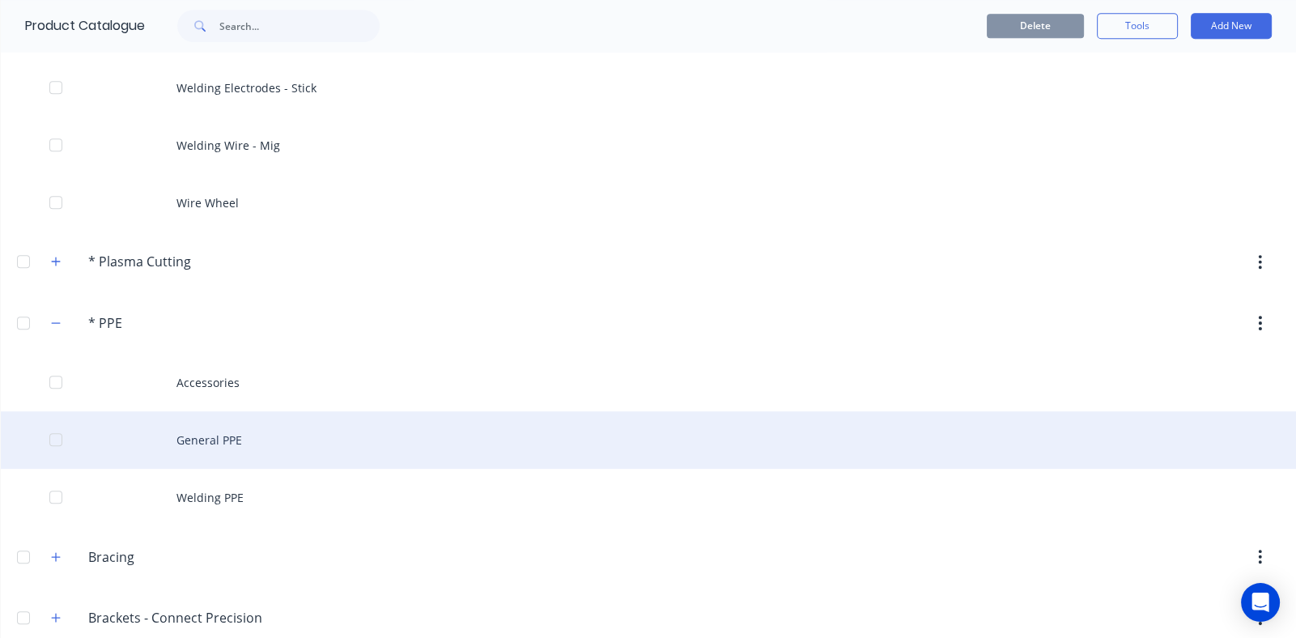
click at [189, 441] on div "General PPE" at bounding box center [648, 439] width 1295 height 57
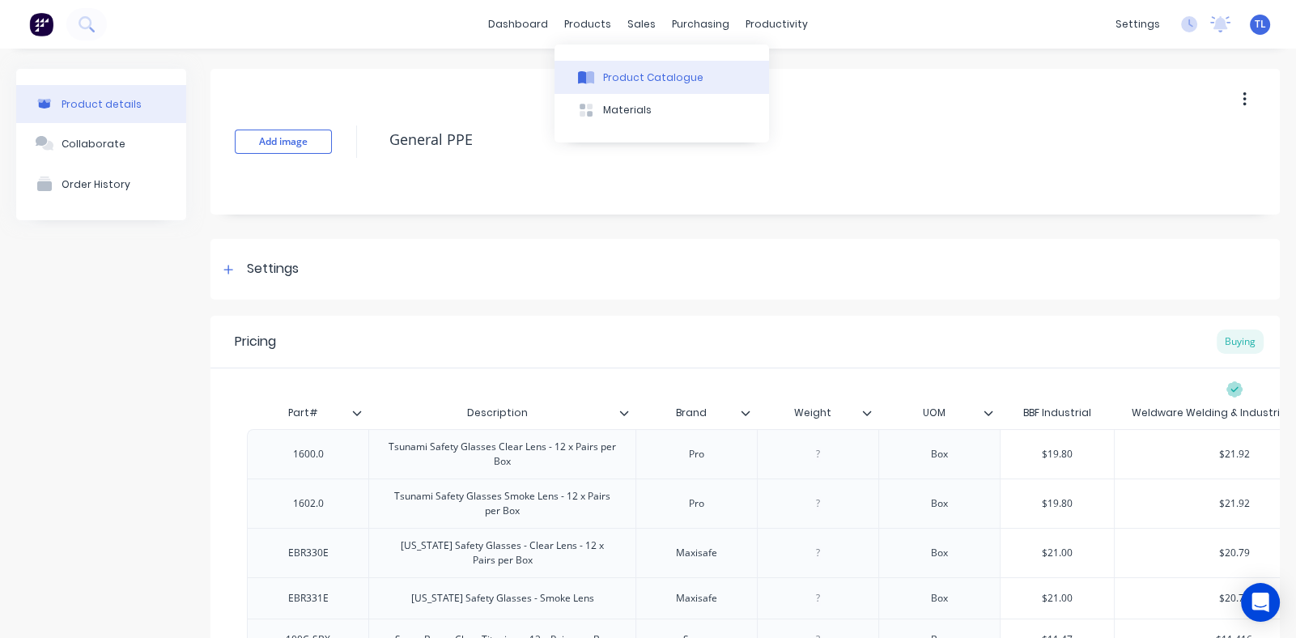
click at [627, 78] on div "Product Catalogue" at bounding box center [653, 77] width 100 height 15
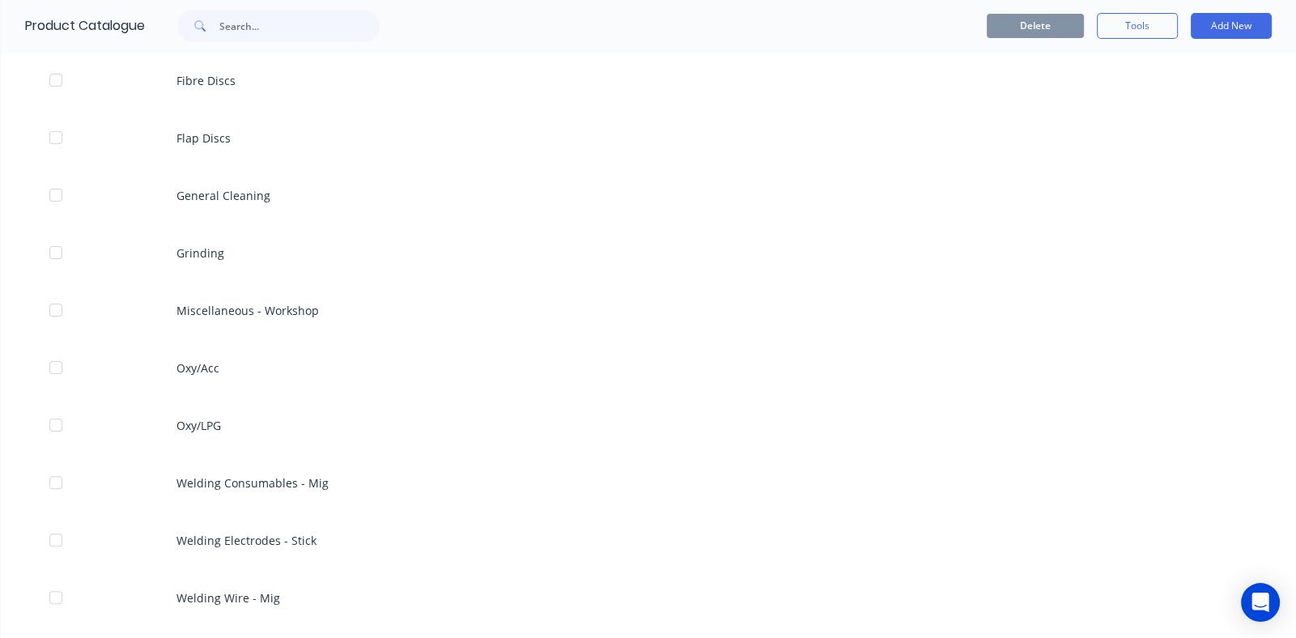
scroll to position [567, 0]
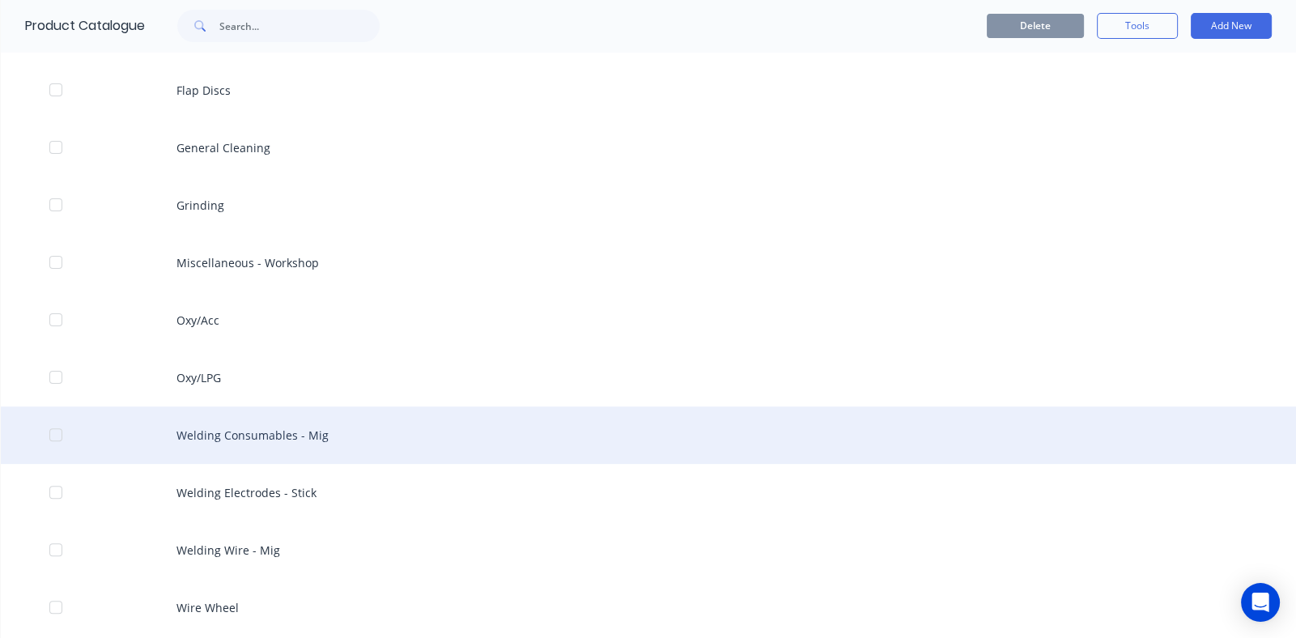
click at [239, 423] on div "Welding Consumables - Mig" at bounding box center [648, 434] width 1295 height 57
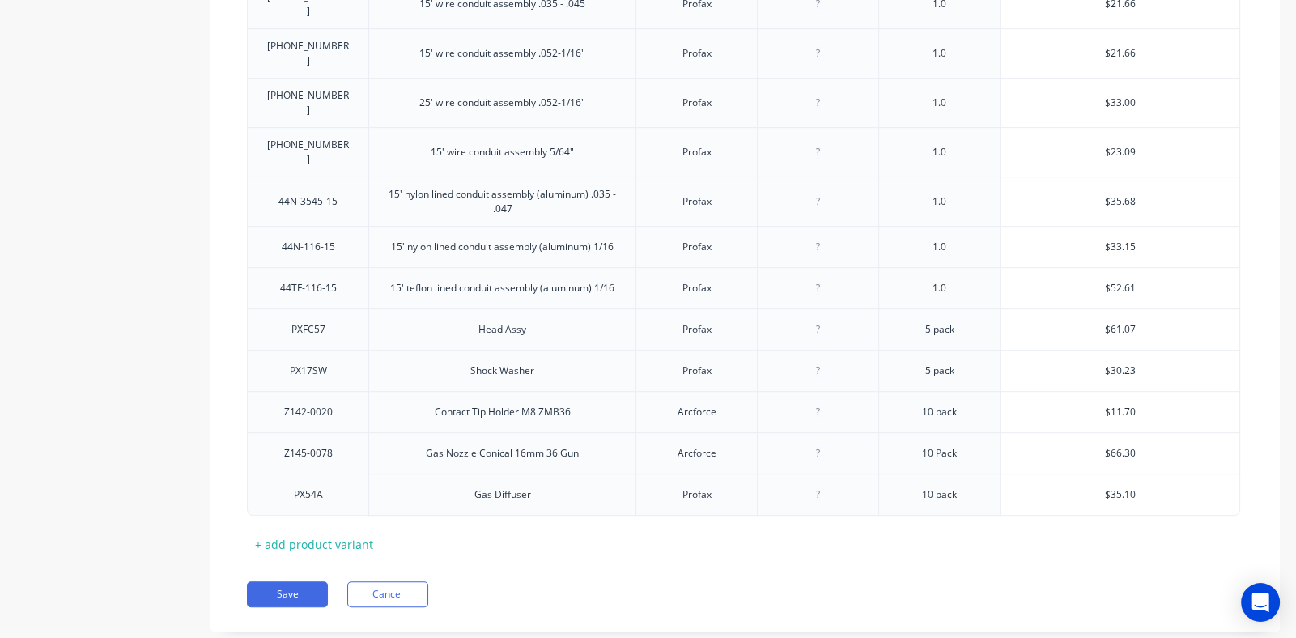
scroll to position [1037, 0]
click at [325, 531] on div "+ add product variant" at bounding box center [314, 543] width 134 height 25
type textarea "x"
click at [503, 524] on div at bounding box center [502, 534] width 81 height 21
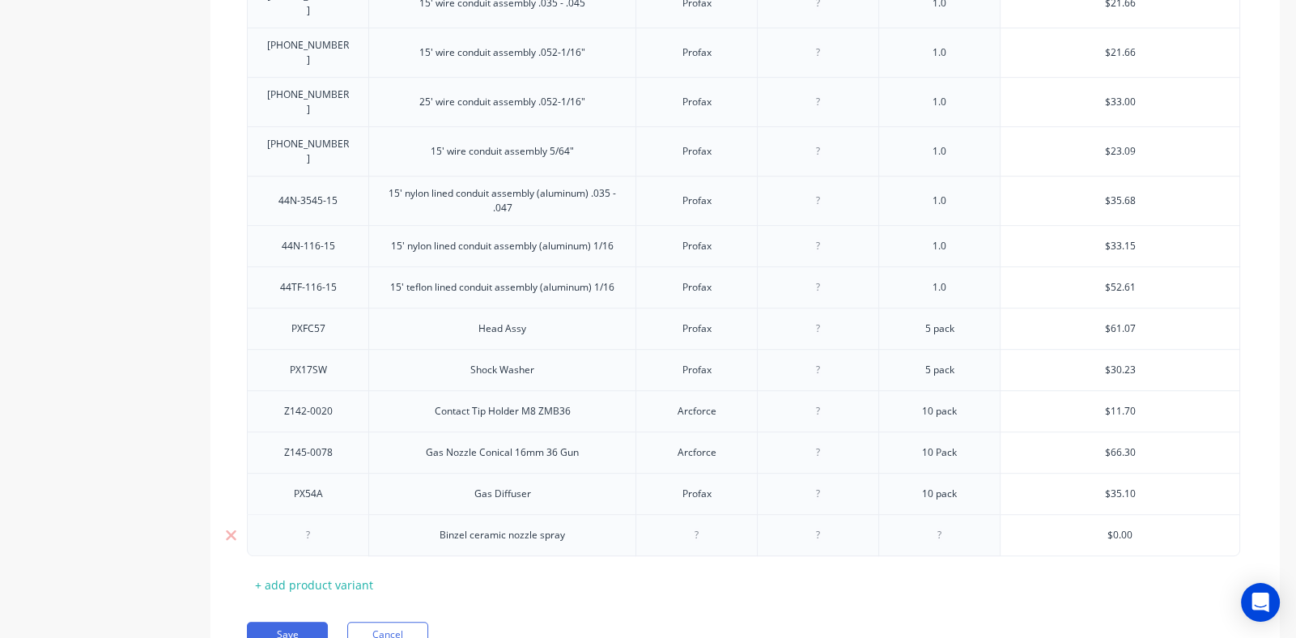
type textarea "x"
click at [700, 524] on div at bounding box center [696, 534] width 81 height 21
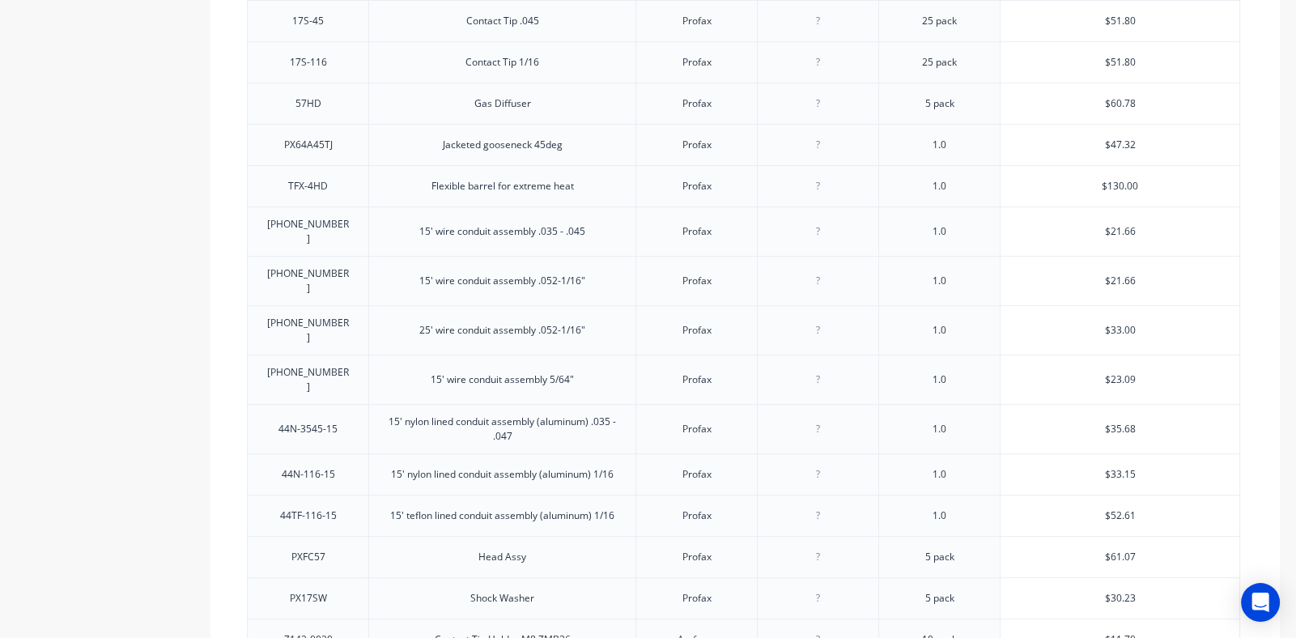
scroll to position [1078, 0]
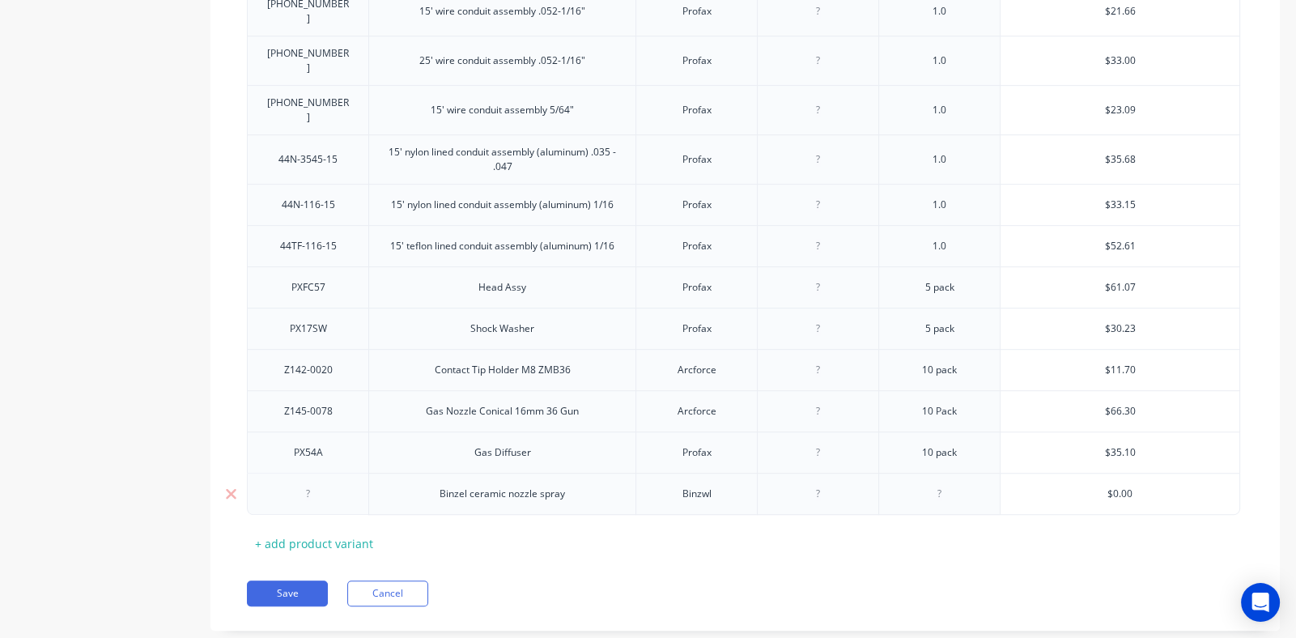
type textarea "x"
click at [941, 483] on div at bounding box center [939, 493] width 81 height 21
click at [1135, 486] on input "text" at bounding box center [1119, 493] width 239 height 15
type textarea "x"
type input "$0.00"
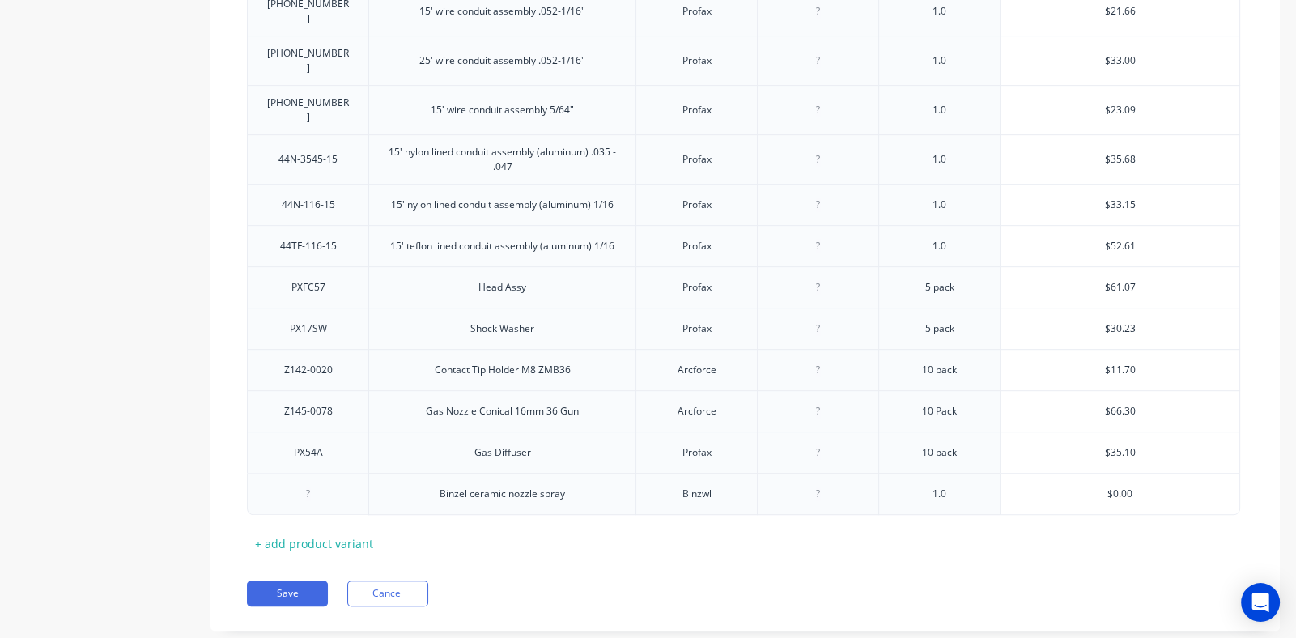
type textarea "x"
type input "$0.0"
type textarea "x"
type input "$0."
type textarea "x"
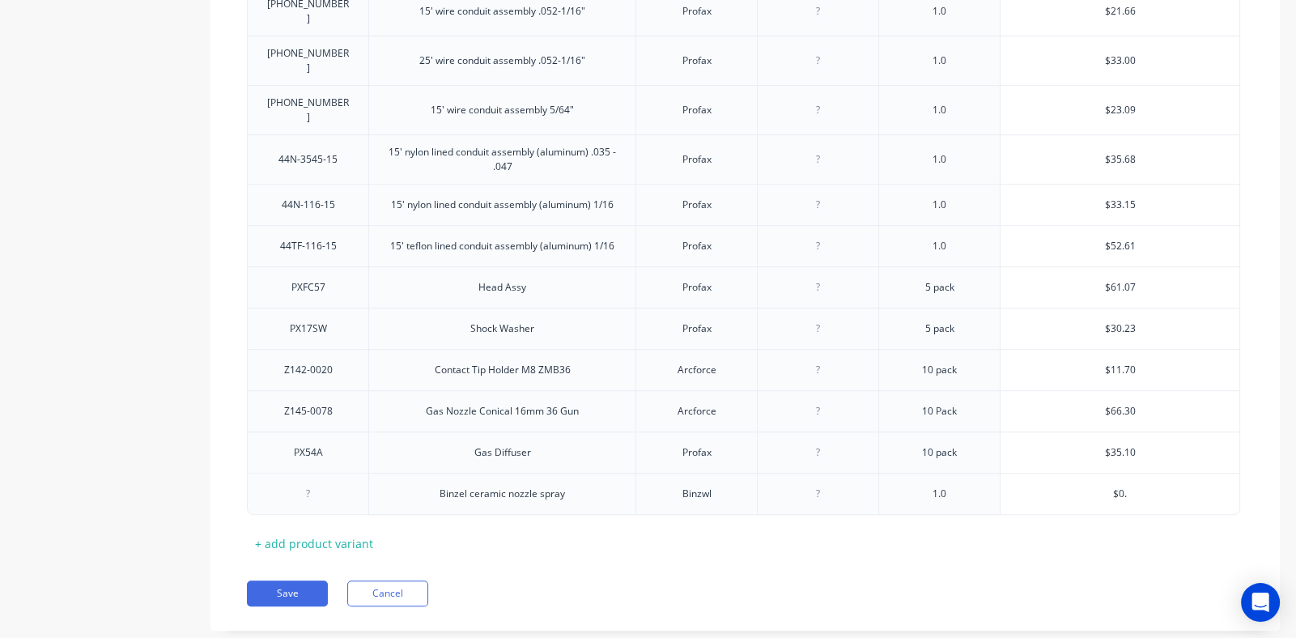
type input "$0"
type textarea "x"
type input "$"
type textarea "x"
type input "$3"
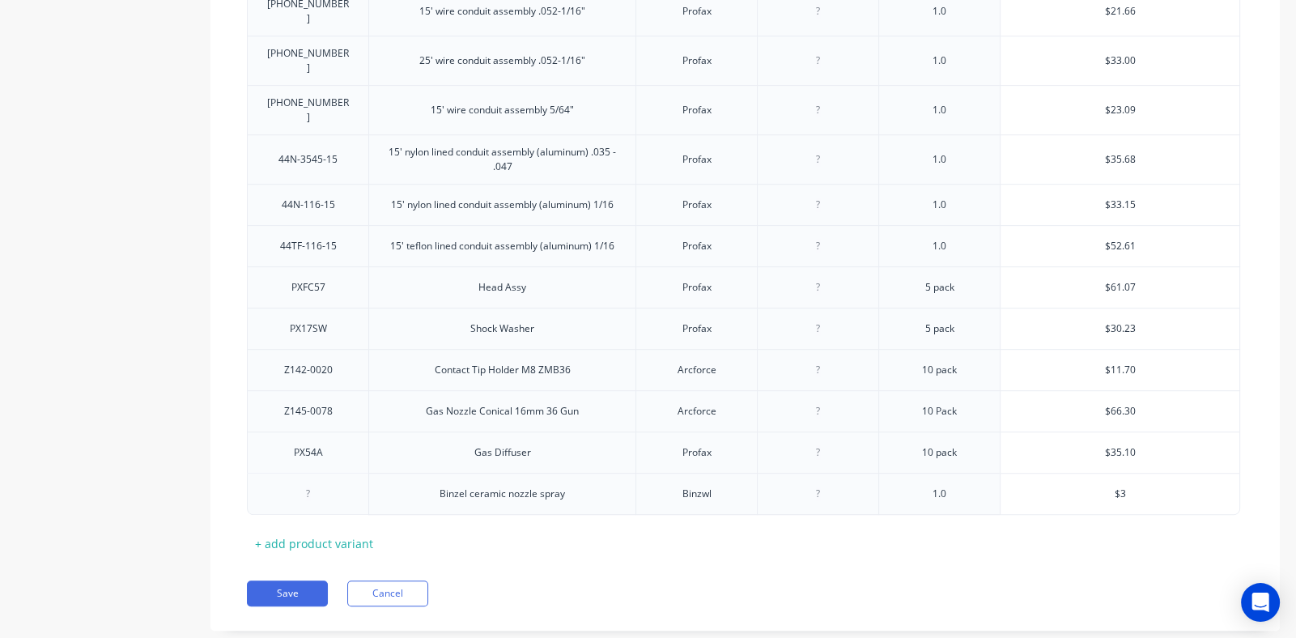
type textarea "x"
type input "$35"
type textarea "x"
type input "$35."
type textarea "x"
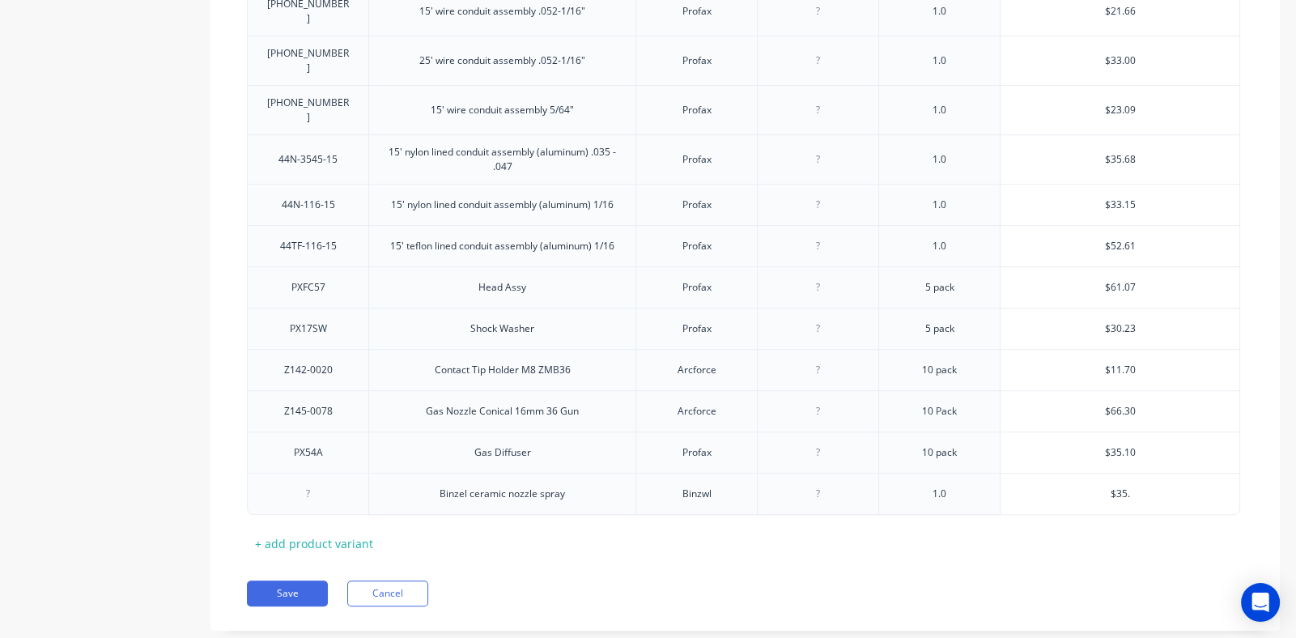
type input "$35.6"
type textarea "x"
type input "$35.62"
drag, startPoint x: 708, startPoint y: 457, endPoint x: 709, endPoint y: 509, distance: 51.8
click at [283, 580] on button "Save" at bounding box center [287, 593] width 81 height 26
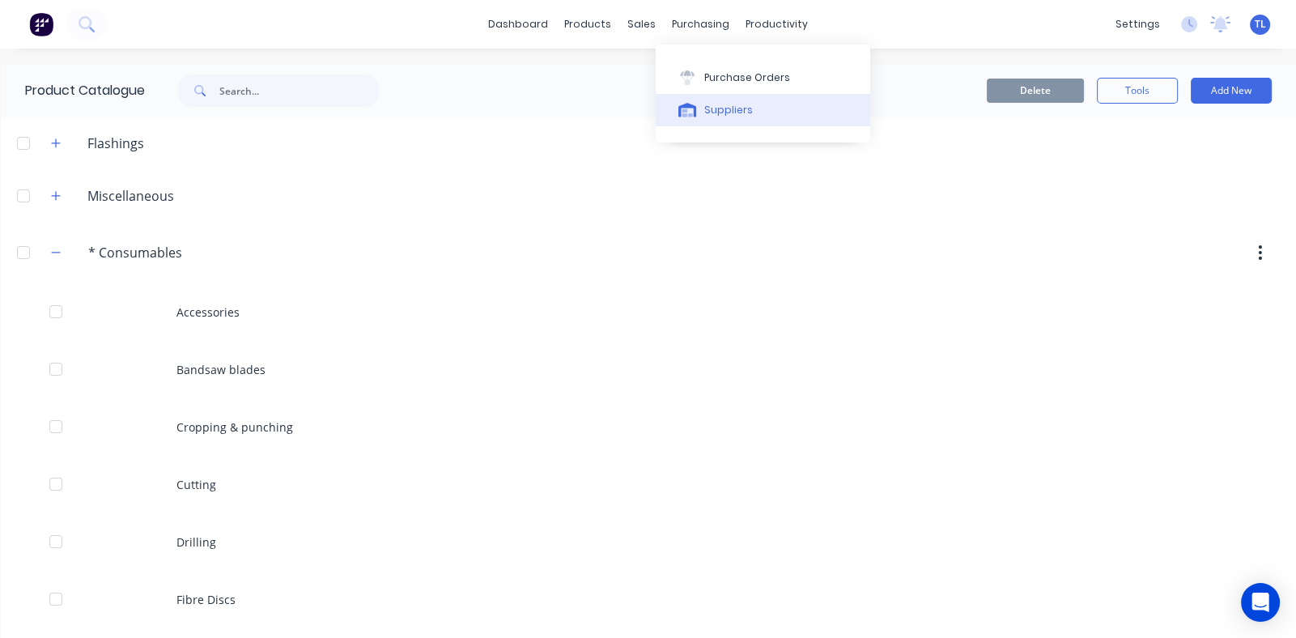
click at [719, 115] on div "Suppliers" at bounding box center [728, 110] width 49 height 15
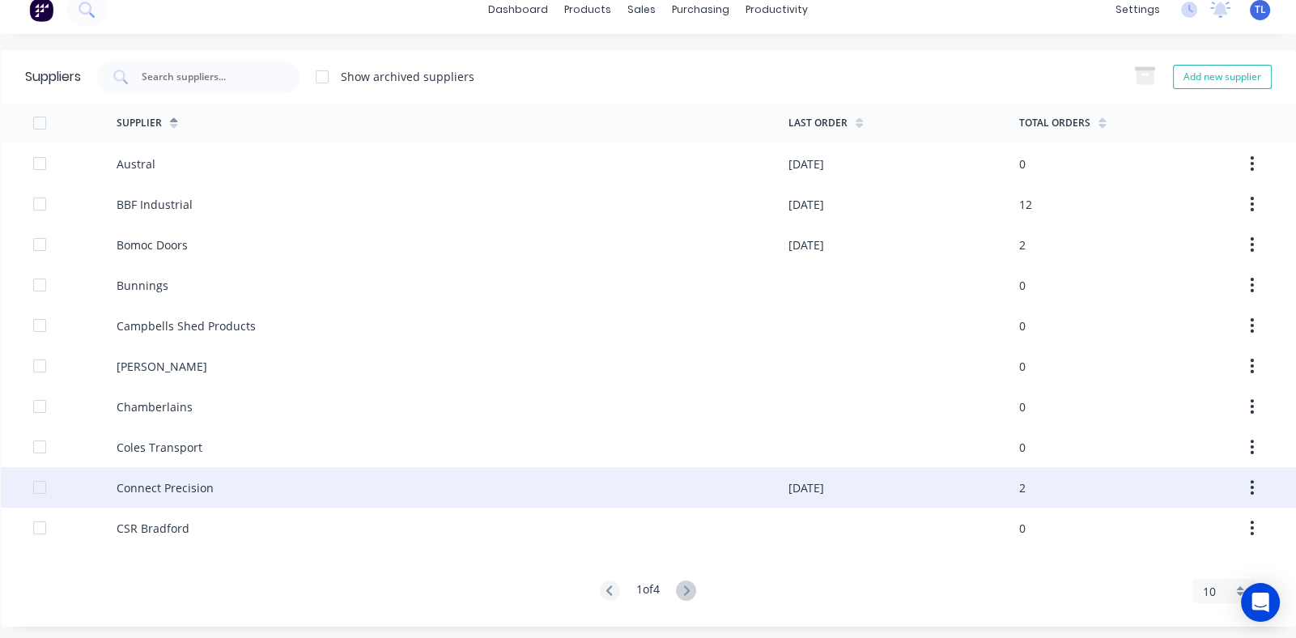
scroll to position [19, 0]
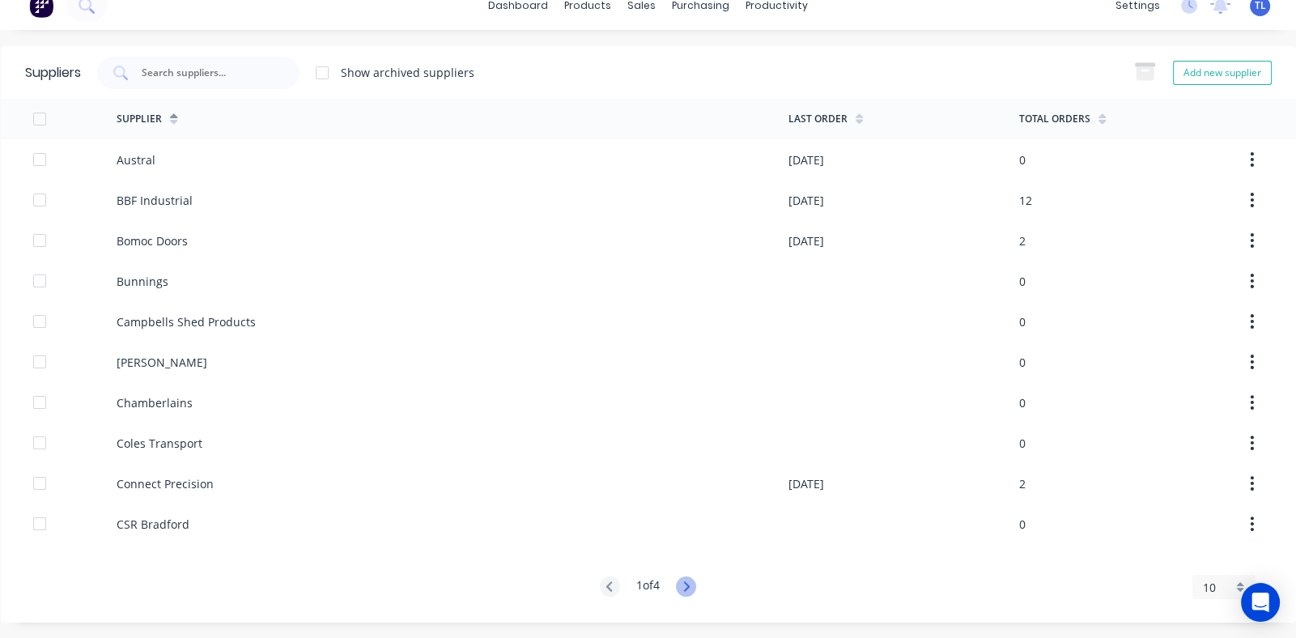
click at [684, 585] on icon at bounding box center [687, 586] width 6 height 10
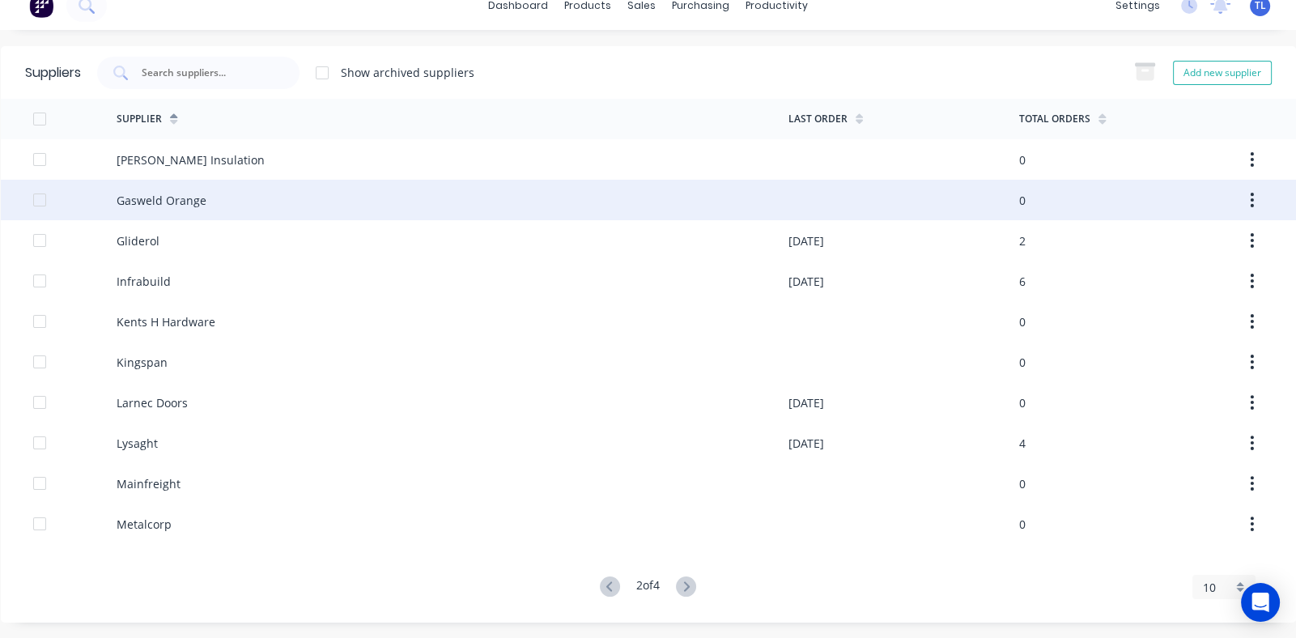
click at [194, 197] on div "Gasweld Orange" at bounding box center [162, 200] width 90 height 17
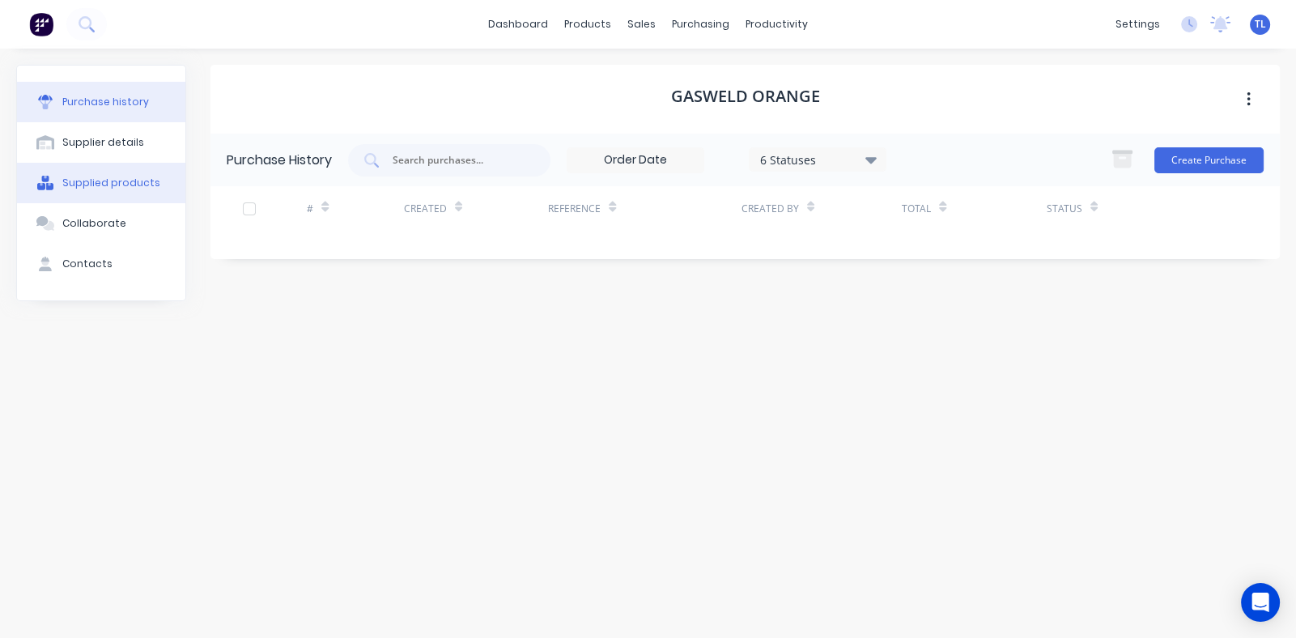
click at [117, 176] on div "Supplied products" at bounding box center [111, 183] width 98 height 15
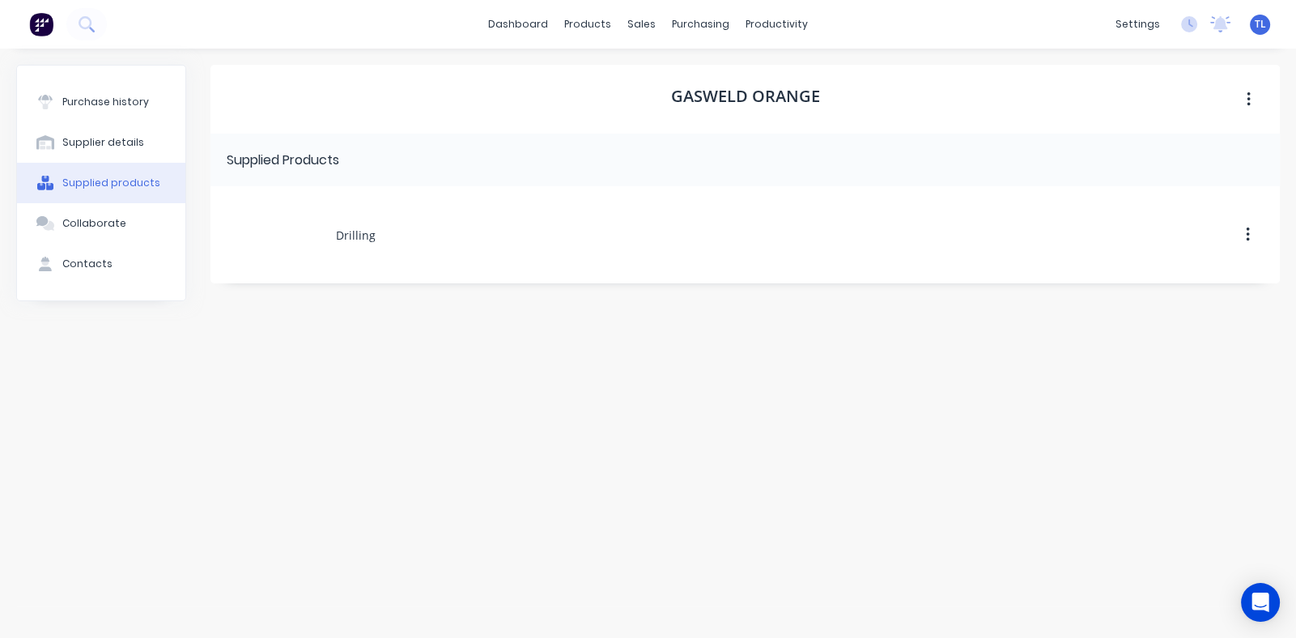
click at [1250, 100] on button "button" at bounding box center [1248, 99] width 38 height 29
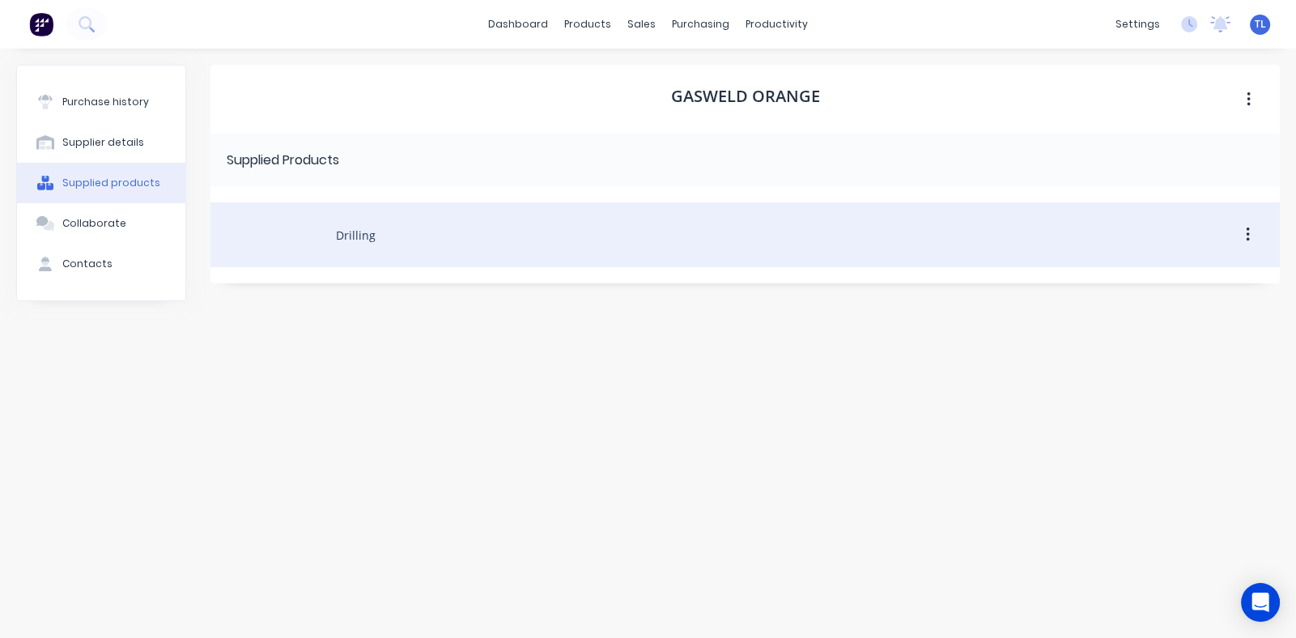
click at [1244, 238] on button "button" at bounding box center [1248, 234] width 38 height 29
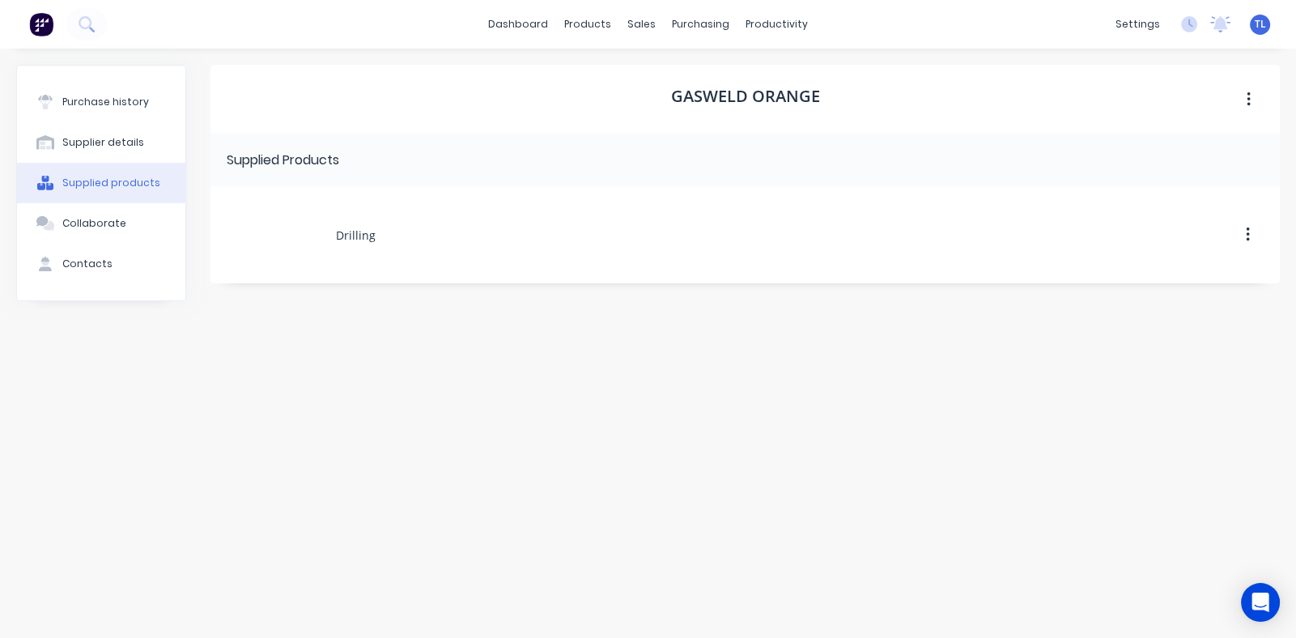
click at [971, 105] on div "Gasweld Orange" at bounding box center [744, 99] width 1069 height 69
click at [630, 75] on div "Product Catalogue" at bounding box center [659, 77] width 100 height 15
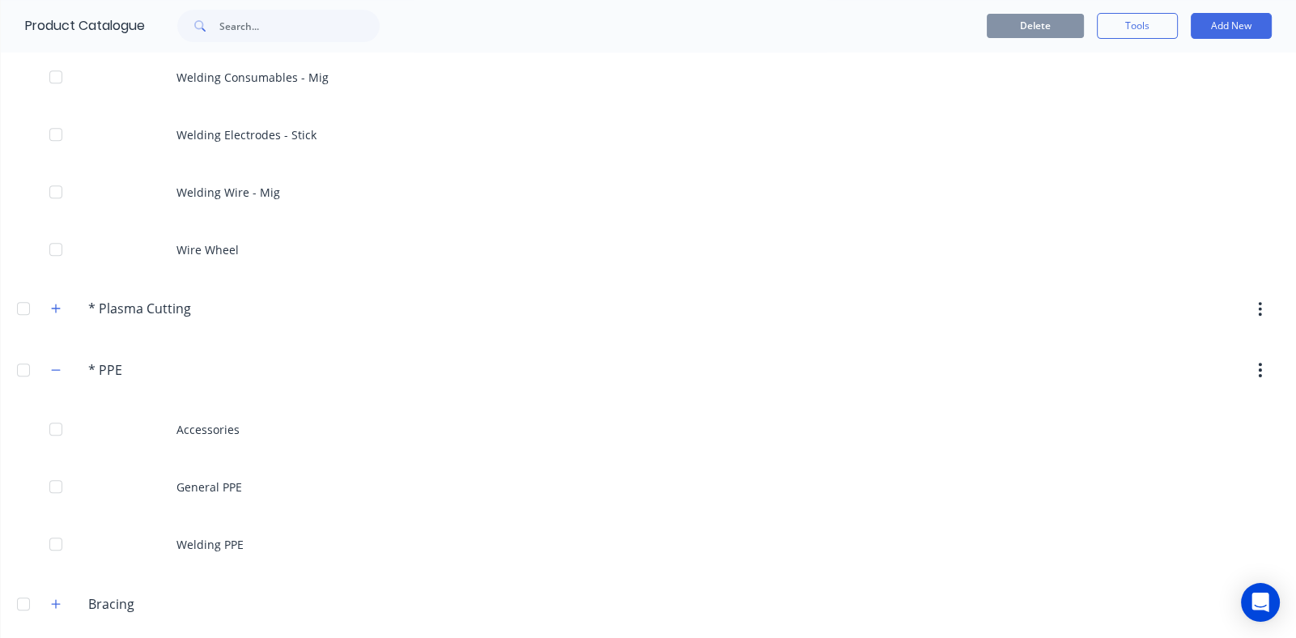
scroll to position [971, 0]
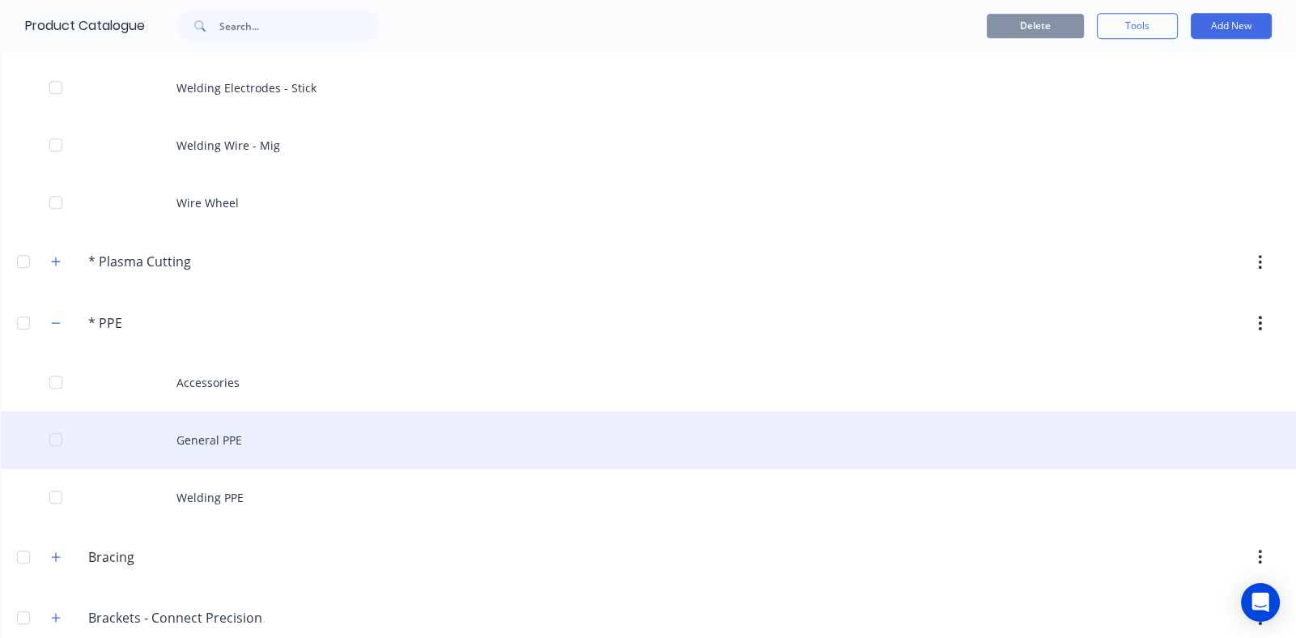
click at [214, 427] on div "General PPE" at bounding box center [648, 439] width 1295 height 57
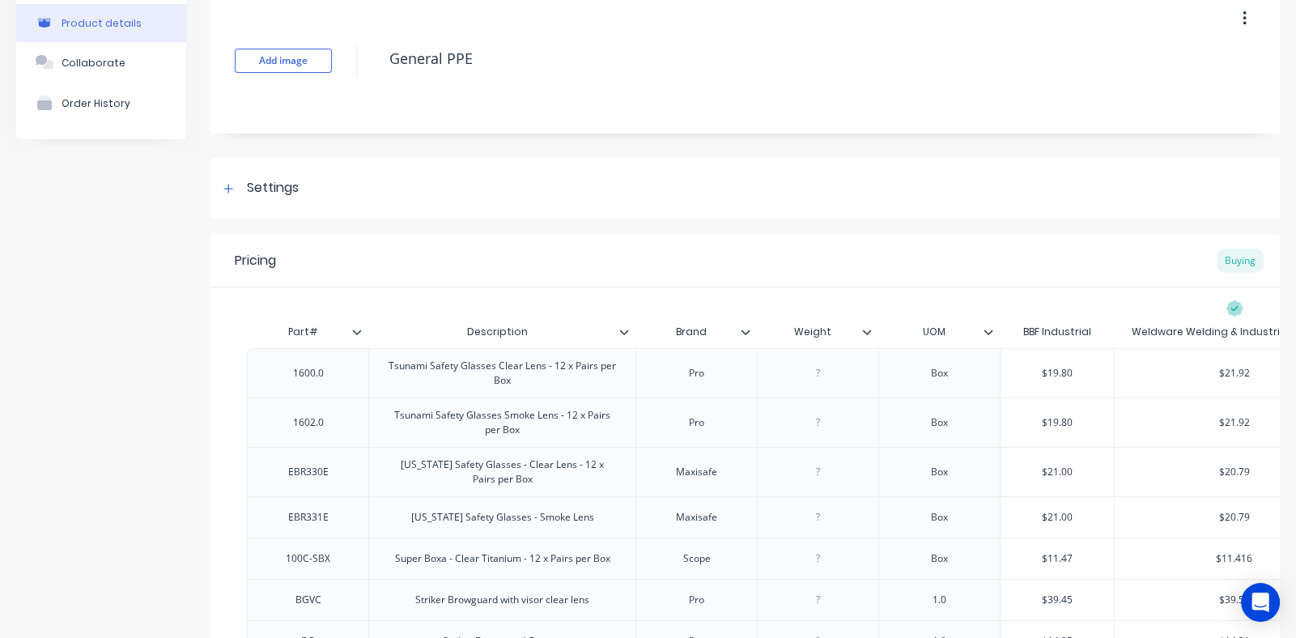
scroll to position [80, 0]
click at [230, 189] on icon at bounding box center [228, 189] width 10 height 11
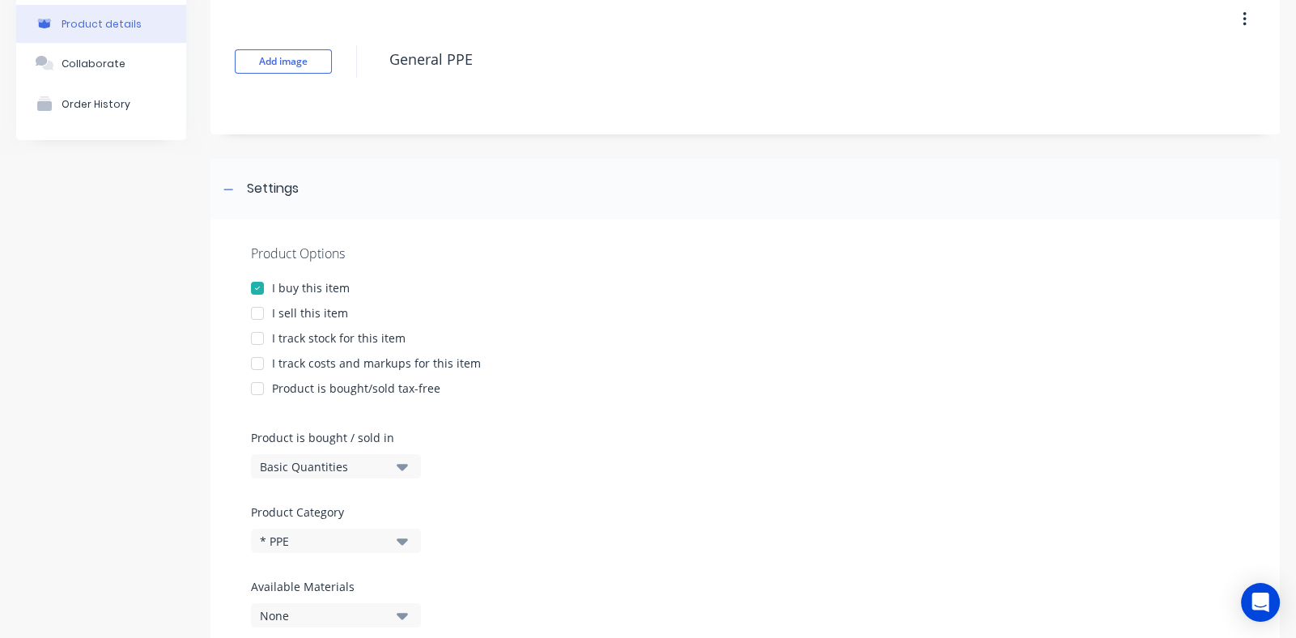
scroll to position [486, 0]
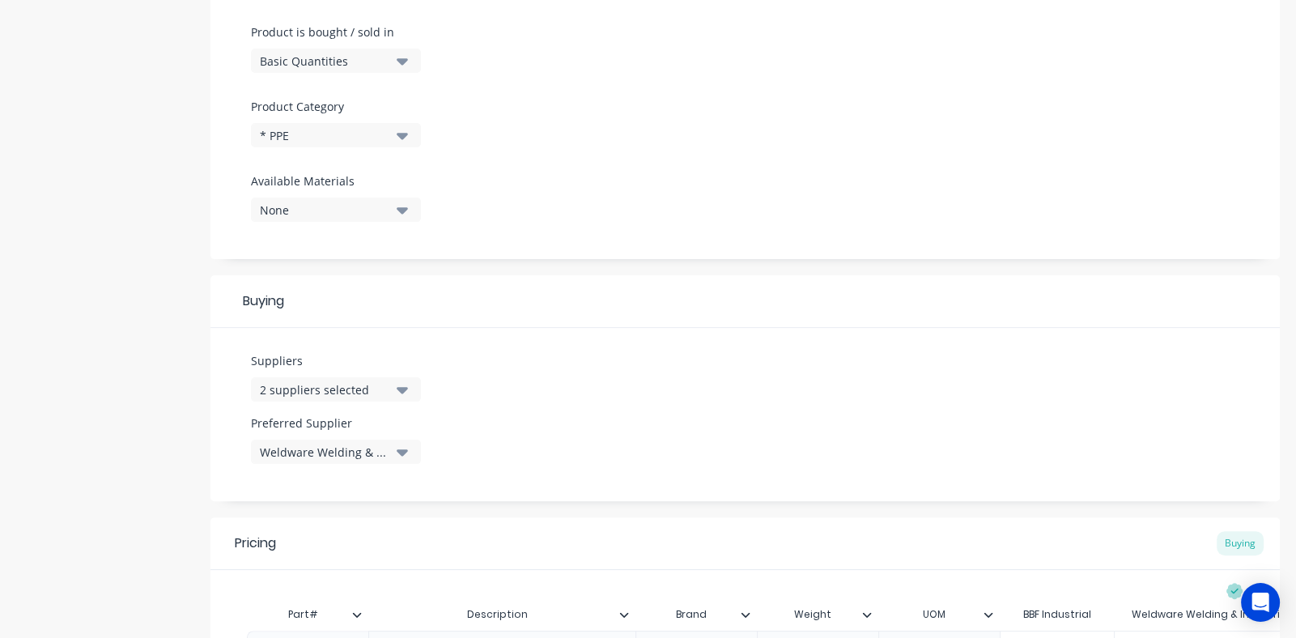
click at [400, 389] on icon "button" at bounding box center [402, 390] width 11 height 6
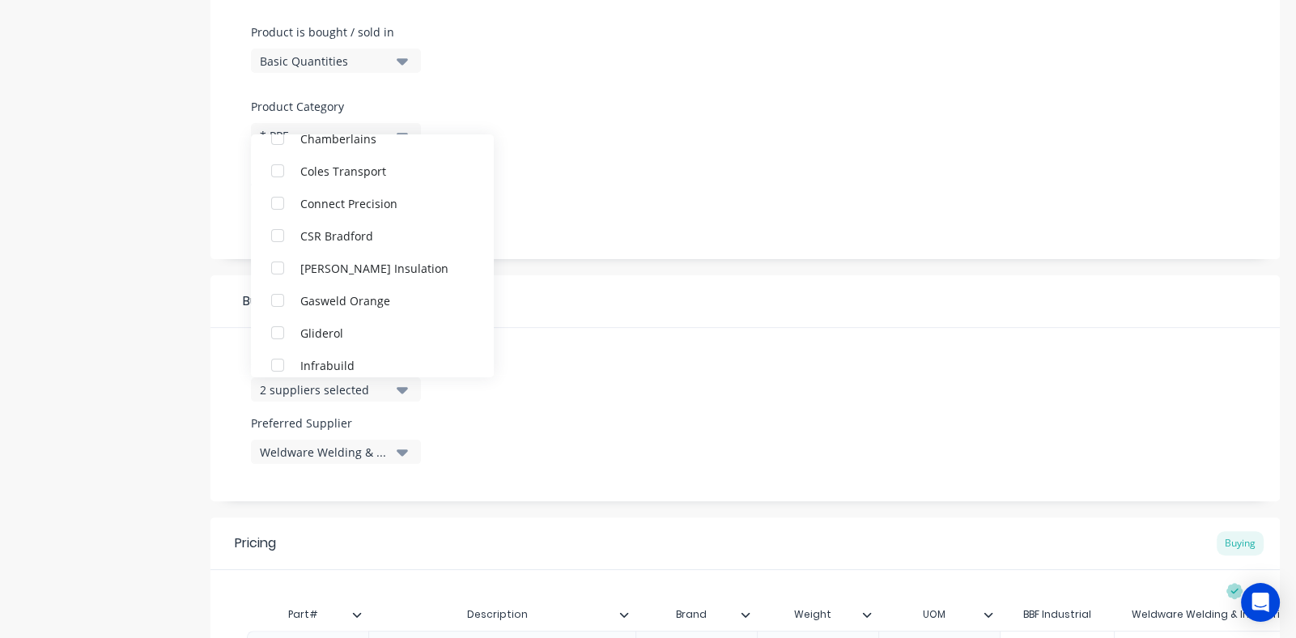
scroll to position [323, 0]
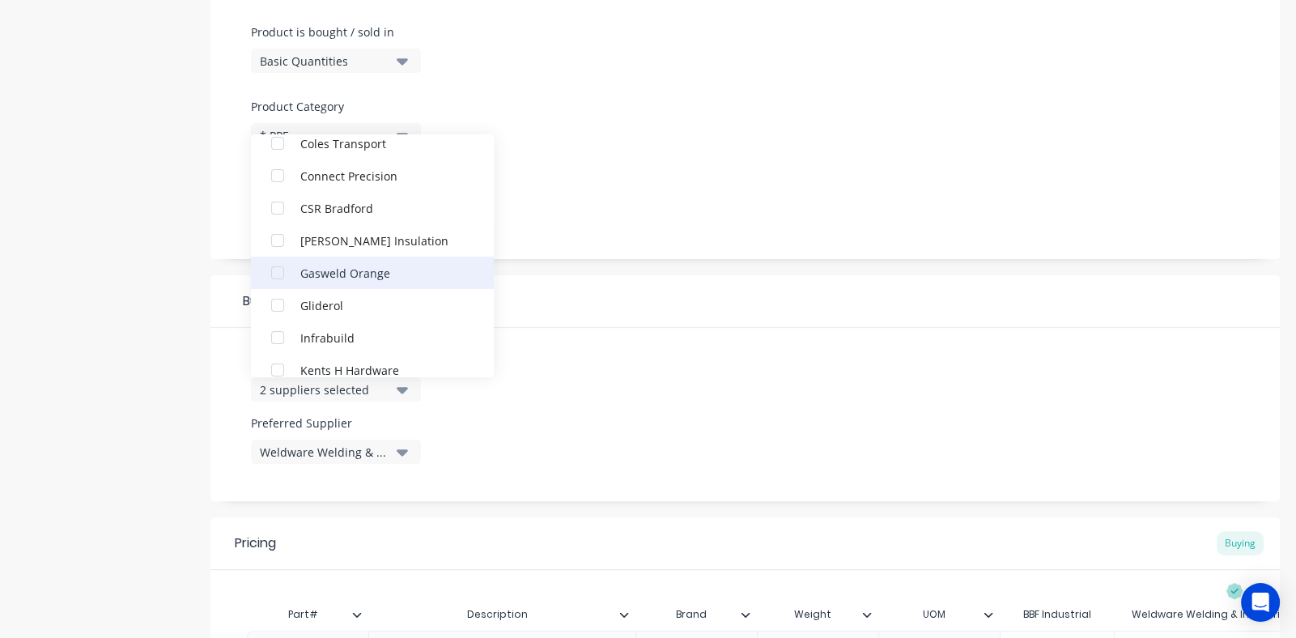
click at [277, 269] on div "button" at bounding box center [277, 273] width 32 height 32
click at [647, 351] on div "Suppliers 3 suppliers selected BBF Industrial Gasweld Orange Weldware Welding &…" at bounding box center [744, 414] width 1069 height 173
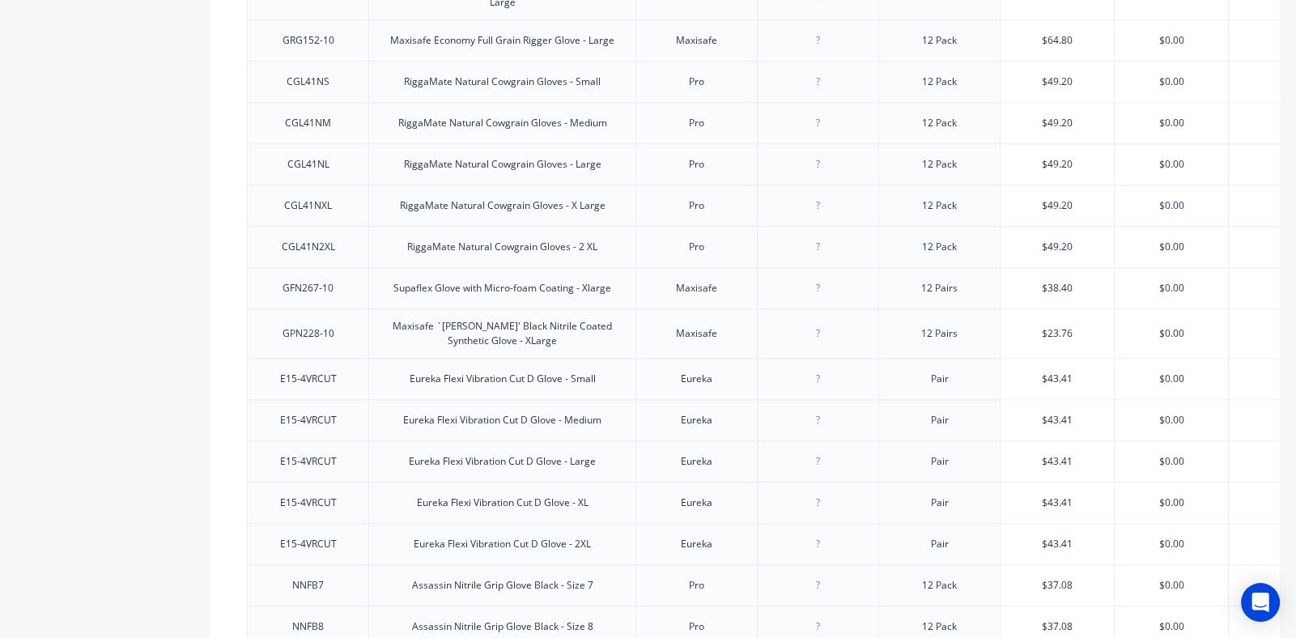
scroll to position [2565, 0]
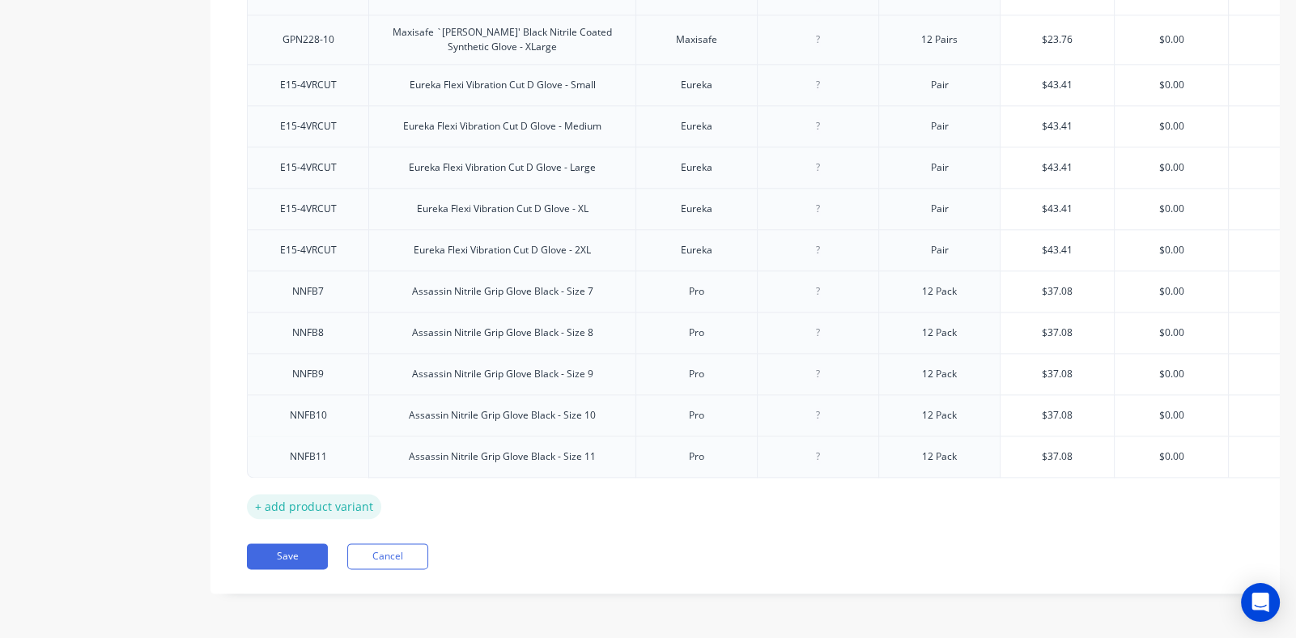
click at [319, 494] on div "+ add product variant" at bounding box center [314, 506] width 134 height 25
type textarea "x"
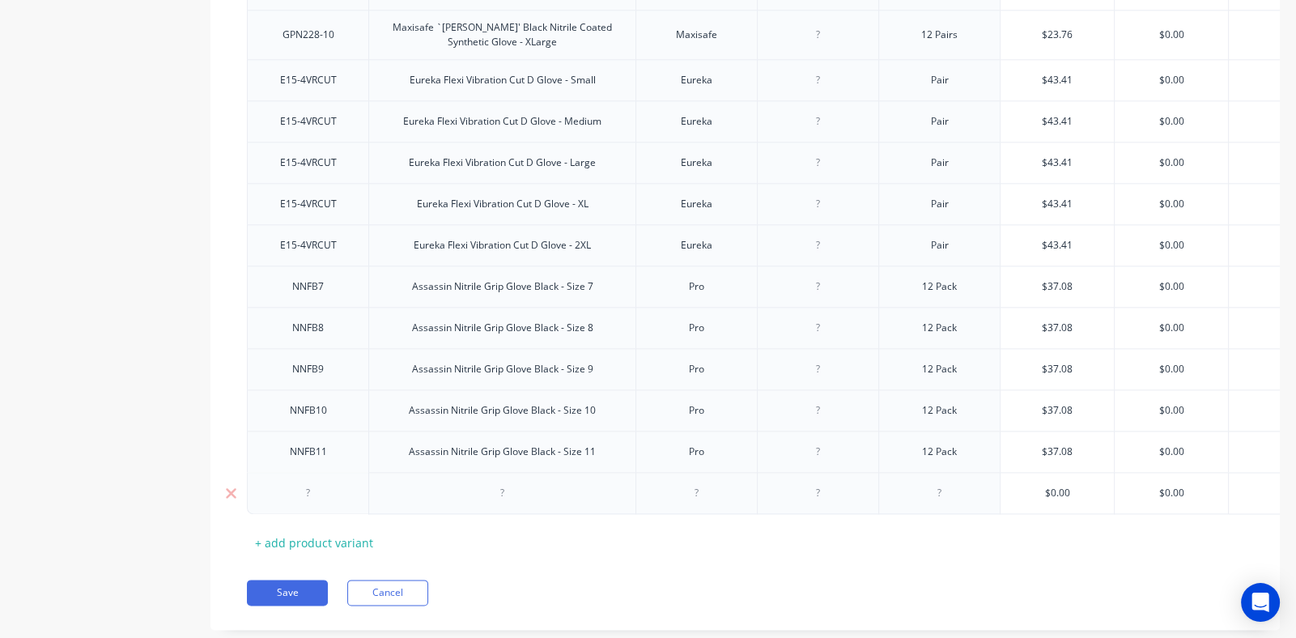
click at [504, 486] on div at bounding box center [502, 492] width 81 height 21
click at [696, 488] on div at bounding box center [696, 492] width 81 height 21
type textarea "x"
click at [933, 482] on div at bounding box center [939, 492] width 81 height 21
type textarea "x"
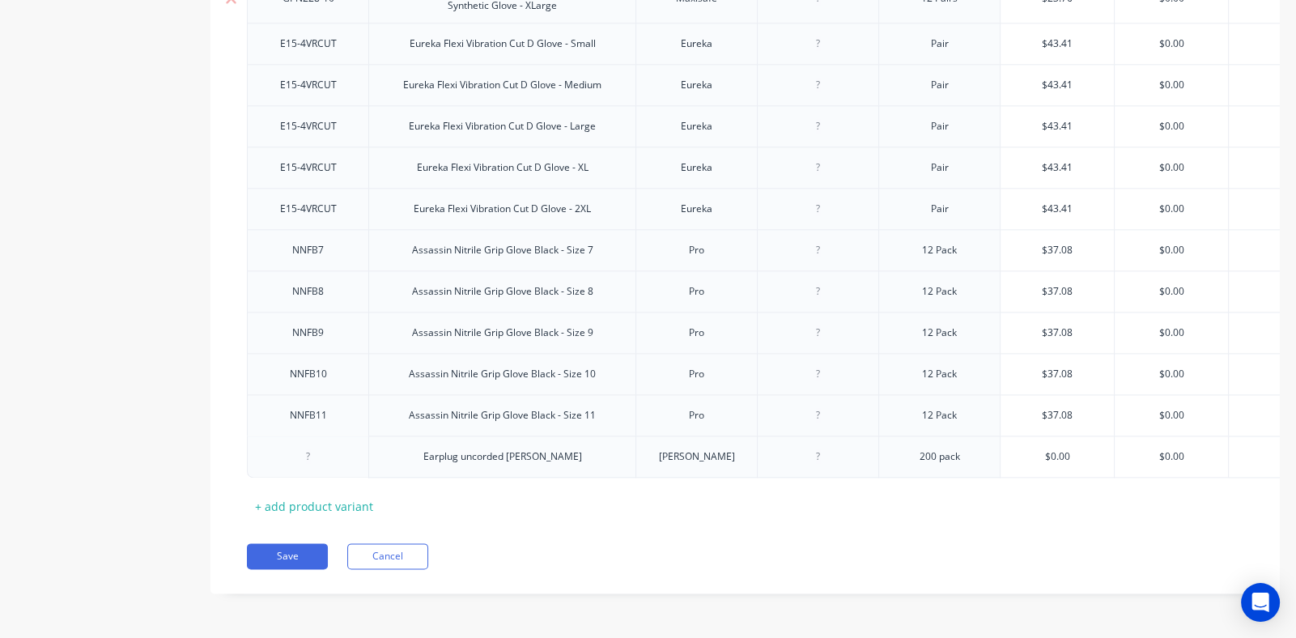
scroll to position [2606, 0]
click at [1188, 449] on input "text" at bounding box center [1170, 456] width 113 height 15
type textarea "x"
type input "$0.0"
type textarea "x"
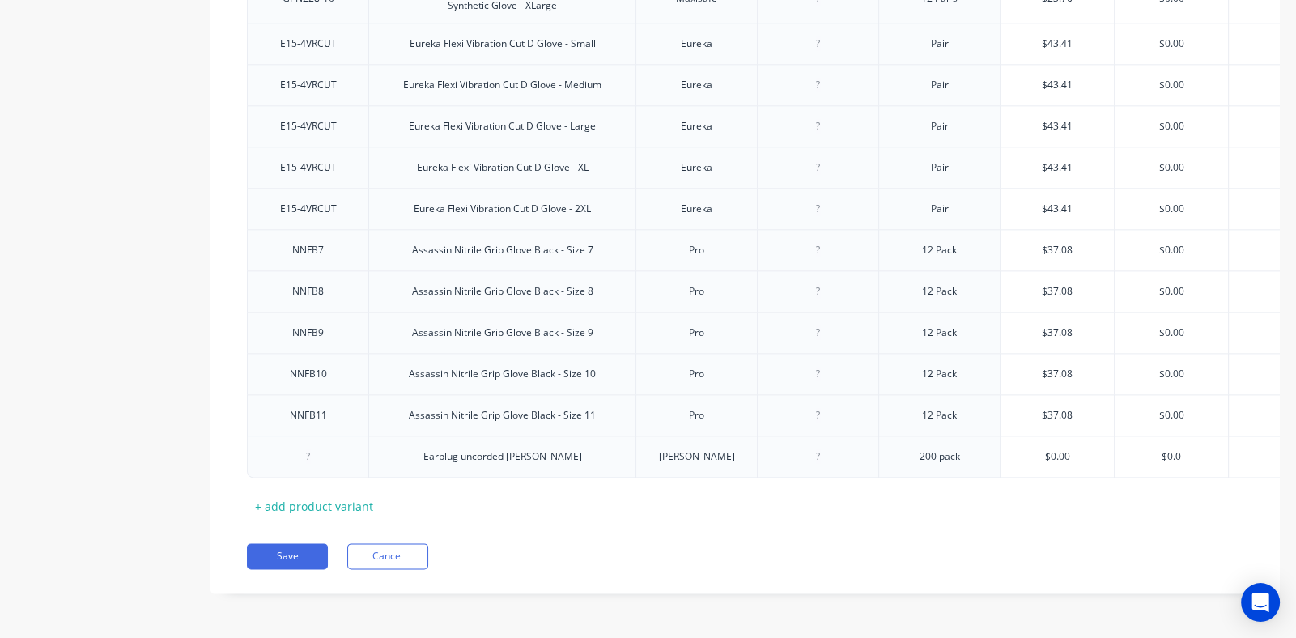
type input "$0."
type textarea "x"
type input "$0"
type textarea "x"
type input "$"
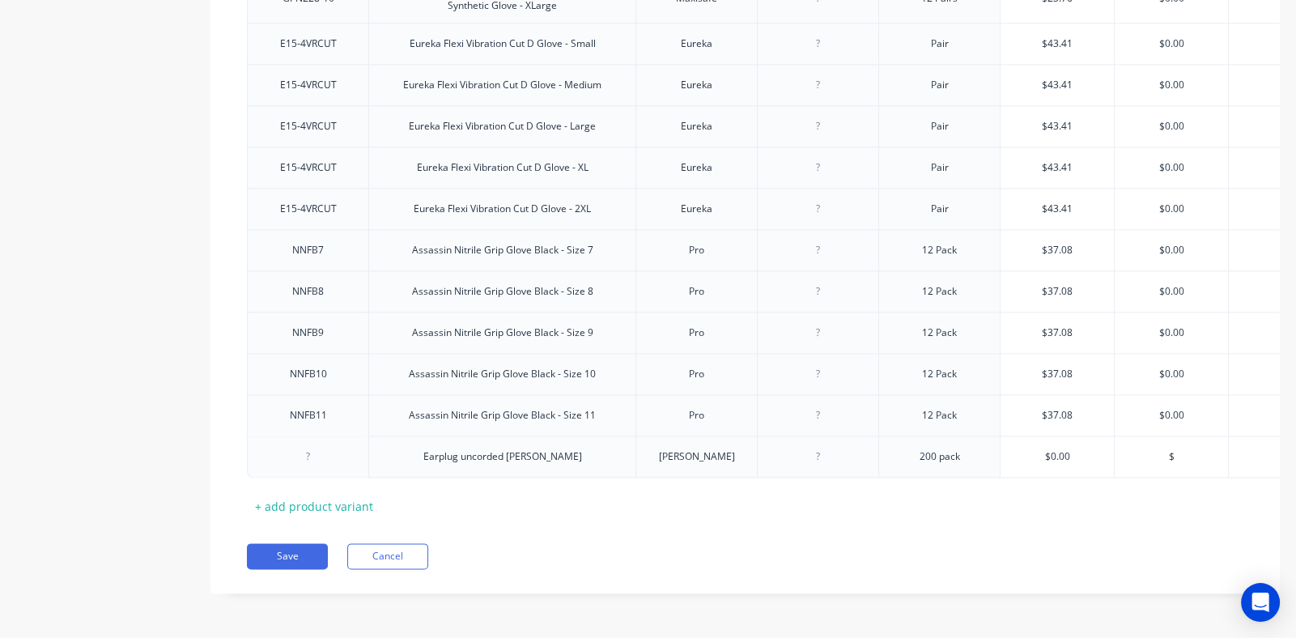
type textarea "x"
type input "$4"
type textarea "x"
type input "$44"
type textarea "x"
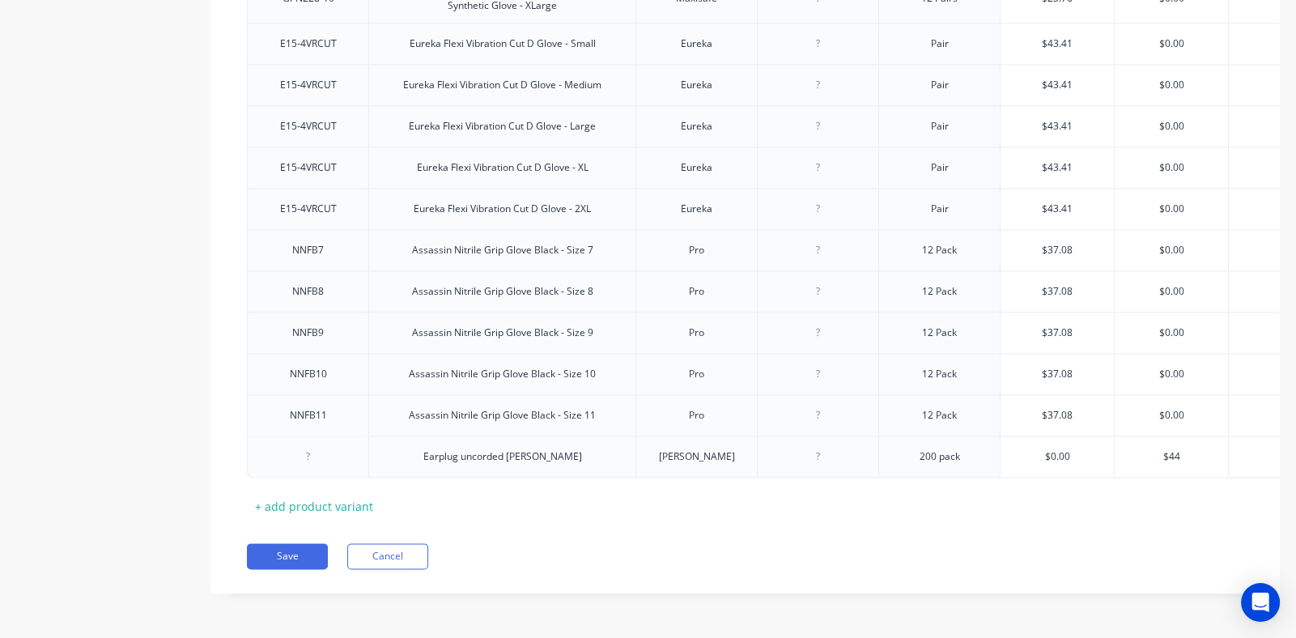
type input "$44."
type textarea "x"
type input "$44.0"
type textarea "x"
type input "$44.00"
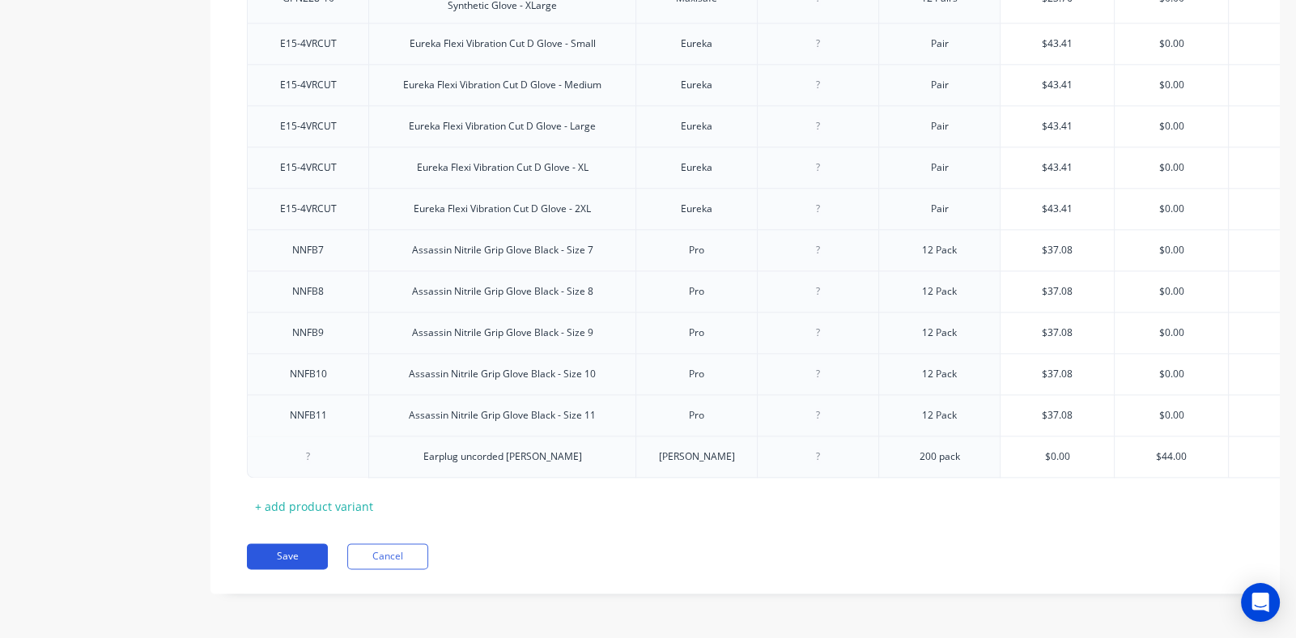
click at [279, 557] on button "Save" at bounding box center [287, 556] width 81 height 26
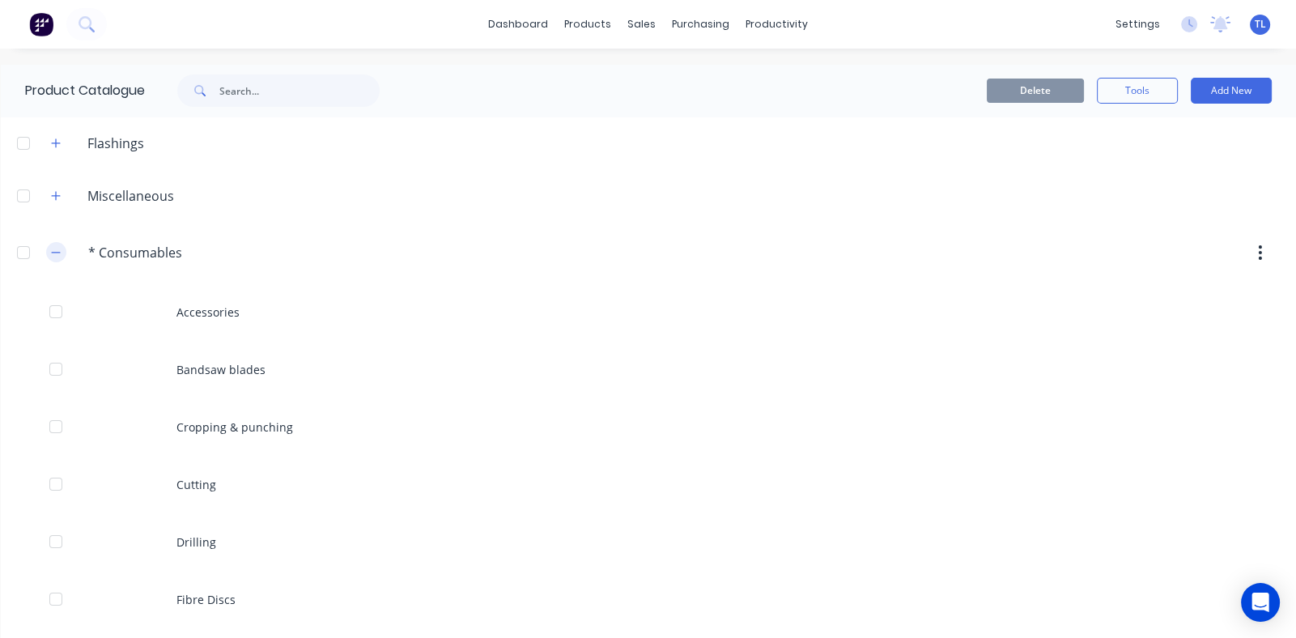
click at [57, 253] on icon "button" at bounding box center [55, 252] width 9 height 1
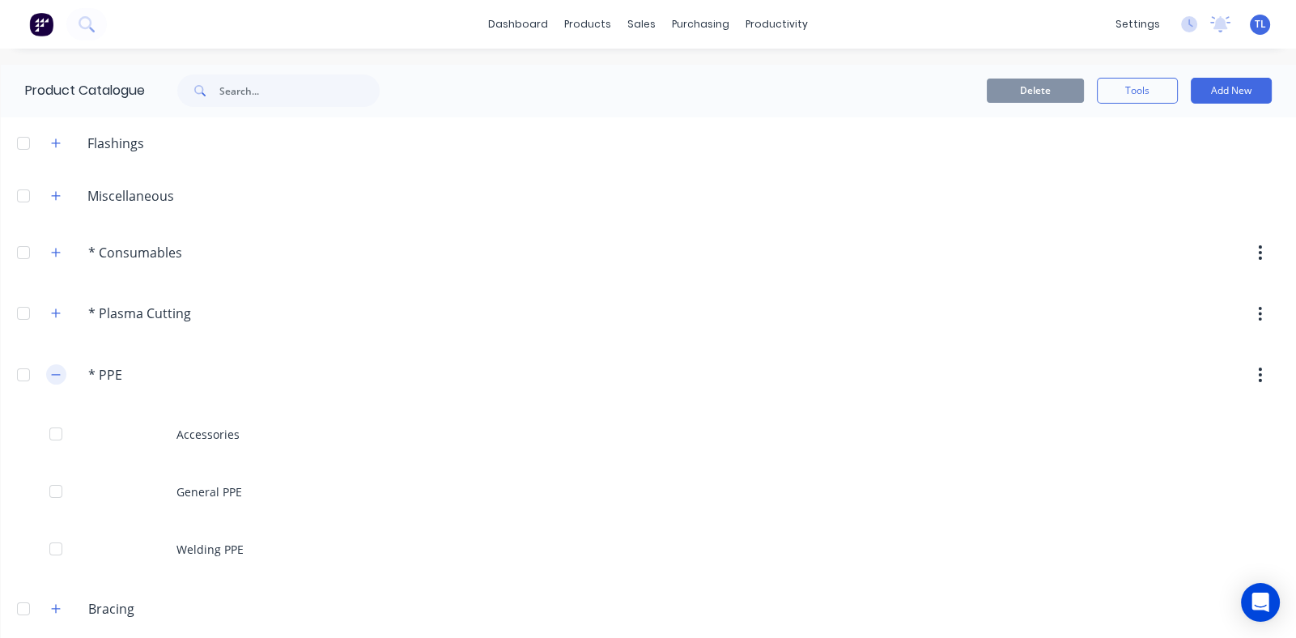
click at [57, 373] on icon "button" at bounding box center [56, 374] width 10 height 11
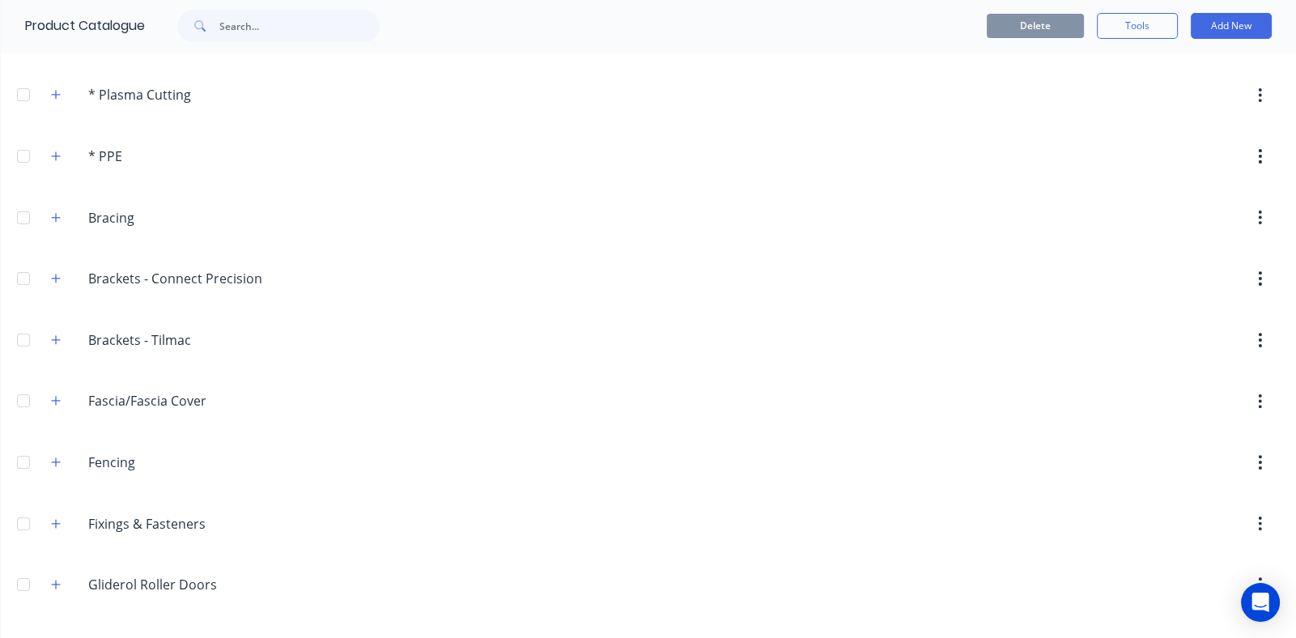
scroll to position [243, 0]
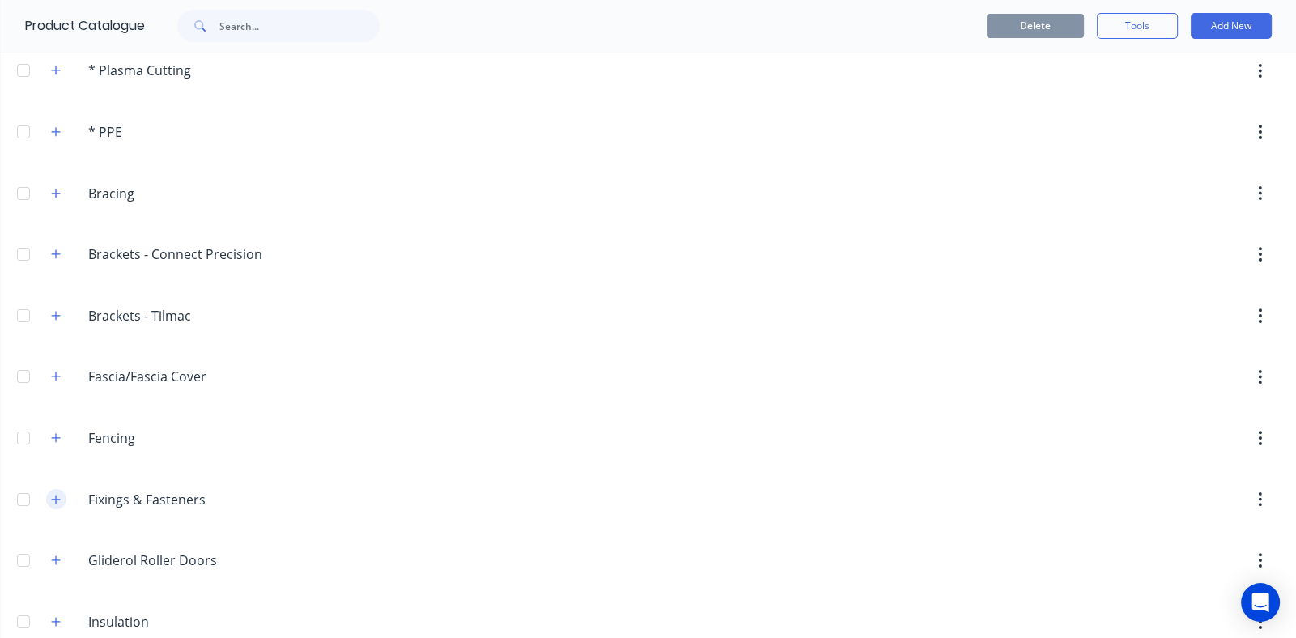
click at [57, 498] on icon "button" at bounding box center [56, 499] width 10 height 11
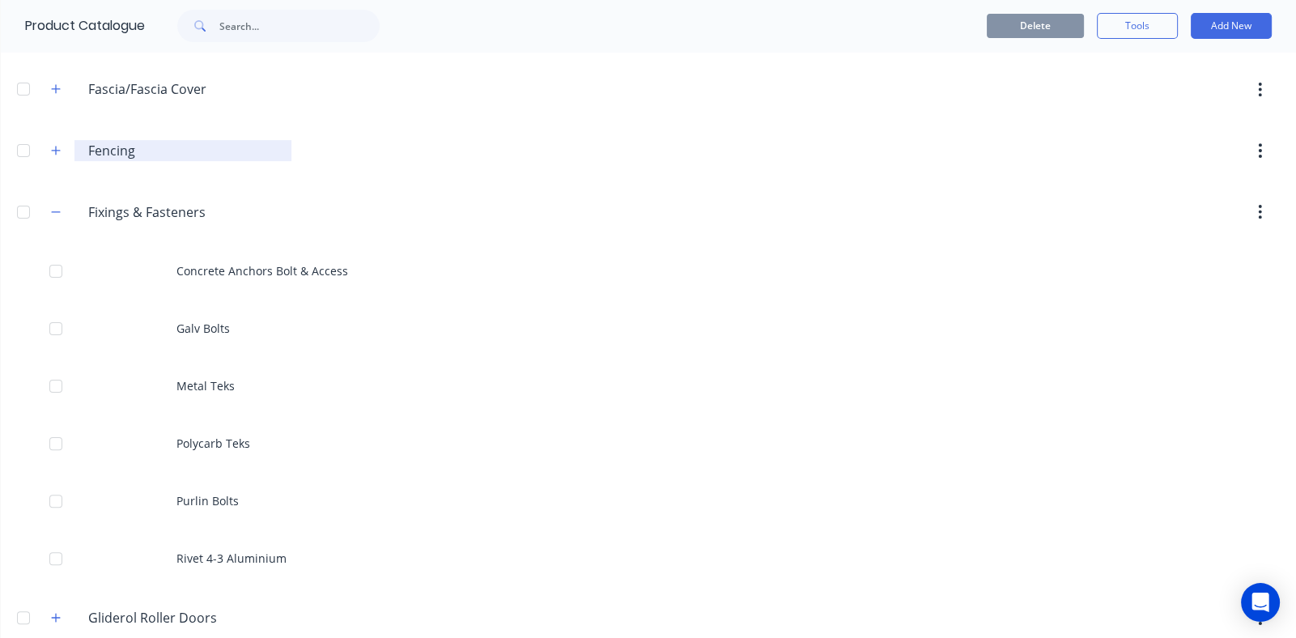
scroll to position [567, 0]
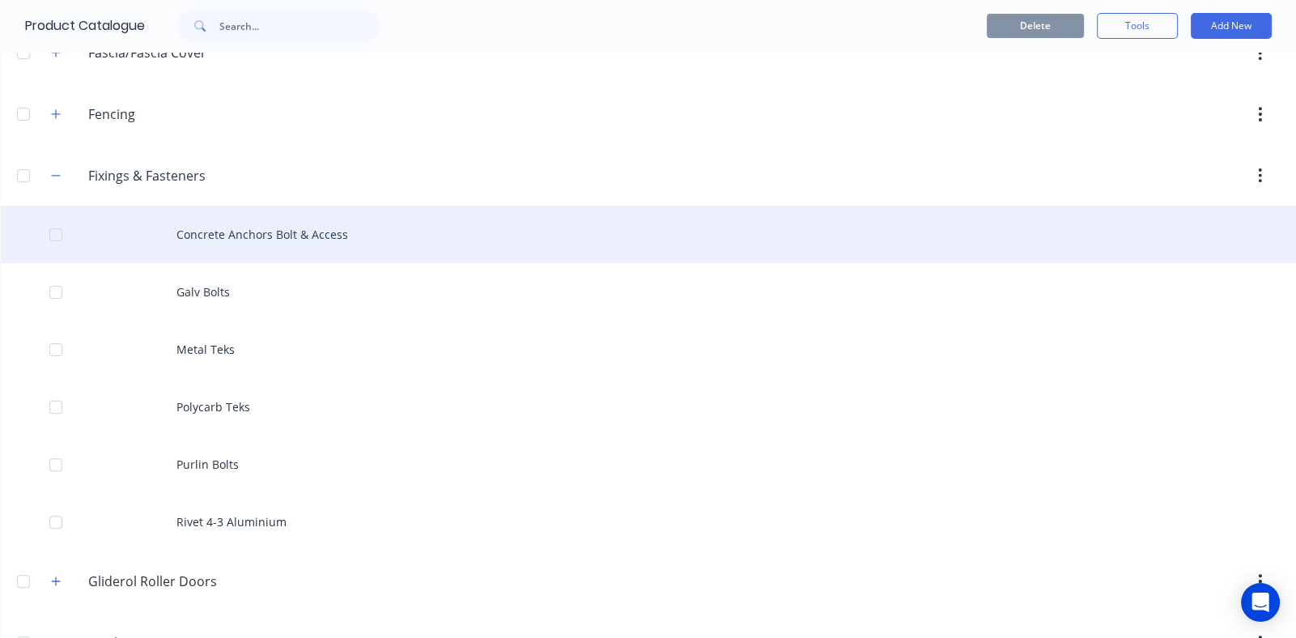
click at [269, 227] on div "Concrete Anchors Bolt & Access" at bounding box center [648, 234] width 1295 height 57
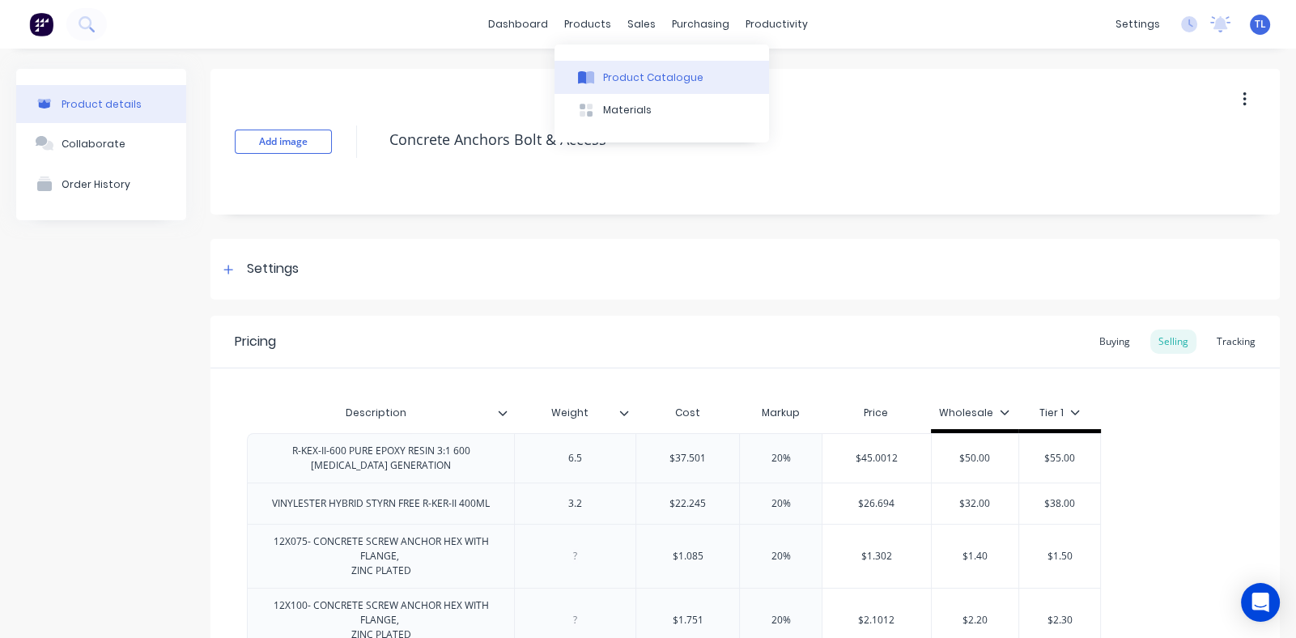
click at [631, 74] on div "Product Catalogue" at bounding box center [653, 77] width 100 height 15
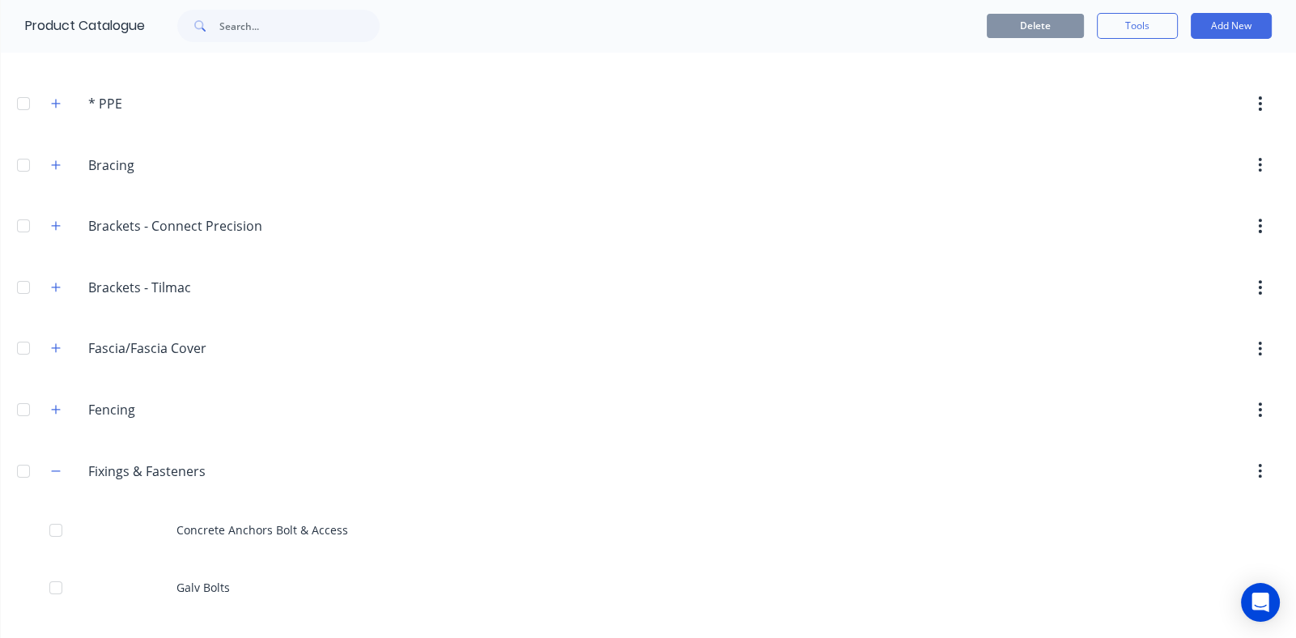
scroll to position [567, 0]
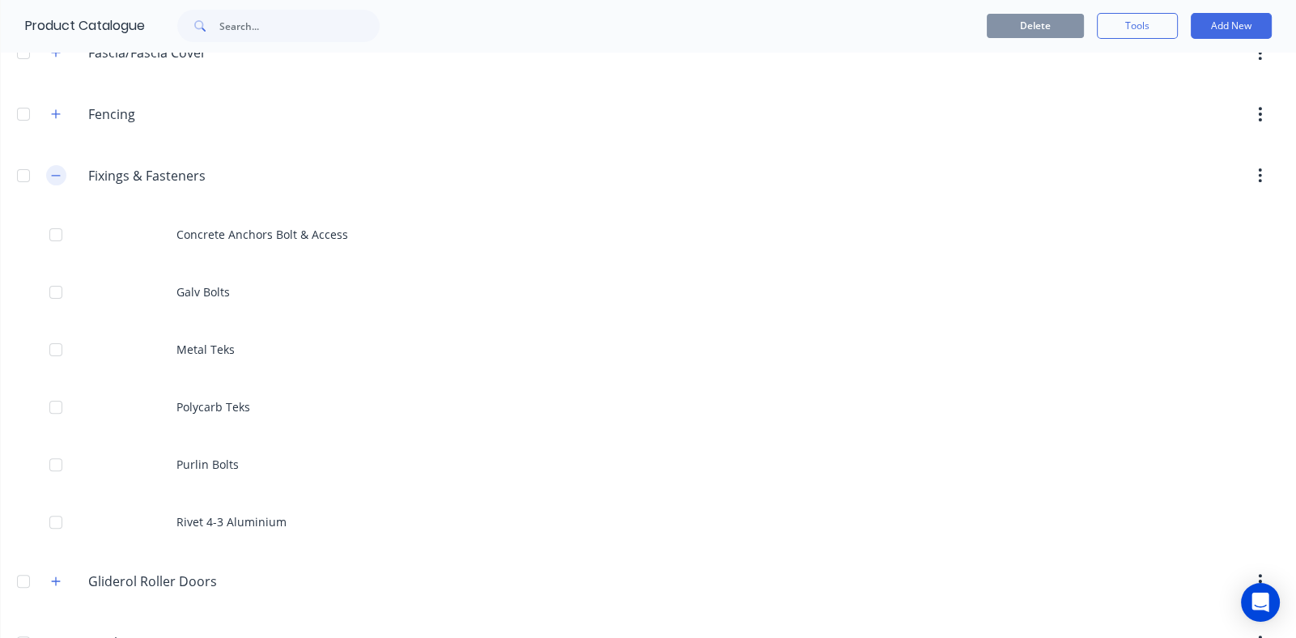
click at [53, 175] on icon "button" at bounding box center [56, 175] width 10 height 11
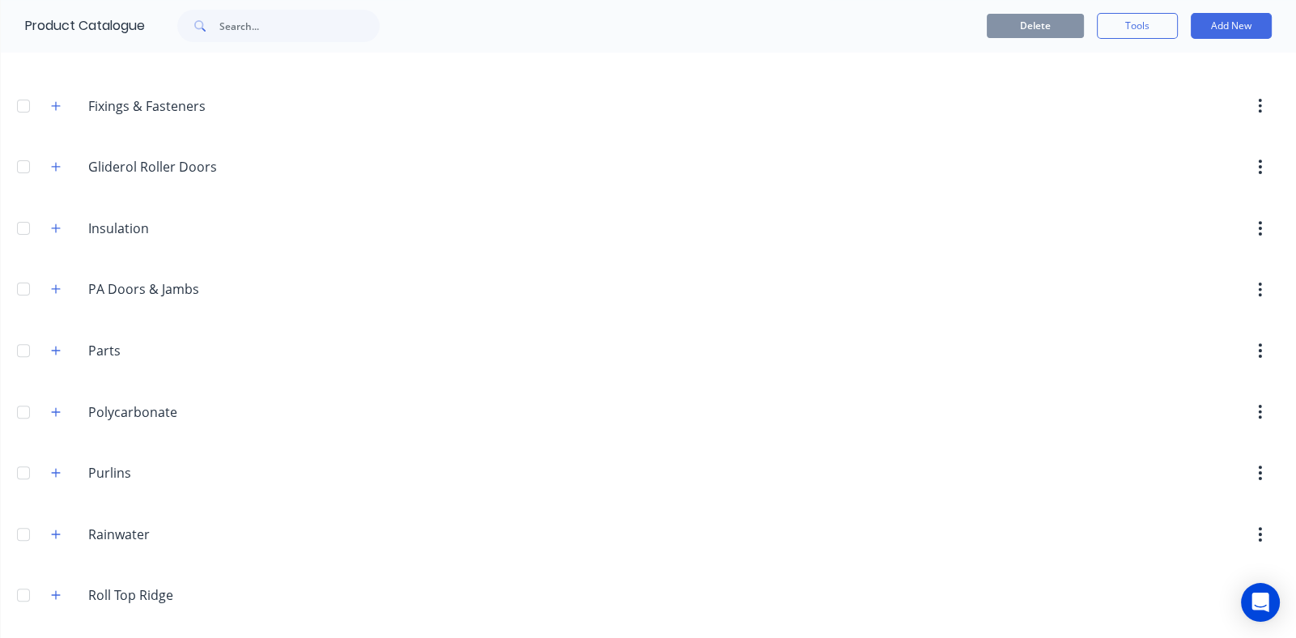
scroll to position [555, 0]
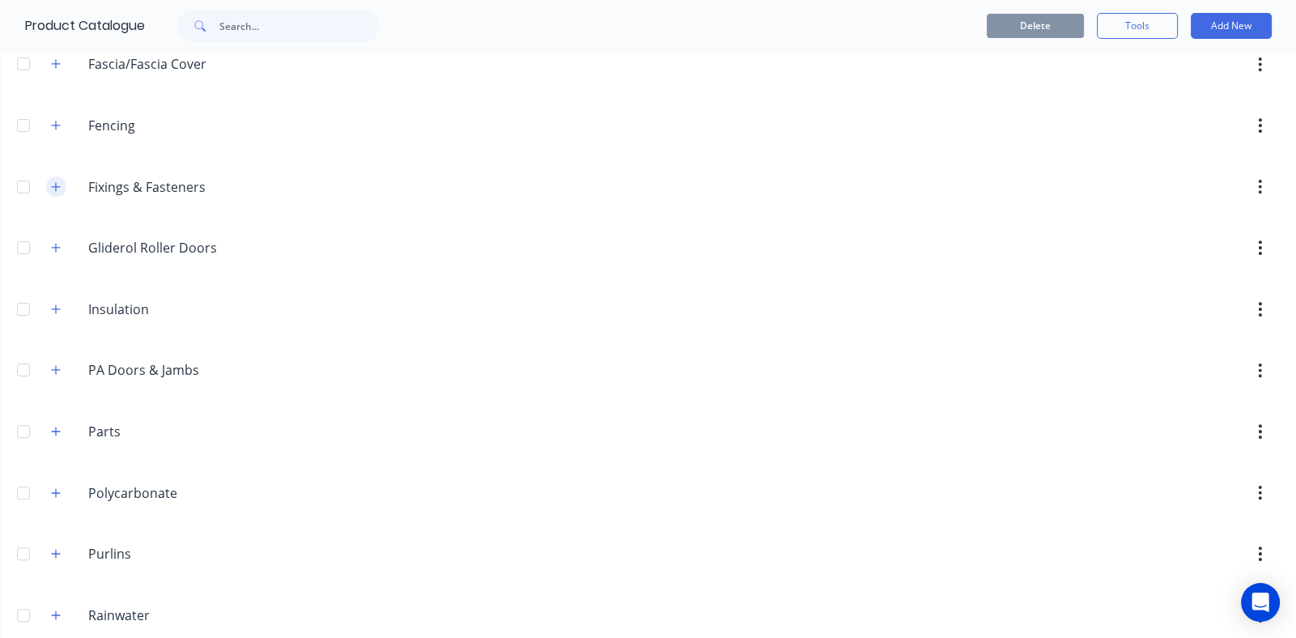
click at [57, 185] on icon "button" at bounding box center [56, 186] width 10 height 11
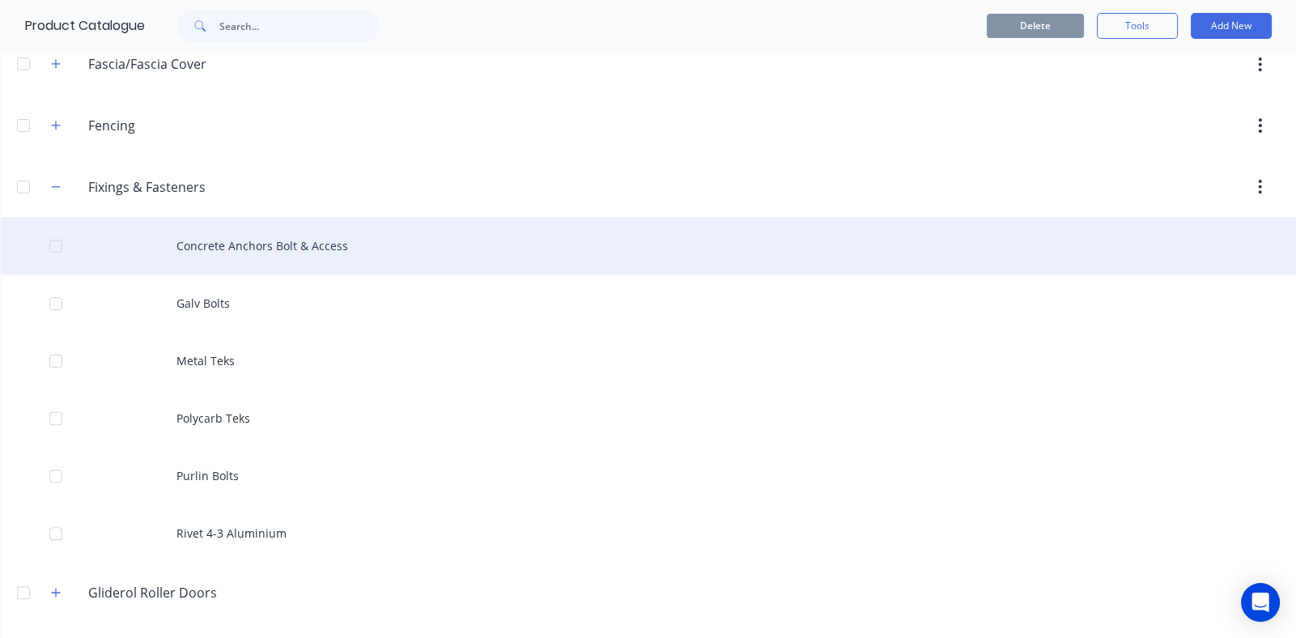
click at [290, 248] on div "Concrete Anchors Bolt & Access" at bounding box center [648, 245] width 1295 height 57
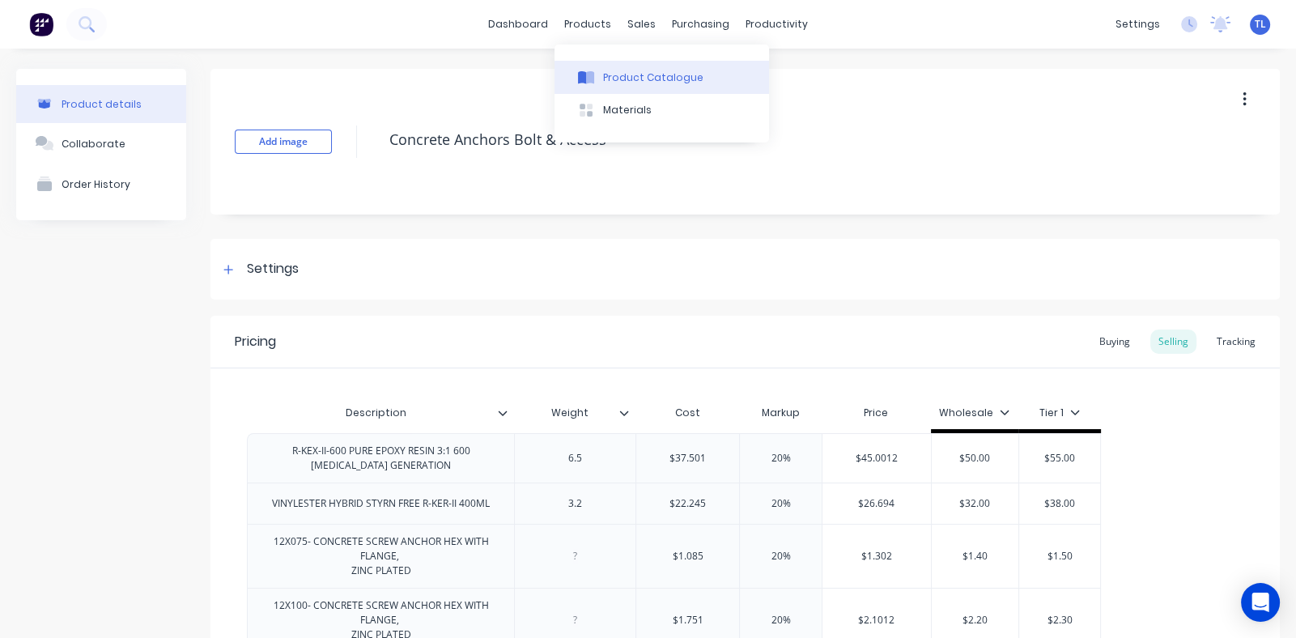
click at [620, 72] on div "Product Catalogue" at bounding box center [653, 77] width 100 height 15
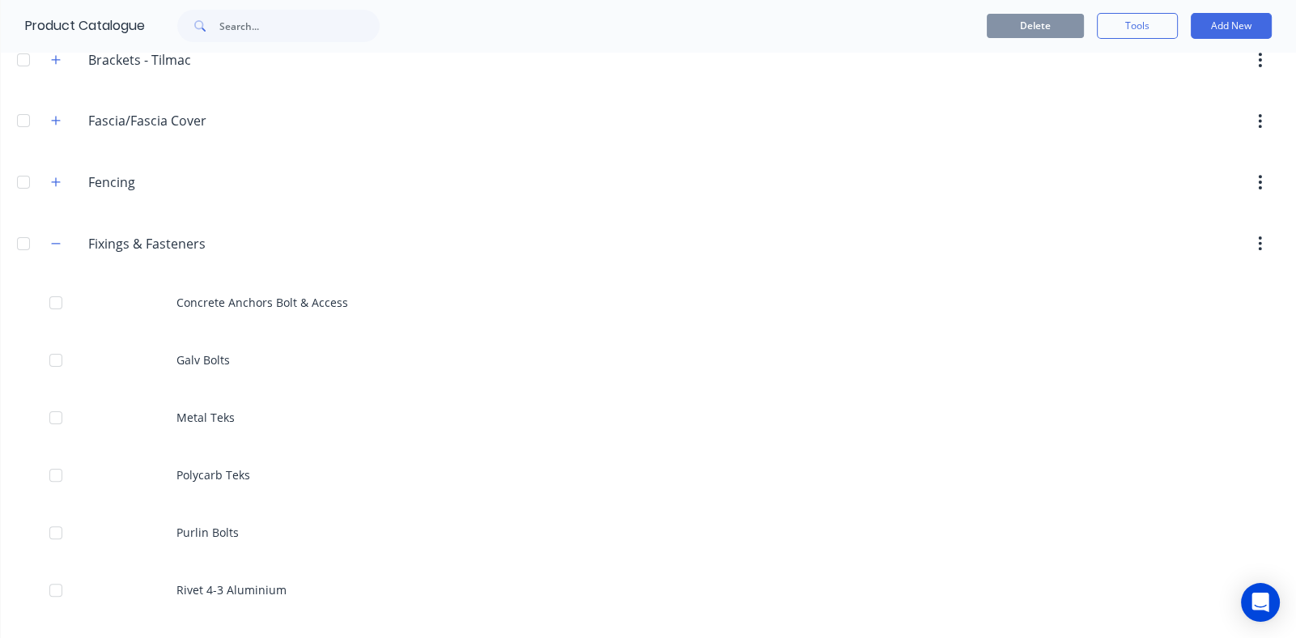
scroll to position [567, 0]
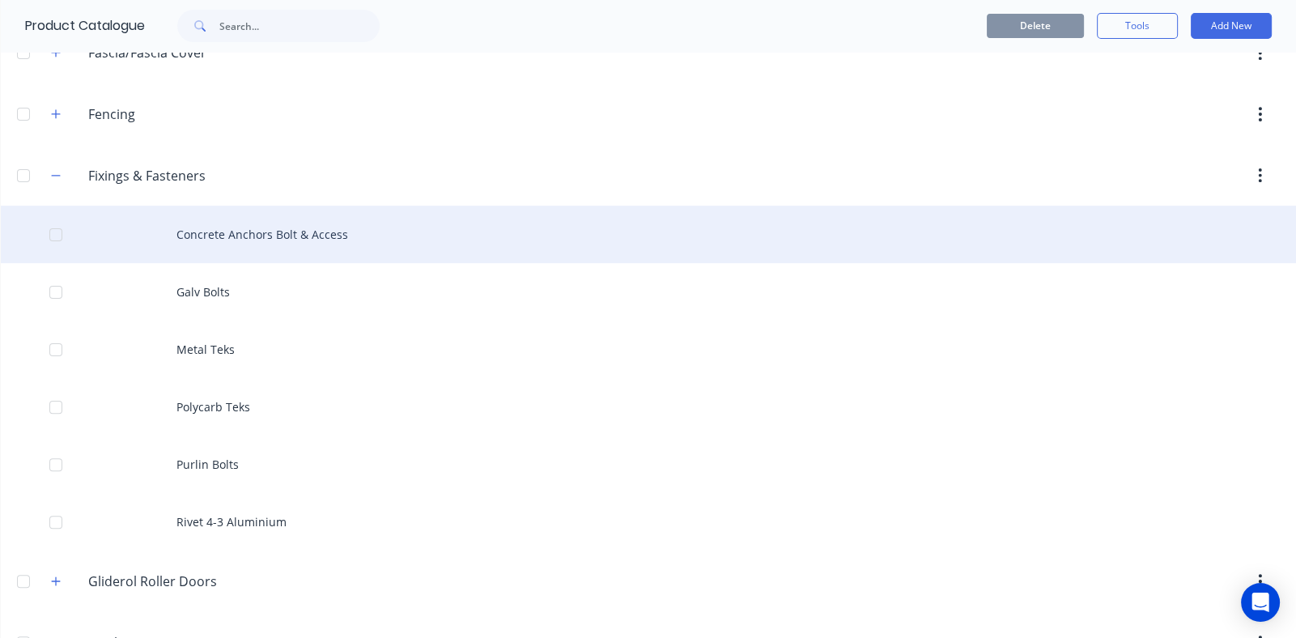
click at [223, 232] on div "Concrete Anchors Bolt & Access" at bounding box center [648, 234] width 1295 height 57
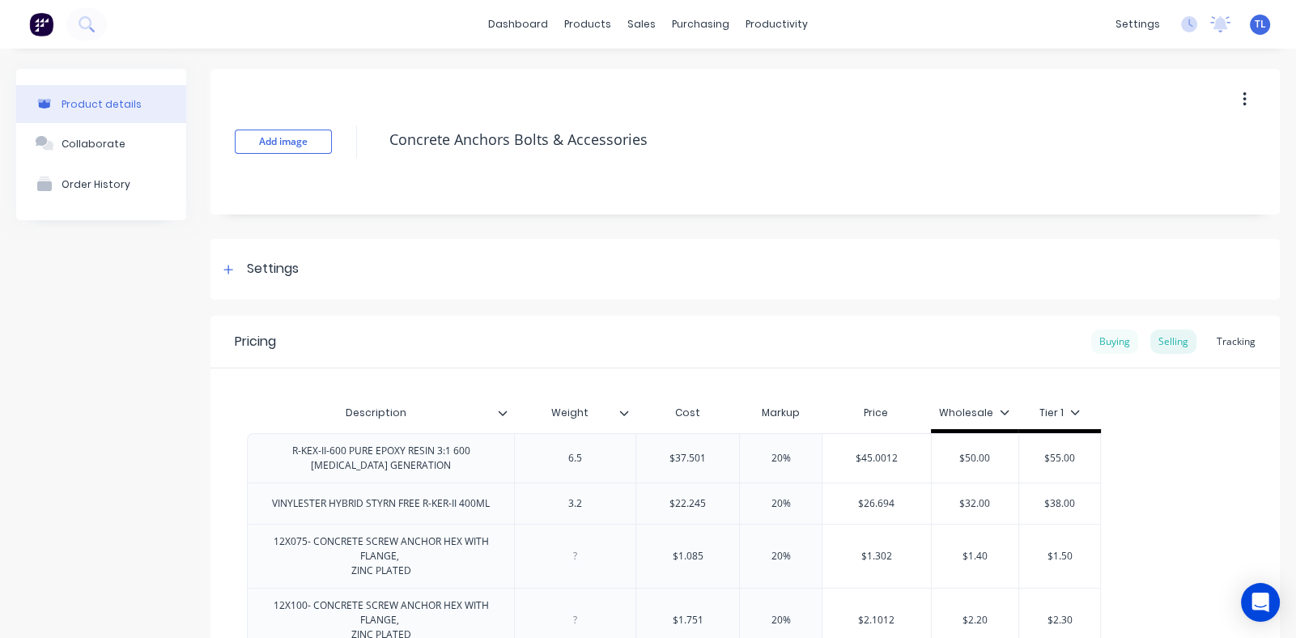
click at [1097, 338] on div "Buying" at bounding box center [1114, 341] width 47 height 24
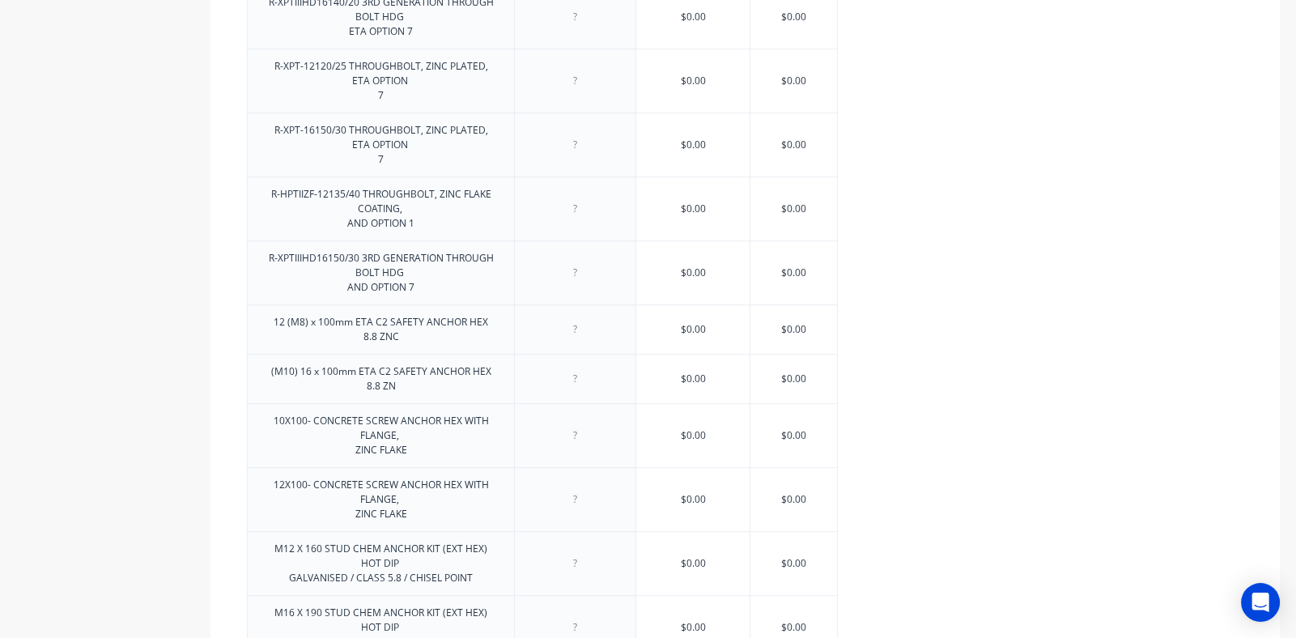
scroll to position [1161, 0]
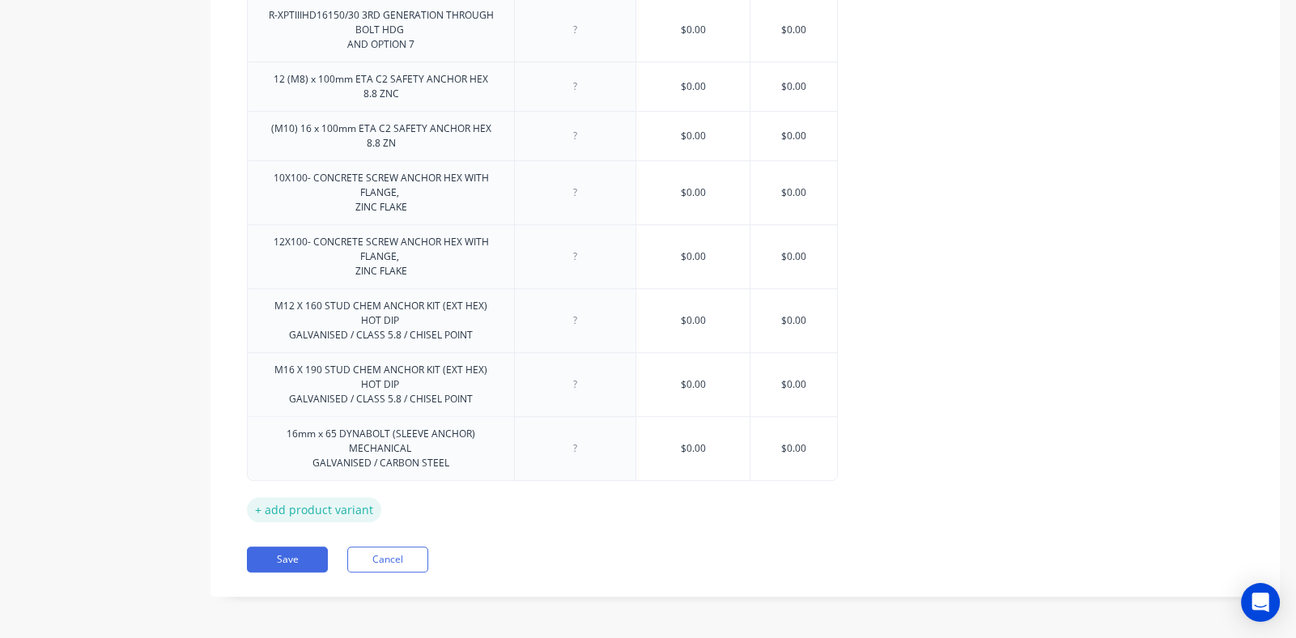
click at [296, 508] on div "+ add product variant" at bounding box center [314, 509] width 134 height 25
type textarea "x"
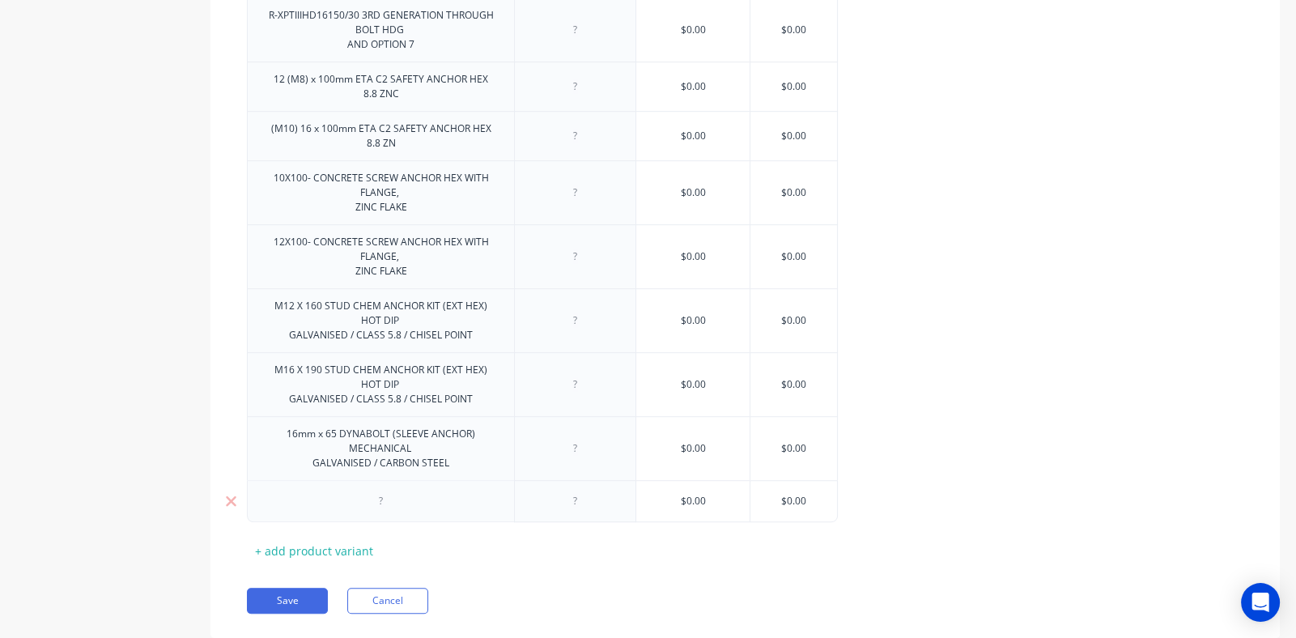
click at [397, 500] on div at bounding box center [381, 500] width 81 height 21
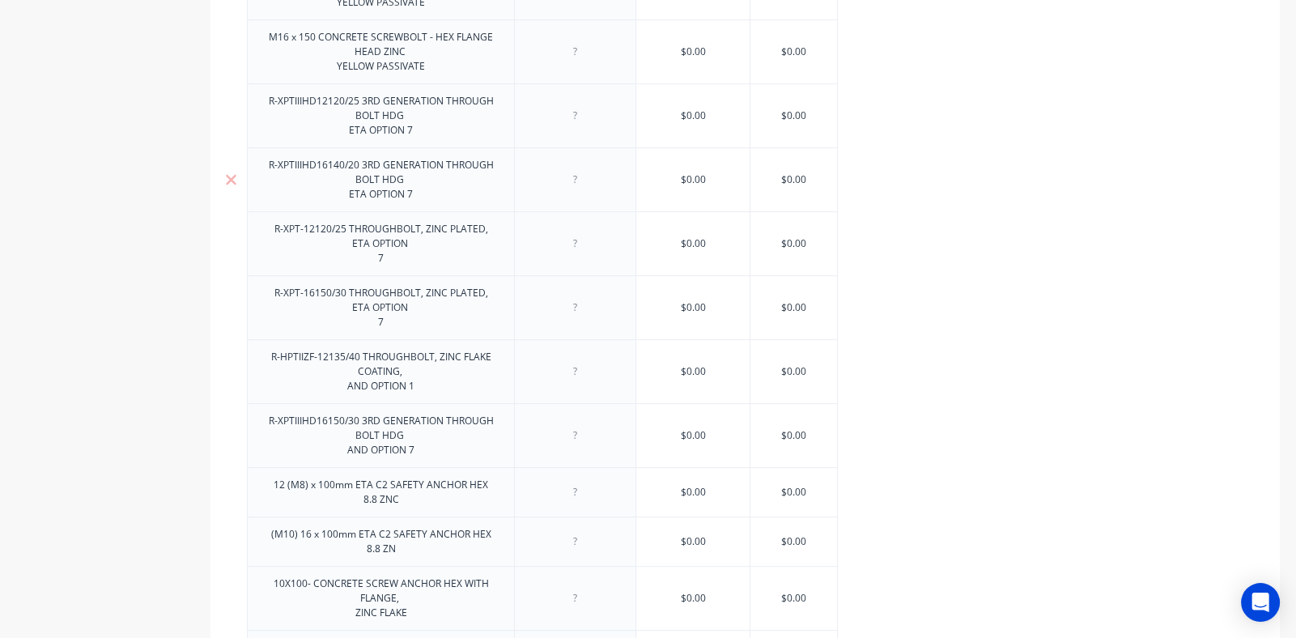
scroll to position [1202, 0]
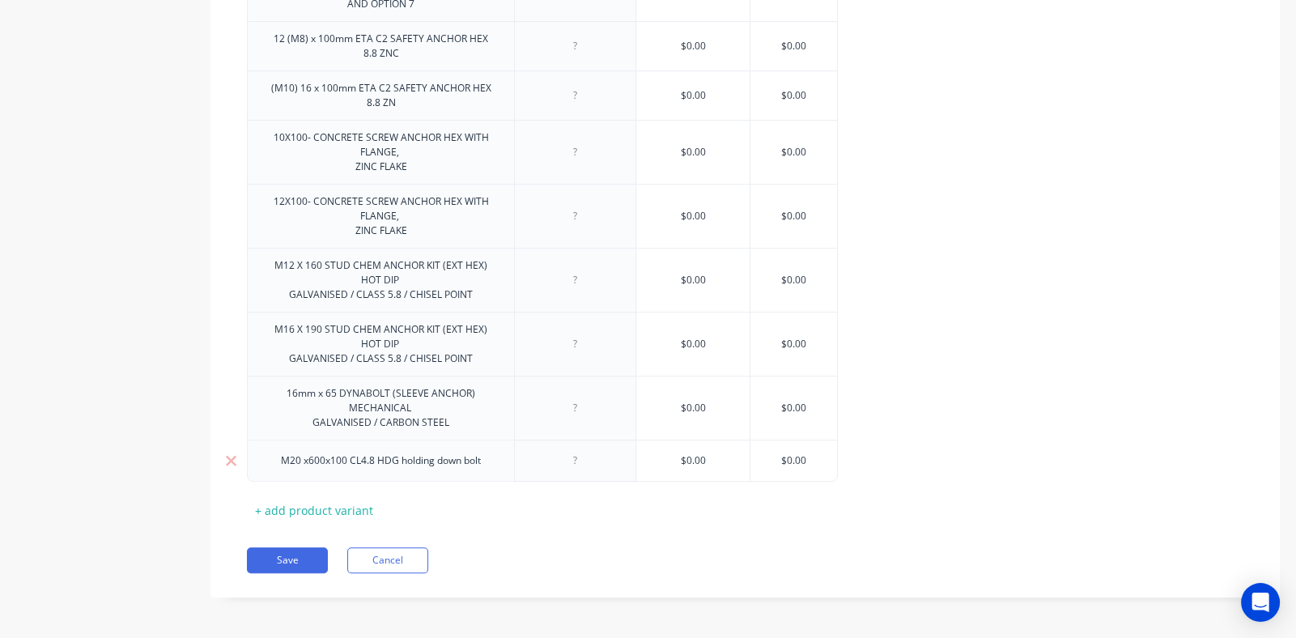
type textarea "x"
type input "$0.00"
drag, startPoint x: 807, startPoint y: 455, endPoint x: 823, endPoint y: 498, distance: 45.8
click at [807, 456] on input "$0.00" at bounding box center [793, 460] width 87 height 15
type textarea "x"
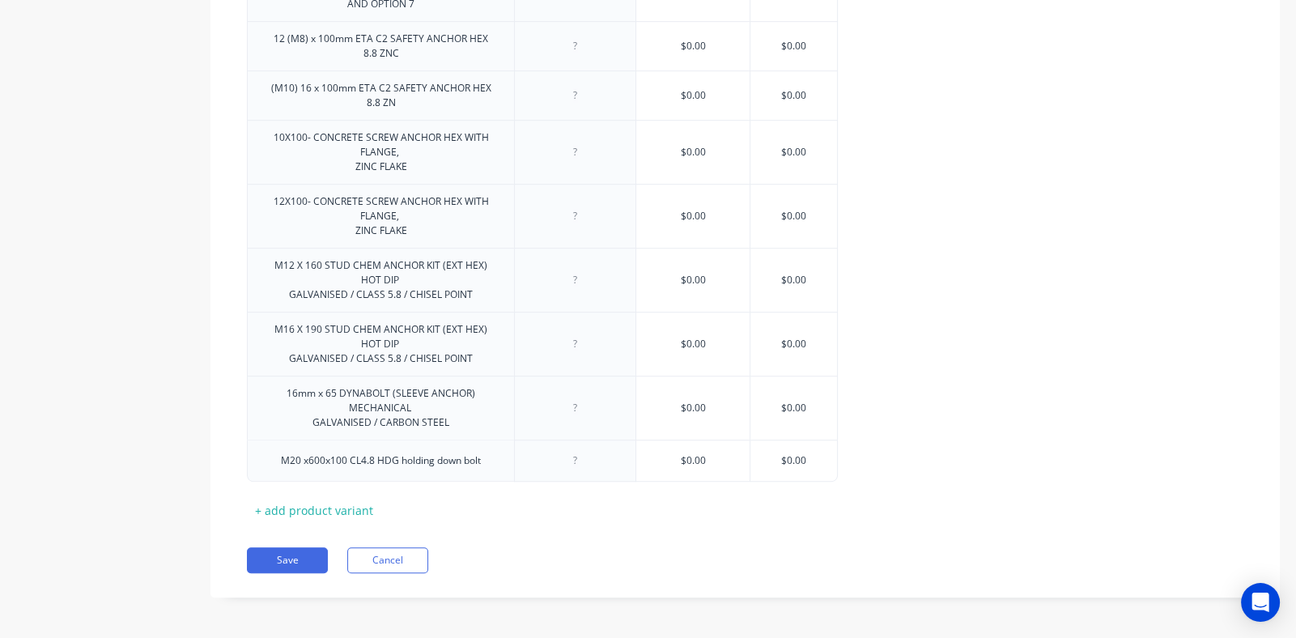
type input "$0.0"
type textarea "x"
type input "$0."
type textarea "x"
type input "$0"
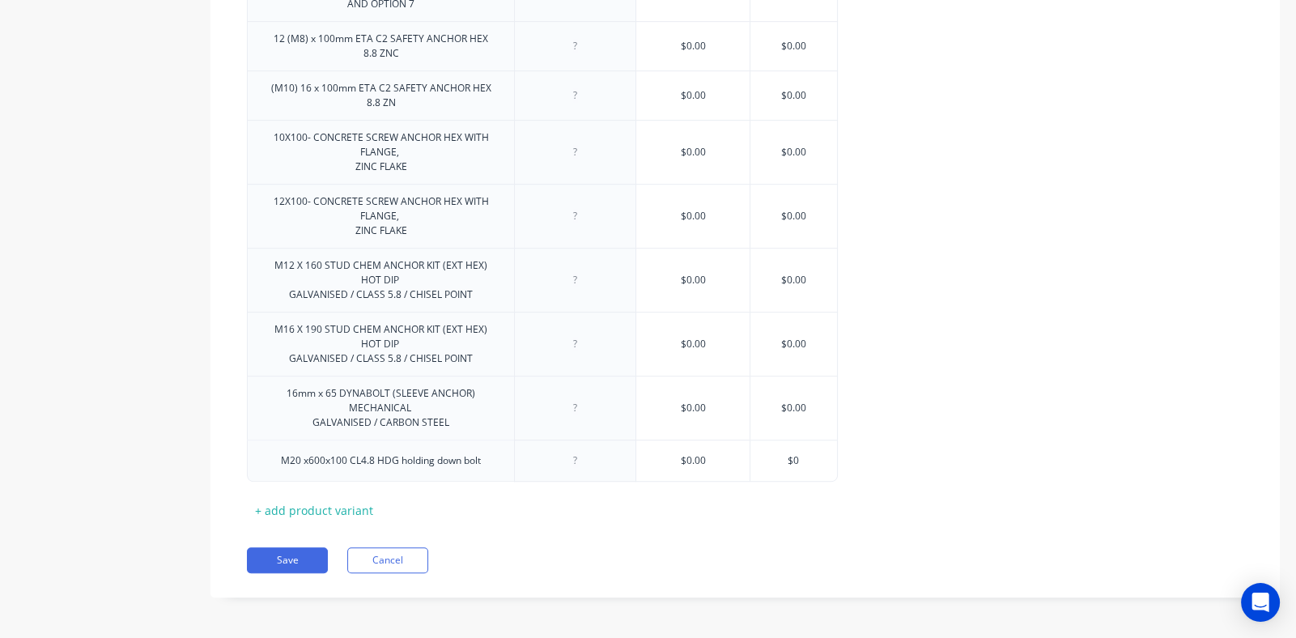
type textarea "x"
type input "$"
type textarea "x"
type input "$8"
type textarea "x"
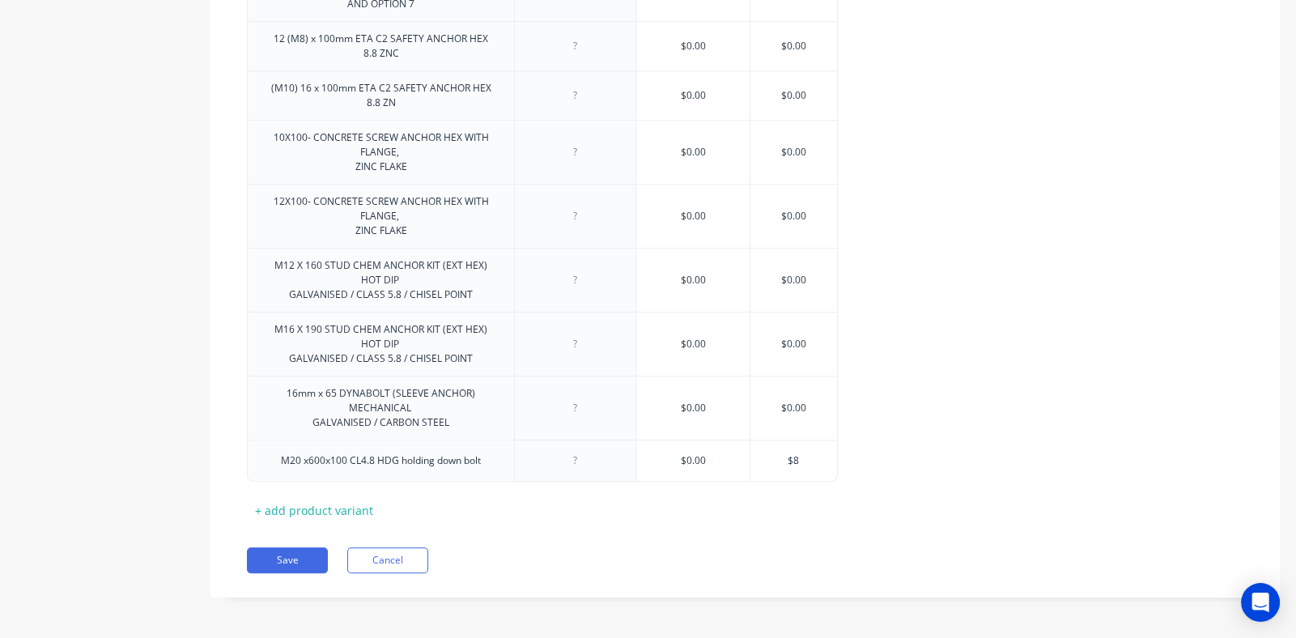
type input "$8."
type textarea "x"
click at [328, 503] on div "+ add product variant" at bounding box center [314, 510] width 134 height 25
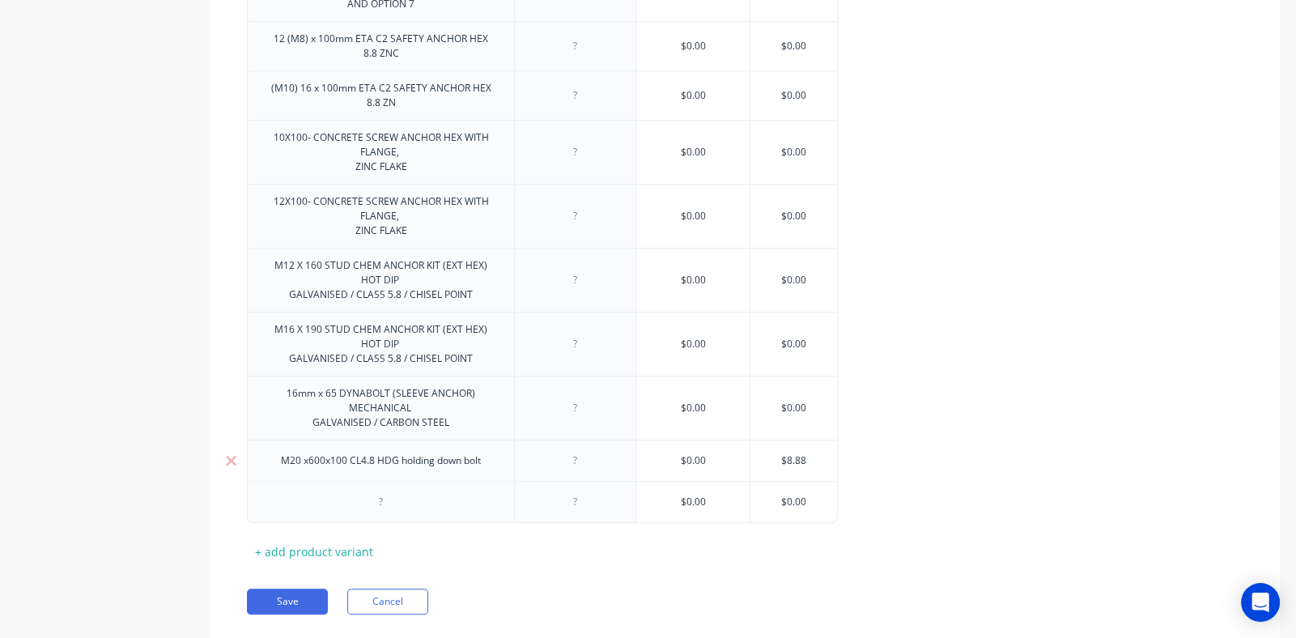
click at [482, 460] on div "M20 x600x100 CL4.8 HDG holding down bolt" at bounding box center [381, 460] width 226 height 21
click at [410, 458] on div "M20 x600x100 CL4.8 HDG holding down bolt" at bounding box center [381, 460] width 226 height 21
drag, startPoint x: 484, startPoint y: 460, endPoint x: 279, endPoint y: 463, distance: 204.8
click at [279, 463] on div "M20 x600x100 CL4.8 HDG holding down bolt" at bounding box center [381, 460] width 226 height 21
paste div
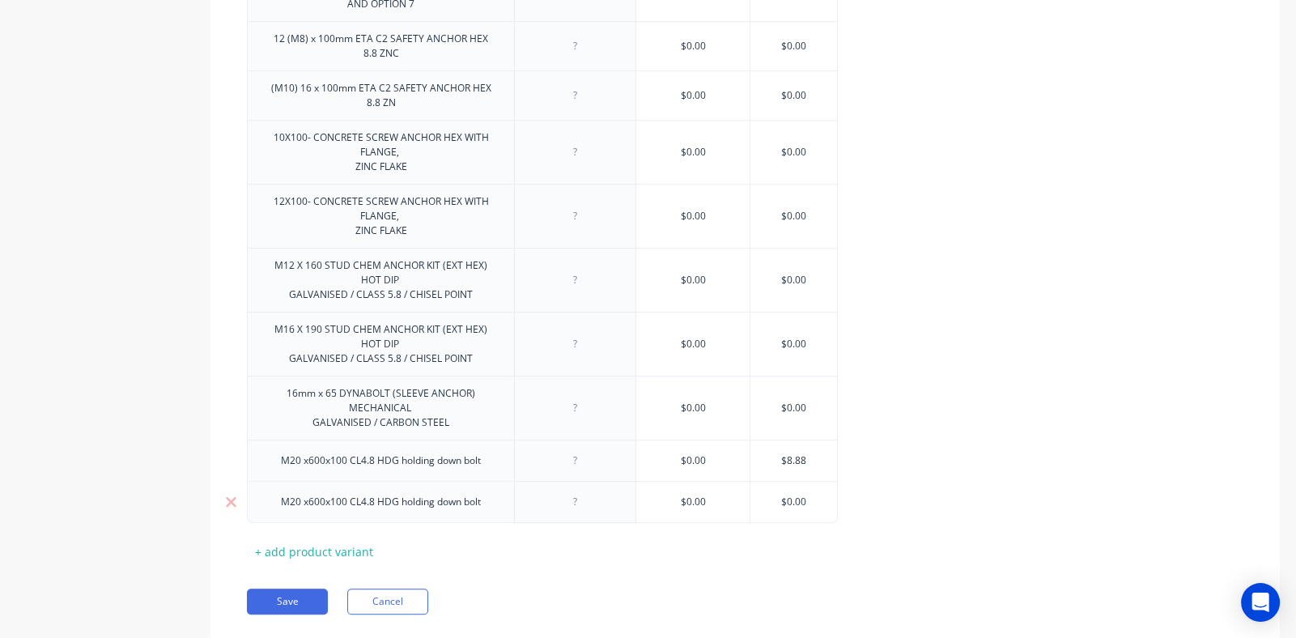
click at [296, 499] on div "M20 x600x100 CL4.8 HDG holding down bolt" at bounding box center [381, 501] width 226 height 21
click at [302, 502] on div "M20 x600x100 CL4.8 HDG holding down bolt" at bounding box center [381, 501] width 226 height 21
click at [296, 498] on div "M20 x600x100 CL4.8 HDG holding down bolt" at bounding box center [381, 501] width 226 height 21
click at [307, 504] on div "M20 x600x100 CL4.8 HDG holding down bolt" at bounding box center [381, 501] width 226 height 21
click at [300, 498] on div "M20 x600x100 CL4.8 HDG holding down bolt" at bounding box center [381, 501] width 226 height 21
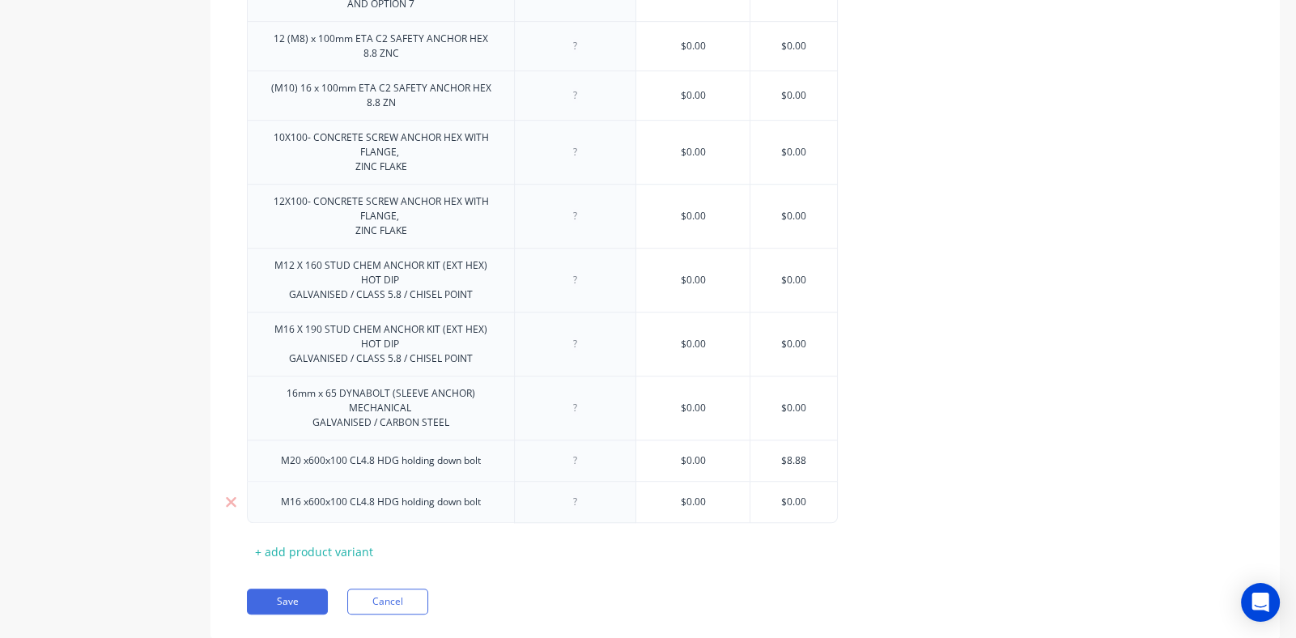
click at [324, 504] on div "M16 x600x100 CL4.8 HDG holding down bolt" at bounding box center [381, 501] width 226 height 21
click at [320, 498] on div "M16 x600x100 CL4.8 HDG holding down bolt" at bounding box center [381, 501] width 226 height 21
click at [340, 500] on div "M16 x450x100 CL4.8 HDG holding down bolt" at bounding box center [381, 501] width 226 height 21
click at [341, 504] on div "M16 x450x800 CL4.8 HDG holding down bolt" at bounding box center [381, 501] width 226 height 21
click at [292, 596] on button "Save" at bounding box center [287, 601] width 81 height 26
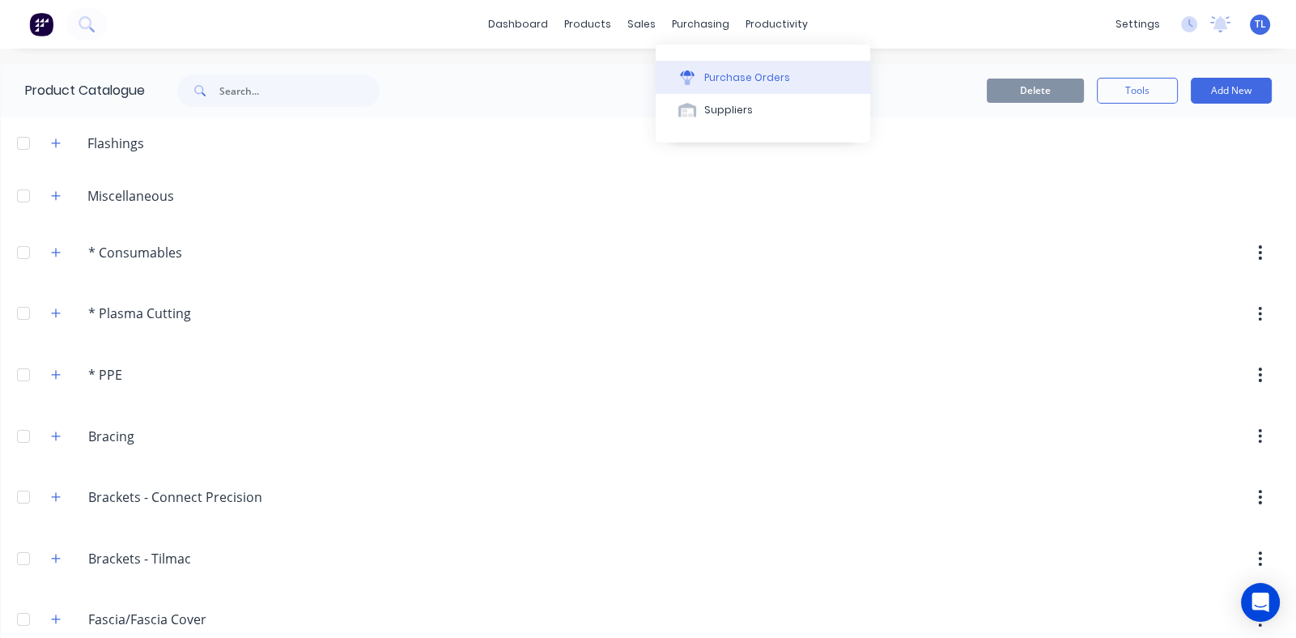
click at [728, 76] on div "Purchase Orders" at bounding box center [747, 77] width 86 height 15
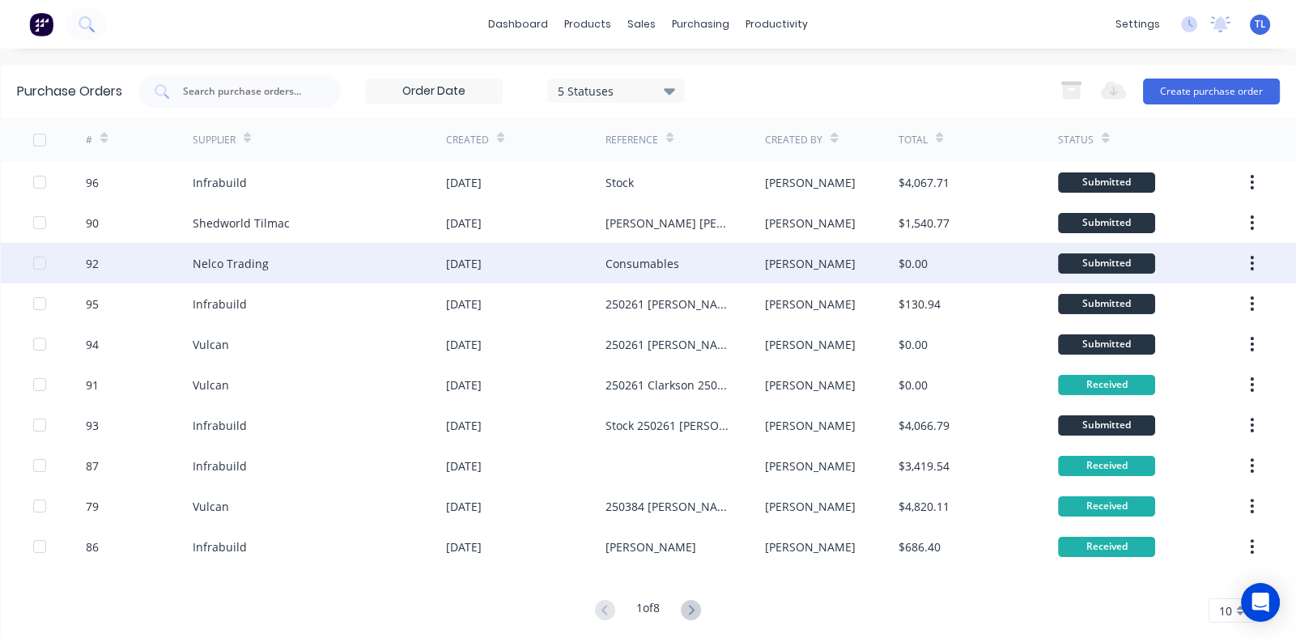
click at [451, 257] on div "[DATE]" at bounding box center [464, 263] width 36 height 17
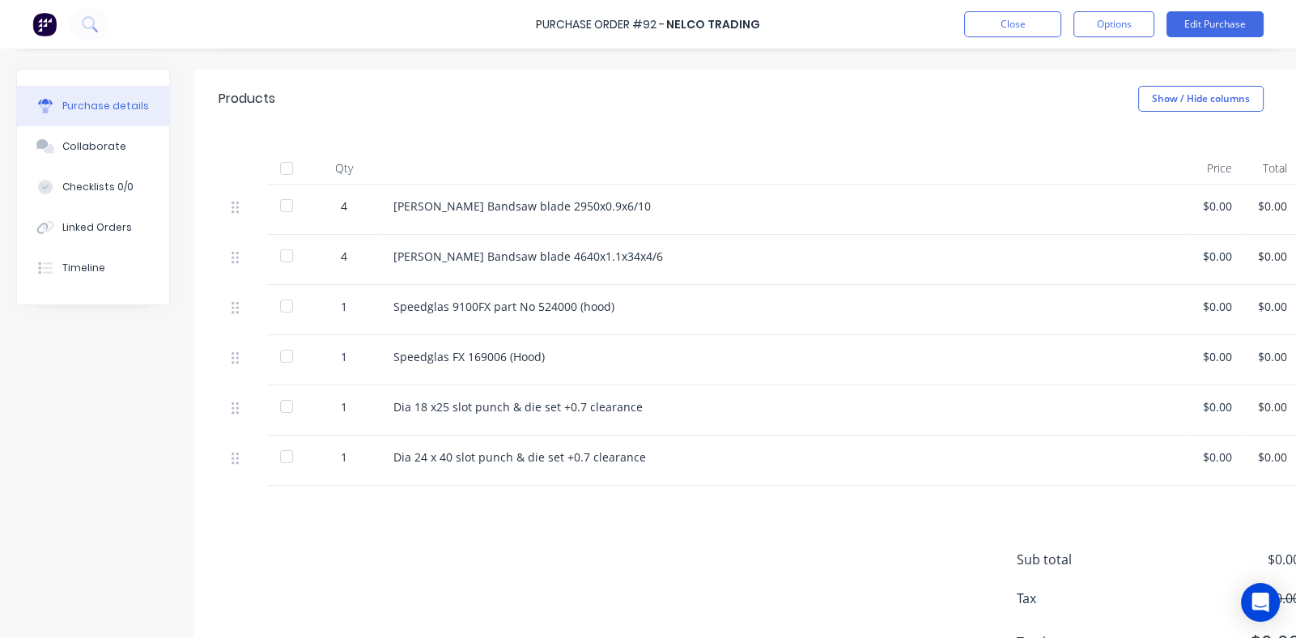
scroll to position [323, 0]
drag, startPoint x: 286, startPoint y: 164, endPoint x: 286, endPoint y: 196, distance: 31.6
click at [286, 163] on div at bounding box center [286, 166] width 32 height 32
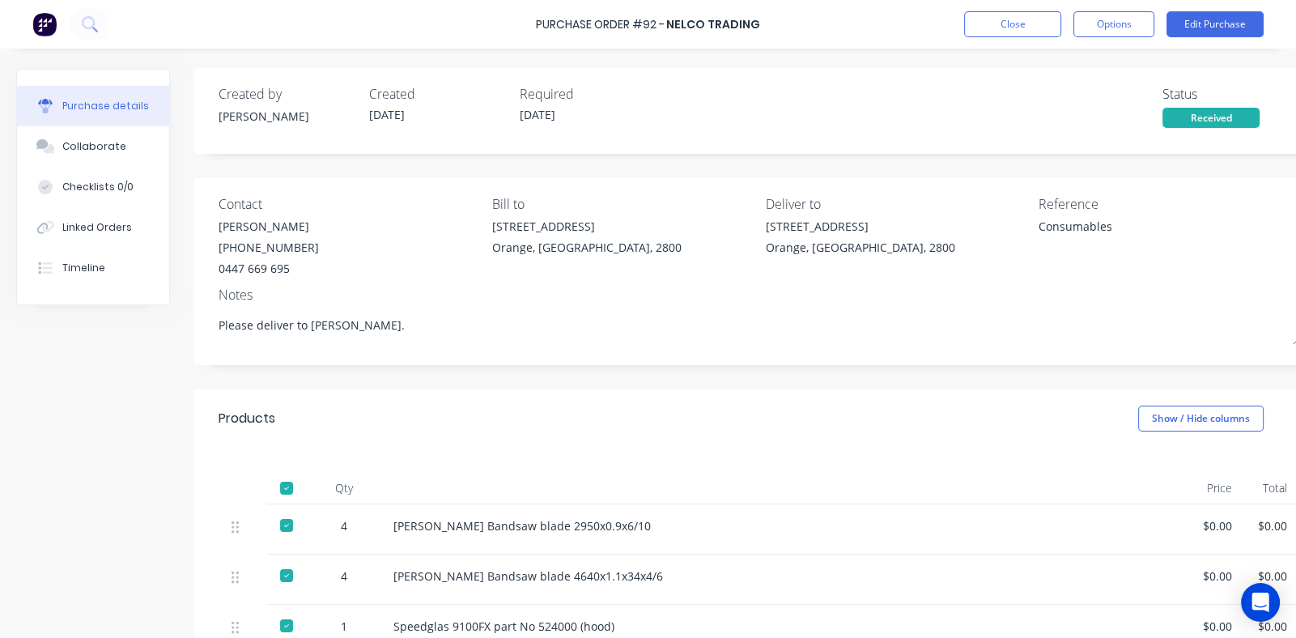
scroll to position [0, 0]
click at [992, 25] on button "Close" at bounding box center [1012, 24] width 97 height 26
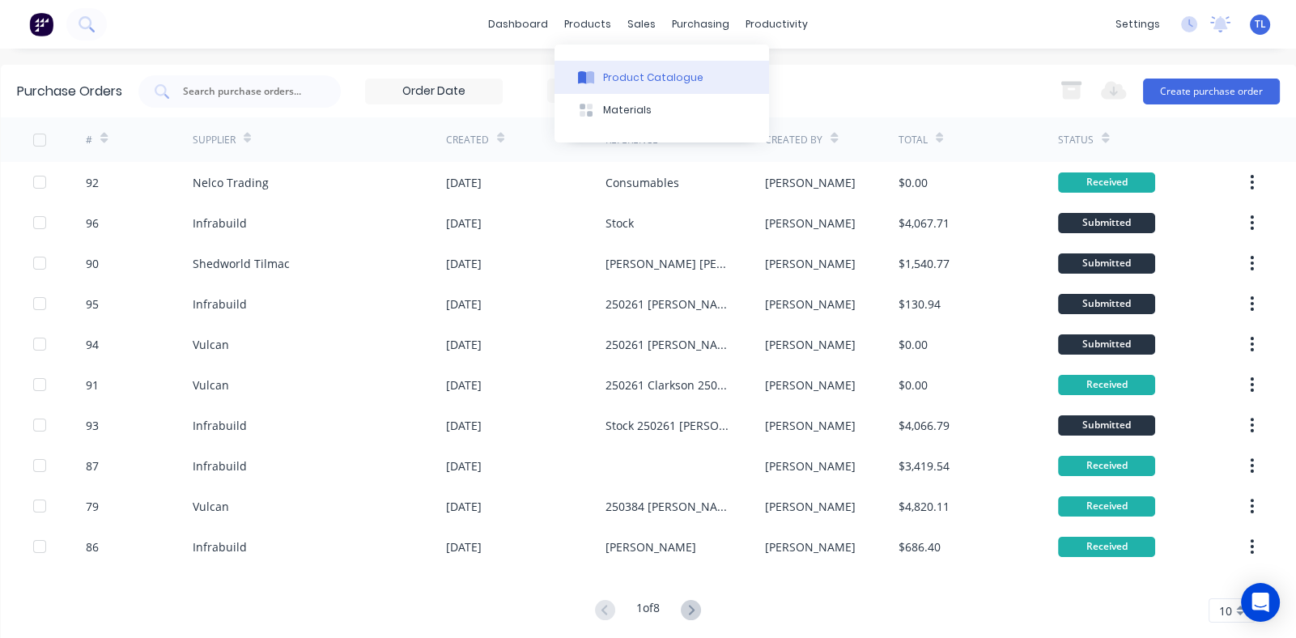
click at [622, 73] on div "Product Catalogue" at bounding box center [653, 77] width 100 height 15
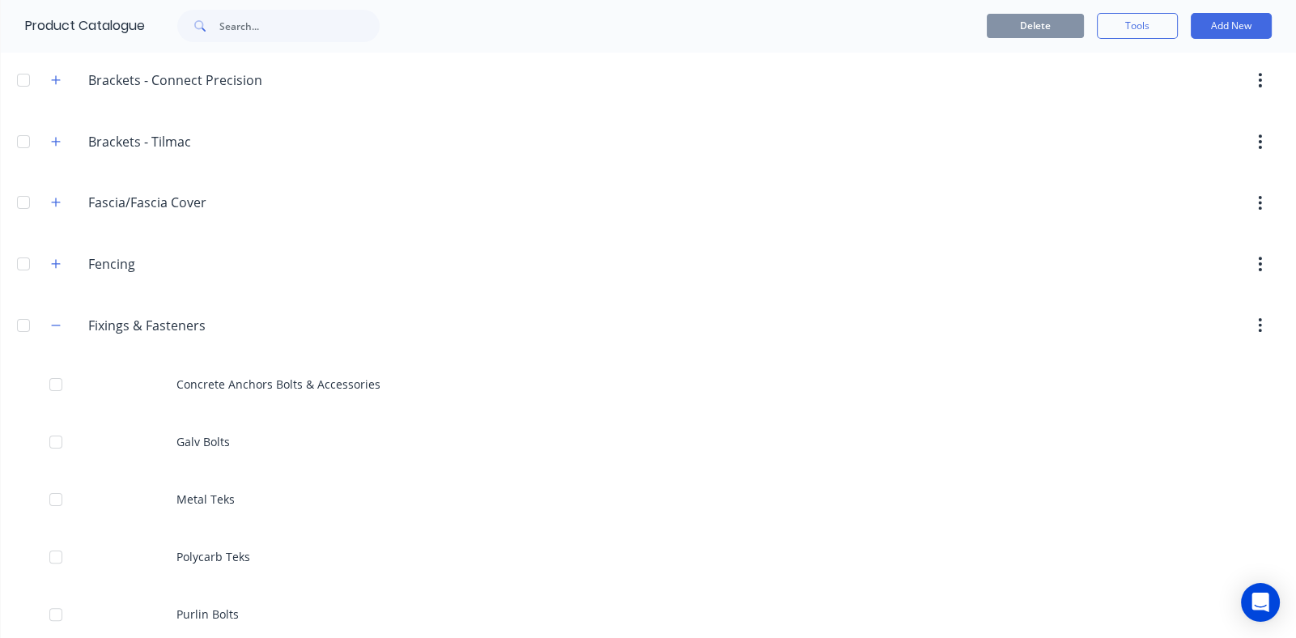
scroll to position [253, 0]
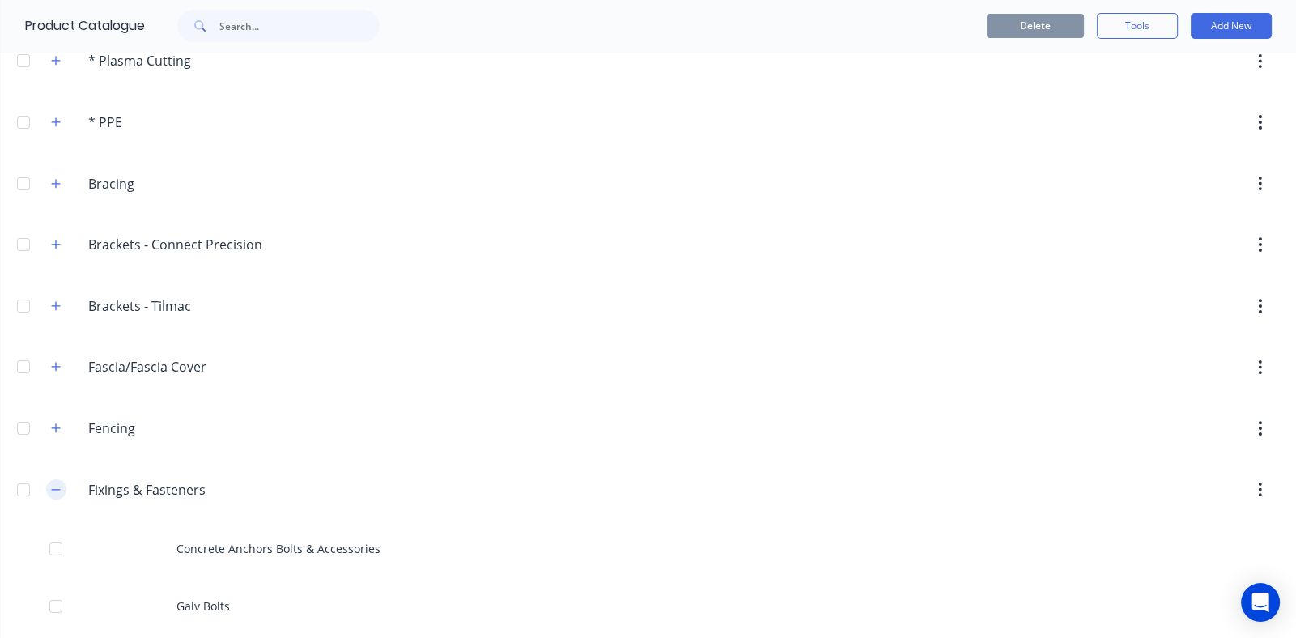
click at [52, 488] on icon "button" at bounding box center [56, 489] width 10 height 11
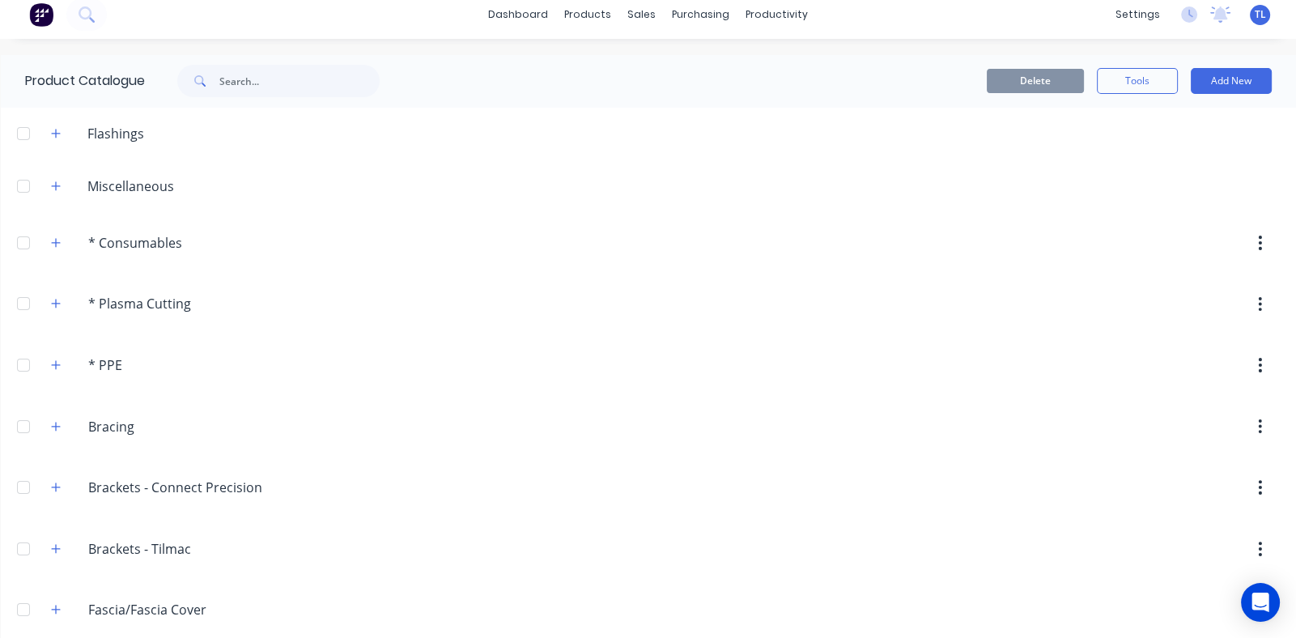
scroll to position [0, 0]
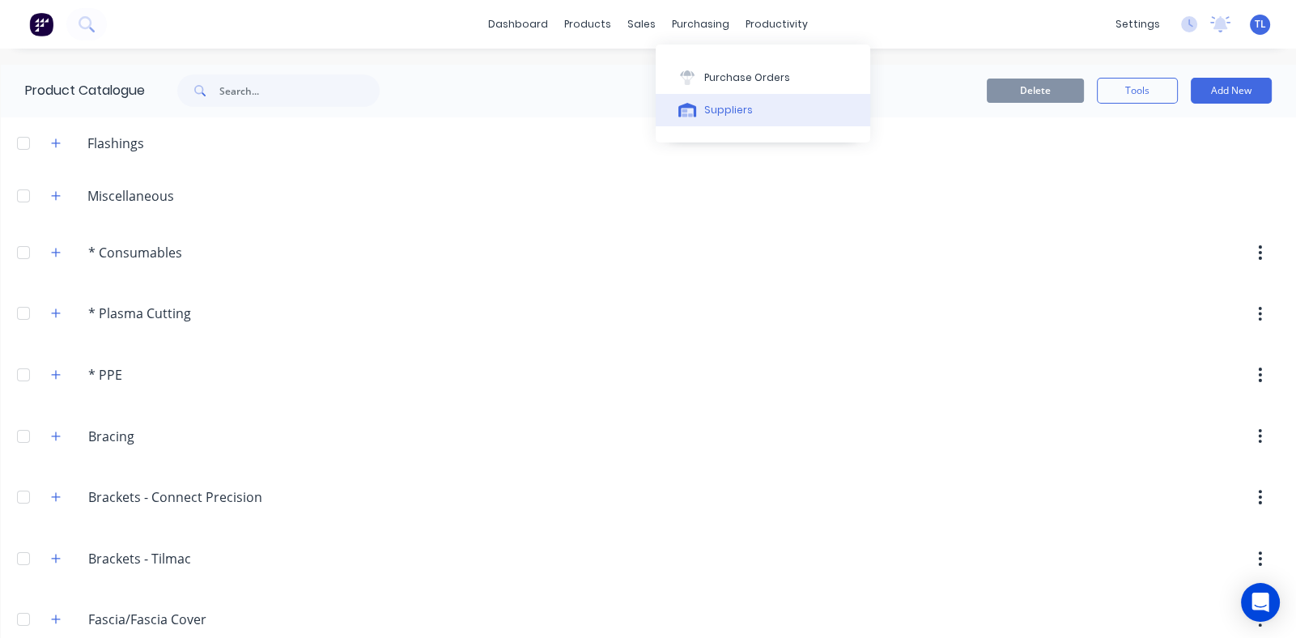
click at [720, 106] on div "Suppliers" at bounding box center [728, 110] width 49 height 15
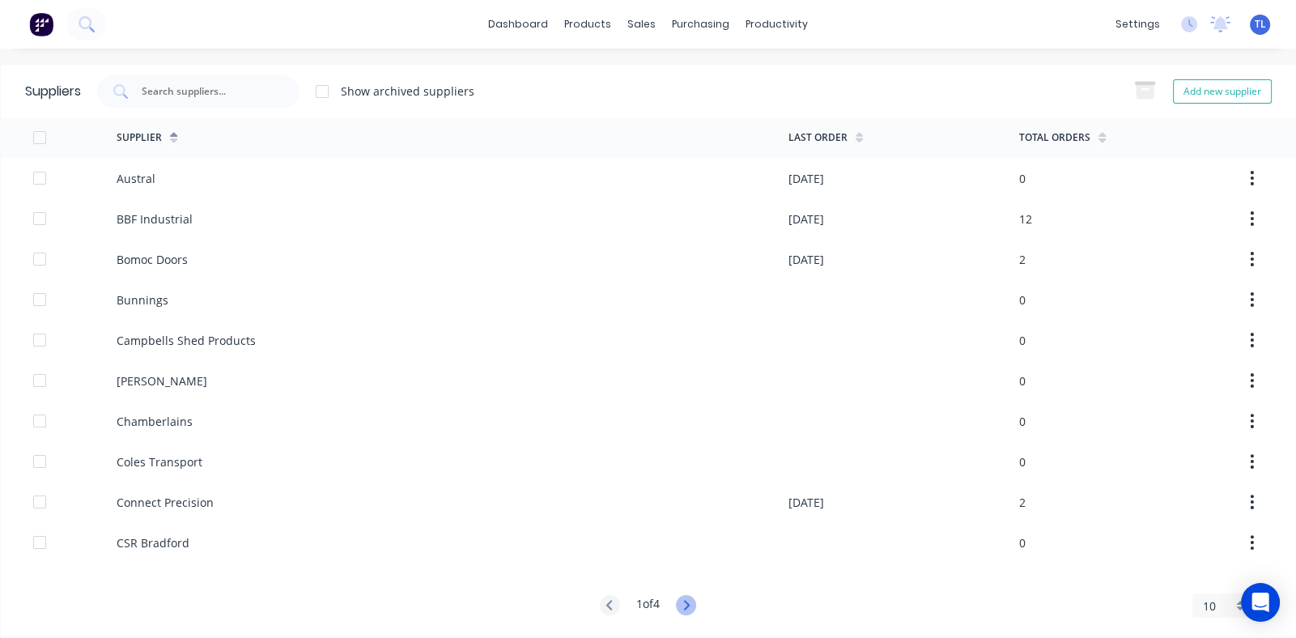
click at [677, 601] on icon at bounding box center [686, 605] width 20 height 20
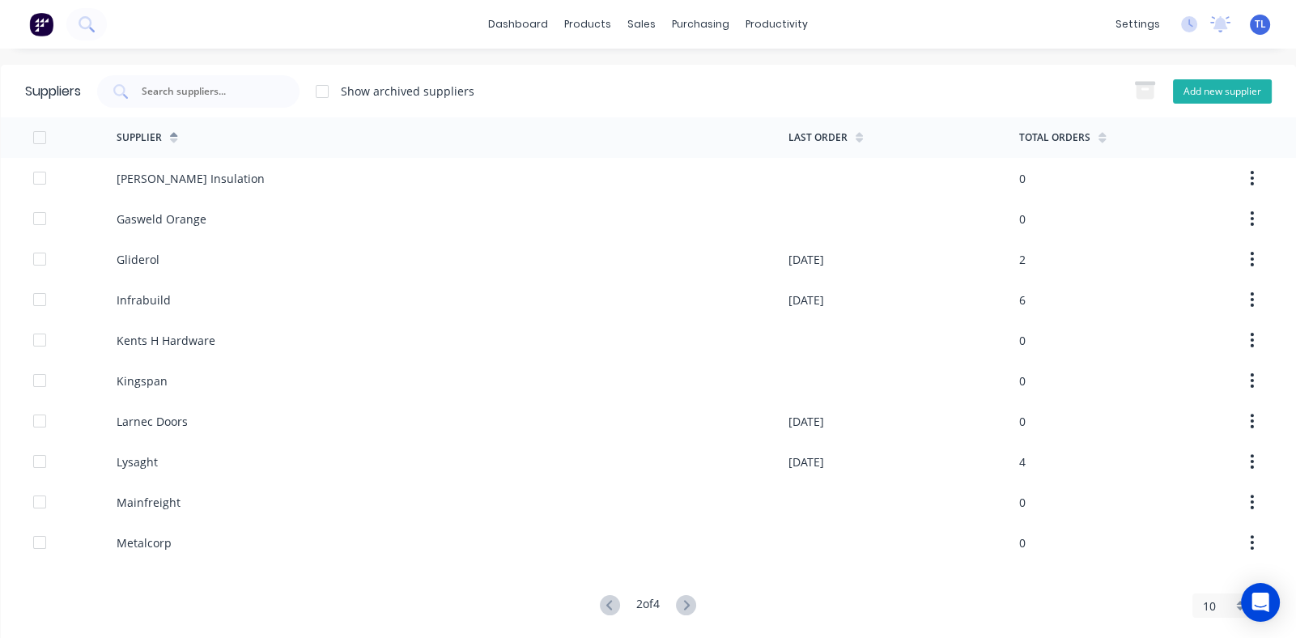
click at [1217, 86] on button "Add new supplier" at bounding box center [1222, 91] width 99 height 24
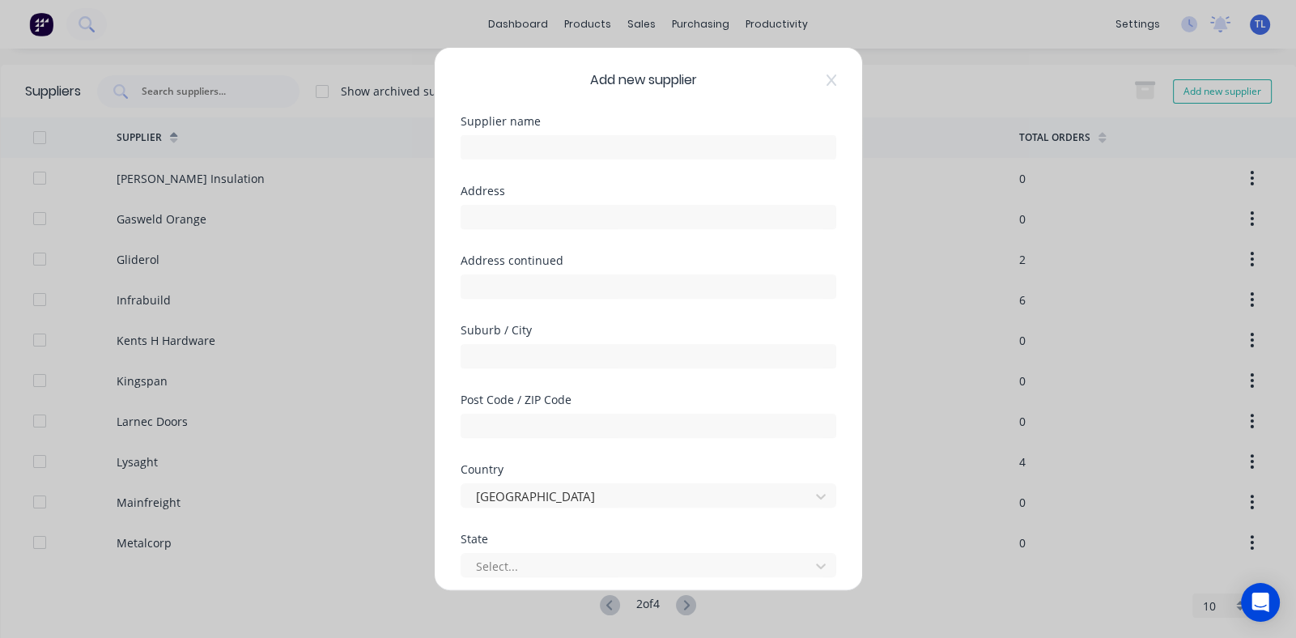
click at [685, 134] on div at bounding box center [648, 145] width 376 height 28
click at [676, 149] on input "text" at bounding box center [648, 147] width 376 height 24
click at [561, 217] on input "text" at bounding box center [648, 217] width 376 height 24
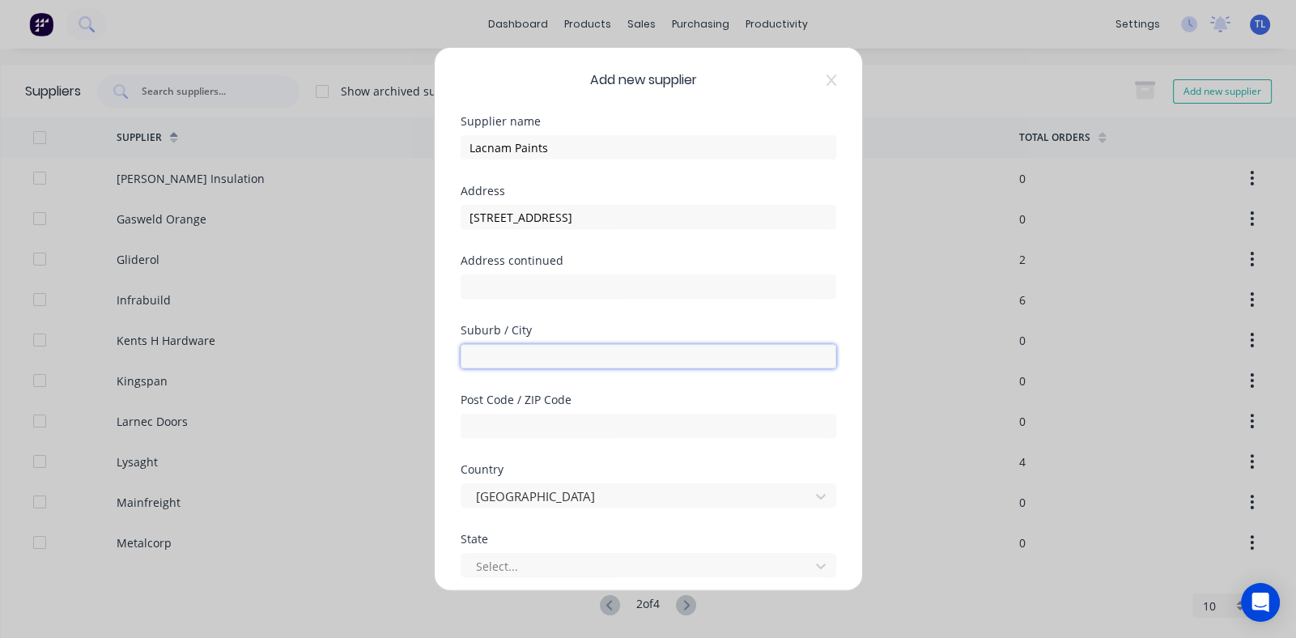
click at [540, 350] on input "text" at bounding box center [648, 356] width 376 height 24
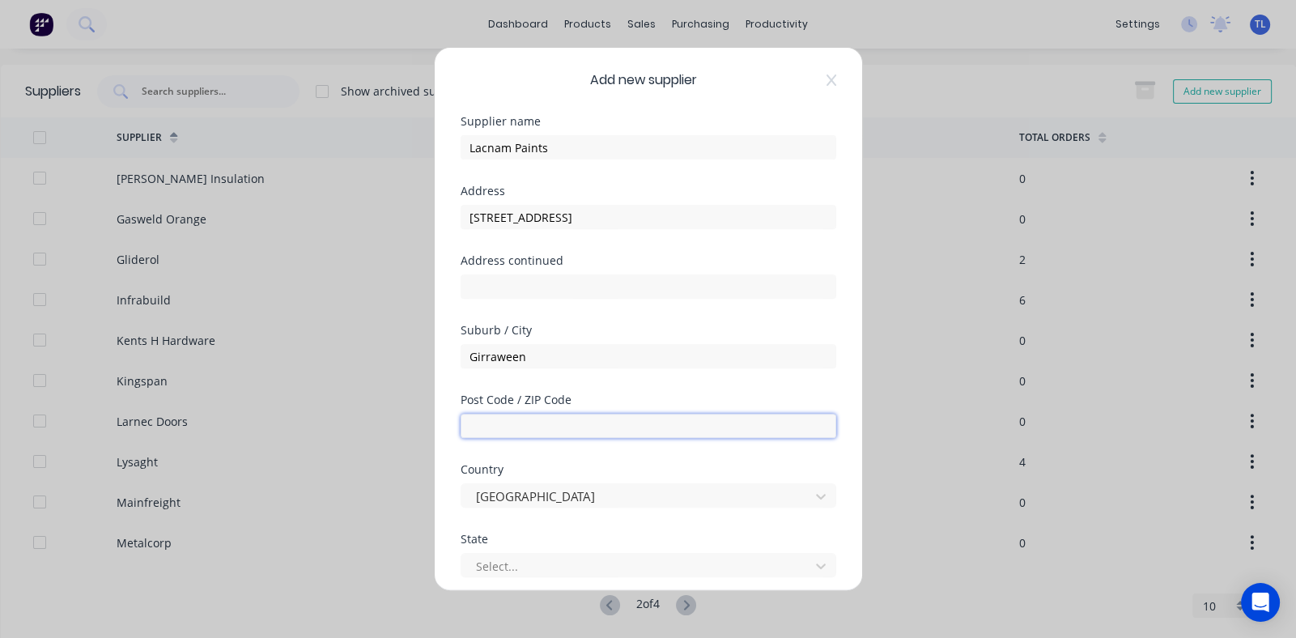
click at [530, 423] on input "text" at bounding box center [648, 426] width 376 height 24
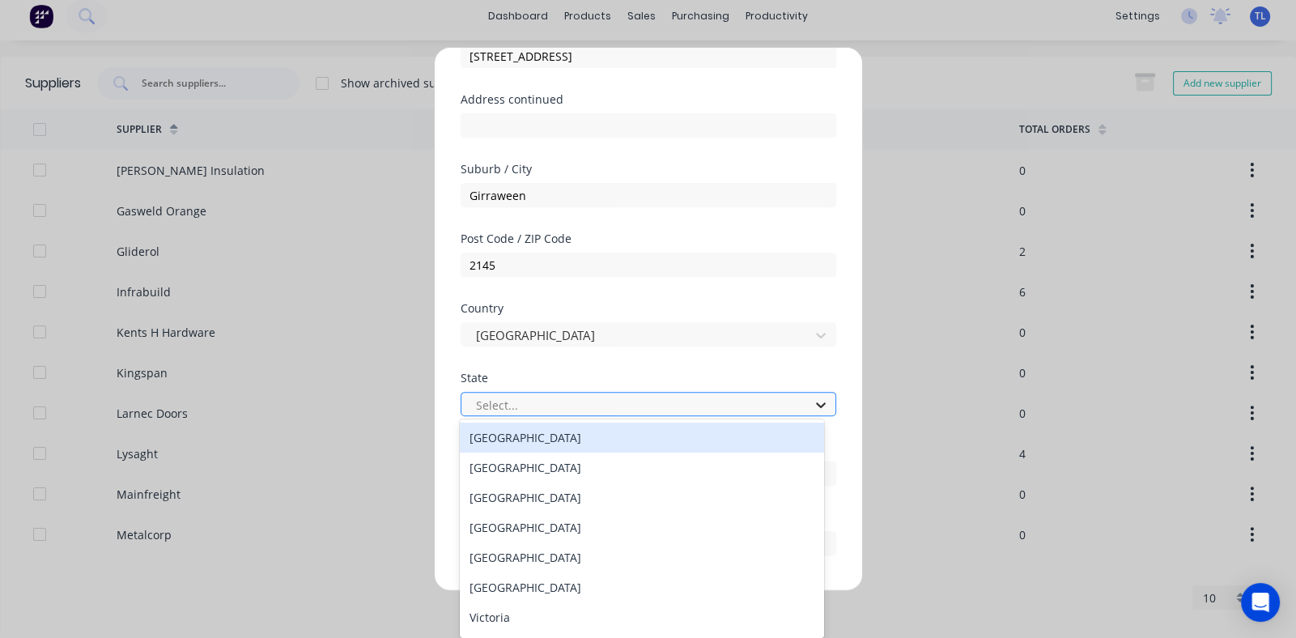
scroll to position [8, 0]
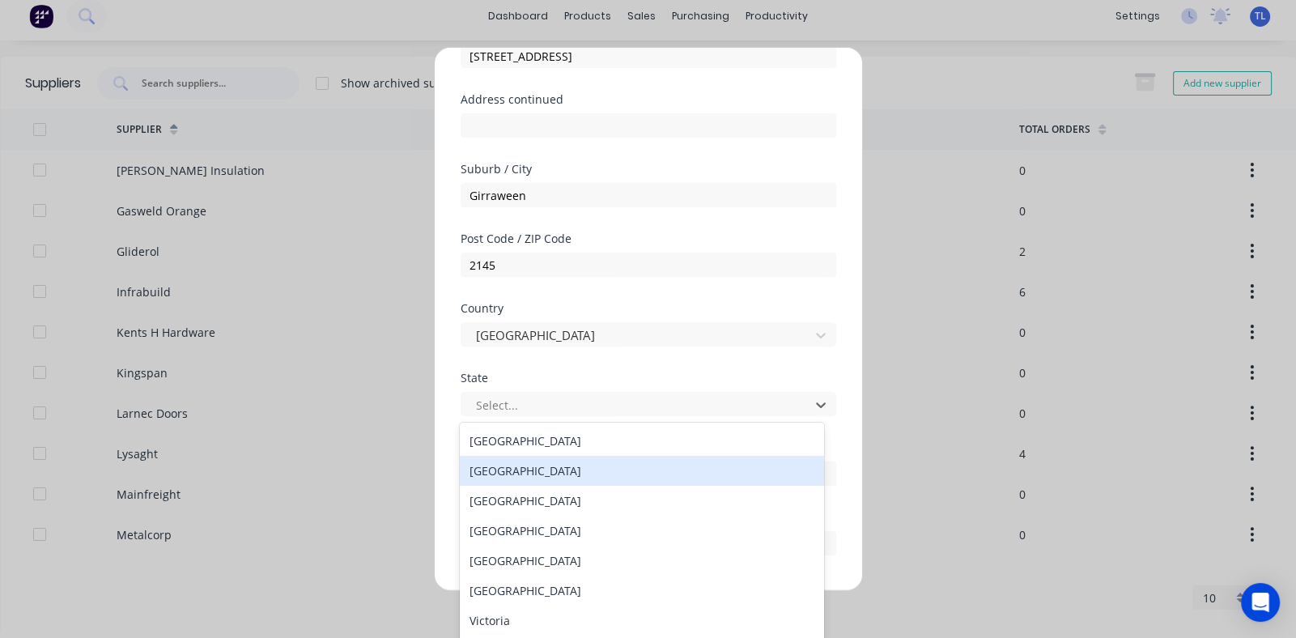
click at [723, 465] on div "[GEOGRAPHIC_DATA]" at bounding box center [641, 471] width 363 height 30
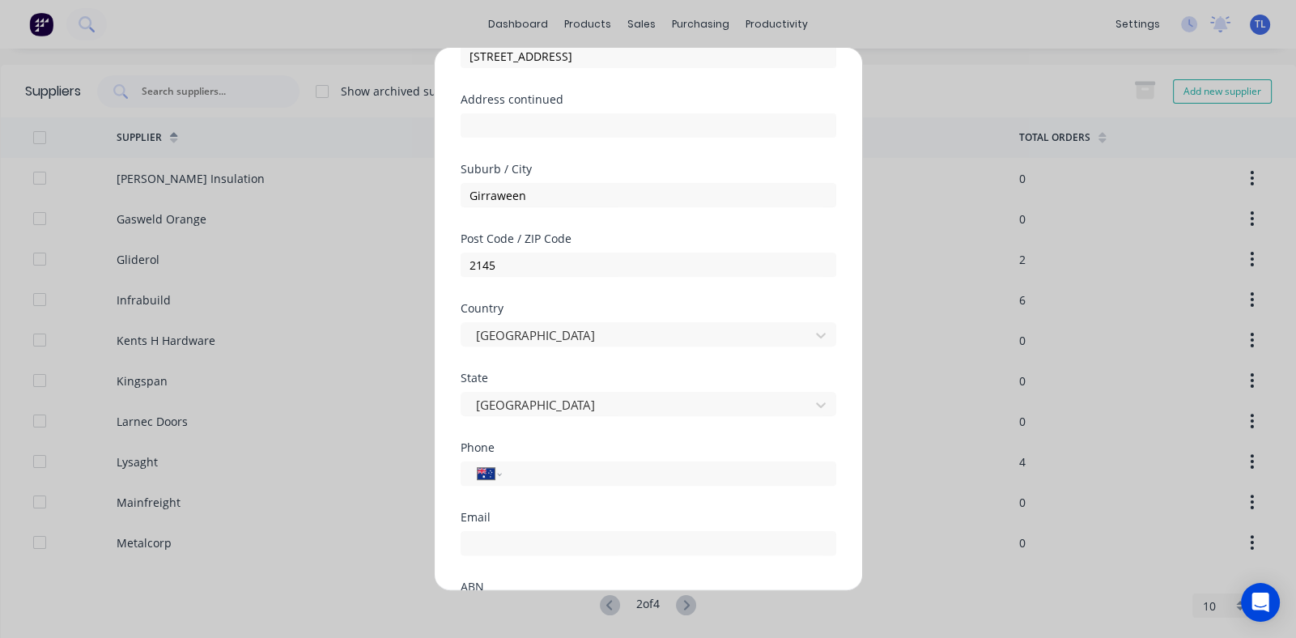
scroll to position [0, 0]
click at [660, 476] on input "tel" at bounding box center [665, 474] width 305 height 19
click at [613, 538] on input "email" at bounding box center [648, 543] width 376 height 24
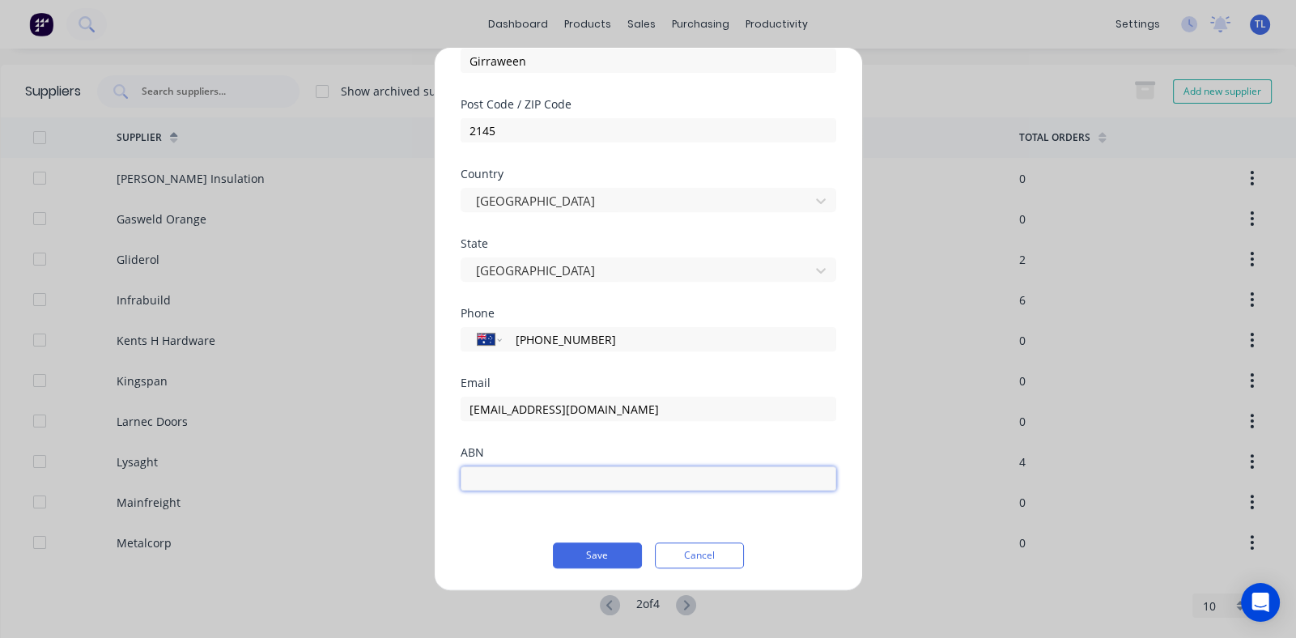
click at [605, 481] on input "text" at bounding box center [648, 478] width 376 height 24
click at [598, 549] on button "Save" at bounding box center [597, 555] width 89 height 26
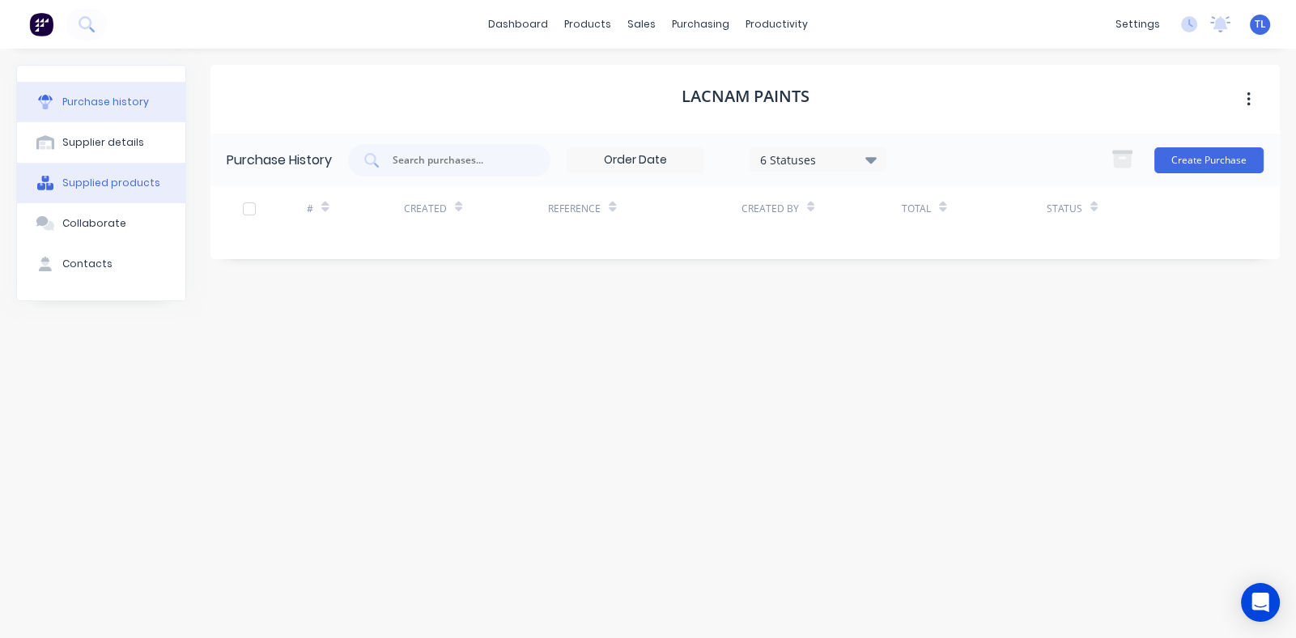
click at [121, 186] on div "Supplied products" at bounding box center [111, 183] width 98 height 15
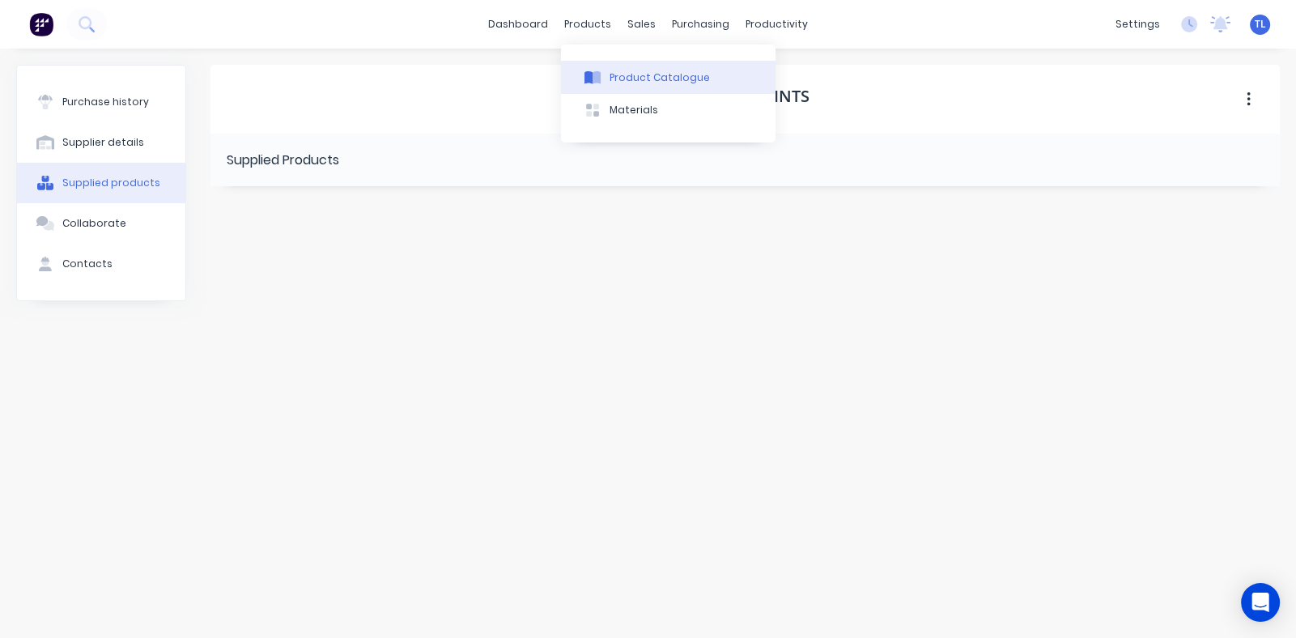
click at [609, 86] on button "Product Catalogue" at bounding box center [668, 77] width 214 height 32
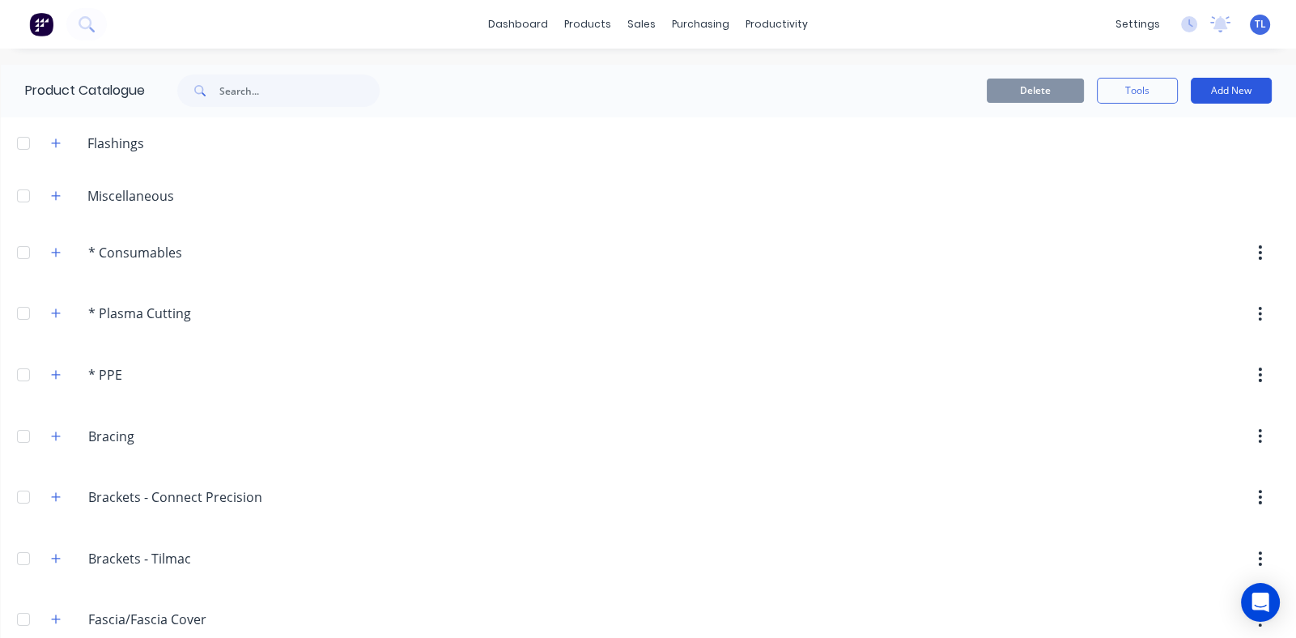
drag, startPoint x: 1202, startPoint y: 89, endPoint x: 1020, endPoint y: 151, distance: 192.5
click at [1202, 88] on button "Add New" at bounding box center [1230, 91] width 81 height 26
click at [1132, 130] on div "Category" at bounding box center [1194, 132] width 125 height 23
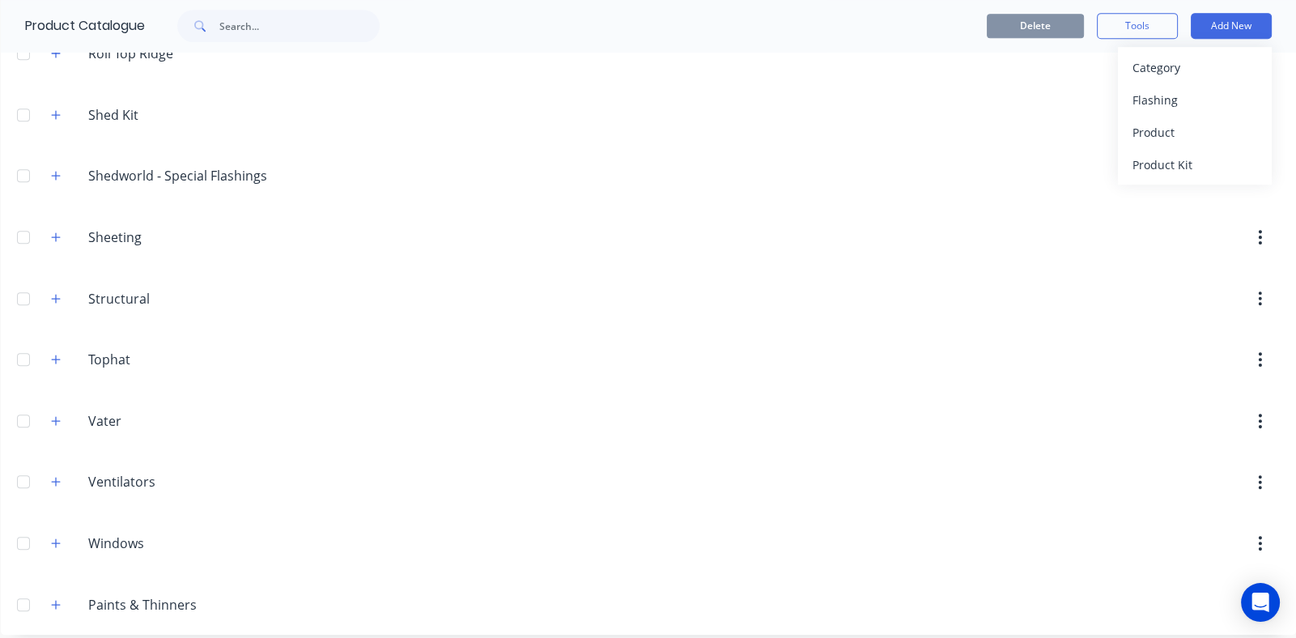
scroll to position [1182, 0]
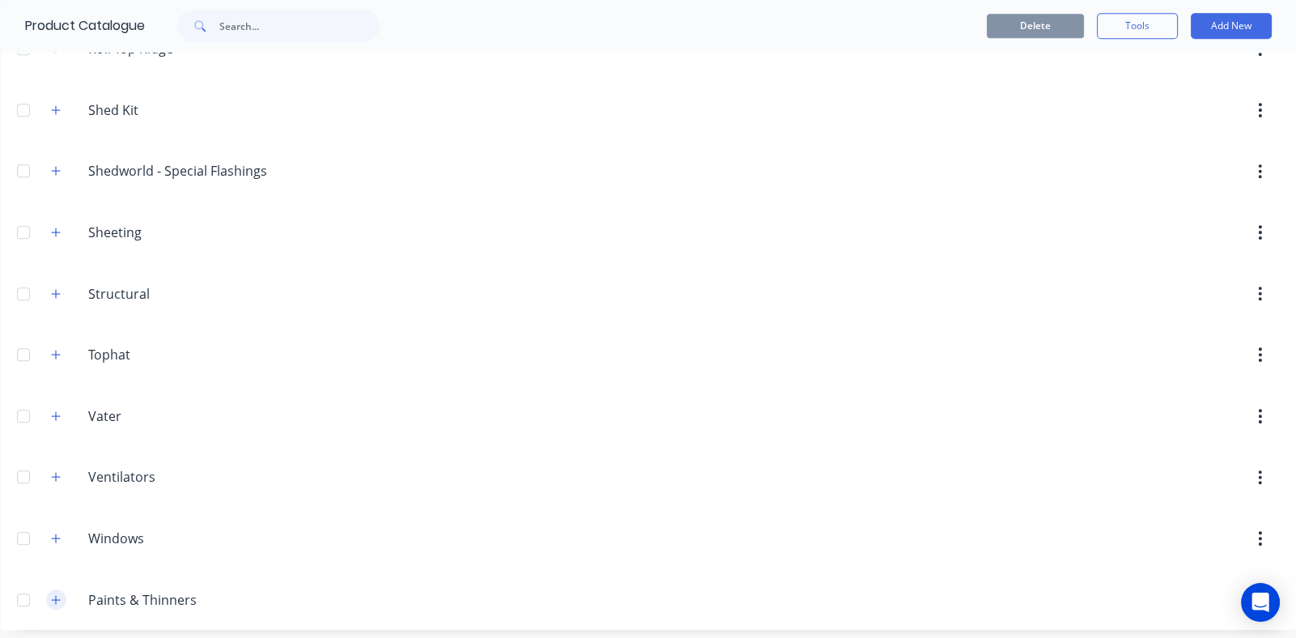
click at [57, 594] on icon "button" at bounding box center [56, 599] width 10 height 11
click at [119, 590] on input "Paints & Thinners" at bounding box center [184, 599] width 192 height 19
click at [572, 421] on div at bounding box center [784, 415] width 987 height 29
click at [169, 598] on input "Paints & Thinners" at bounding box center [184, 599] width 192 height 19
click at [1217, 23] on button "Add New" at bounding box center [1230, 26] width 81 height 26
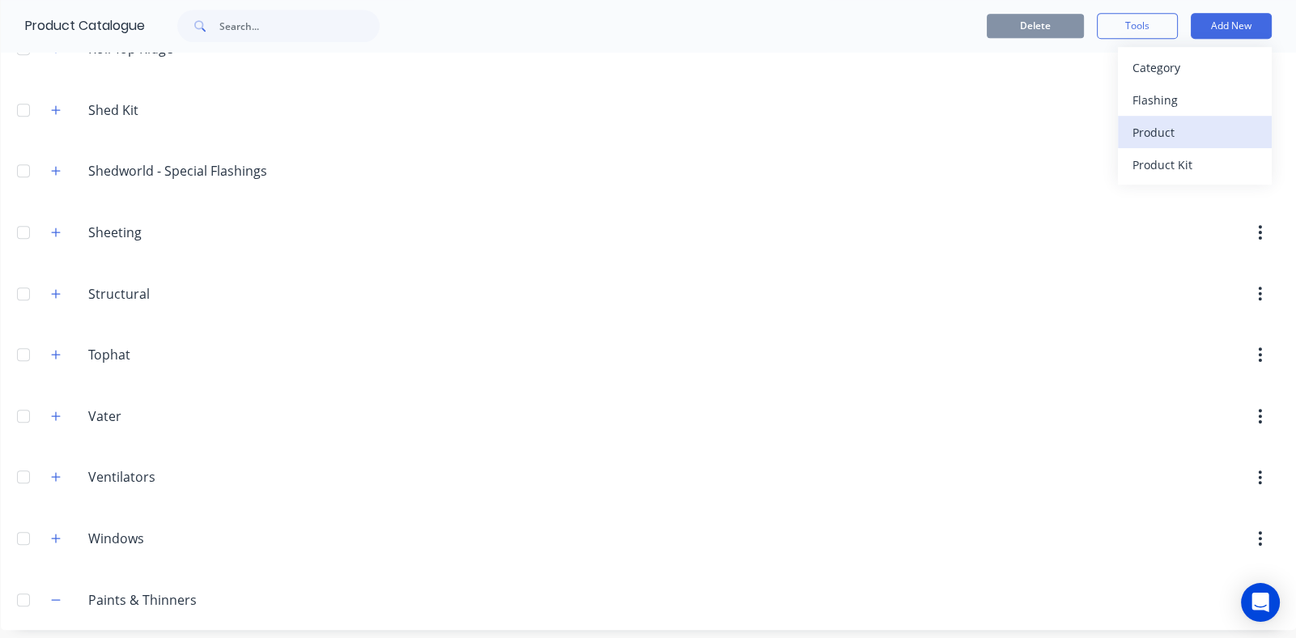
click at [1140, 133] on div "Product" at bounding box center [1194, 132] width 125 height 23
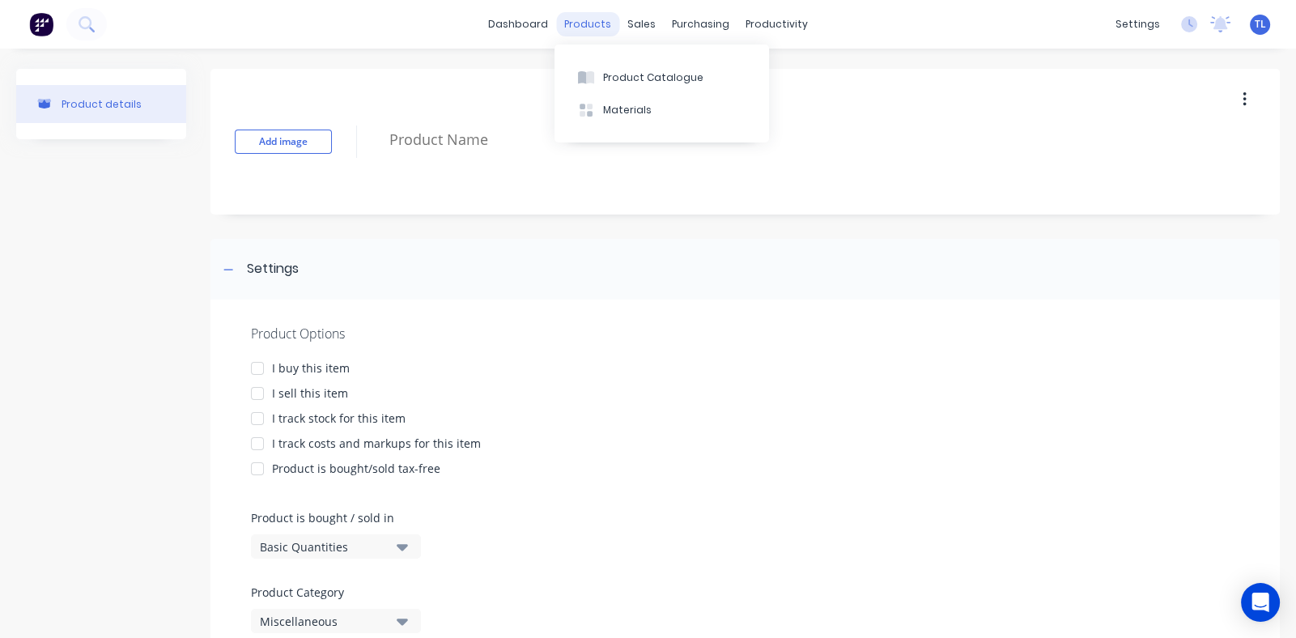
click at [581, 19] on div "products" at bounding box center [587, 24] width 63 height 24
click at [643, 74] on div "Product Catalogue" at bounding box center [653, 77] width 100 height 15
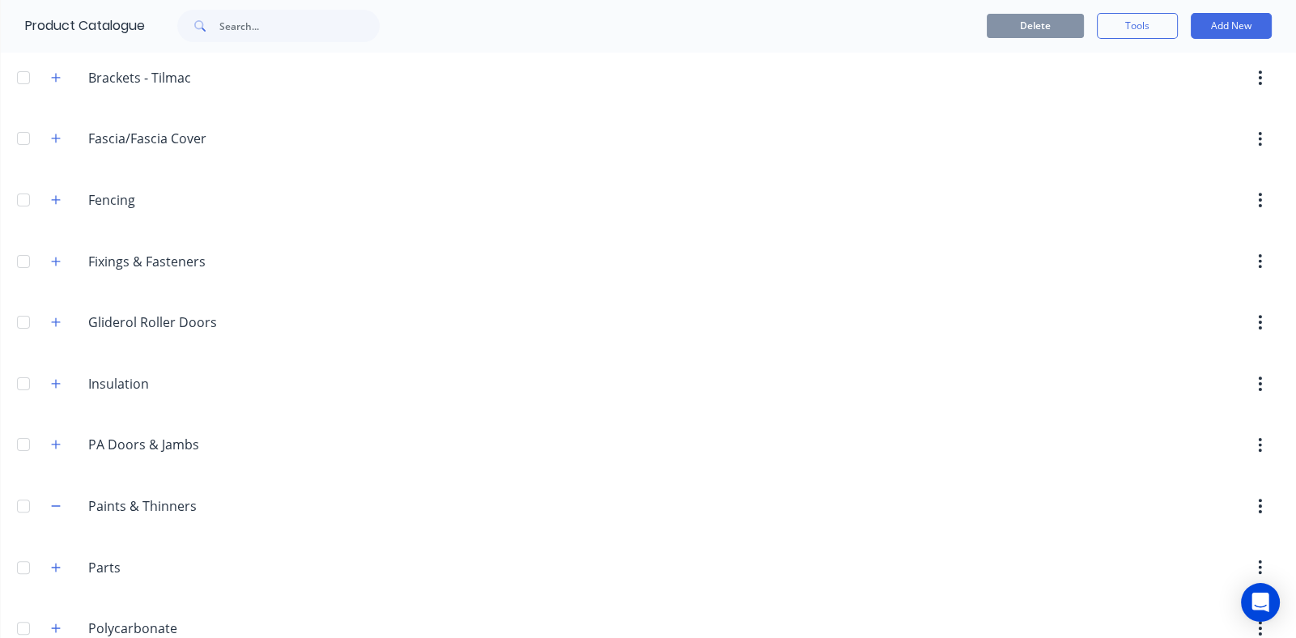
scroll to position [454, 0]
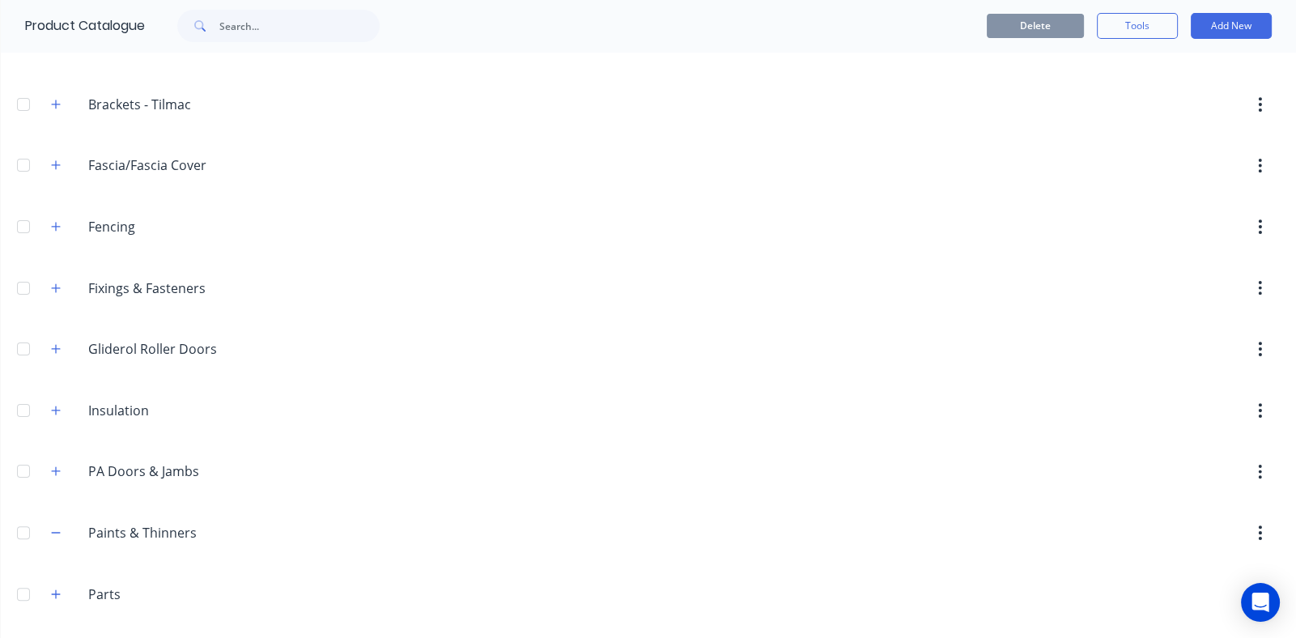
click at [19, 527] on div at bounding box center [23, 532] width 32 height 32
click at [1024, 25] on button "Delete" at bounding box center [1035, 26] width 97 height 24
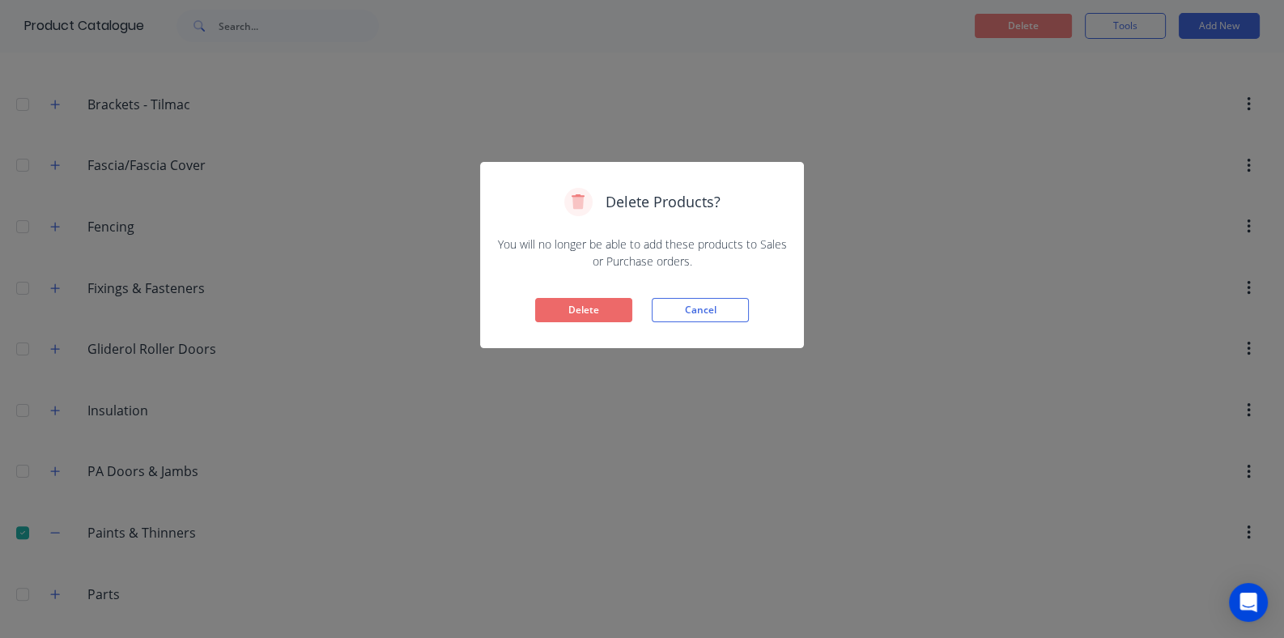
click at [584, 320] on button "Delete" at bounding box center [583, 310] width 97 height 24
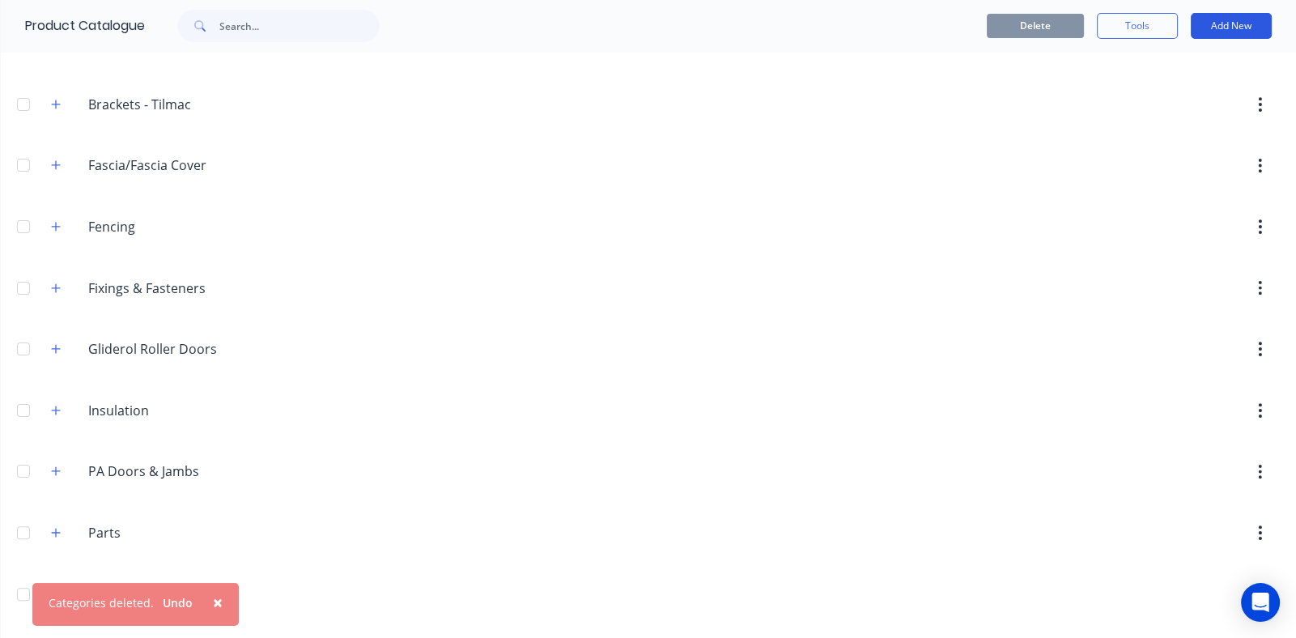
click at [1214, 24] on button "Add New" at bounding box center [1230, 26] width 81 height 26
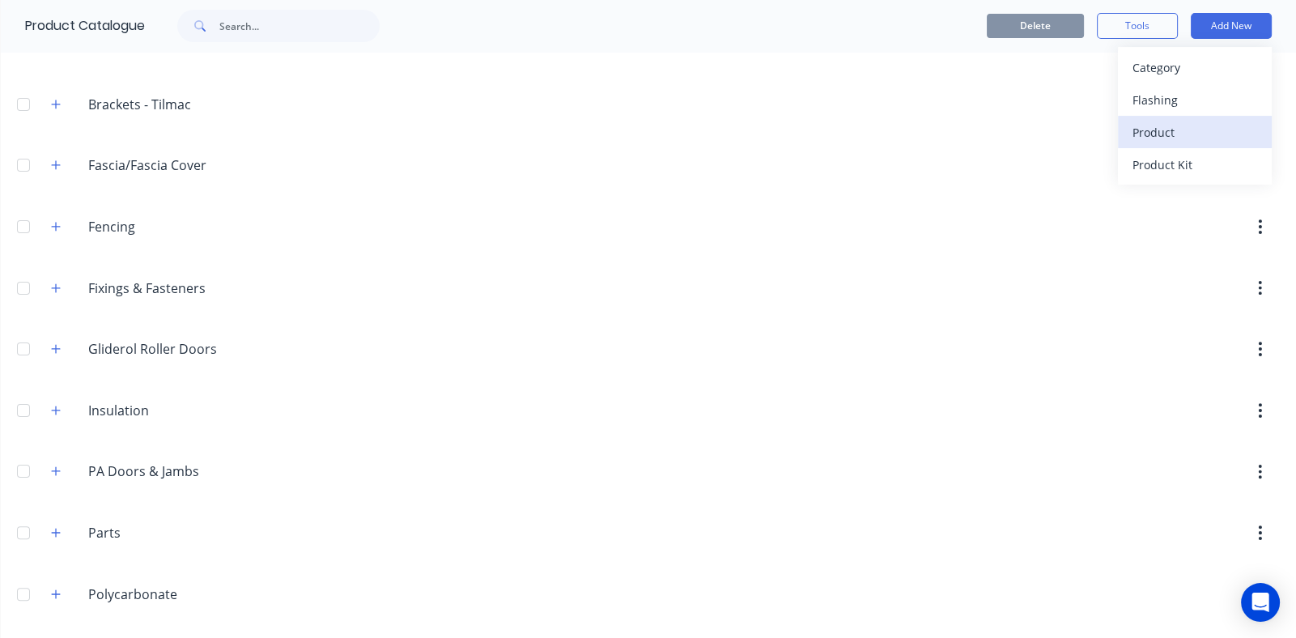
click at [1141, 136] on div "Product" at bounding box center [1194, 132] width 125 height 23
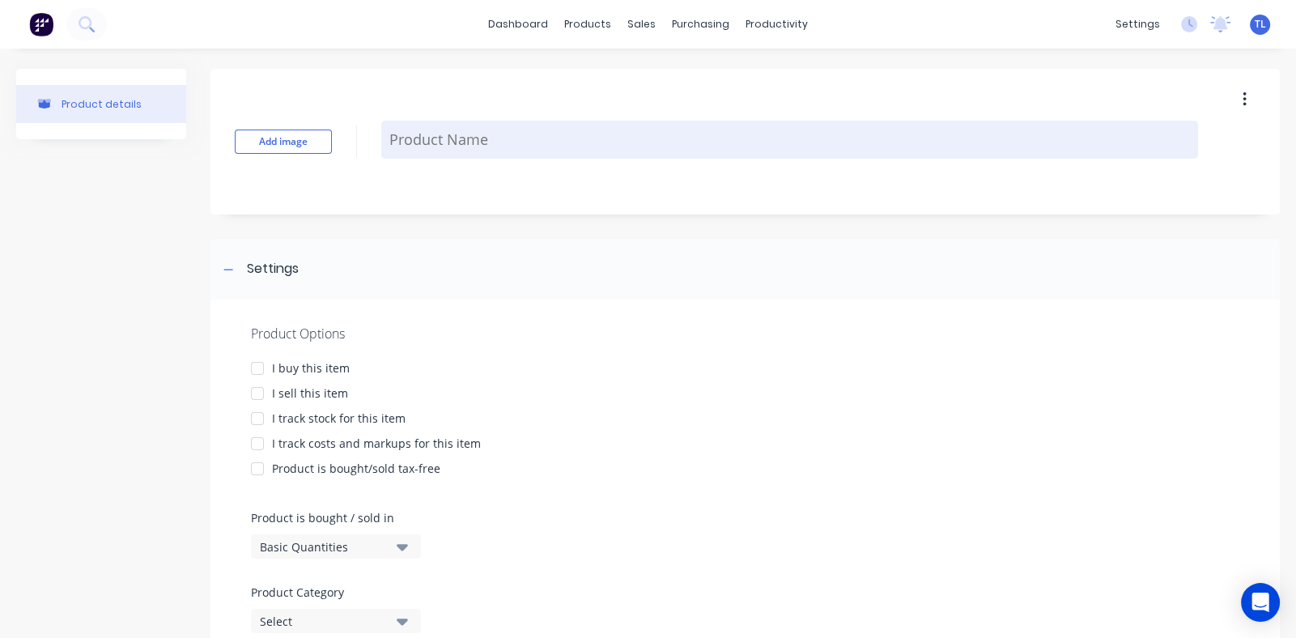
click at [502, 136] on textarea at bounding box center [789, 140] width 817 height 38
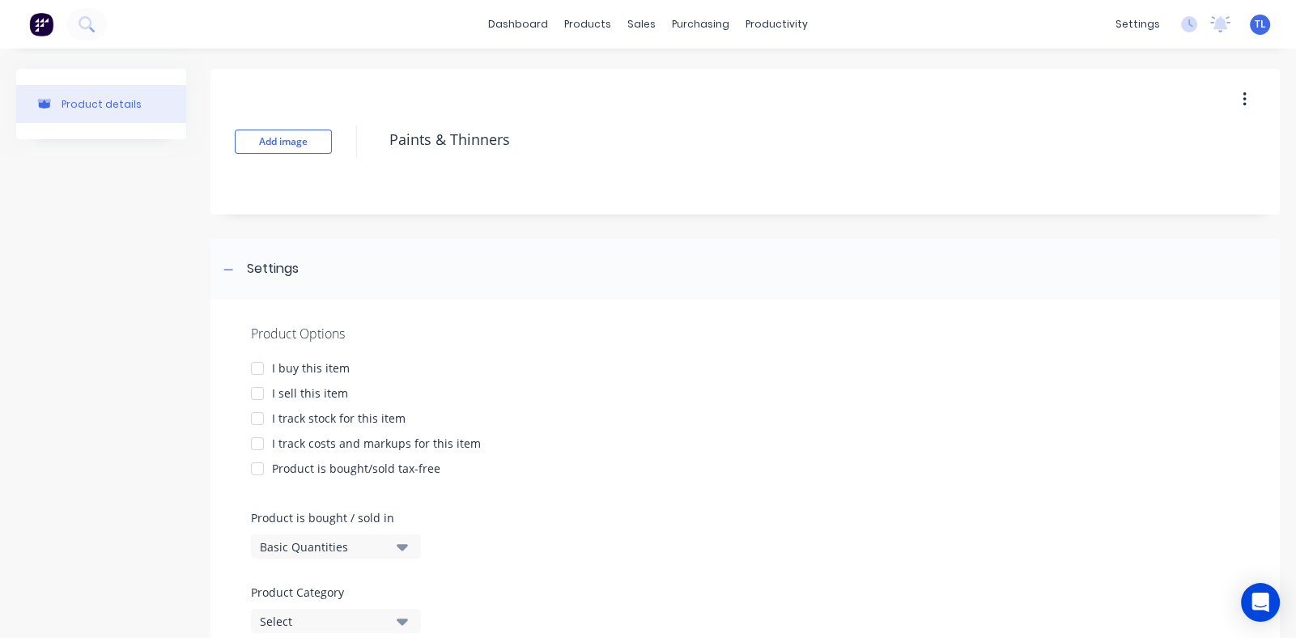
click at [260, 367] on div at bounding box center [257, 368] width 32 height 32
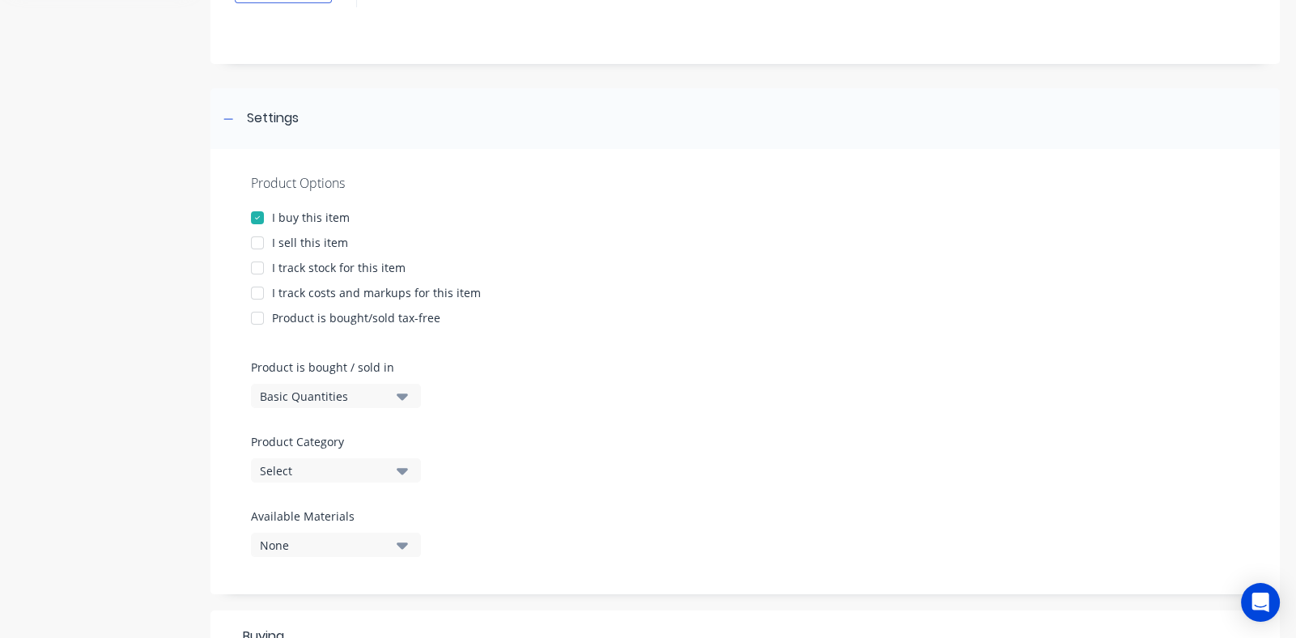
scroll to position [161, 0]
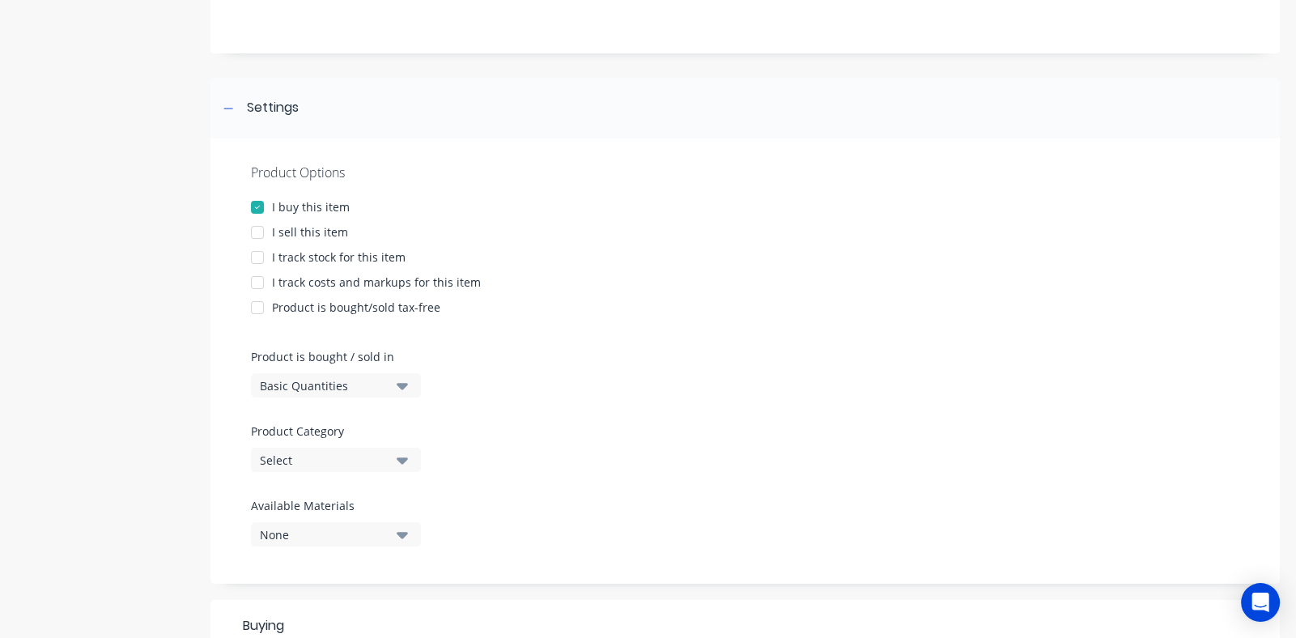
click at [401, 386] on icon "button" at bounding box center [402, 386] width 11 height 6
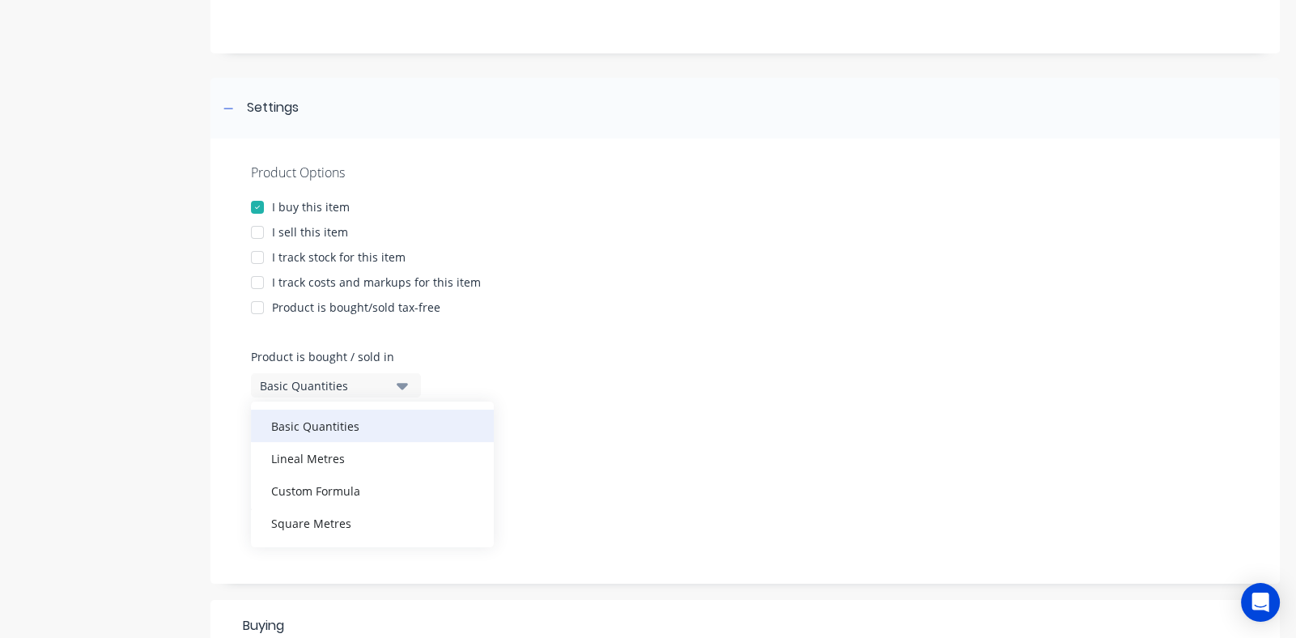
click at [336, 417] on div "Basic Quantities" at bounding box center [372, 426] width 243 height 32
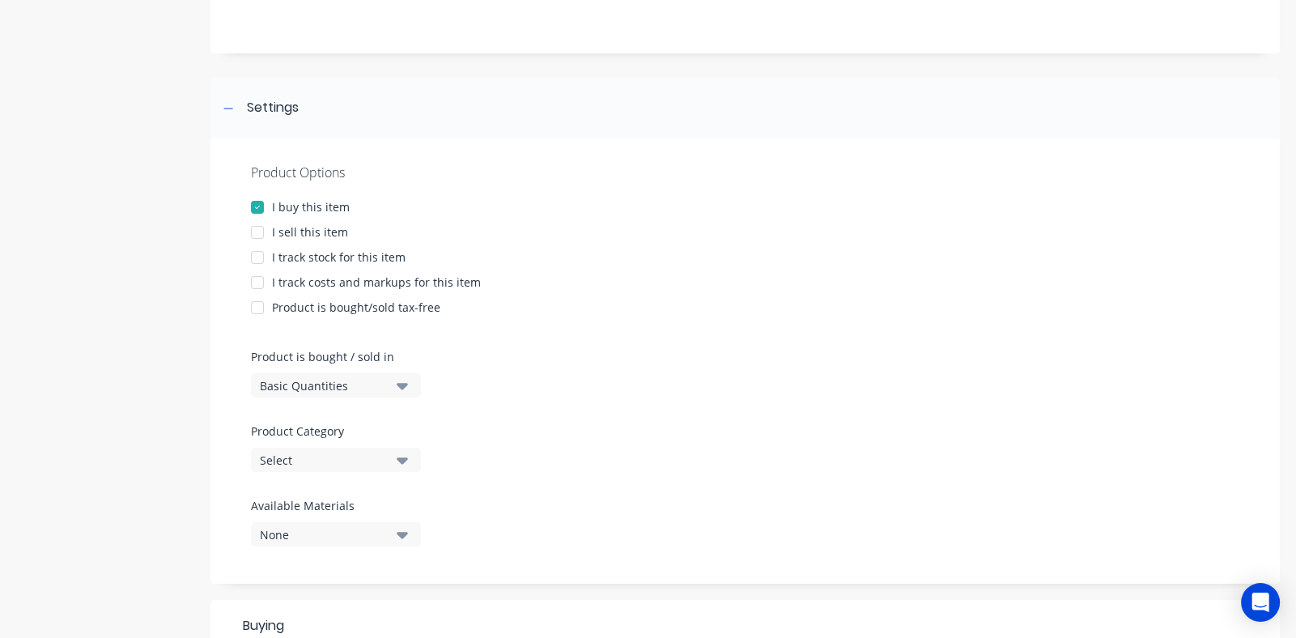
click at [403, 460] on icon "button" at bounding box center [402, 460] width 11 height 6
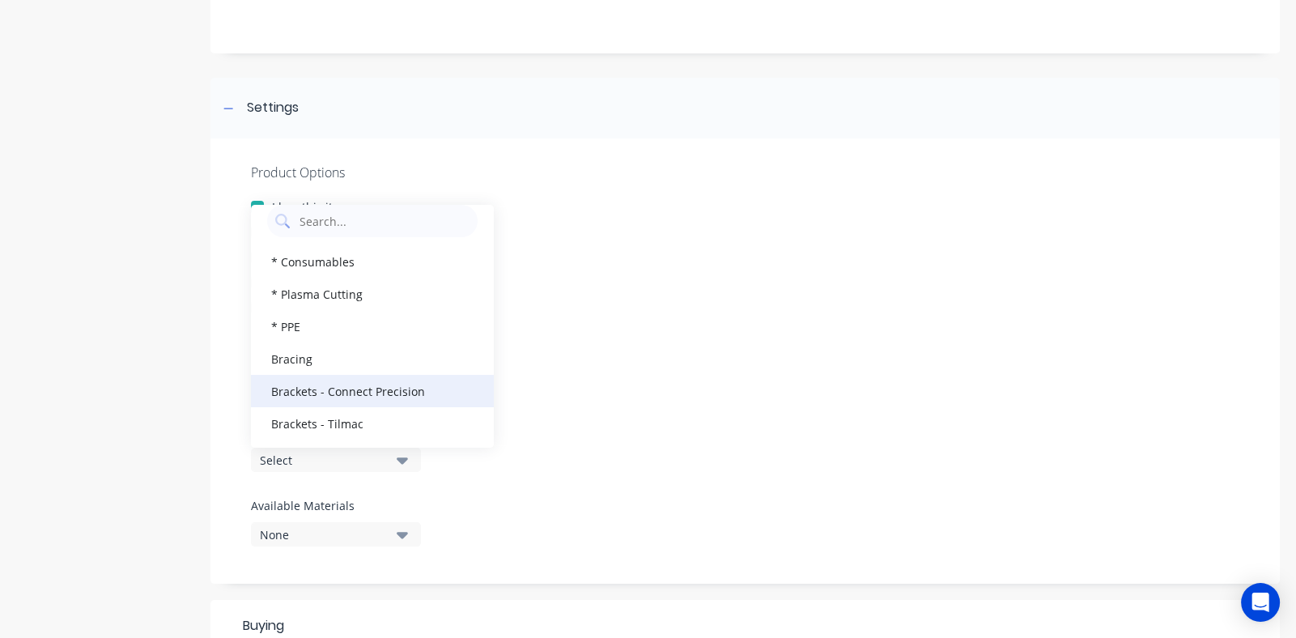
scroll to position [0, 0]
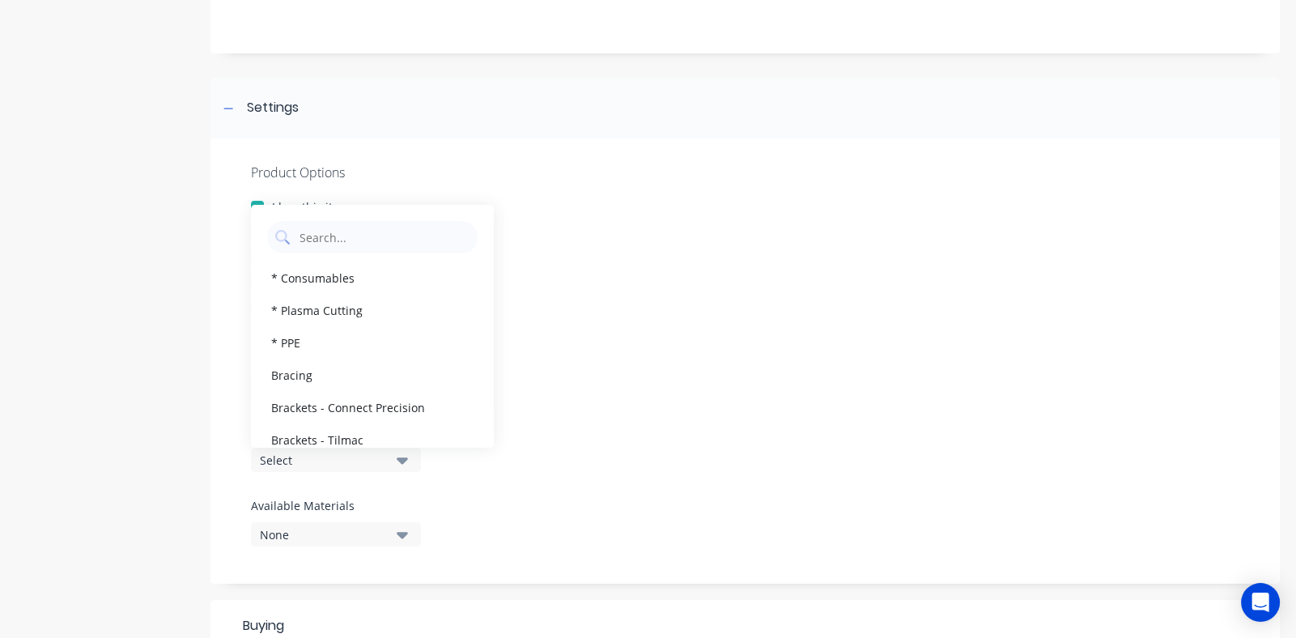
click at [687, 216] on div "Product Options I buy this item I sell this item I track stock for this item I …" at bounding box center [744, 360] width 1069 height 445
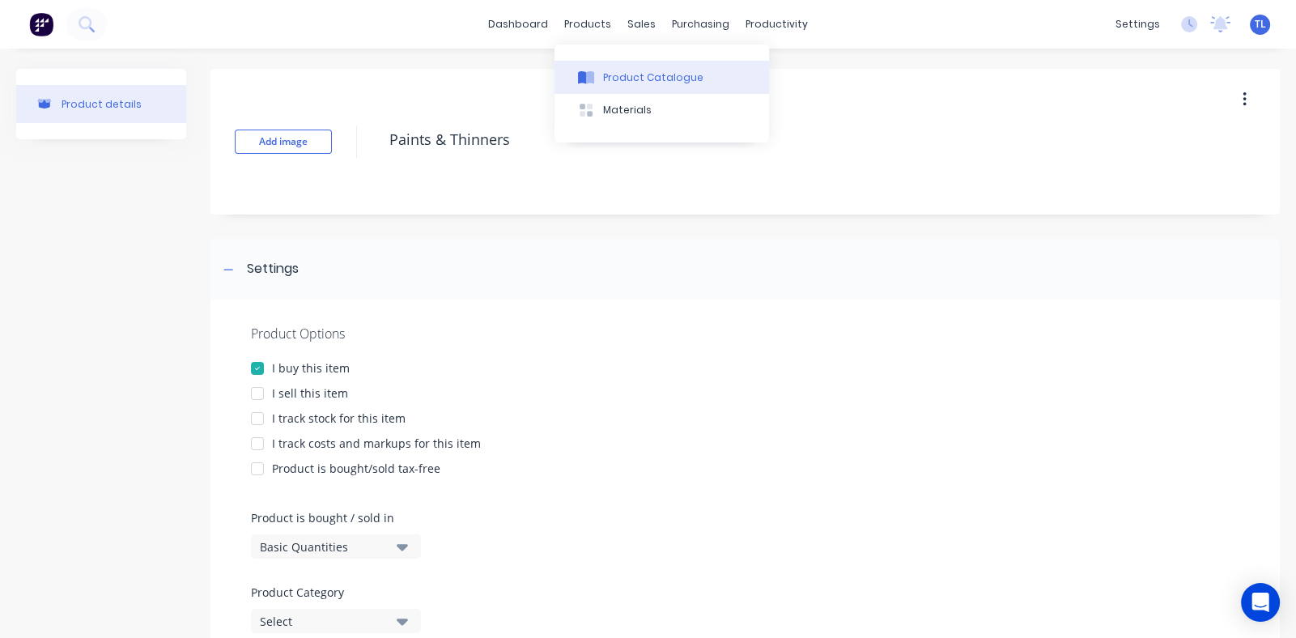
click at [632, 80] on div "Product Catalogue" at bounding box center [653, 77] width 100 height 15
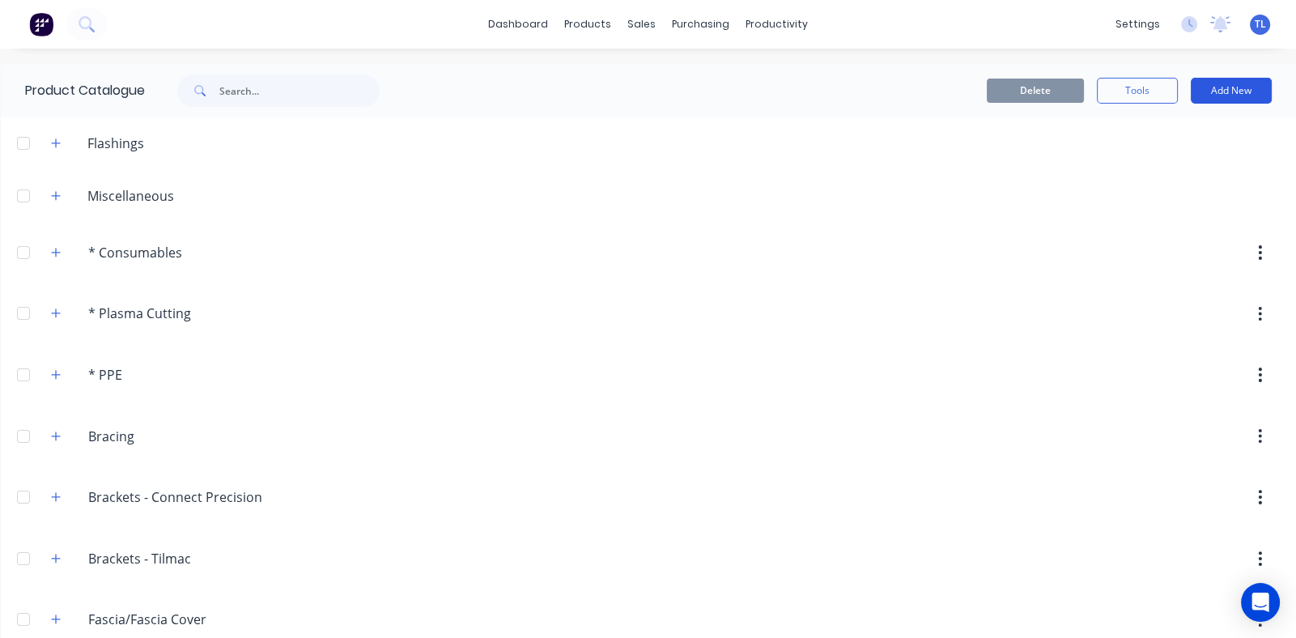
click at [1211, 88] on button "Add New" at bounding box center [1230, 91] width 81 height 26
click at [1146, 132] on div "Category" at bounding box center [1194, 132] width 125 height 23
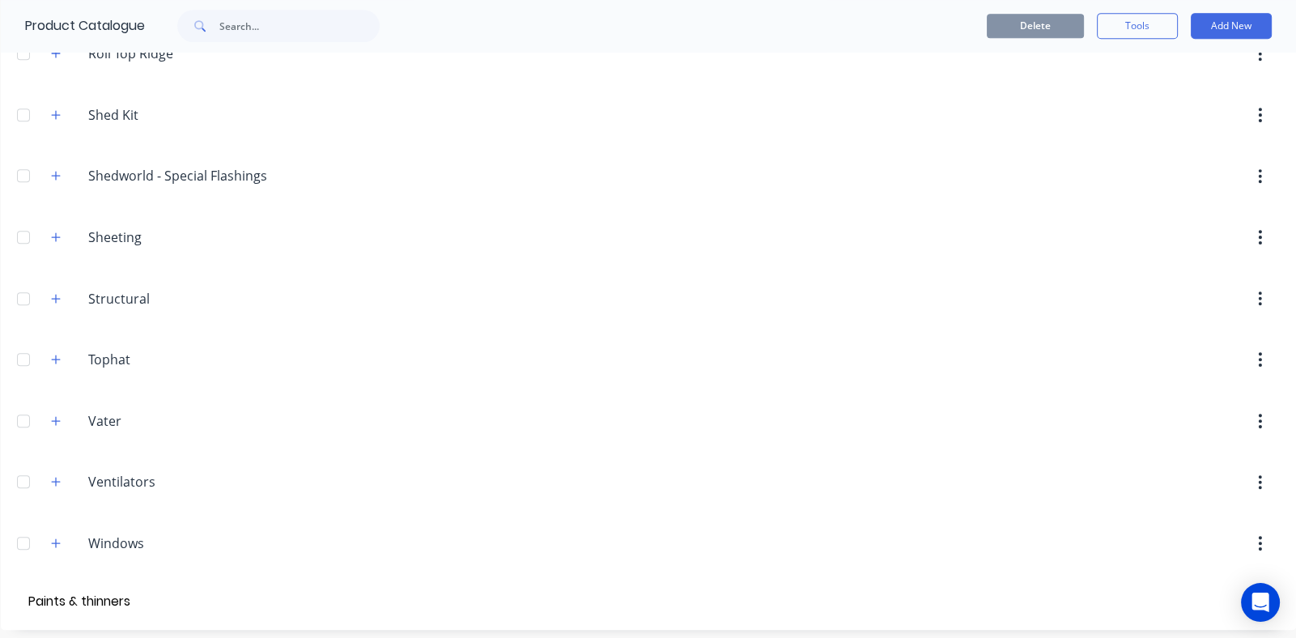
click at [83, 592] on input "Paints & thinners" at bounding box center [116, 601] width 183 height 23
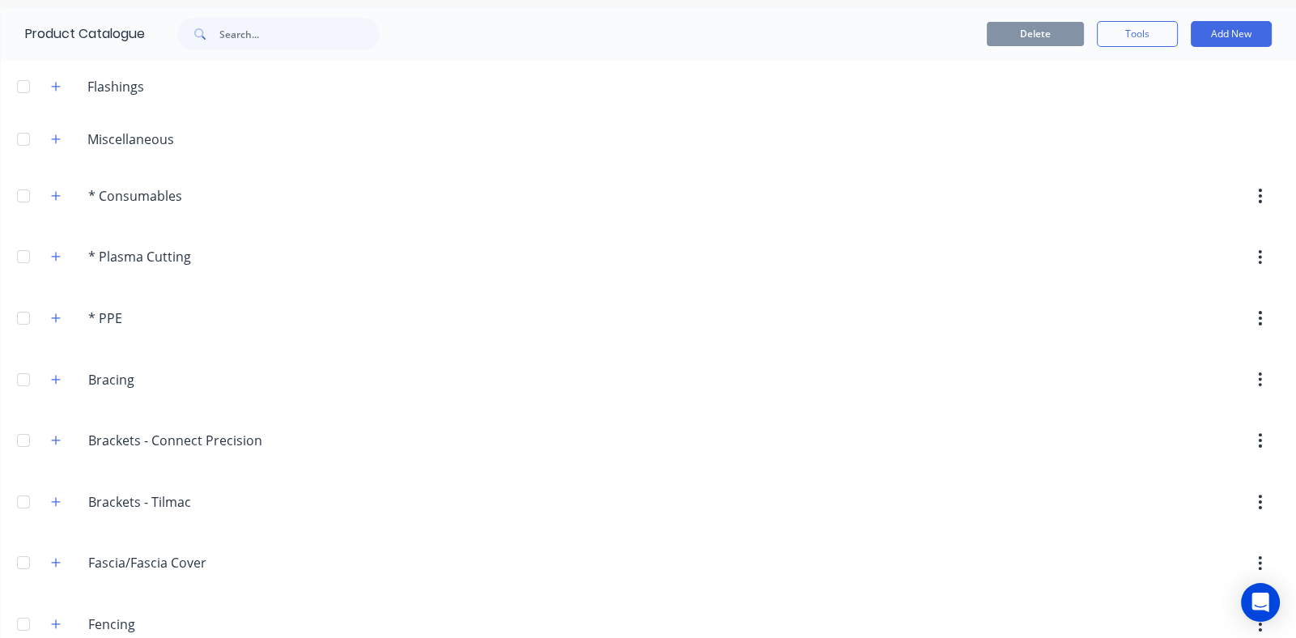
scroll to position [0, 0]
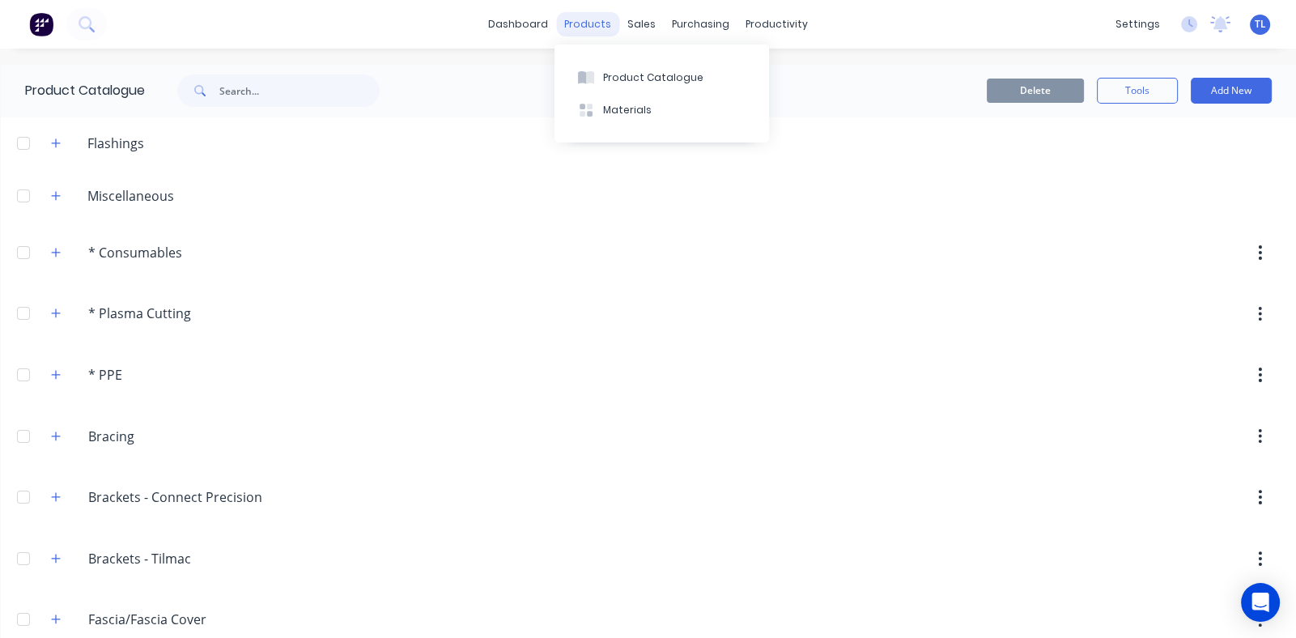
click at [579, 20] on div "products" at bounding box center [587, 24] width 63 height 24
click at [643, 75] on div "Product Catalogue" at bounding box center [653, 77] width 100 height 15
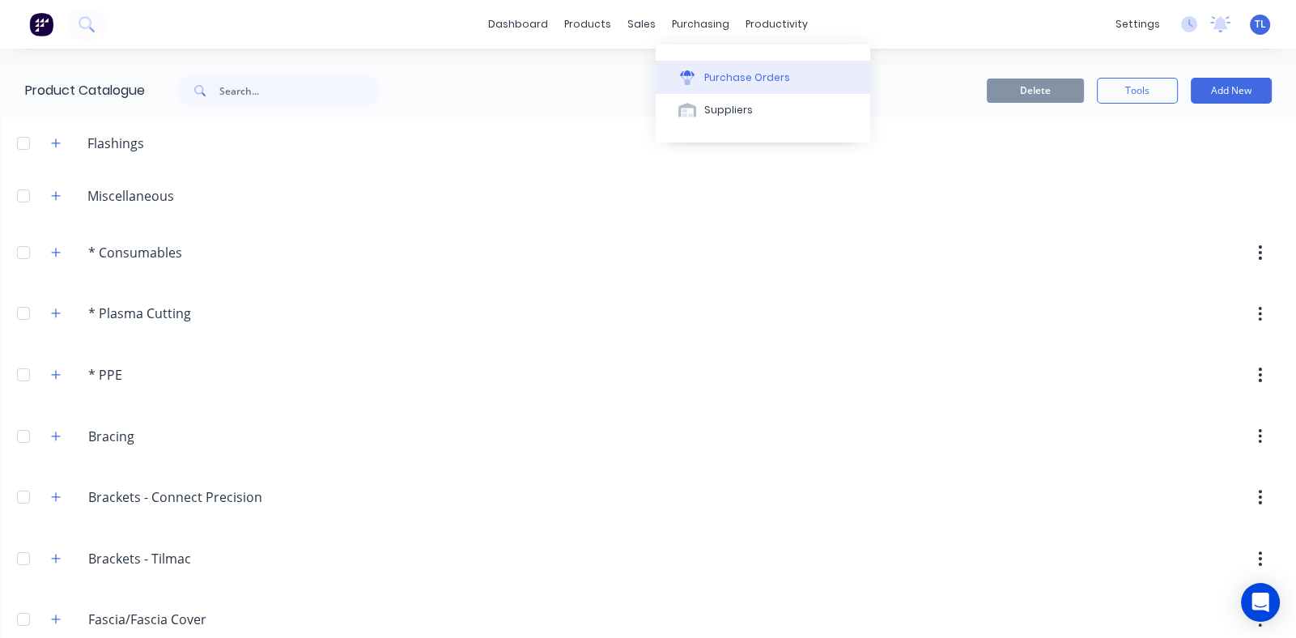
click at [721, 75] on div "Purchase Orders" at bounding box center [747, 77] width 86 height 15
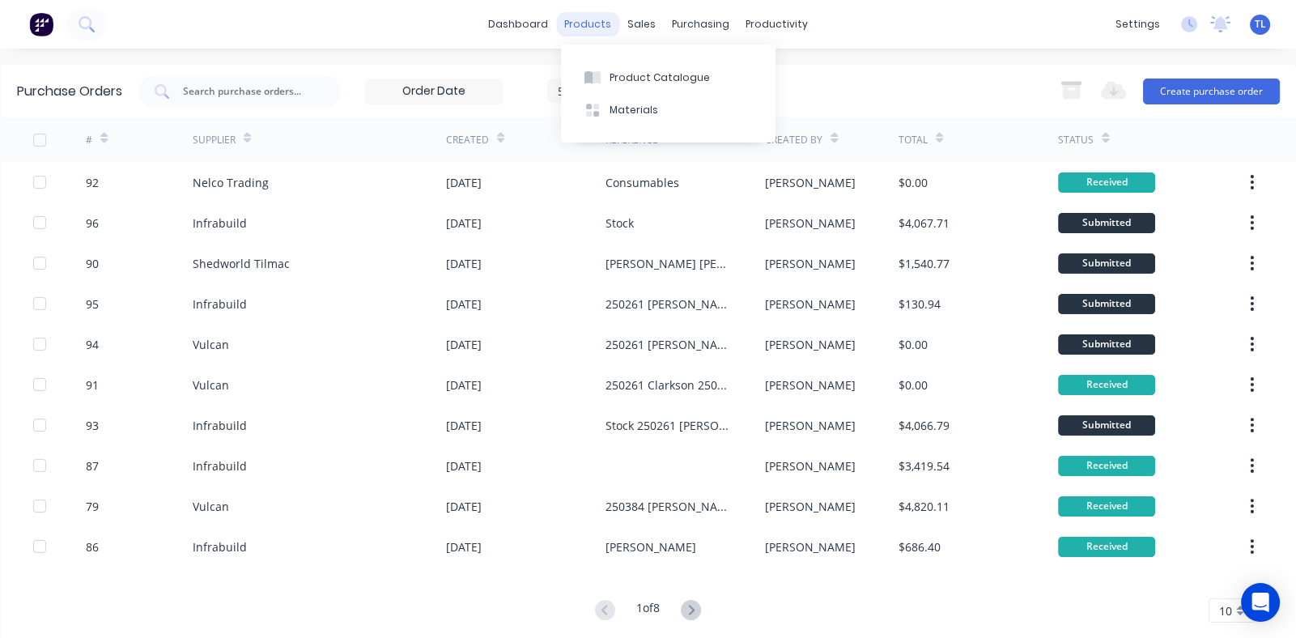
click at [579, 23] on div "products" at bounding box center [587, 24] width 63 height 24
click at [623, 77] on div "Product Catalogue" at bounding box center [659, 77] width 100 height 15
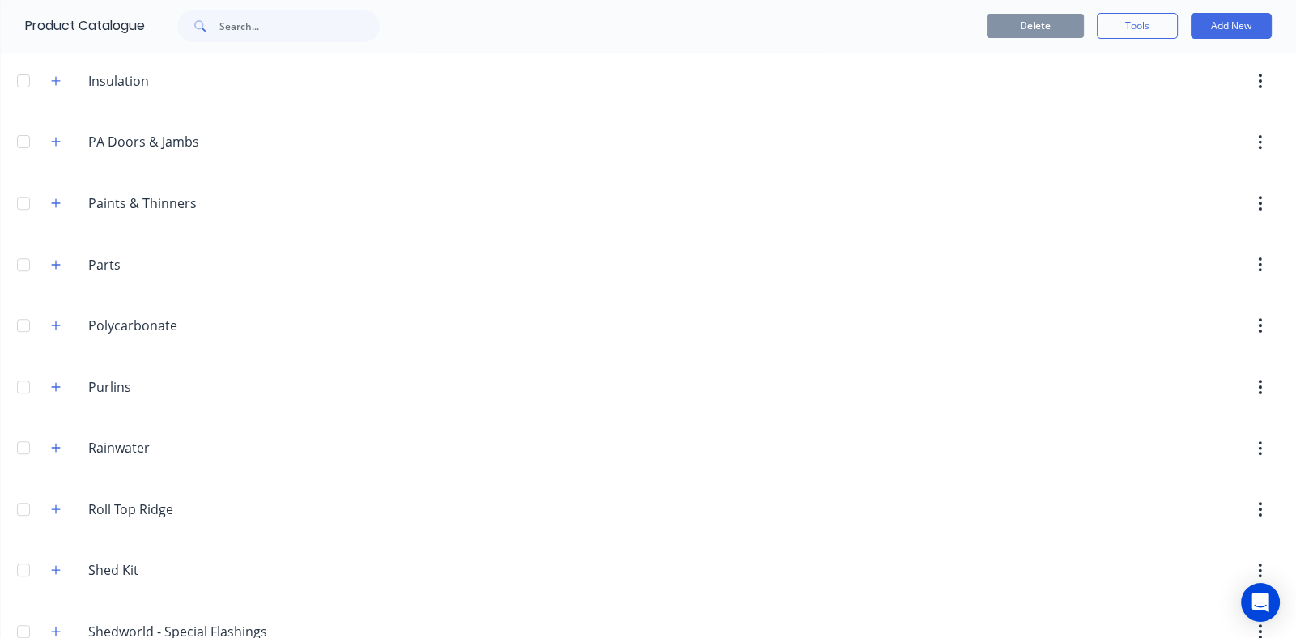
scroll to position [808, 0]
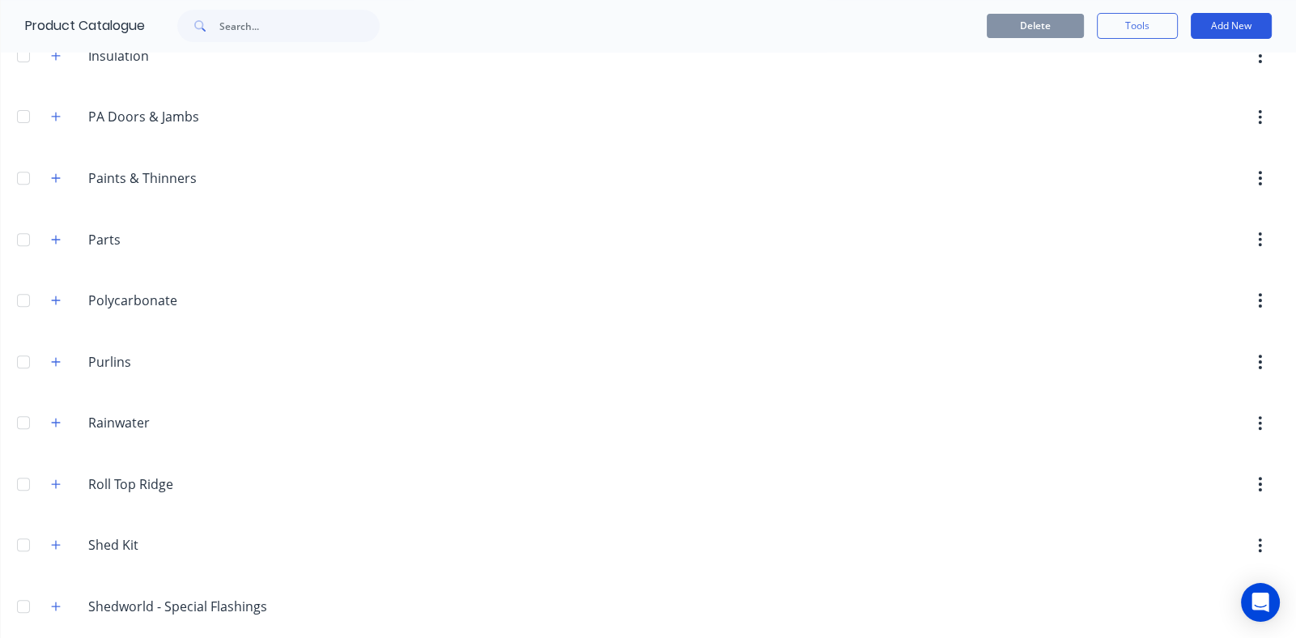
click at [1209, 27] on button "Add New" at bounding box center [1230, 26] width 81 height 26
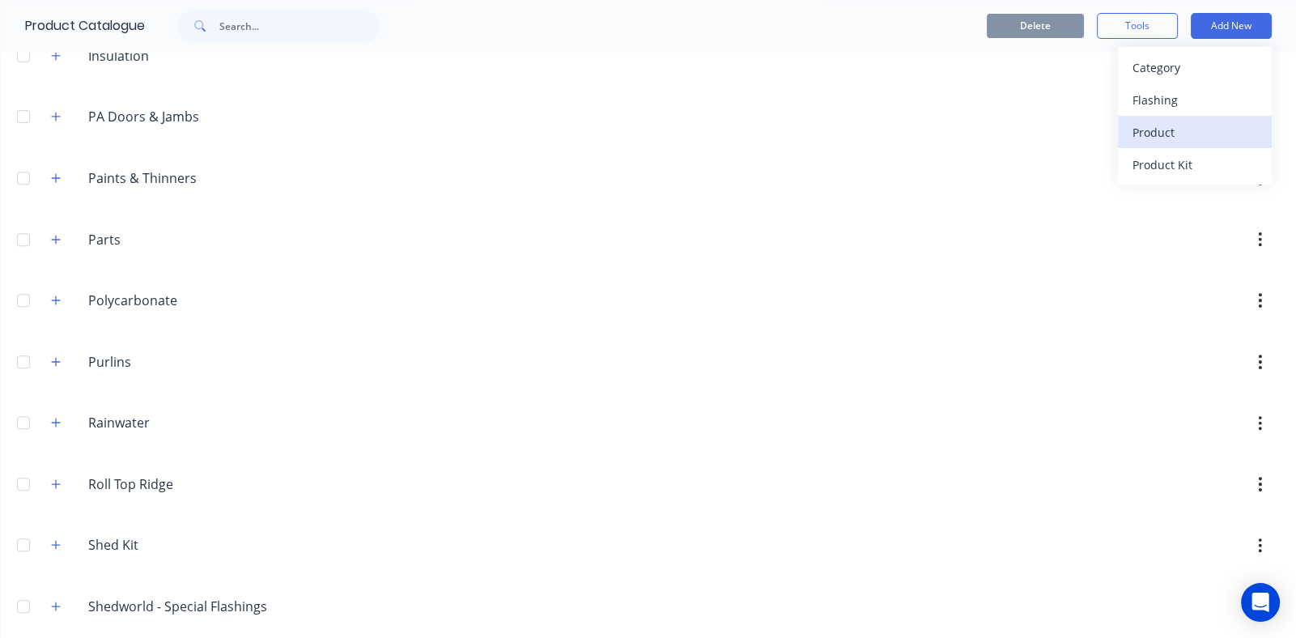
click at [1144, 132] on div "Product" at bounding box center [1194, 132] width 125 height 23
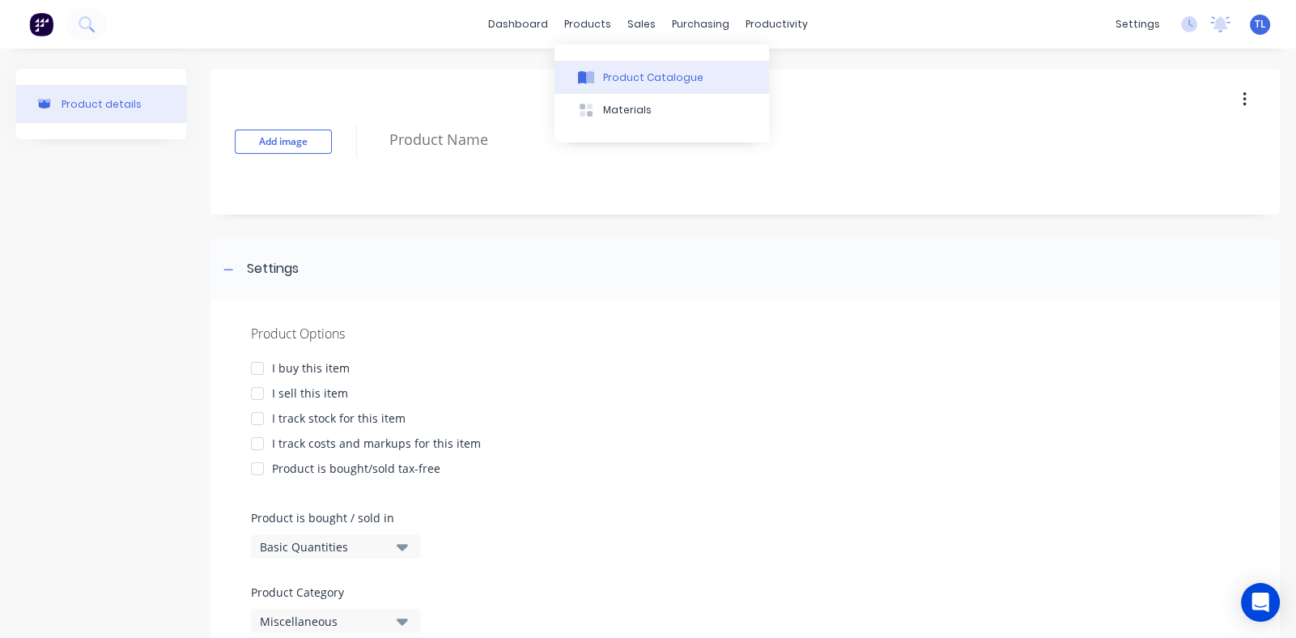
click at [598, 79] on button "Product Catalogue" at bounding box center [661, 77] width 214 height 32
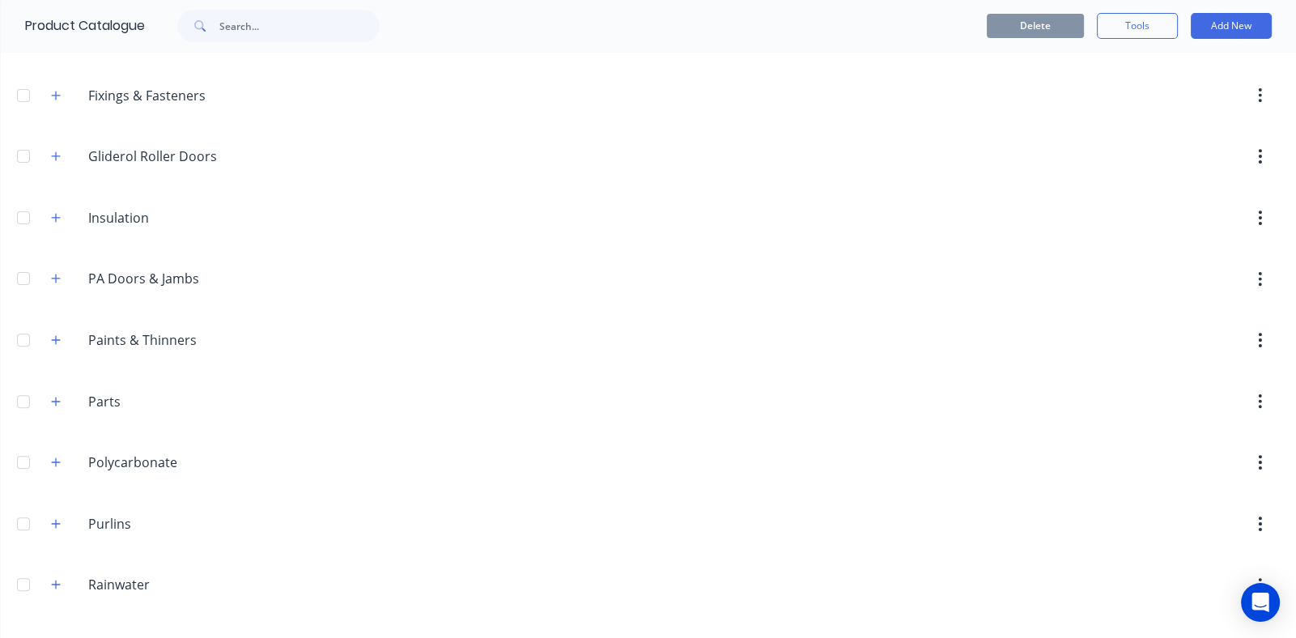
scroll to position [647, 0]
click at [54, 337] on icon "button" at bounding box center [56, 339] width 10 height 11
click at [57, 338] on icon "button" at bounding box center [56, 339] width 10 height 11
click at [1214, 24] on button "Add New" at bounding box center [1230, 26] width 81 height 26
click at [1140, 135] on div "Product" at bounding box center [1194, 132] width 125 height 23
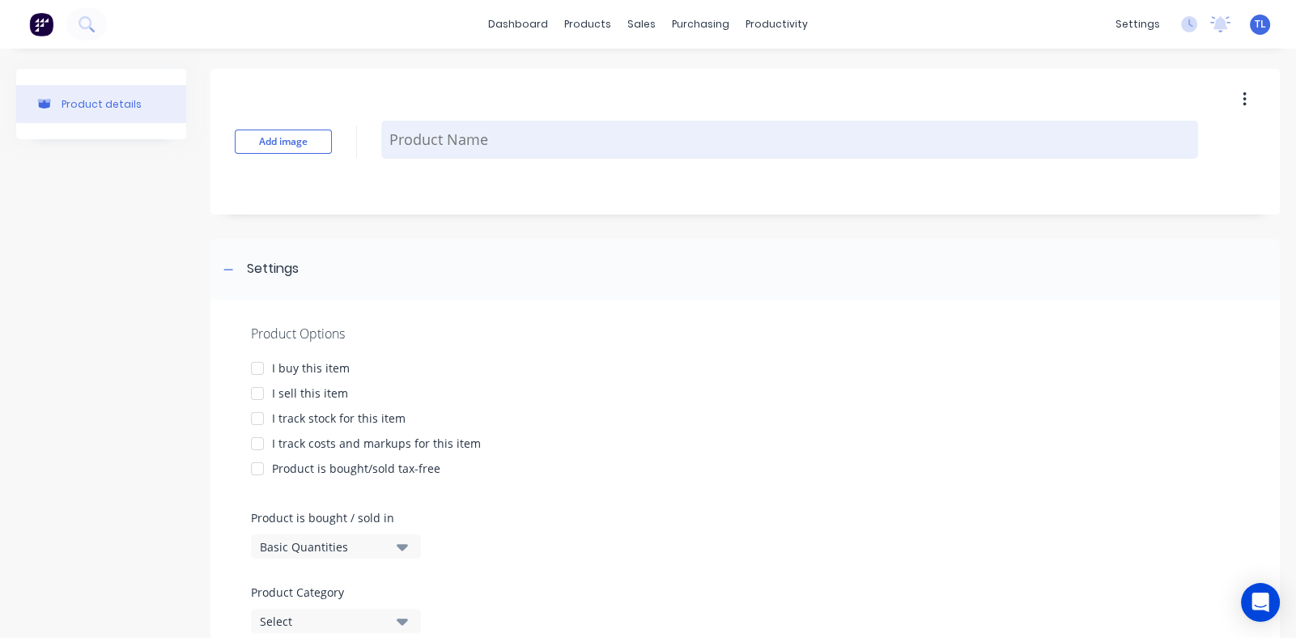
click at [550, 146] on textarea at bounding box center [789, 140] width 817 height 38
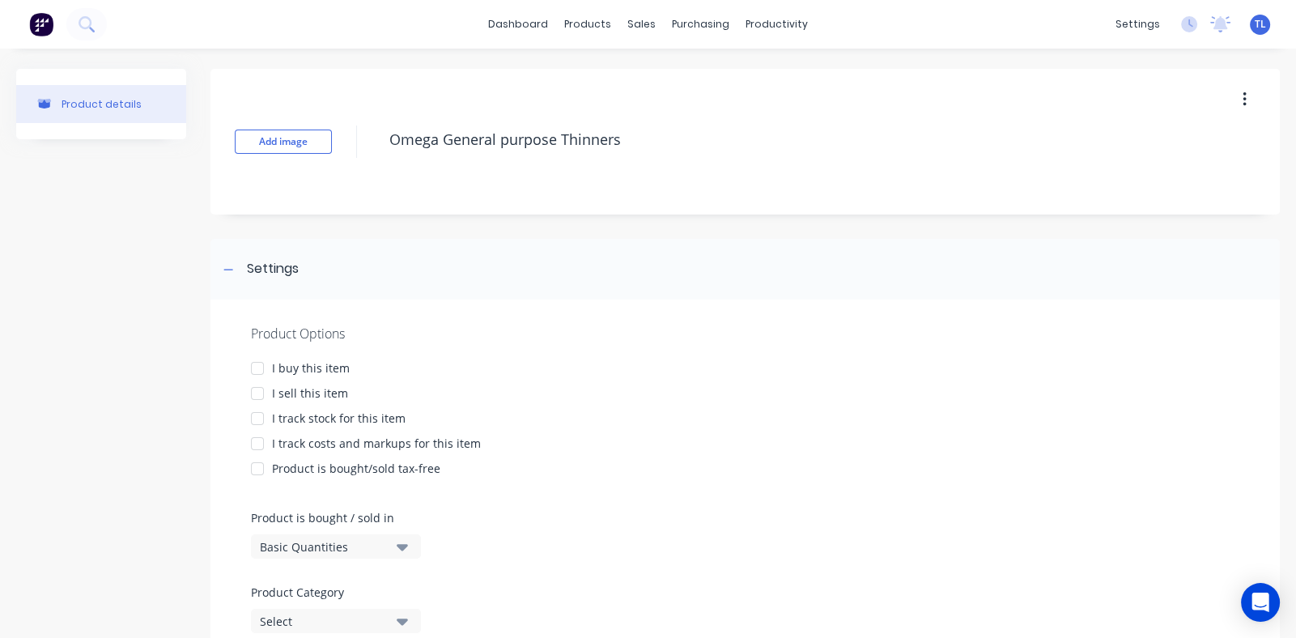
click at [259, 369] on div at bounding box center [257, 368] width 32 height 32
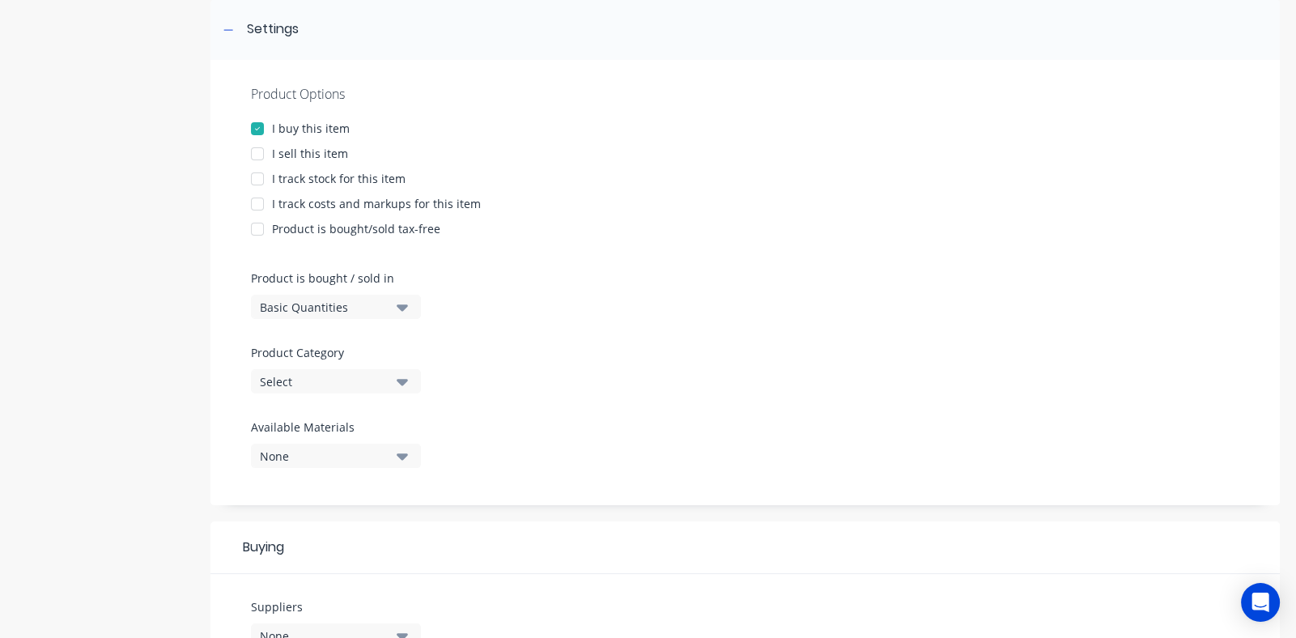
scroll to position [243, 0]
click at [401, 377] on icon "button" at bounding box center [402, 379] width 11 height 6
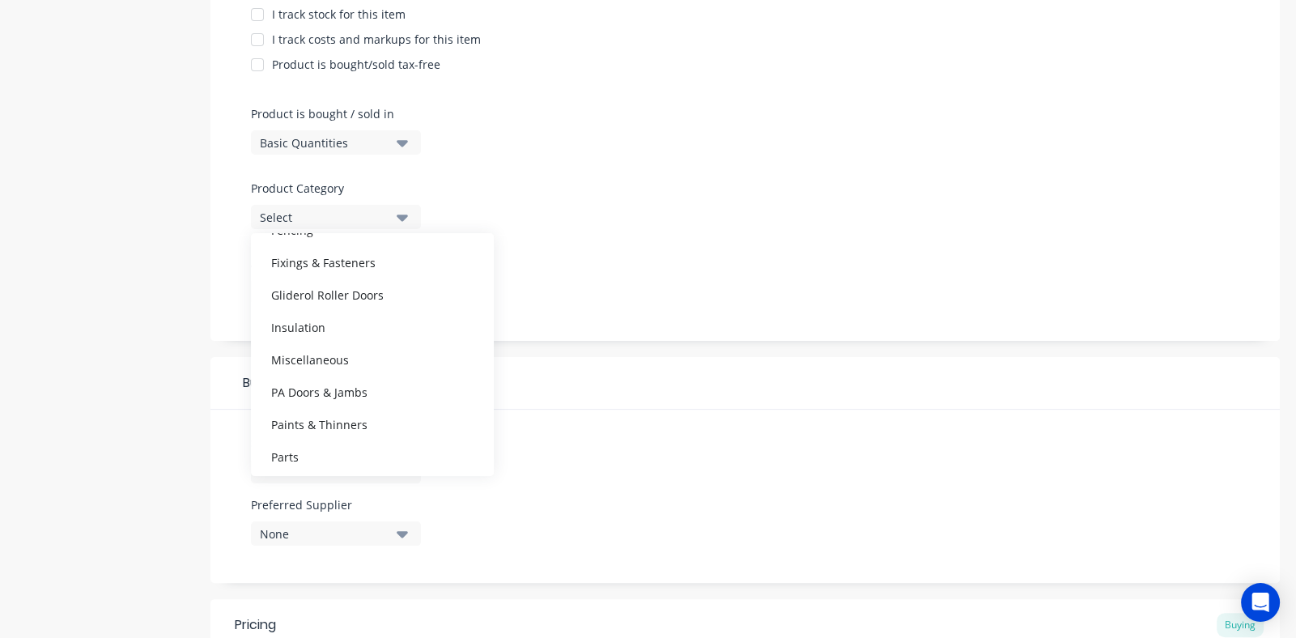
scroll to position [334, 0]
click at [347, 388] on div "Paints & Thinners" at bounding box center [372, 392] width 243 height 32
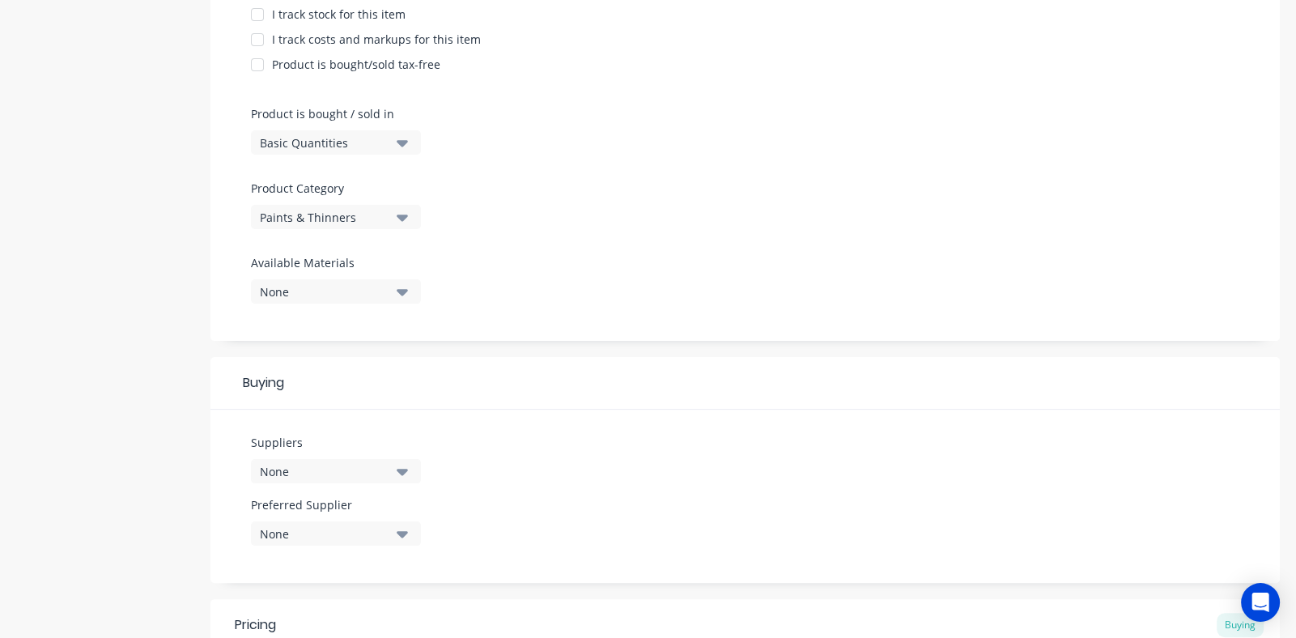
click at [405, 472] on icon "button" at bounding box center [402, 472] width 11 height 6
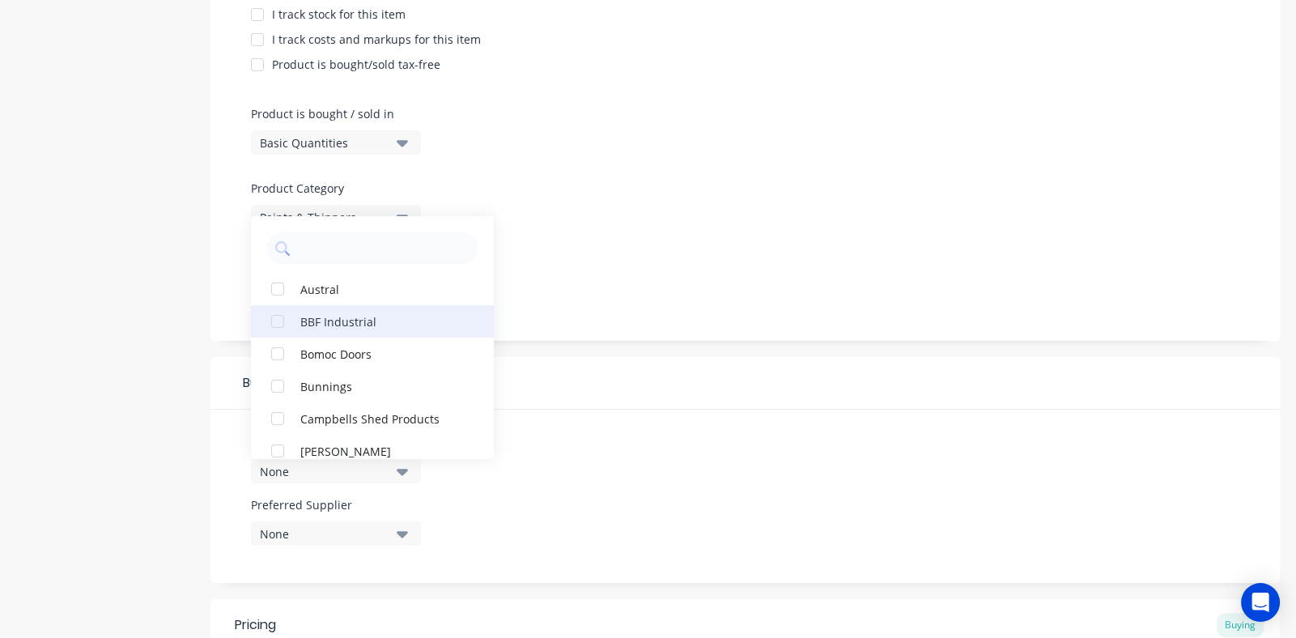
click at [279, 319] on div "button" at bounding box center [277, 321] width 32 height 32
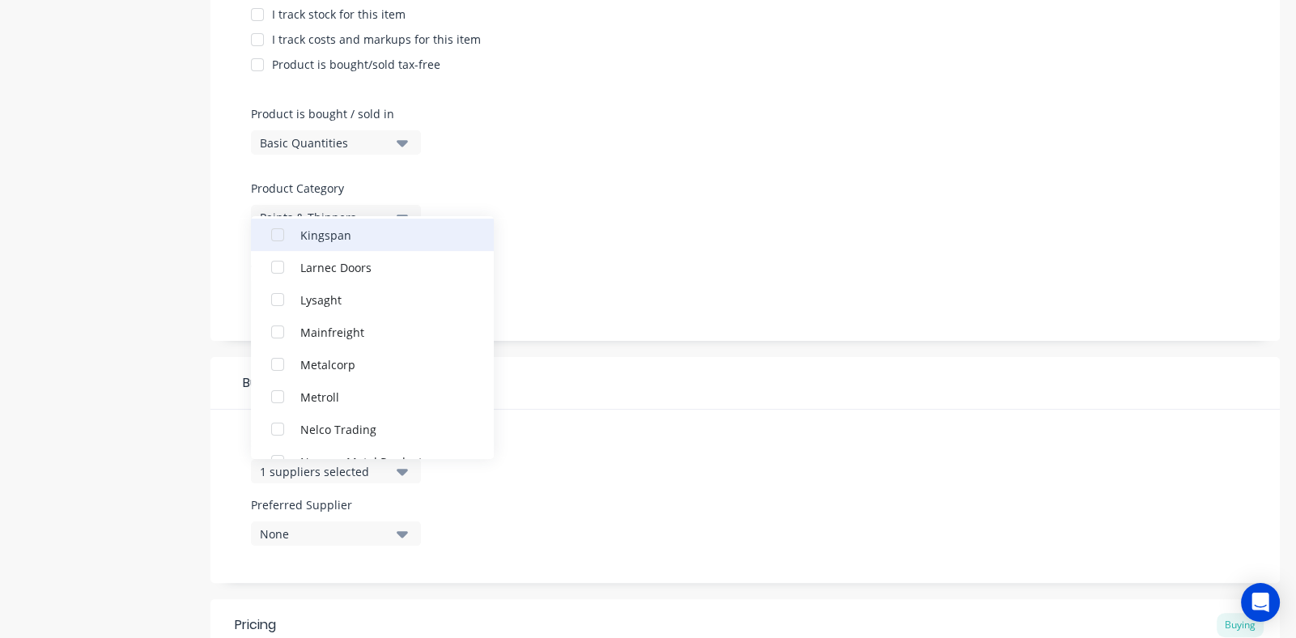
scroll to position [567, 0]
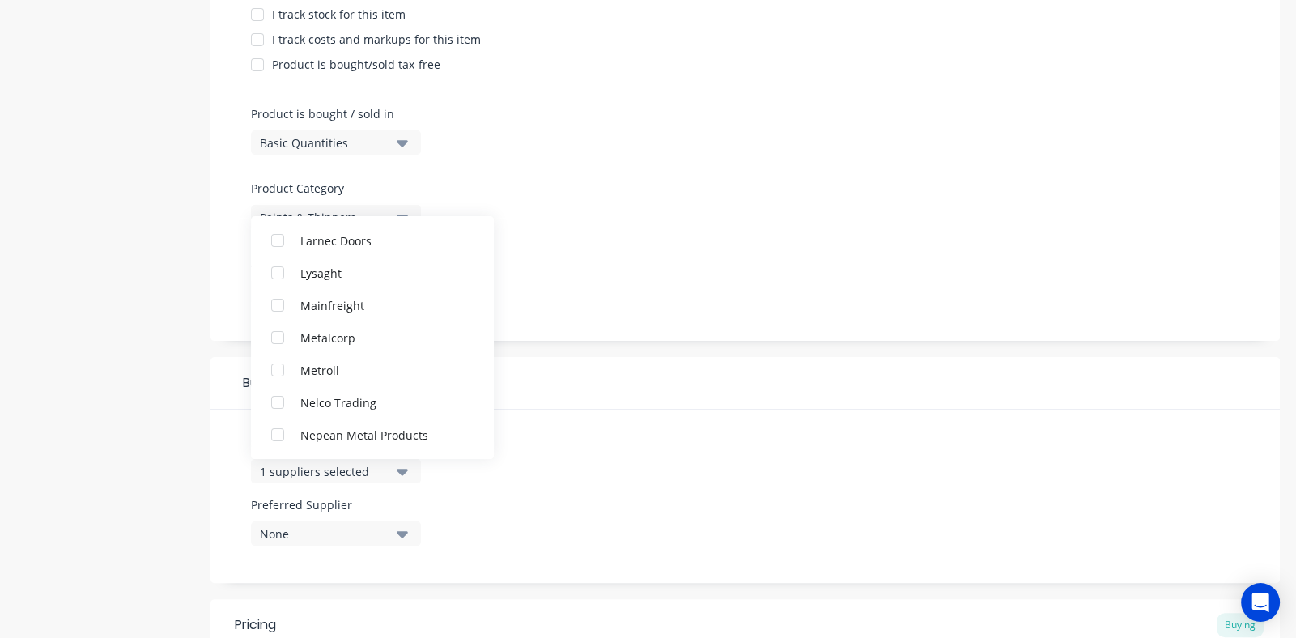
click at [611, 285] on div "Product Options I buy this item I sell this item I track stock for this item I …" at bounding box center [744, 118] width 1069 height 445
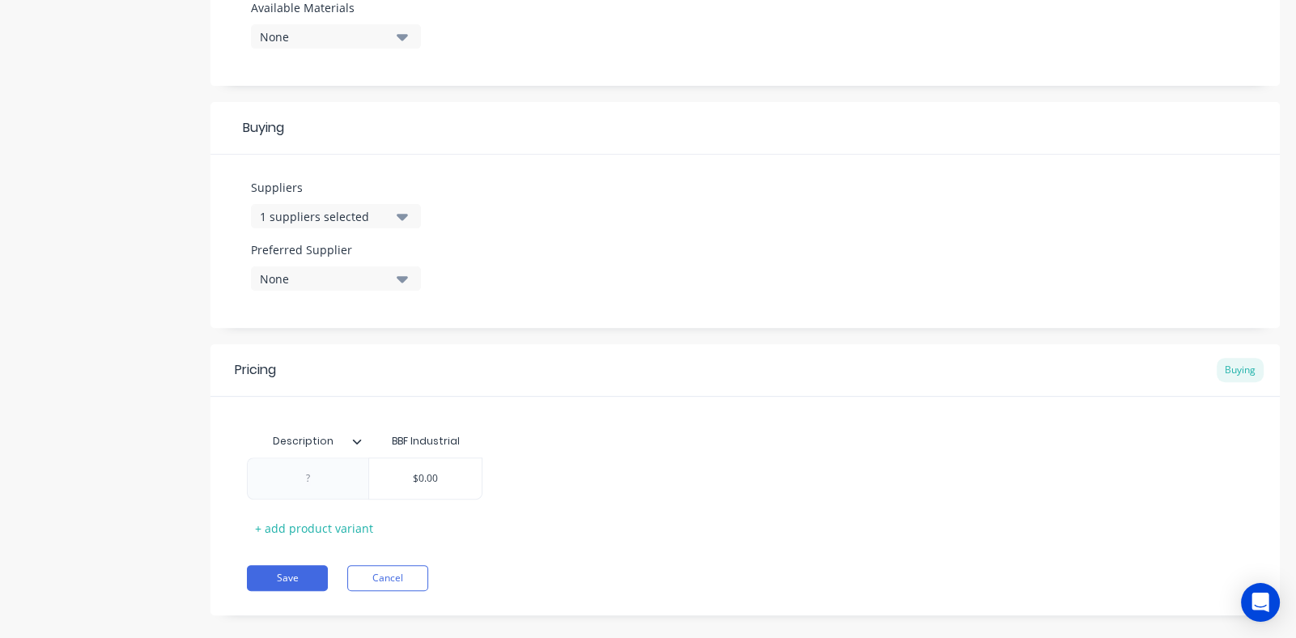
scroll to position [679, 0]
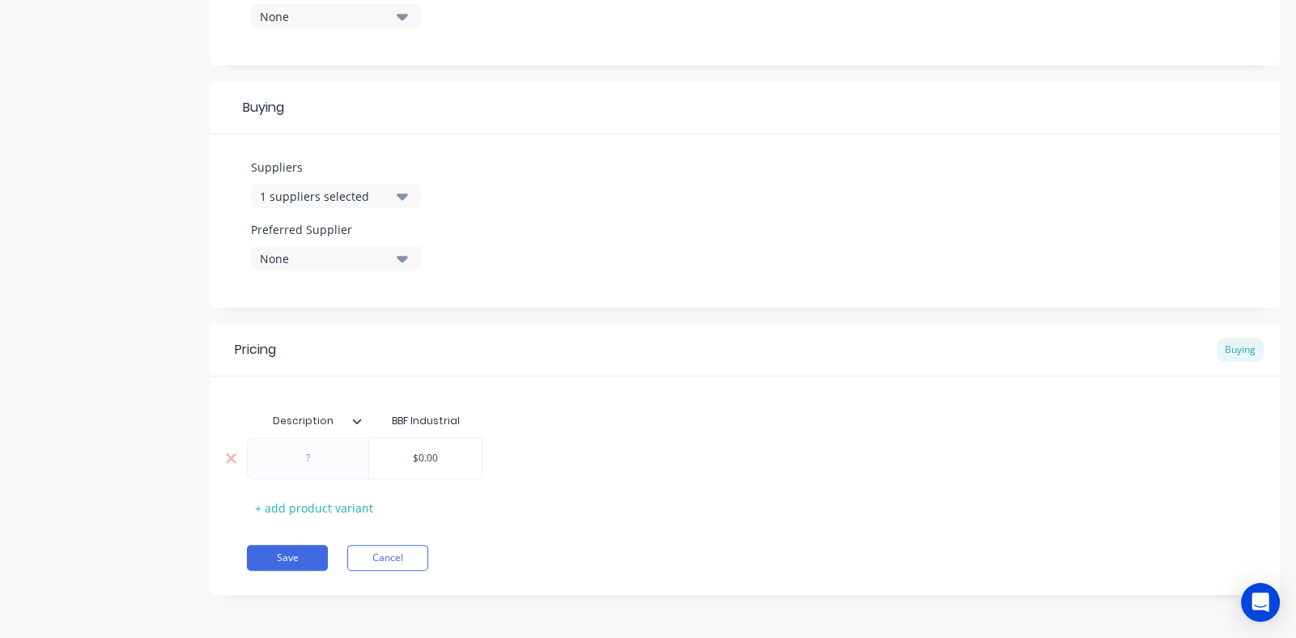
drag, startPoint x: 314, startPoint y: 459, endPoint x: 325, endPoint y: 465, distance: 11.9
click at [314, 458] on div at bounding box center [308, 458] width 81 height 21
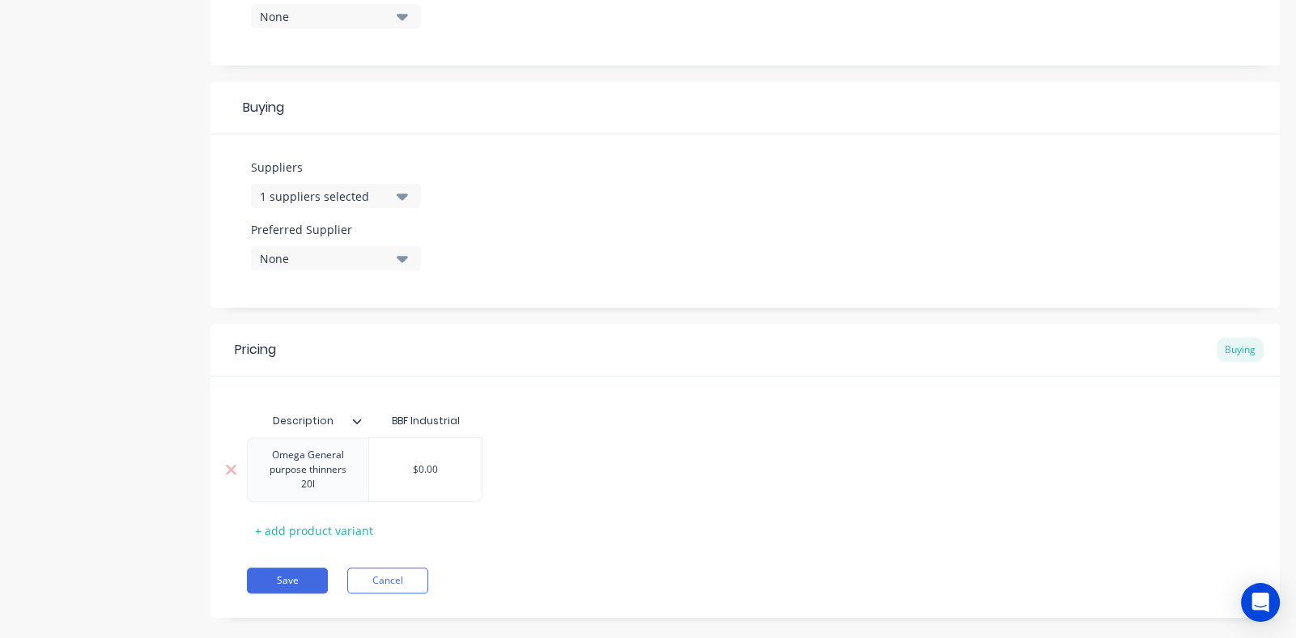
click at [442, 468] on div "Omega General purpose thinners 20l $0.00 $0.00" at bounding box center [365, 469] width 236 height 65
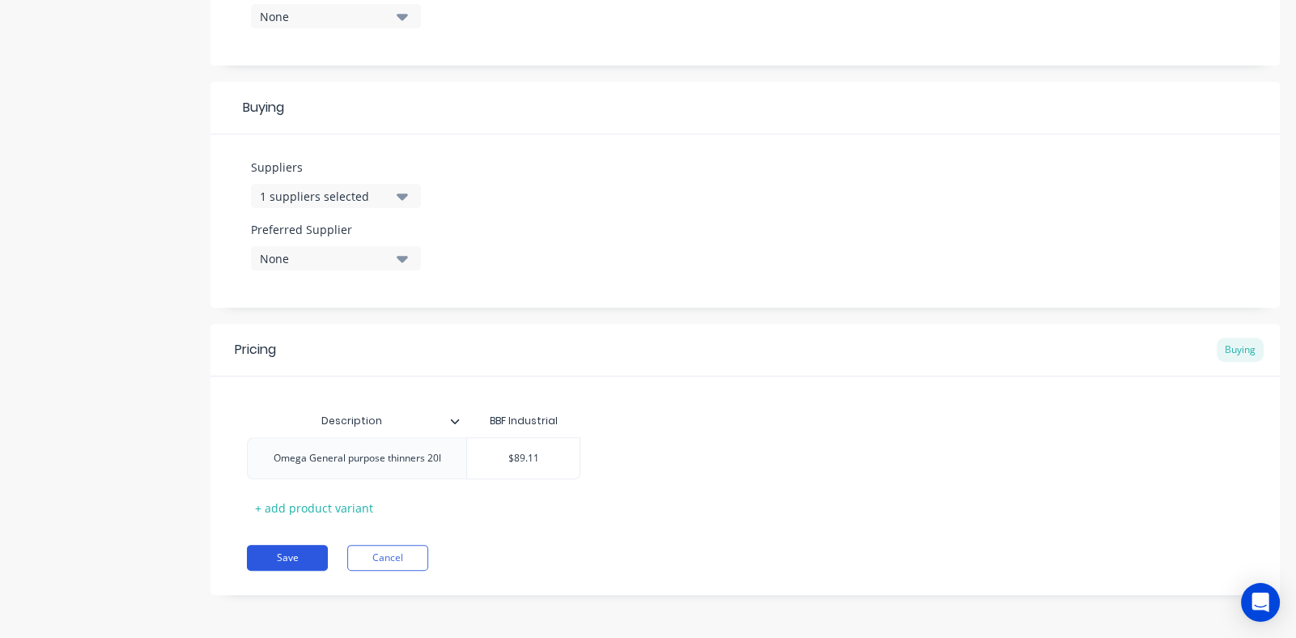
click at [295, 554] on button "Save" at bounding box center [287, 558] width 81 height 26
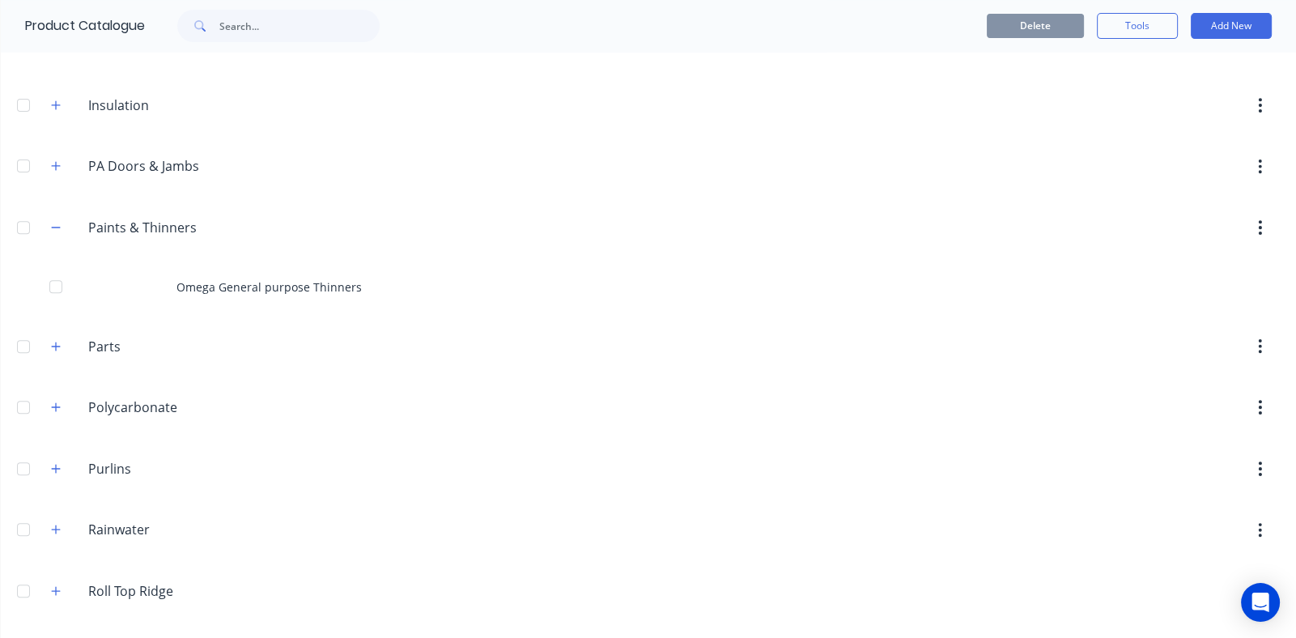
scroll to position [808, 0]
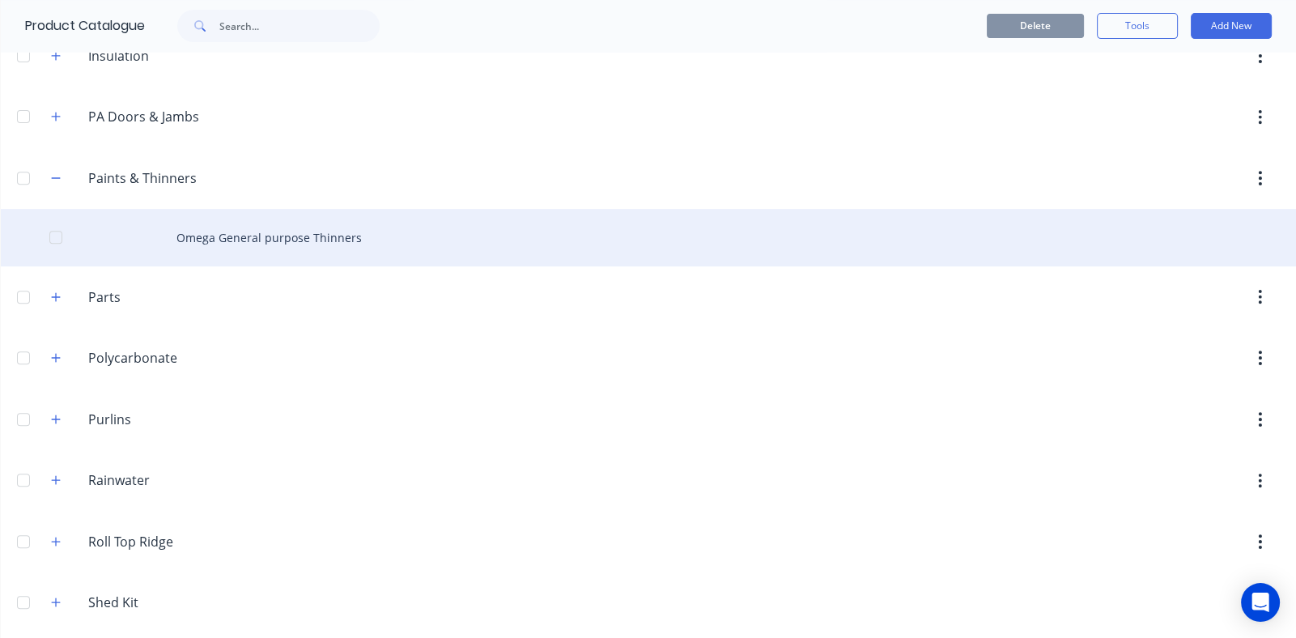
click at [286, 236] on div "Omega General purpose Thinners" at bounding box center [648, 237] width 1295 height 57
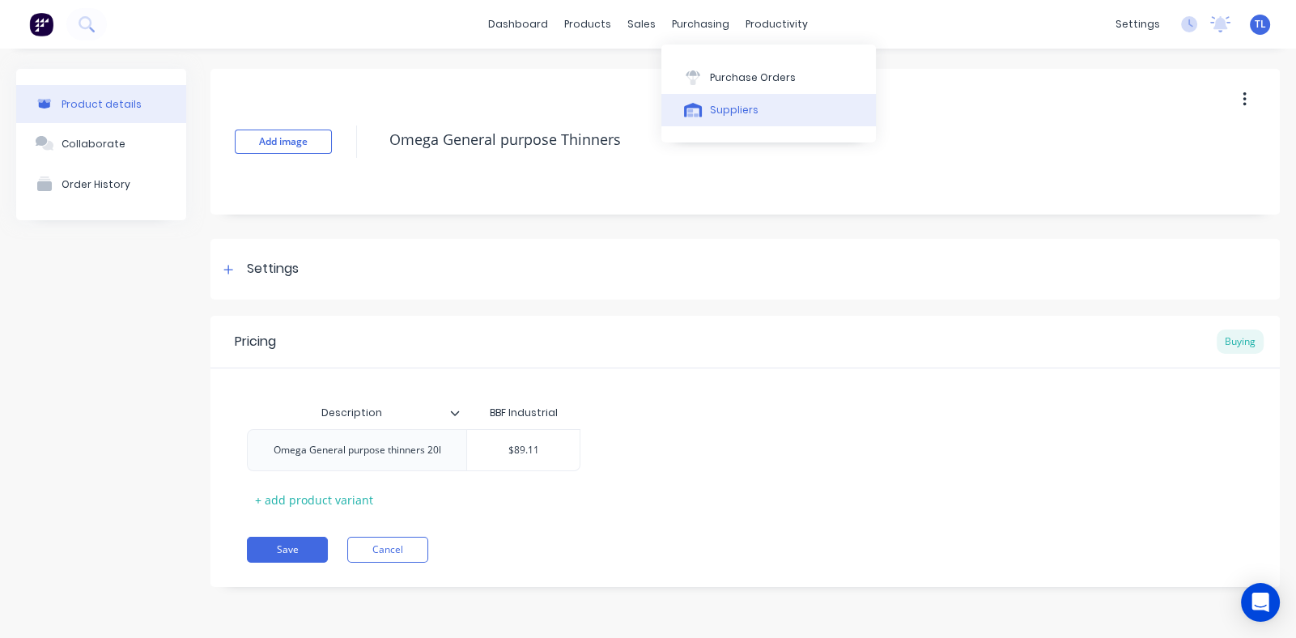
click at [728, 112] on div "Suppliers" at bounding box center [734, 110] width 49 height 15
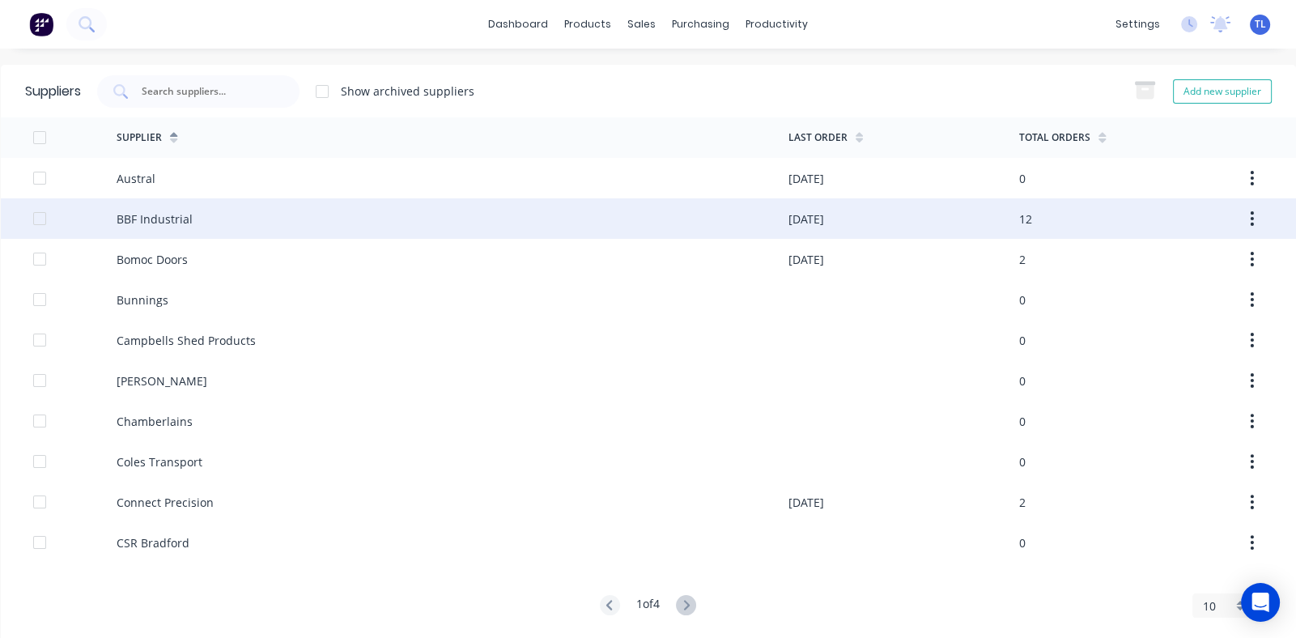
click at [196, 213] on div "BBF Industrial" at bounding box center [453, 218] width 672 height 40
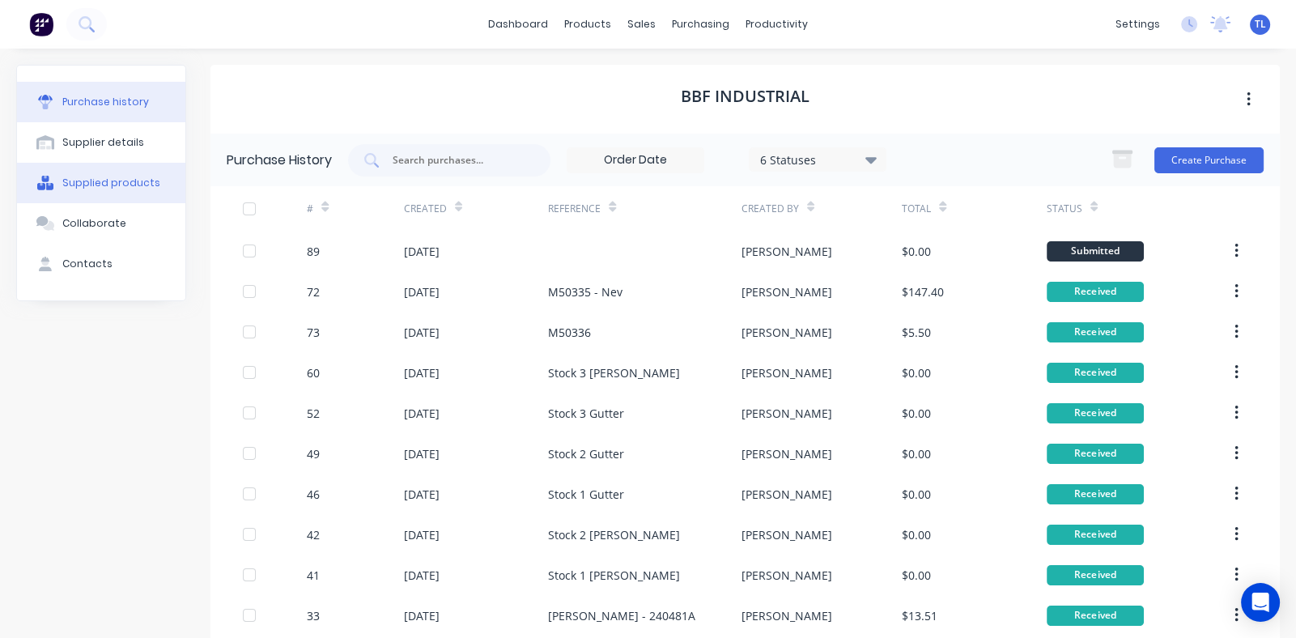
click at [103, 182] on div "Supplied products" at bounding box center [111, 183] width 98 height 15
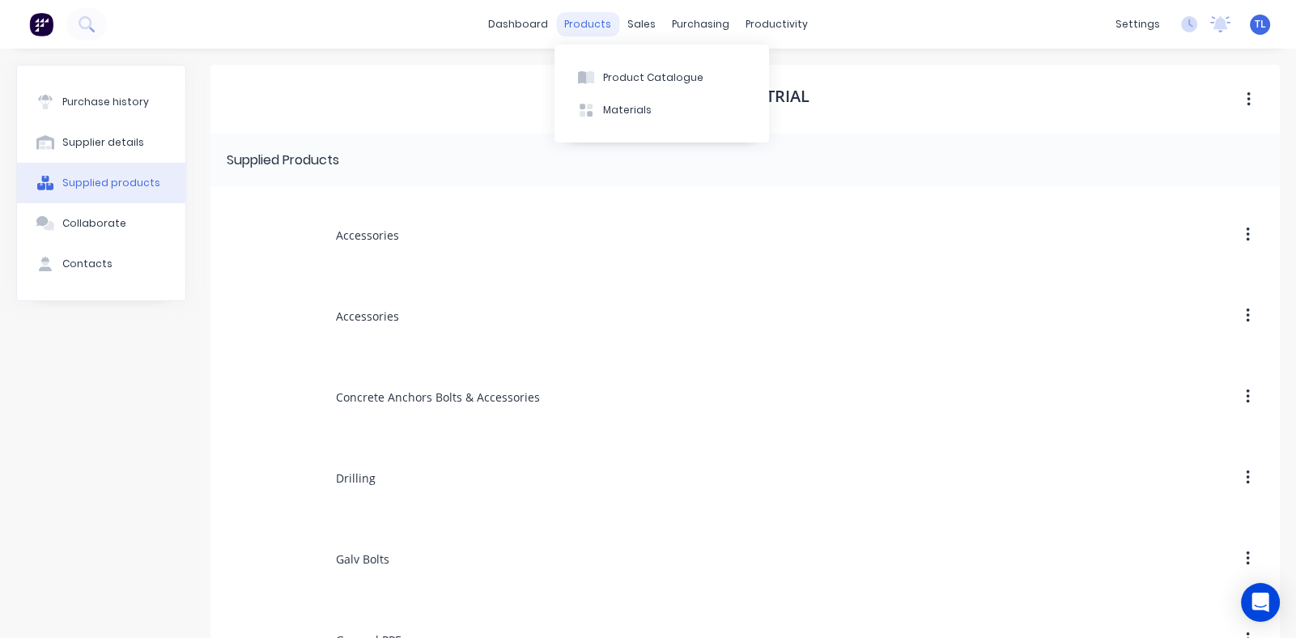
click at [592, 24] on div "products" at bounding box center [587, 24] width 63 height 24
click at [613, 74] on div "Product Catalogue" at bounding box center [653, 77] width 100 height 15
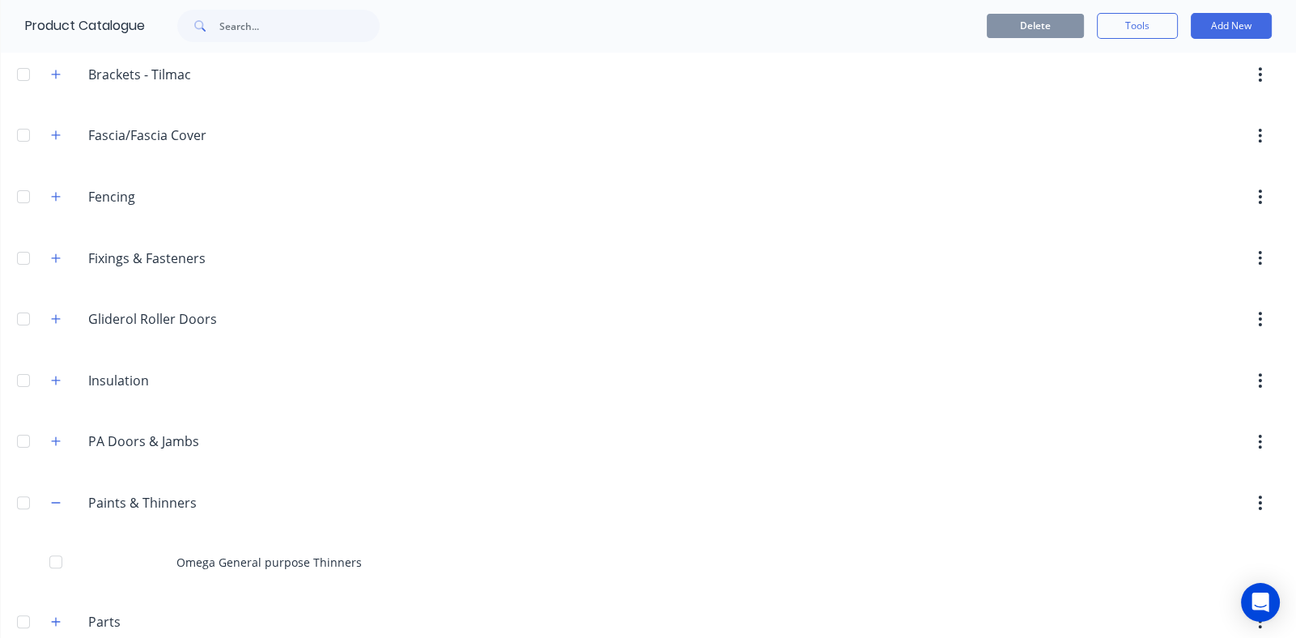
scroll to position [486, 0]
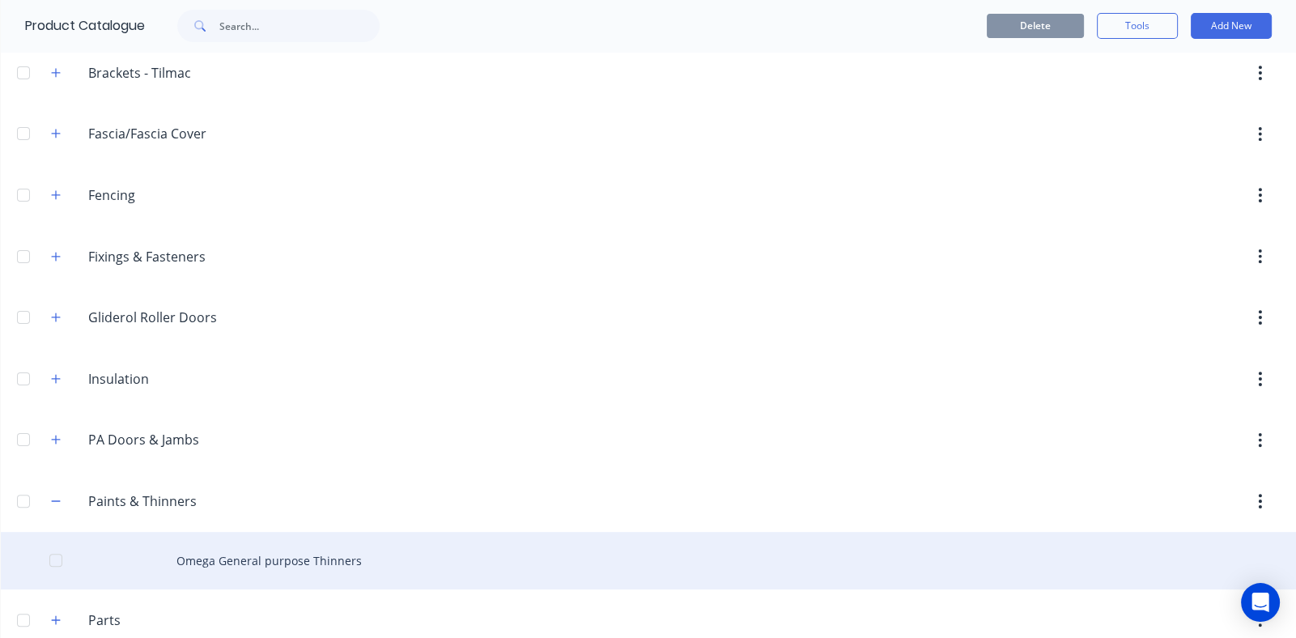
click at [112, 557] on div "Omega General purpose Thinners" at bounding box center [648, 560] width 1295 height 57
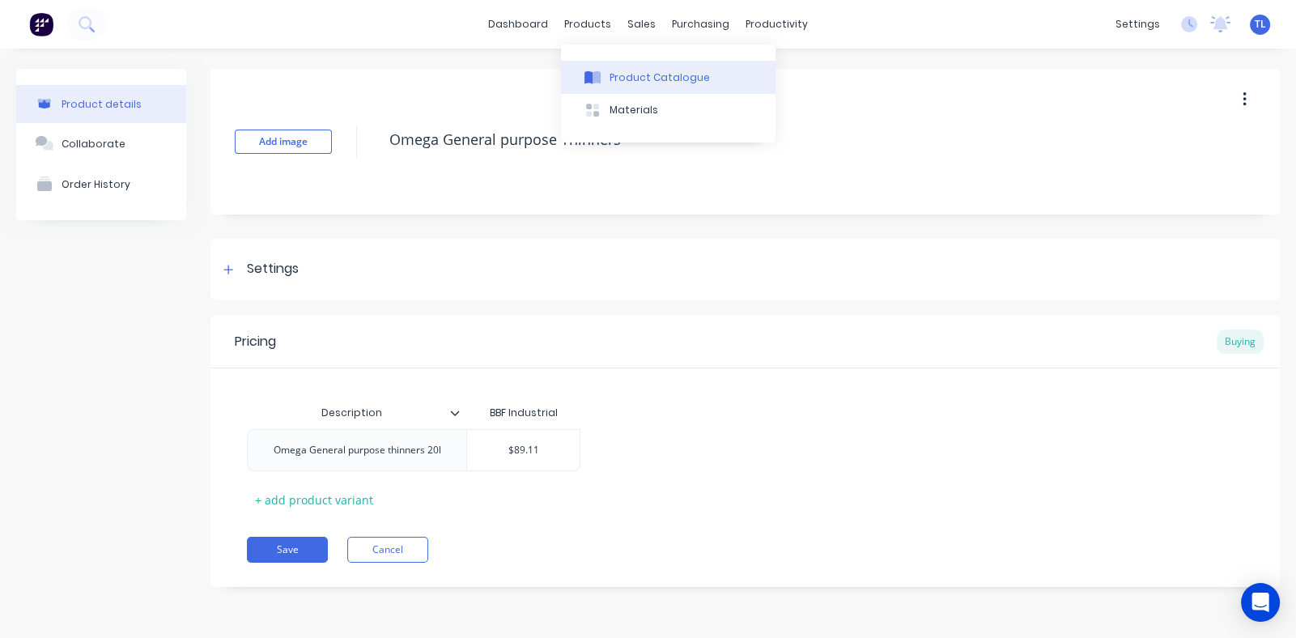
click at [668, 82] on div "Product Catalogue" at bounding box center [659, 77] width 100 height 15
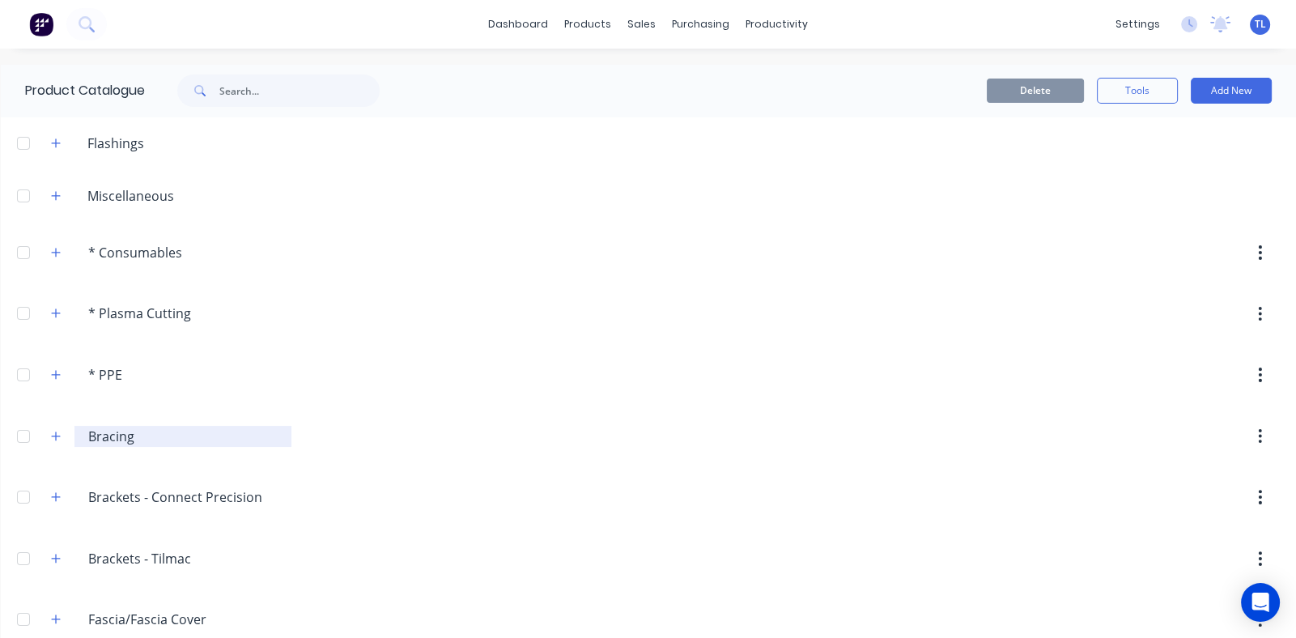
click at [109, 435] on input "Bracing" at bounding box center [184, 436] width 192 height 19
click at [397, 450] on header "Bracing Bracing" at bounding box center [648, 436] width 1295 height 62
click at [53, 312] on icon "button" at bounding box center [56, 313] width 10 height 11
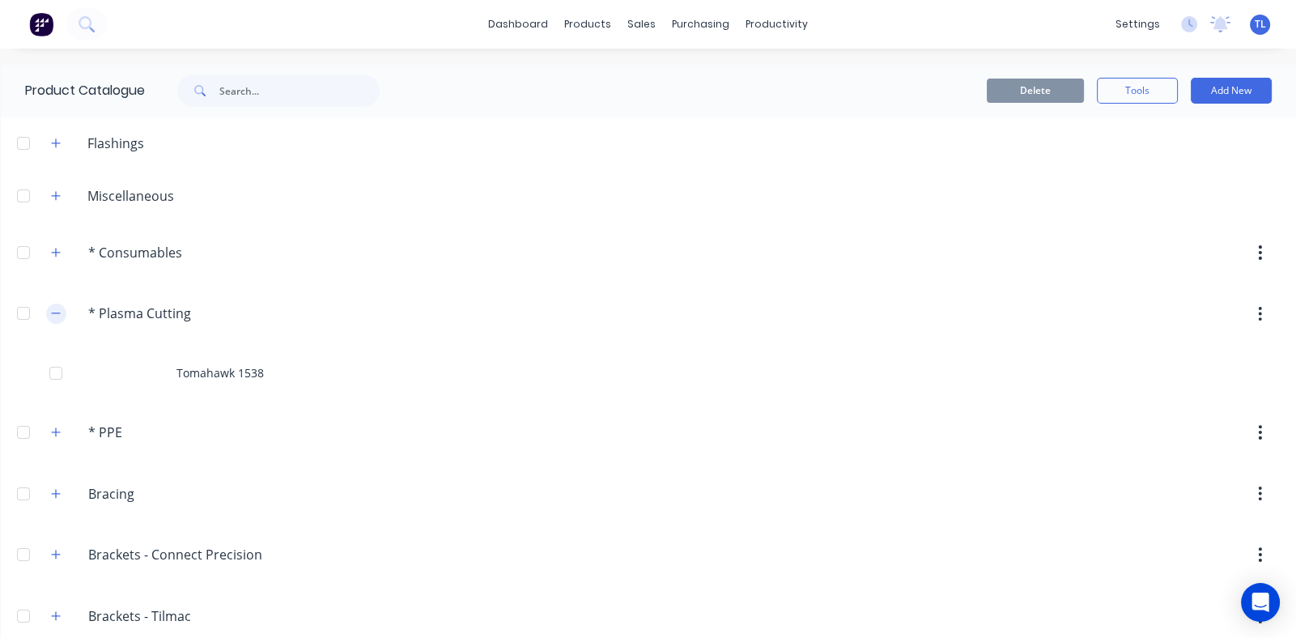
click at [53, 312] on icon "button" at bounding box center [56, 313] width 10 height 11
click at [53, 251] on icon "button" at bounding box center [56, 252] width 10 height 11
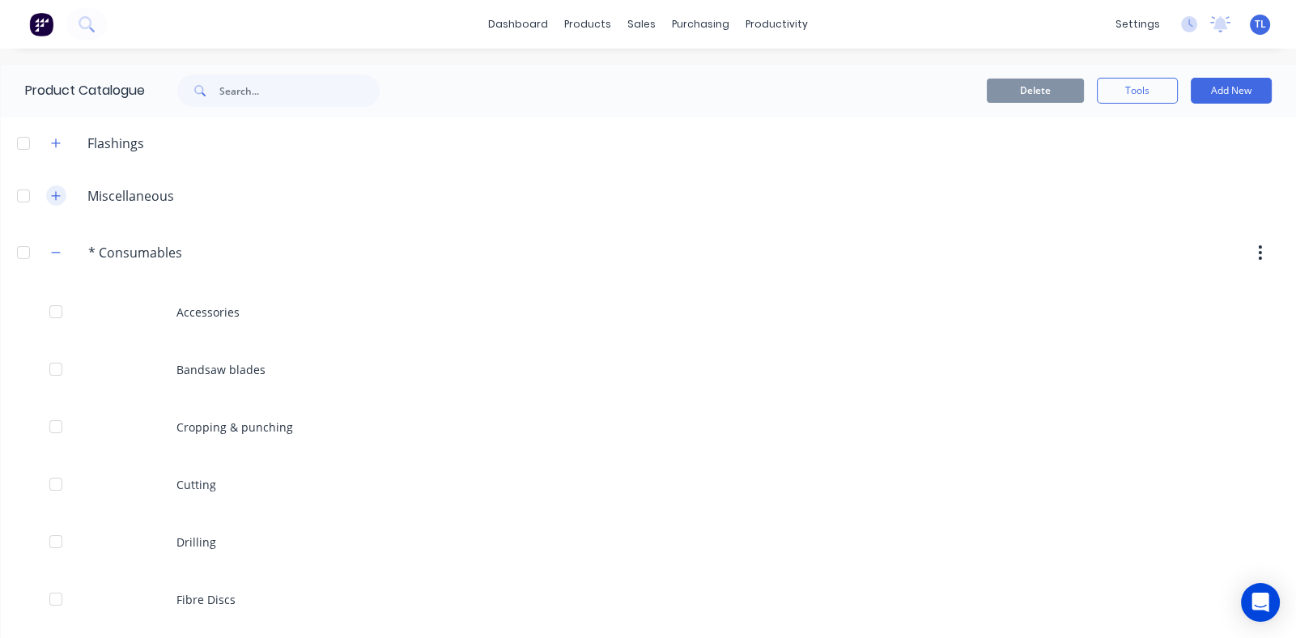
click at [53, 190] on icon "button" at bounding box center [56, 195] width 10 height 11
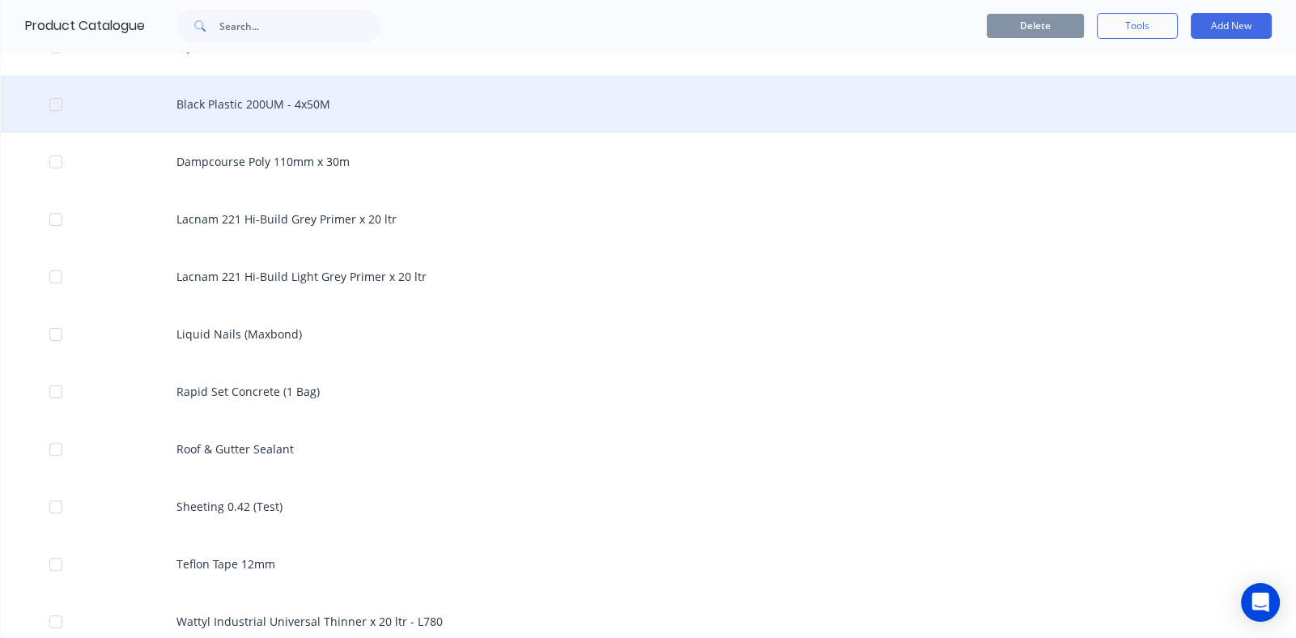
scroll to position [567, 0]
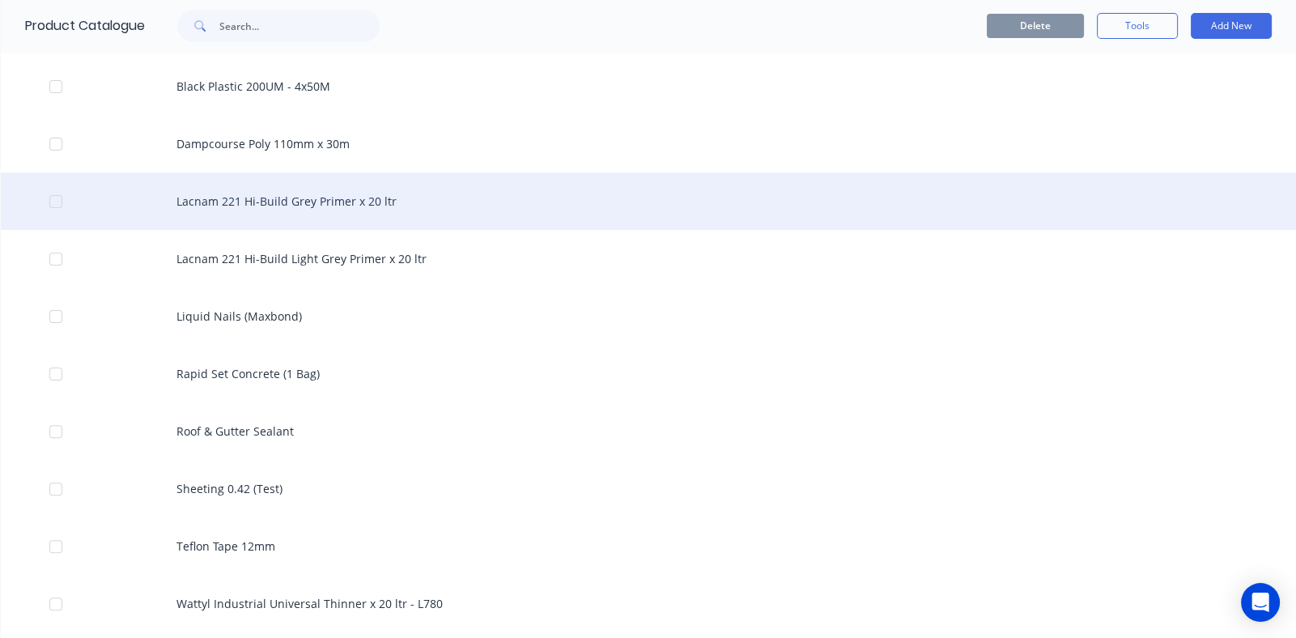
click at [282, 210] on div "Lacnam 221 Hi-Build Grey Primer x 20 ltr" at bounding box center [648, 200] width 1295 height 57
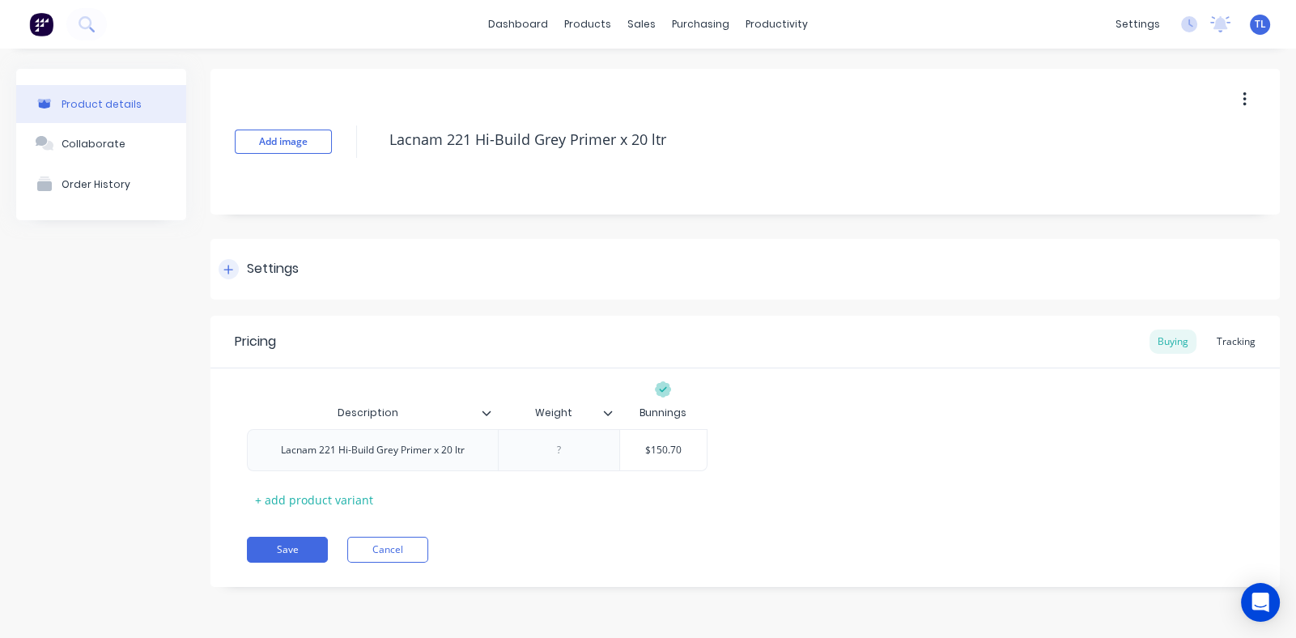
click at [228, 271] on icon at bounding box center [228, 269] width 9 height 9
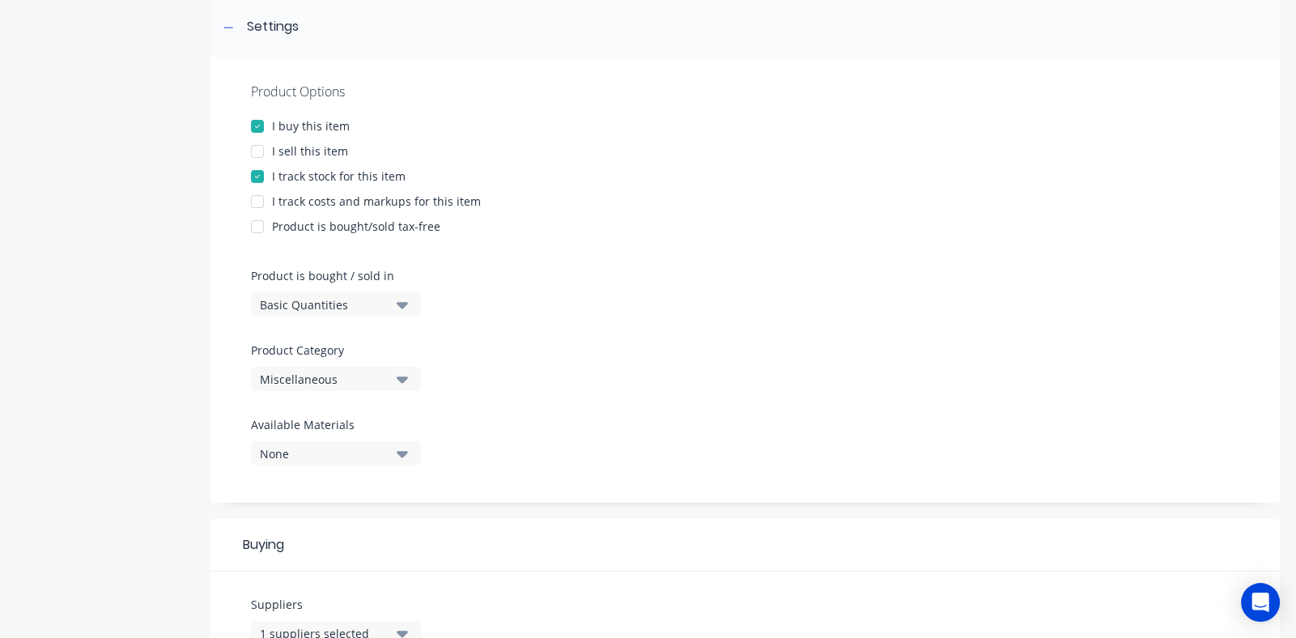
scroll to position [243, 0]
click at [405, 379] on icon "button" at bounding box center [402, 379] width 11 height 6
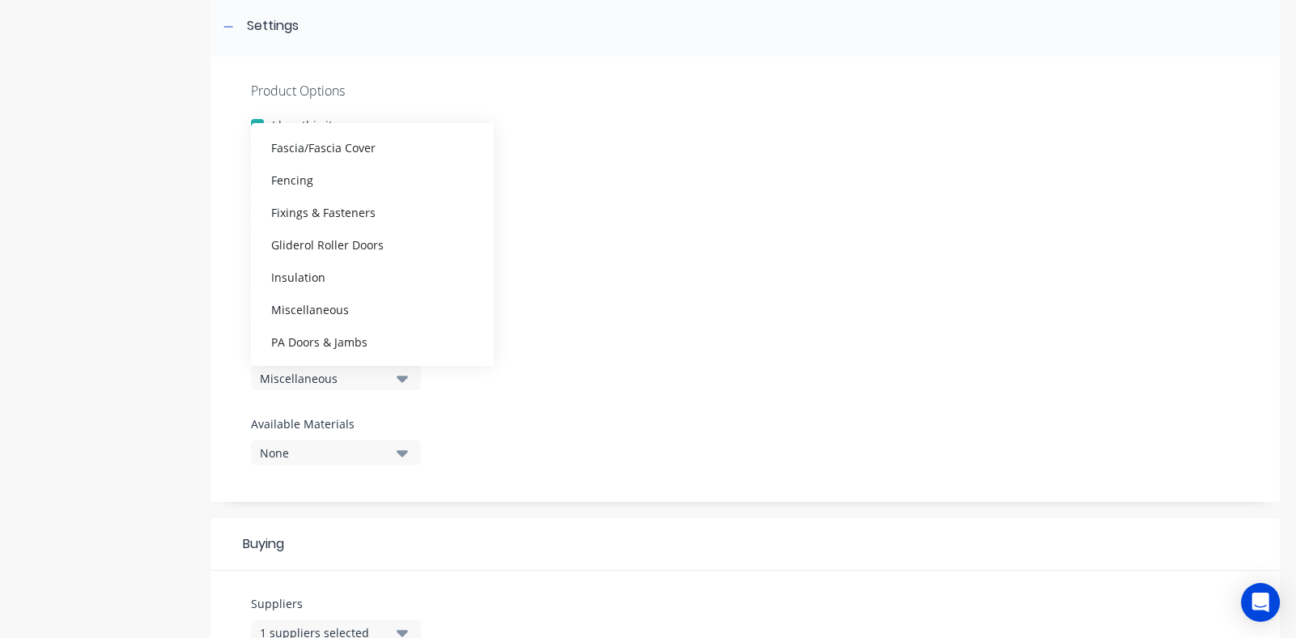
scroll to position [323, 0]
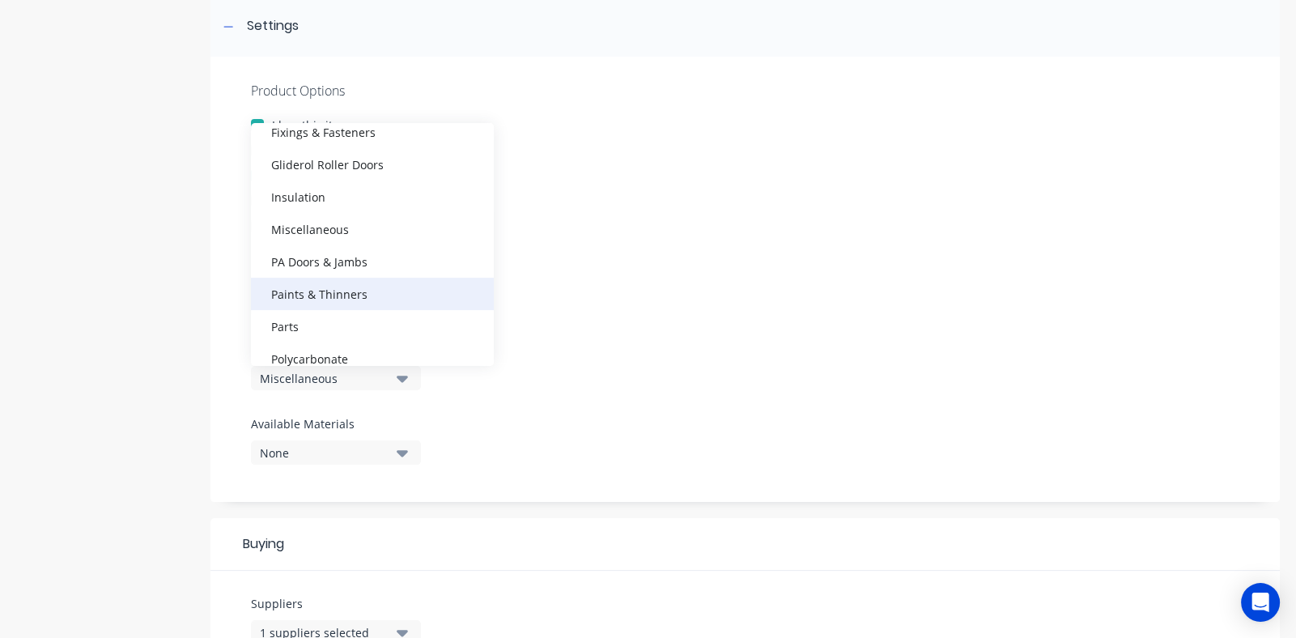
click at [360, 295] on div "Paints & Thinners" at bounding box center [372, 294] width 243 height 32
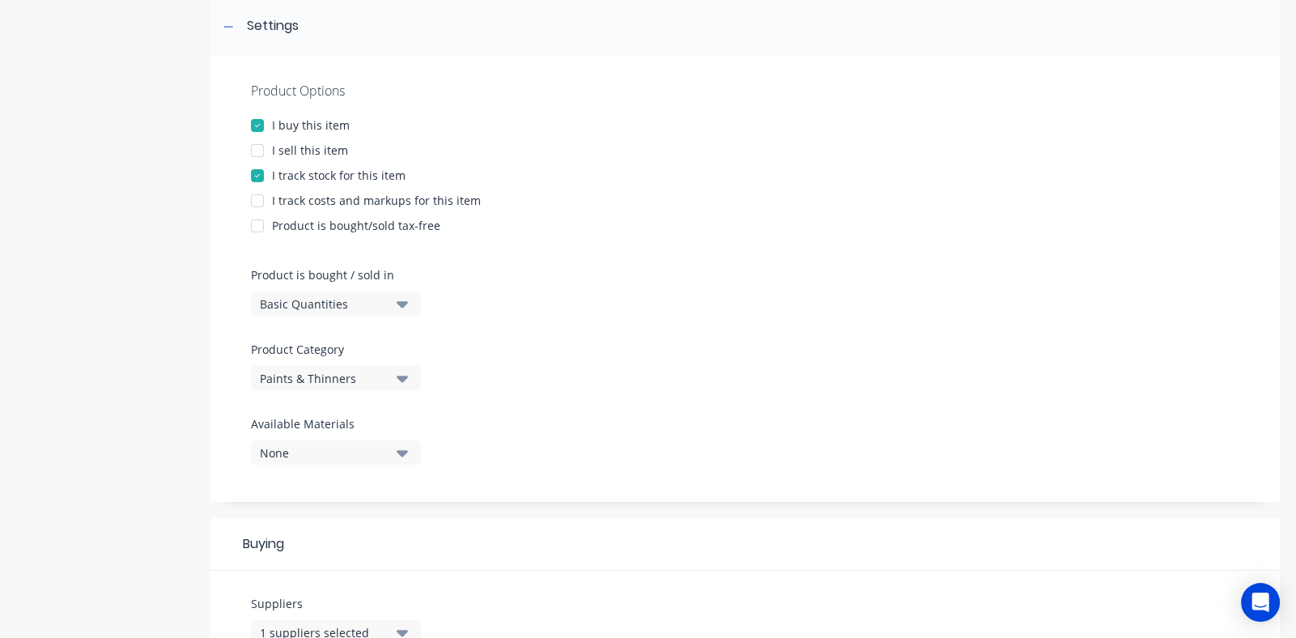
scroll to position [647, 0]
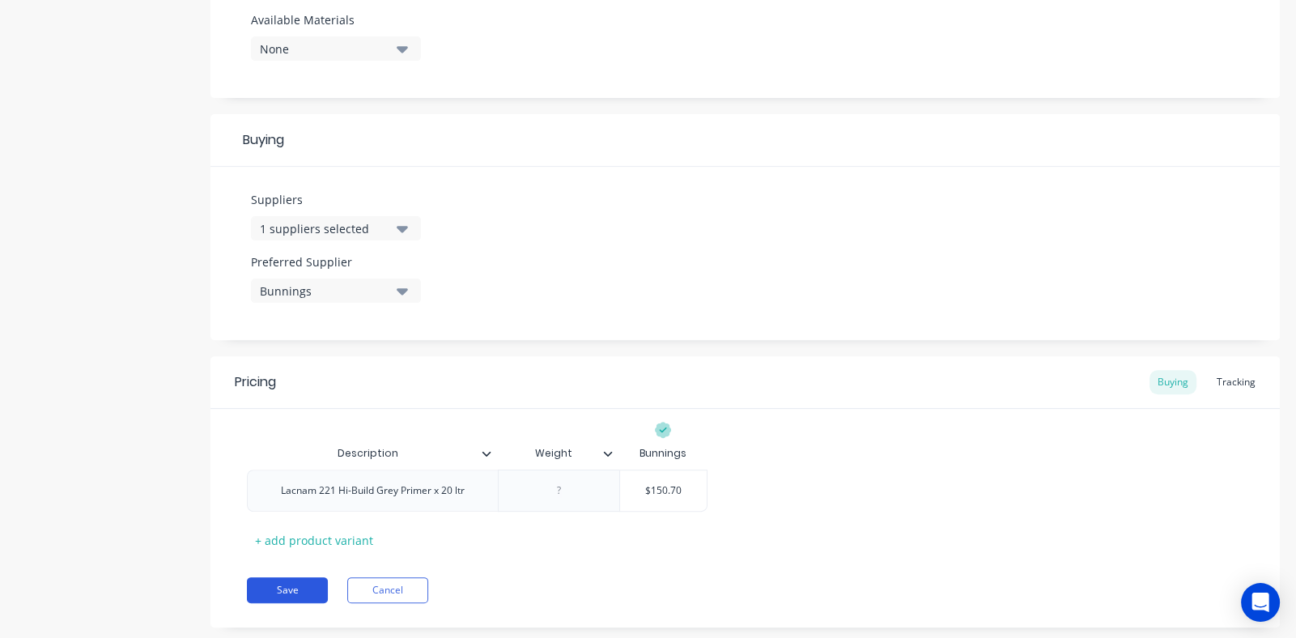
click at [285, 588] on button "Save" at bounding box center [287, 590] width 81 height 26
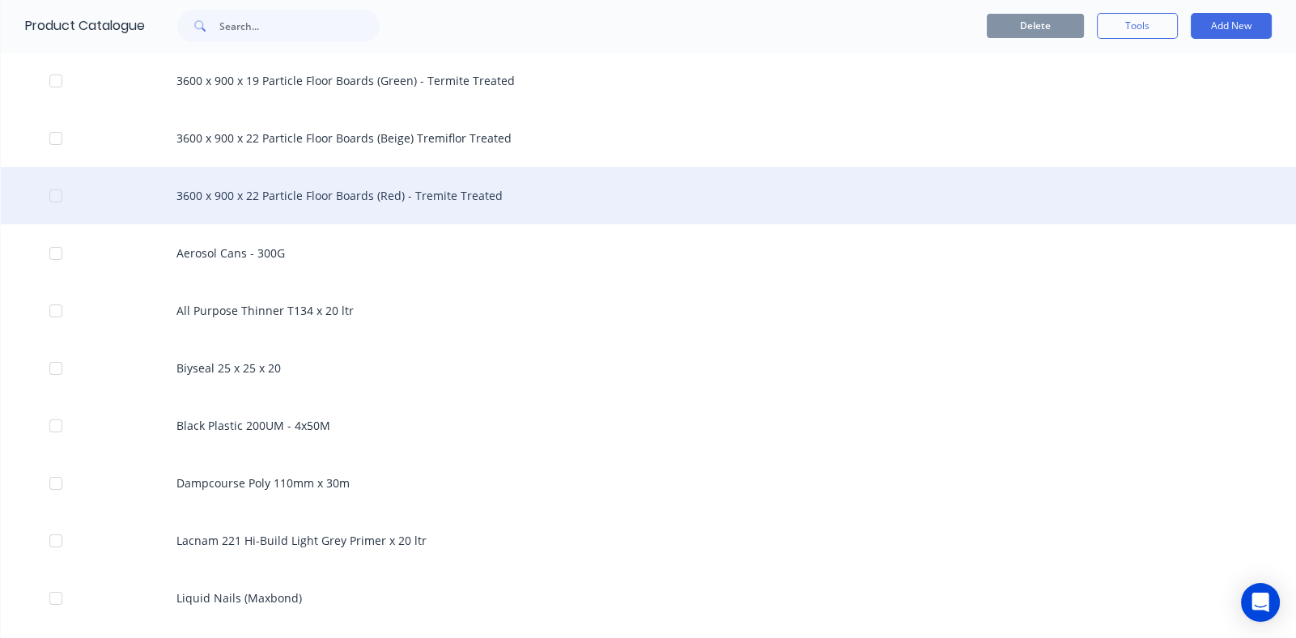
scroll to position [323, 0]
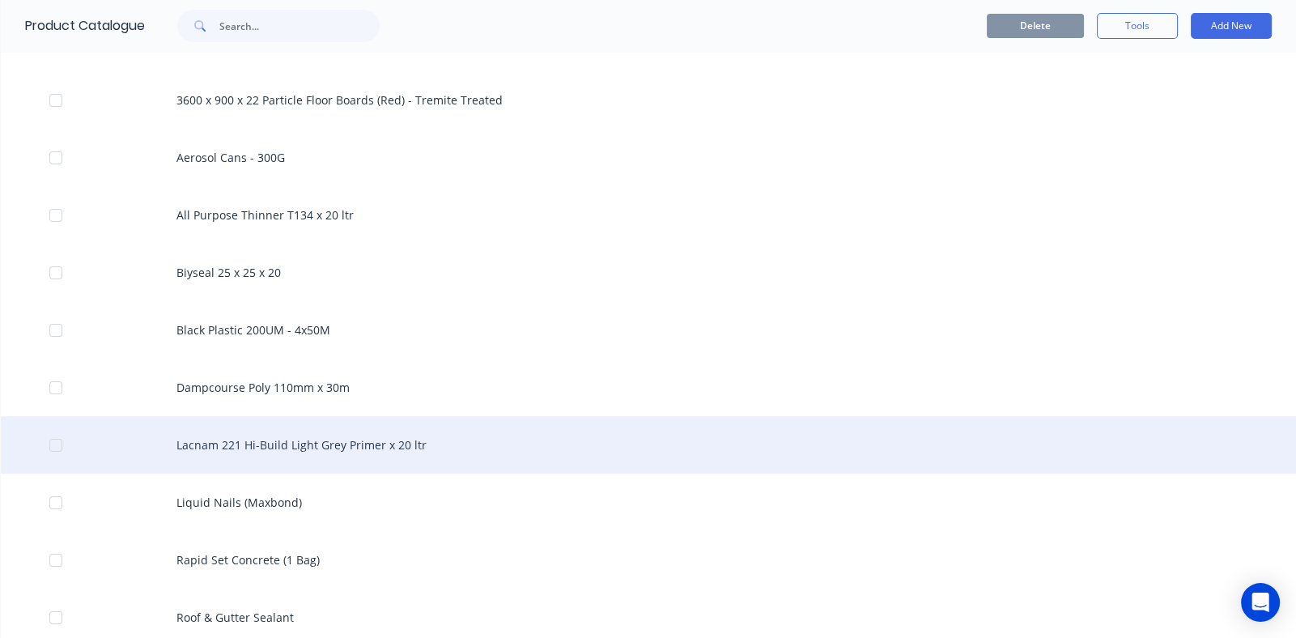
click at [271, 448] on div "Lacnam 221 Hi-Build Light Grey Primer x 20 ltr" at bounding box center [648, 444] width 1295 height 57
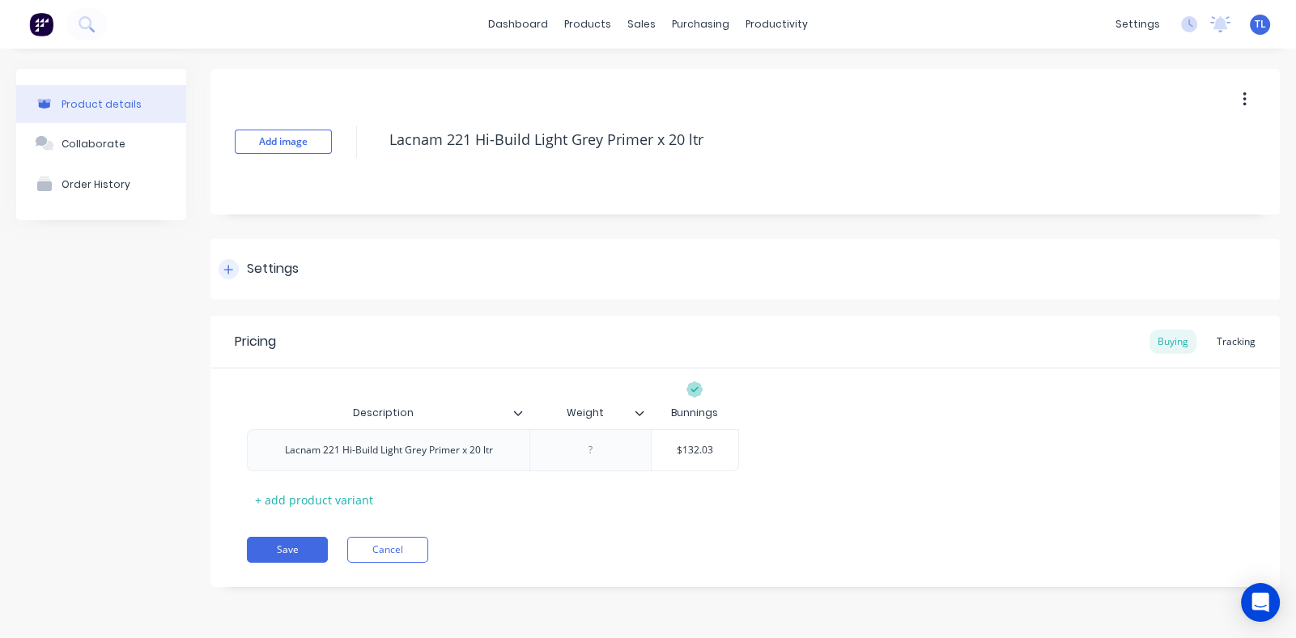
click at [233, 265] on div at bounding box center [229, 269] width 20 height 20
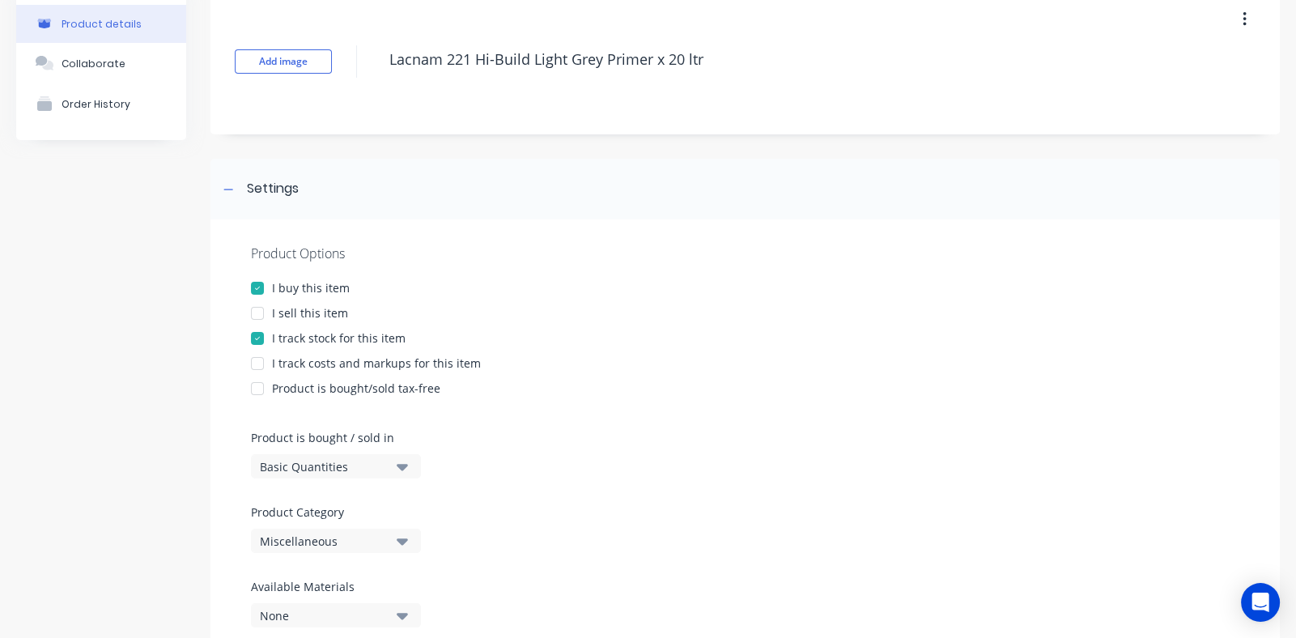
scroll to position [80, 0]
click at [403, 541] on icon "button" at bounding box center [402, 541] width 11 height 6
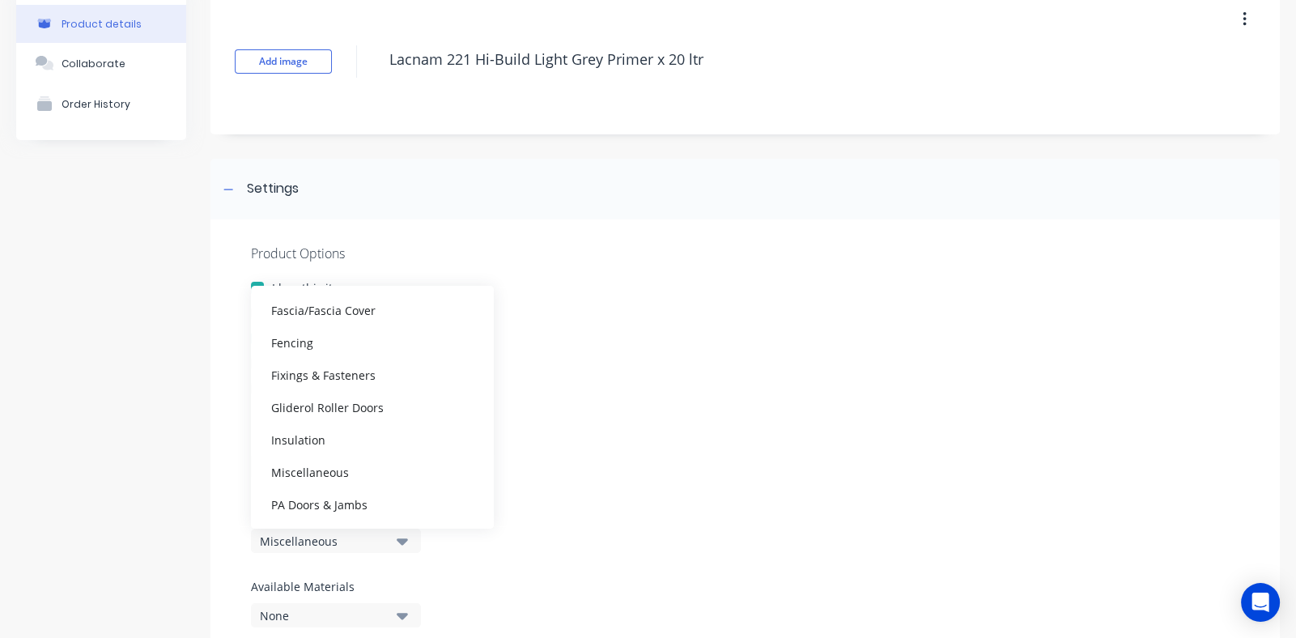
scroll to position [323, 0]
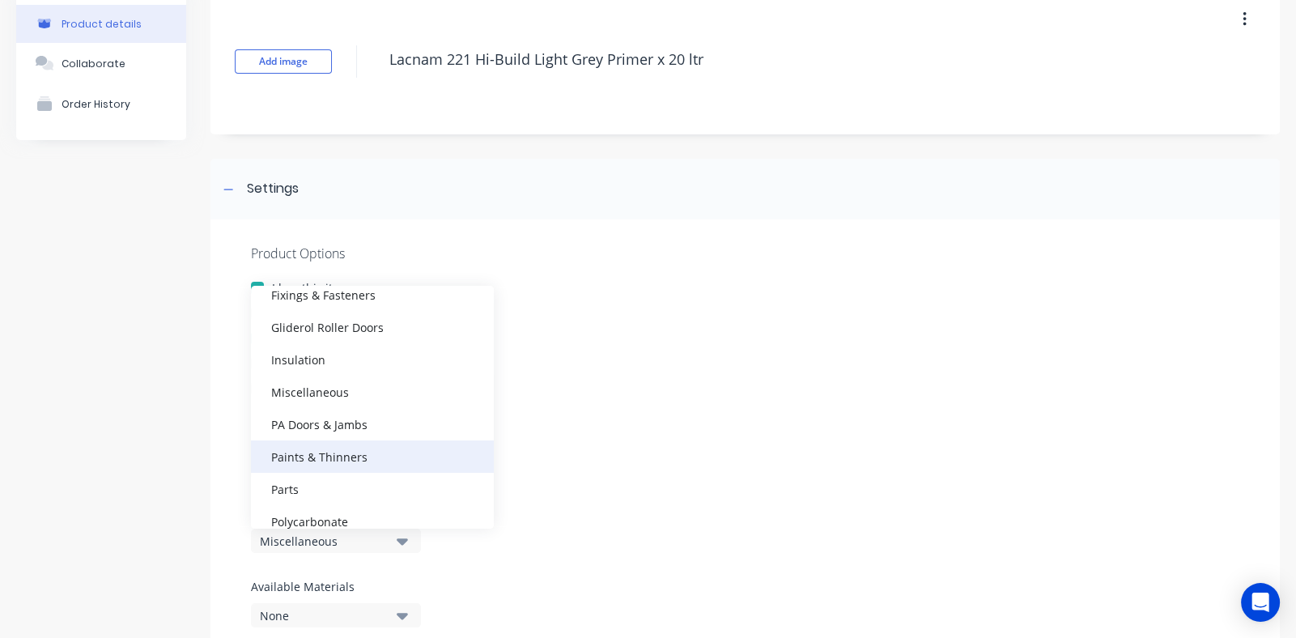
click at [330, 456] on div "Paints & Thinners" at bounding box center [372, 456] width 243 height 32
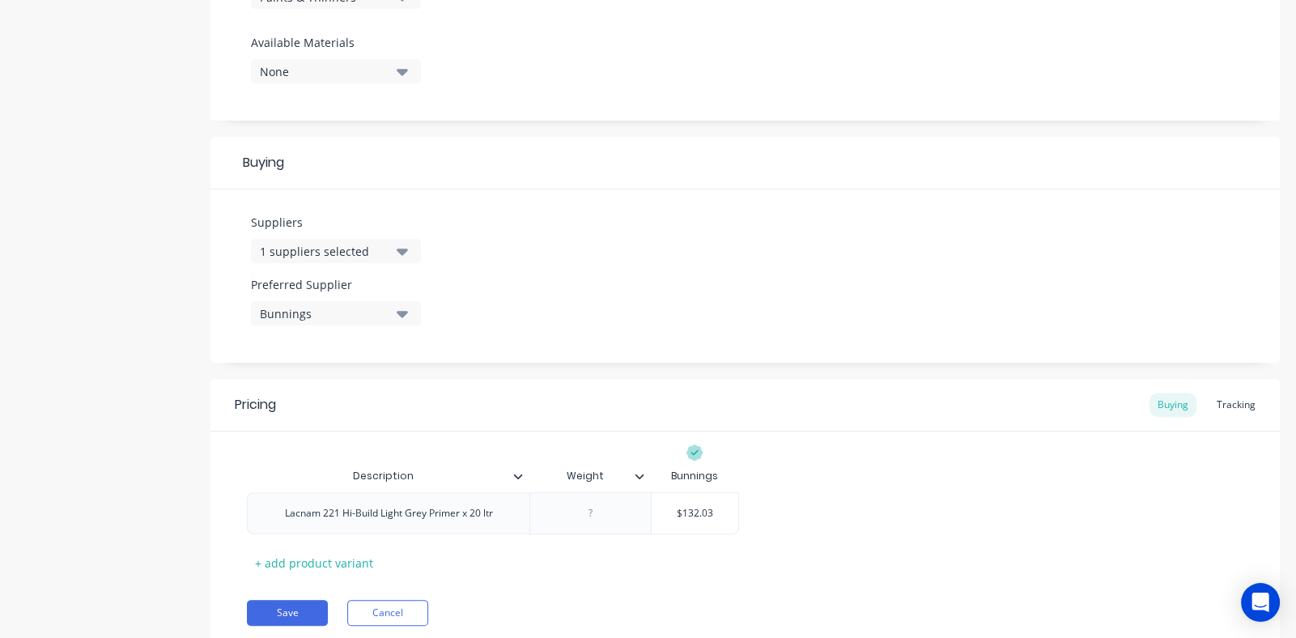
scroll to position [679, 0]
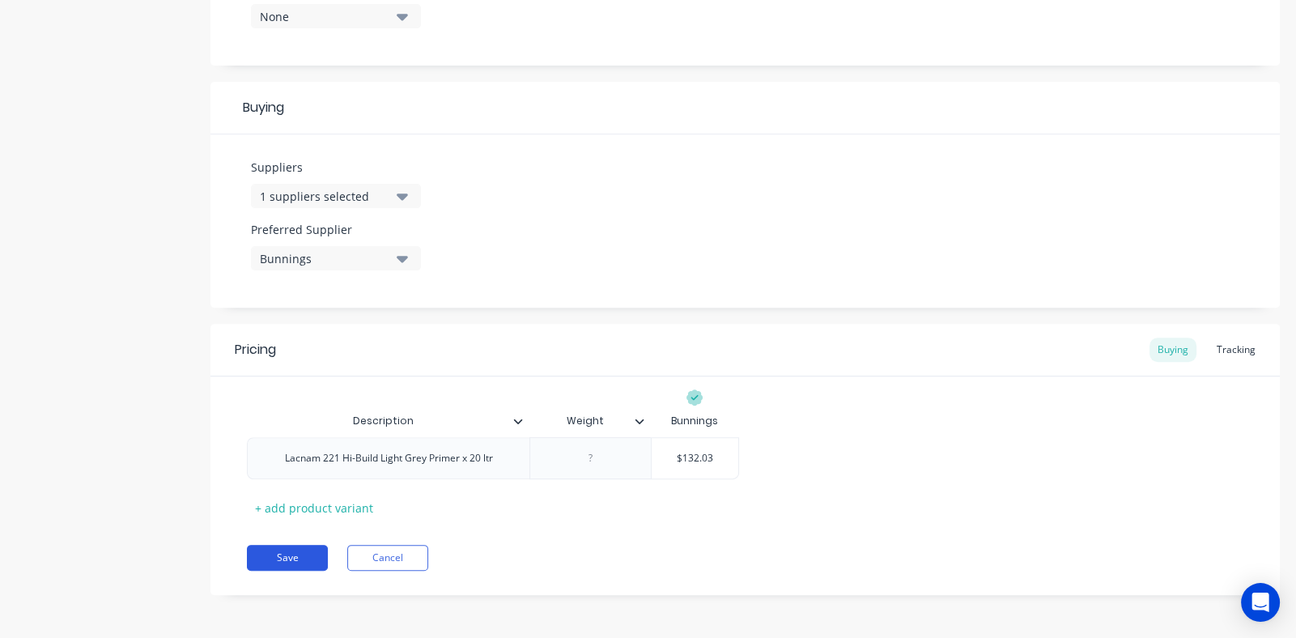
click at [288, 560] on button "Save" at bounding box center [287, 558] width 81 height 26
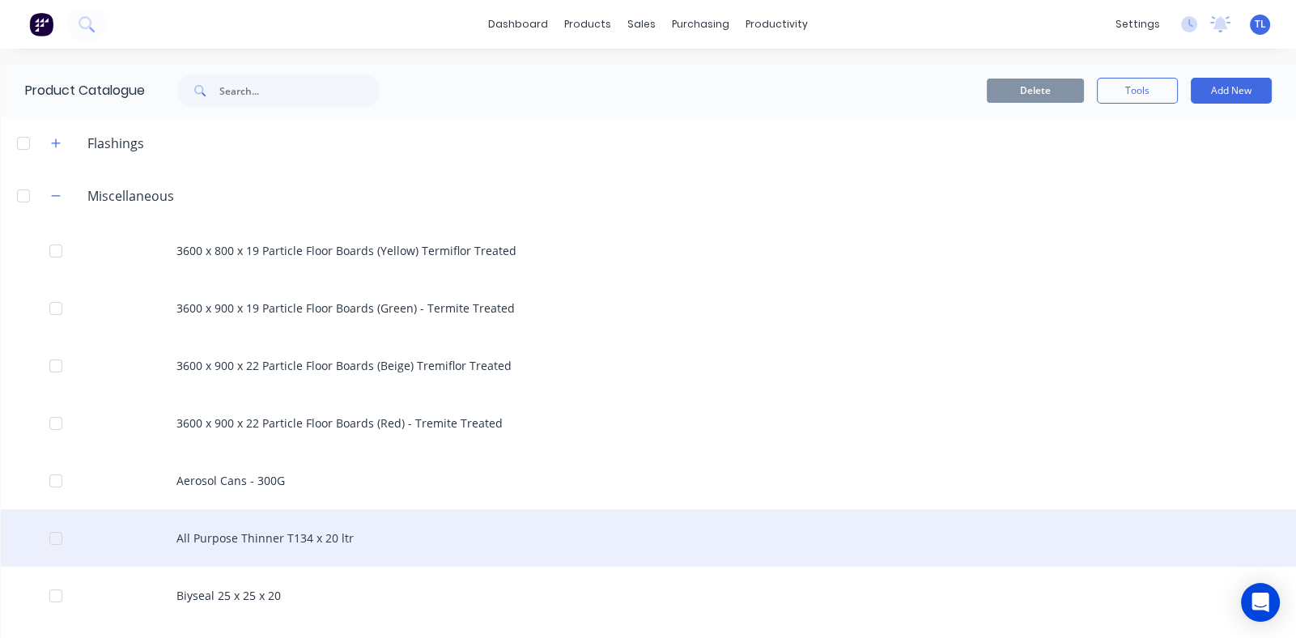
click at [246, 541] on div "All Purpose Thinner T134 x 20 ltr" at bounding box center [648, 537] width 1295 height 57
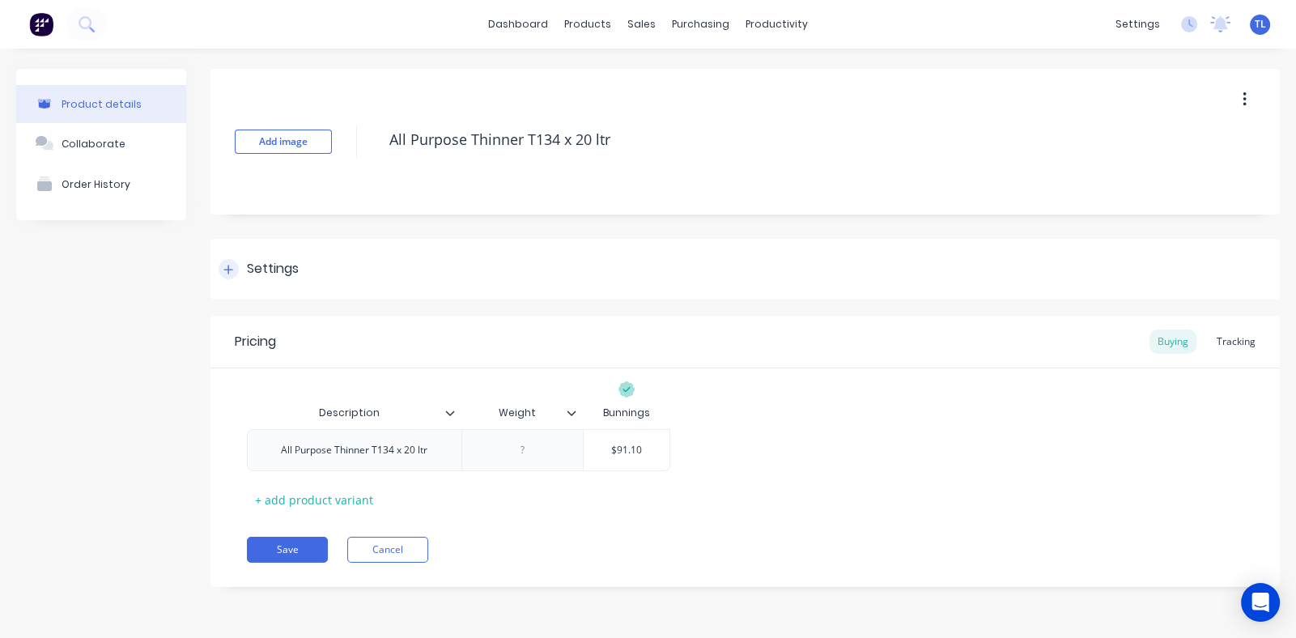
click at [227, 267] on icon at bounding box center [228, 269] width 10 height 11
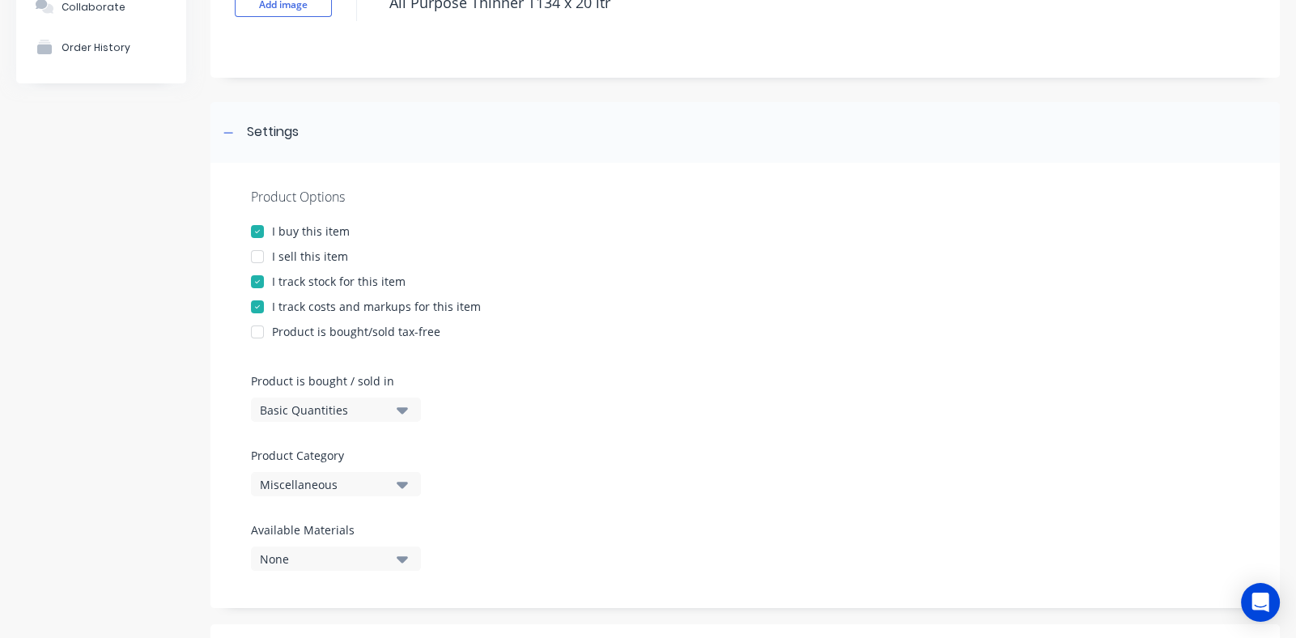
scroll to position [243, 0]
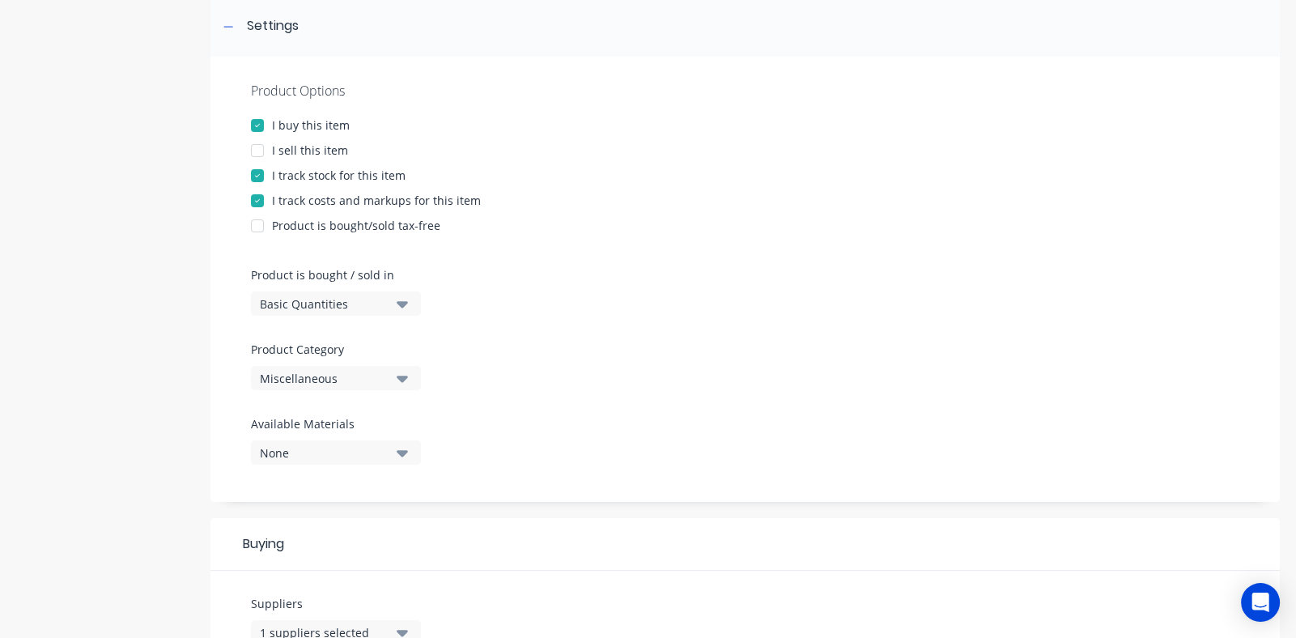
click at [405, 376] on icon "button" at bounding box center [402, 379] width 11 height 6
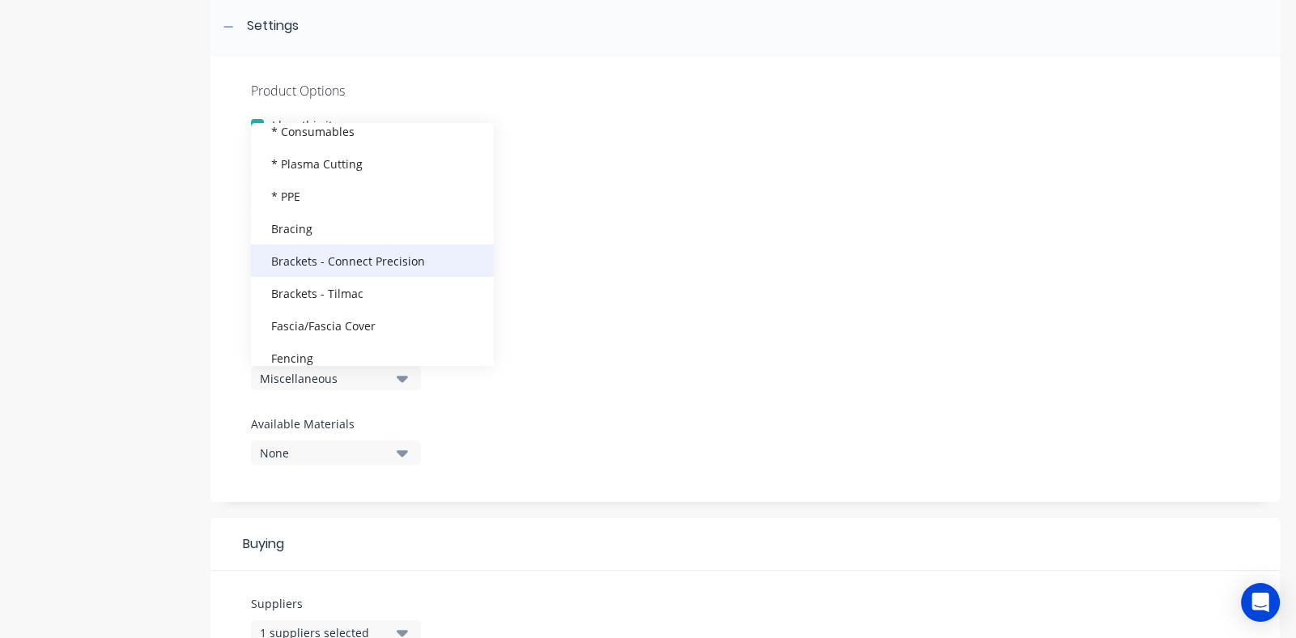
scroll to position [323, 0]
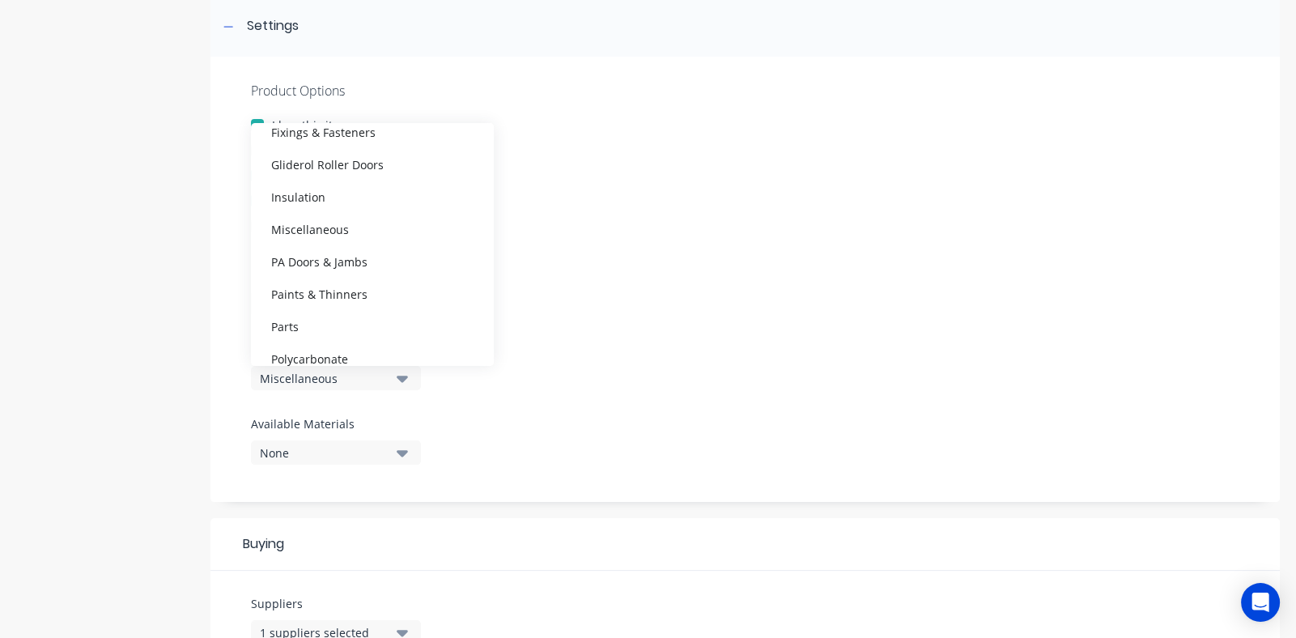
click at [356, 295] on div "Paints & Thinners" at bounding box center [372, 294] width 243 height 32
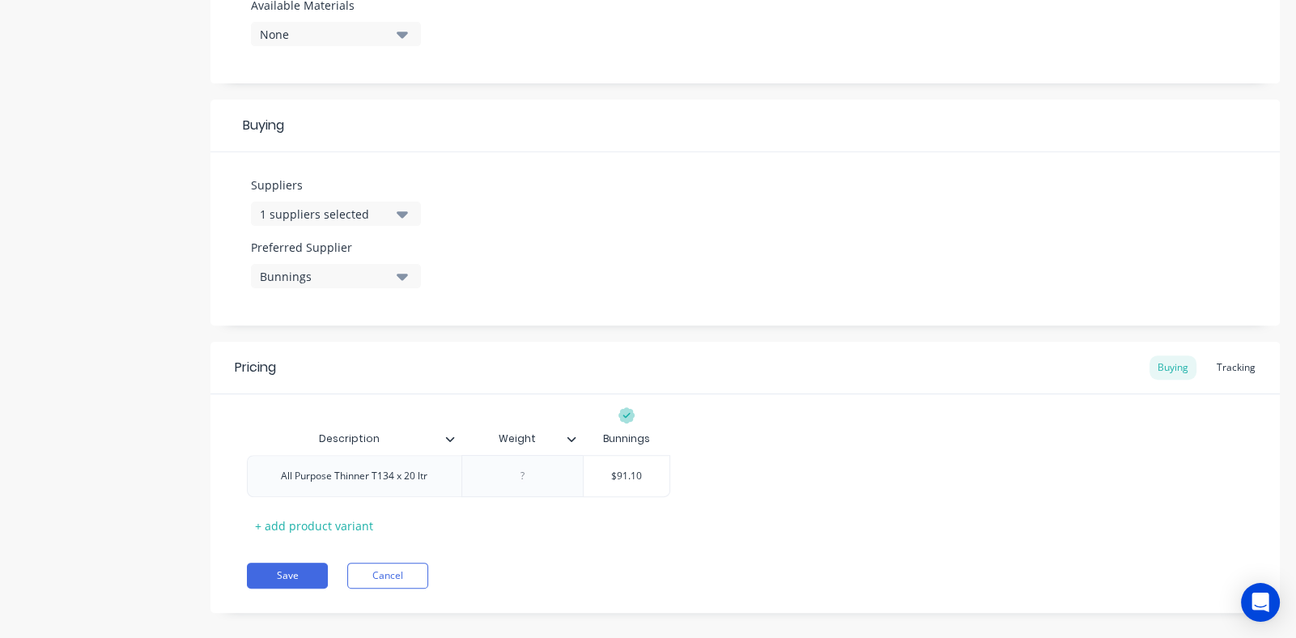
scroll to position [679, 0]
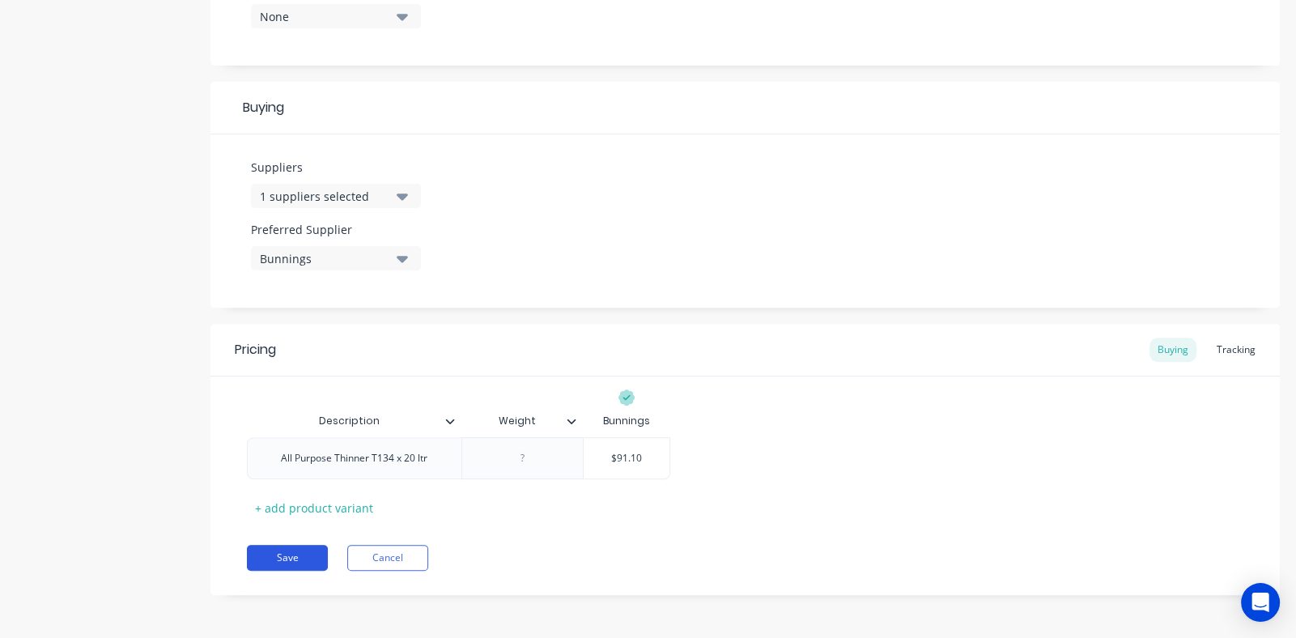
click at [287, 554] on button "Save" at bounding box center [287, 558] width 81 height 26
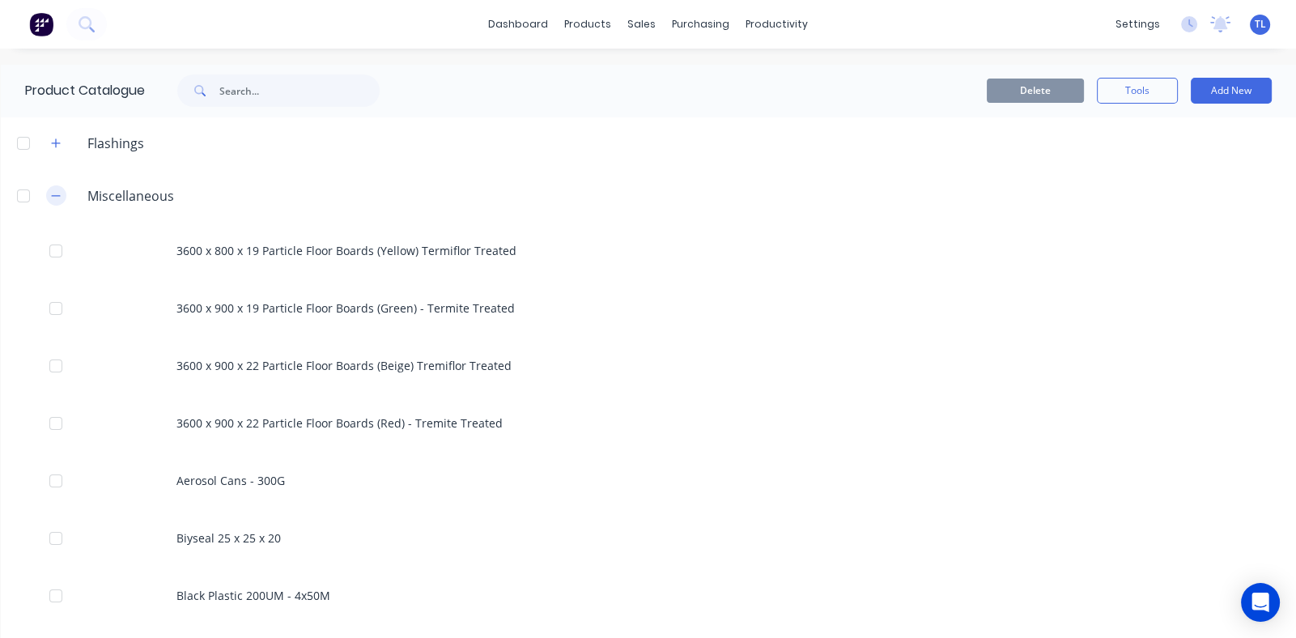
click at [57, 193] on icon "button" at bounding box center [56, 195] width 10 height 11
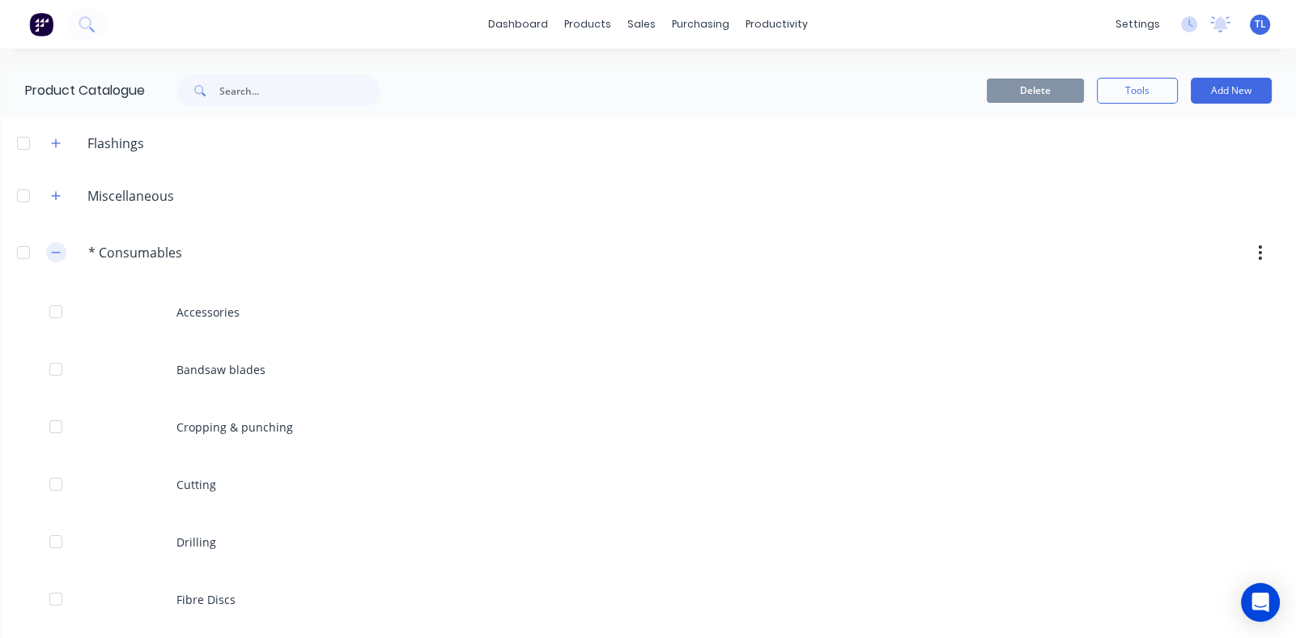
click at [54, 252] on icon "button" at bounding box center [55, 252] width 9 height 1
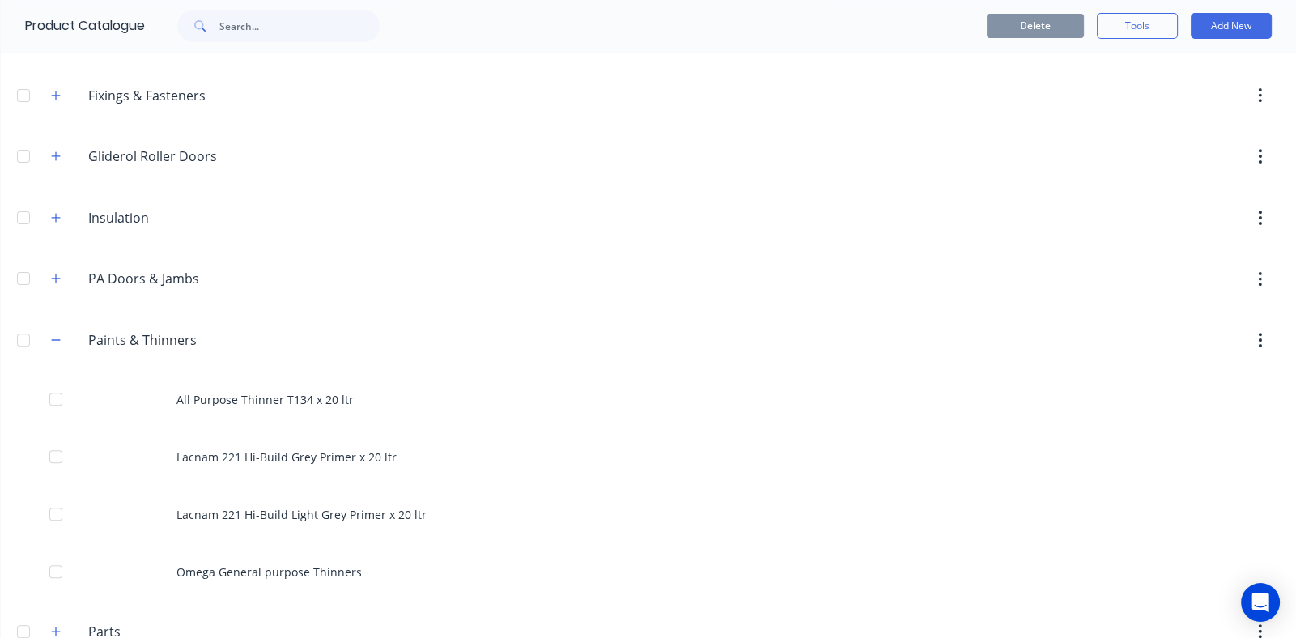
scroll to position [808, 0]
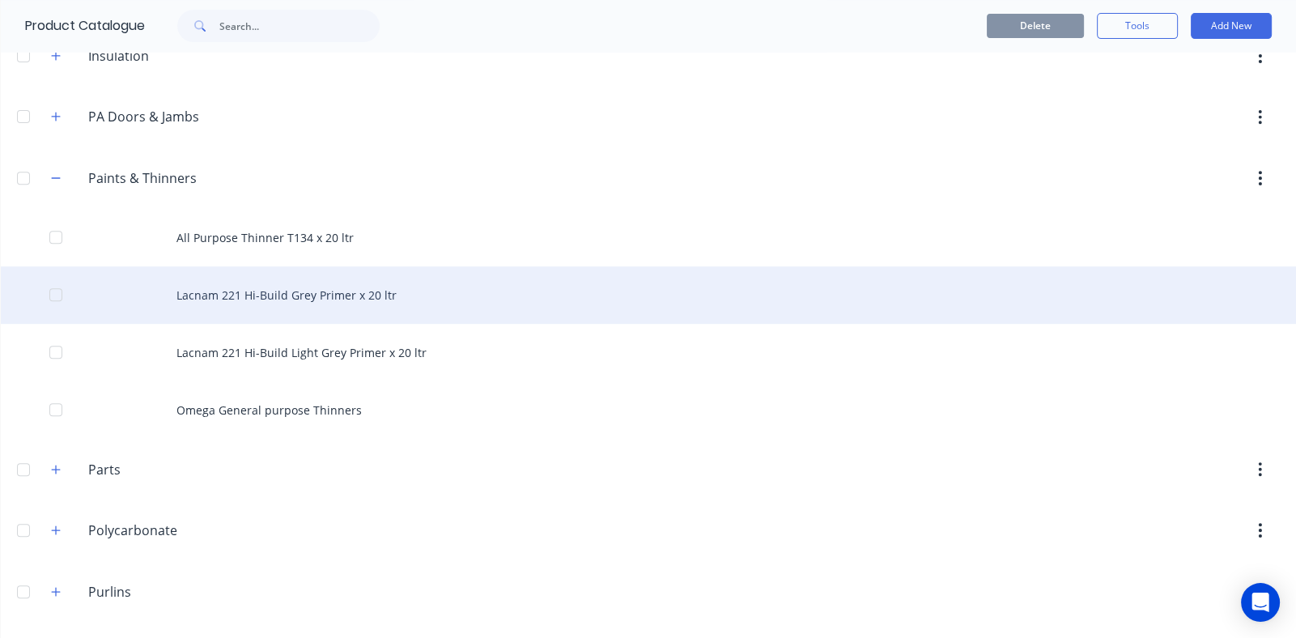
click at [253, 290] on div "Lacnam 221 Hi-Build Grey Primer x 20 ltr" at bounding box center [648, 294] width 1295 height 57
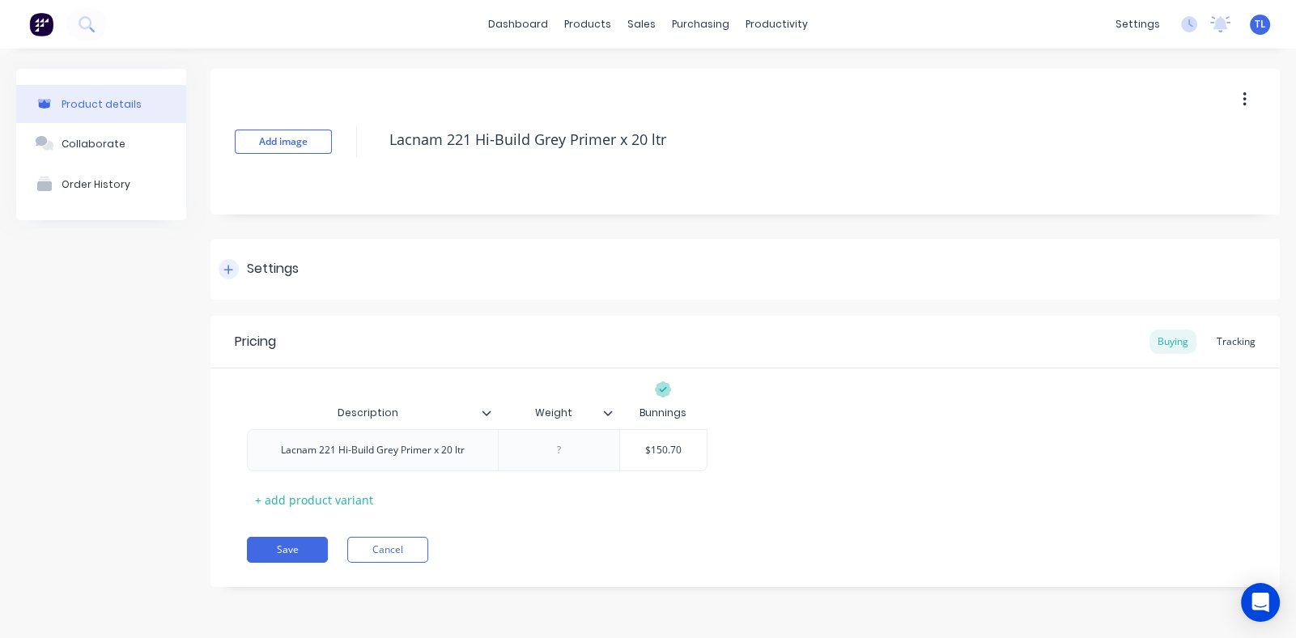
click at [228, 267] on icon at bounding box center [228, 269] width 9 height 9
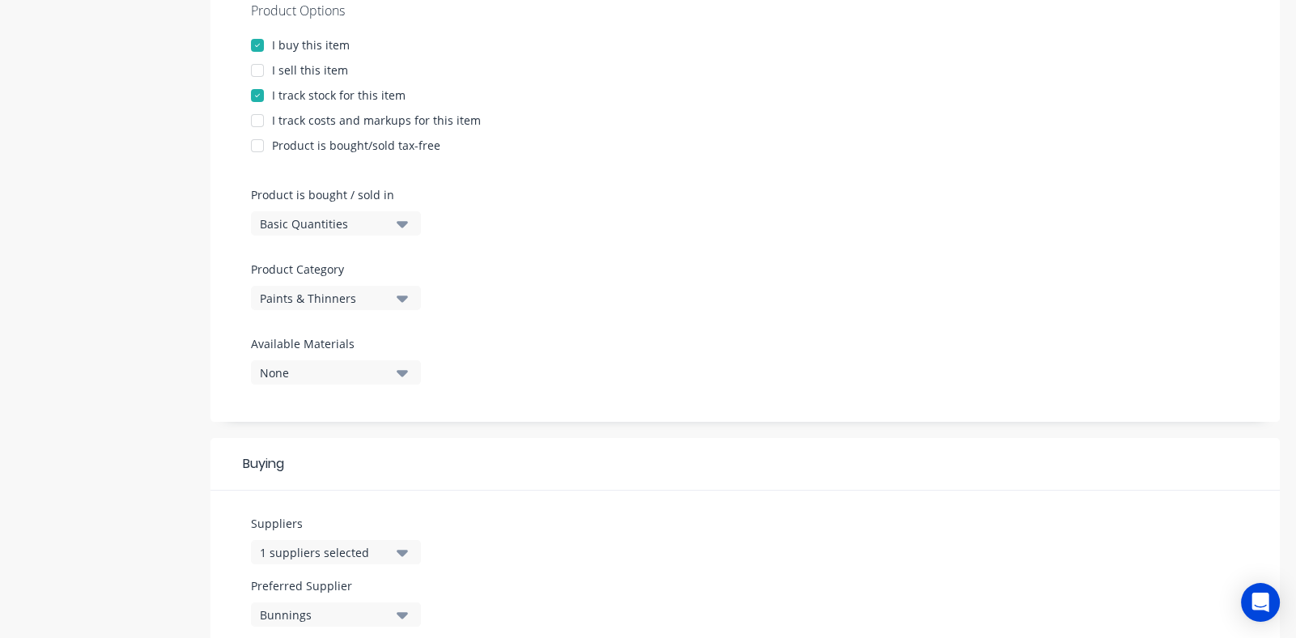
scroll to position [567, 0]
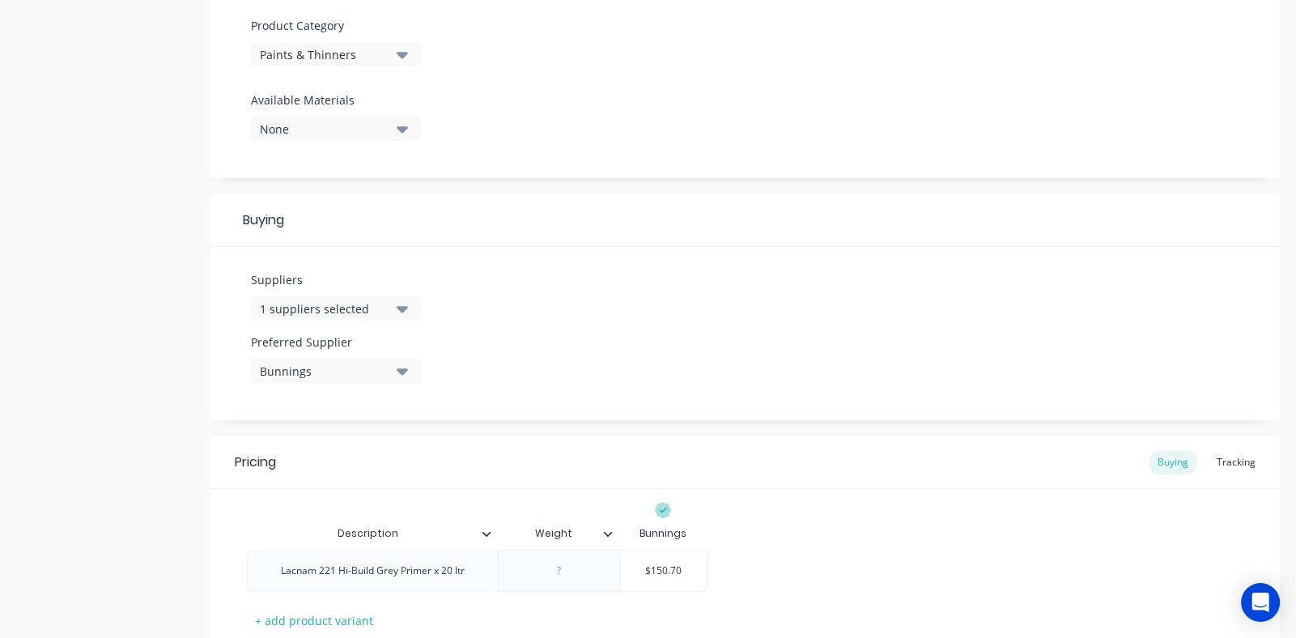
click at [401, 308] on icon "button" at bounding box center [402, 309] width 11 height 6
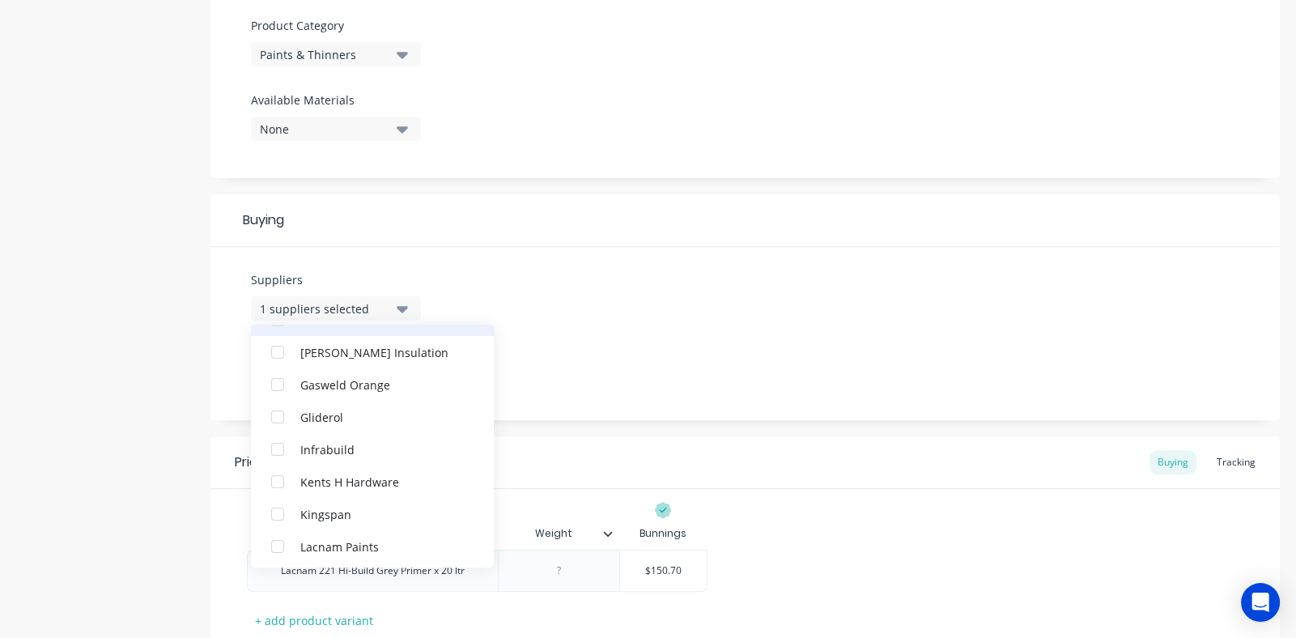
scroll to position [404, 0]
click at [280, 511] on div "button" at bounding box center [277, 511] width 32 height 32
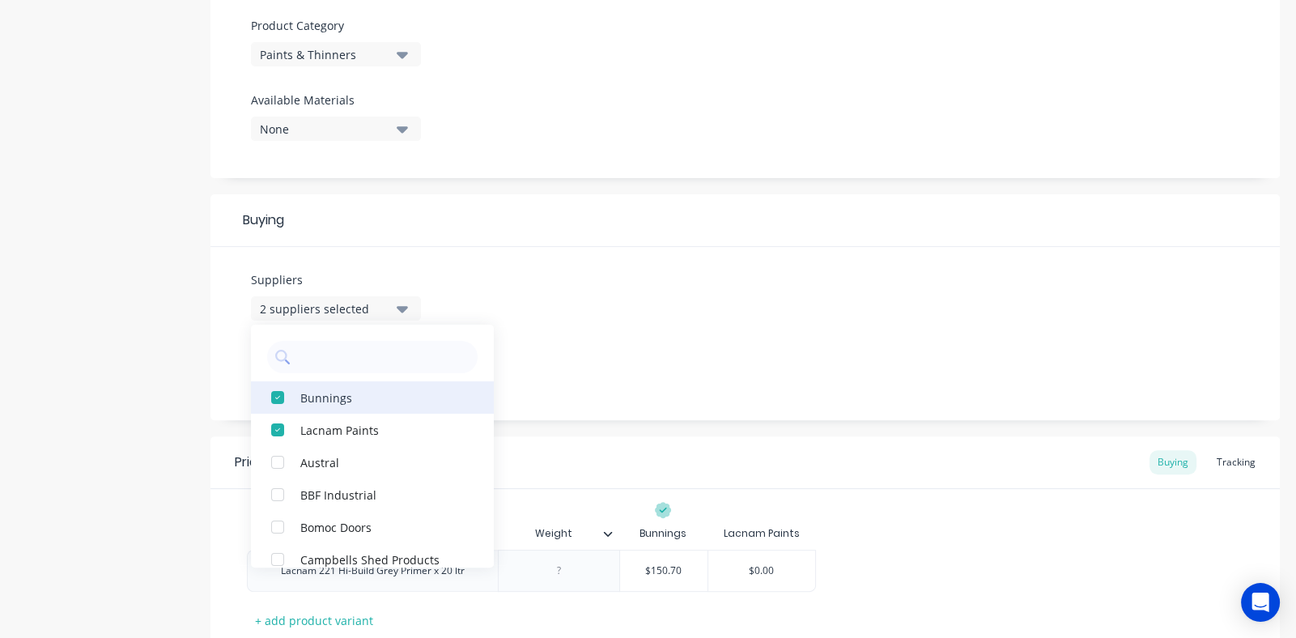
click at [278, 388] on div "button" at bounding box center [277, 397] width 32 height 32
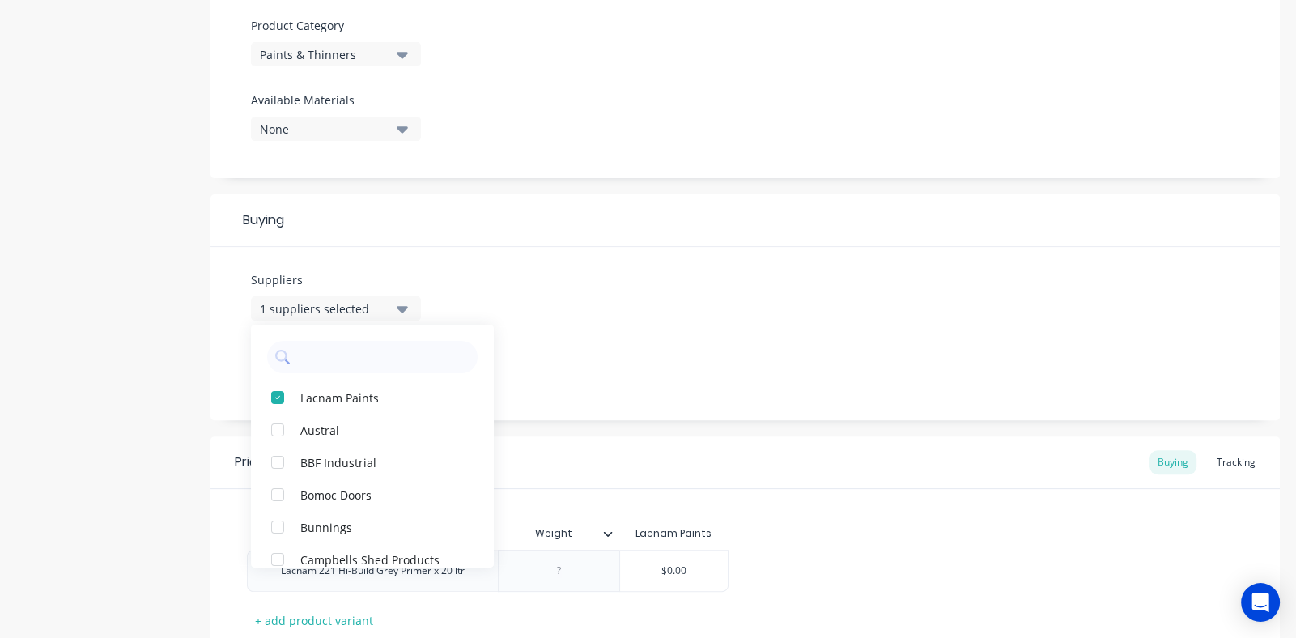
click at [577, 326] on div "Suppliers 1 suppliers selected Lacnam Paints Austral BBF Industrial Bomoc Doors…" at bounding box center [744, 333] width 1069 height 173
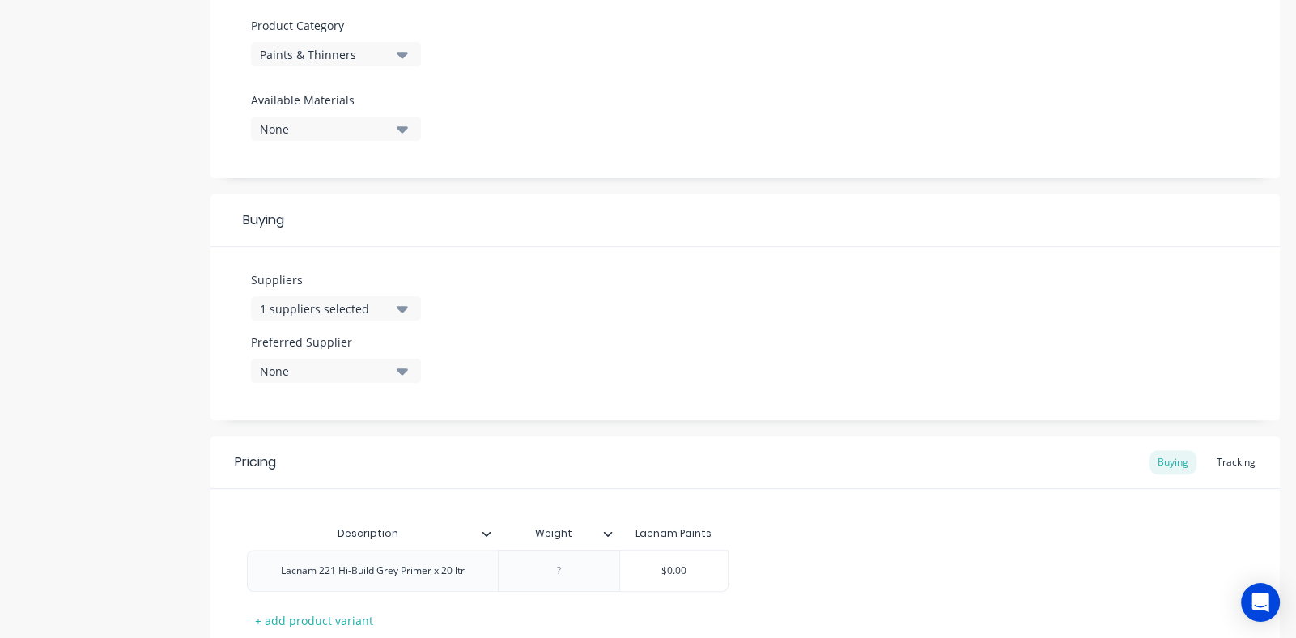
click at [403, 369] on icon "button" at bounding box center [402, 371] width 11 height 6
click at [362, 455] on div "Lacnam Paints" at bounding box center [381, 459] width 162 height 17
click at [578, 313] on div "Suppliers 1 suppliers selected Preferred Supplier Lacnam Paints Lacnam Paints" at bounding box center [744, 333] width 1069 height 173
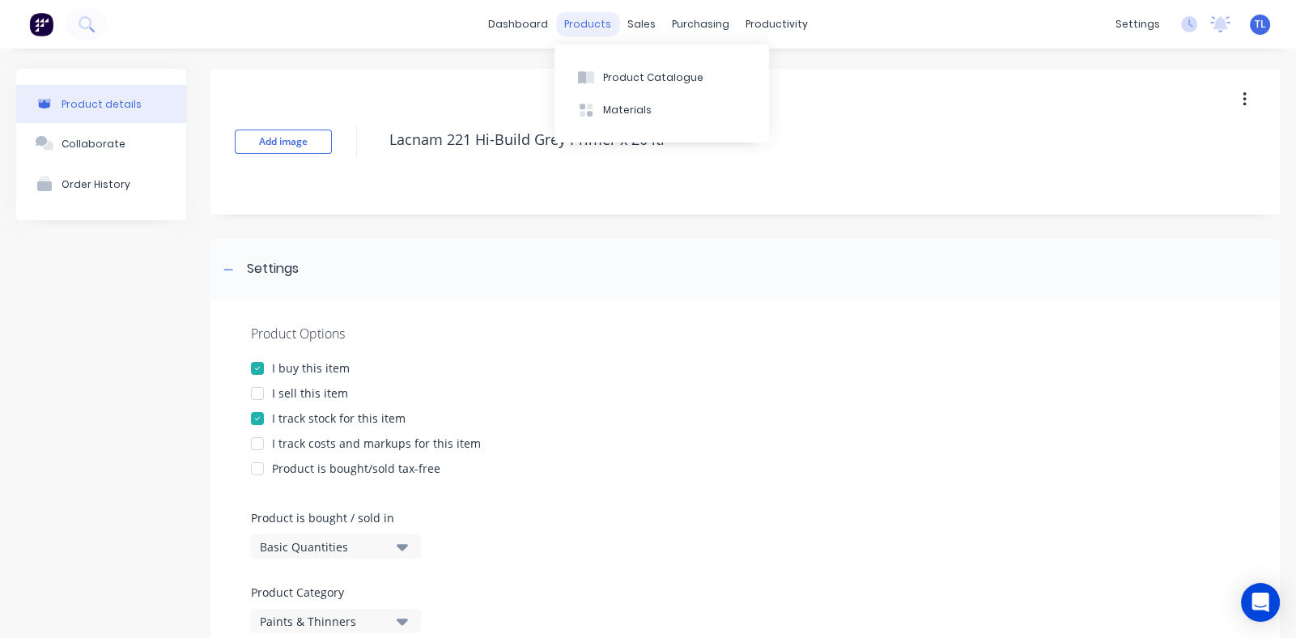
click at [589, 22] on div "products" at bounding box center [587, 24] width 63 height 24
click at [619, 75] on div "Product Catalogue" at bounding box center [653, 77] width 100 height 15
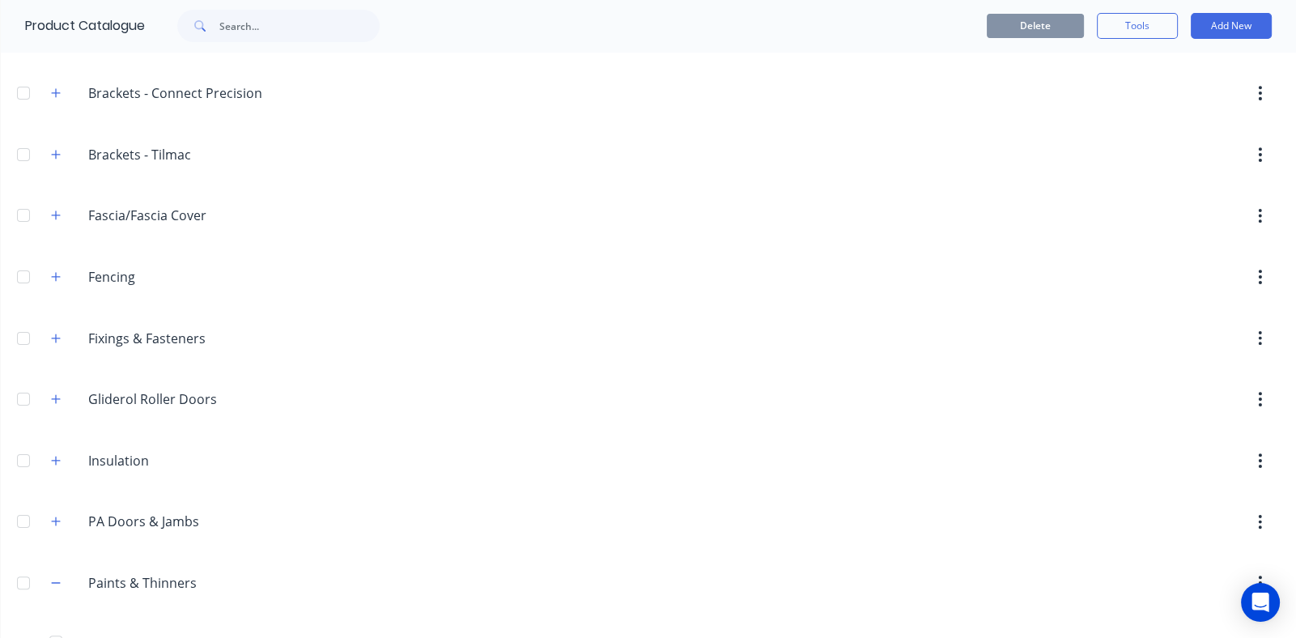
scroll to position [728, 0]
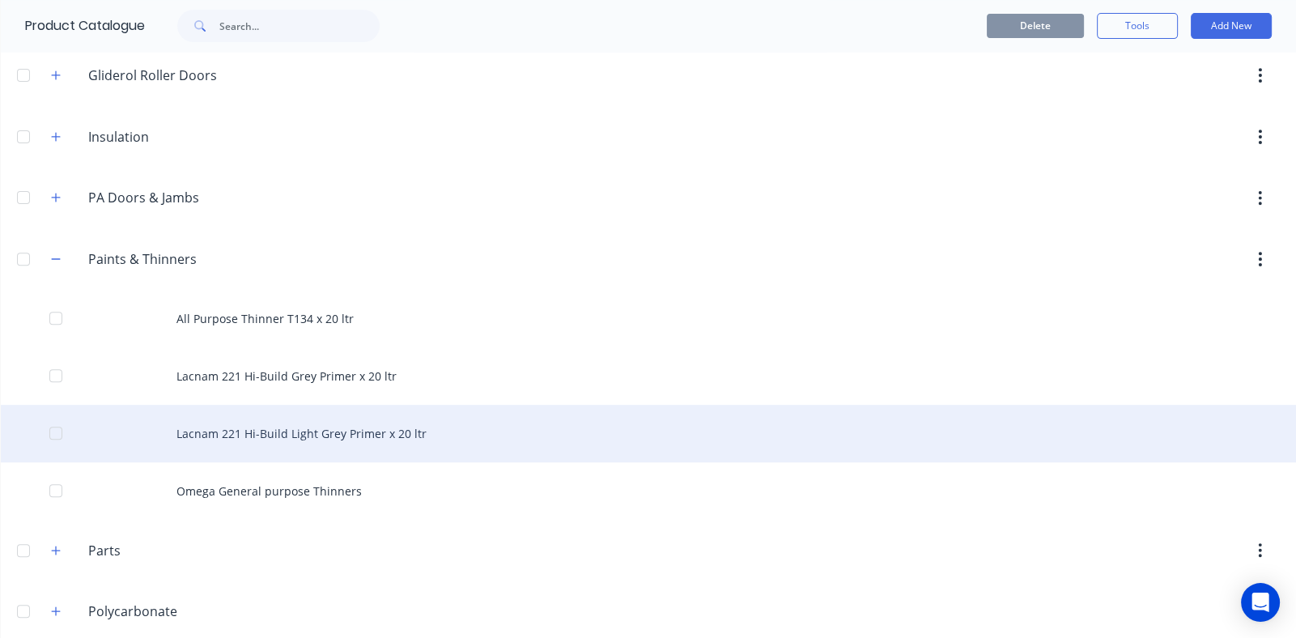
click at [294, 423] on div "Lacnam 221 Hi-Build Light Grey Primer x 20 ltr" at bounding box center [648, 433] width 1295 height 57
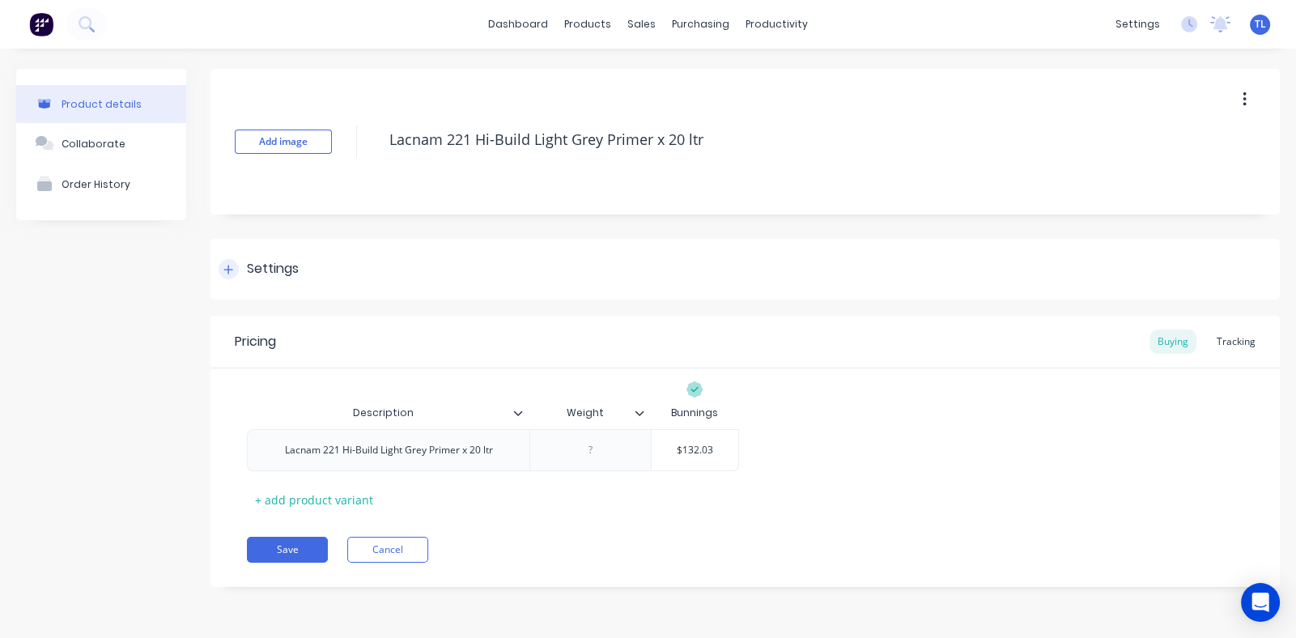
click at [231, 270] on icon at bounding box center [228, 269] width 10 height 11
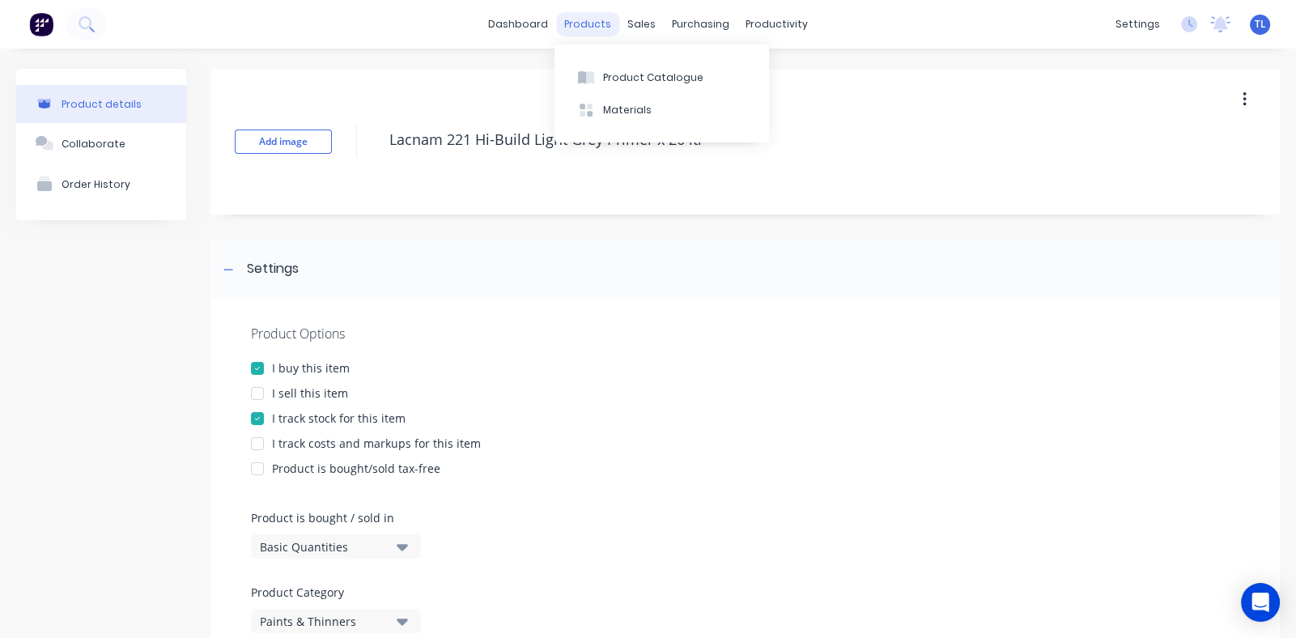
click at [583, 19] on div "products" at bounding box center [587, 24] width 63 height 24
click at [615, 79] on div "Product Catalogue" at bounding box center [653, 77] width 100 height 15
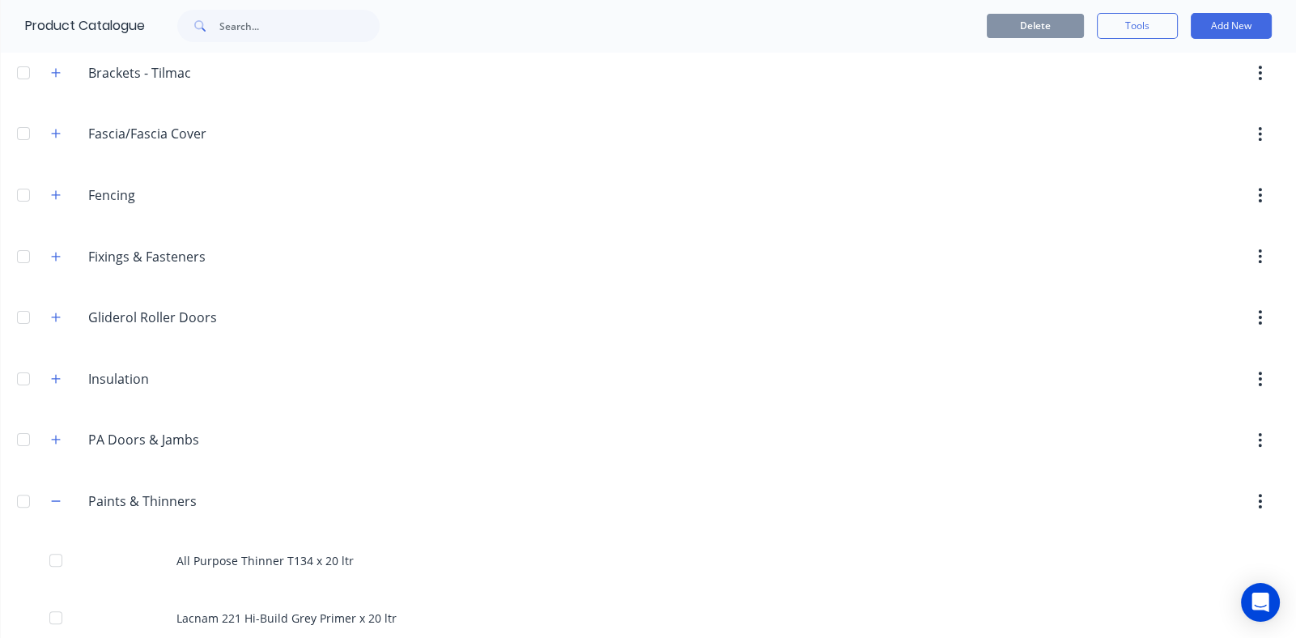
scroll to position [647, 0]
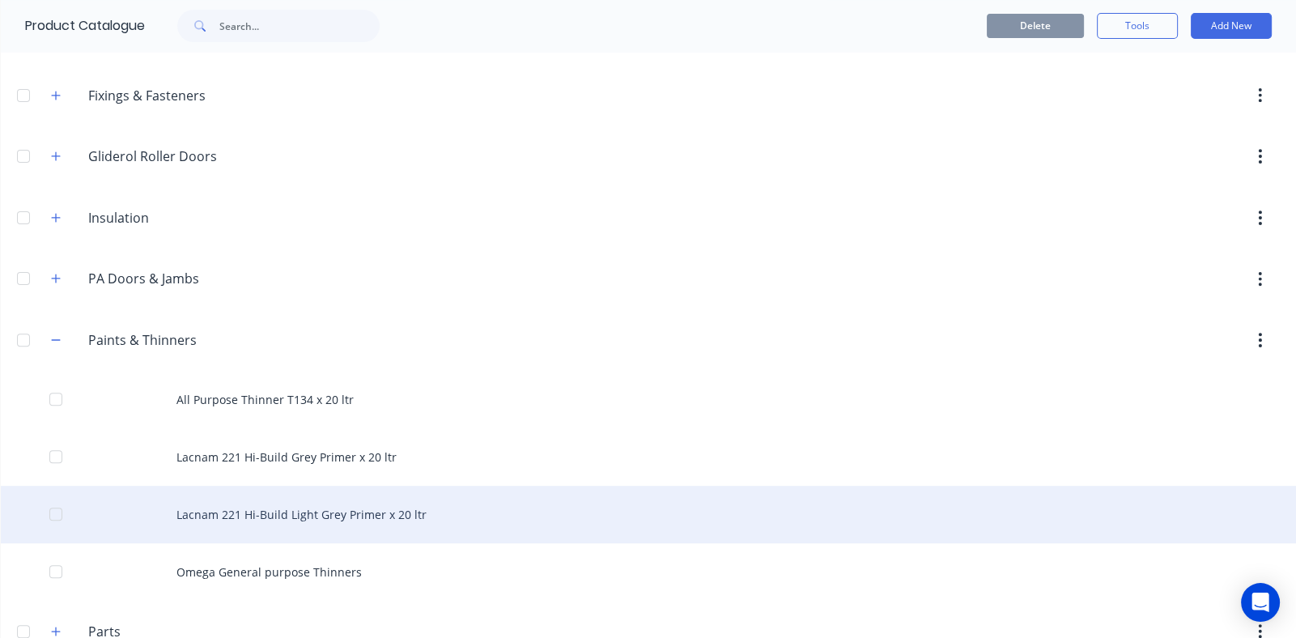
click at [57, 510] on div at bounding box center [56, 514] width 32 height 32
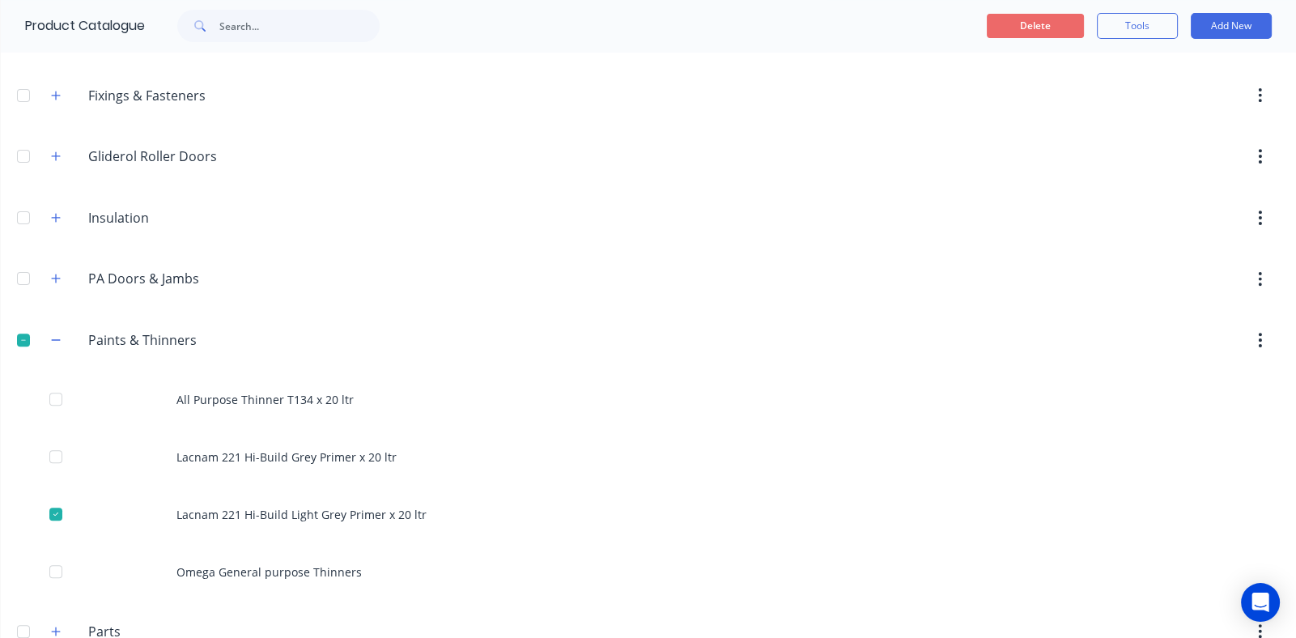
click at [1014, 18] on button "Delete" at bounding box center [1035, 26] width 97 height 24
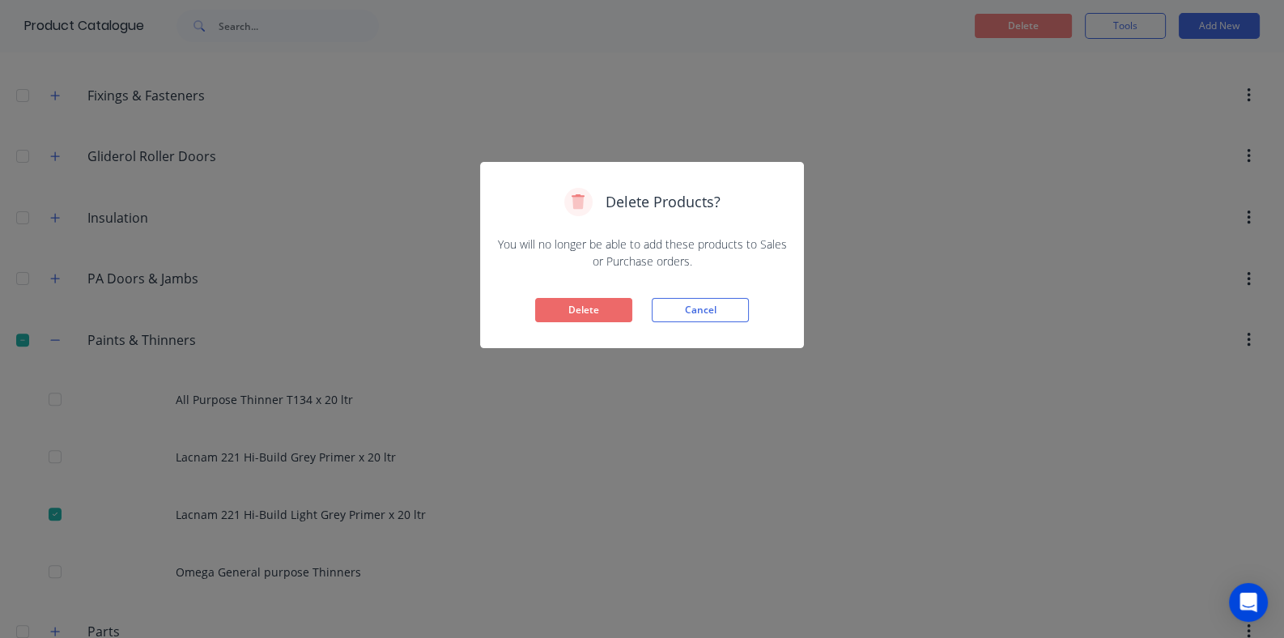
click at [588, 306] on button "Delete" at bounding box center [583, 310] width 97 height 24
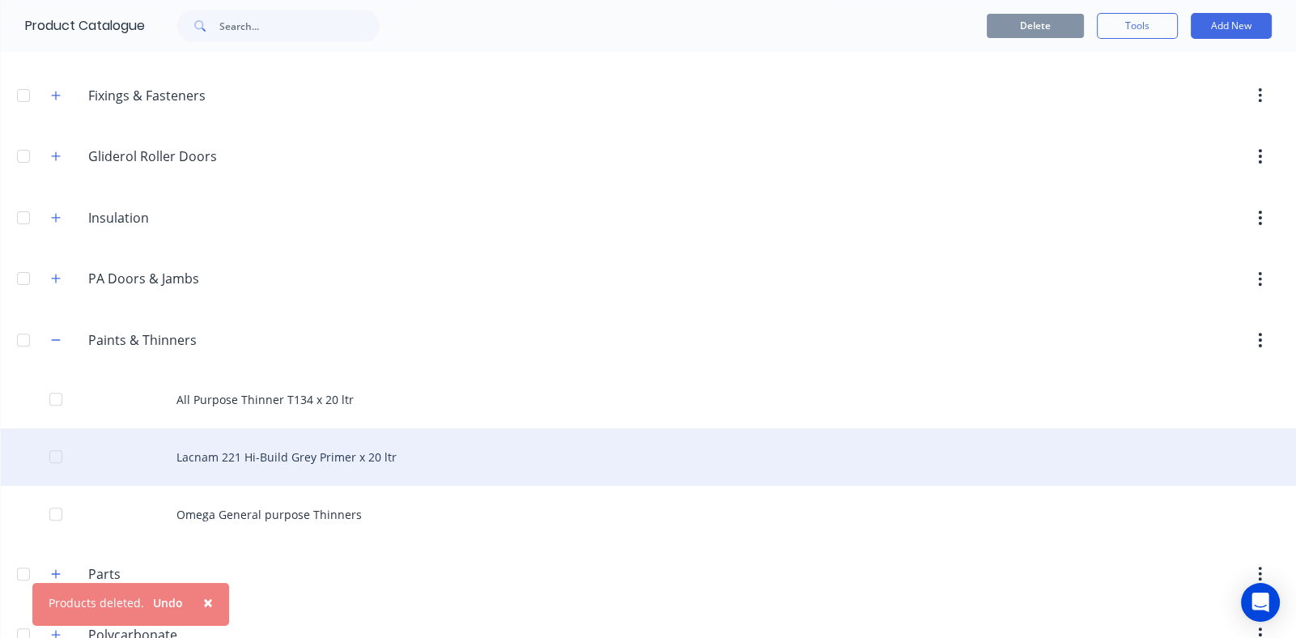
click at [259, 436] on div "Lacnam 221 Hi-Build Grey Primer x 20 ltr" at bounding box center [648, 456] width 1295 height 57
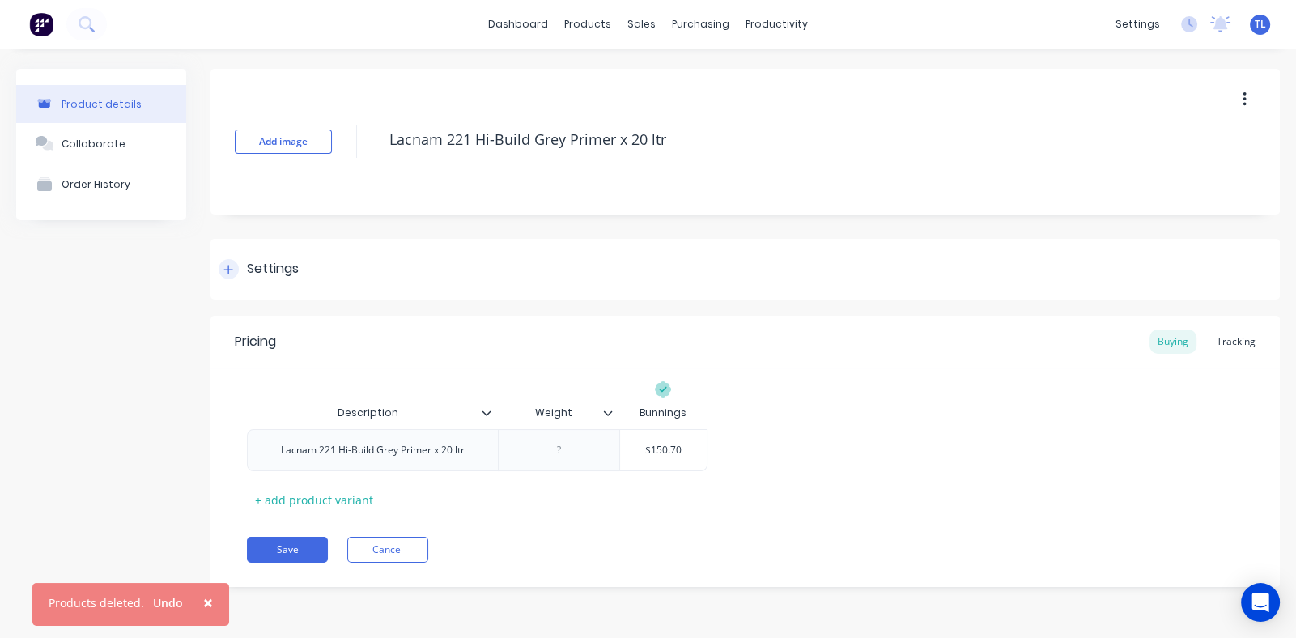
click at [227, 270] on icon at bounding box center [228, 269] width 10 height 11
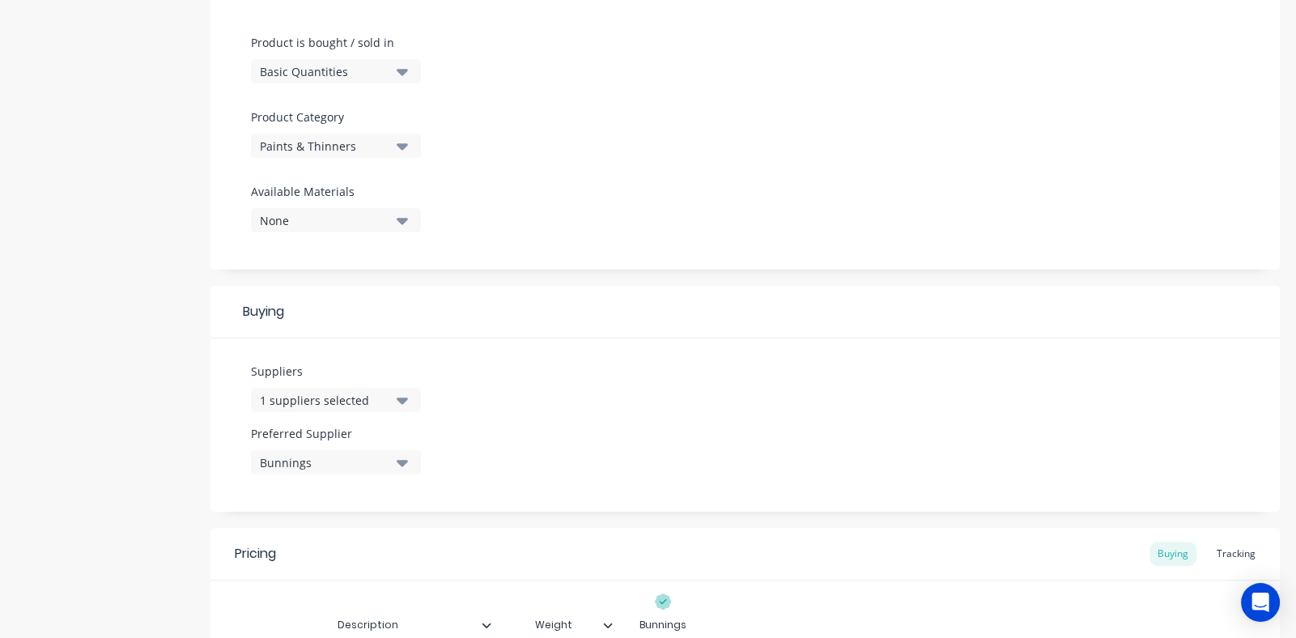
scroll to position [486, 0]
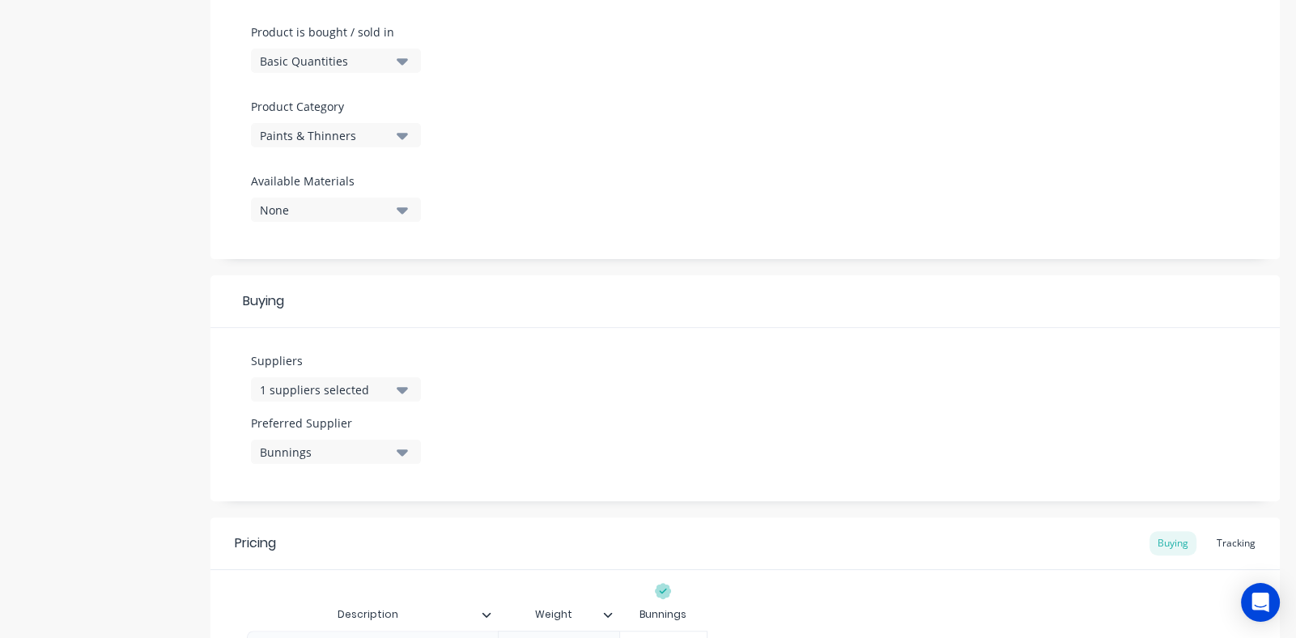
click at [400, 447] on icon "button" at bounding box center [402, 452] width 11 height 18
click at [401, 388] on icon "button" at bounding box center [402, 390] width 11 height 6
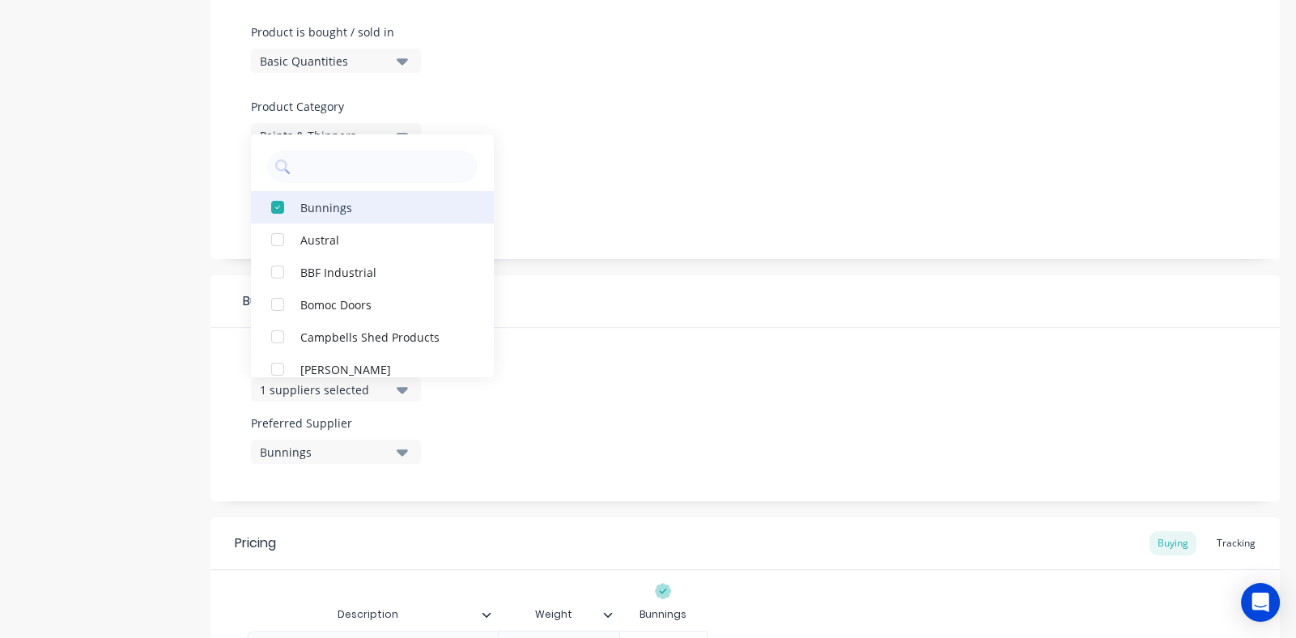
click at [278, 201] on div "button" at bounding box center [277, 207] width 32 height 32
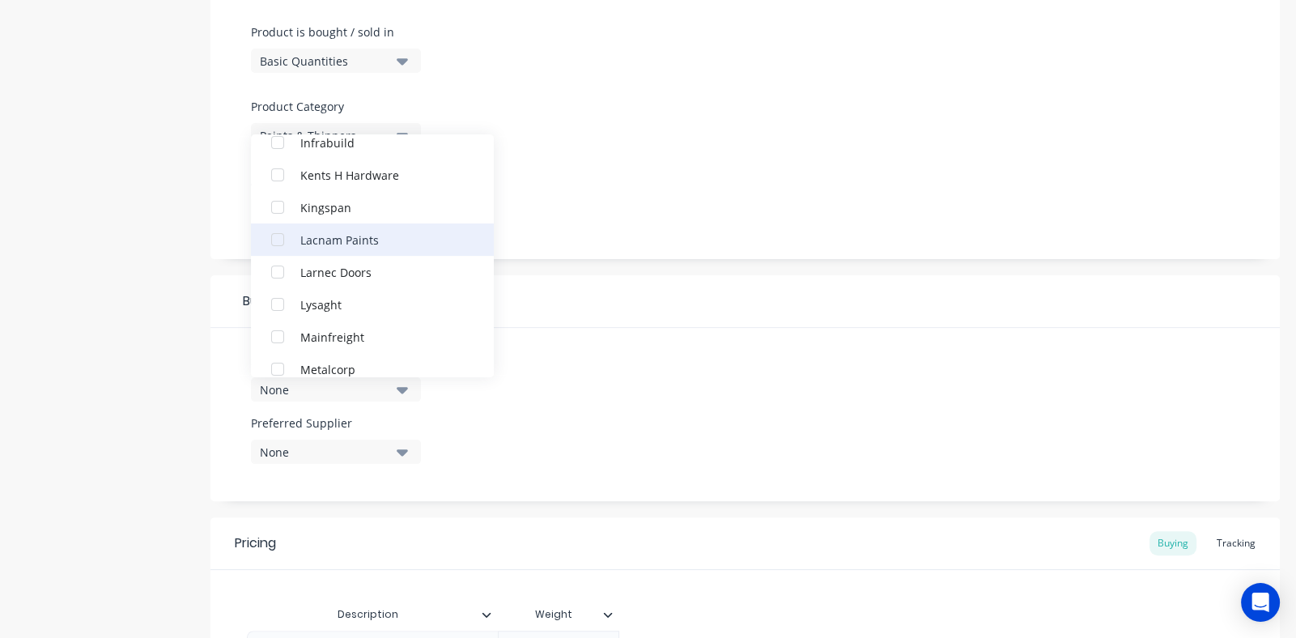
click at [279, 238] on div "button" at bounding box center [277, 239] width 32 height 32
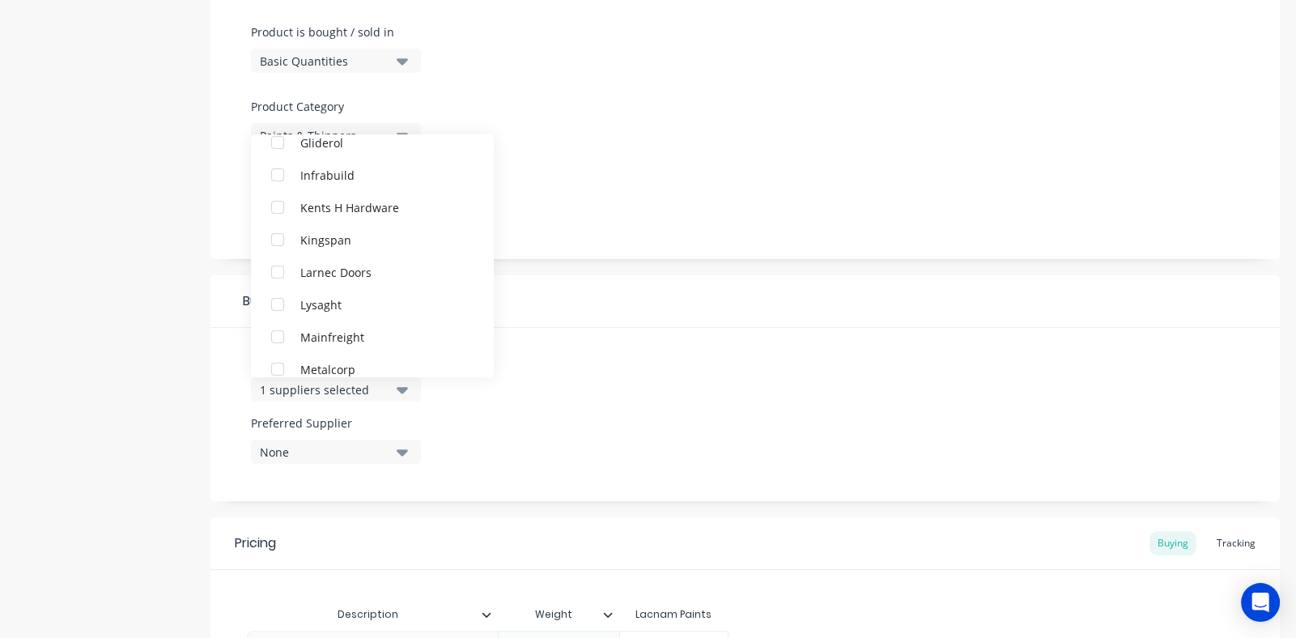
scroll to position [0, 0]
click at [607, 354] on div "Suppliers 1 suppliers selected Lacnam Paints Austral BBF Industrial Bomoc Doors…" at bounding box center [744, 414] width 1069 height 173
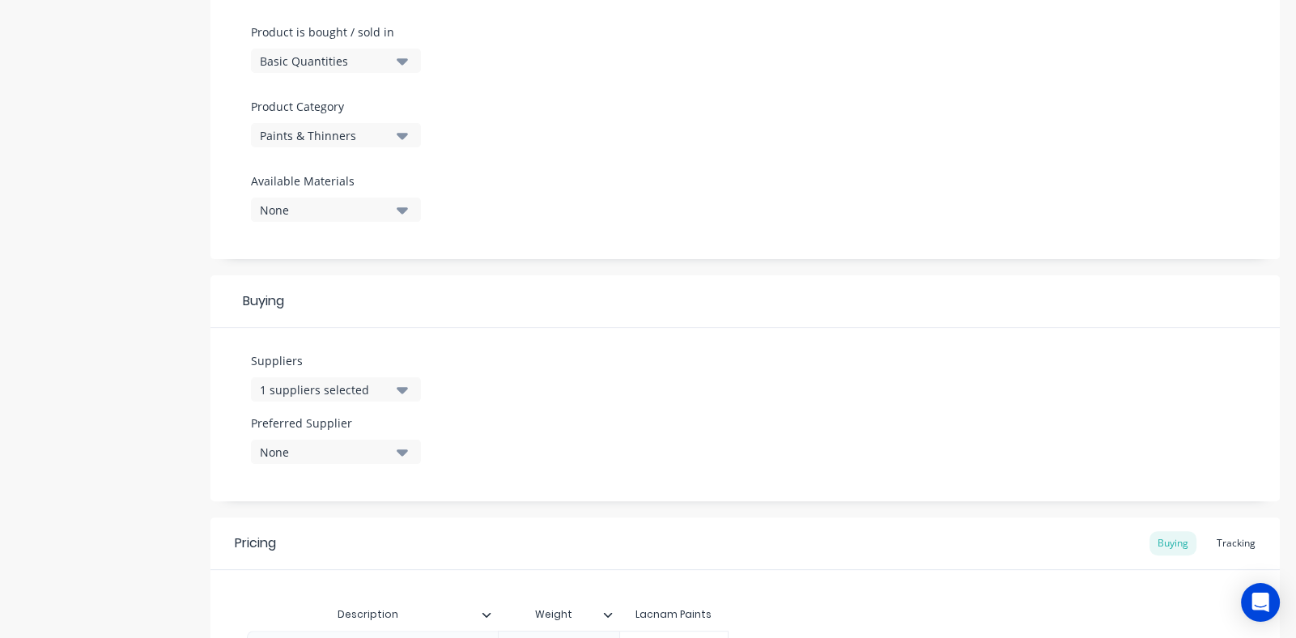
click at [405, 454] on icon "button" at bounding box center [402, 452] width 11 height 18
drag, startPoint x: 275, startPoint y: 544, endPoint x: 293, endPoint y: 544, distance: 17.8
click at [277, 544] on div "button" at bounding box center [277, 540] width 32 height 32
click at [735, 431] on div "Suppliers 1 suppliers selected Preferred Supplier Lacnam Paints Lacnam Paints" at bounding box center [744, 414] width 1069 height 173
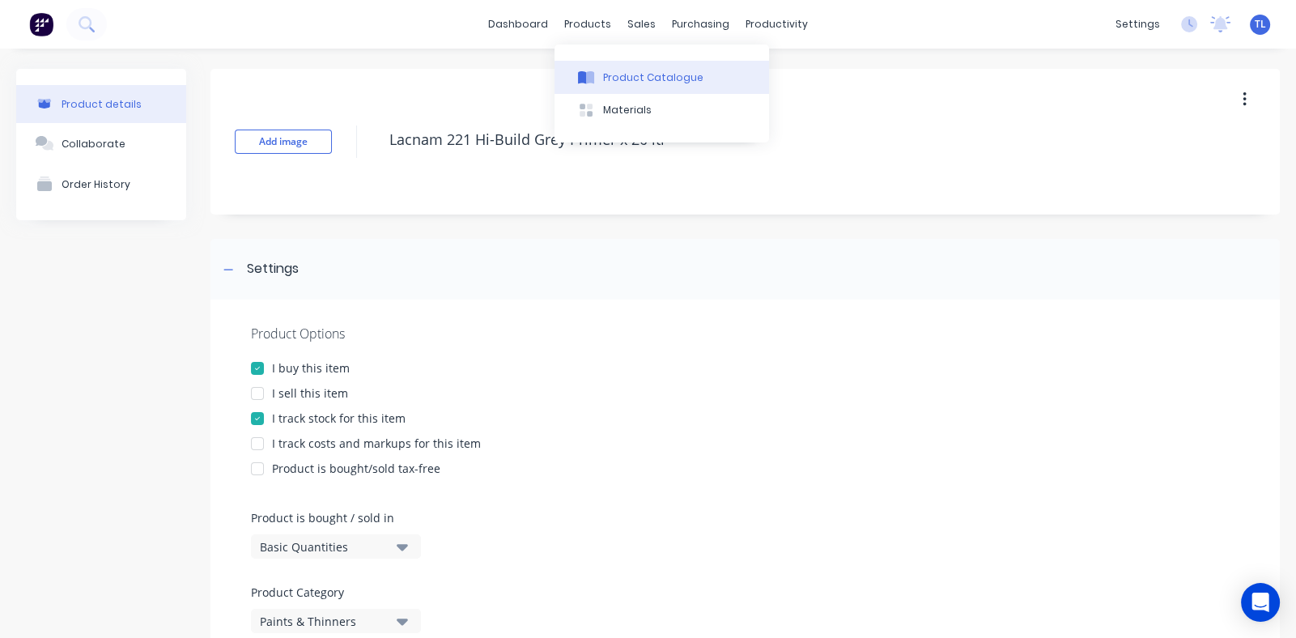
click at [627, 81] on div "Product Catalogue" at bounding box center [653, 77] width 100 height 15
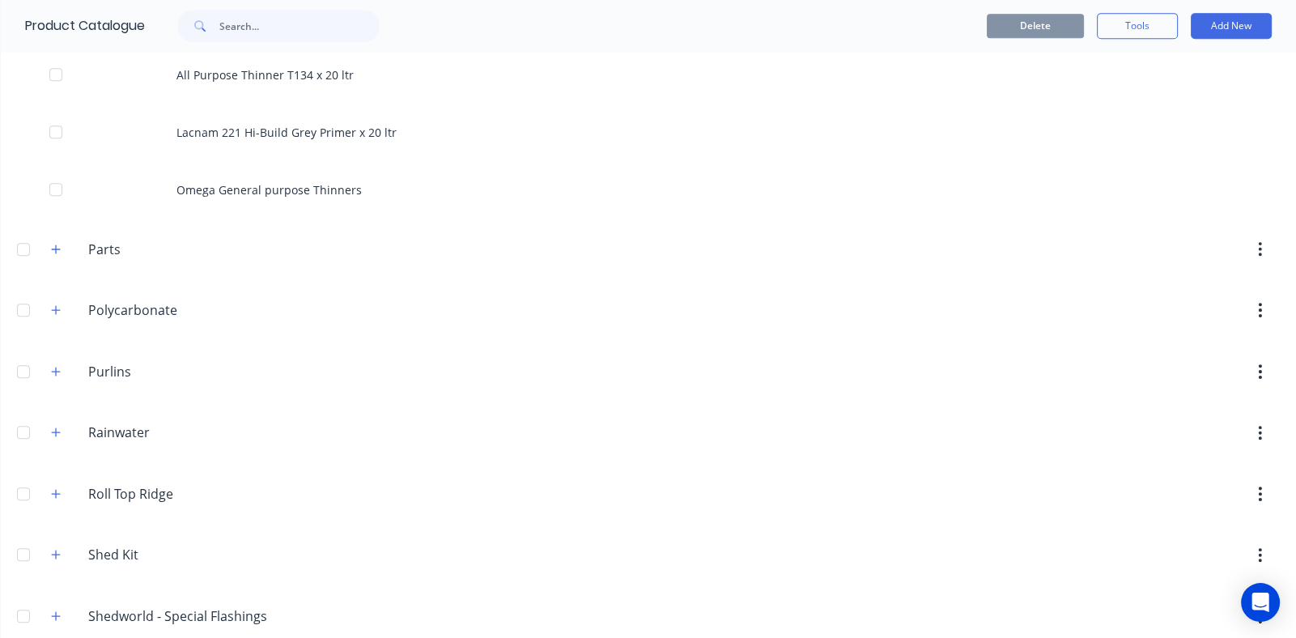
scroll to position [890, 0]
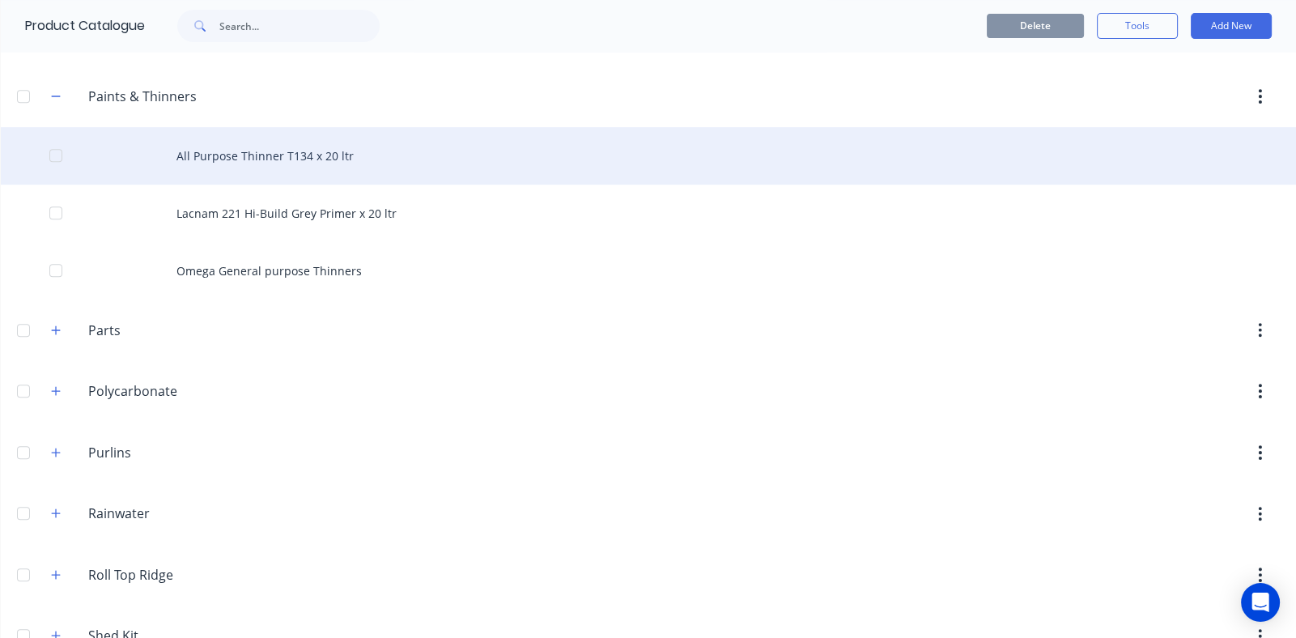
click at [283, 142] on div "All Purpose Thinner T134 x 20 ltr" at bounding box center [648, 155] width 1295 height 57
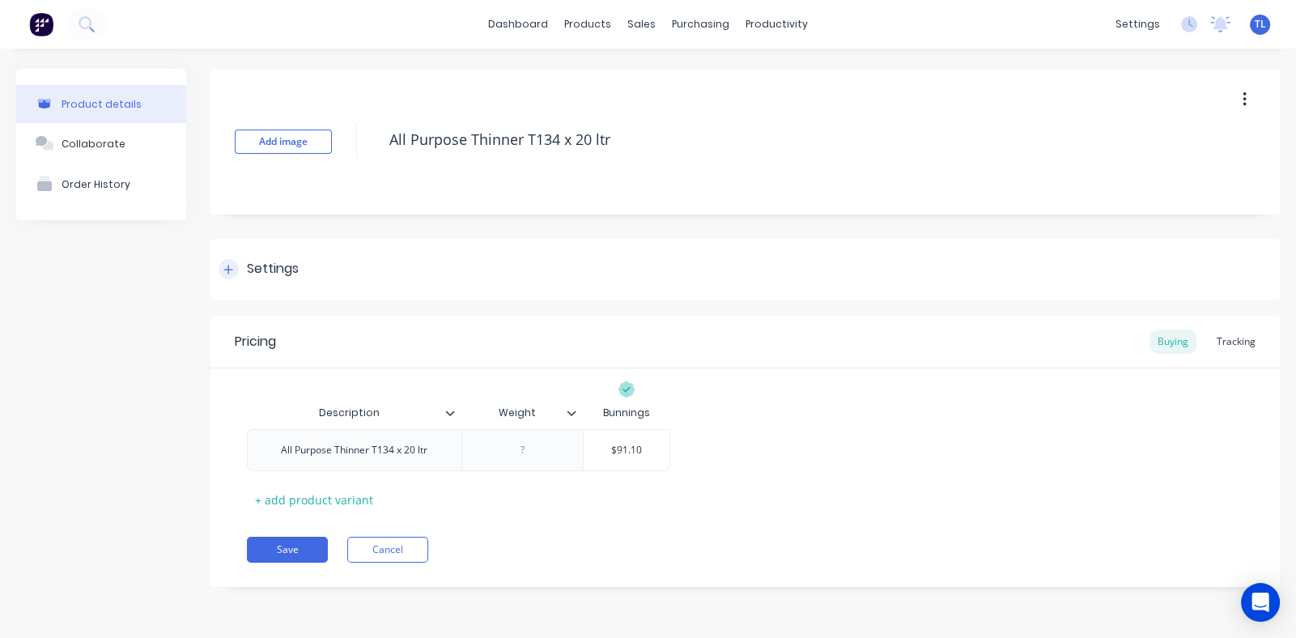
click at [231, 268] on icon at bounding box center [228, 269] width 10 height 11
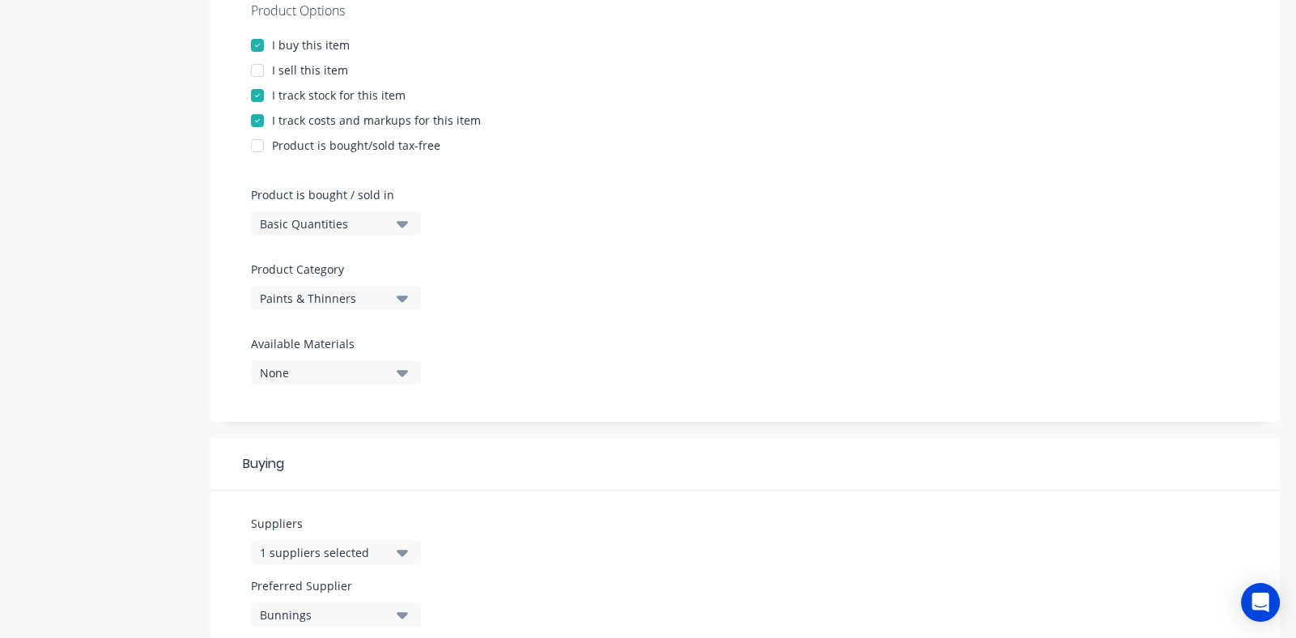
scroll to position [404, 0]
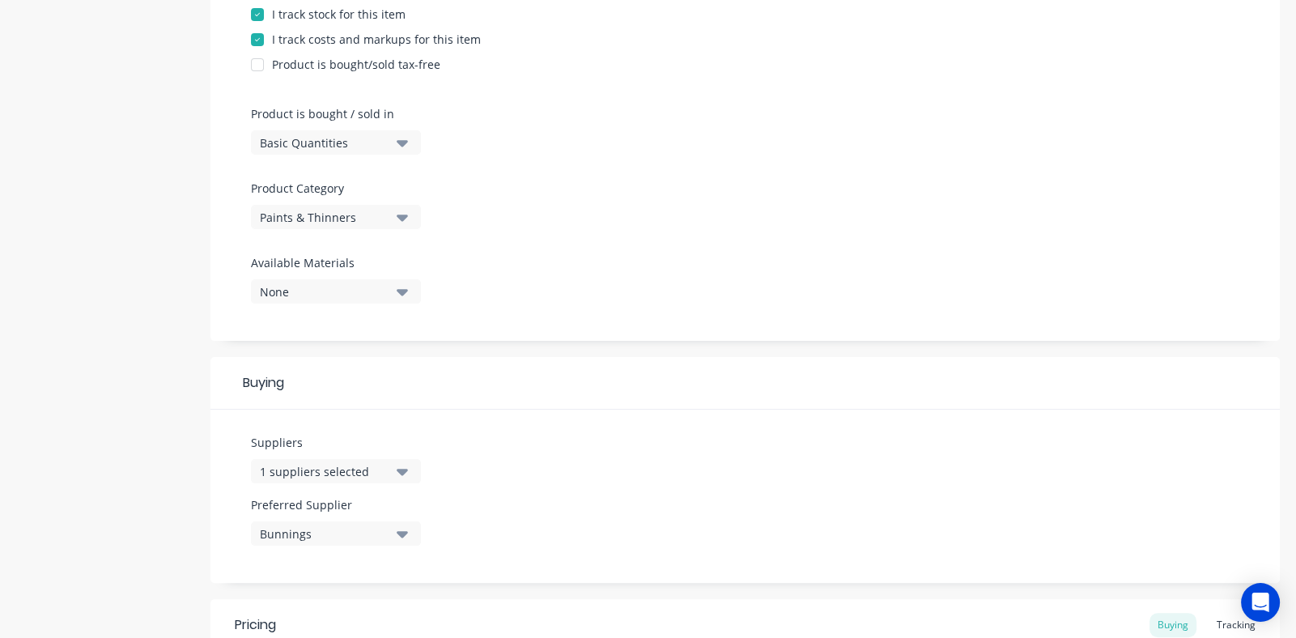
click at [405, 469] on icon "button" at bounding box center [402, 472] width 11 height 6
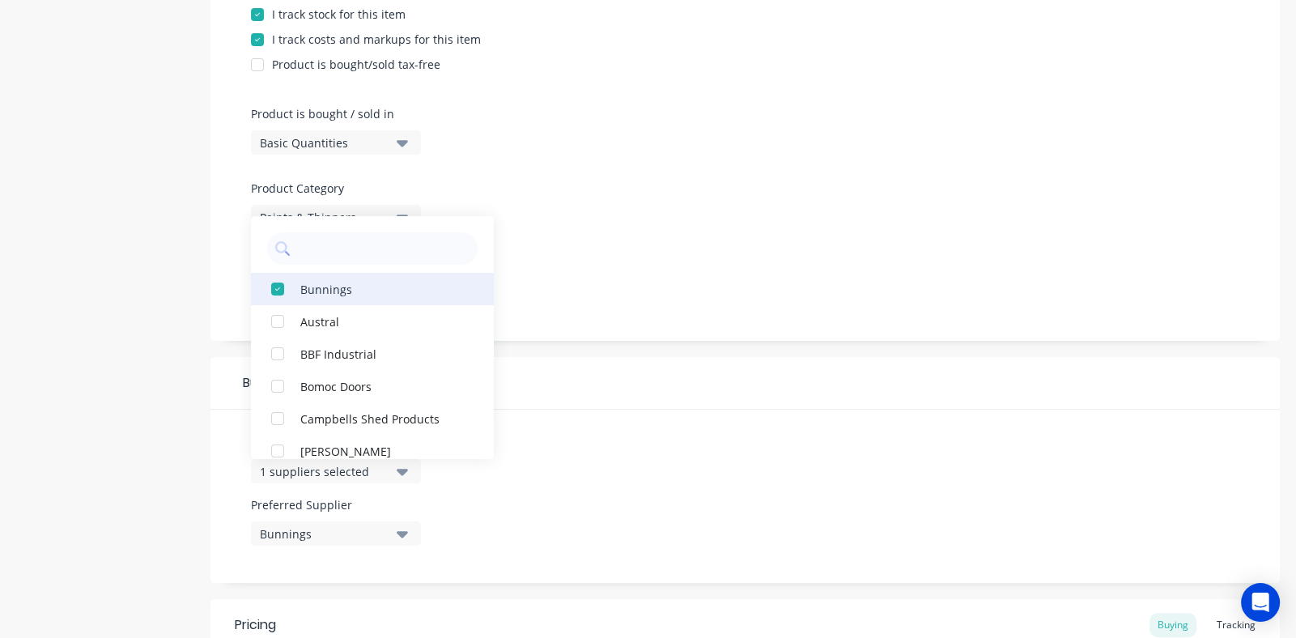
click at [282, 286] on div "button" at bounding box center [277, 289] width 32 height 32
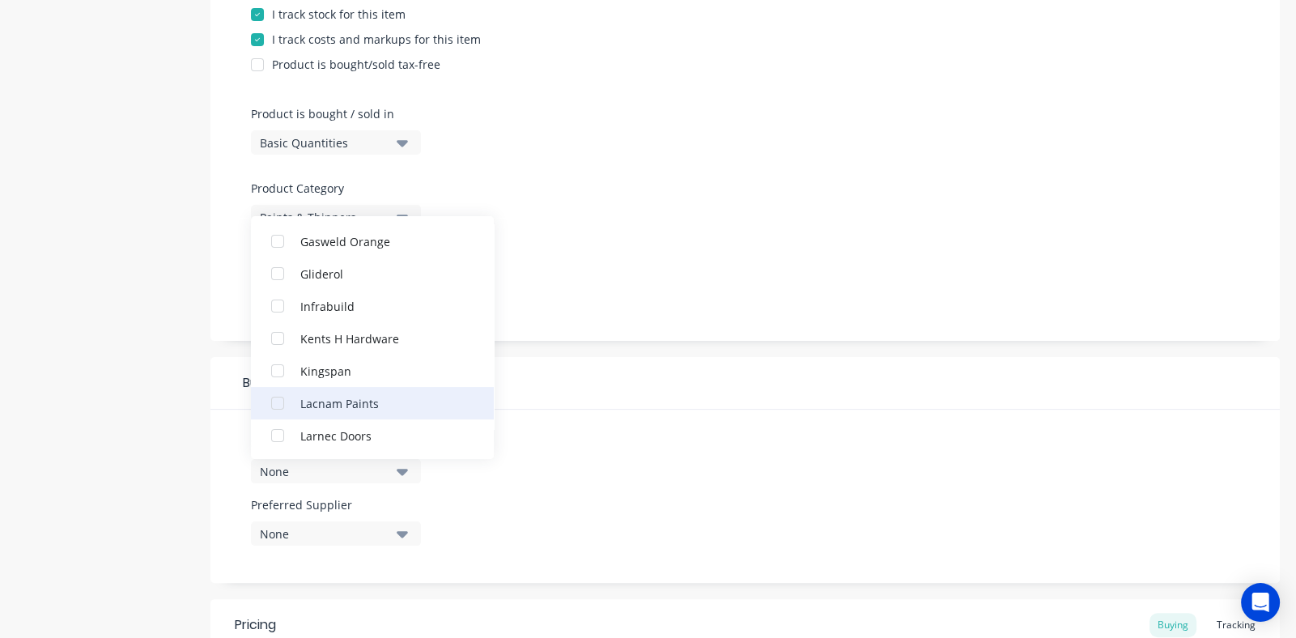
click at [277, 399] on div "button" at bounding box center [277, 403] width 32 height 32
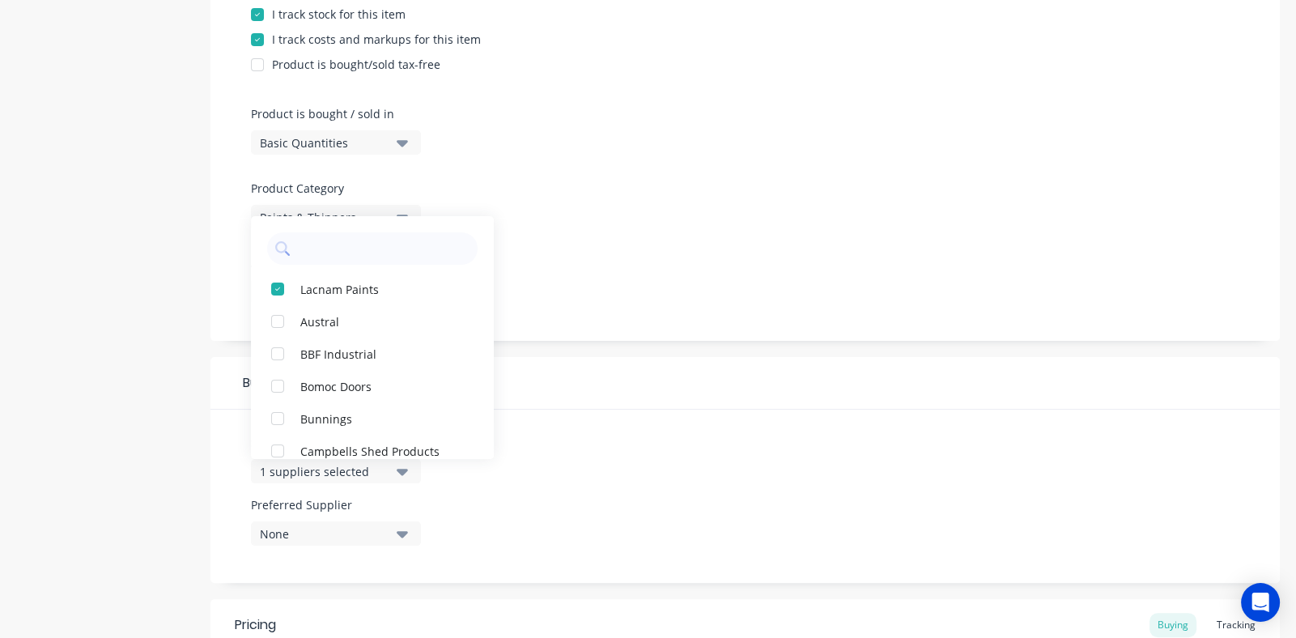
click at [594, 496] on div "Suppliers 1 suppliers selected Lacnam Paints Austral BBF Industrial Bomoc Doors…" at bounding box center [744, 496] width 1069 height 173
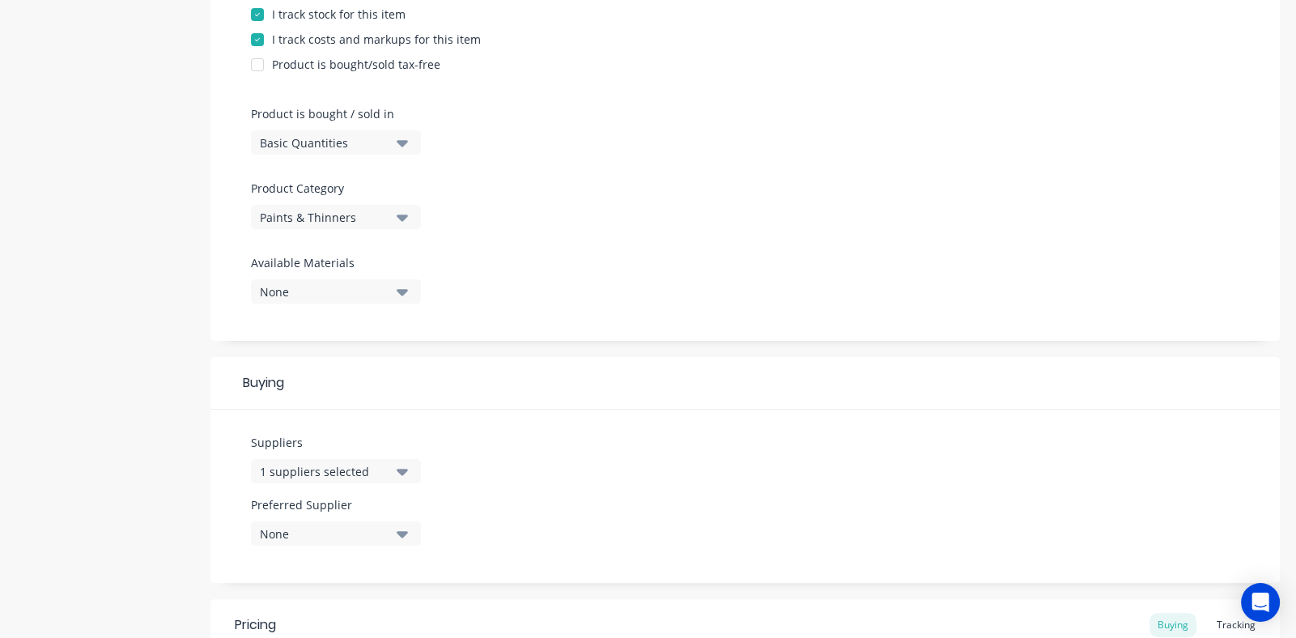
click at [401, 531] on icon "button" at bounding box center [402, 534] width 11 height 6
click at [279, 497] on div "button" at bounding box center [277, 497] width 32 height 32
click at [601, 477] on div "Suppliers 1 suppliers selected Preferred Supplier Lacnam Paints Lacnam Paints" at bounding box center [744, 496] width 1069 height 173
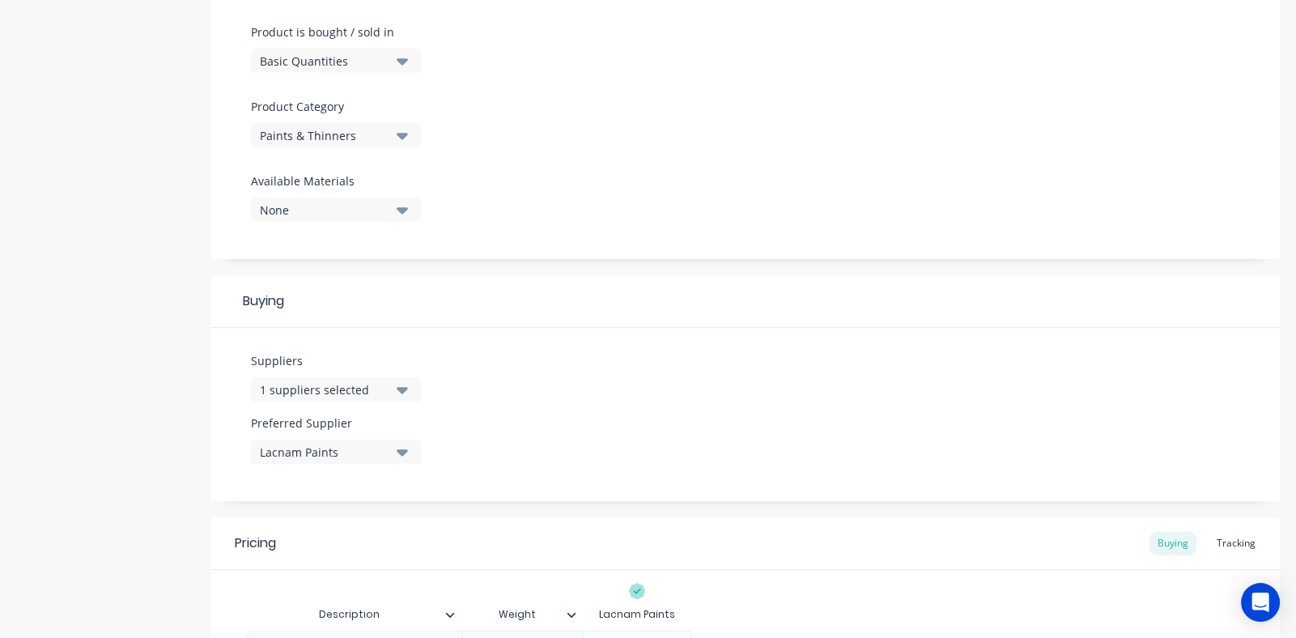
scroll to position [679, 0]
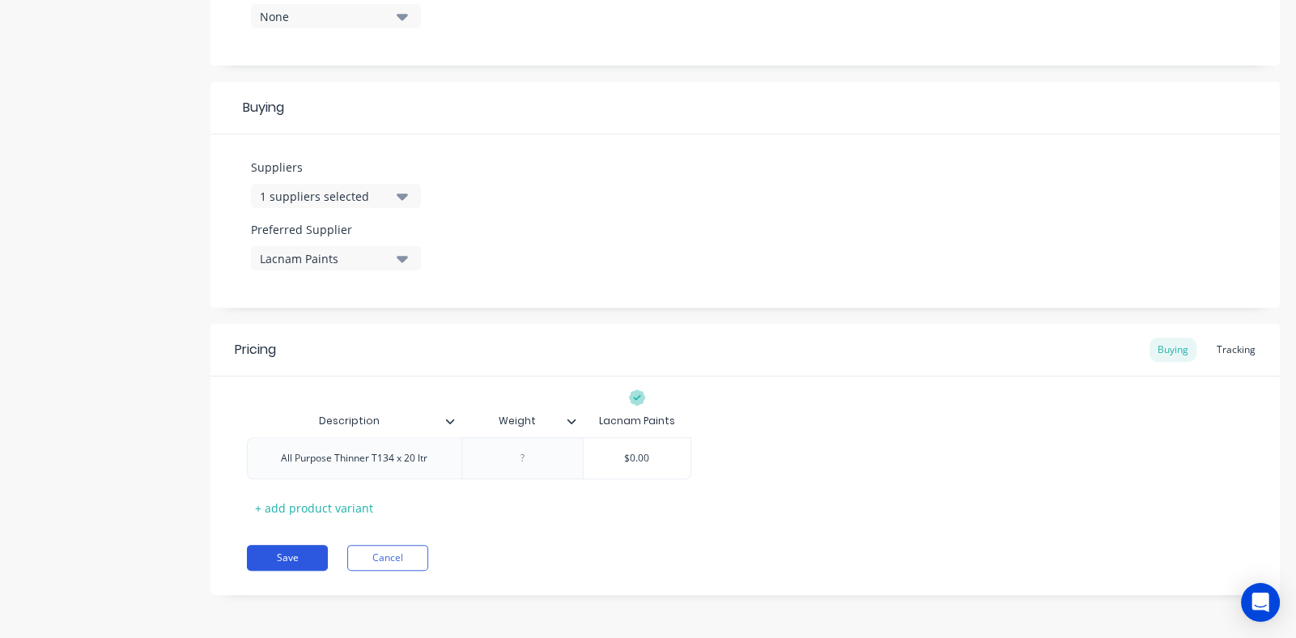
click at [278, 554] on button "Save" at bounding box center [287, 558] width 81 height 26
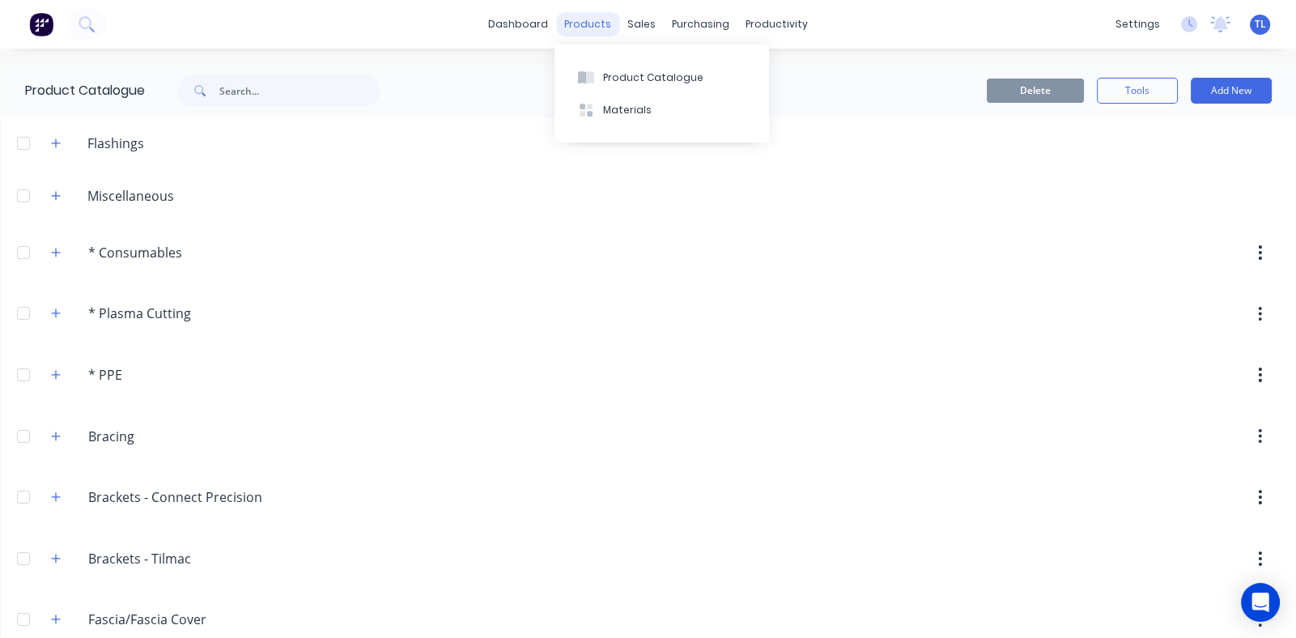
click at [582, 21] on div "products" at bounding box center [587, 24] width 63 height 24
drag, startPoint x: 582, startPoint y: 21, endPoint x: 736, endPoint y: 204, distance: 239.0
click at [739, 206] on header "Miscellaneous" at bounding box center [648, 195] width 1295 height 53
click at [632, 73] on div "Product Catalogue" at bounding box center [653, 77] width 100 height 15
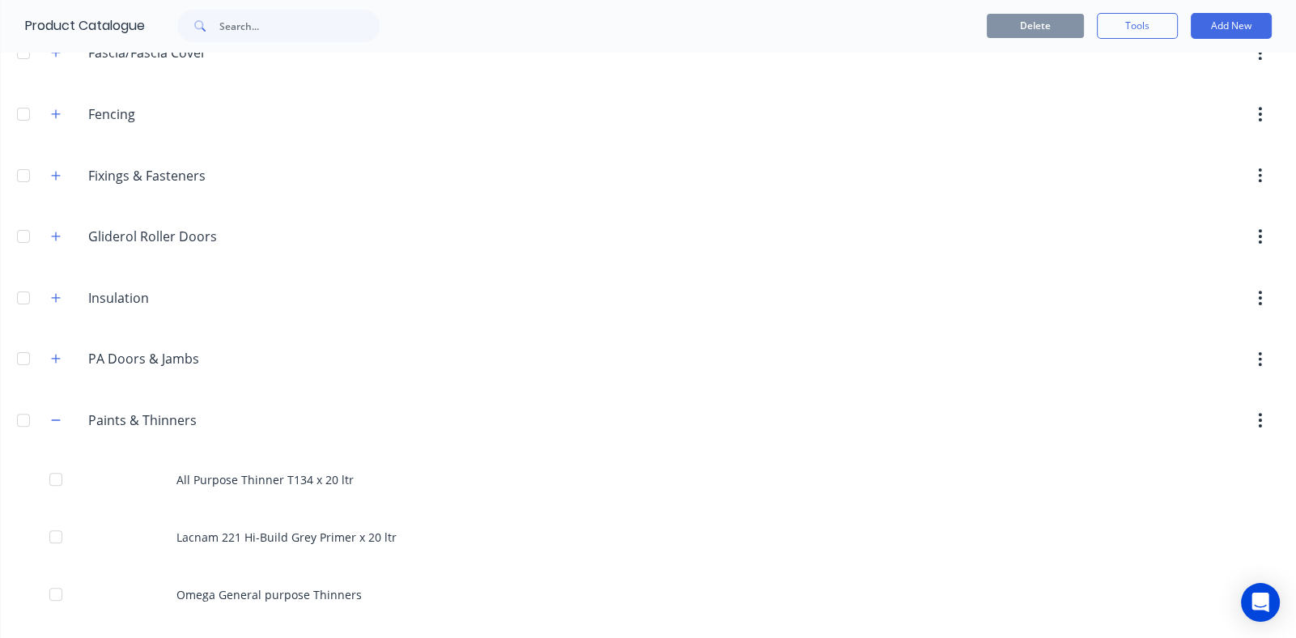
scroll to position [808, 0]
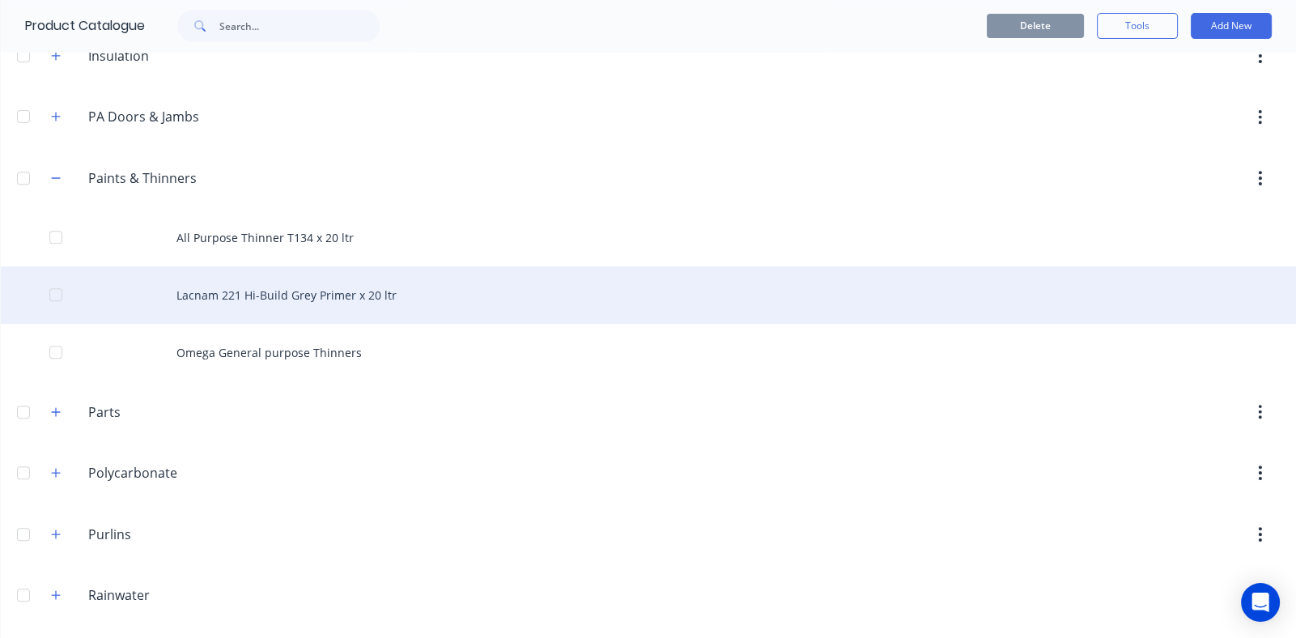
click at [291, 290] on div "Lacnam 221 Hi-Build Grey Primer x 20 ltr" at bounding box center [648, 294] width 1295 height 57
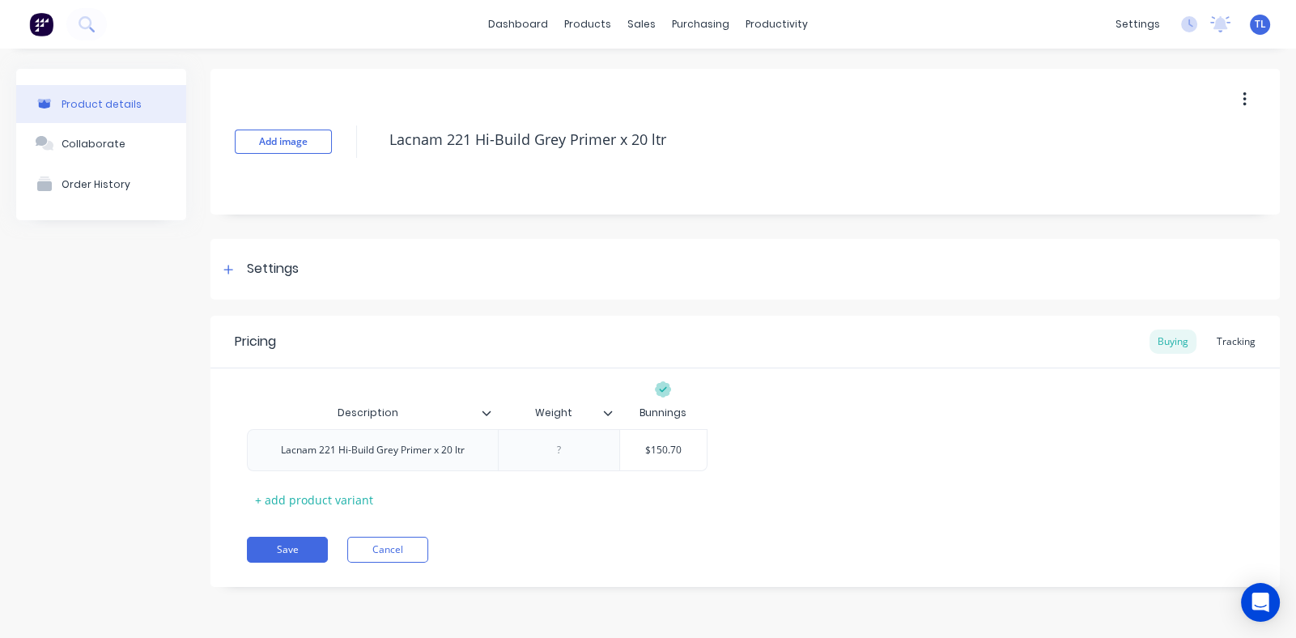
drag, startPoint x: 533, startPoint y: 140, endPoint x: 540, endPoint y: 164, distance: 25.3
click at [533, 139] on textarea "Lacnam 221 Hi-Build Grey Primer x 20 ltr" at bounding box center [789, 140] width 817 height 38
click at [380, 454] on div "Lacnam 221 Hi-Build Grey Primer x 20 ltr" at bounding box center [373, 449] width 210 height 21
click at [291, 549] on button "Save" at bounding box center [287, 550] width 81 height 26
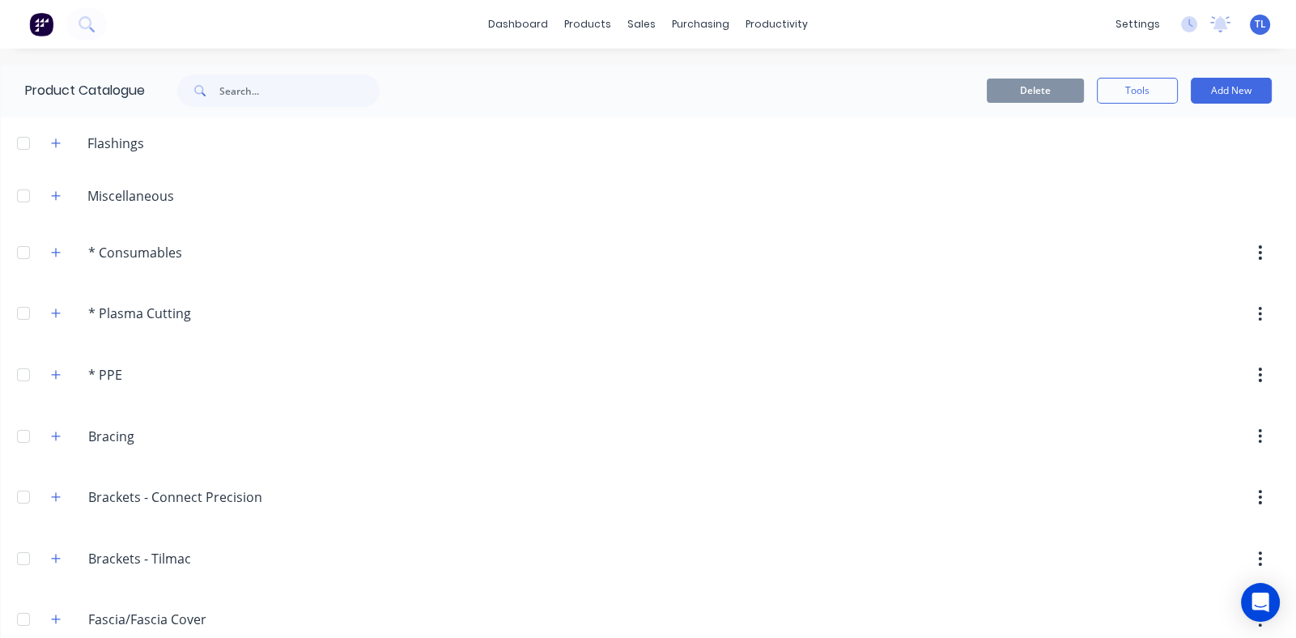
scroll to position [567, 0]
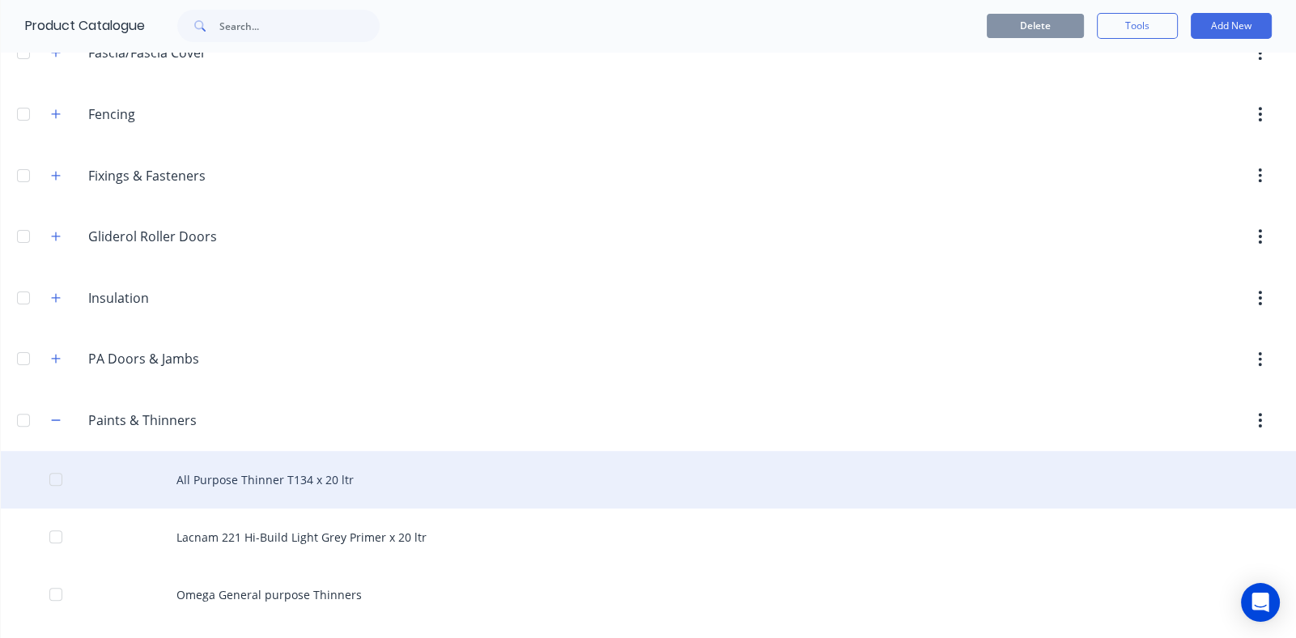
click at [275, 475] on div "All Purpose Thinner T134 x 20 ltr" at bounding box center [648, 479] width 1295 height 57
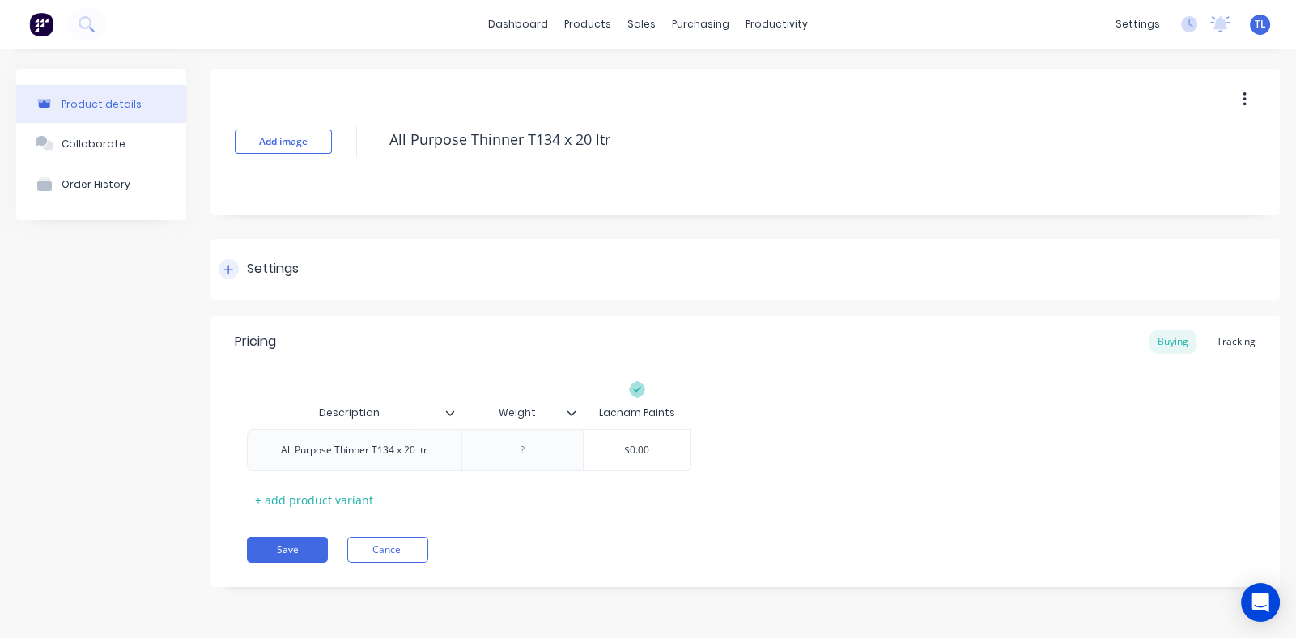
click at [229, 266] on icon at bounding box center [228, 269] width 10 height 11
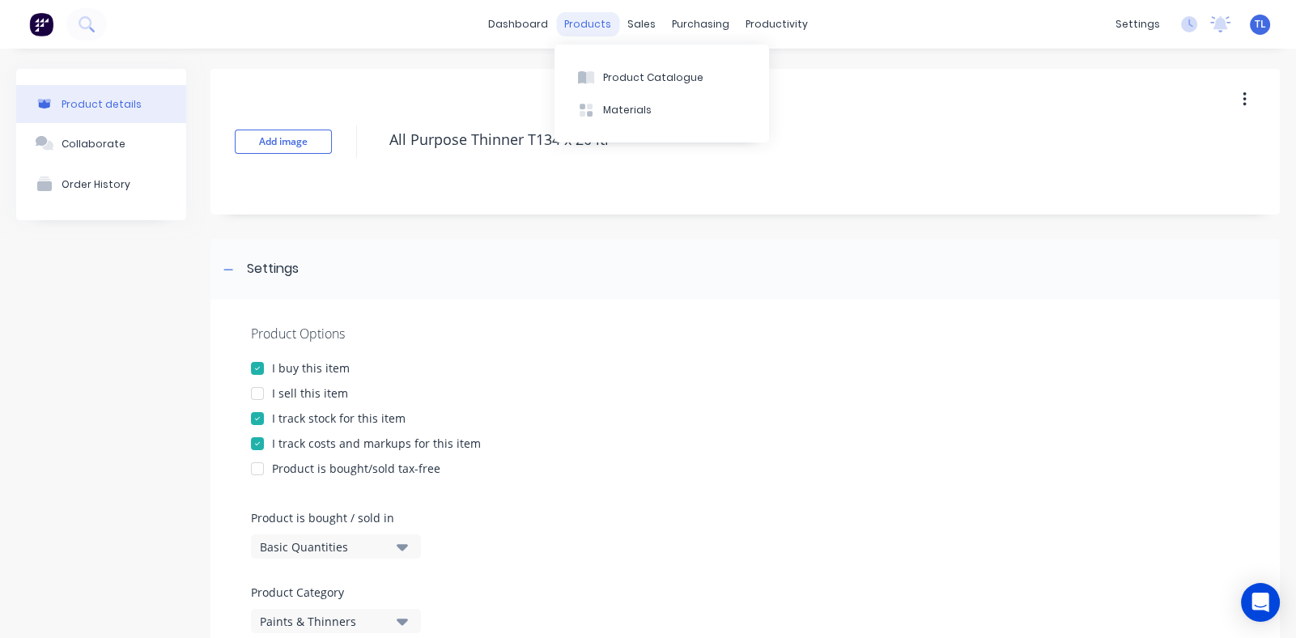
click at [575, 24] on div "products" at bounding box center [587, 24] width 63 height 24
click at [576, 20] on div "products" at bounding box center [587, 24] width 63 height 24
click at [621, 75] on div "Product Catalogue" at bounding box center [653, 77] width 100 height 15
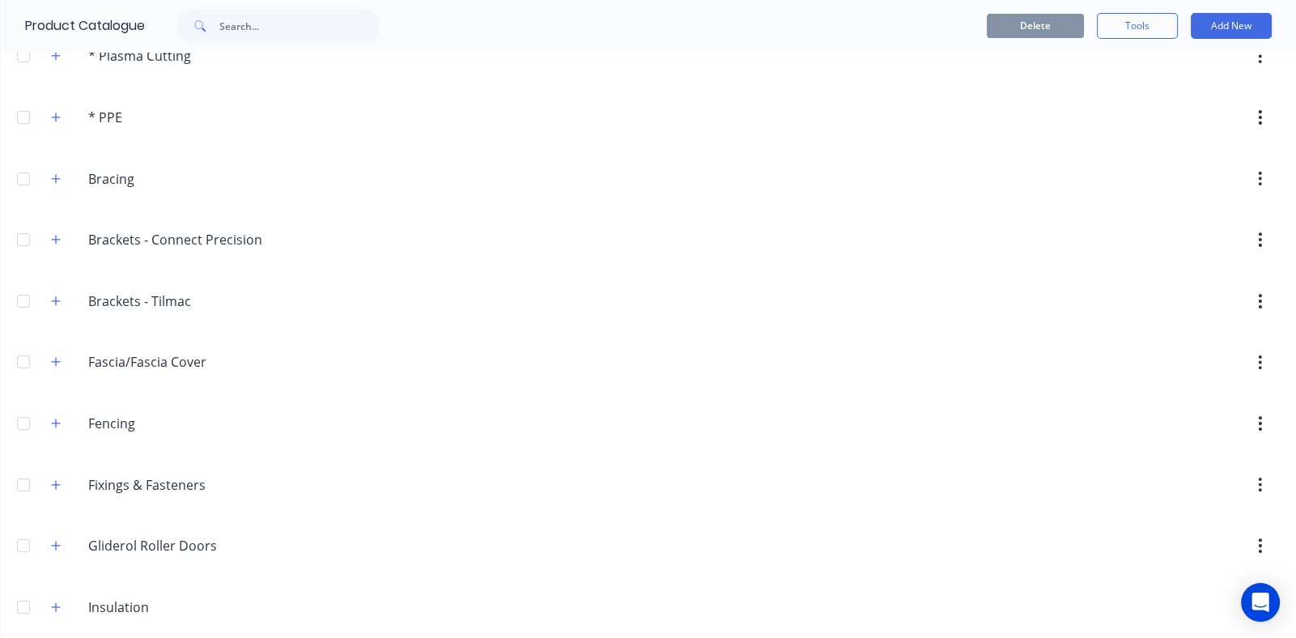
scroll to position [647, 0]
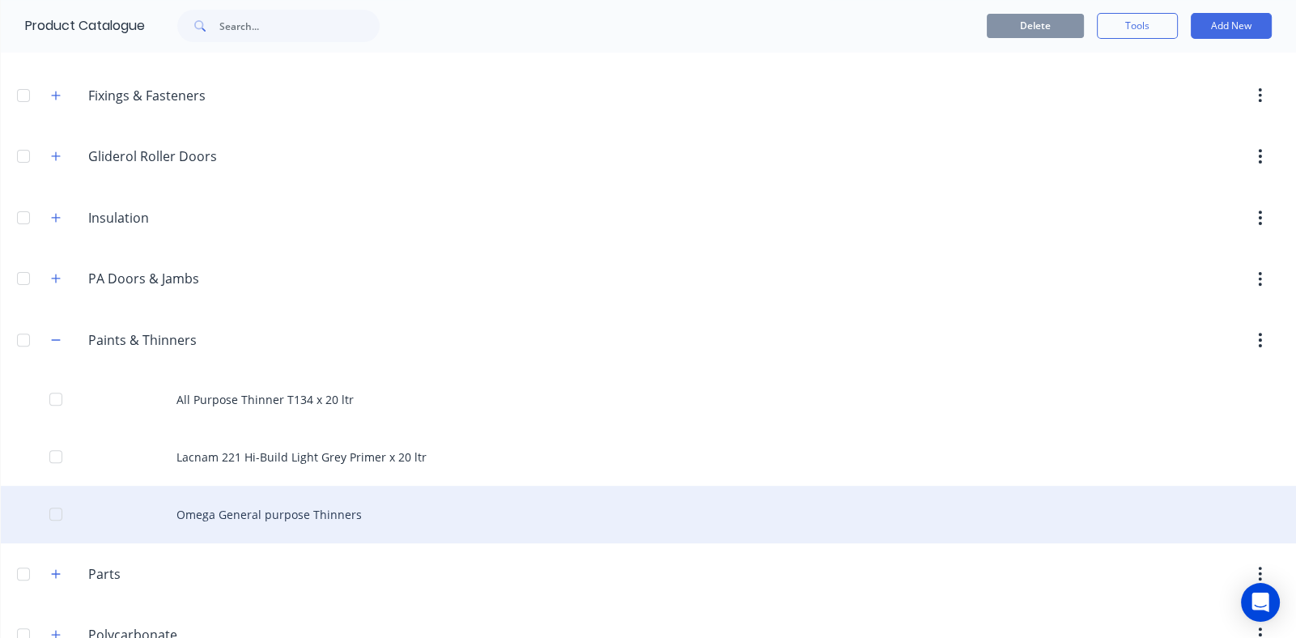
click at [271, 517] on div "Omega General purpose Thinners" at bounding box center [648, 514] width 1295 height 57
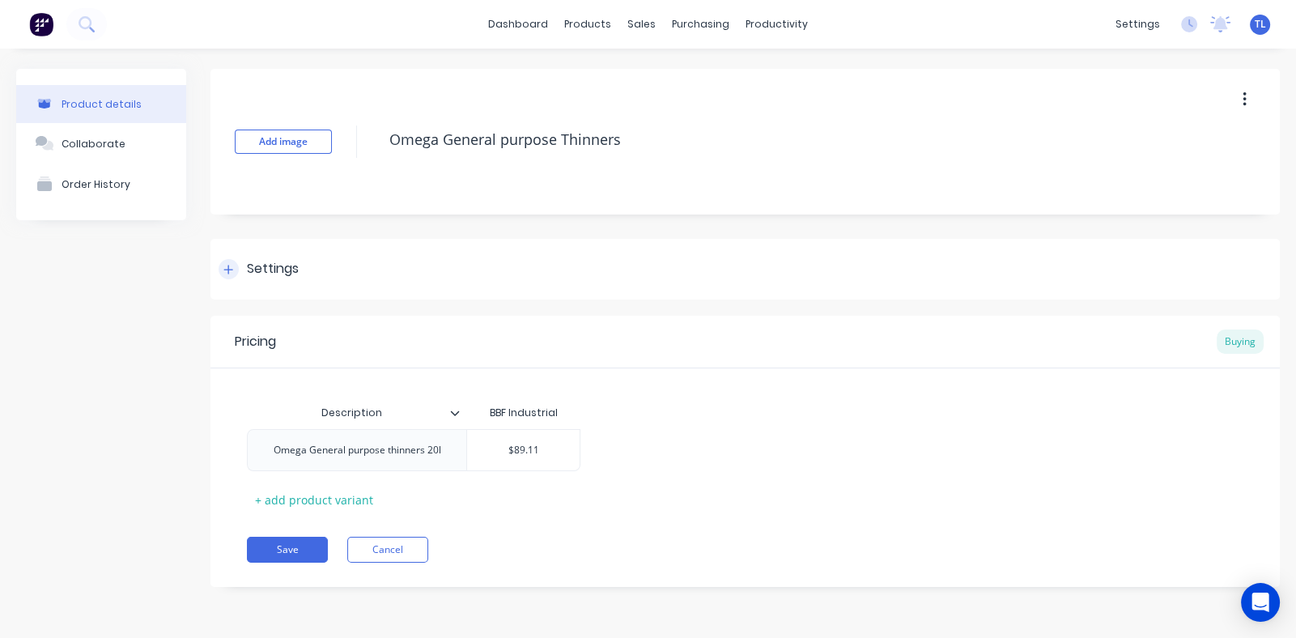
click at [230, 270] on icon at bounding box center [228, 269] width 10 height 11
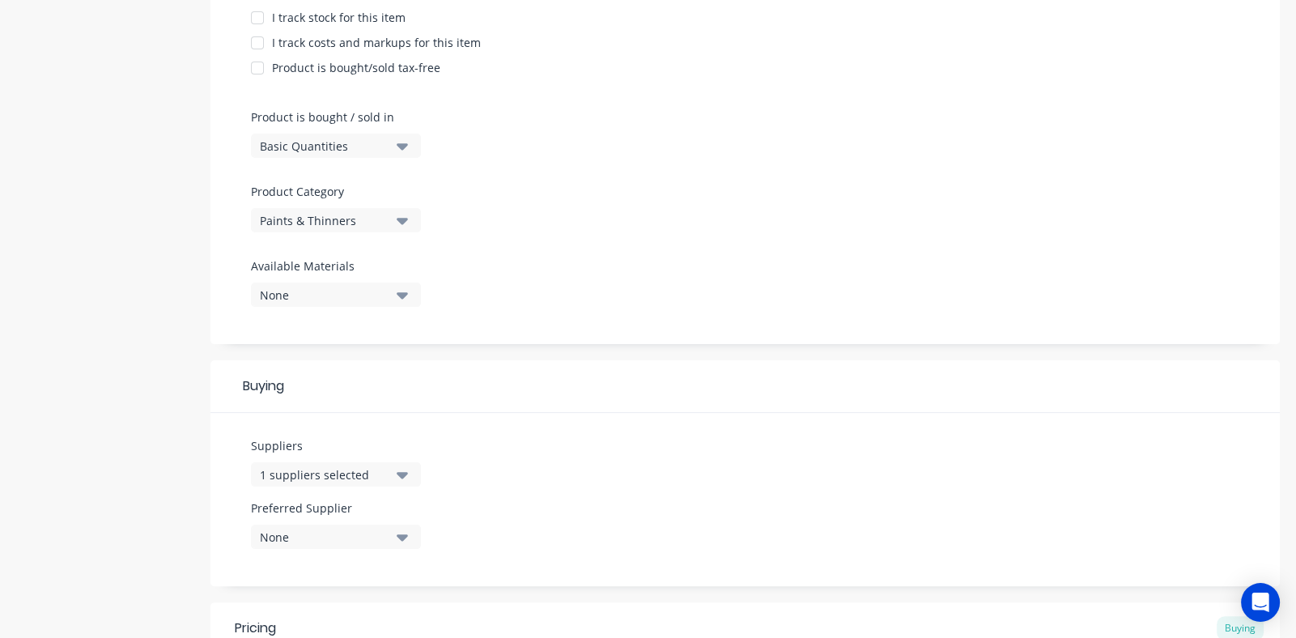
scroll to position [404, 0]
click at [400, 537] on icon "button" at bounding box center [402, 533] width 11 height 18
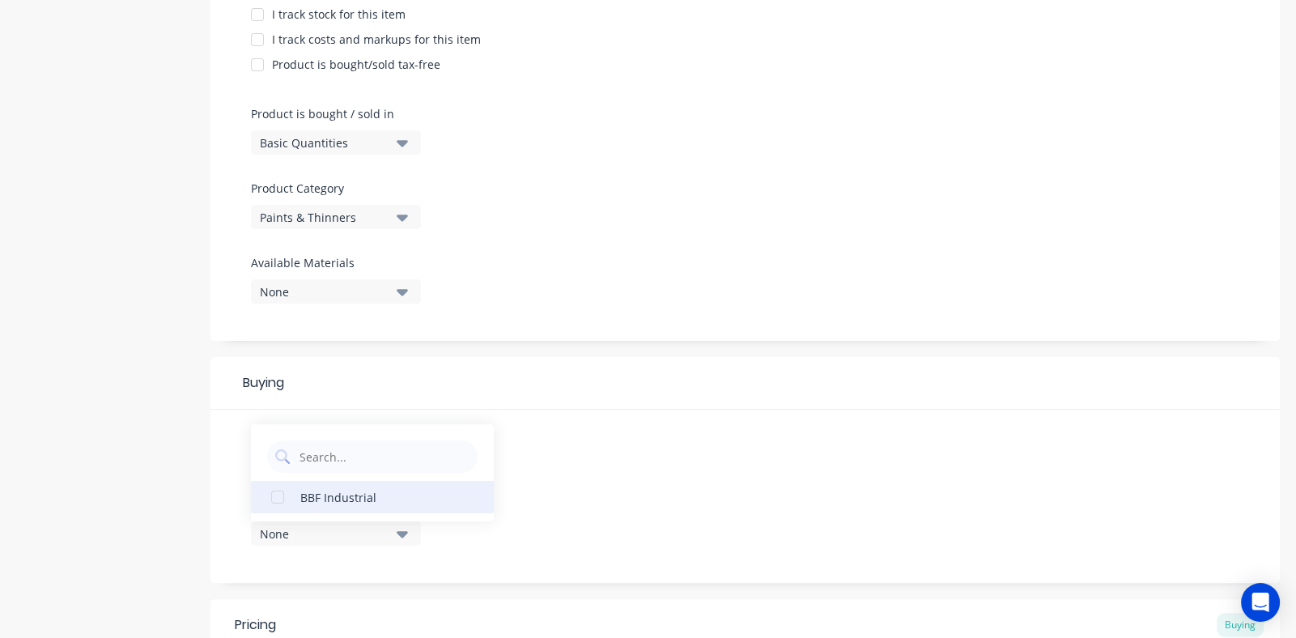
click at [279, 497] on div "button" at bounding box center [277, 497] width 32 height 32
click at [605, 448] on div "Suppliers 1 suppliers selected Preferred Supplier BBF Industrial BBF Industrial" at bounding box center [744, 496] width 1069 height 173
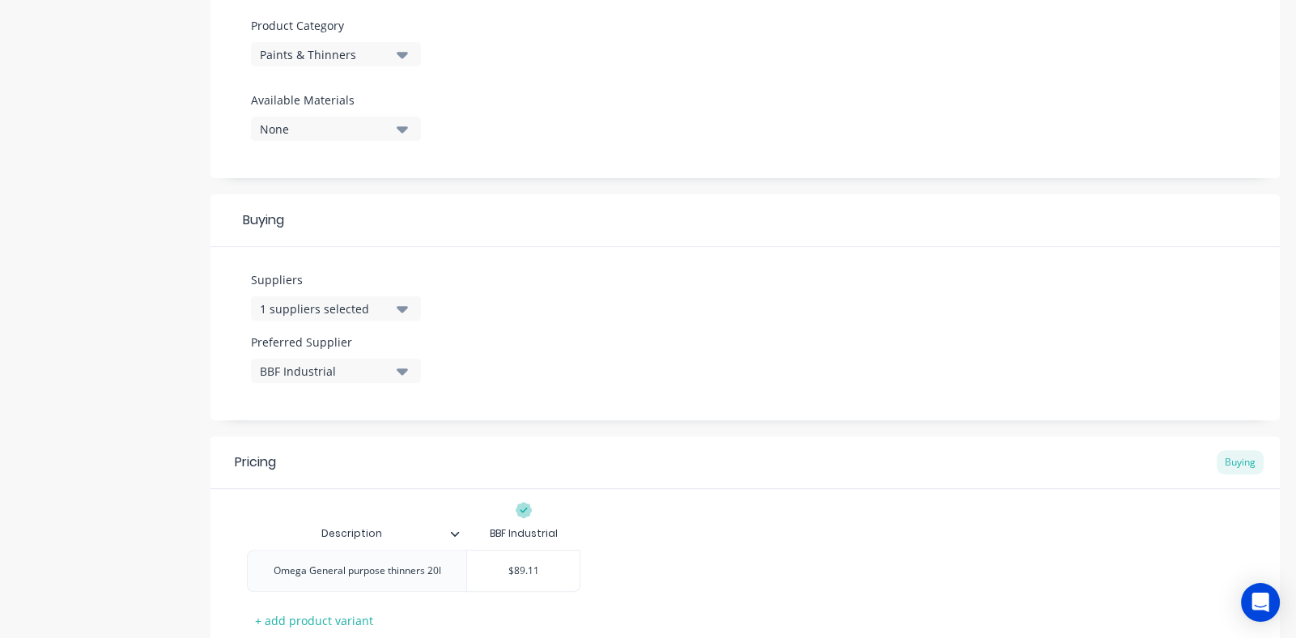
scroll to position [679, 0]
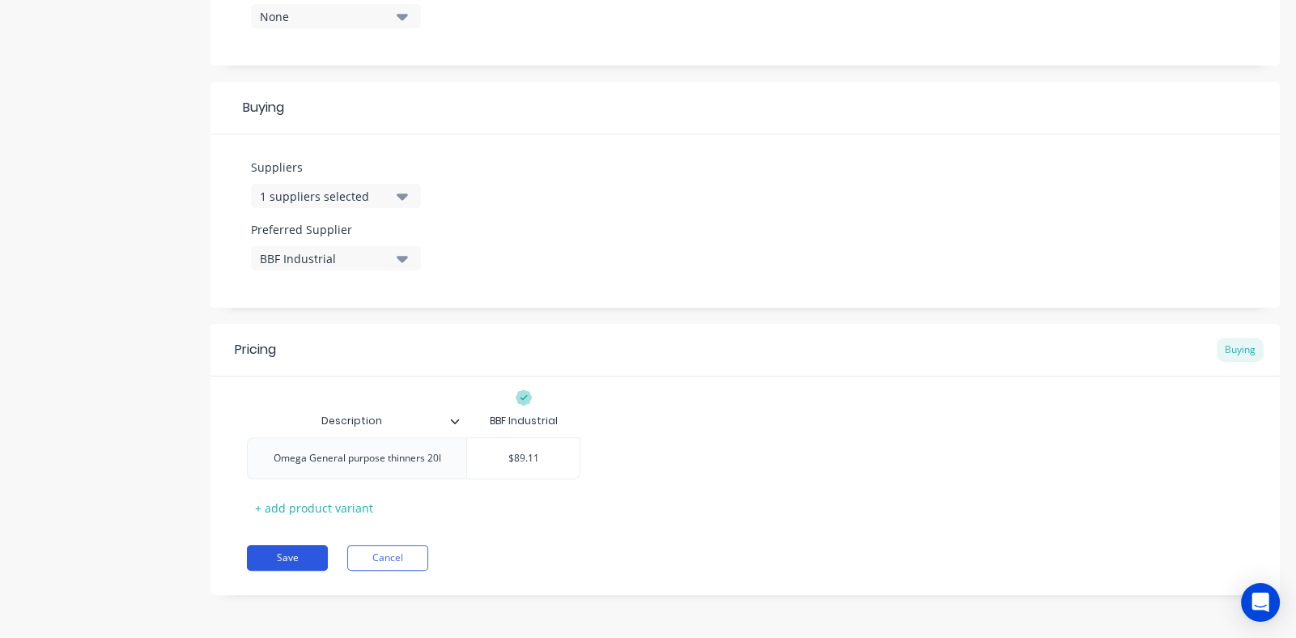
click at [286, 555] on button "Save" at bounding box center [287, 558] width 81 height 26
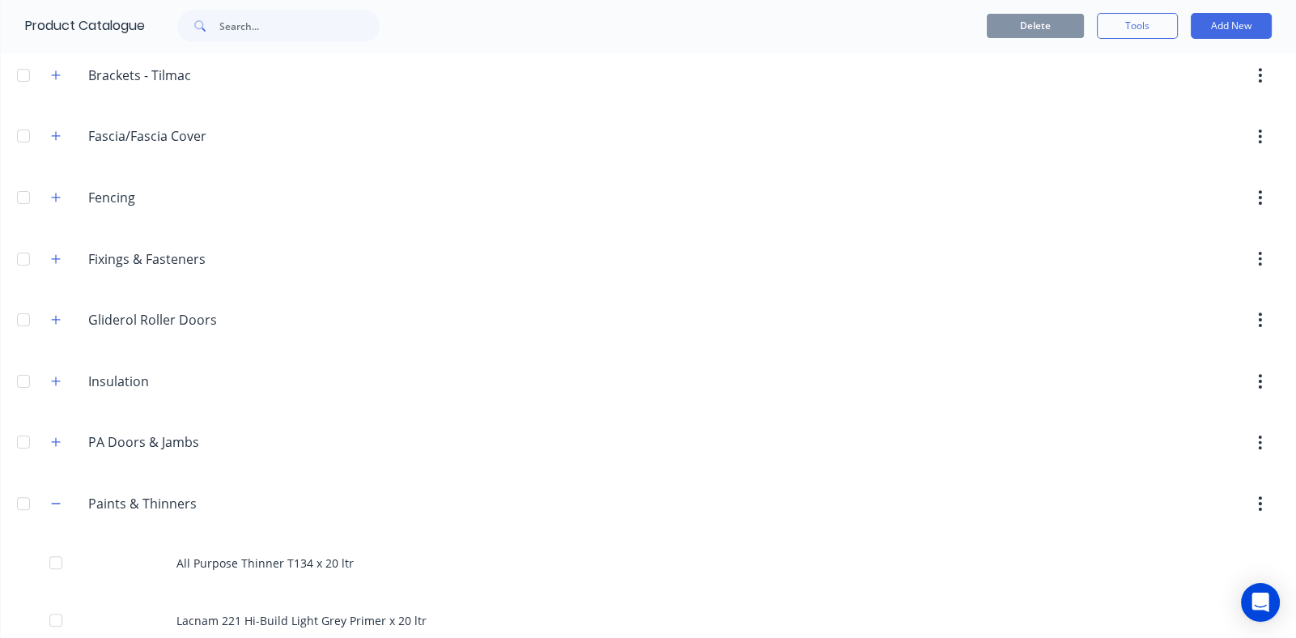
scroll to position [567, 0]
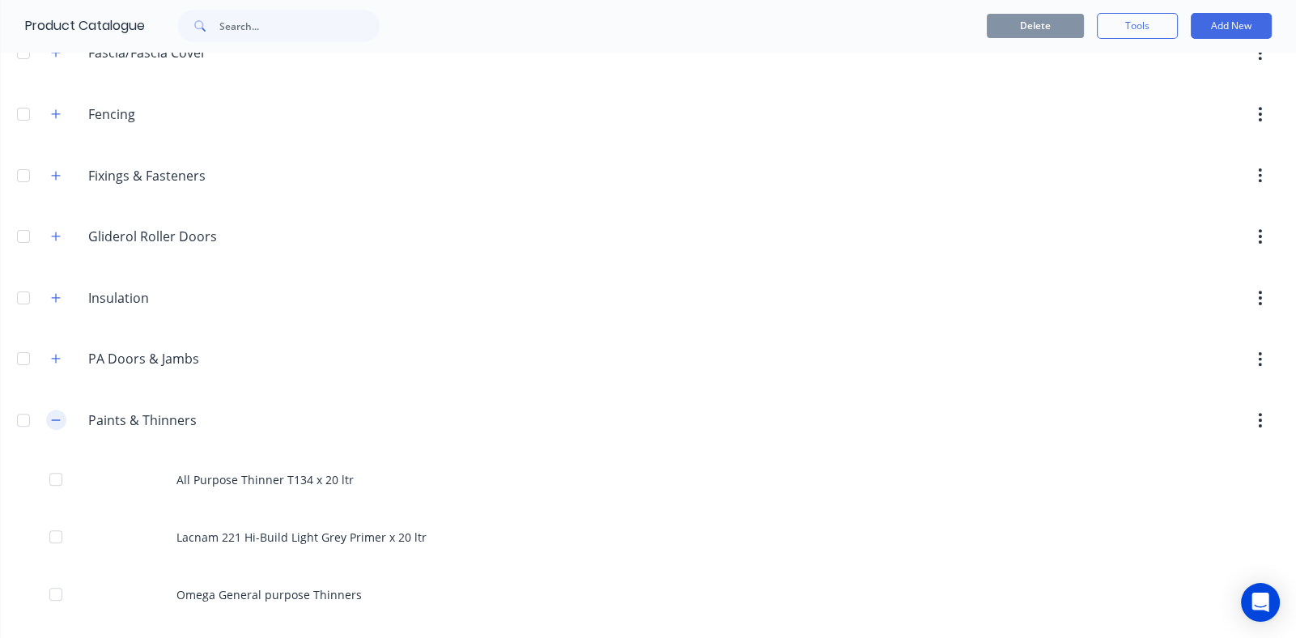
click at [63, 414] on button "button" at bounding box center [56, 420] width 20 height 20
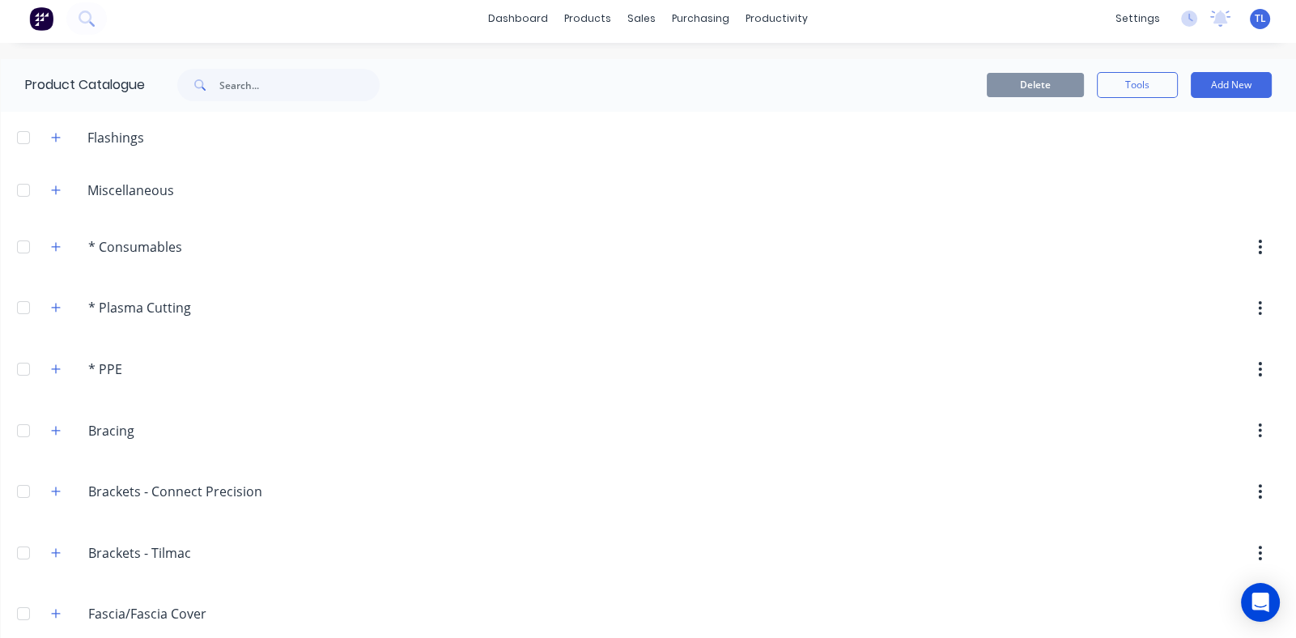
scroll to position [0, 0]
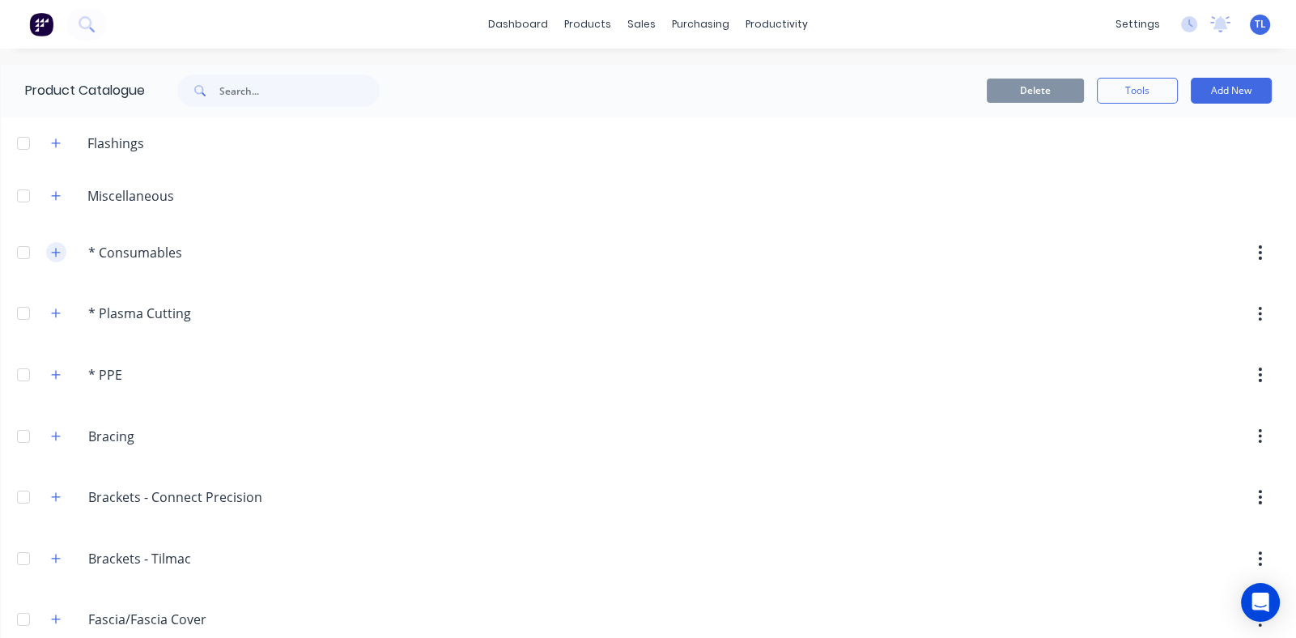
click at [57, 251] on icon "button" at bounding box center [56, 252] width 10 height 11
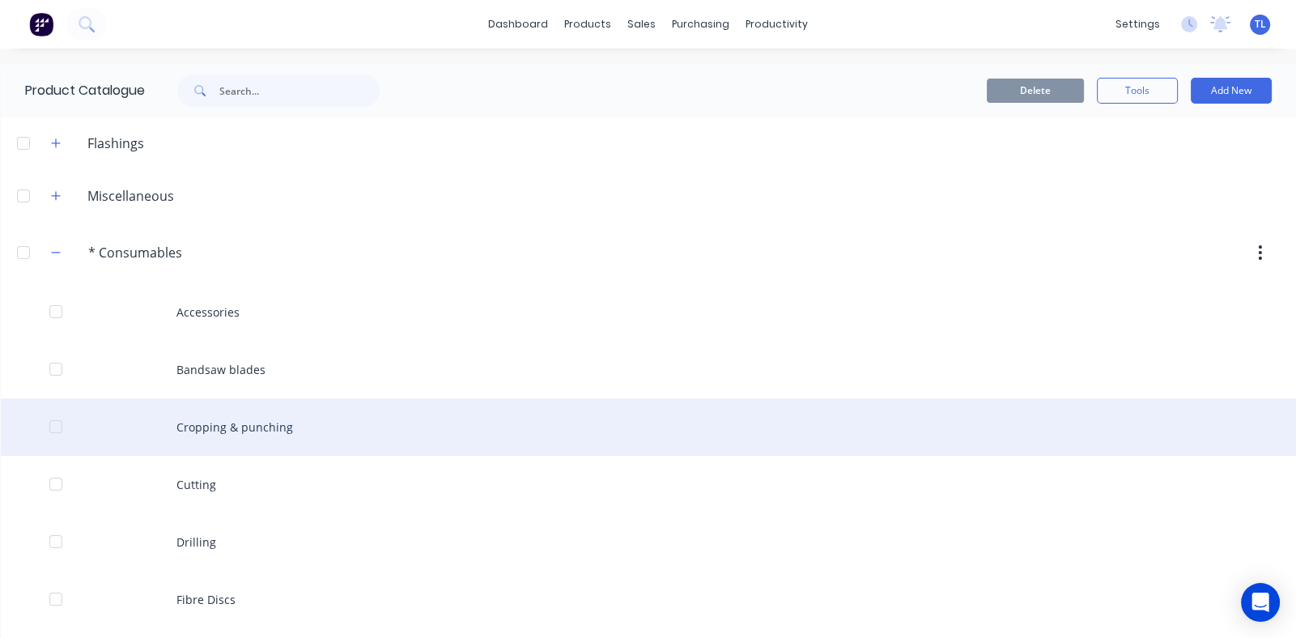
drag, startPoint x: 217, startPoint y: 431, endPoint x: 227, endPoint y: 431, distance: 9.7
click at [227, 431] on div "Cropping & punching" at bounding box center [648, 426] width 1295 height 57
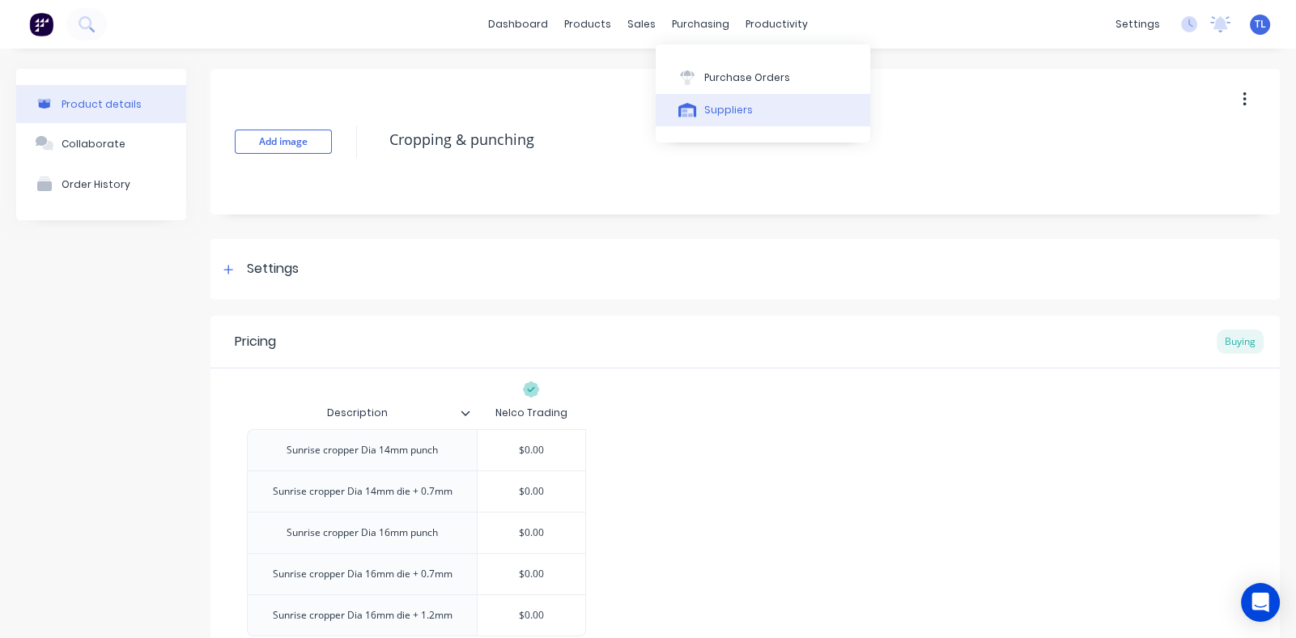
click at [719, 117] on div "Suppliers" at bounding box center [728, 110] width 49 height 15
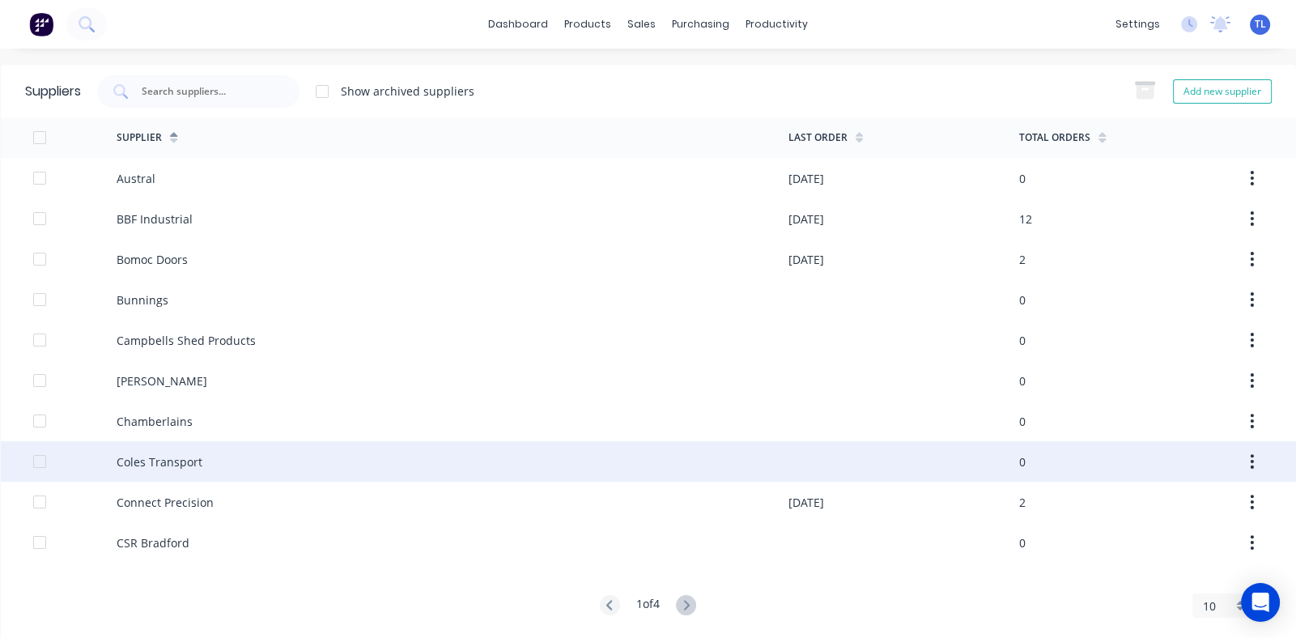
scroll to position [19, 0]
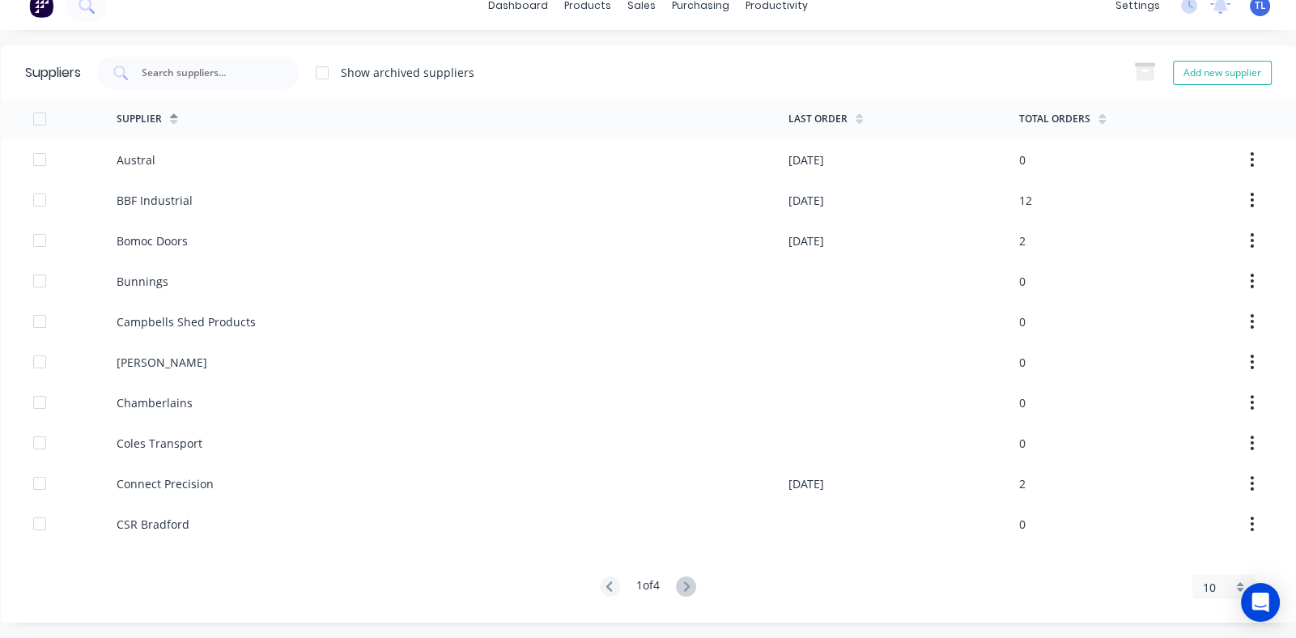
click at [1228, 590] on div "10" at bounding box center [1223, 587] width 63 height 24
click at [1212, 574] on div "5 10 15 20 25 30 35" at bounding box center [1223, 477] width 63 height 200
click at [1196, 553] on div "35" at bounding box center [1224, 562] width 62 height 28
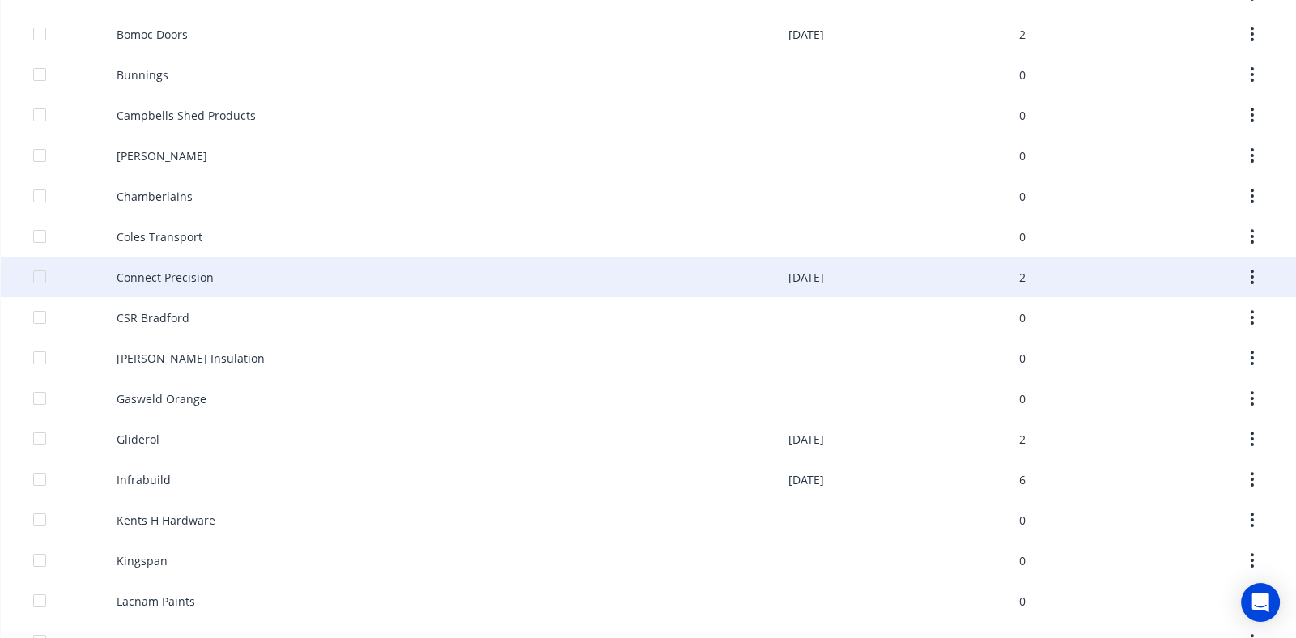
scroll to position [585, 0]
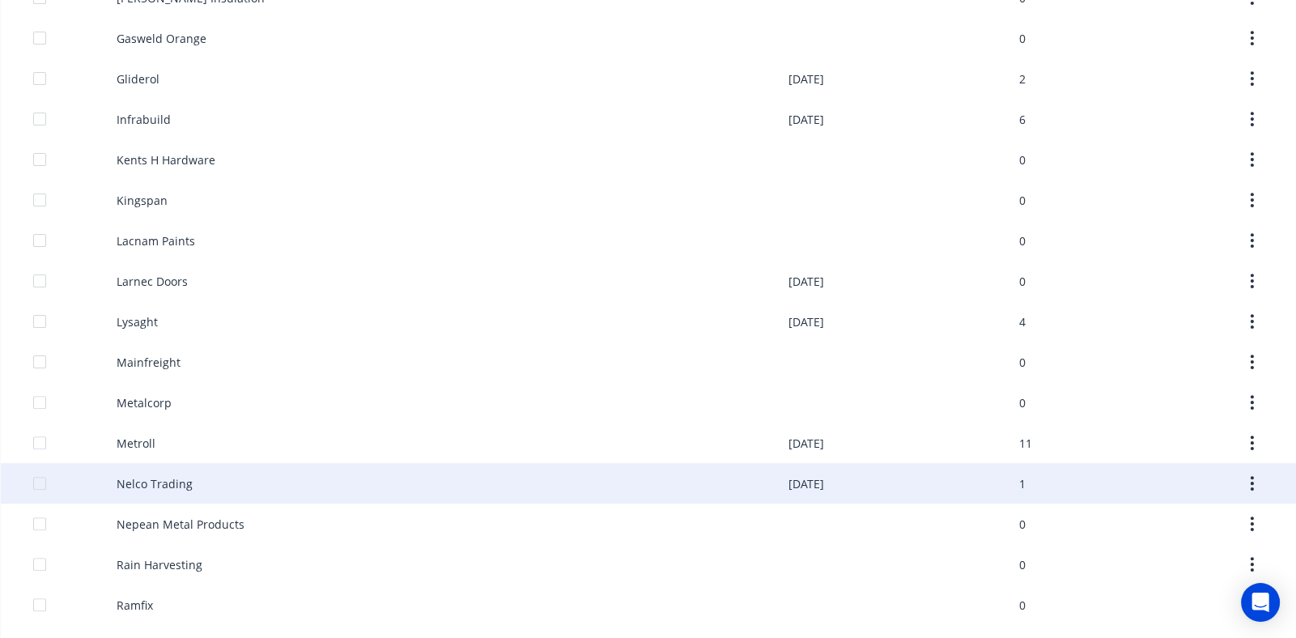
click at [180, 475] on div "Nelco Trading" at bounding box center [155, 483] width 76 height 17
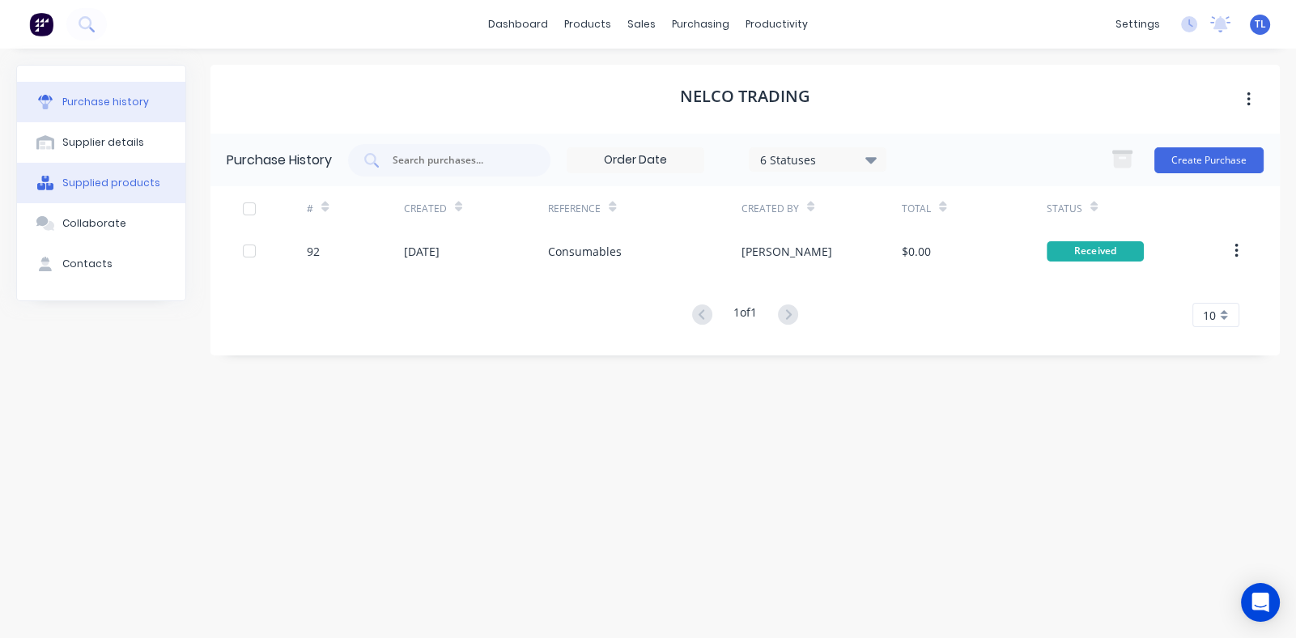
click at [101, 176] on div "Supplied products" at bounding box center [111, 183] width 98 height 15
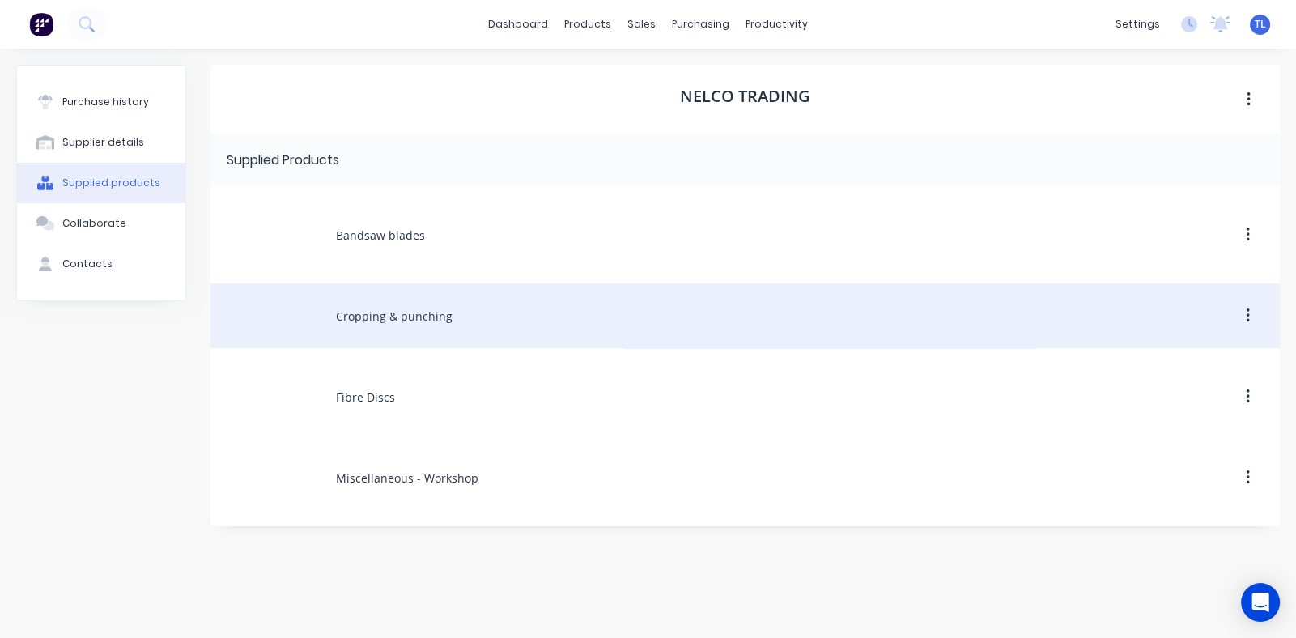
click at [448, 311] on div "Cropping & punching" at bounding box center [744, 315] width 1069 height 65
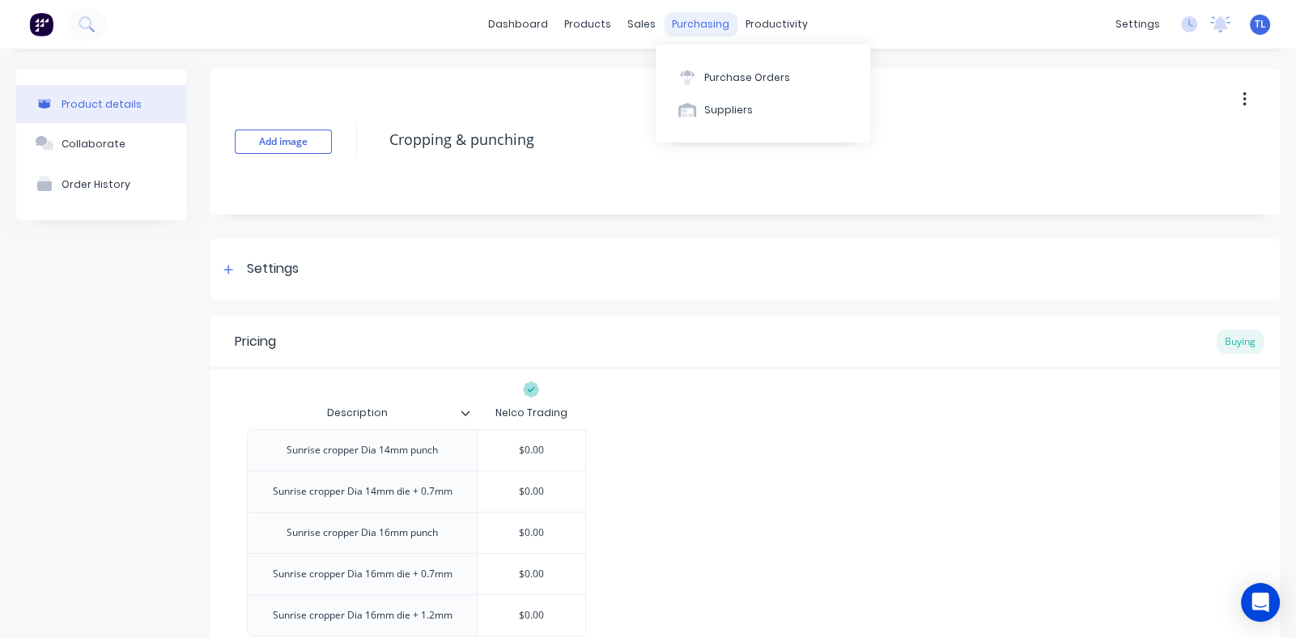
click at [677, 25] on div "purchasing" at bounding box center [701, 24] width 74 height 24
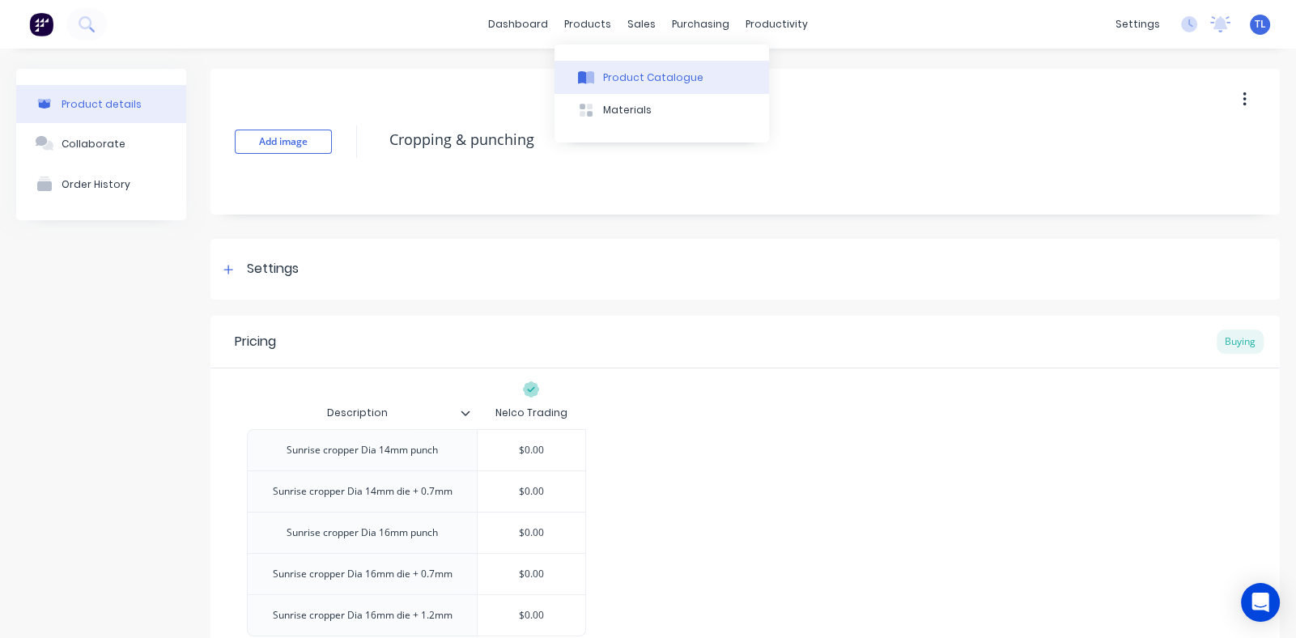
click at [626, 75] on div "Product Catalogue" at bounding box center [653, 77] width 100 height 15
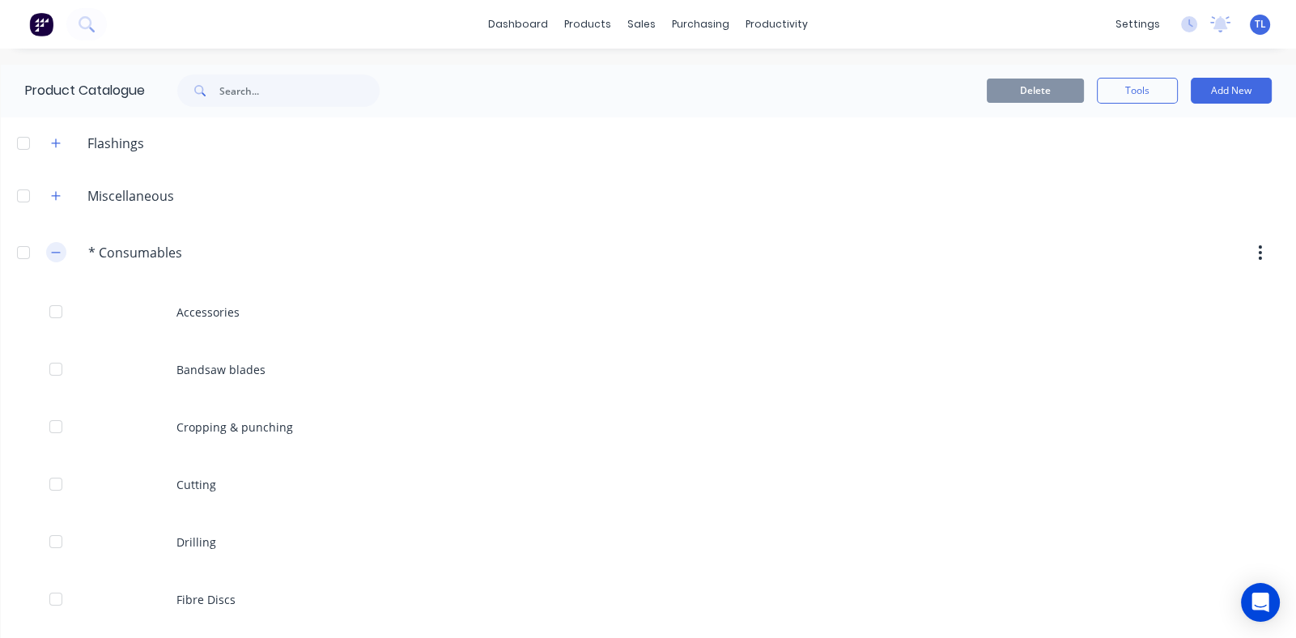
click at [51, 253] on icon "button" at bounding box center [56, 252] width 10 height 11
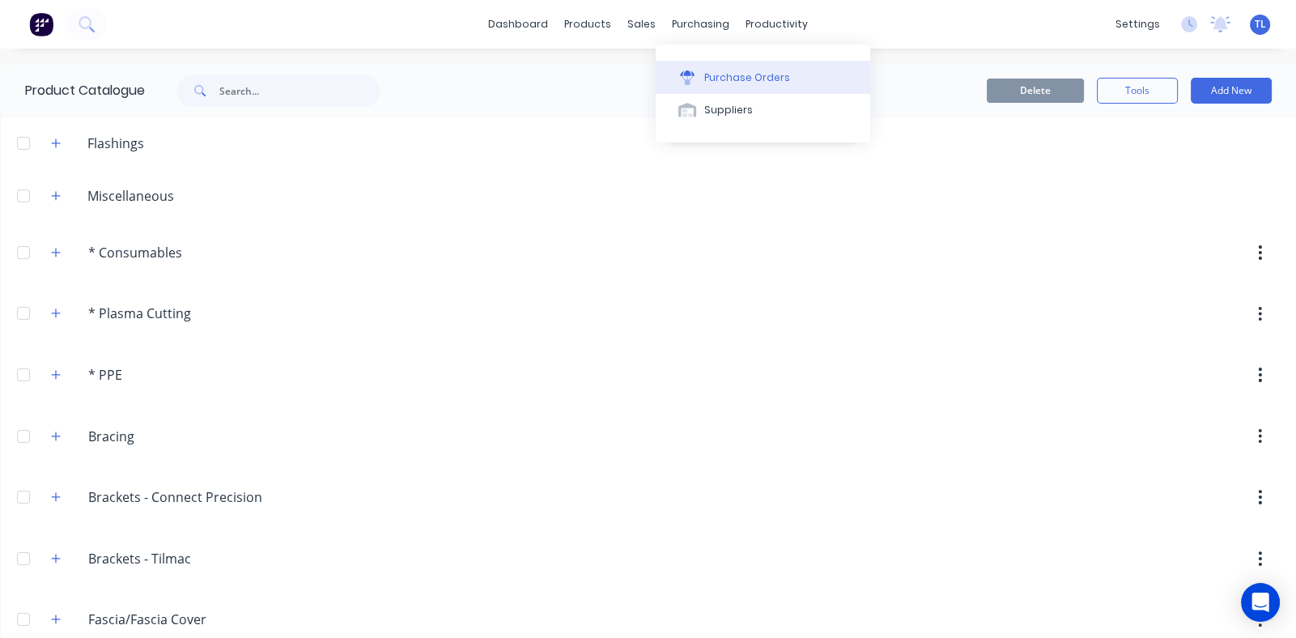
click at [722, 79] on div "Purchase Orders" at bounding box center [747, 77] width 86 height 15
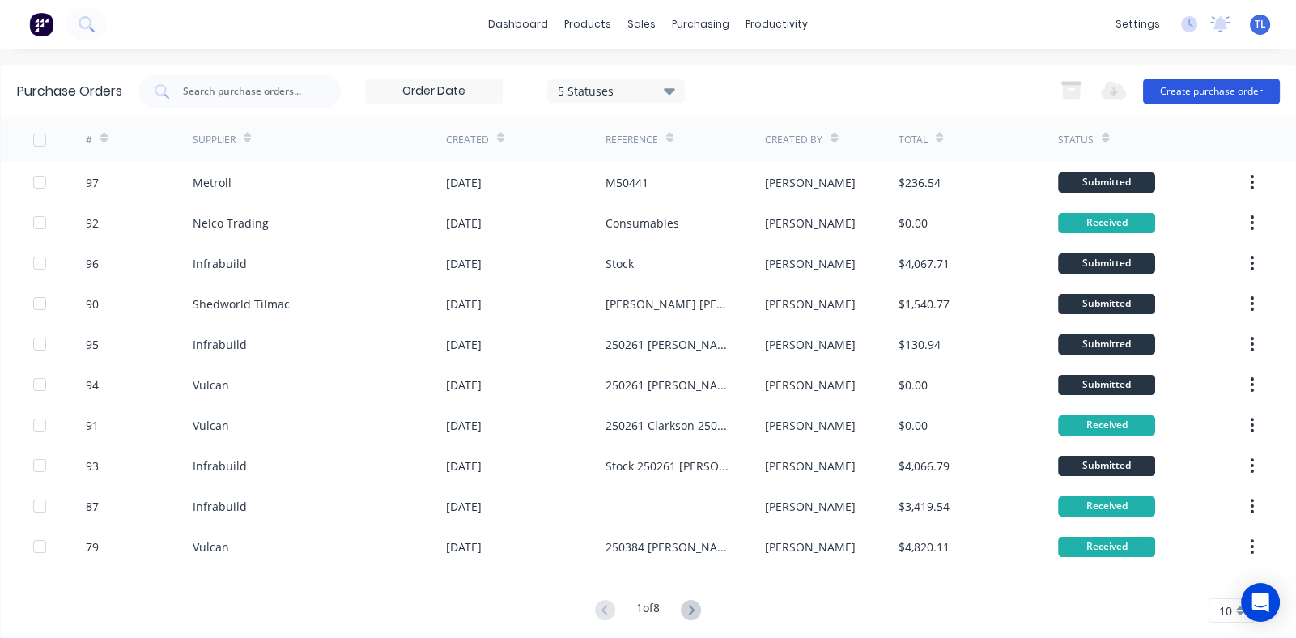
click at [1170, 87] on button "Create purchase order" at bounding box center [1211, 92] width 137 height 26
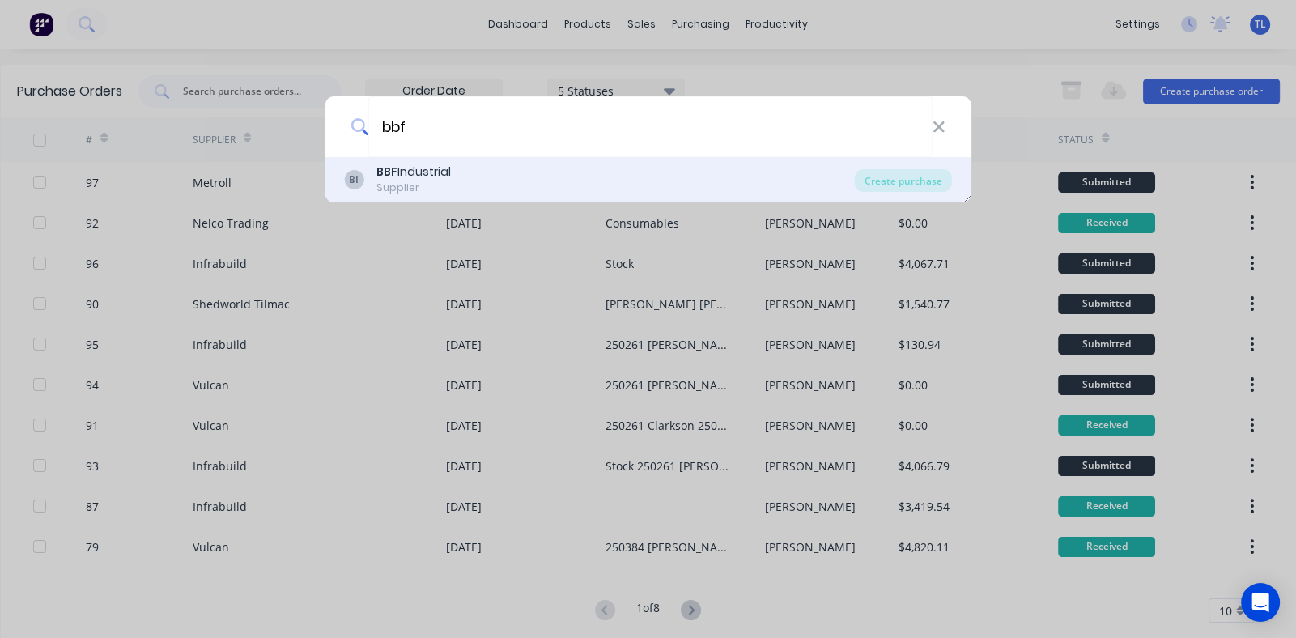
click at [411, 172] on div "BBF Industrial" at bounding box center [413, 171] width 74 height 17
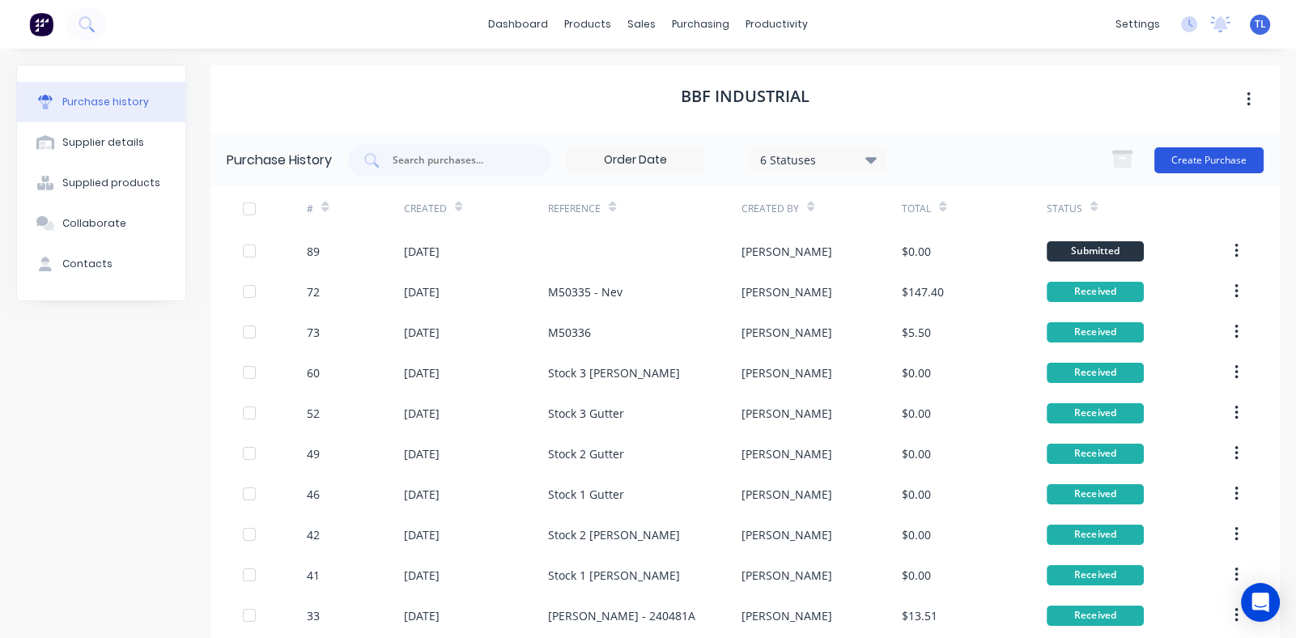
click at [1174, 149] on button "Create Purchase" at bounding box center [1208, 160] width 109 height 26
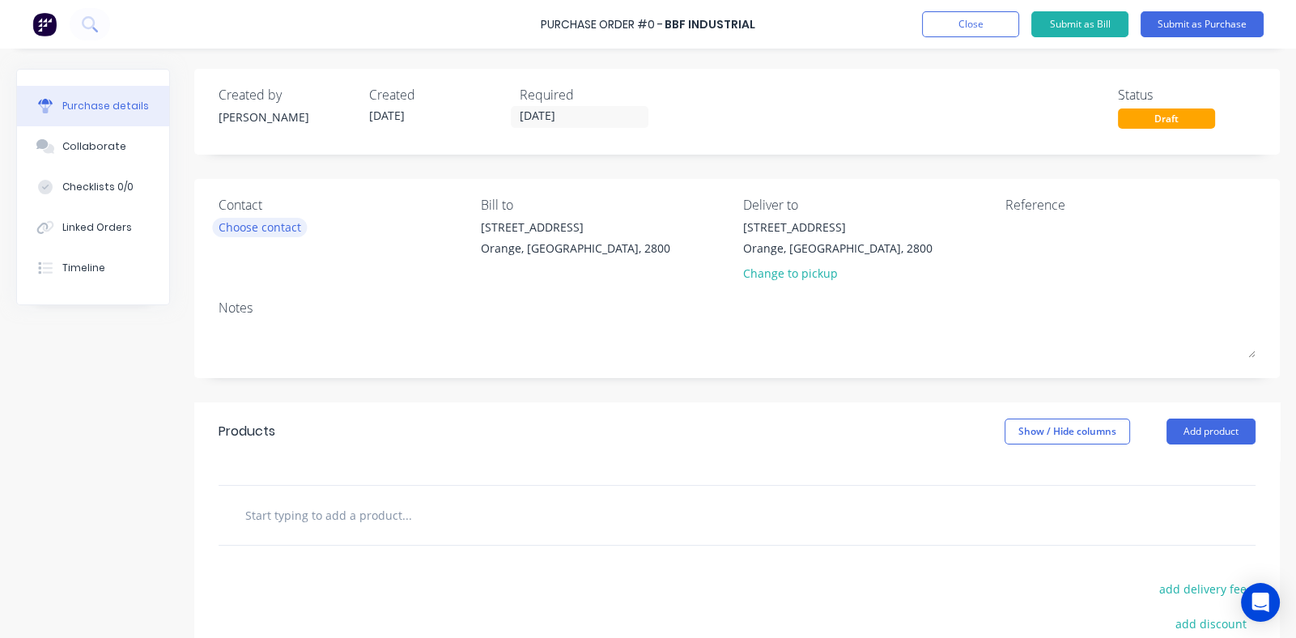
click at [281, 229] on div "Choose contact" at bounding box center [260, 227] width 83 height 17
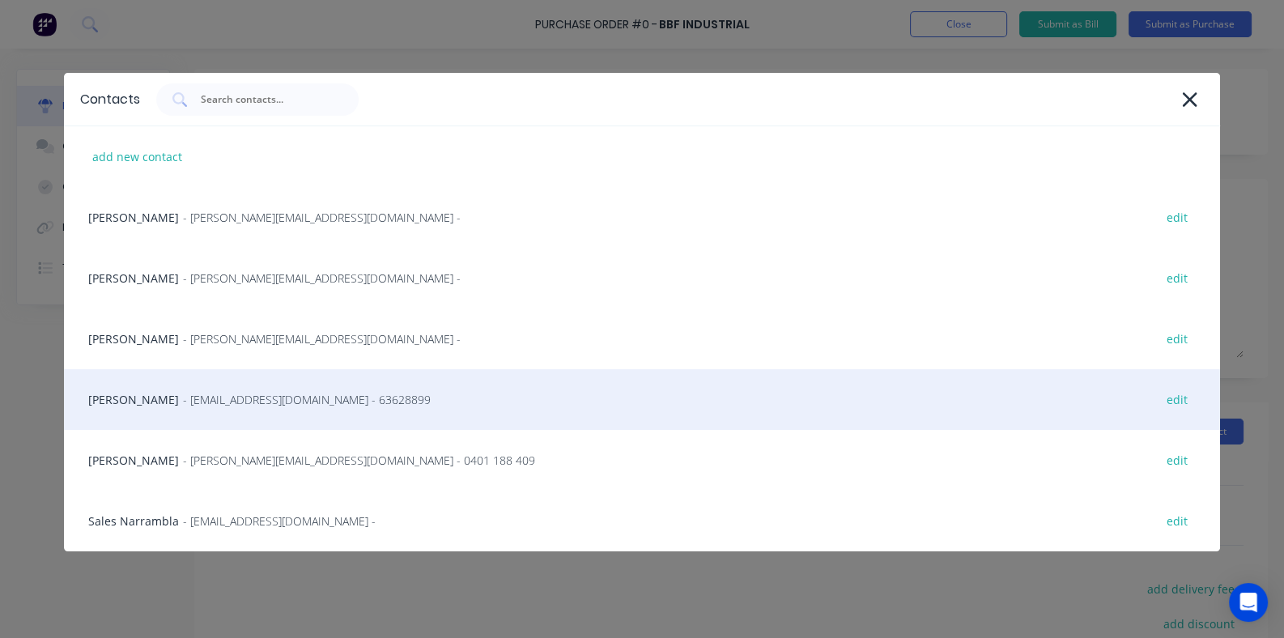
click at [226, 399] on span "- lachlan@bbfindustrial.com.au - 63628899" at bounding box center [307, 399] width 248 height 17
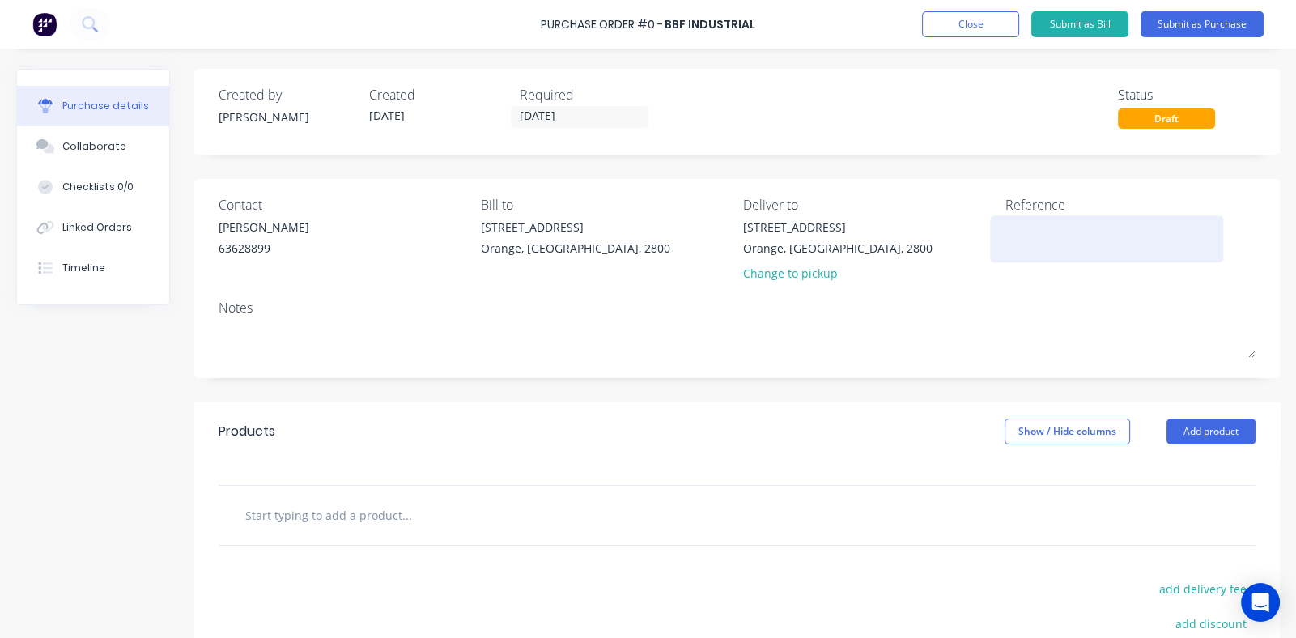
click at [1017, 232] on textarea at bounding box center [1106, 237] width 202 height 36
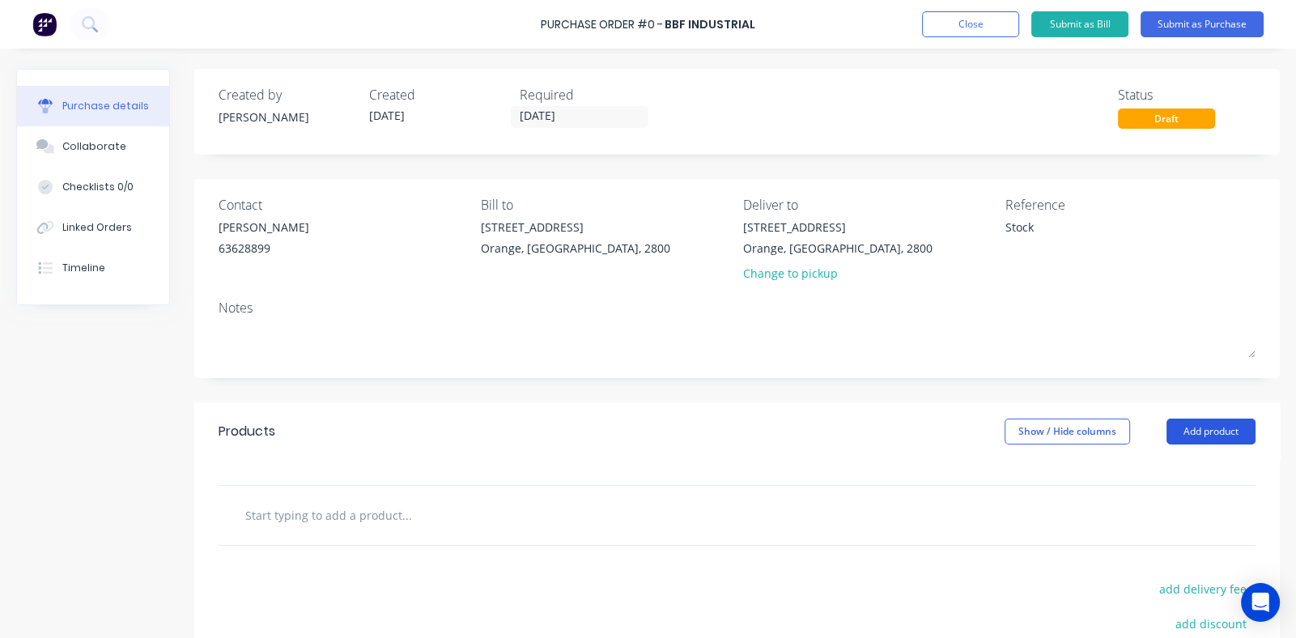
click at [1186, 423] on button "Add product" at bounding box center [1210, 431] width 89 height 26
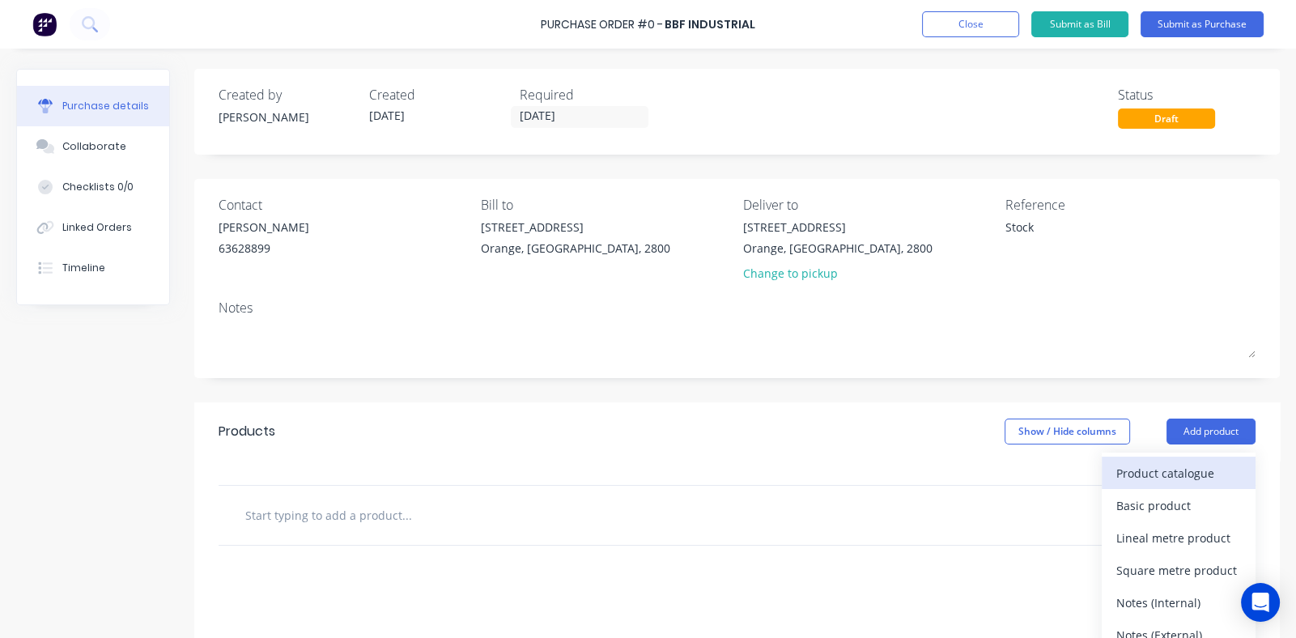
click at [1129, 474] on div "Product catalogue" at bounding box center [1178, 472] width 125 height 23
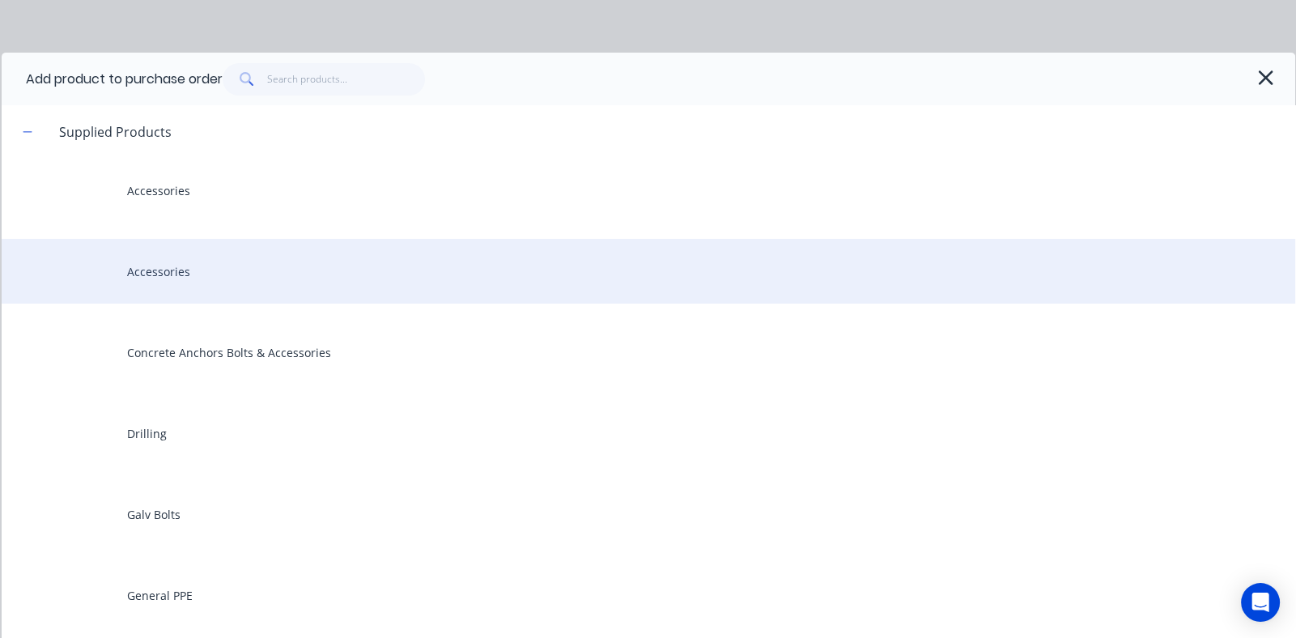
click at [186, 275] on div "Accessories" at bounding box center [648, 271] width 1293 height 65
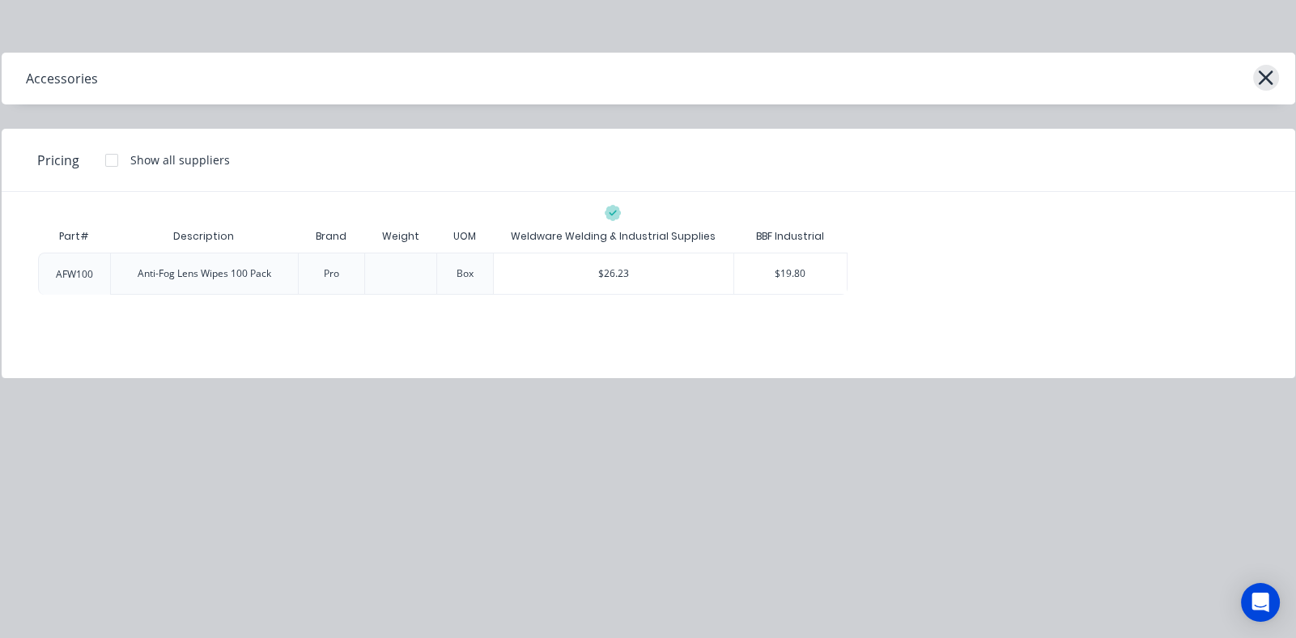
click at [1267, 75] on icon "button" at bounding box center [1265, 77] width 15 height 15
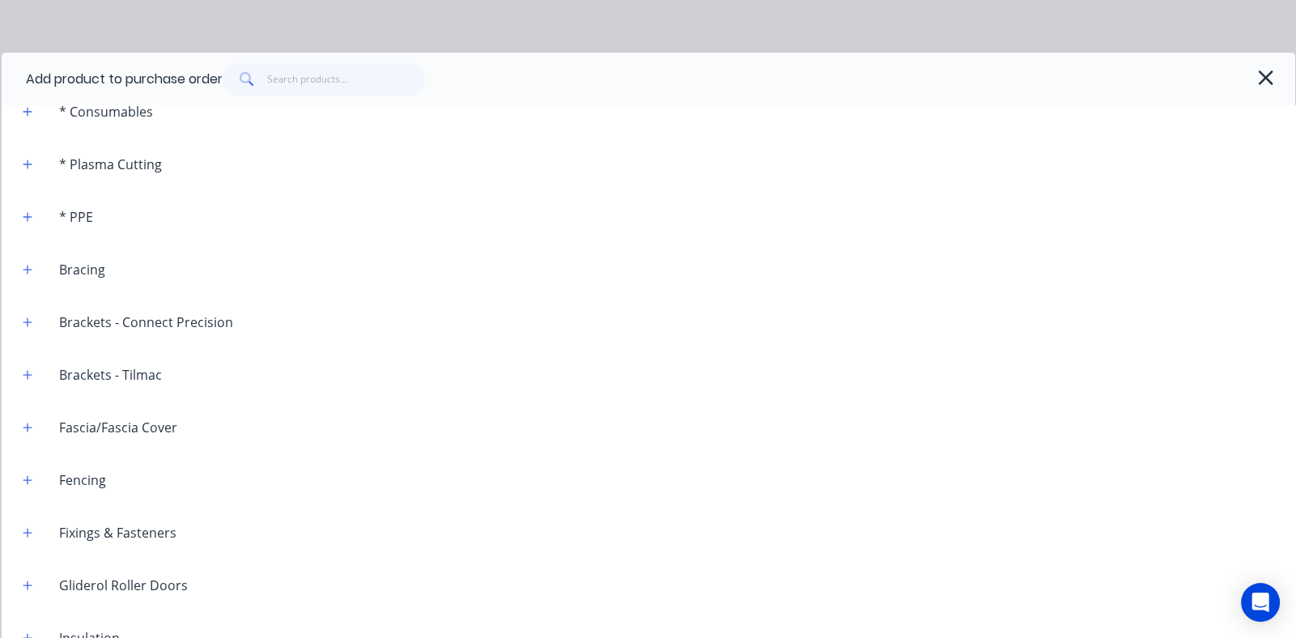
scroll to position [1068, 0]
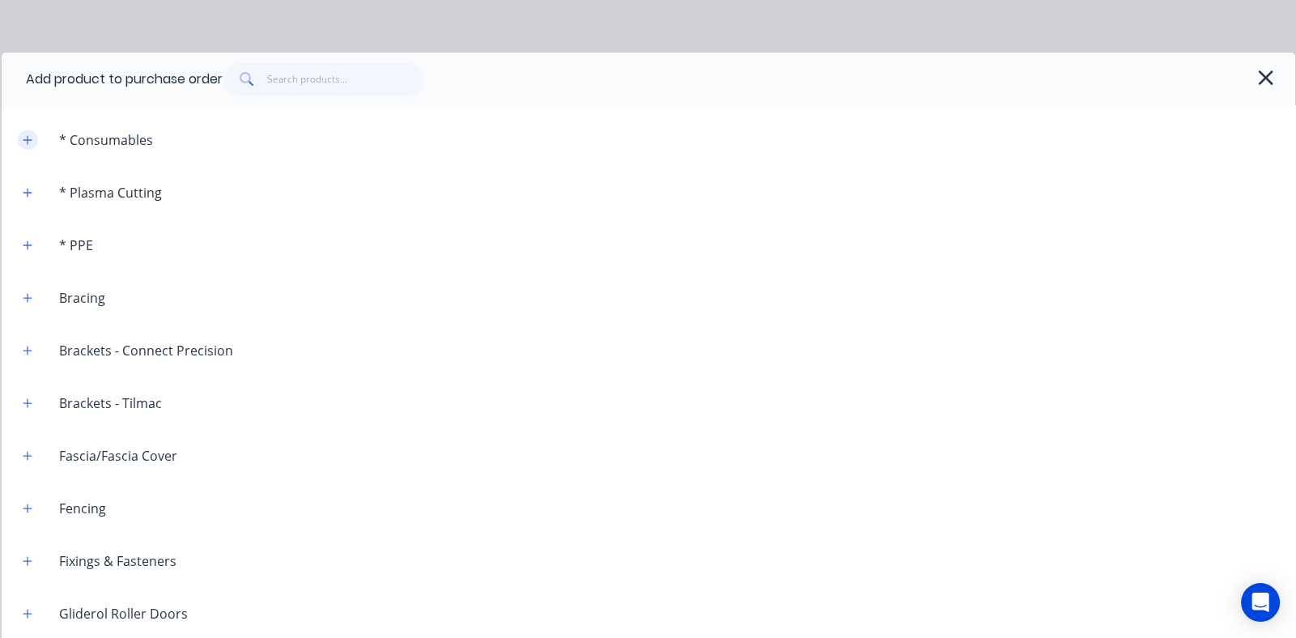
click at [20, 140] on button "button" at bounding box center [28, 139] width 20 height 20
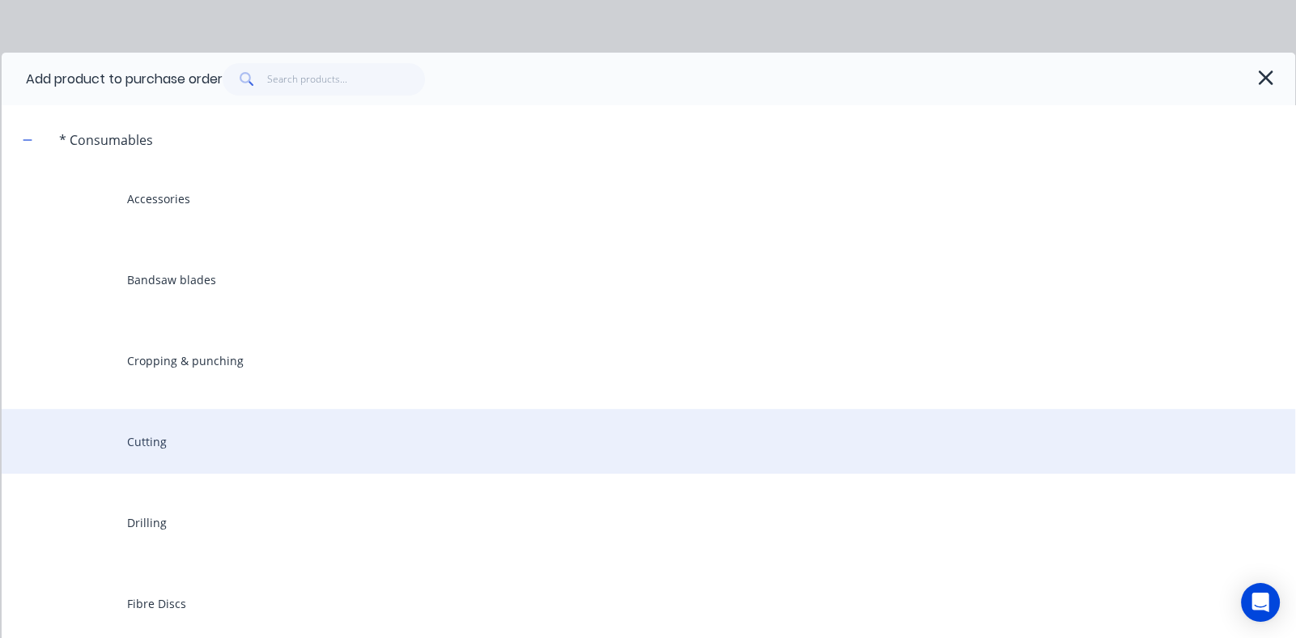
click at [328, 442] on div "Cutting" at bounding box center [648, 441] width 1293 height 65
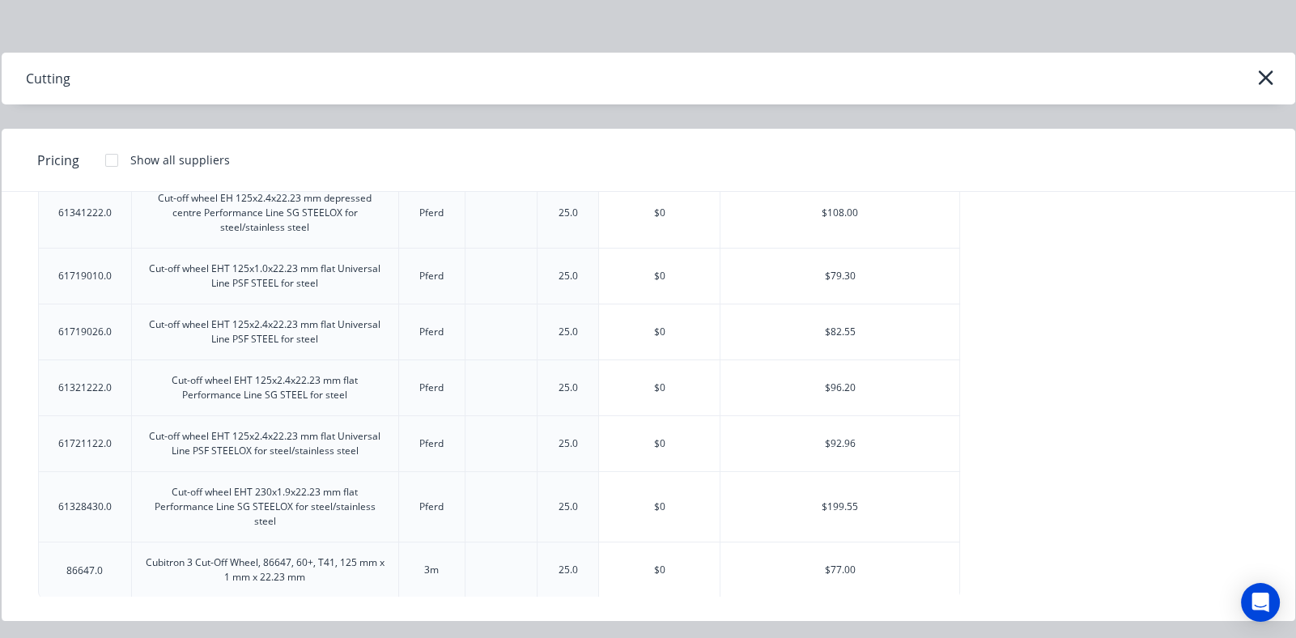
scroll to position [0, 0]
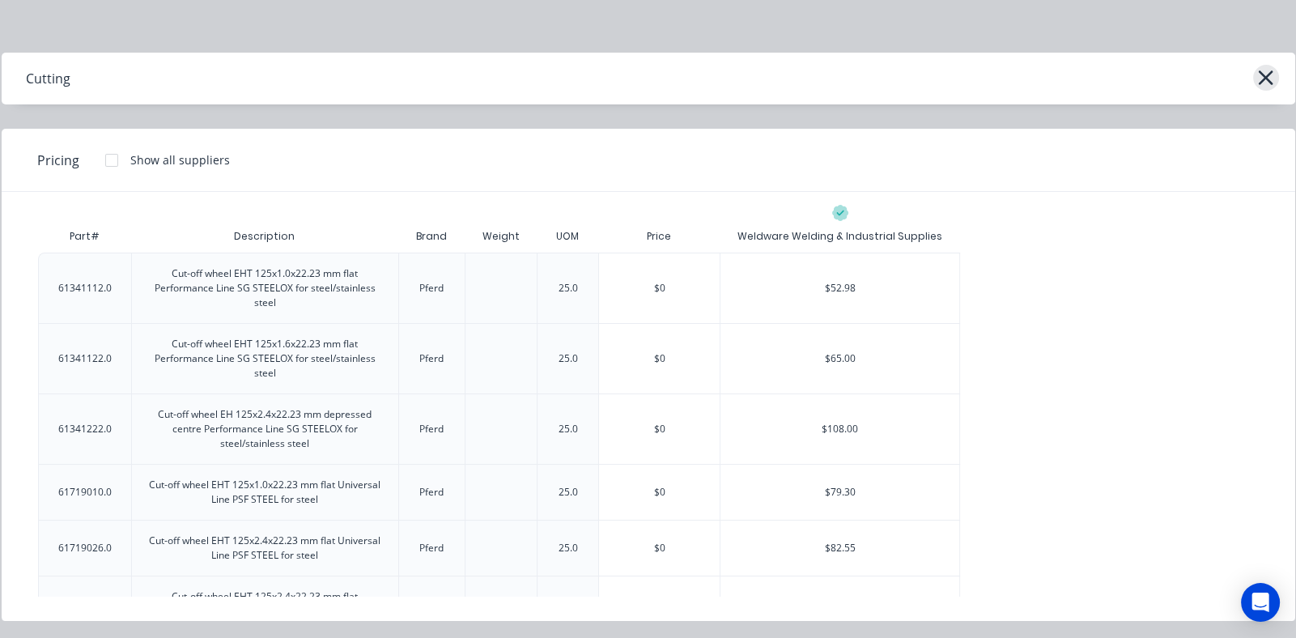
click at [1271, 71] on icon "button" at bounding box center [1265, 77] width 15 height 15
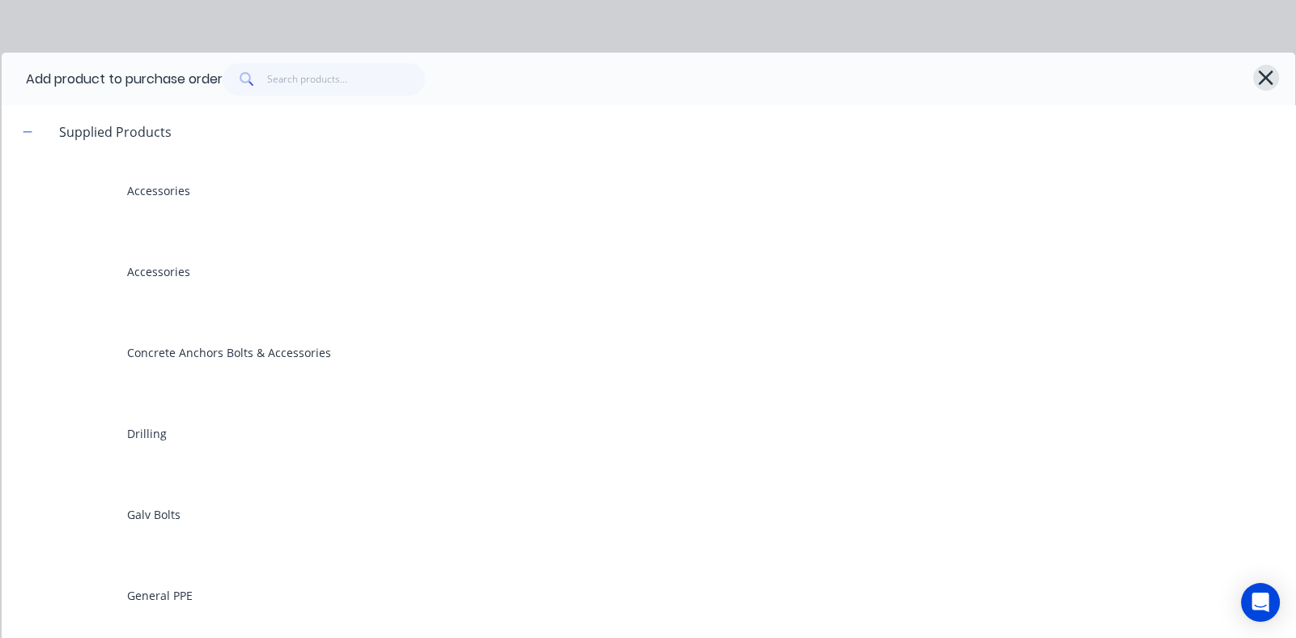
click at [1258, 79] on icon "button" at bounding box center [1265, 77] width 15 height 15
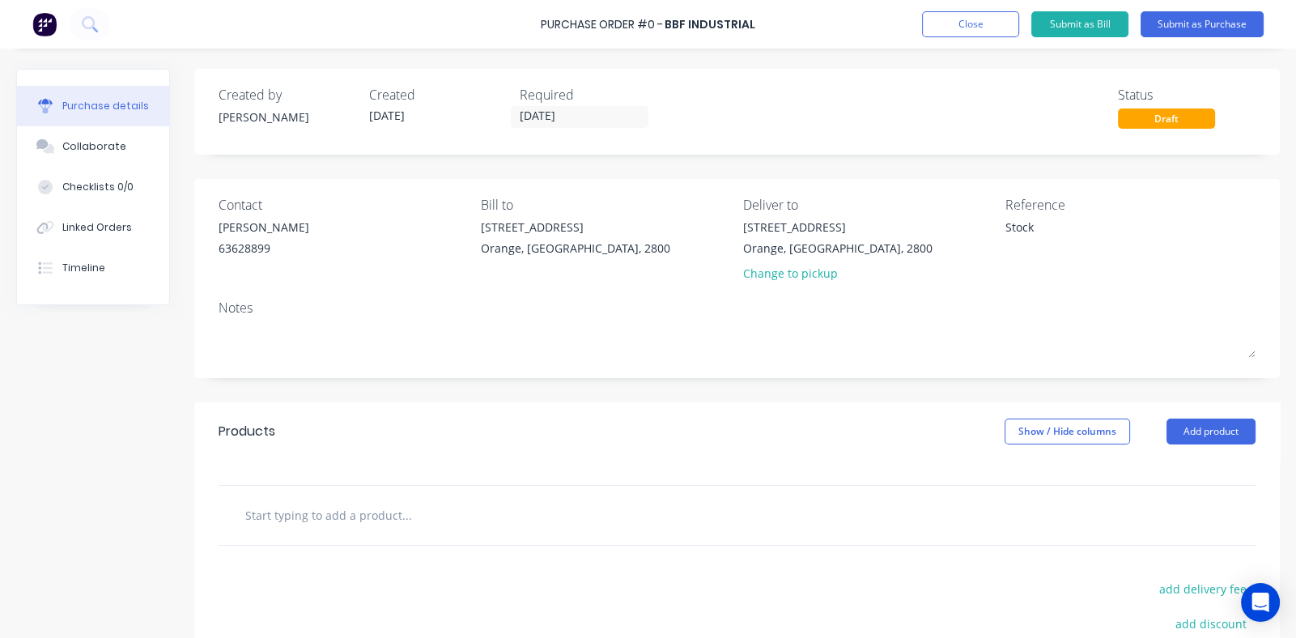
click at [283, 514] on input "text" at bounding box center [406, 515] width 324 height 32
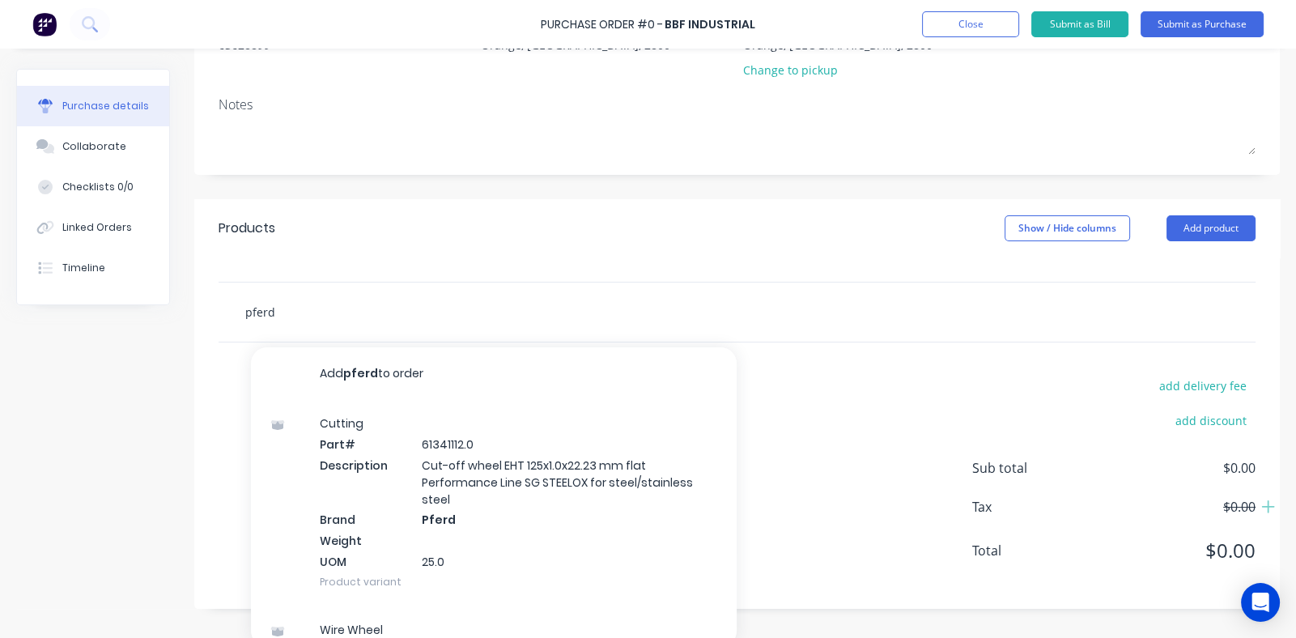
scroll to position [211, 0]
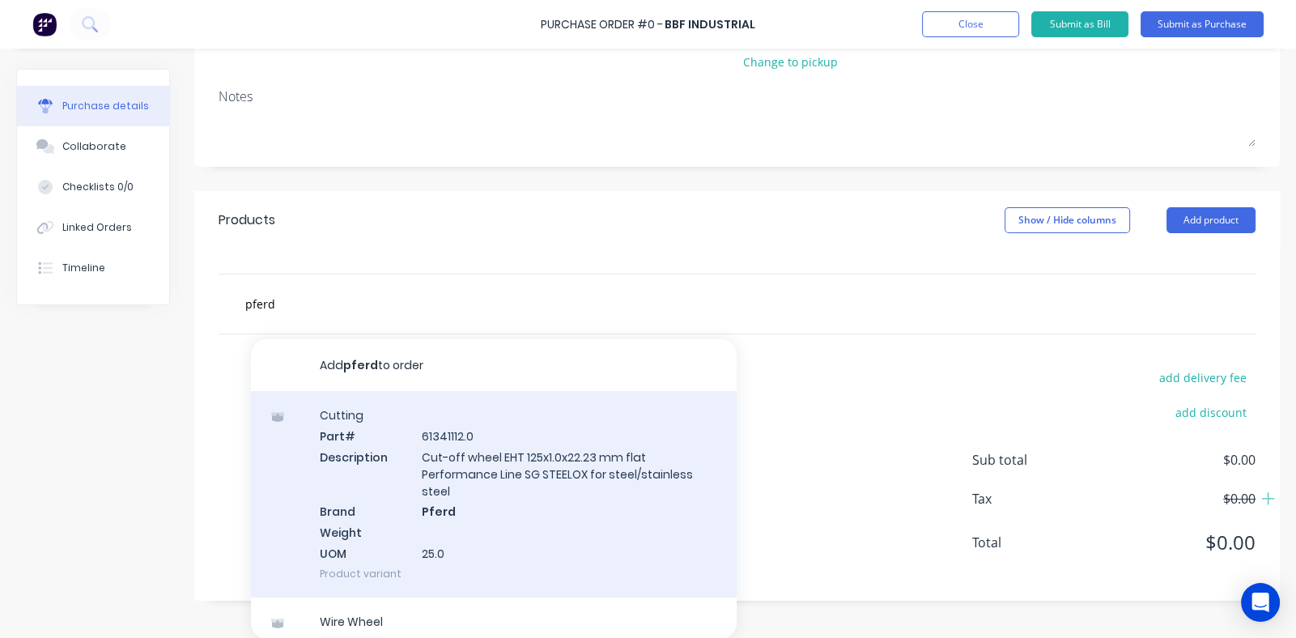
click at [480, 466] on div "Cutting Part# 61341112.0 Description Cut-off wheel EHT 125x1.0x22.23 mm flat Pe…" at bounding box center [494, 494] width 486 height 206
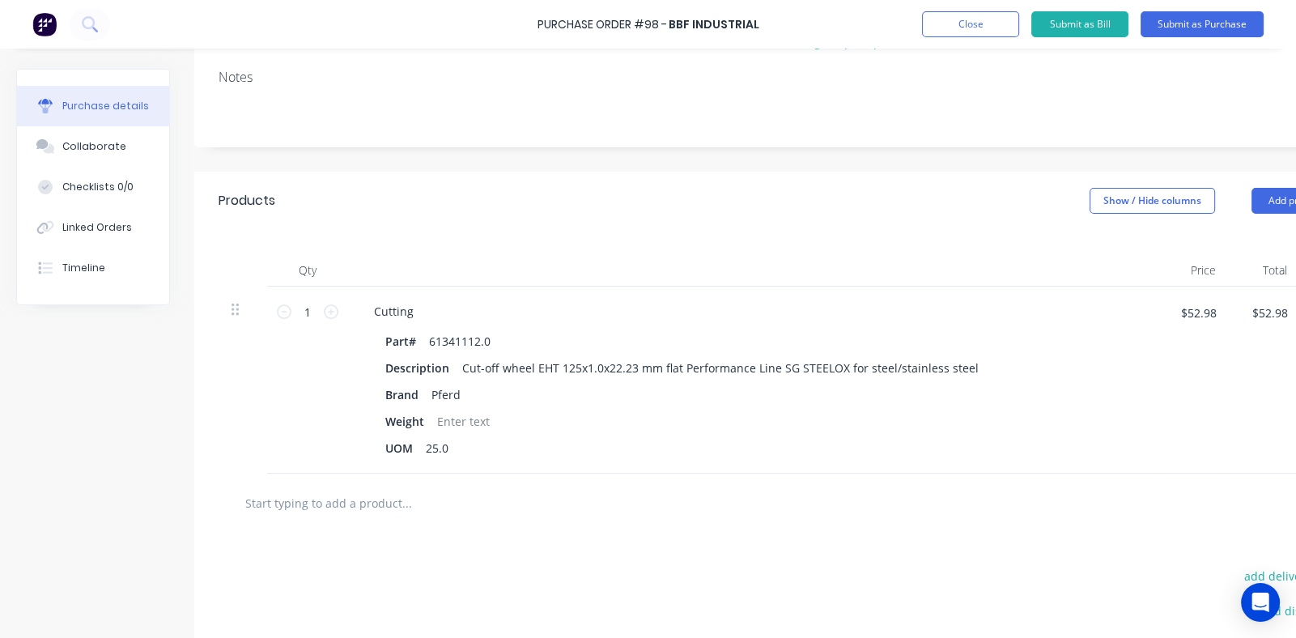
scroll to position [243, 0]
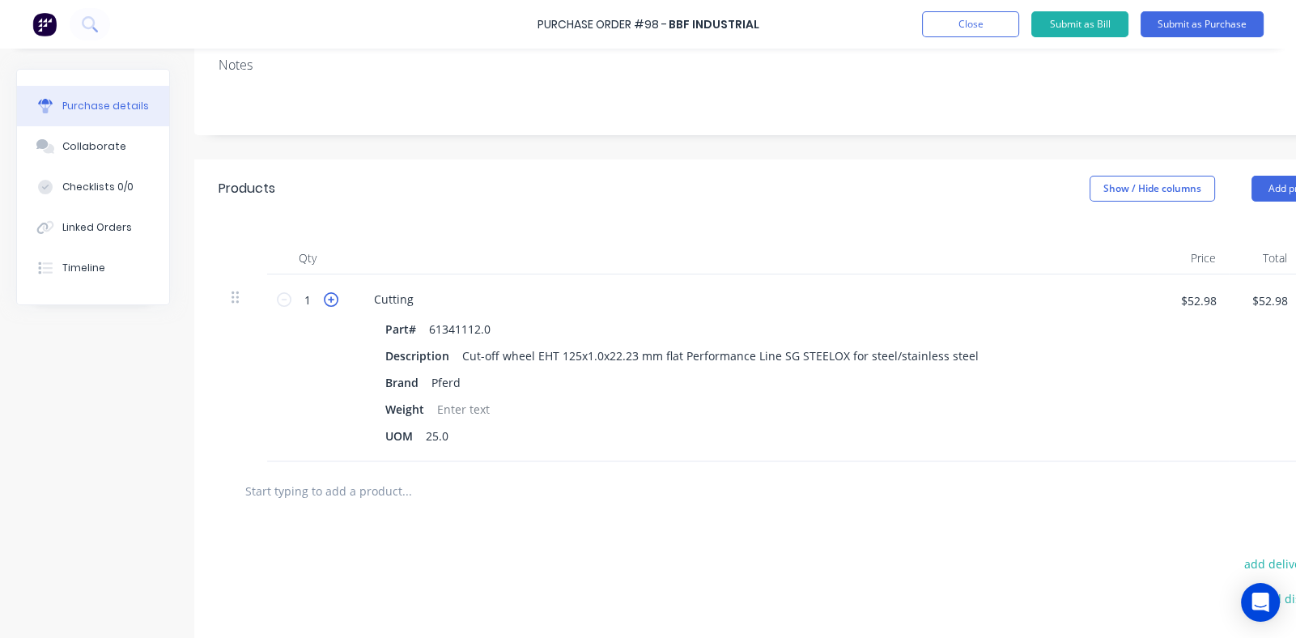
click at [330, 298] on icon at bounding box center [331, 299] width 15 height 15
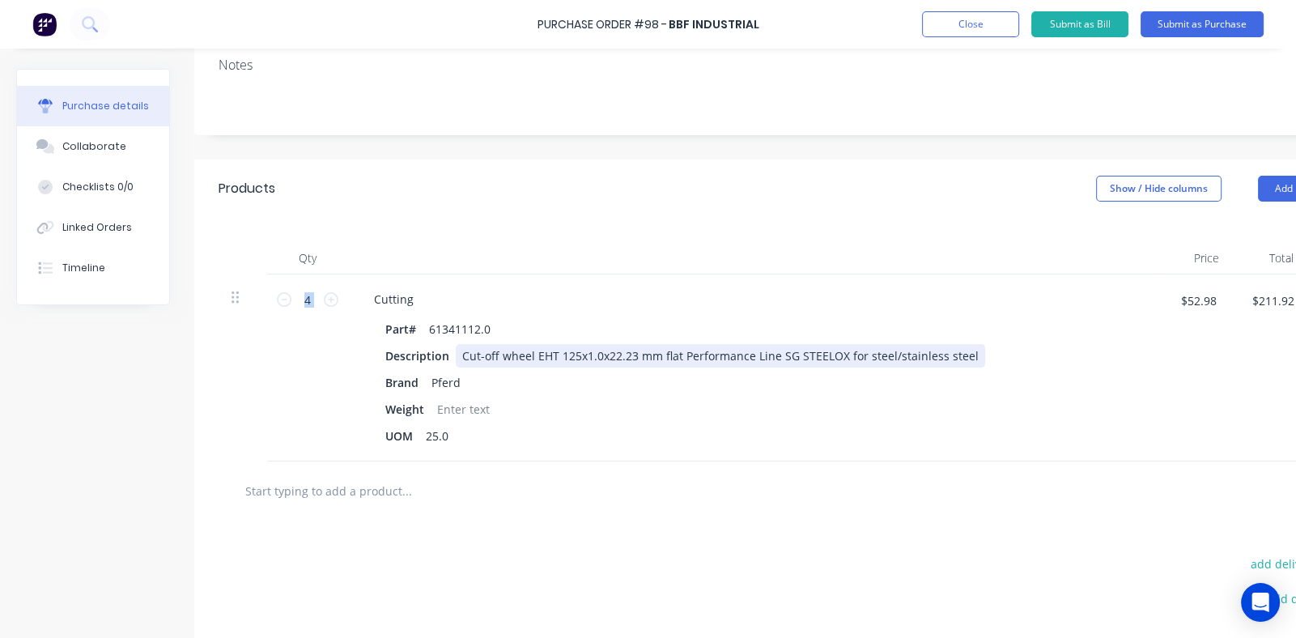
scroll to position [0, 0]
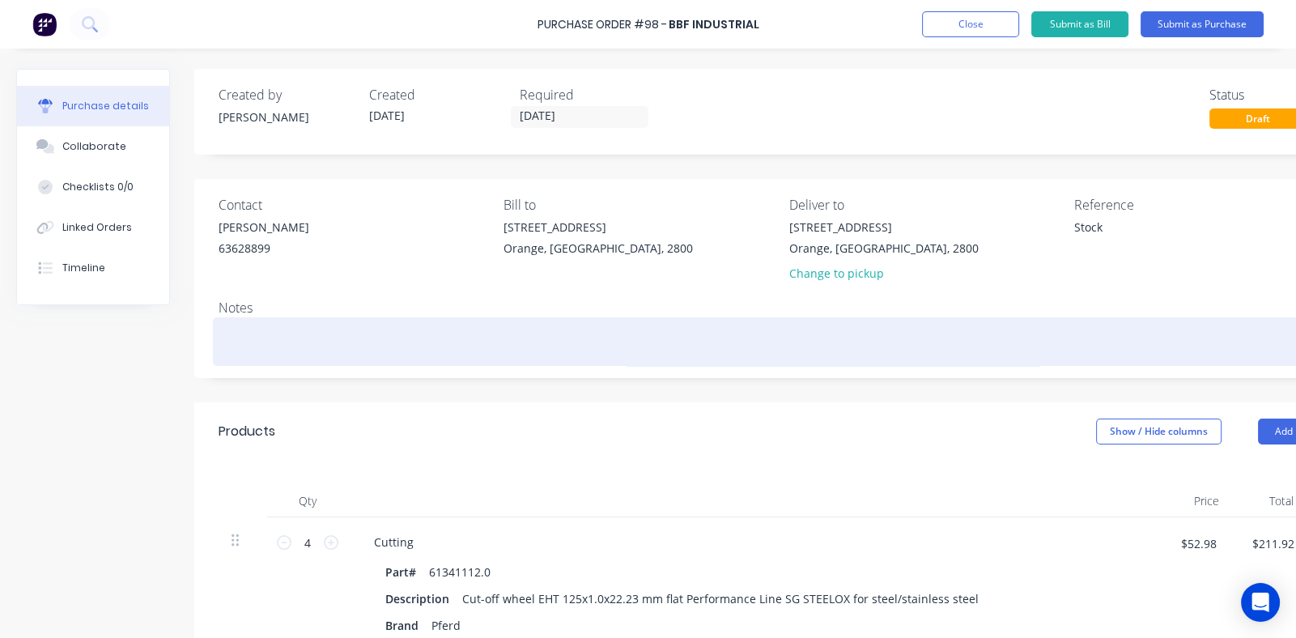
click at [286, 337] on textarea at bounding box center [783, 339] width 1128 height 36
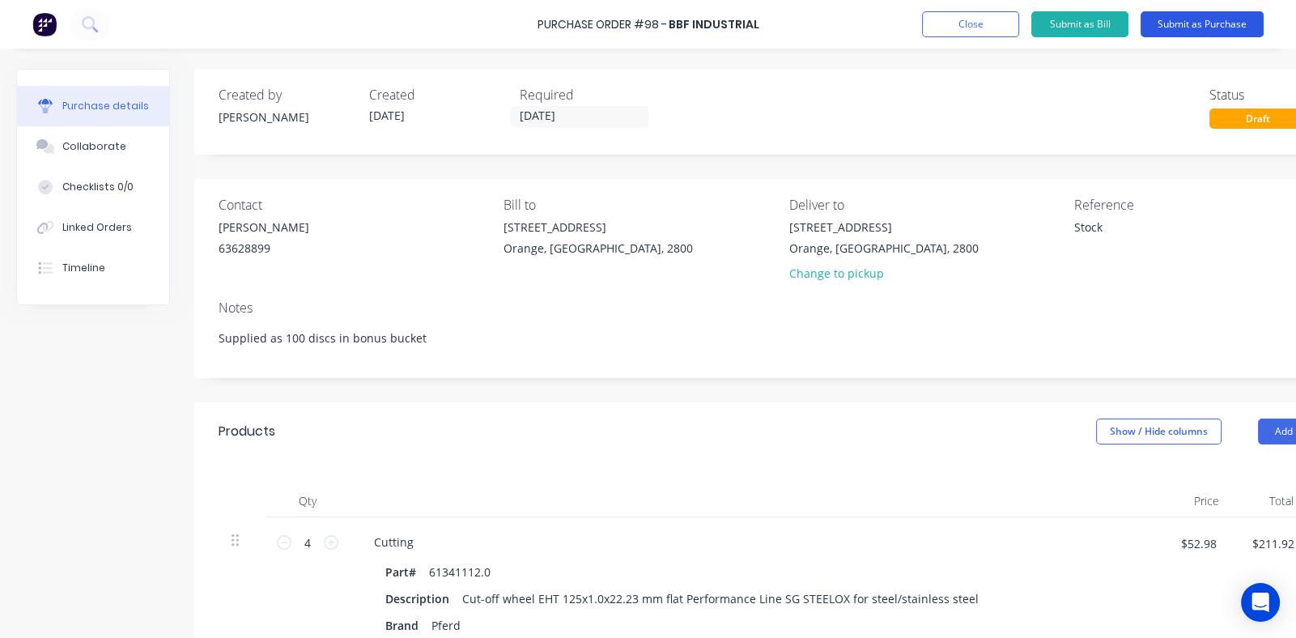
click at [1199, 19] on button "Submit as Purchase" at bounding box center [1201, 24] width 123 height 26
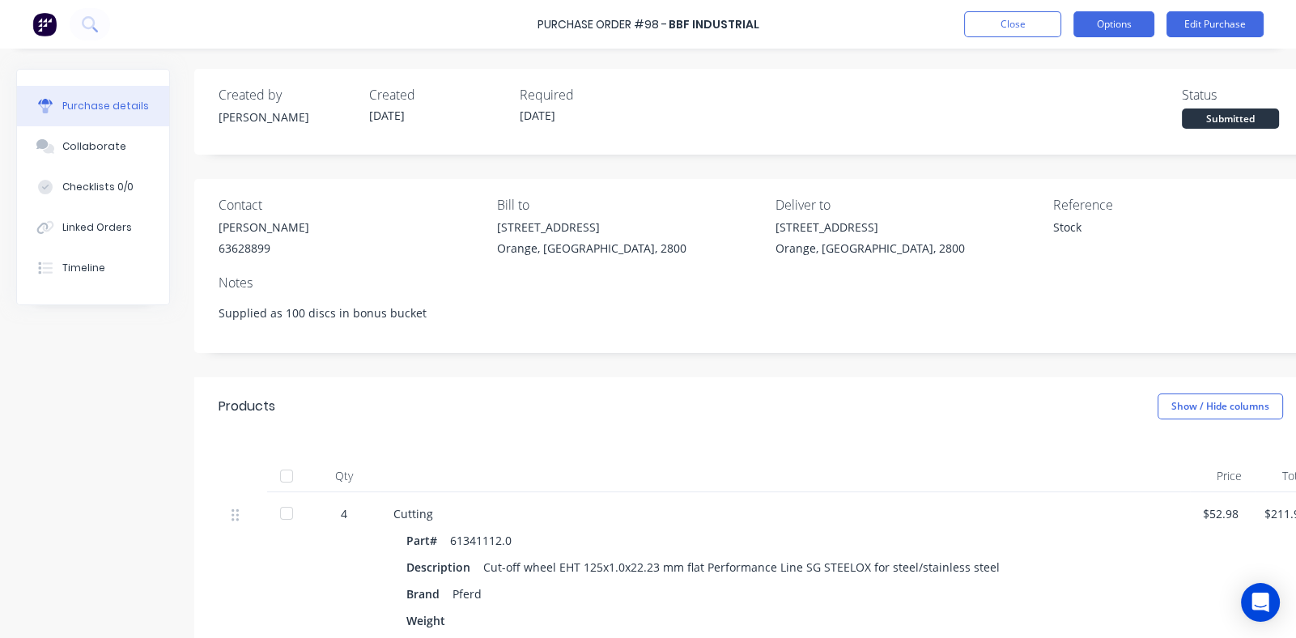
click at [1105, 22] on button "Options" at bounding box center [1113, 24] width 81 height 26
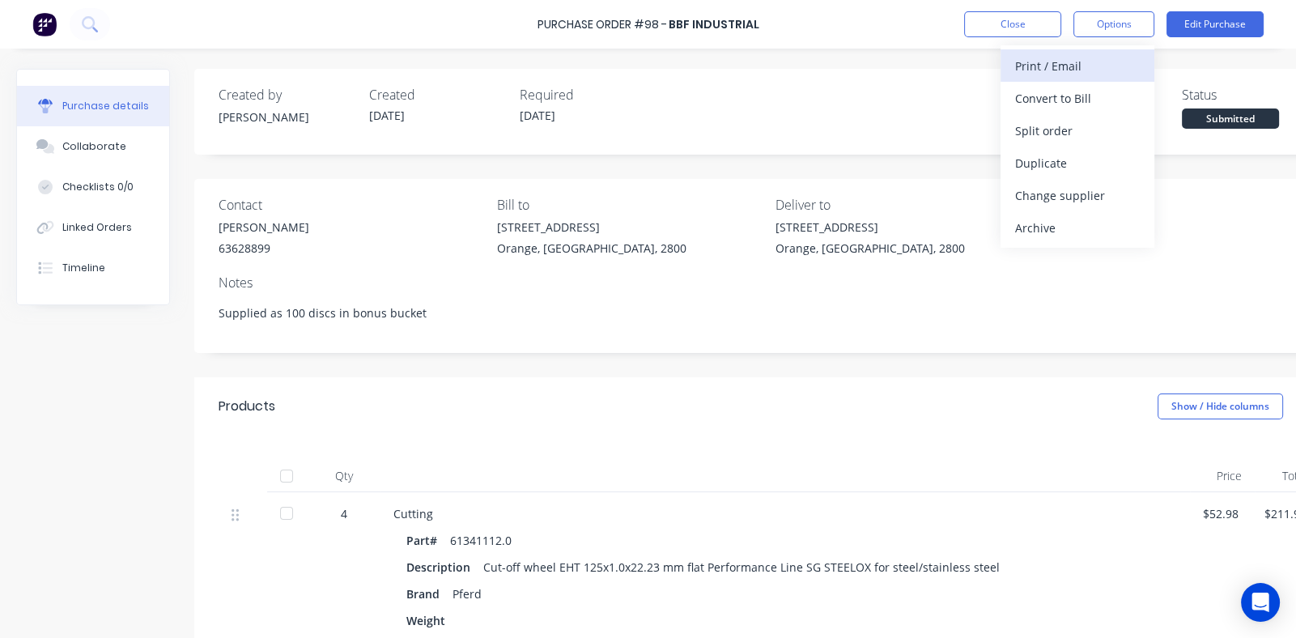
click at [1066, 63] on div "Print / Email" at bounding box center [1077, 65] width 125 height 23
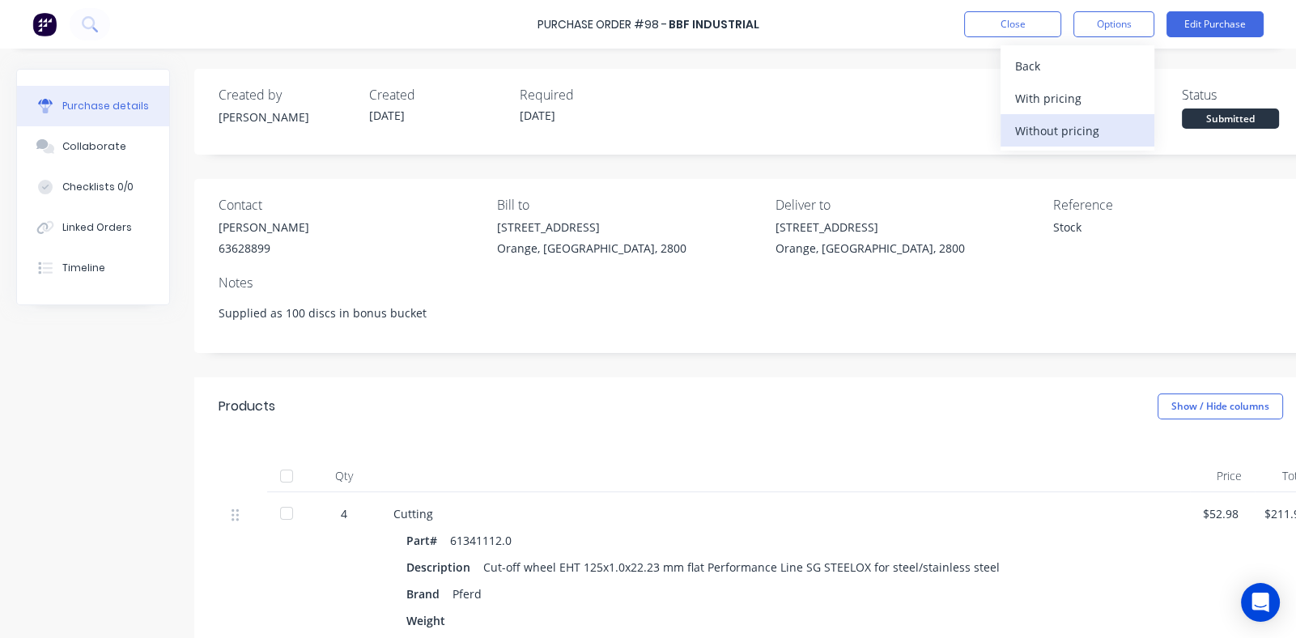
click at [1053, 132] on div "Without pricing" at bounding box center [1077, 130] width 125 height 23
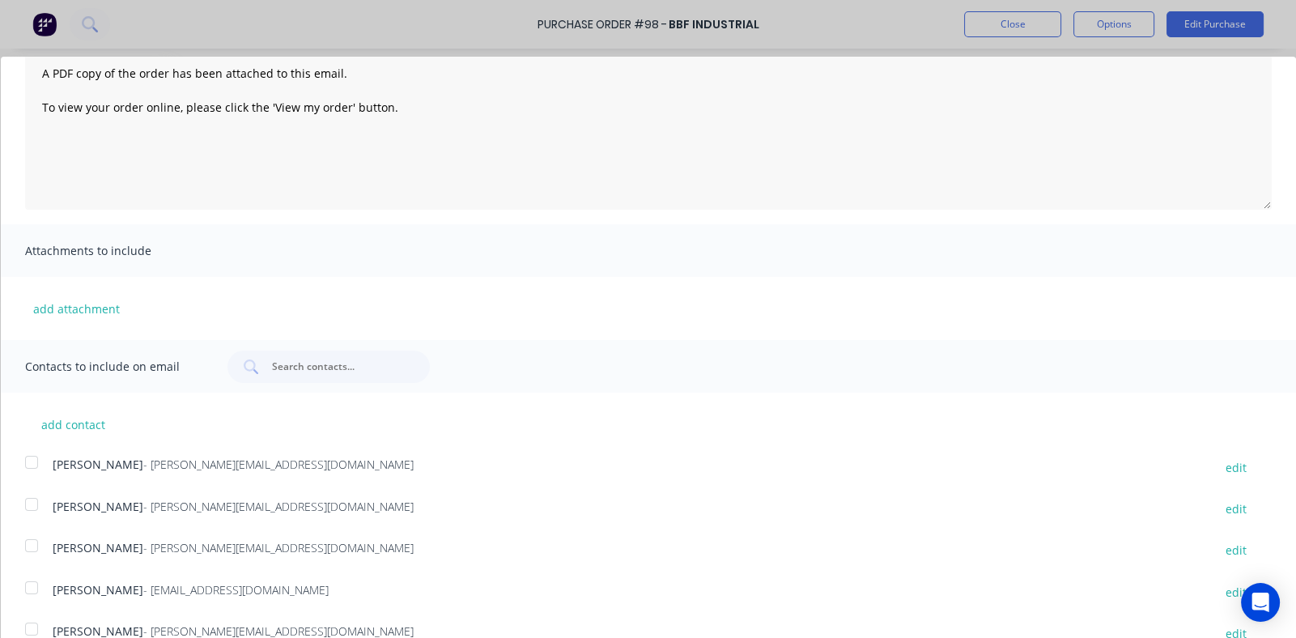
scroll to position [129, 0]
click at [34, 585] on div at bounding box center [31, 587] width 32 height 32
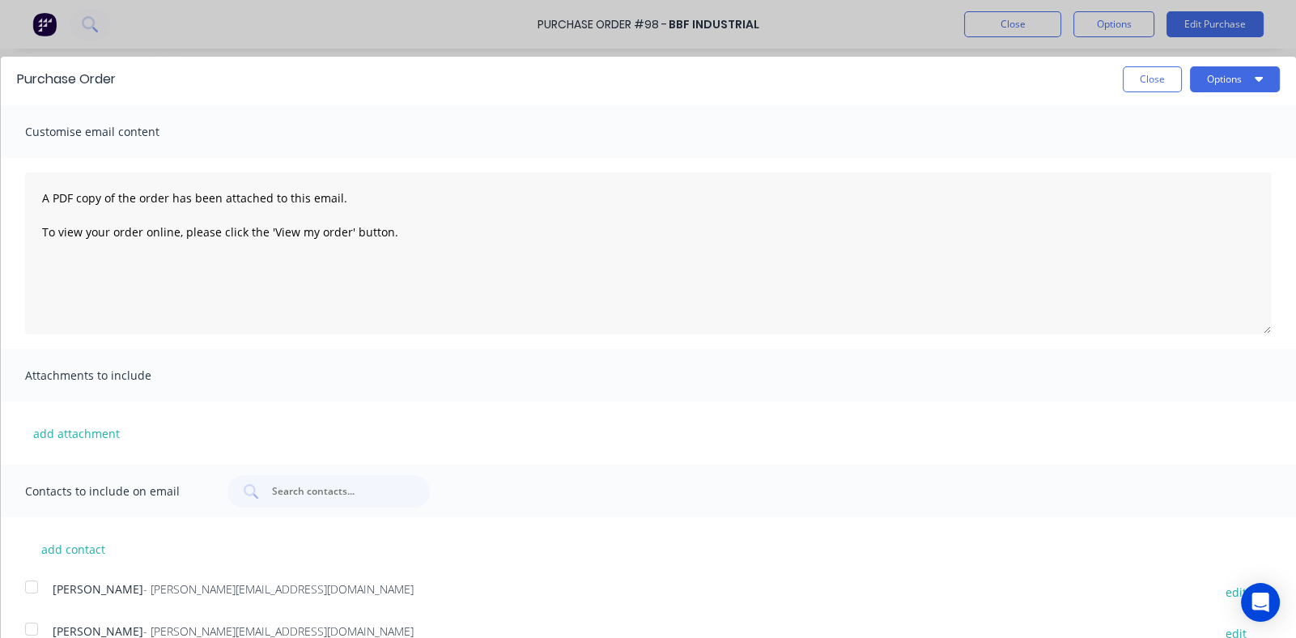
scroll to position [0, 0]
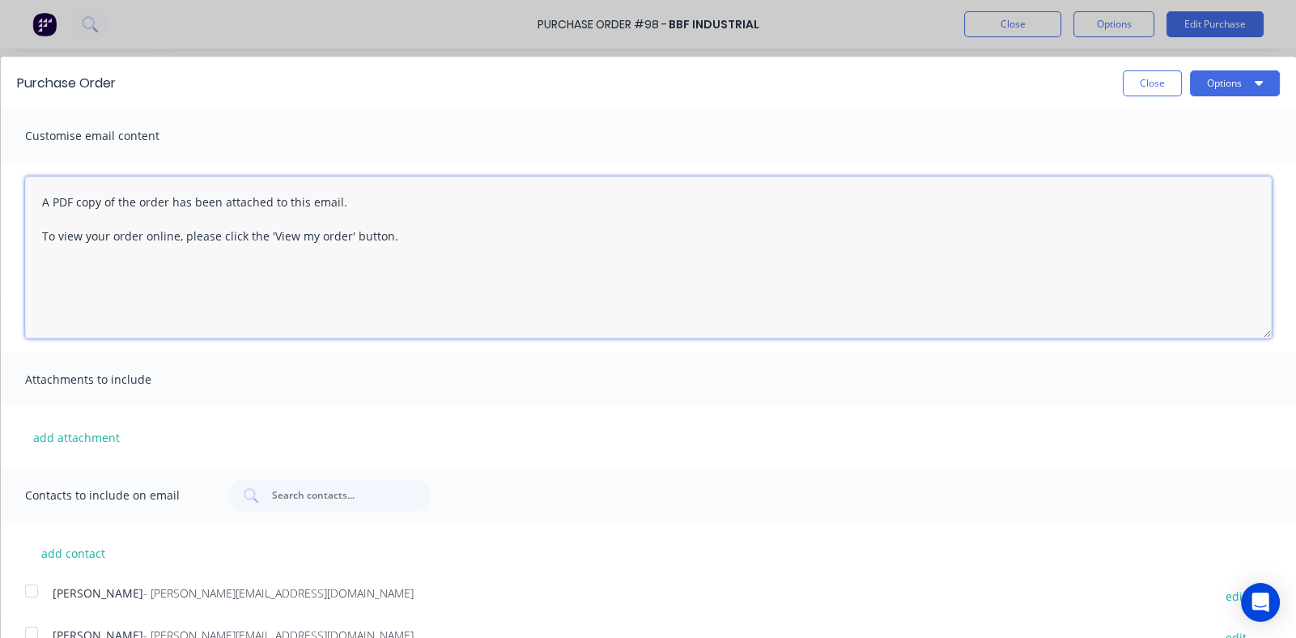
click at [511, 278] on textarea "A PDF copy of the order has been attached to this email. To view your order onl…" at bounding box center [648, 257] width 1246 height 162
click at [1214, 79] on button "Options" at bounding box center [1235, 83] width 90 height 26
click at [1126, 162] on button "Email" at bounding box center [1203, 157] width 154 height 32
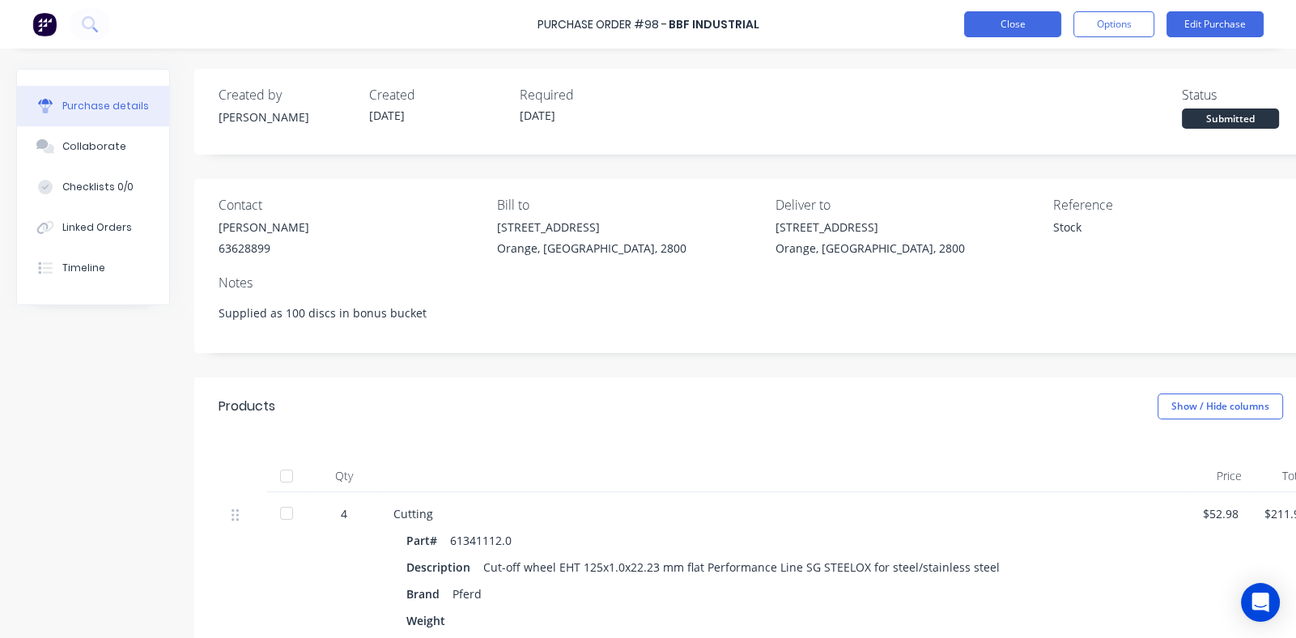
click at [975, 20] on button "Close" at bounding box center [1012, 24] width 97 height 26
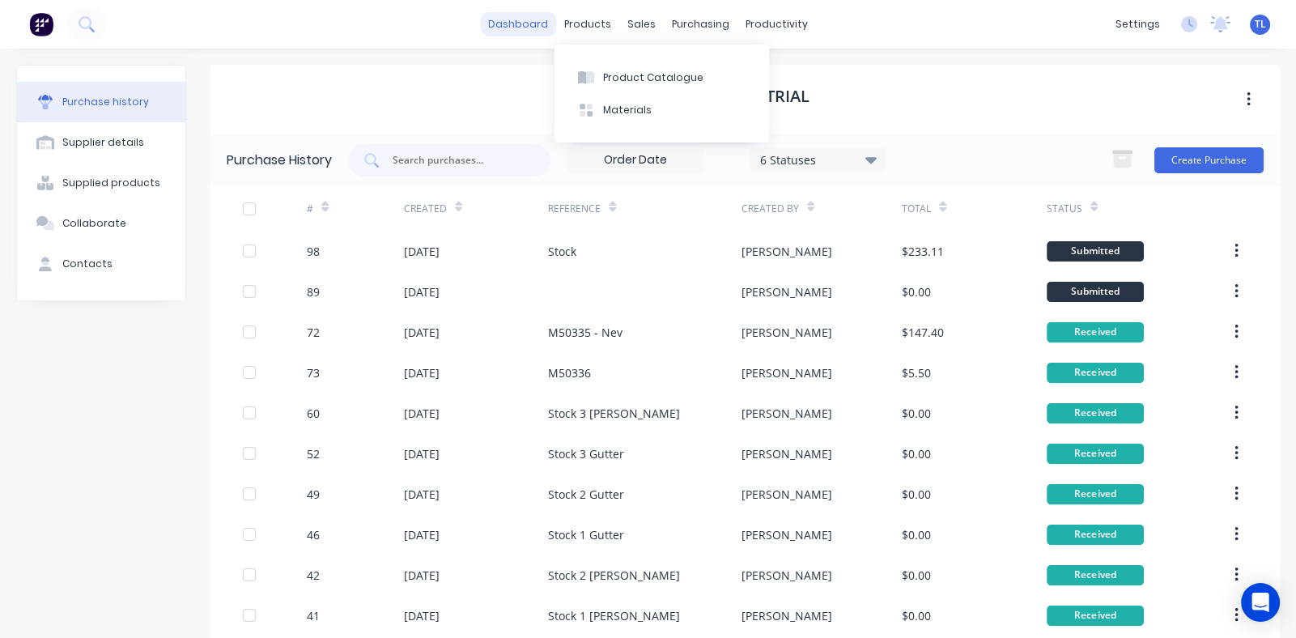
click at [529, 18] on link "dashboard" at bounding box center [518, 24] width 76 height 24
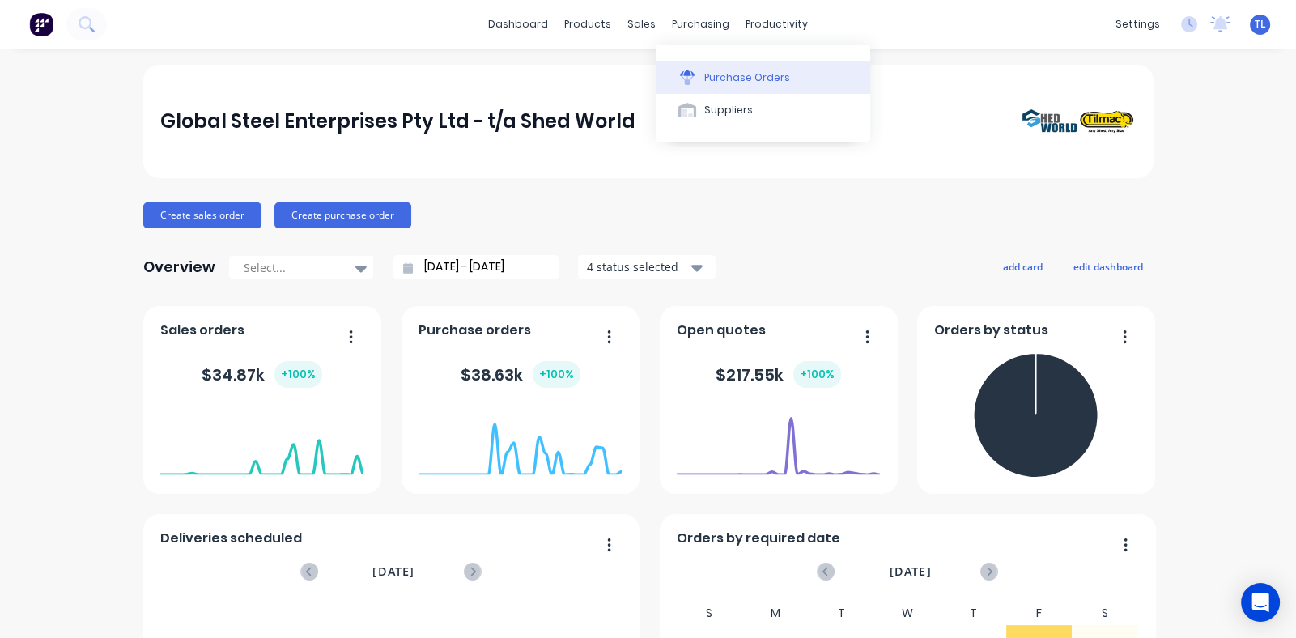
click at [724, 75] on div "Purchase Orders" at bounding box center [747, 77] width 86 height 15
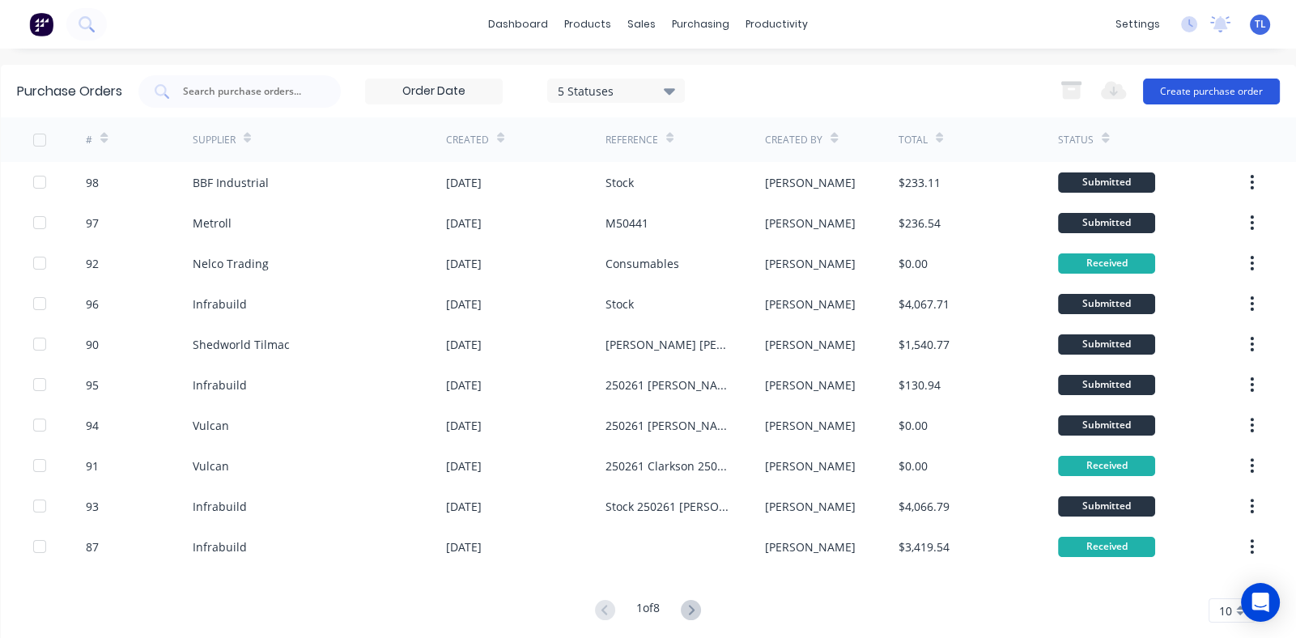
click at [1173, 90] on button "Create purchase order" at bounding box center [1211, 92] width 137 height 26
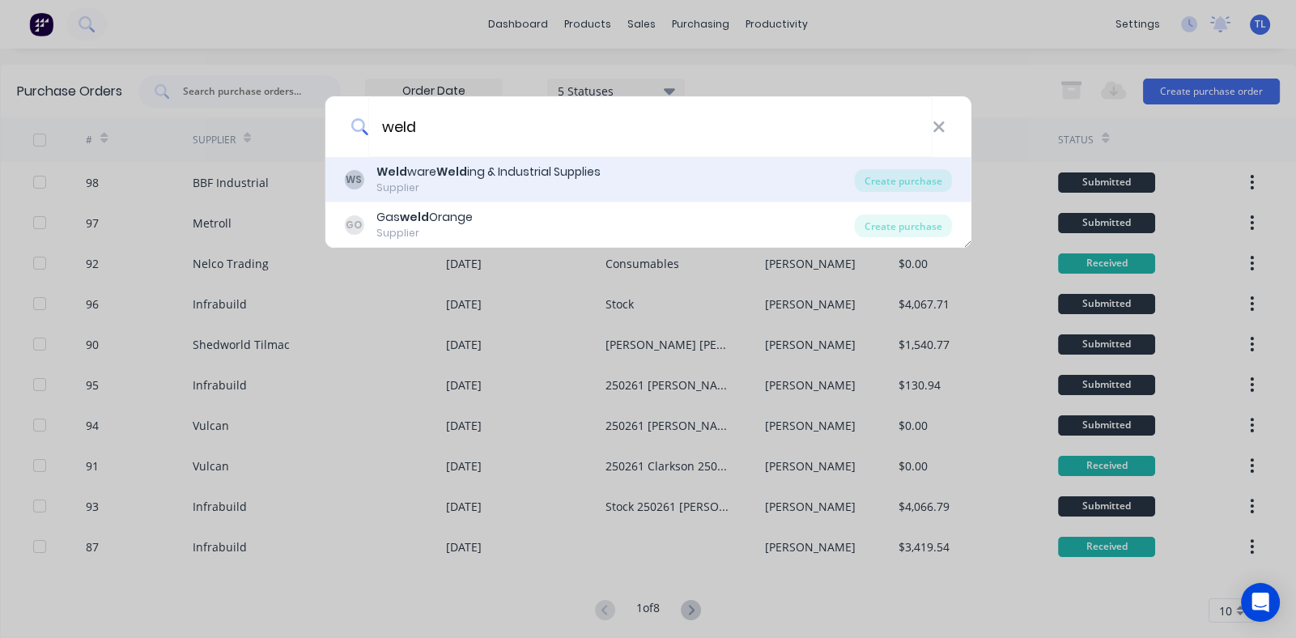
click at [469, 171] on div "Weld ware Weld ing & Industrial Supplies" at bounding box center [488, 171] width 224 height 17
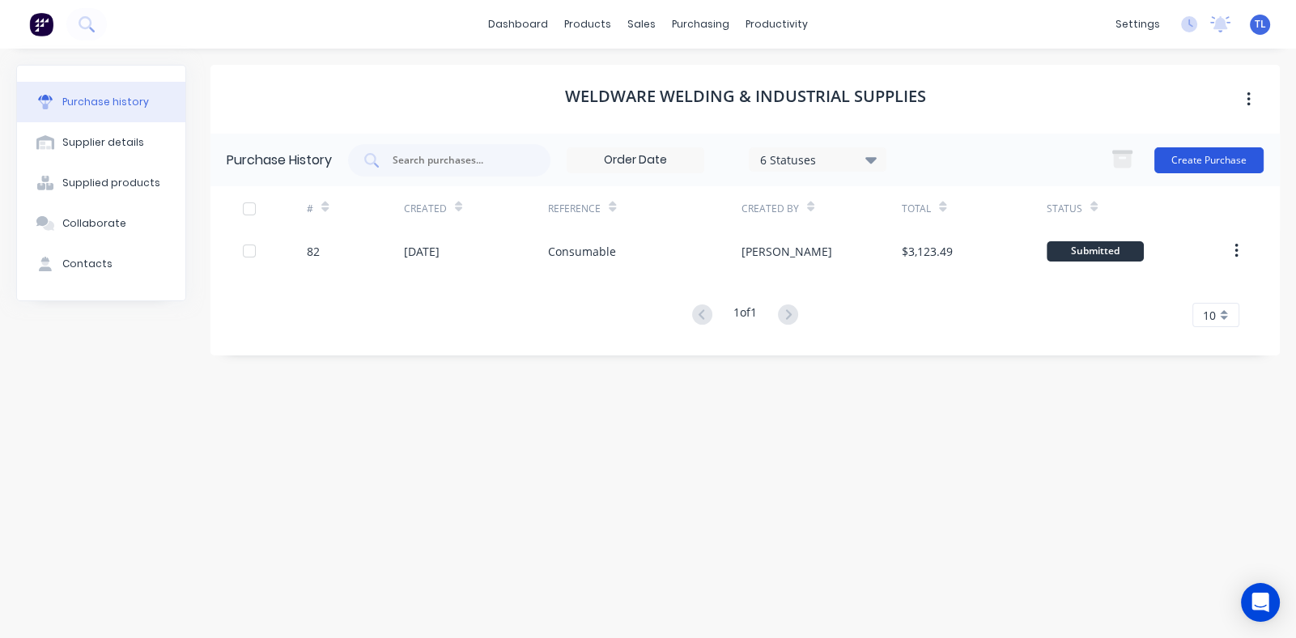
click at [1202, 152] on button "Create Purchase" at bounding box center [1208, 160] width 109 height 26
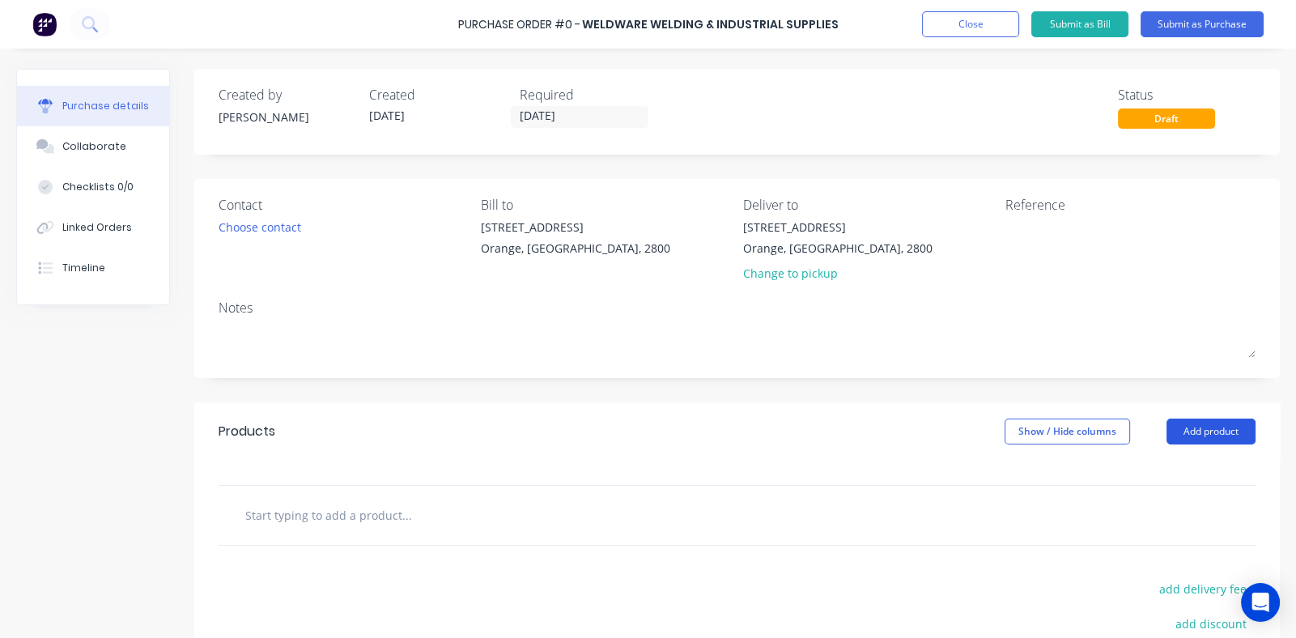
click at [1189, 428] on button "Add product" at bounding box center [1210, 431] width 89 height 26
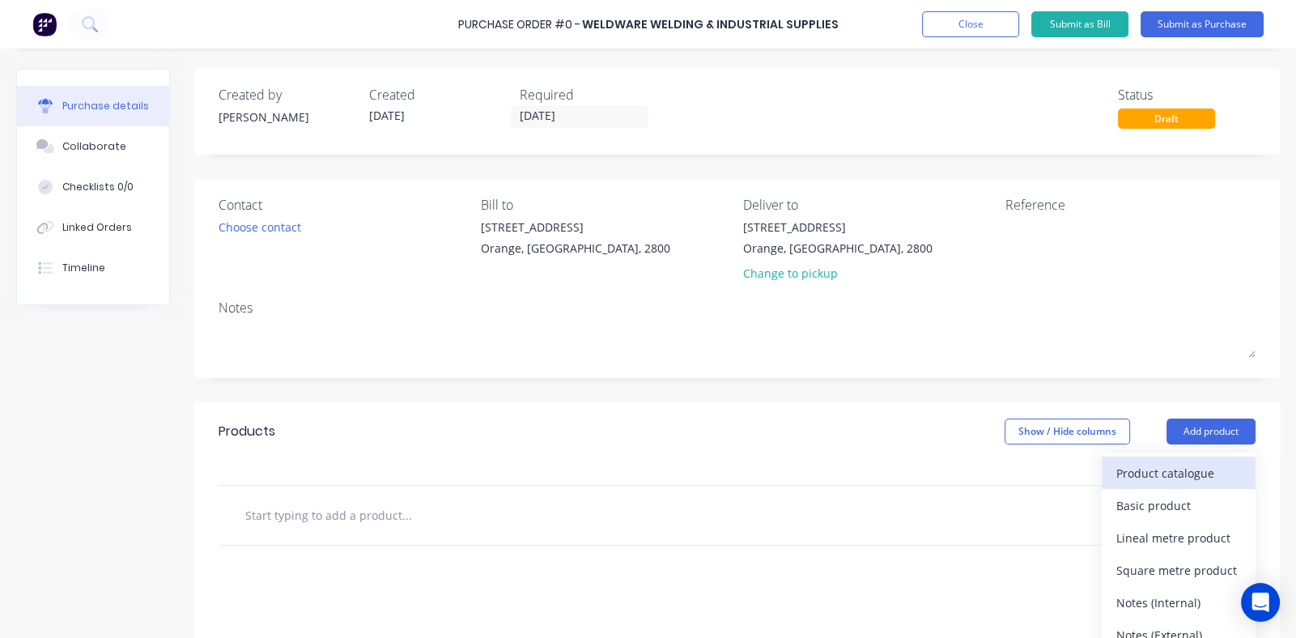
click at [1133, 475] on div "Product catalogue" at bounding box center [1178, 472] width 125 height 23
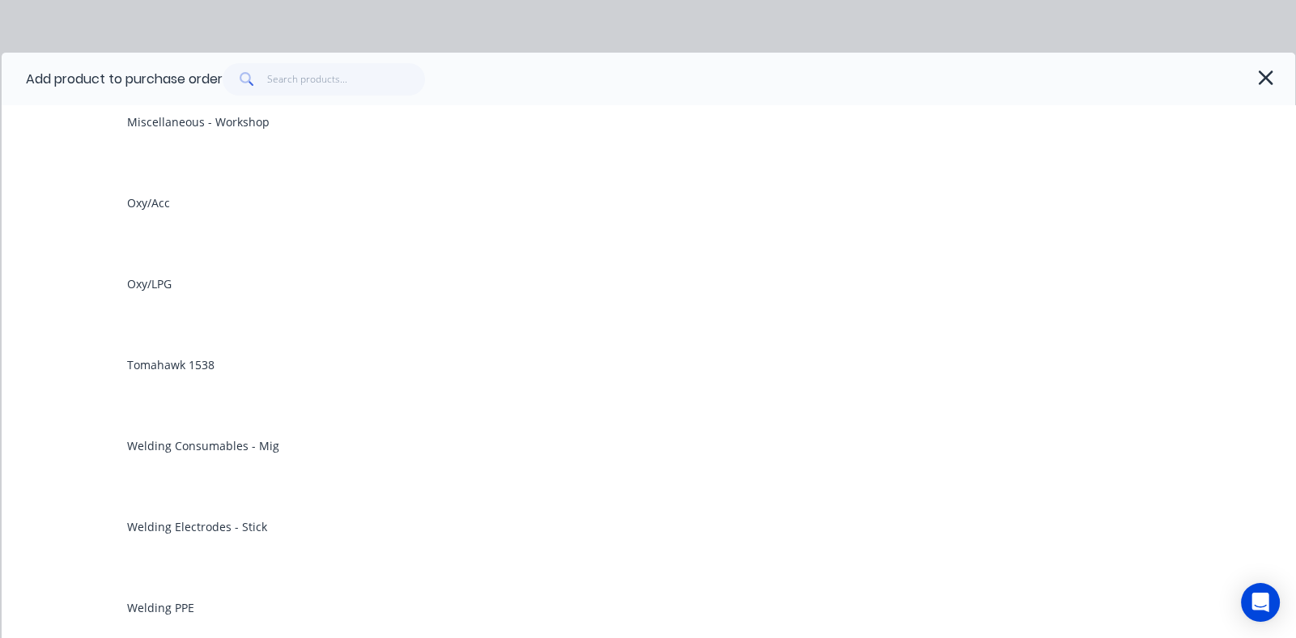
scroll to position [647, 0]
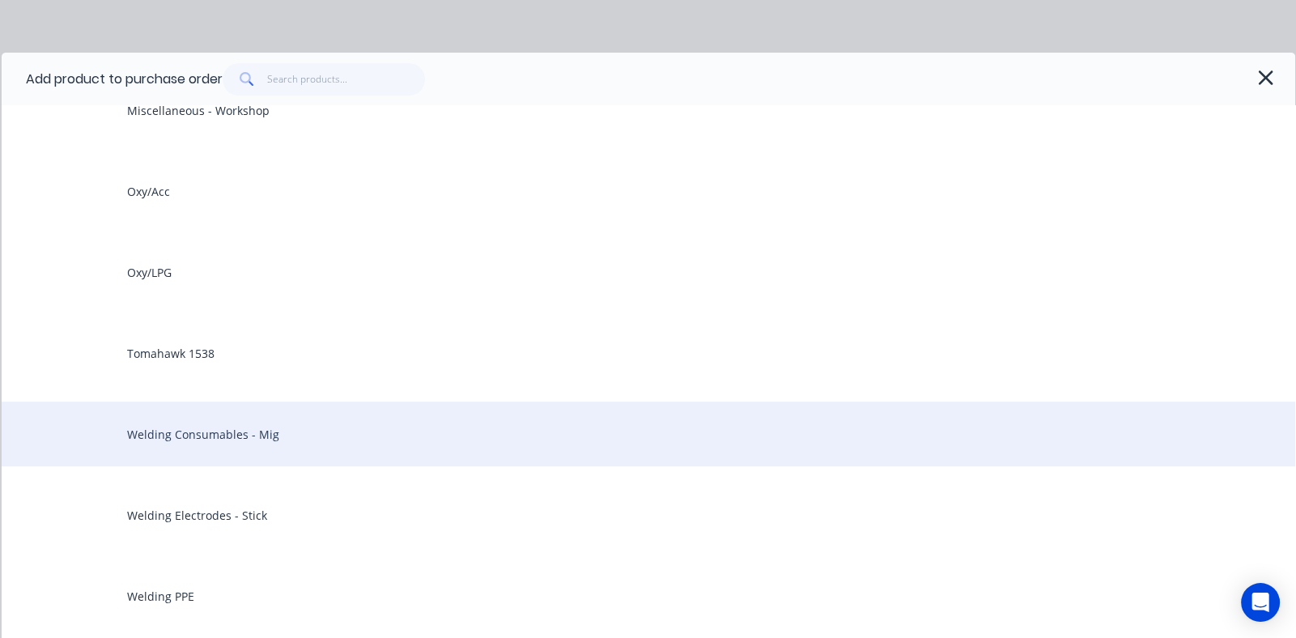
click at [283, 439] on div "Welding Consumables - Mig" at bounding box center [648, 433] width 1293 height 65
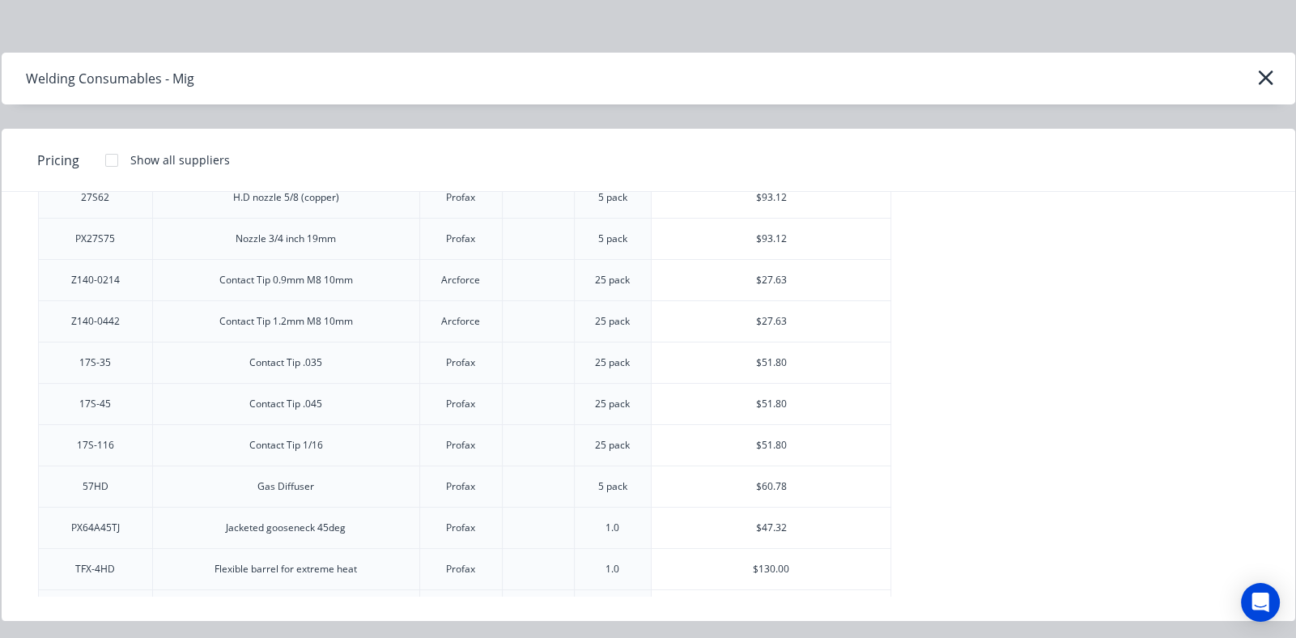
scroll to position [243, 0]
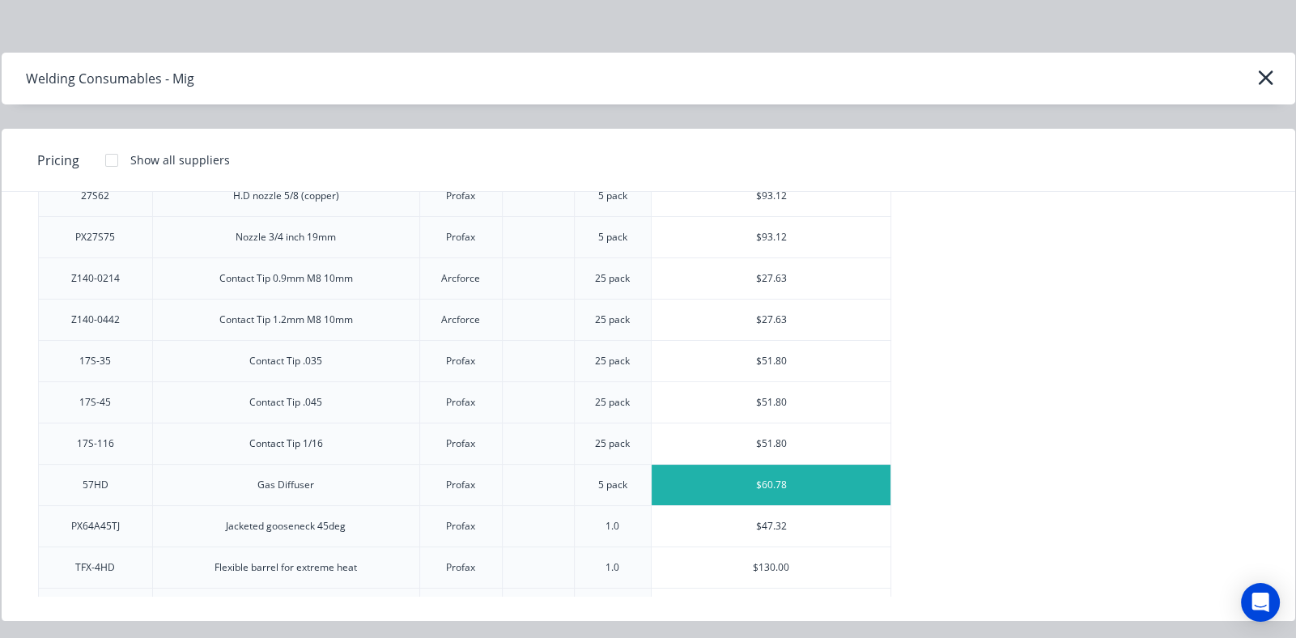
click at [706, 488] on div "$60.78" at bounding box center [770, 485] width 239 height 40
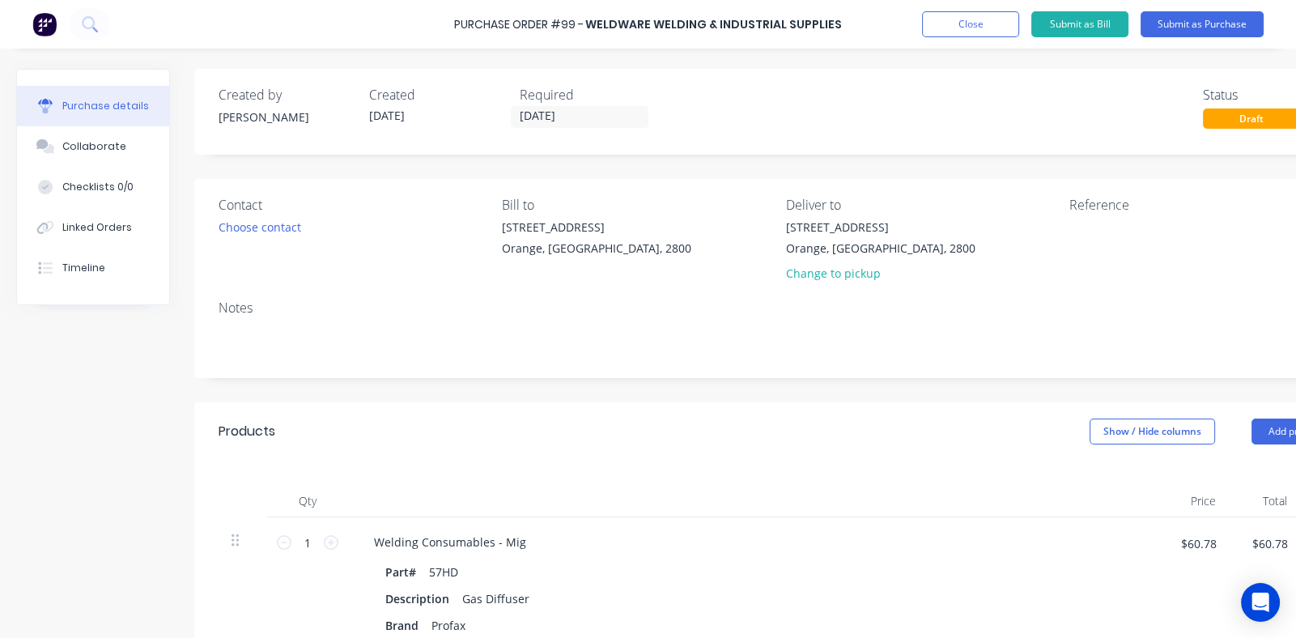
scroll to position [161, 0]
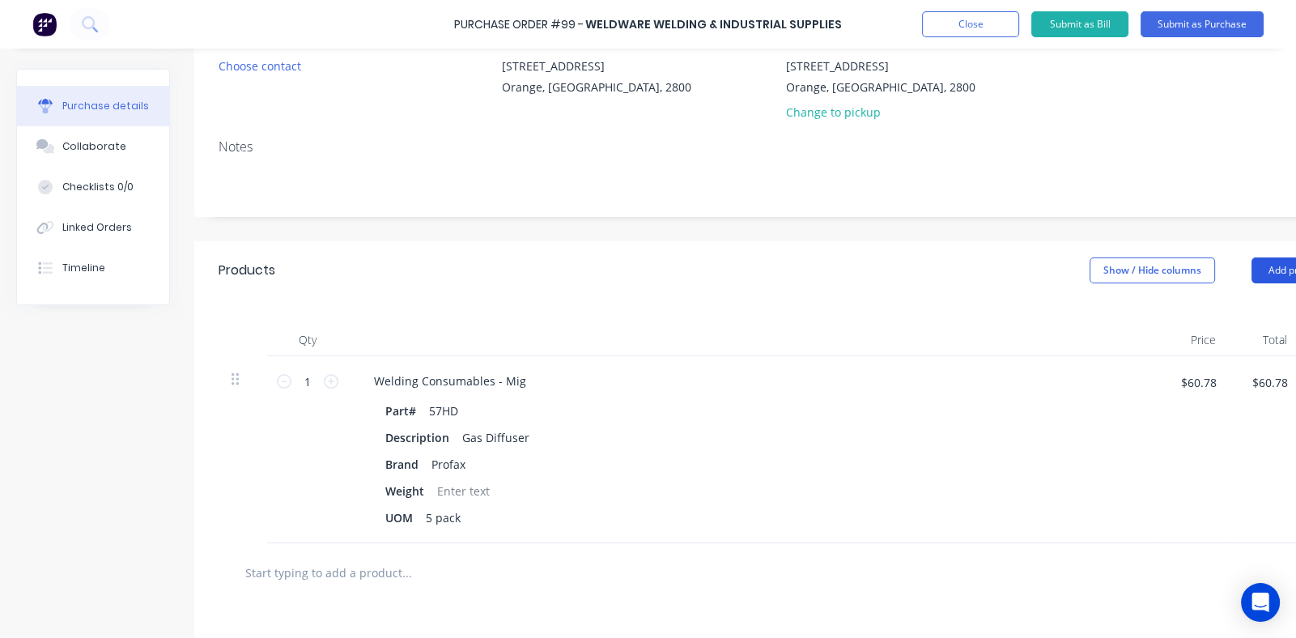
click at [1263, 269] on button "Add product" at bounding box center [1295, 270] width 89 height 26
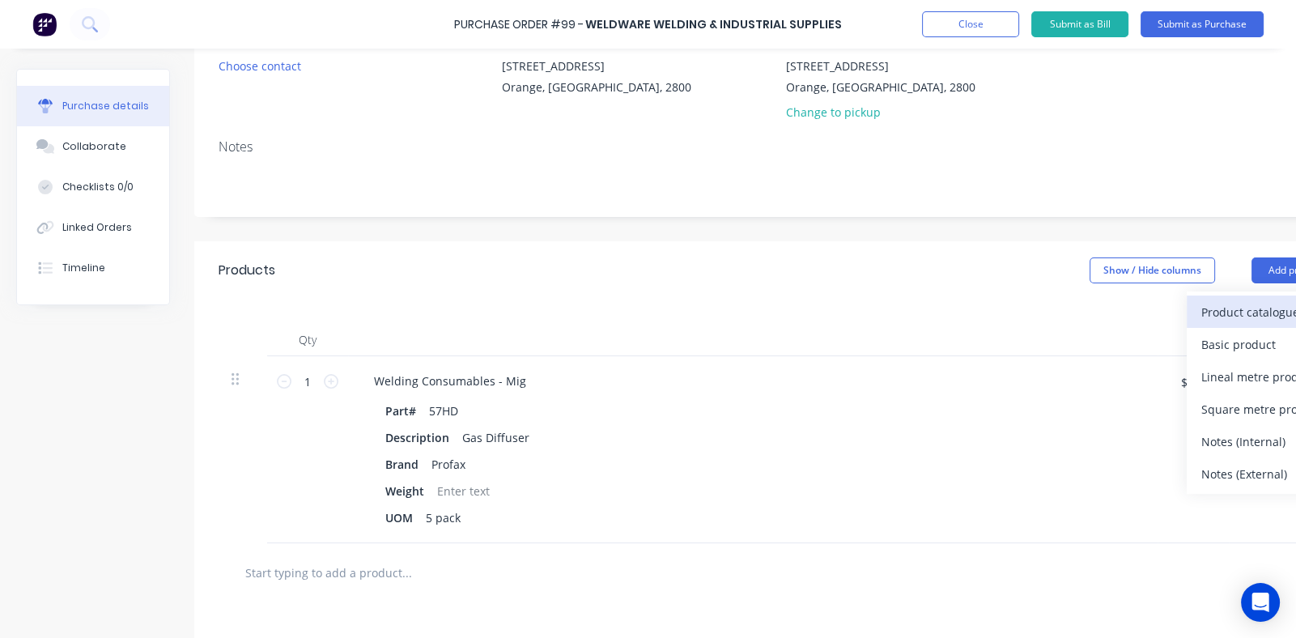
click at [1226, 310] on div "Product catalogue" at bounding box center [1263, 311] width 125 height 23
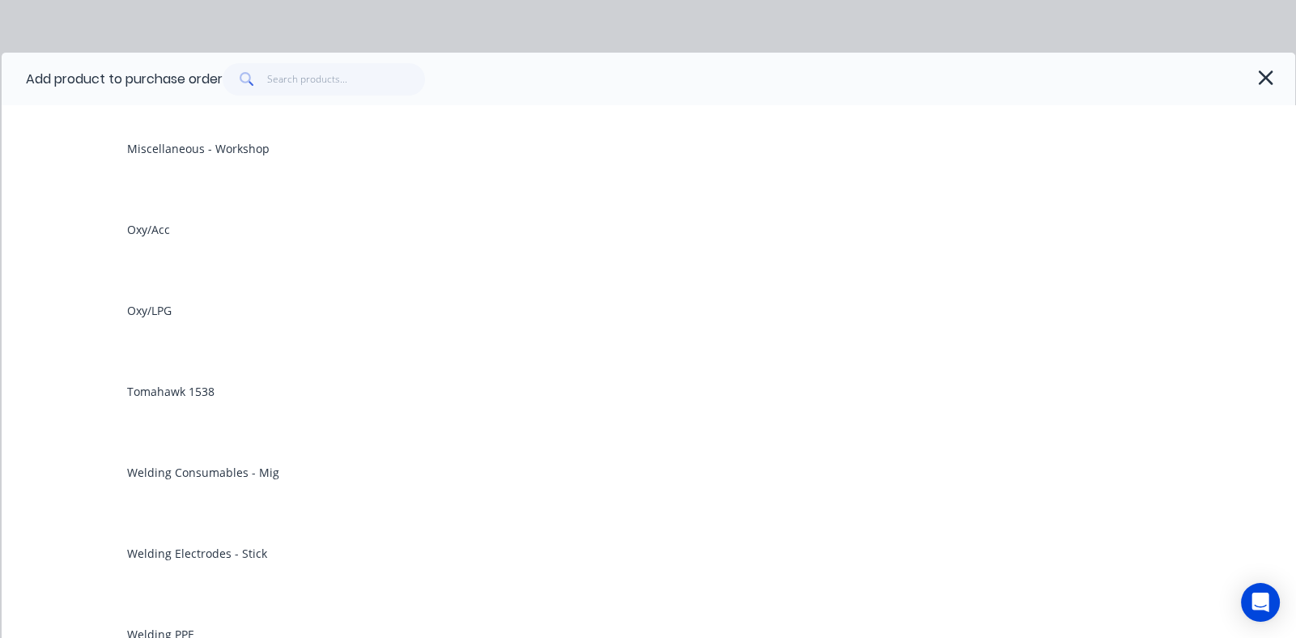
scroll to position [647, 0]
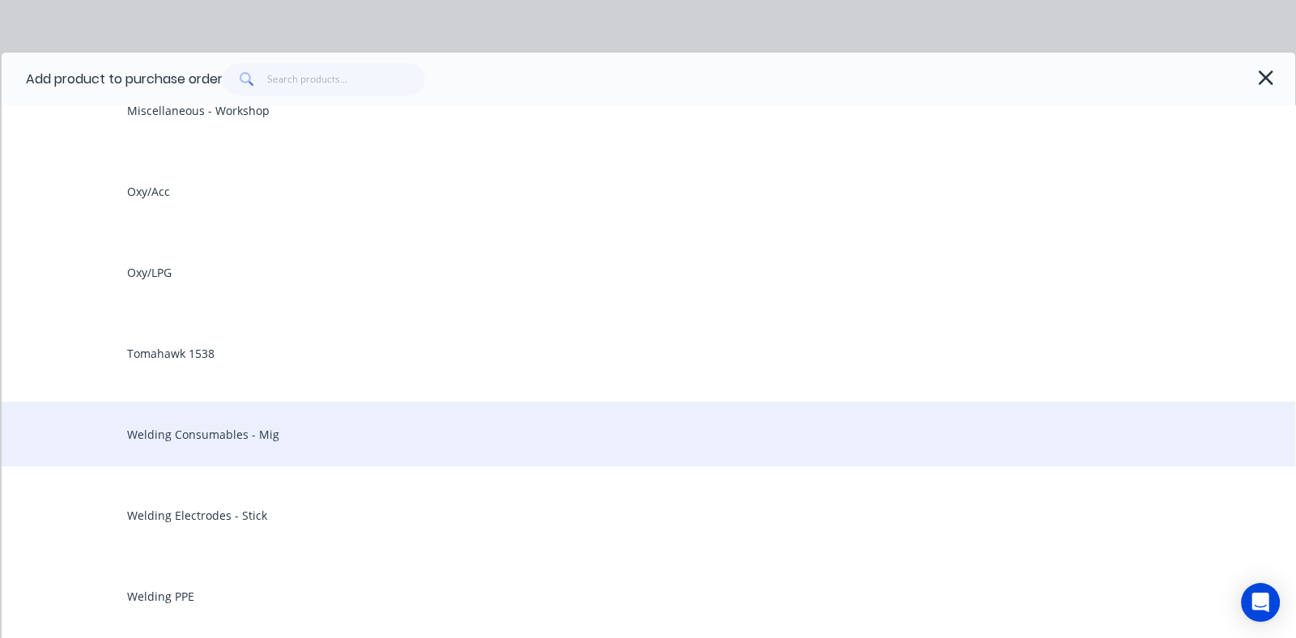
click at [188, 424] on div "Welding Consumables - Mig" at bounding box center [648, 433] width 1293 height 65
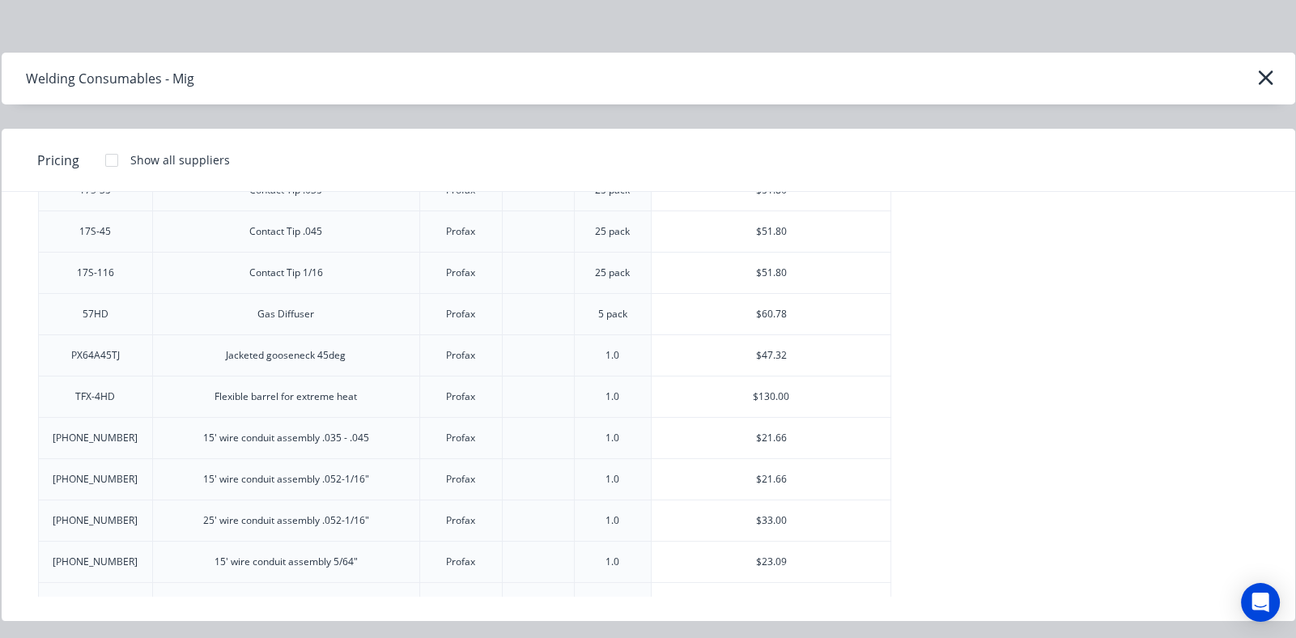
scroll to position [376, 0]
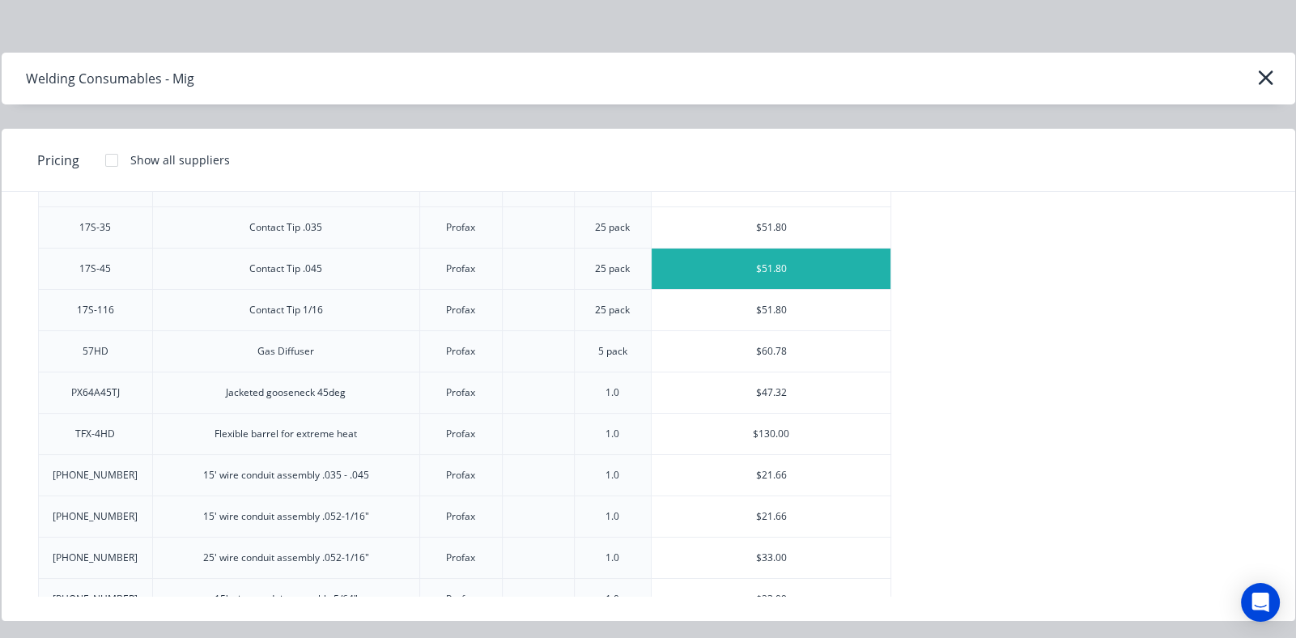
click at [708, 264] on div "$51.80" at bounding box center [770, 268] width 239 height 40
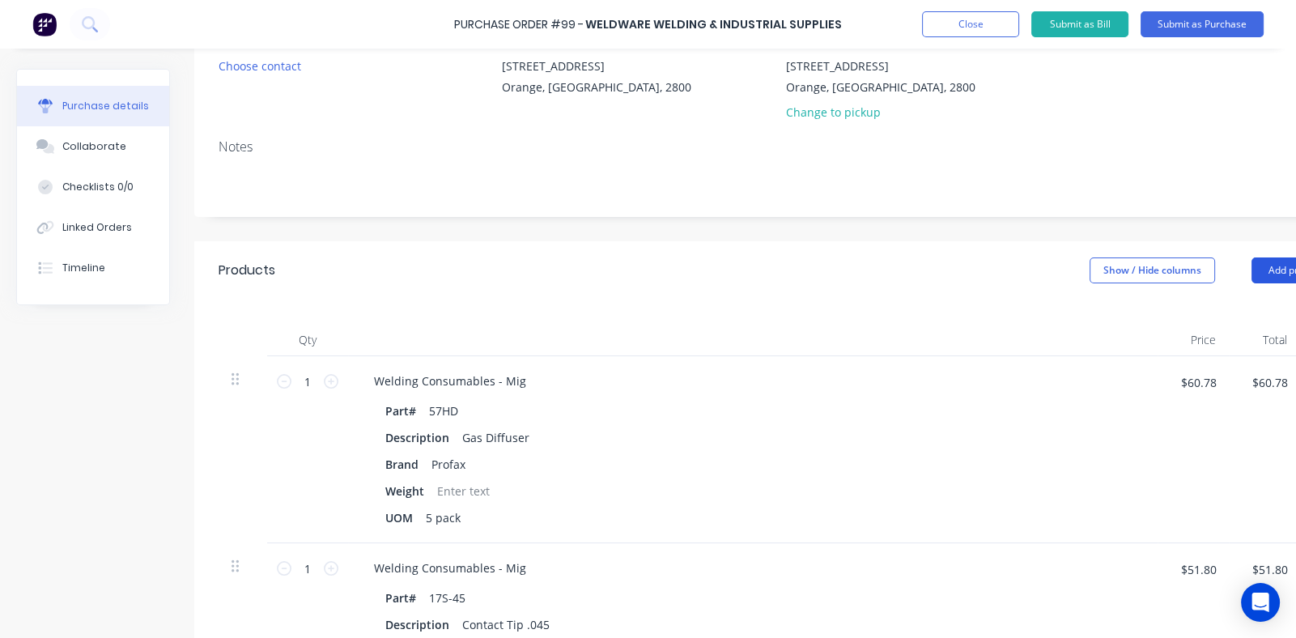
click at [1265, 262] on button "Add product" at bounding box center [1295, 270] width 89 height 26
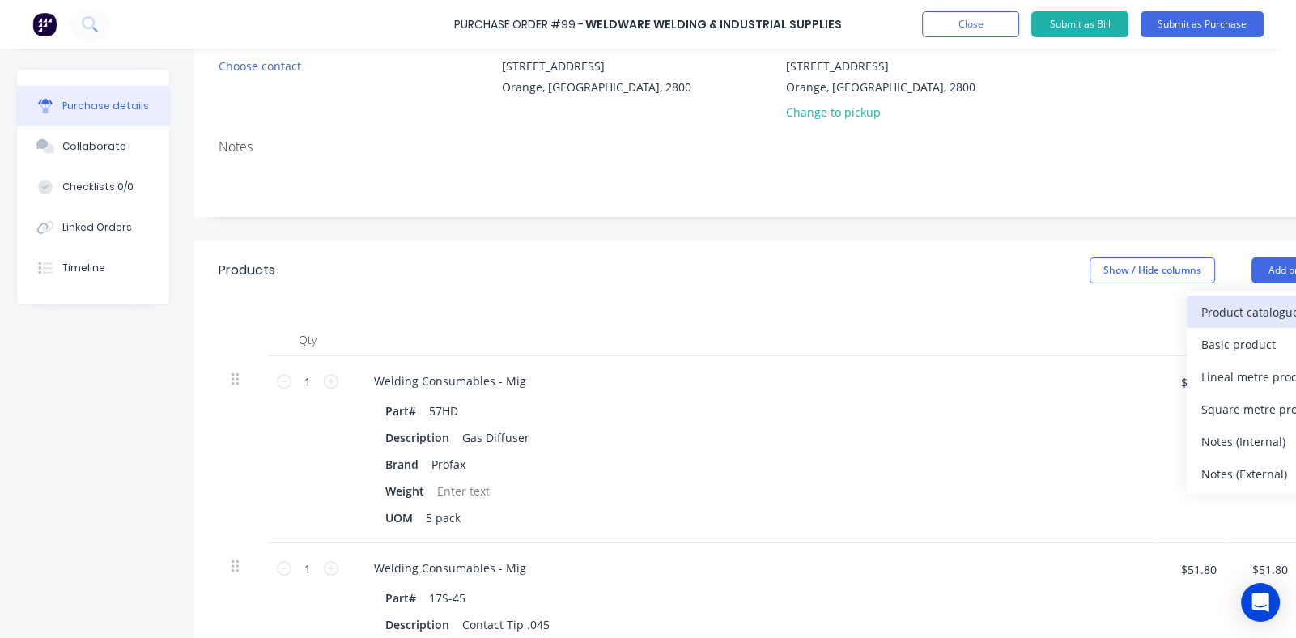
click at [1227, 306] on div "Product catalogue" at bounding box center [1263, 311] width 125 height 23
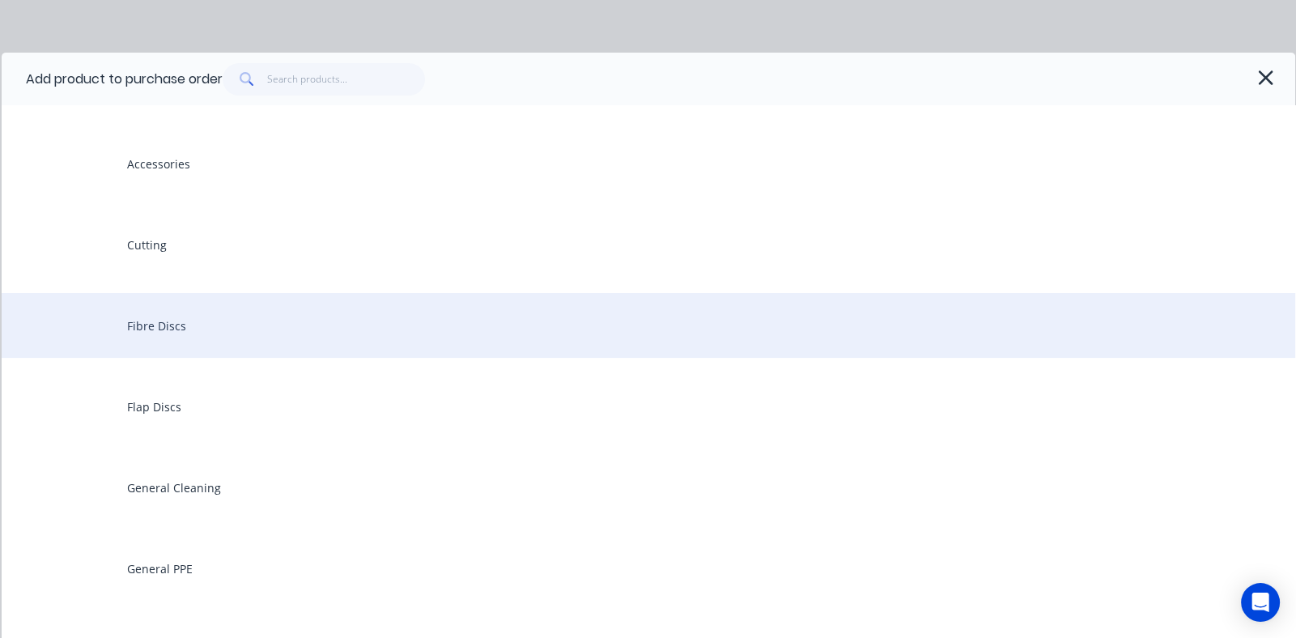
scroll to position [323, 0]
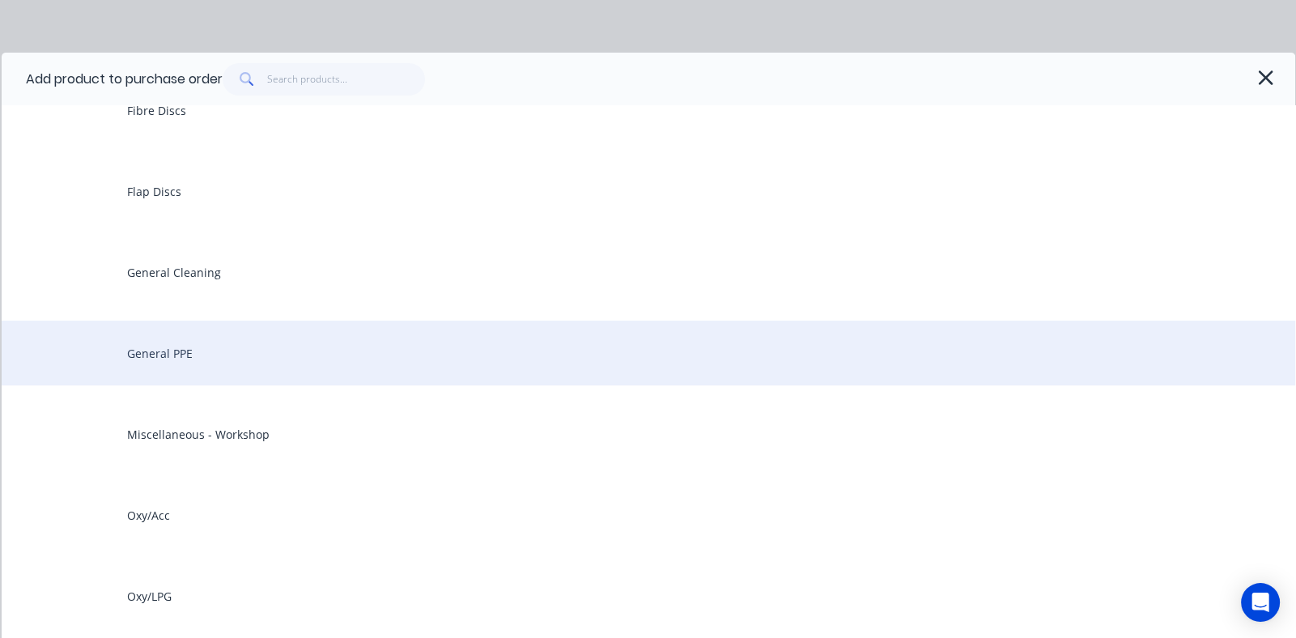
click at [172, 354] on div "General PPE" at bounding box center [648, 352] width 1293 height 65
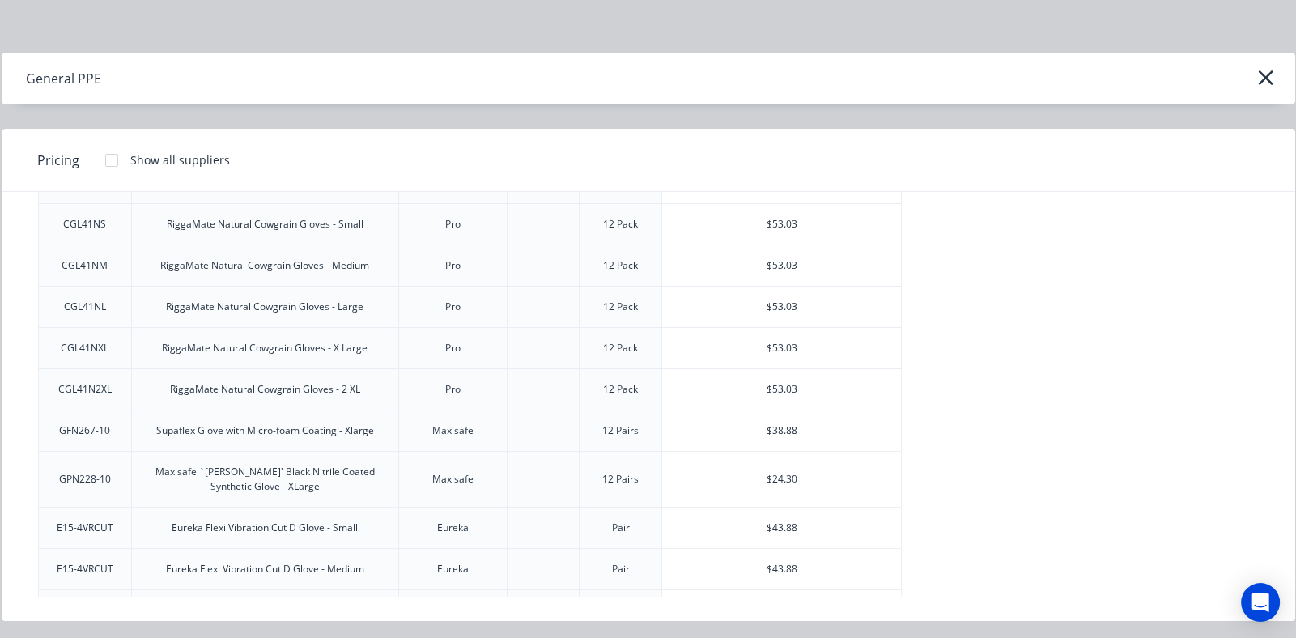
scroll to position [1294, 0]
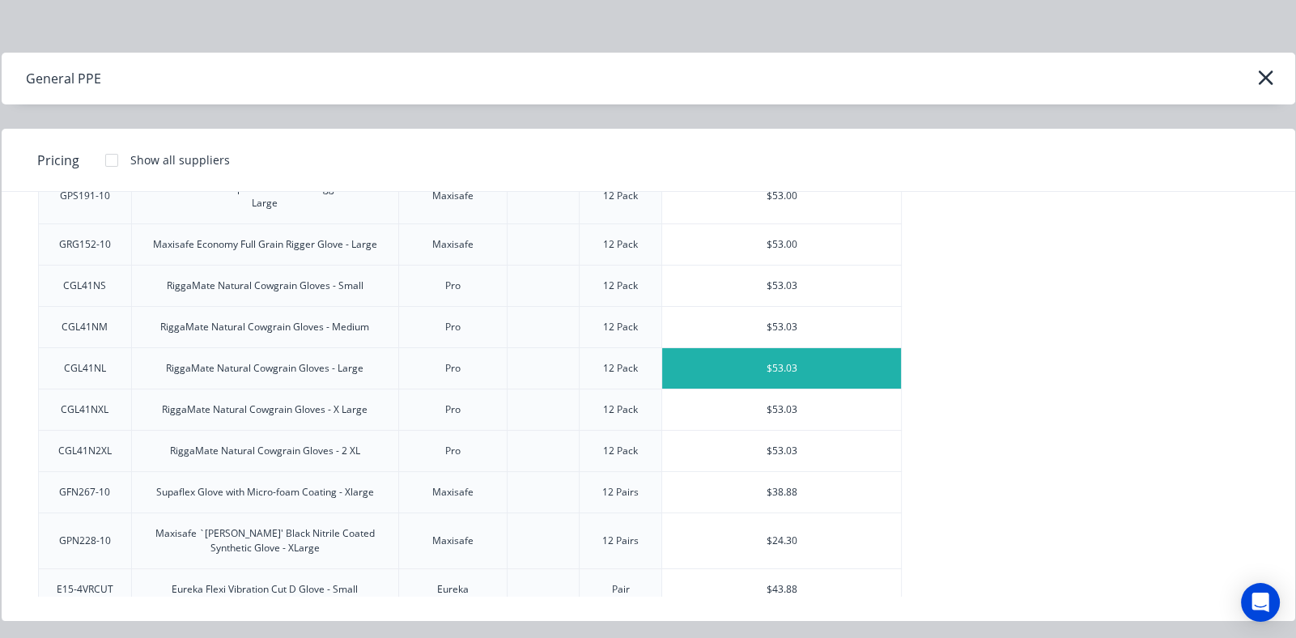
click at [797, 348] on div "$53.03" at bounding box center [781, 368] width 239 height 40
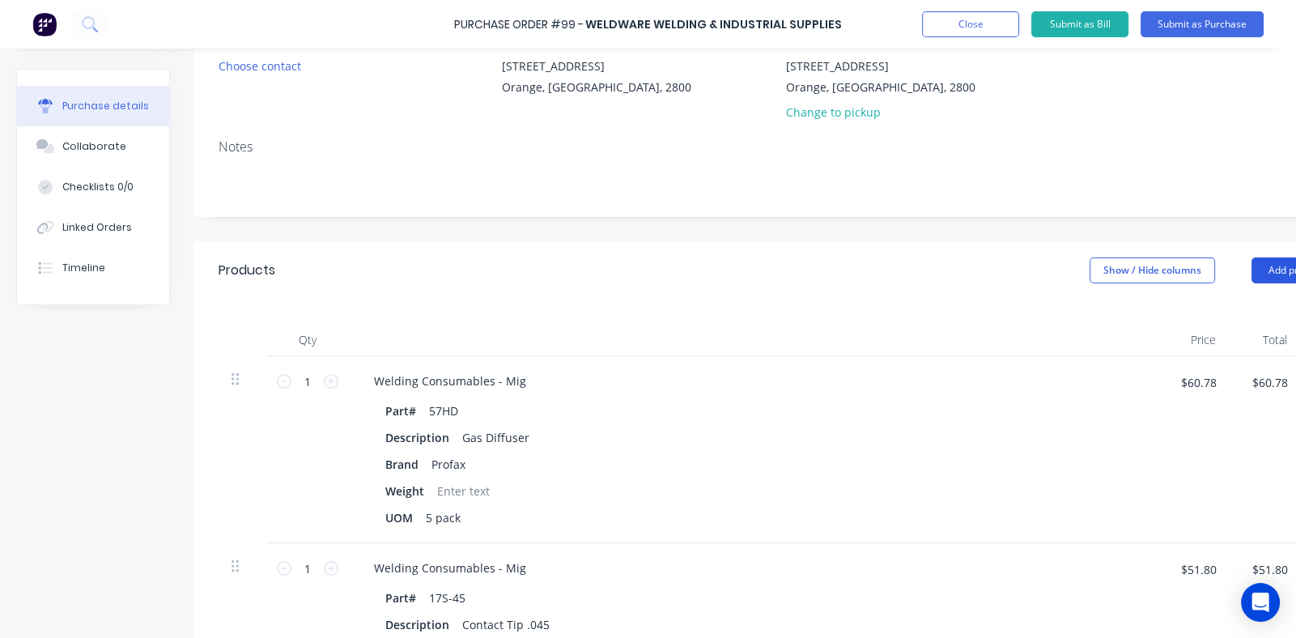
click at [1263, 273] on button "Add product" at bounding box center [1295, 270] width 89 height 26
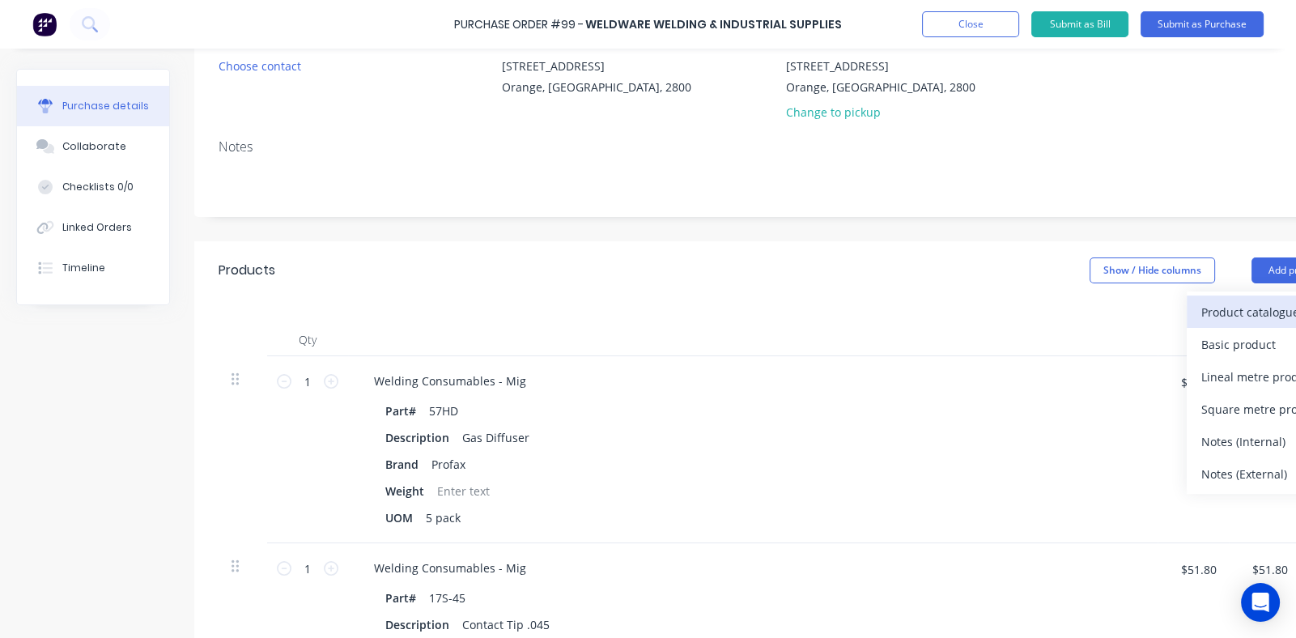
click at [1244, 310] on div "Product catalogue" at bounding box center [1263, 311] width 125 height 23
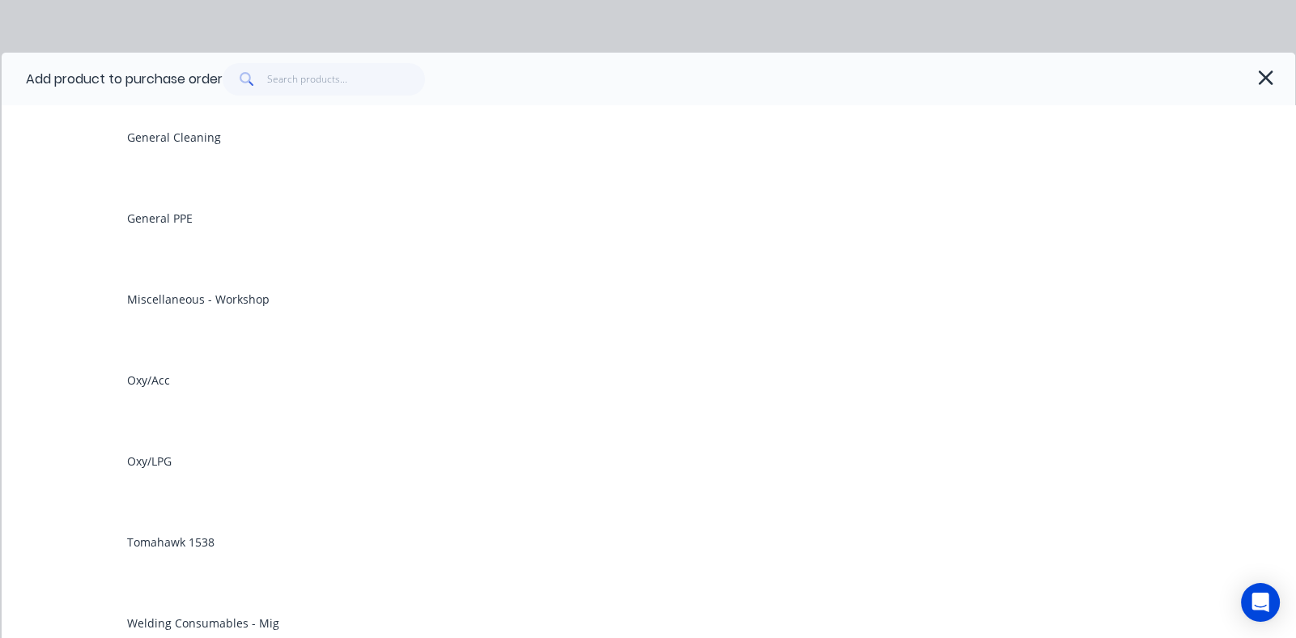
scroll to position [486, 0]
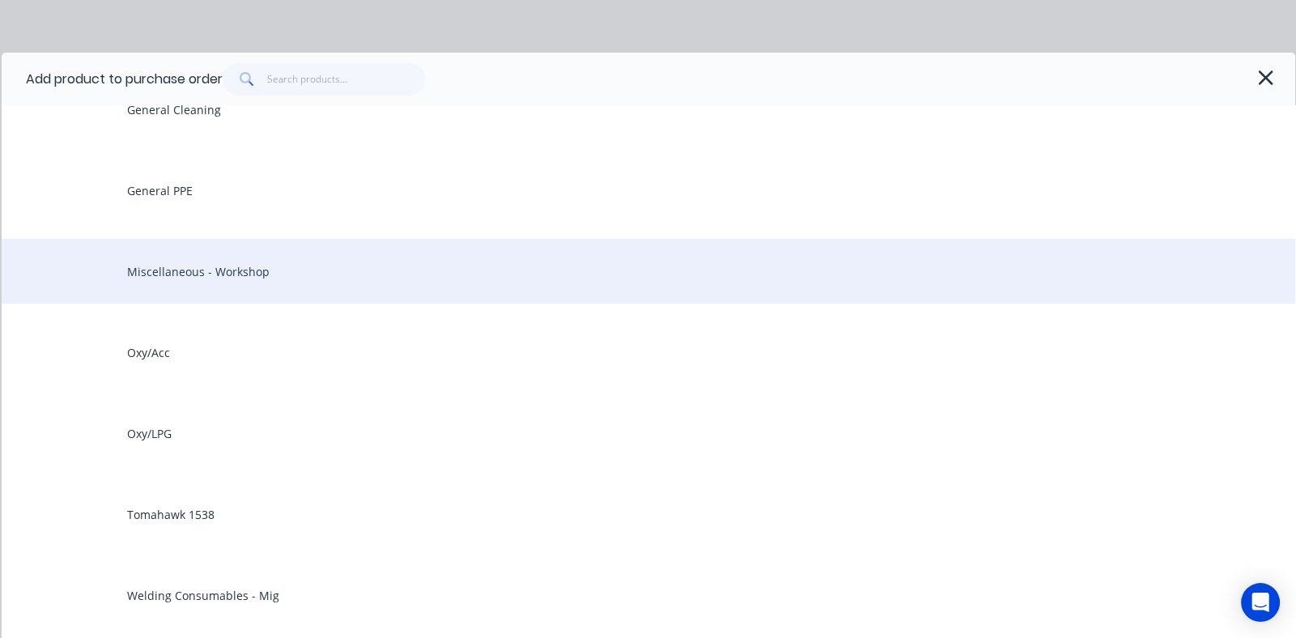
click at [245, 269] on div "Miscellaneous - Workshop" at bounding box center [648, 271] width 1293 height 65
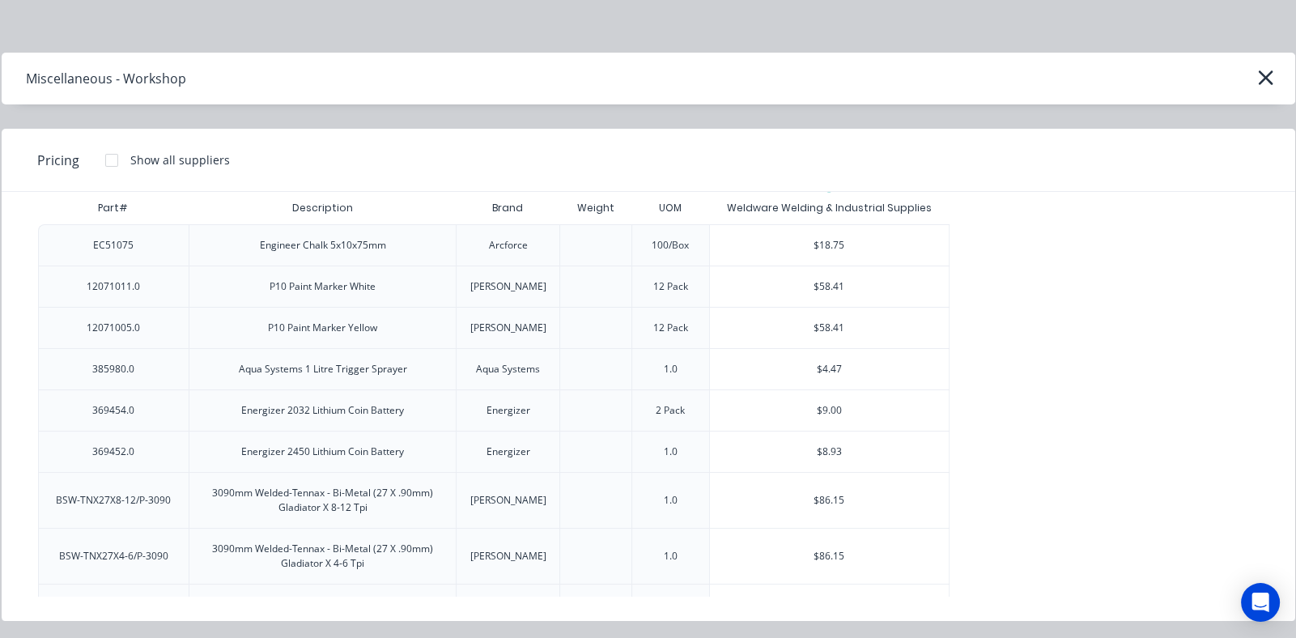
scroll to position [0, 0]
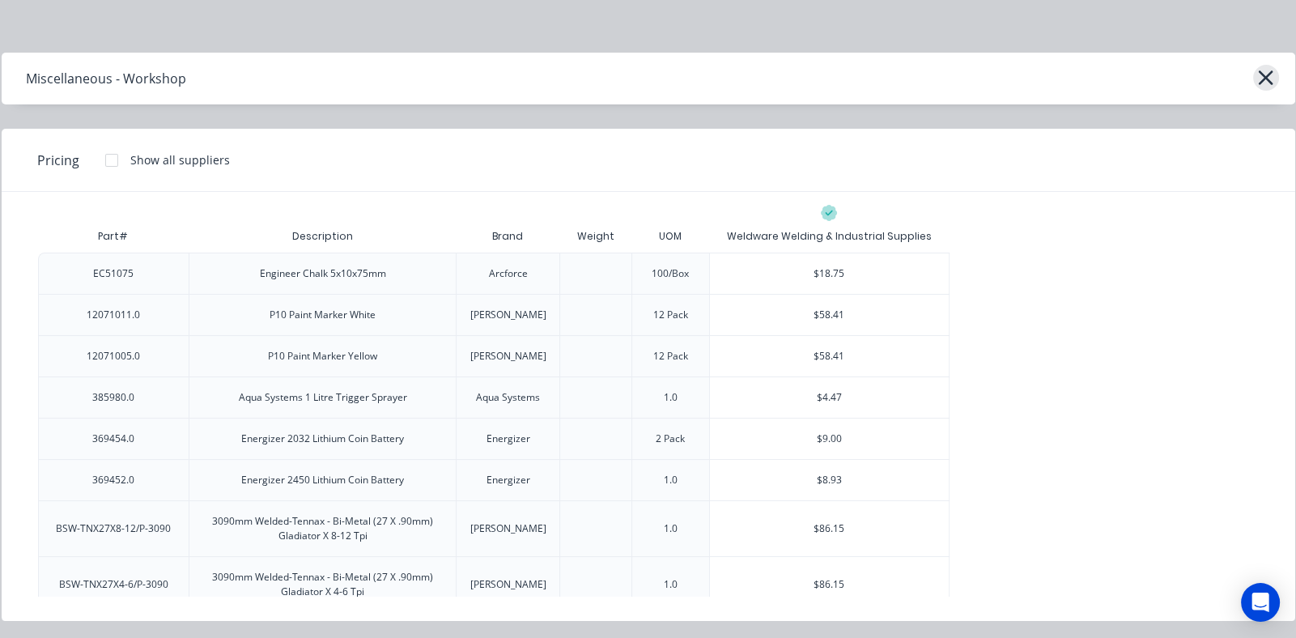
click at [1263, 78] on icon "button" at bounding box center [1265, 77] width 17 height 23
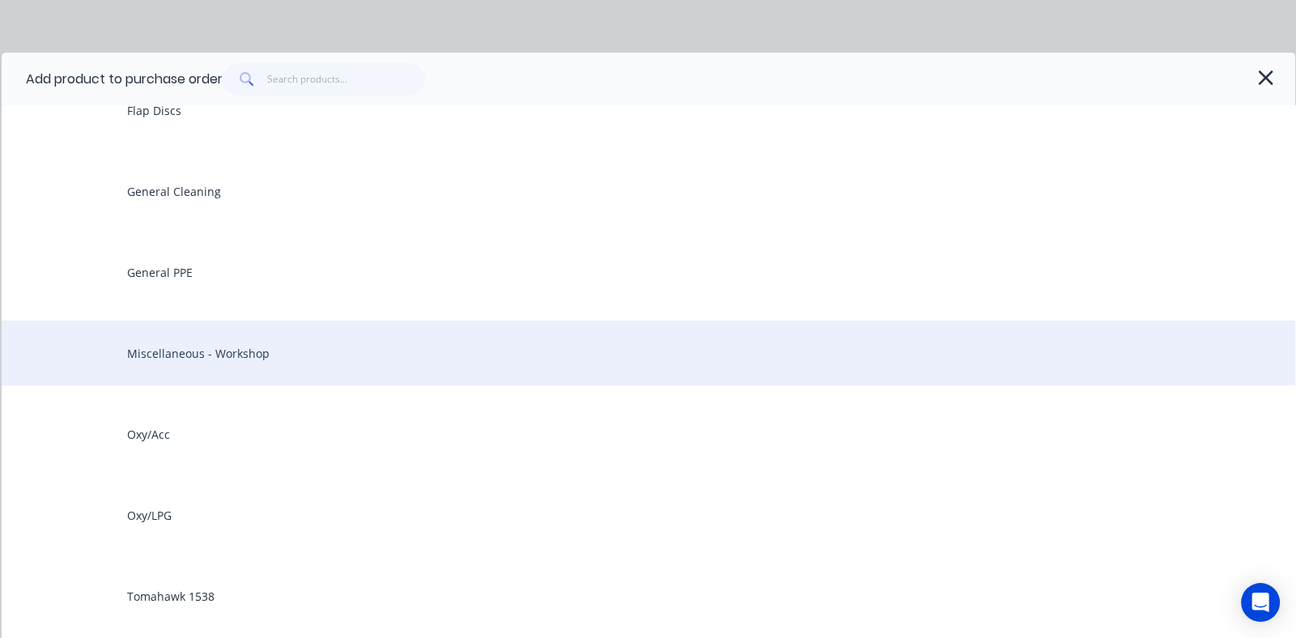
scroll to position [323, 0]
click at [151, 350] on div "General PPE" at bounding box center [648, 352] width 1293 height 65
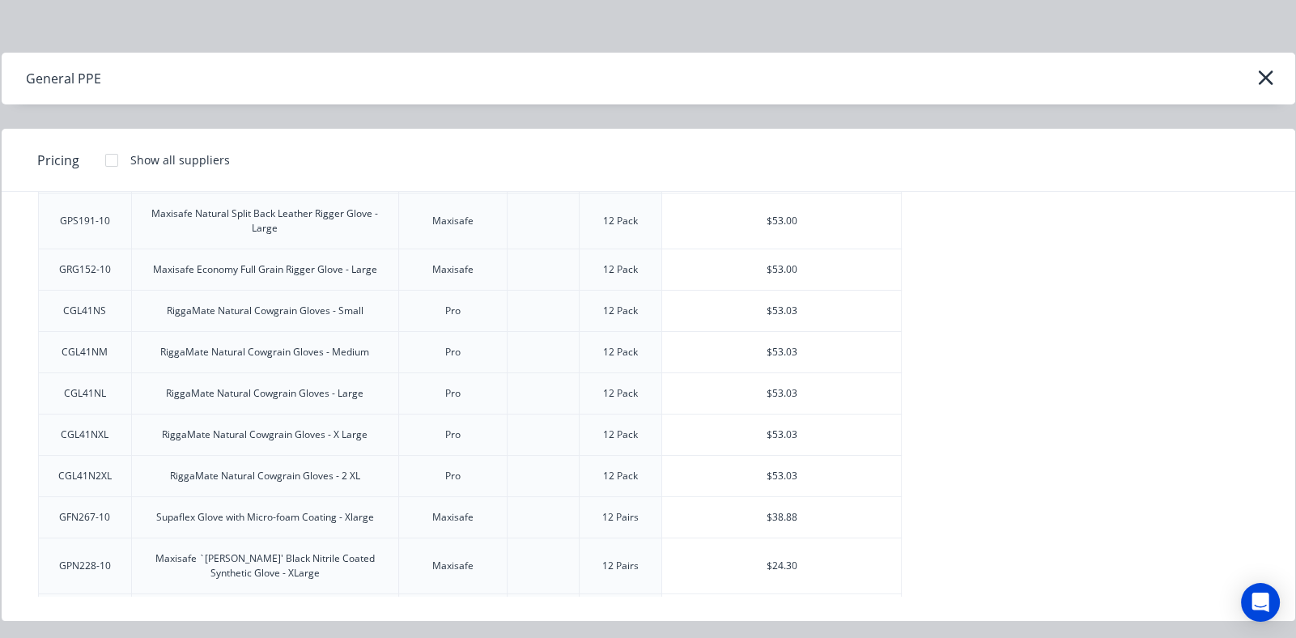
scroll to position [1294, 0]
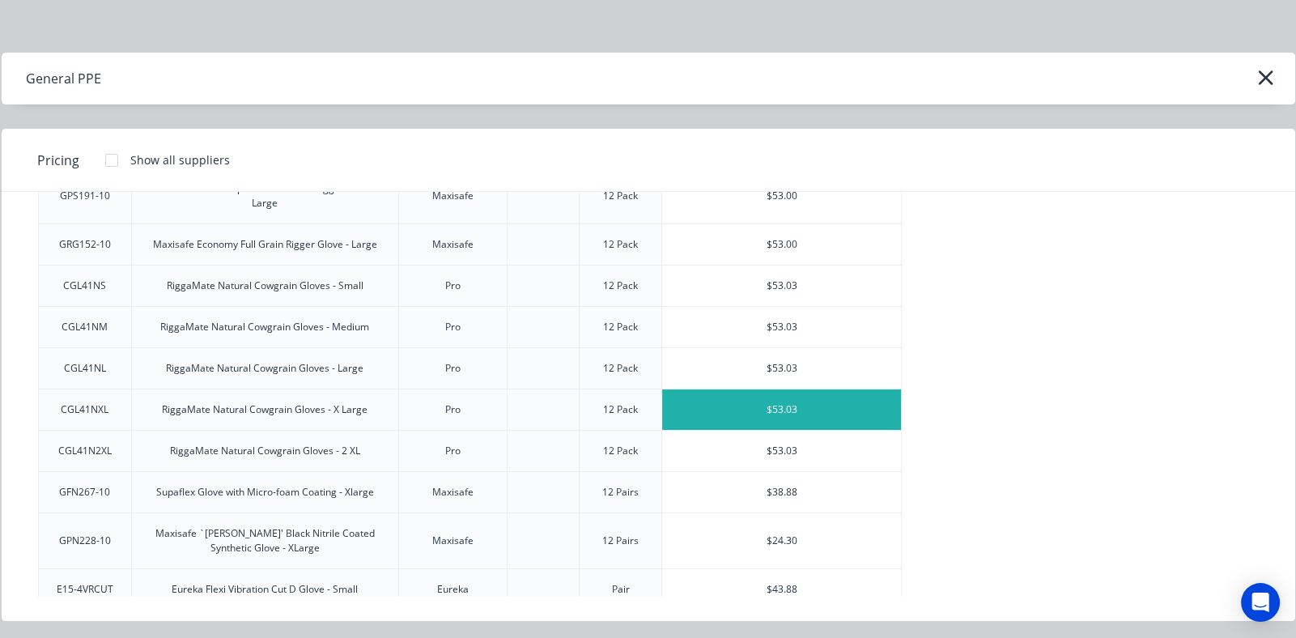
click at [785, 393] on div "$53.03" at bounding box center [781, 409] width 239 height 40
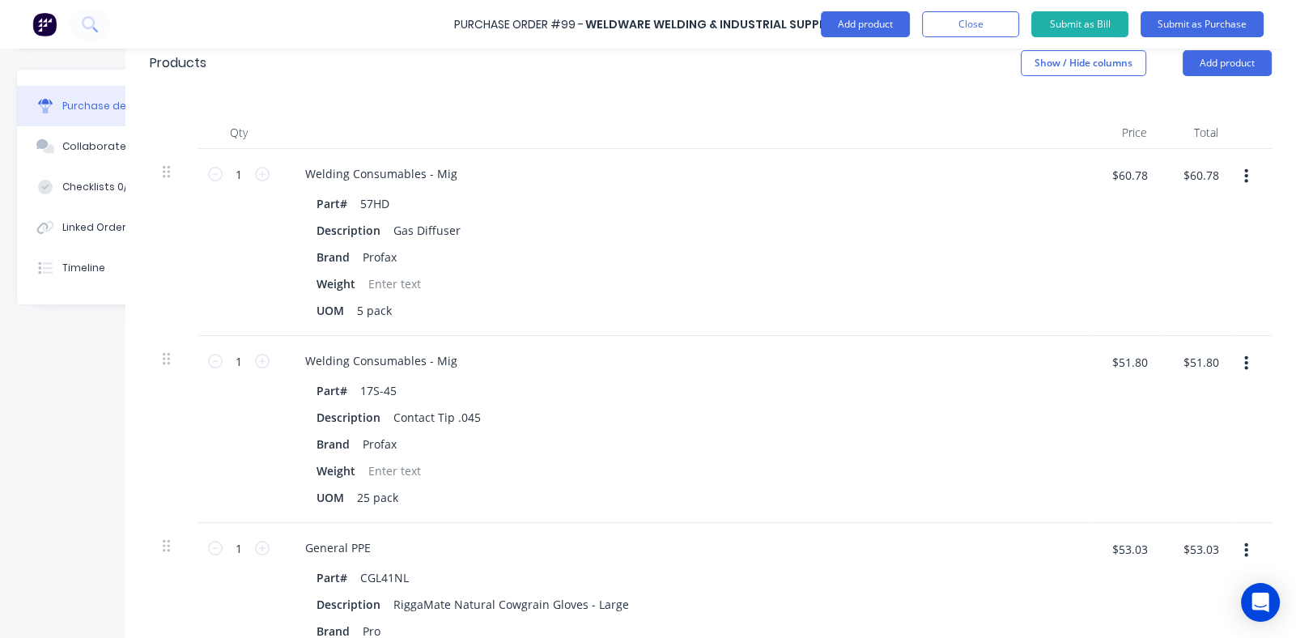
scroll to position [331, 80]
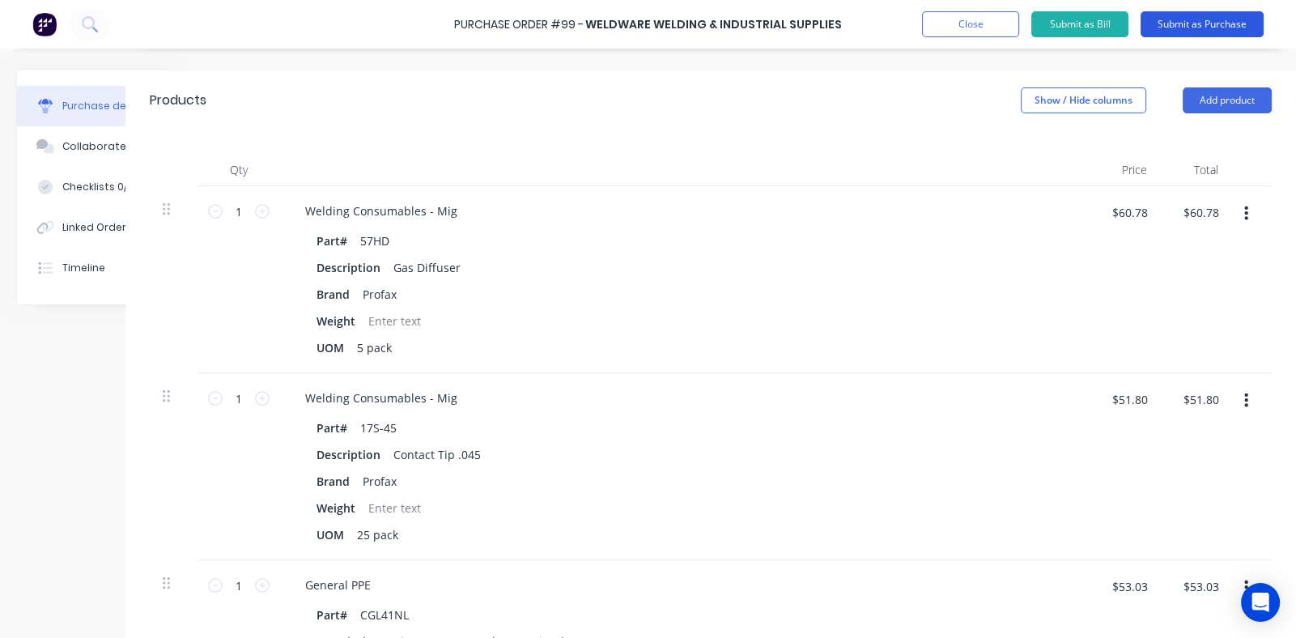
click at [1199, 20] on button "Submit as Purchase" at bounding box center [1201, 24] width 123 height 26
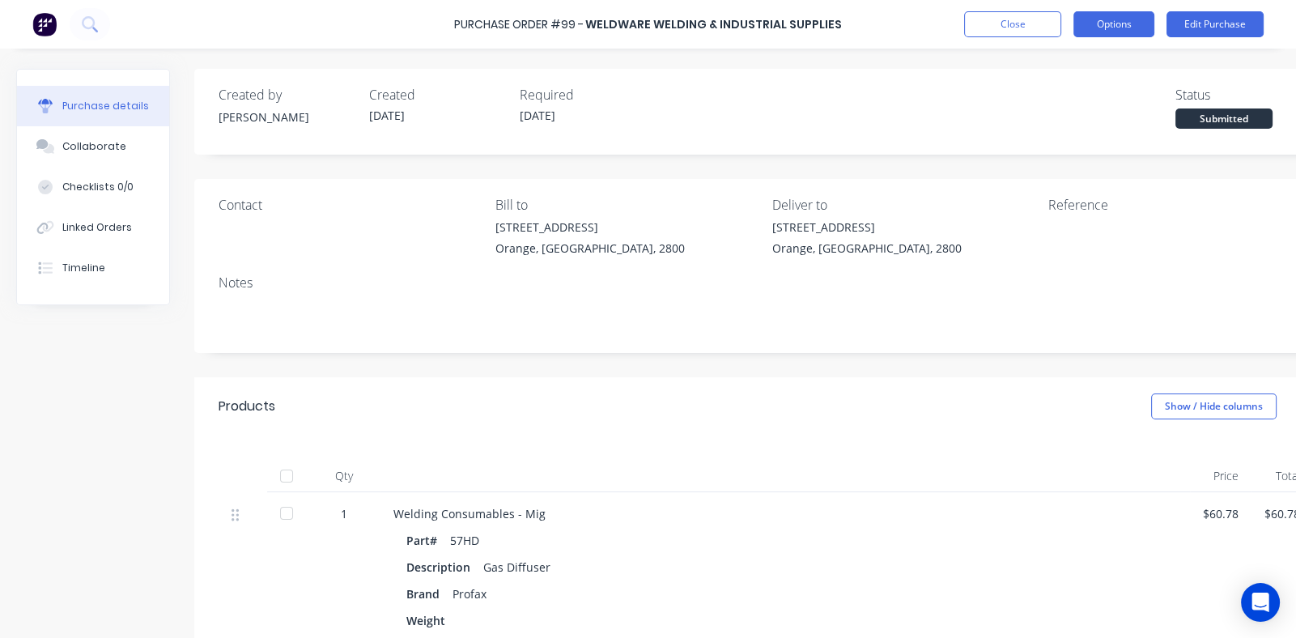
click at [1104, 22] on button "Options" at bounding box center [1113, 24] width 81 height 26
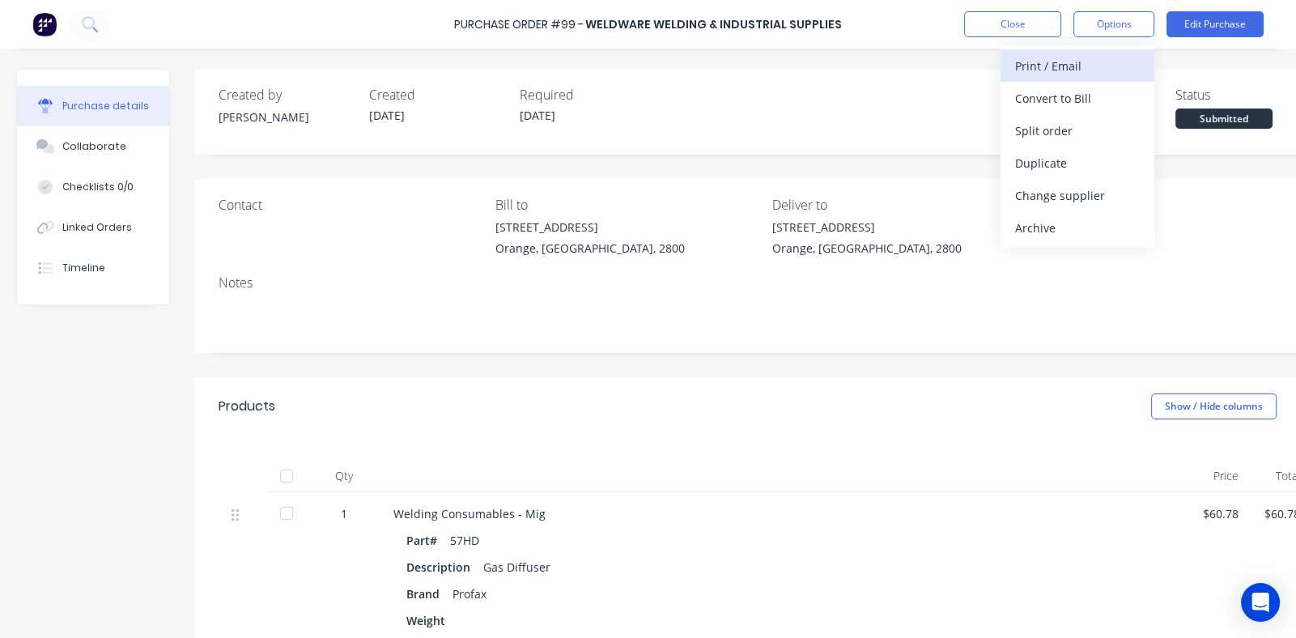
click at [1044, 70] on div "Print / Email" at bounding box center [1077, 65] width 125 height 23
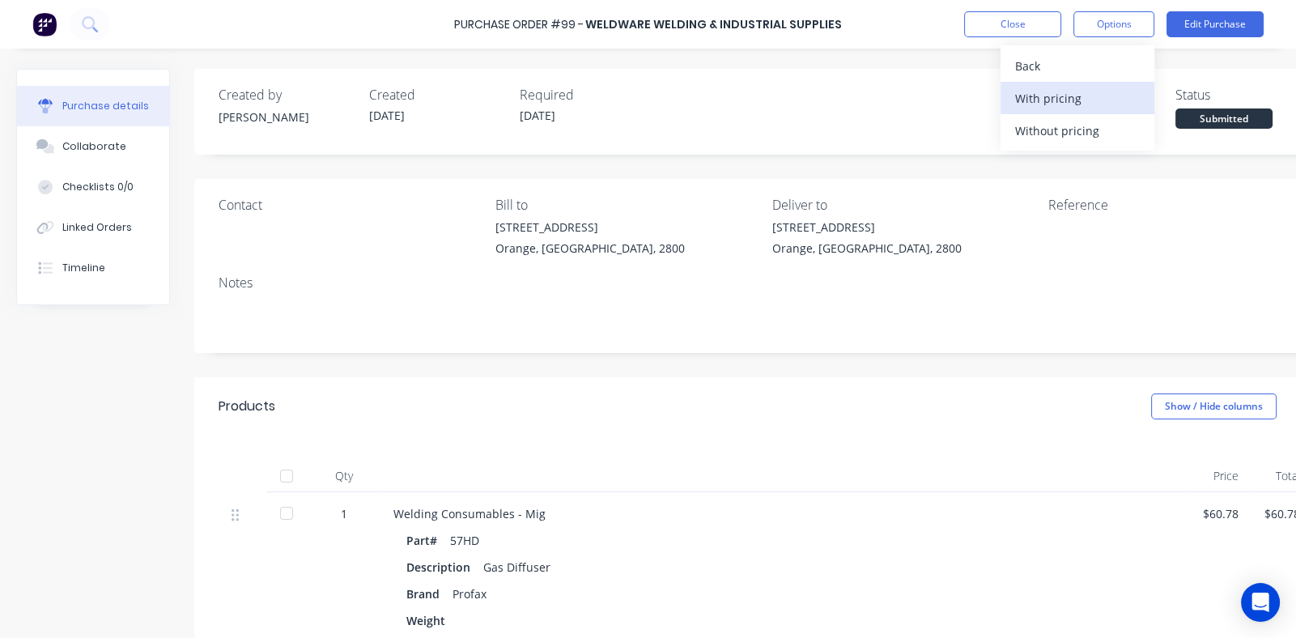
click at [1044, 93] on div "With pricing" at bounding box center [1077, 98] width 125 height 23
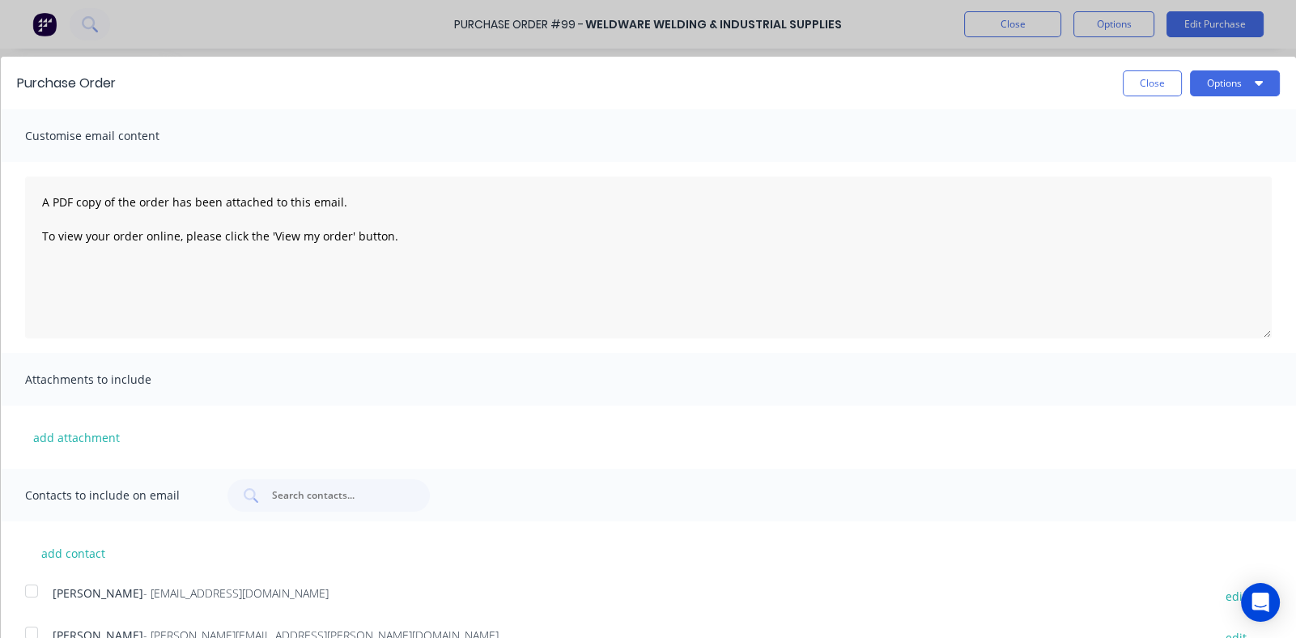
click at [32, 592] on div at bounding box center [31, 591] width 32 height 32
click at [1237, 84] on button "Options" at bounding box center [1235, 83] width 90 height 26
click at [1151, 163] on div "Email" at bounding box center [1202, 156] width 125 height 23
